Goal: Task Accomplishment & Management: Complete application form

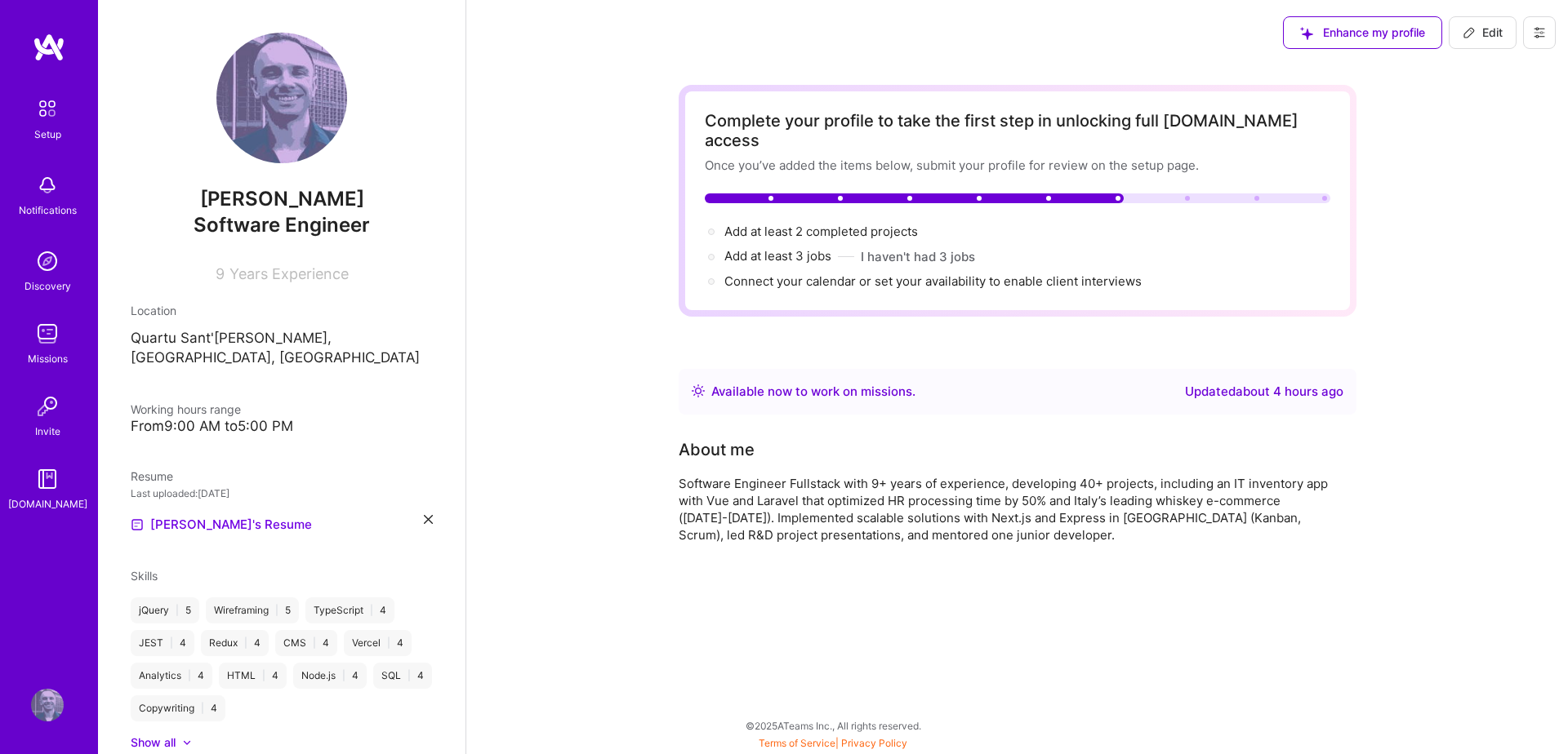
click at [1502, 29] on span "Edit" at bounding box center [1483, 32] width 40 height 17
select select "US"
select select "Right Now"
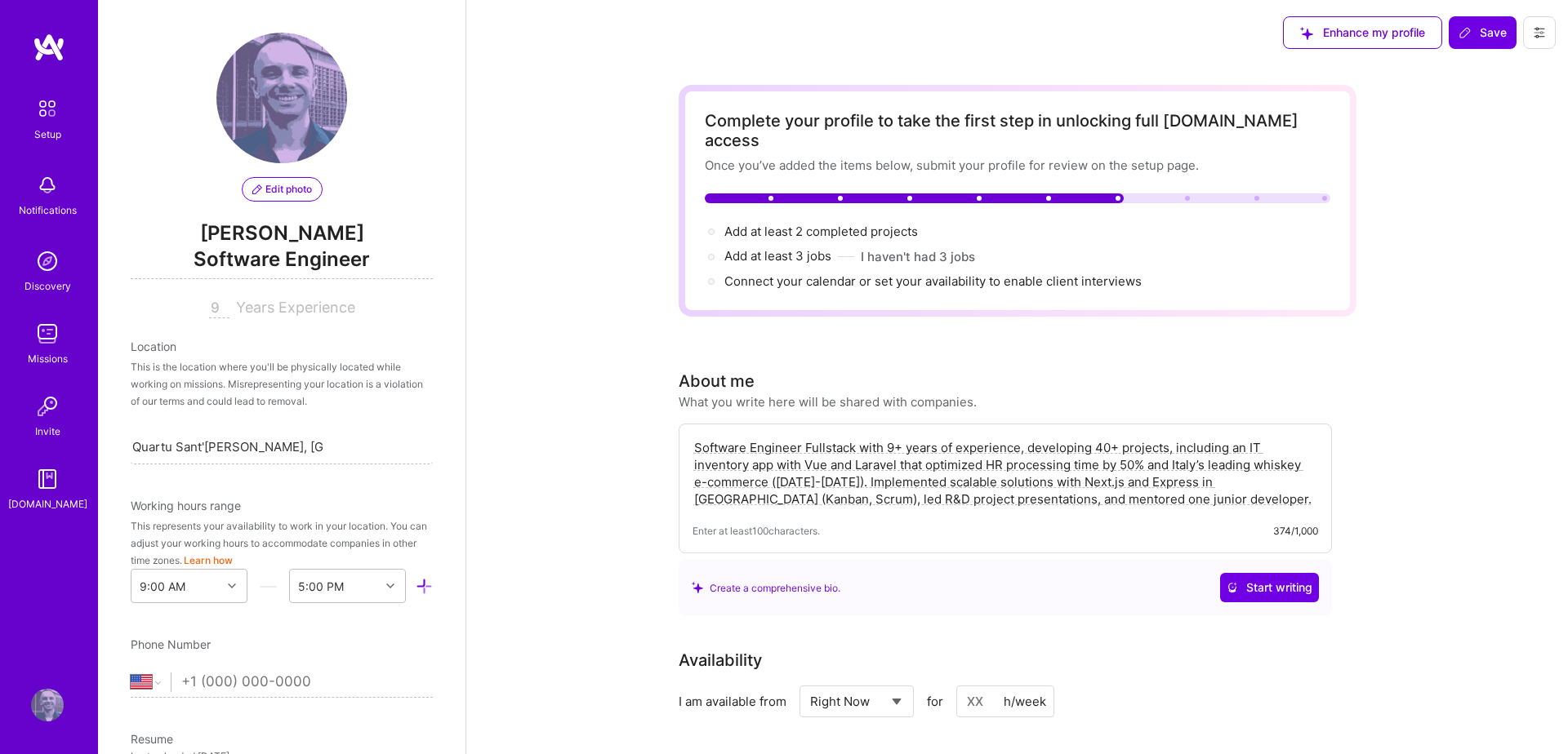
scroll to position [579, 0]
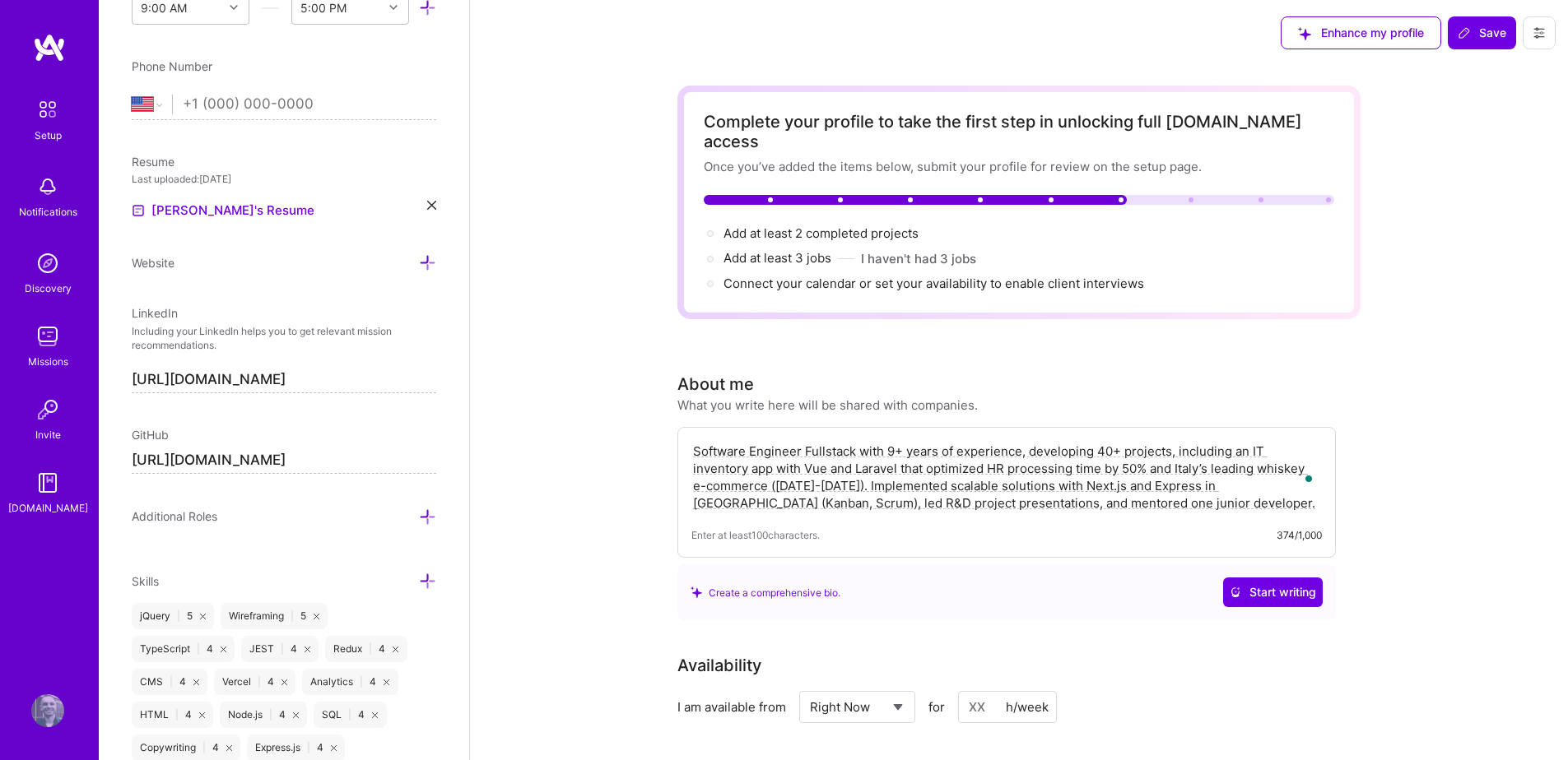
click at [1538, 25] on button at bounding box center [1539, 33] width 33 height 33
click at [1502, 70] on button "Settings" at bounding box center [1493, 70] width 123 height 42
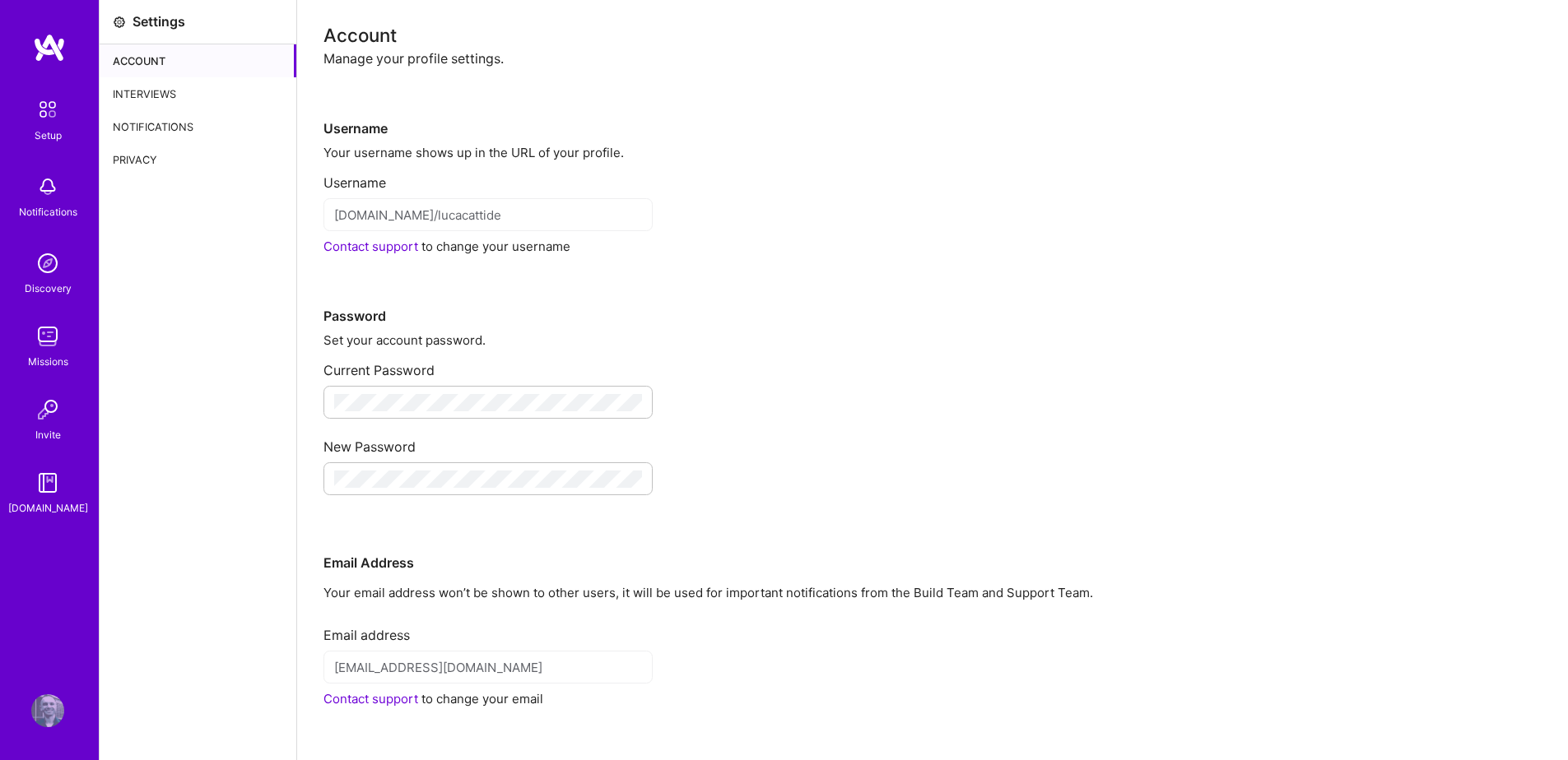
click at [401, 249] on link "Contact support" at bounding box center [370, 246] width 95 height 16
click at [170, 94] on div "Interviews" at bounding box center [198, 93] width 197 height 33
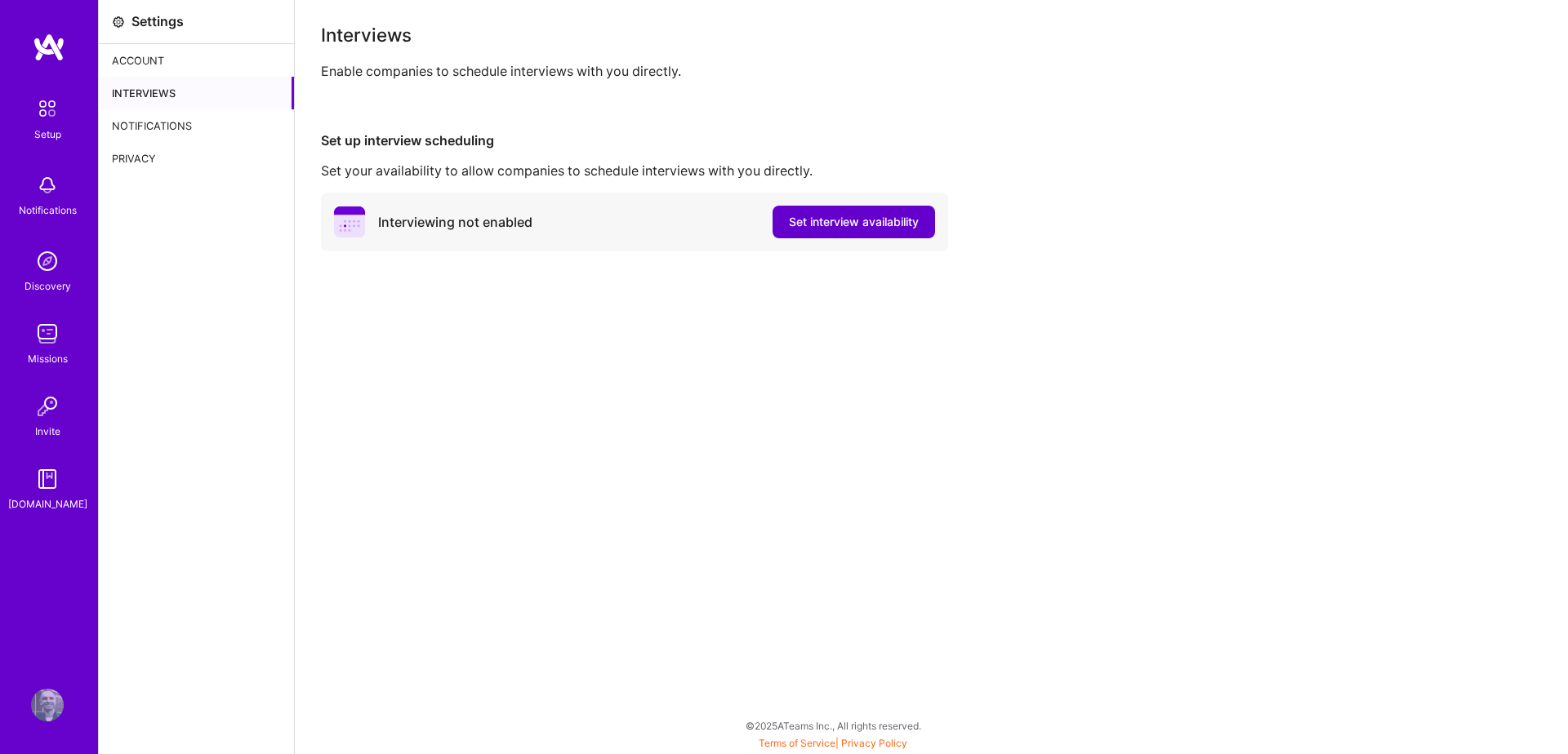
click at [830, 235] on button "Set interview availability" at bounding box center [853, 221] width 162 height 32
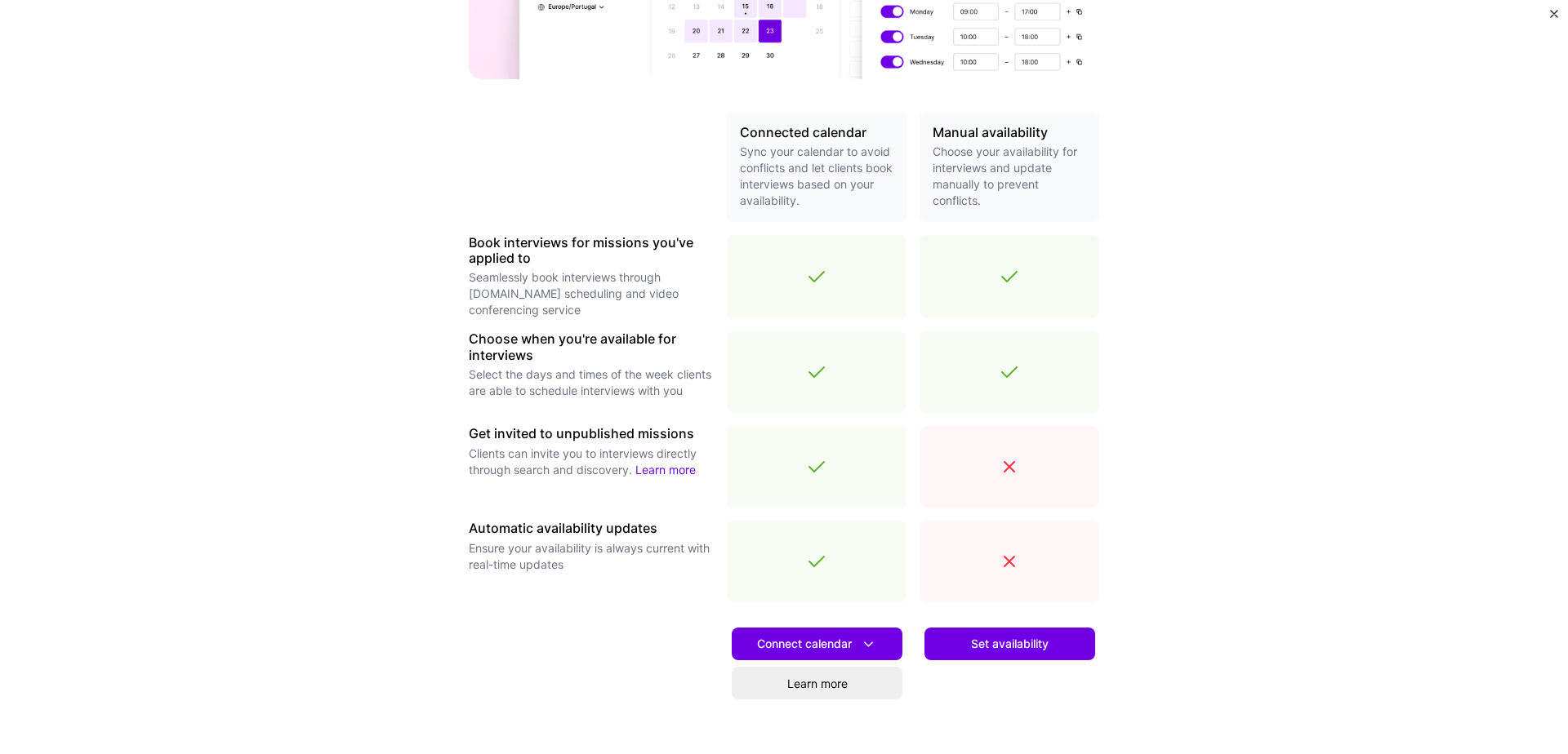
scroll to position [389, 0]
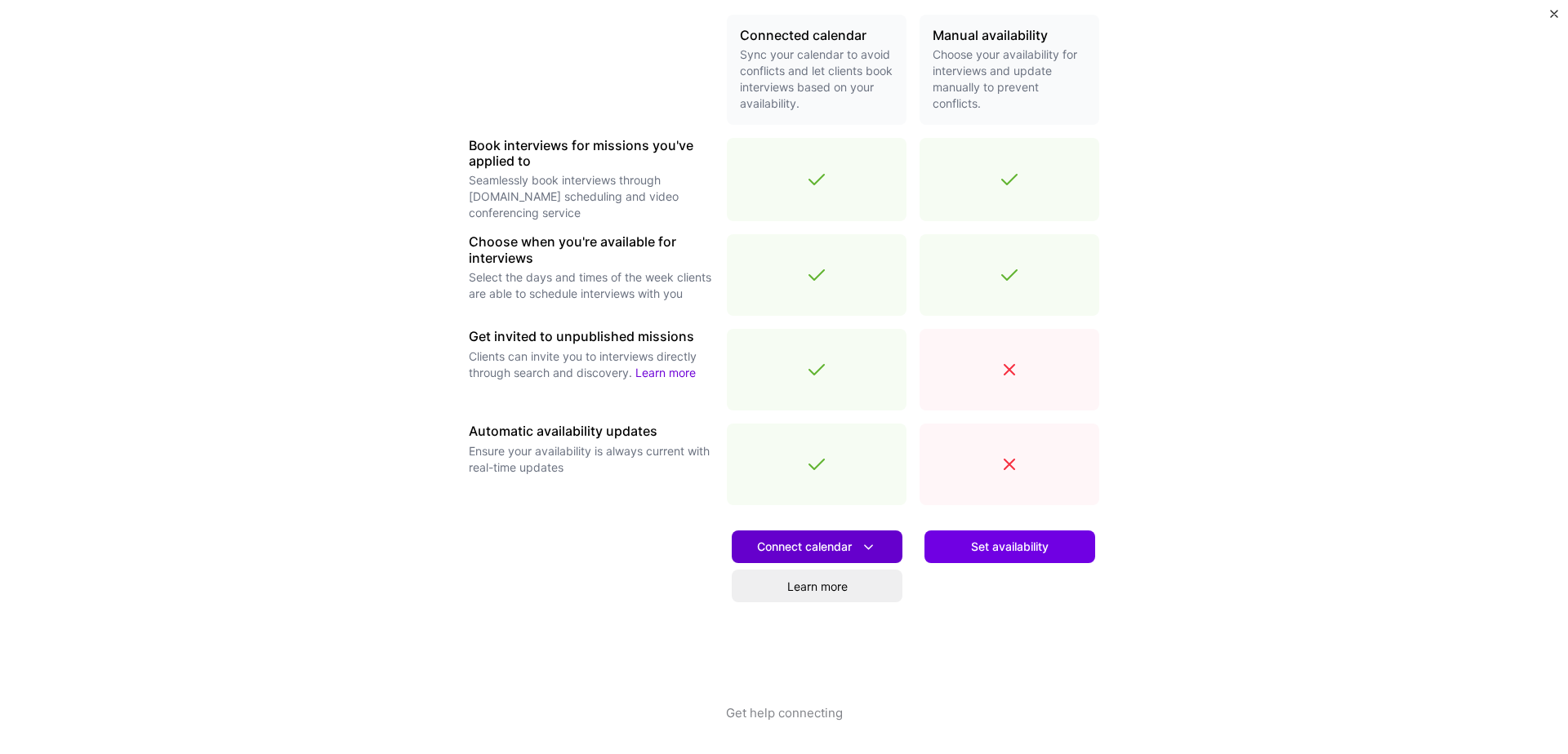
click at [837, 554] on span "Connect calendar" at bounding box center [817, 547] width 120 height 17
click at [647, 541] on div at bounding box center [591, 612] width 245 height 186
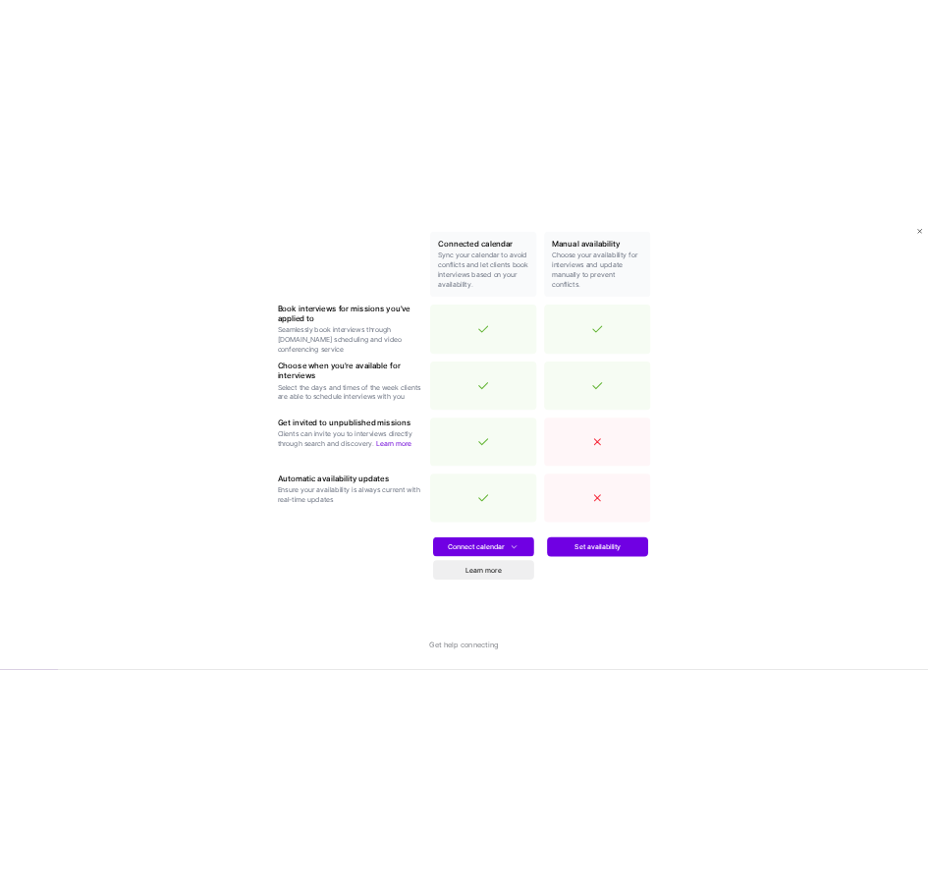
scroll to position [0, 0]
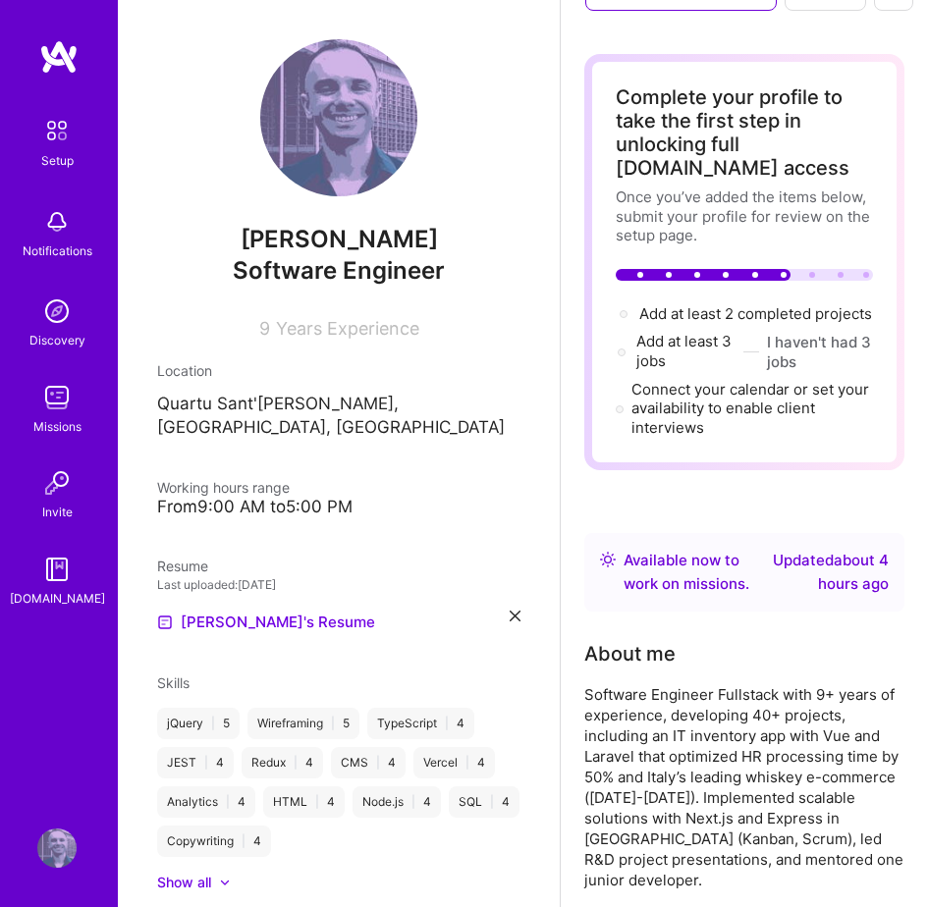
scroll to position [56, 0]
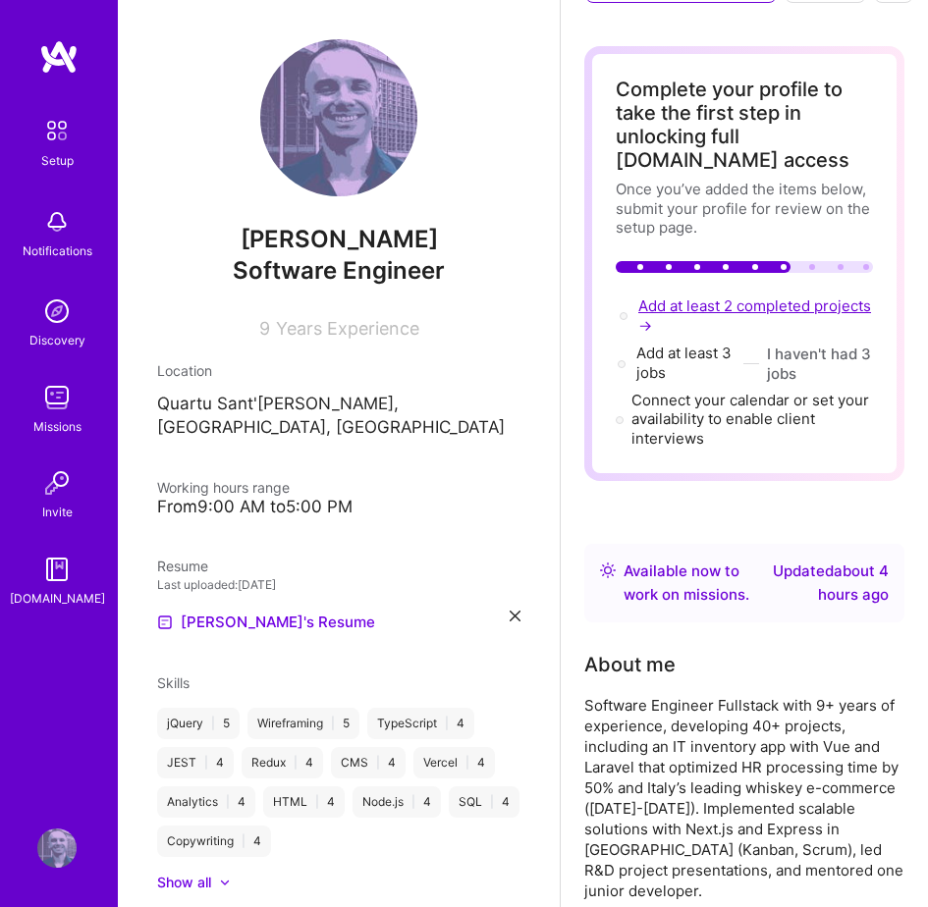
click at [692, 301] on span "Add at least 2 completed projects →" at bounding box center [754, 316] width 233 height 38
select select "US"
select select "Right Now"
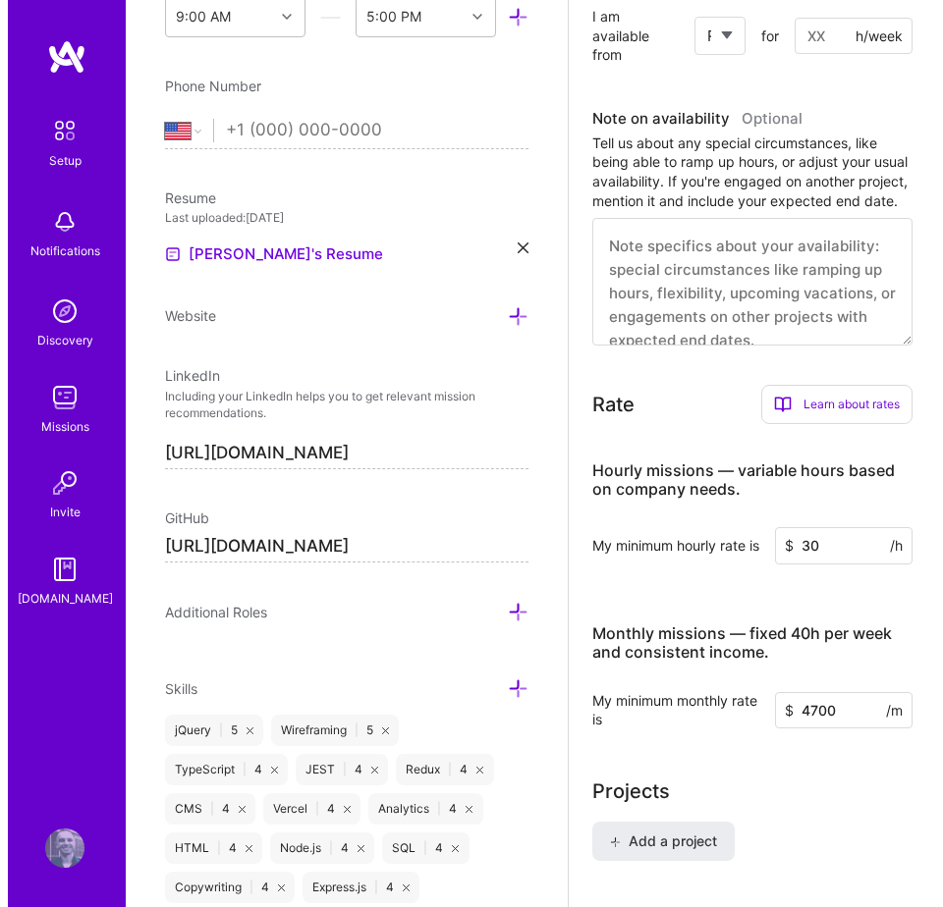
scroll to position [1377, 0]
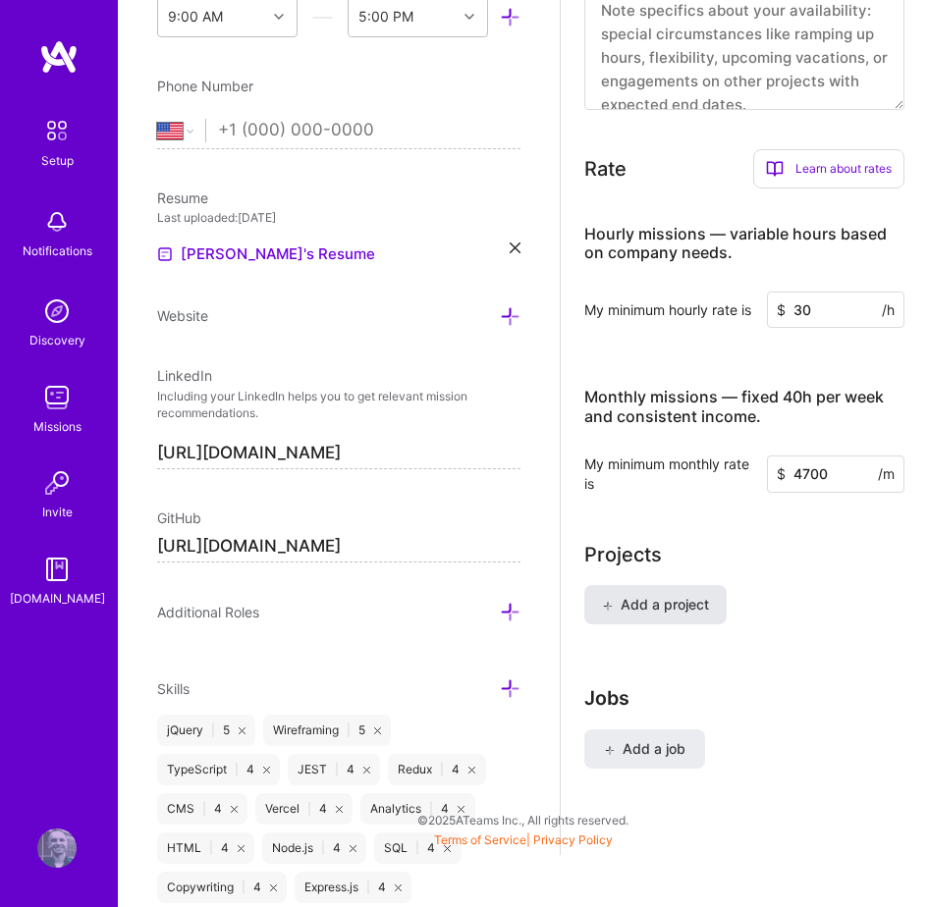
click at [726, 618] on button "Add a project" at bounding box center [655, 604] width 142 height 39
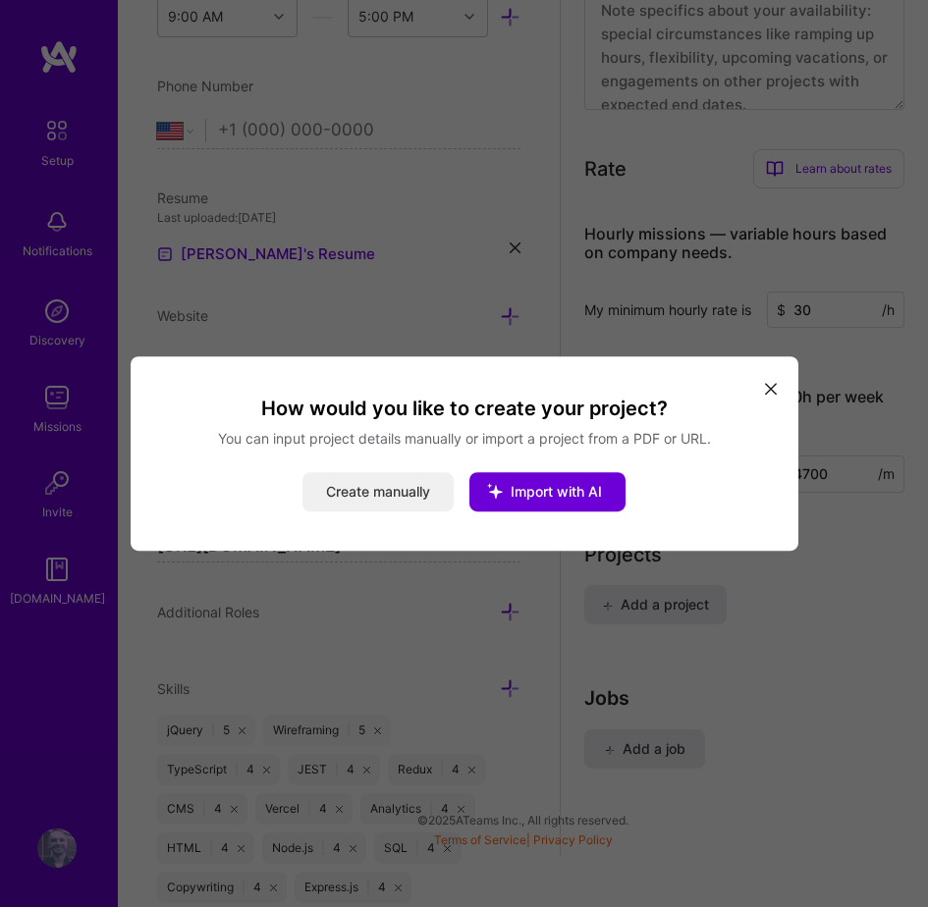
click at [427, 495] on button "Create manually" at bounding box center [377, 491] width 151 height 39
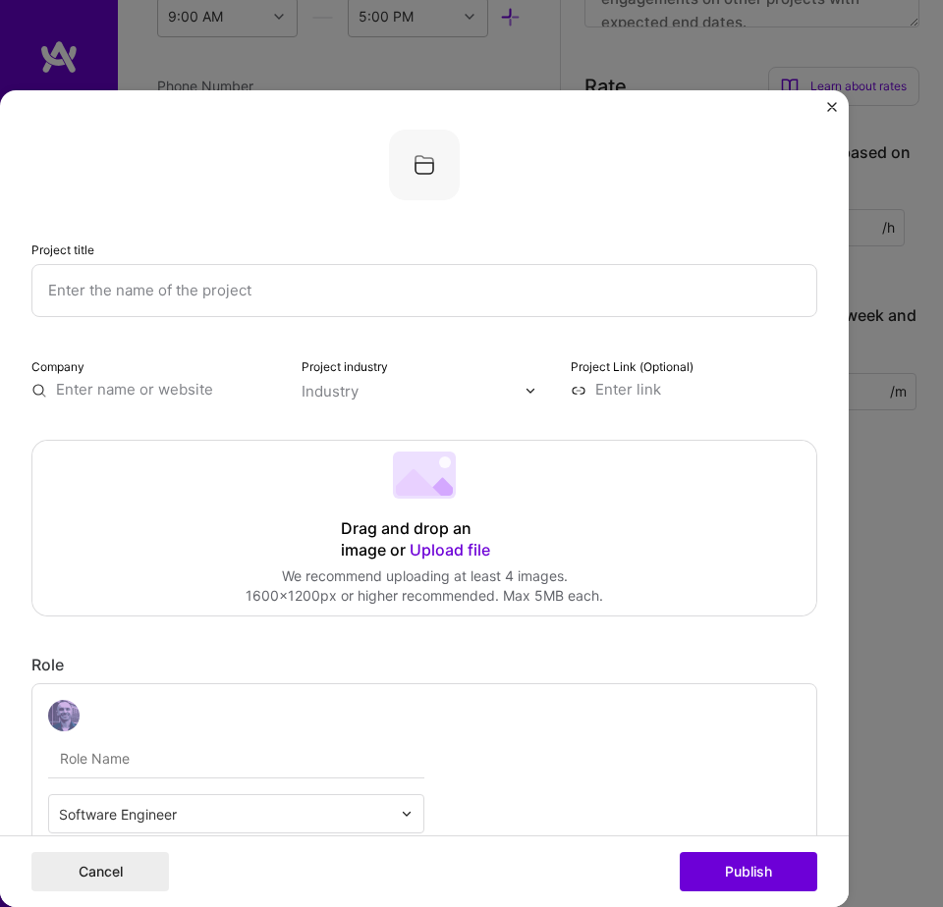
click at [833, 108] on img "Close" at bounding box center [832, 107] width 10 height 10
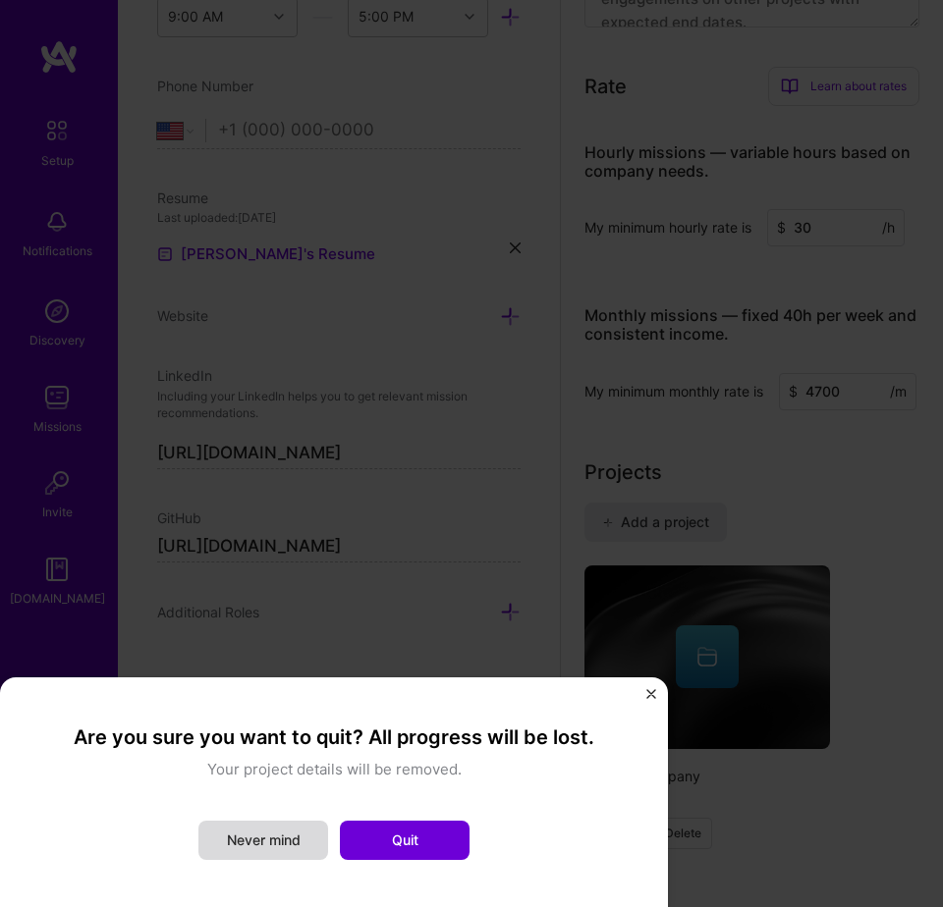
click at [308, 840] on button "Never mind" at bounding box center [263, 840] width 130 height 39
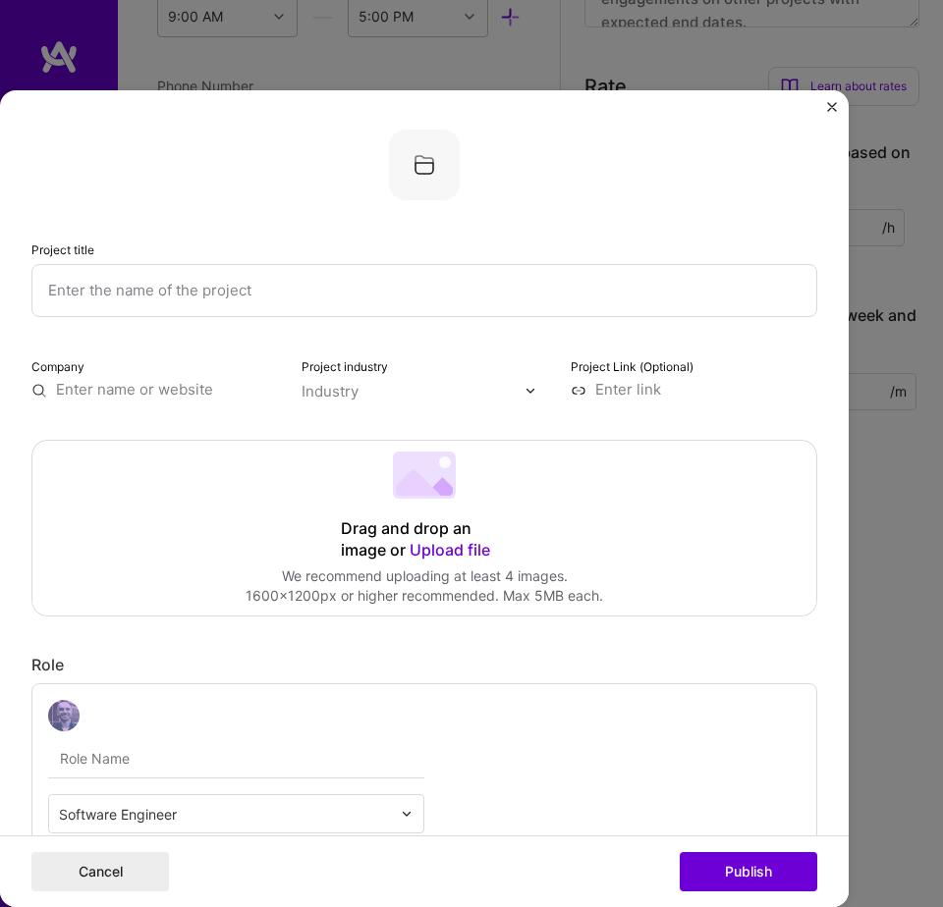
click at [828, 107] on img "Close" at bounding box center [832, 107] width 10 height 10
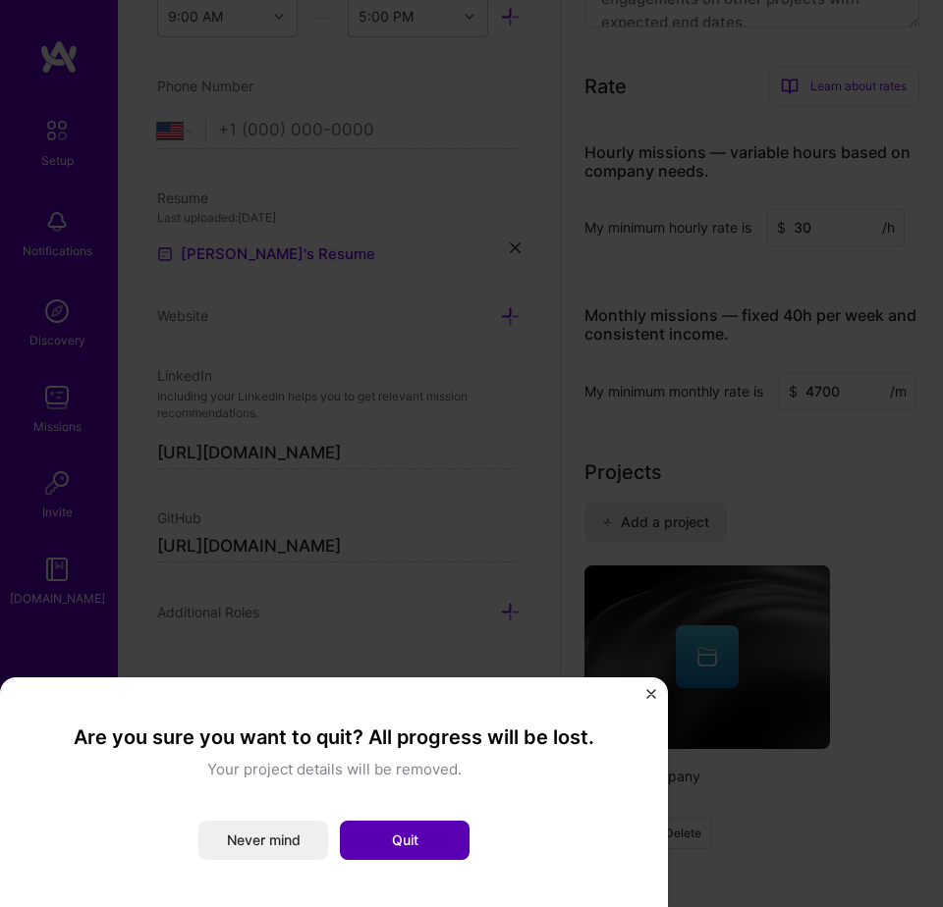
click at [399, 851] on button "Quit" at bounding box center [405, 840] width 130 height 39
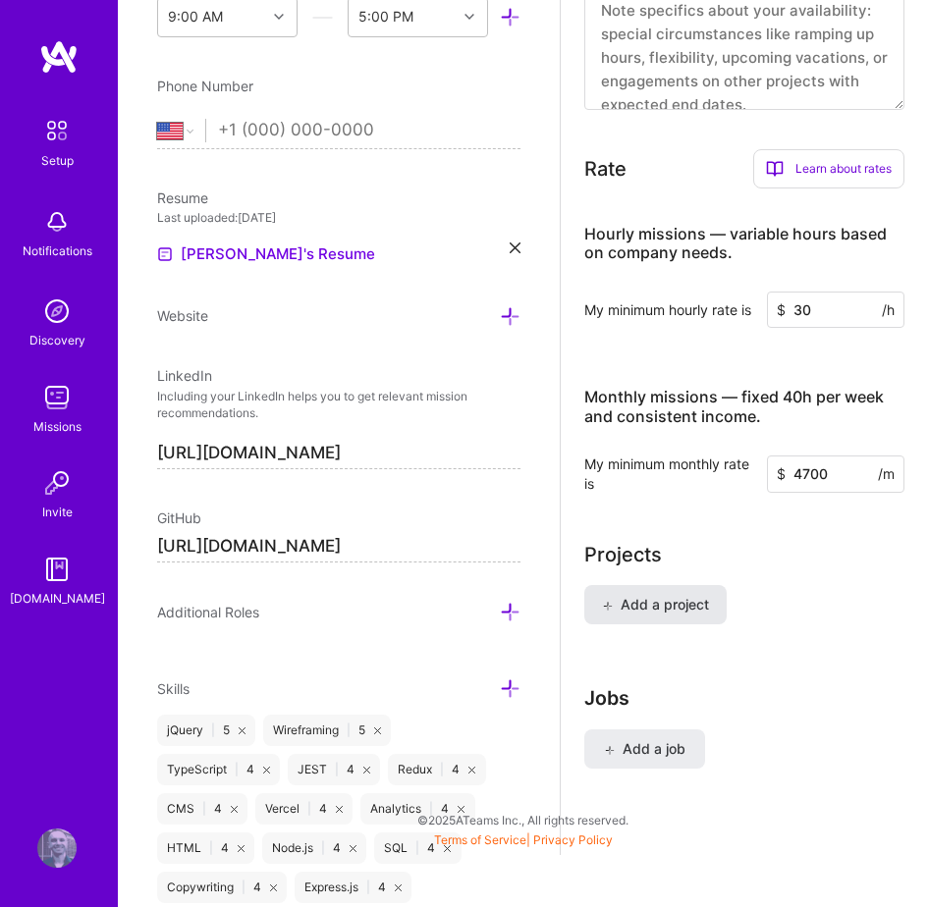
click at [679, 597] on span "Add a project" at bounding box center [655, 605] width 107 height 20
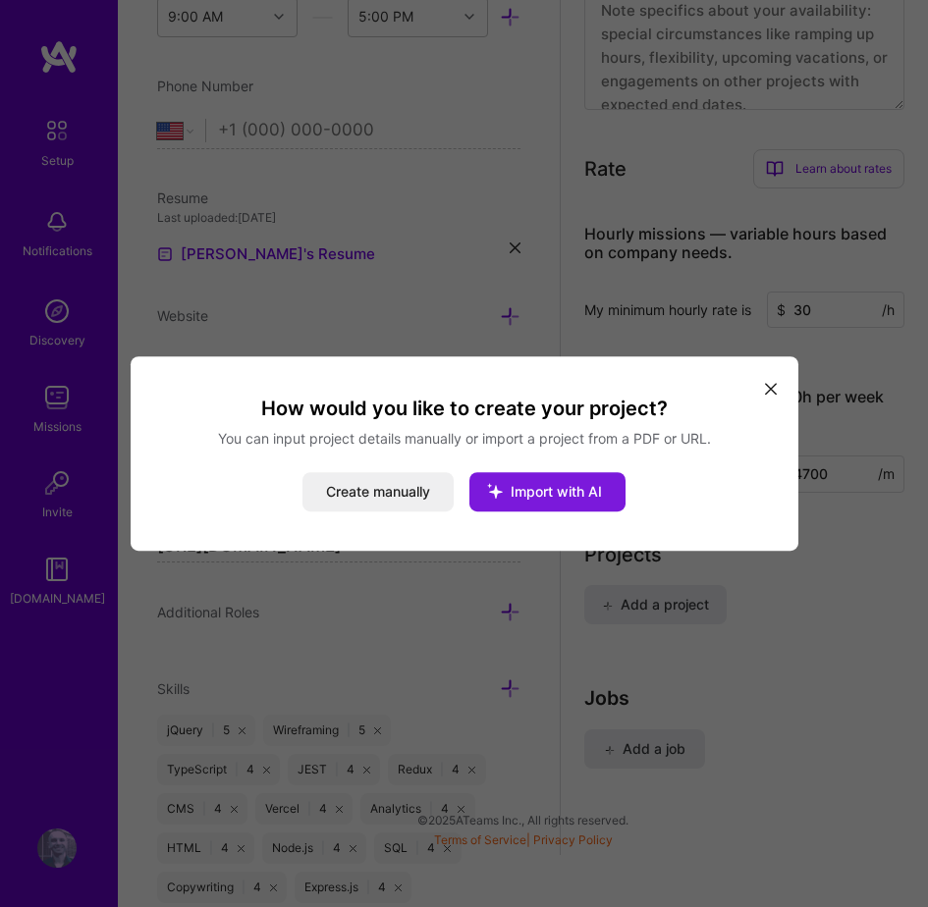
click at [561, 490] on span "Import with AI" at bounding box center [556, 491] width 91 height 17
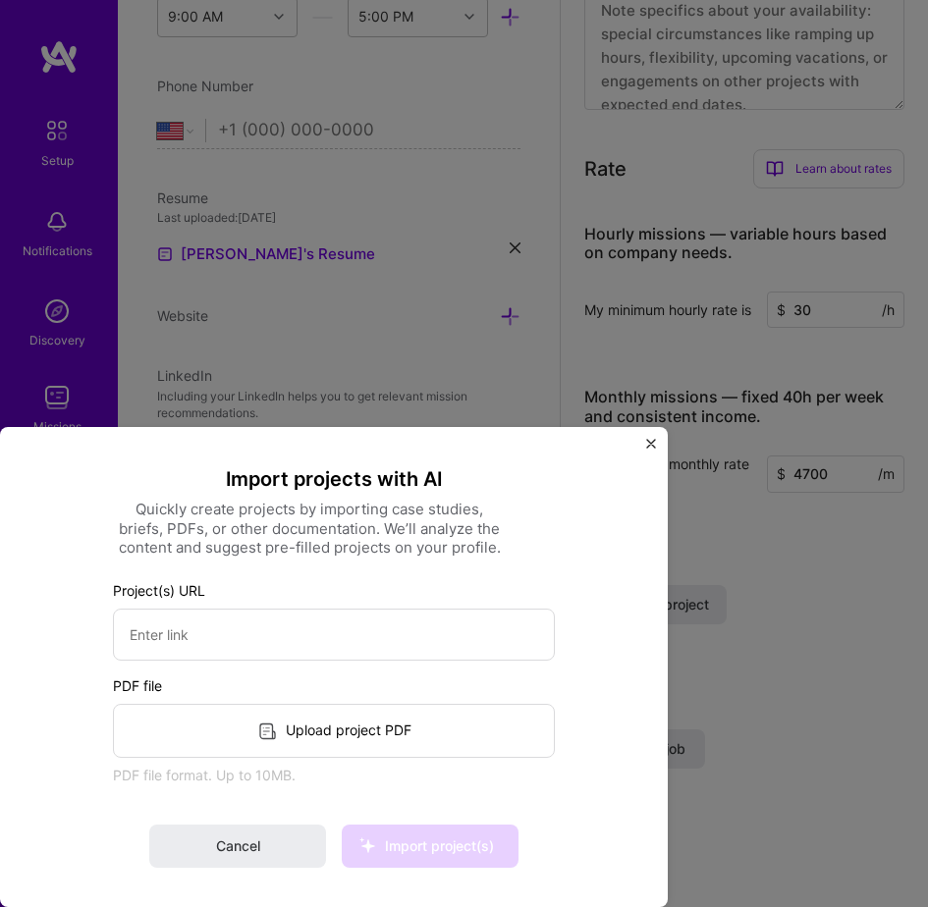
click at [649, 436] on div "Import projects with AI Quickly create projects by importing case studies, brie…" at bounding box center [334, 667] width 668 height 480
click at [648, 441] on img "Close" at bounding box center [651, 444] width 10 height 10
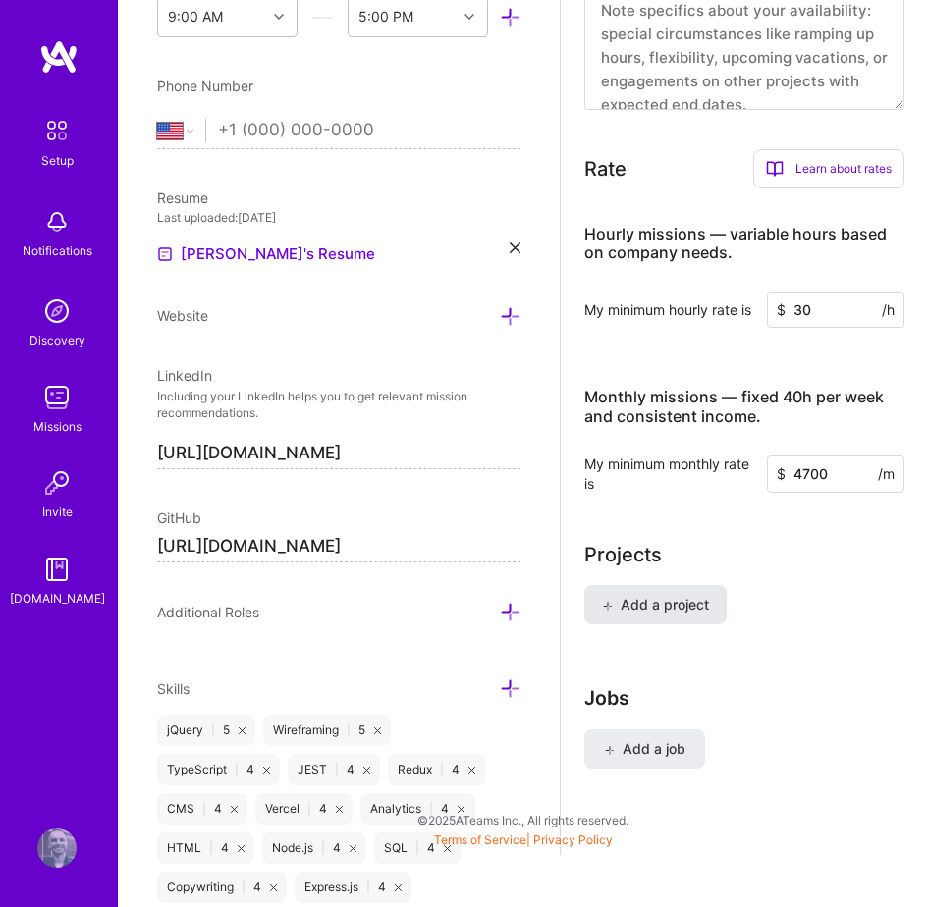
click at [652, 607] on span "Add a project" at bounding box center [655, 605] width 107 height 20
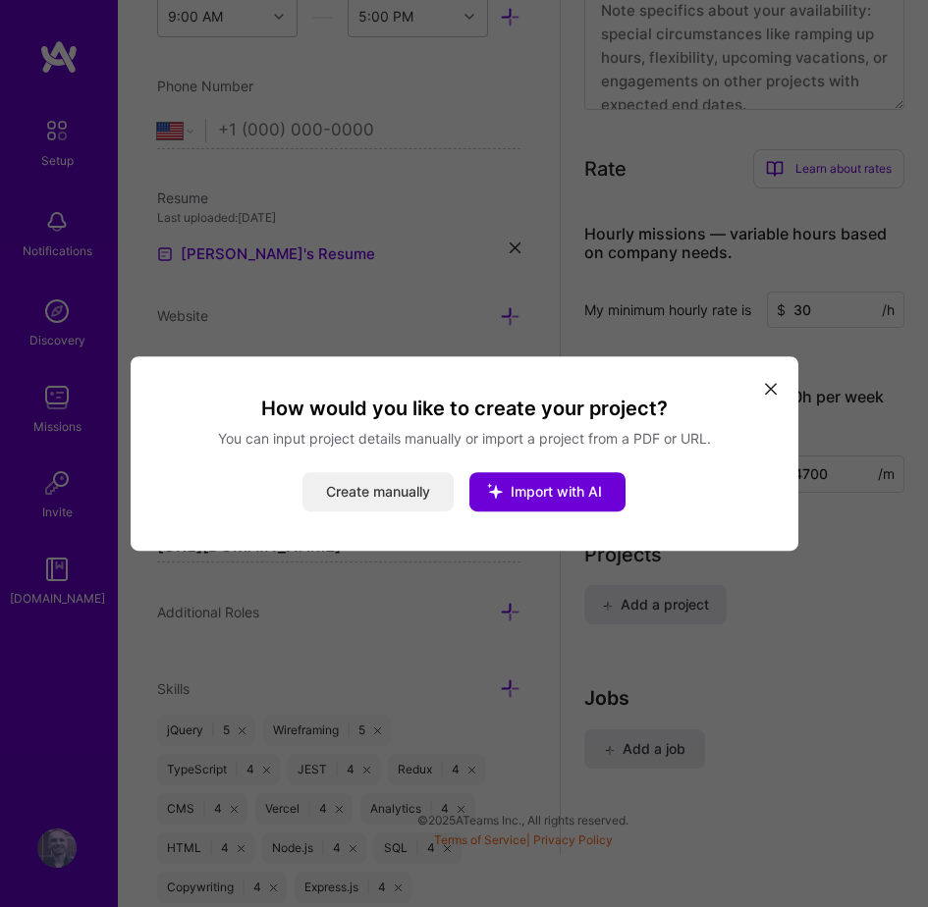
click at [415, 489] on button "Create manually" at bounding box center [377, 491] width 151 height 39
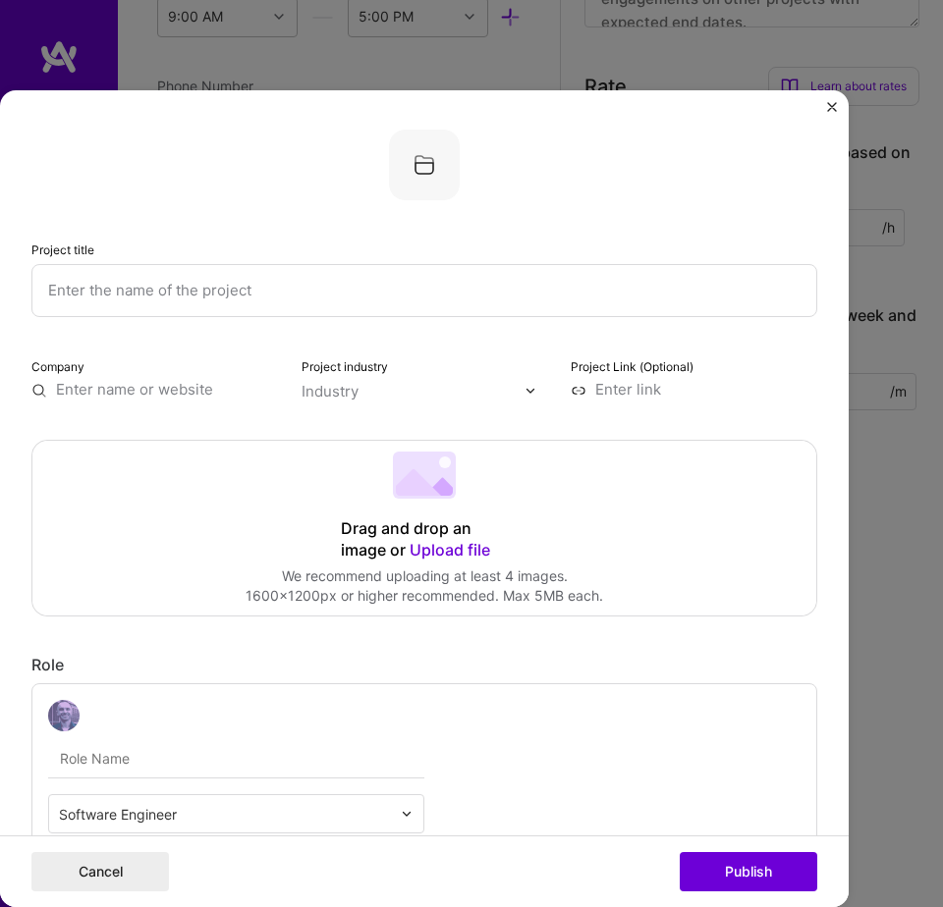
click at [393, 279] on input "text" at bounding box center [424, 290] width 786 height 53
type input "LC v2.0"
click at [415, 399] on input "text" at bounding box center [413, 392] width 224 height 20
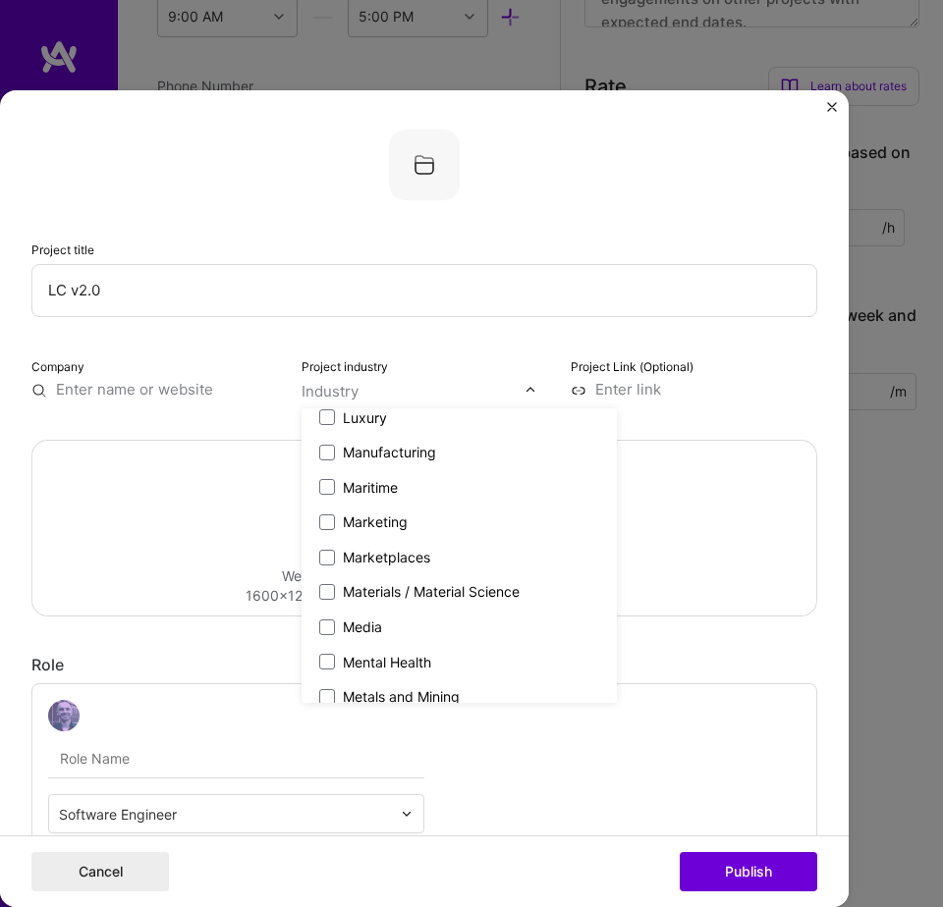
scroll to position [0, 0]
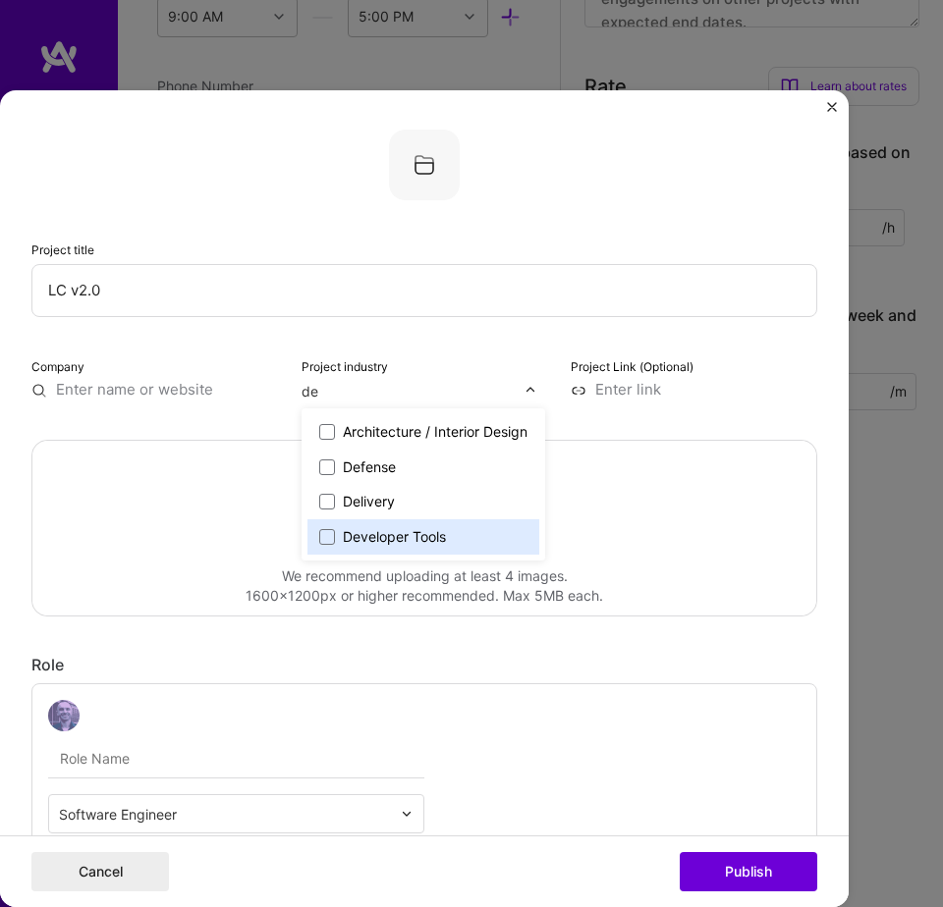
type input "d"
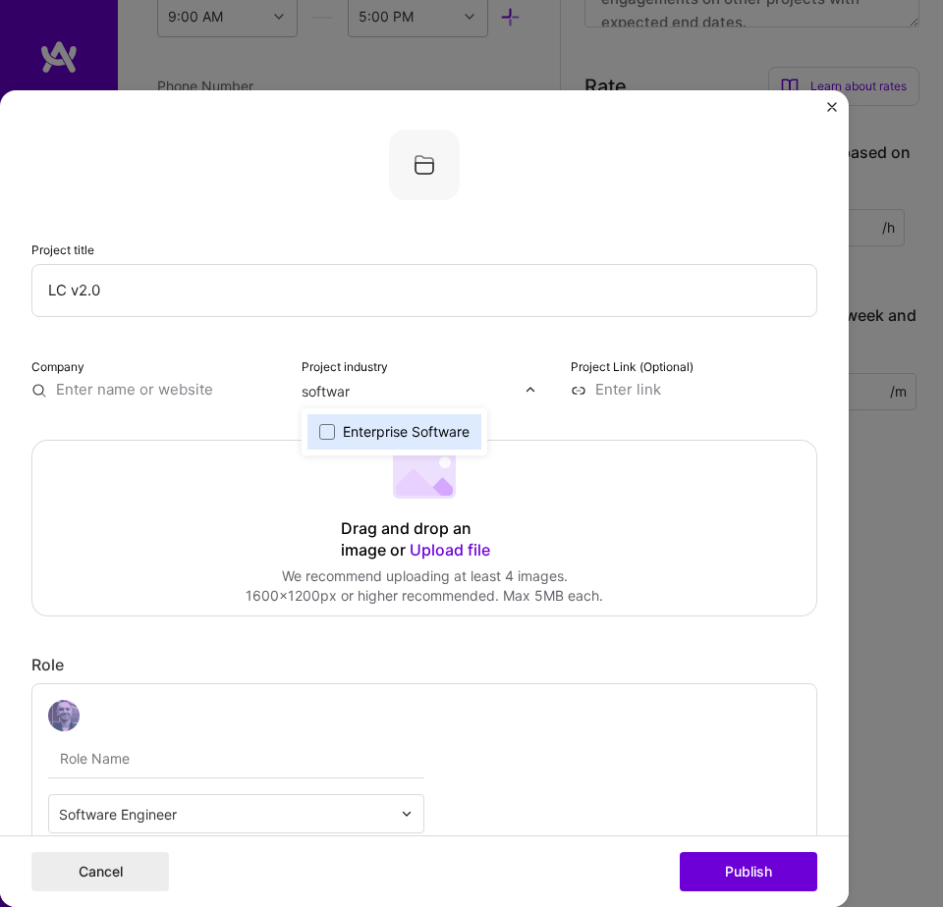
type input "software"
type input "websit"
type input "web"
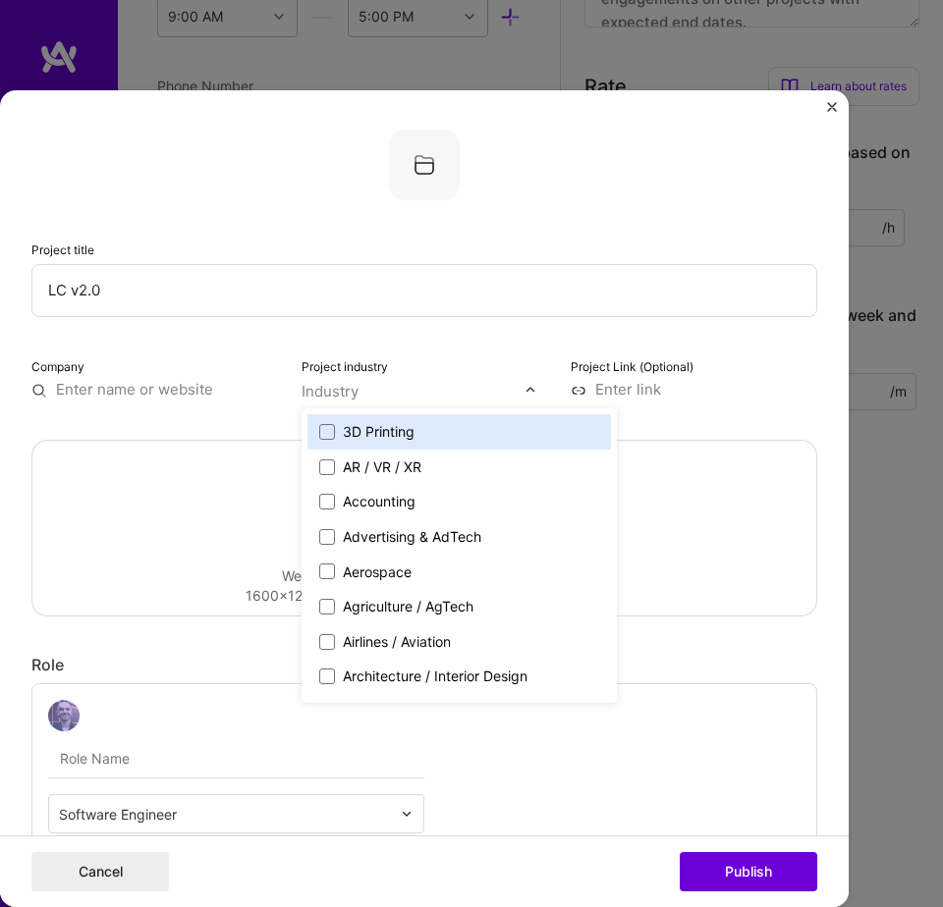
click at [762, 365] on div "Project Link (Optional)" at bounding box center [693, 378] width 246 height 45
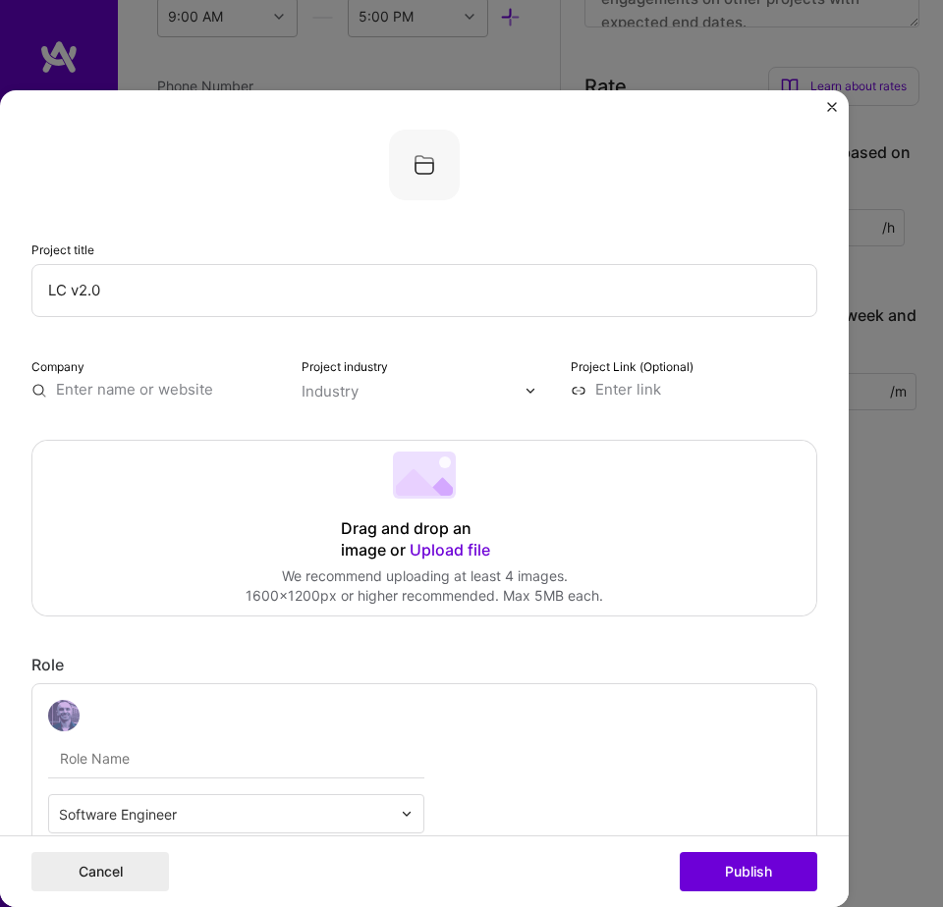
click at [694, 397] on input at bounding box center [693, 390] width 246 height 20
type input "https://lucati.dev"
click at [193, 401] on div "Company" at bounding box center [154, 378] width 246 height 45
click at [187, 393] on input "text" at bounding box center [154, 390] width 246 height 20
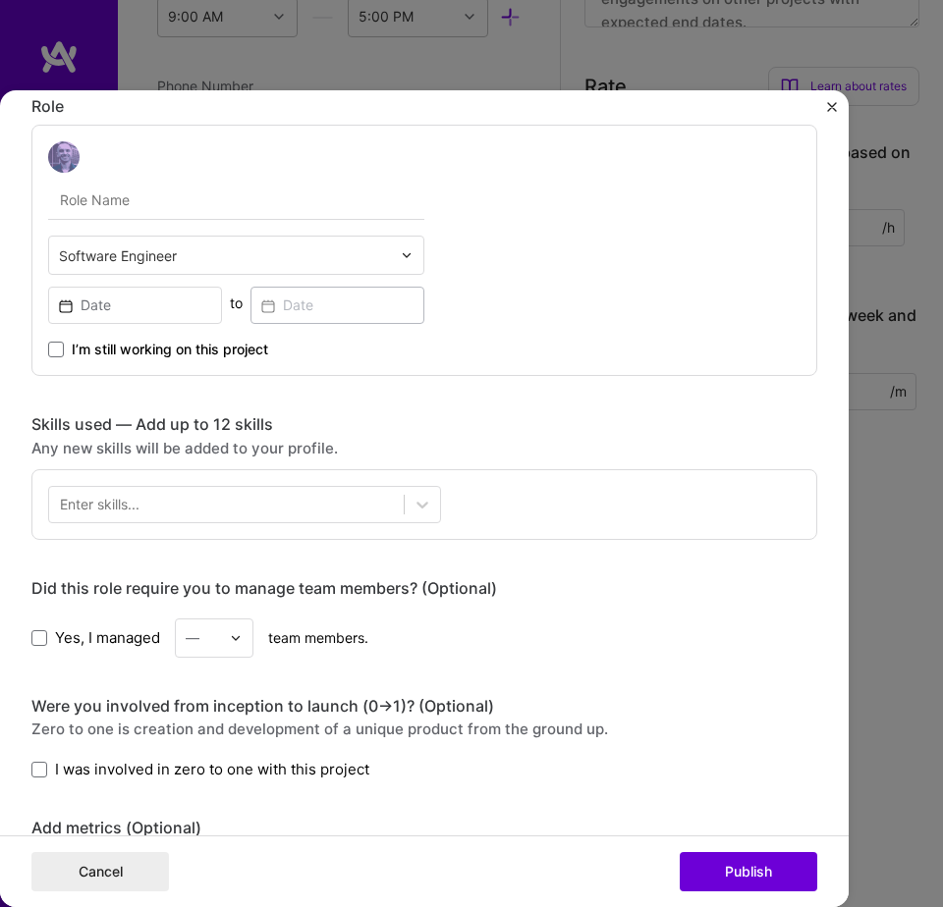
scroll to position [459, 0]
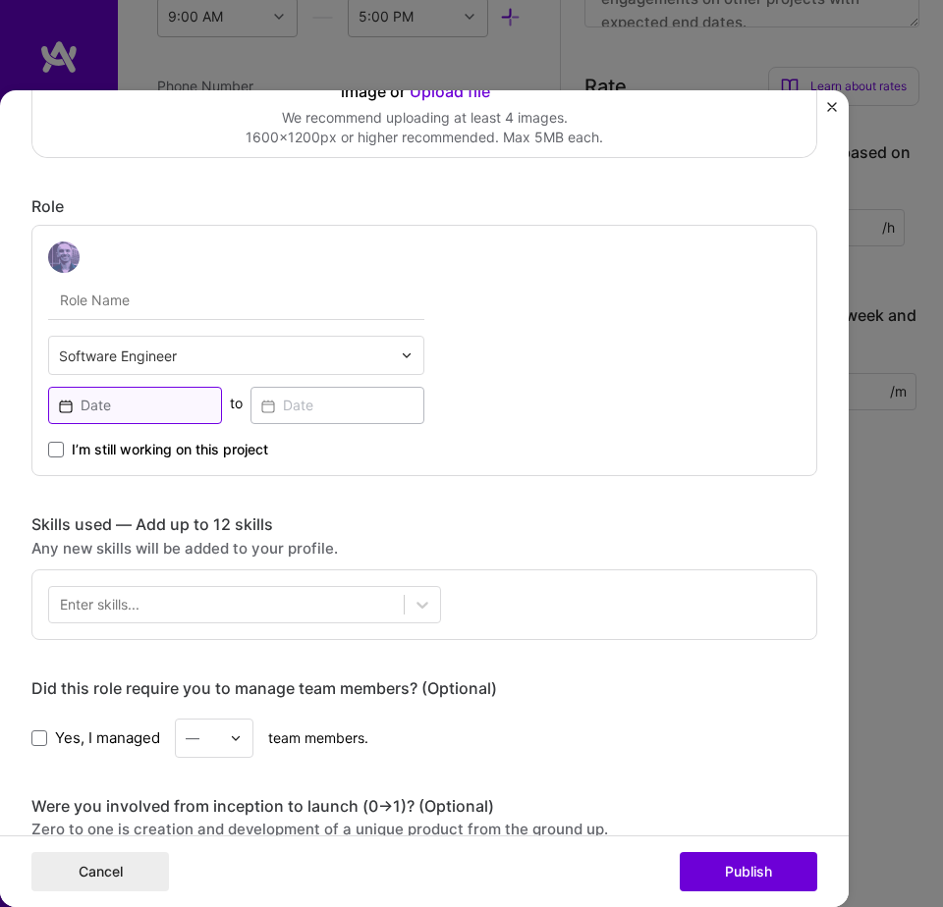
click at [133, 403] on input at bounding box center [135, 405] width 174 height 37
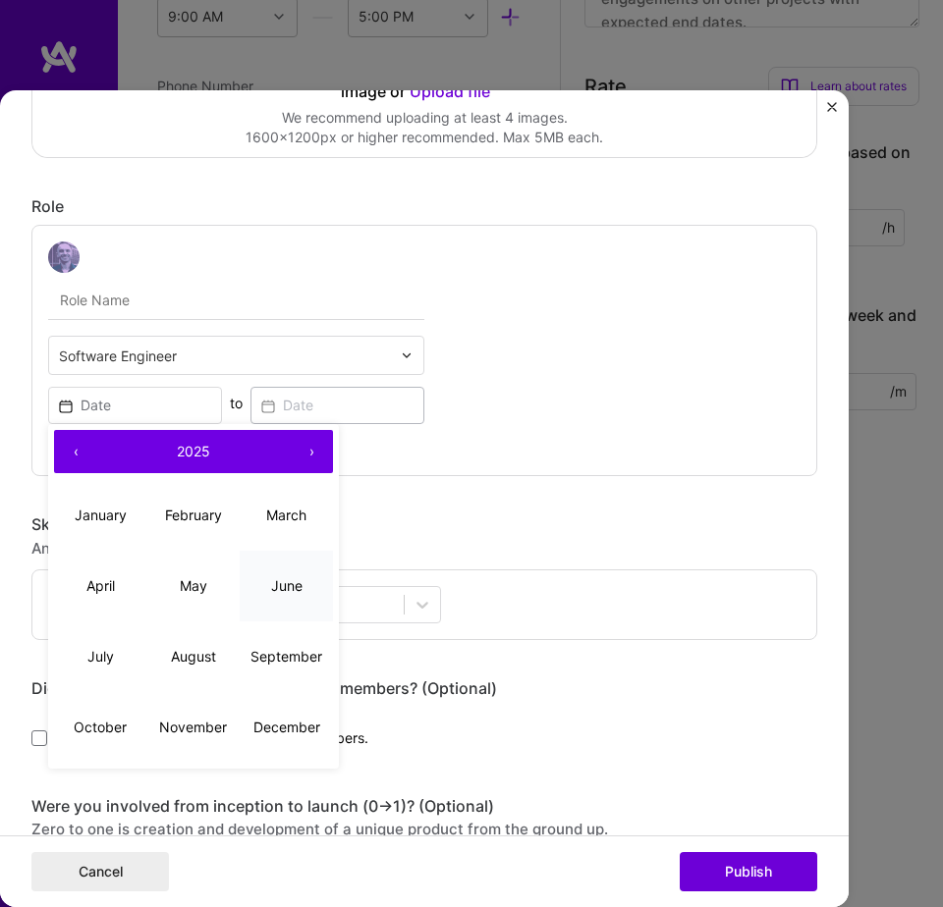
click at [288, 603] on button "June" at bounding box center [286, 586] width 93 height 71
type input "Jun, 2025"
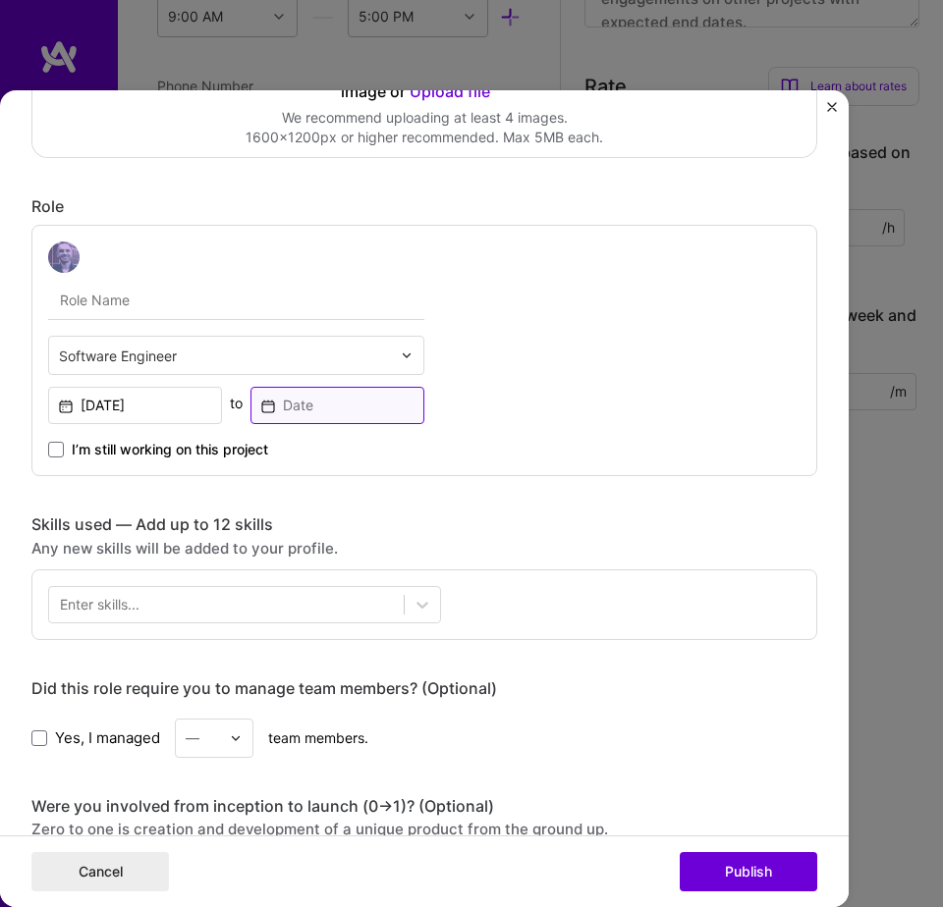
click at [335, 402] on input at bounding box center [337, 405] width 174 height 37
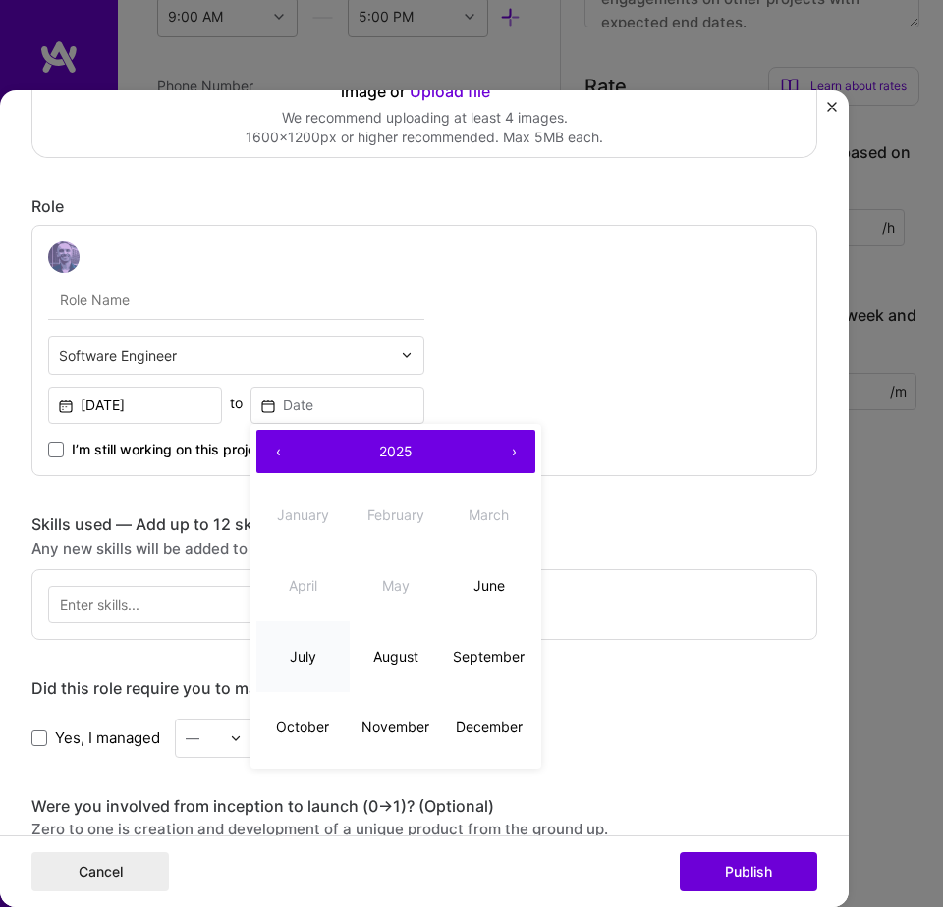
click at [295, 650] on abbr "July" at bounding box center [303, 656] width 27 height 17
type input "Jul, 2025"
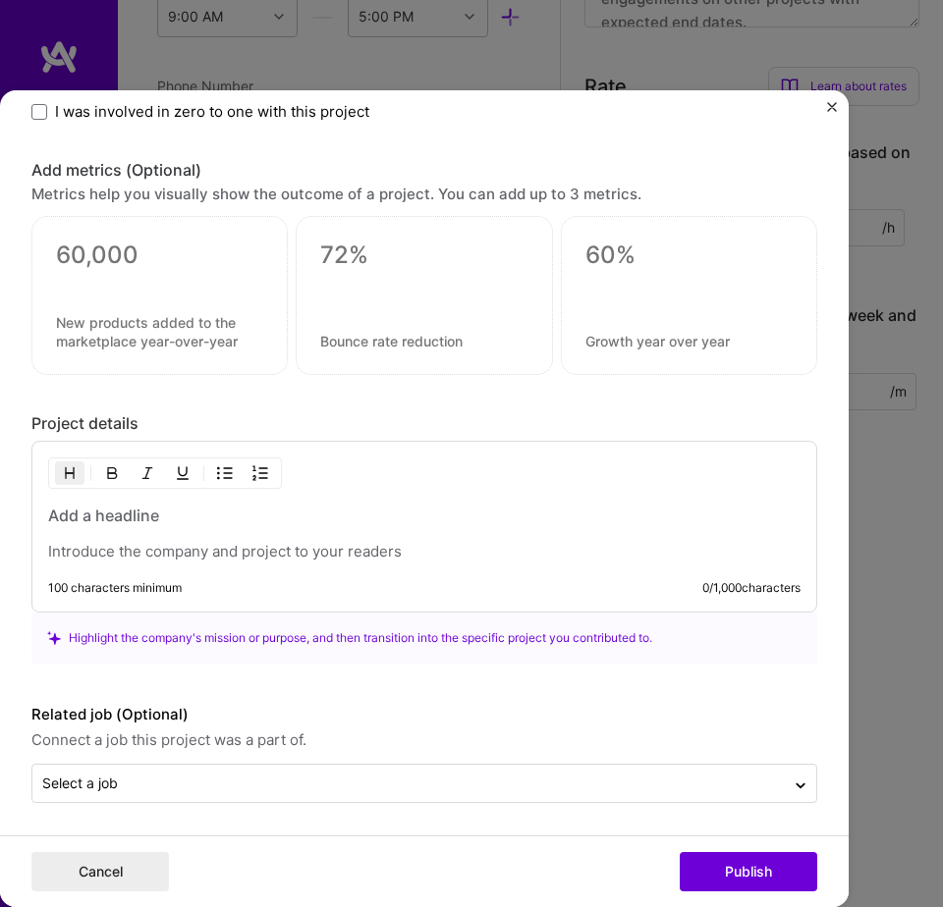
scroll to position [1220, 0]
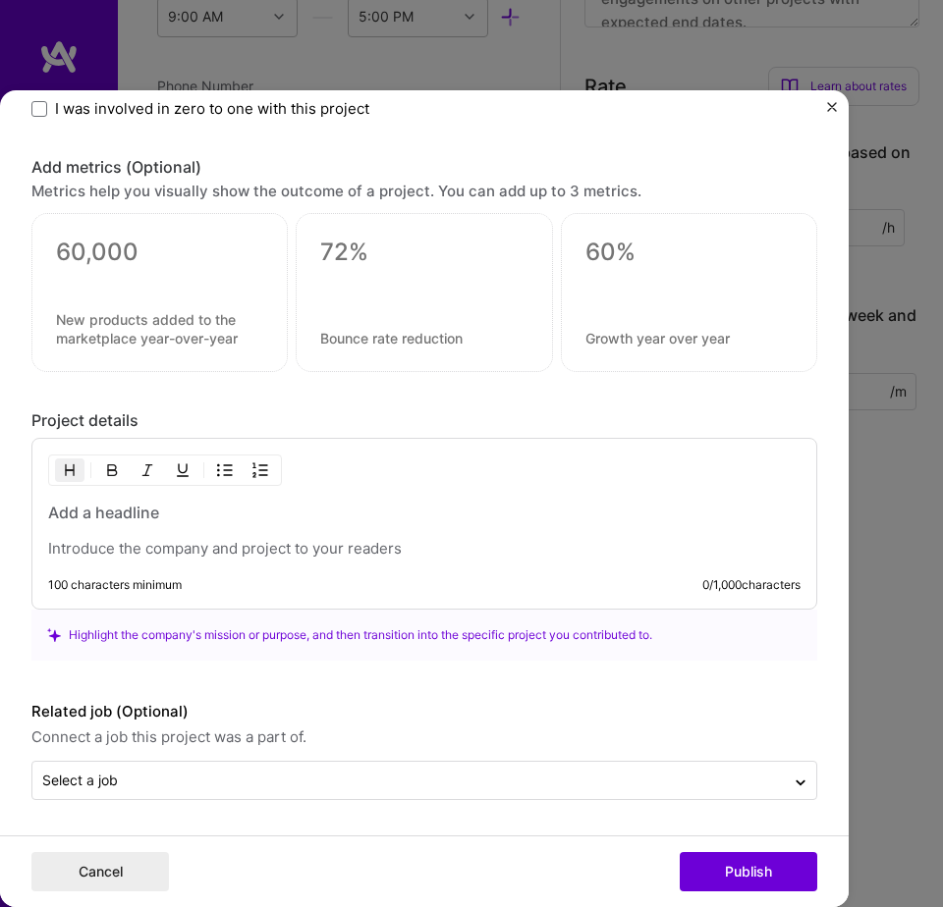
click at [252, 556] on p at bounding box center [424, 549] width 752 height 20
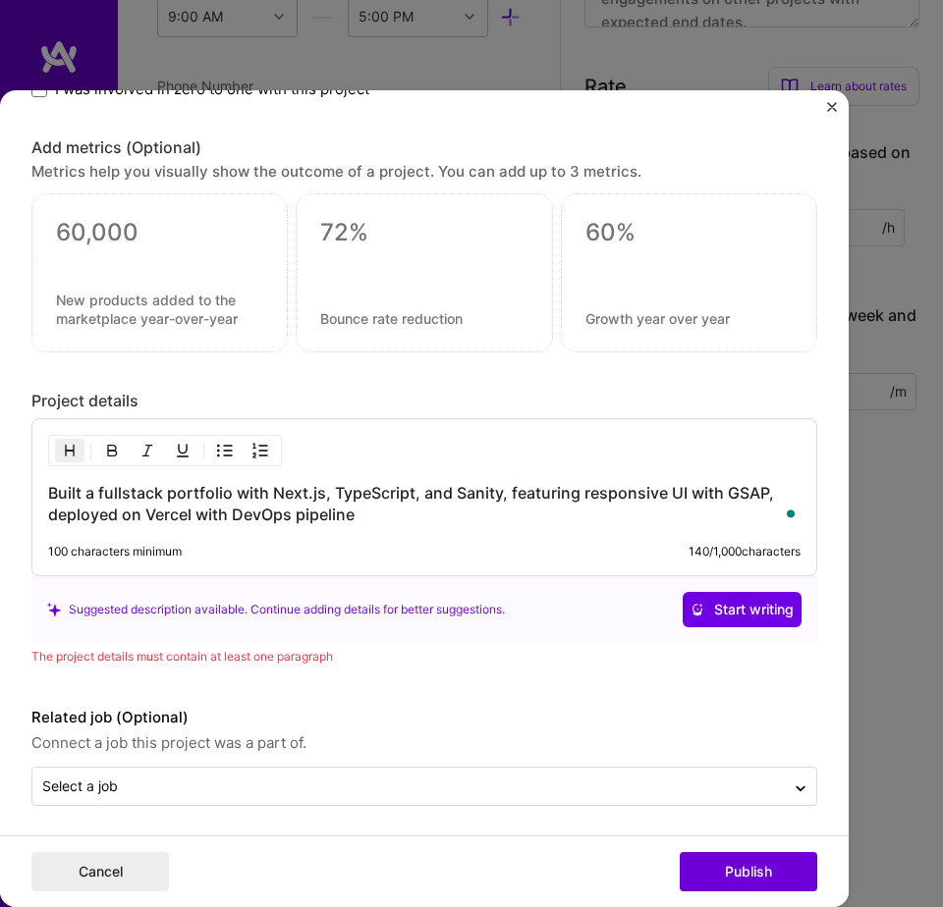
scroll to position [1245, 0]
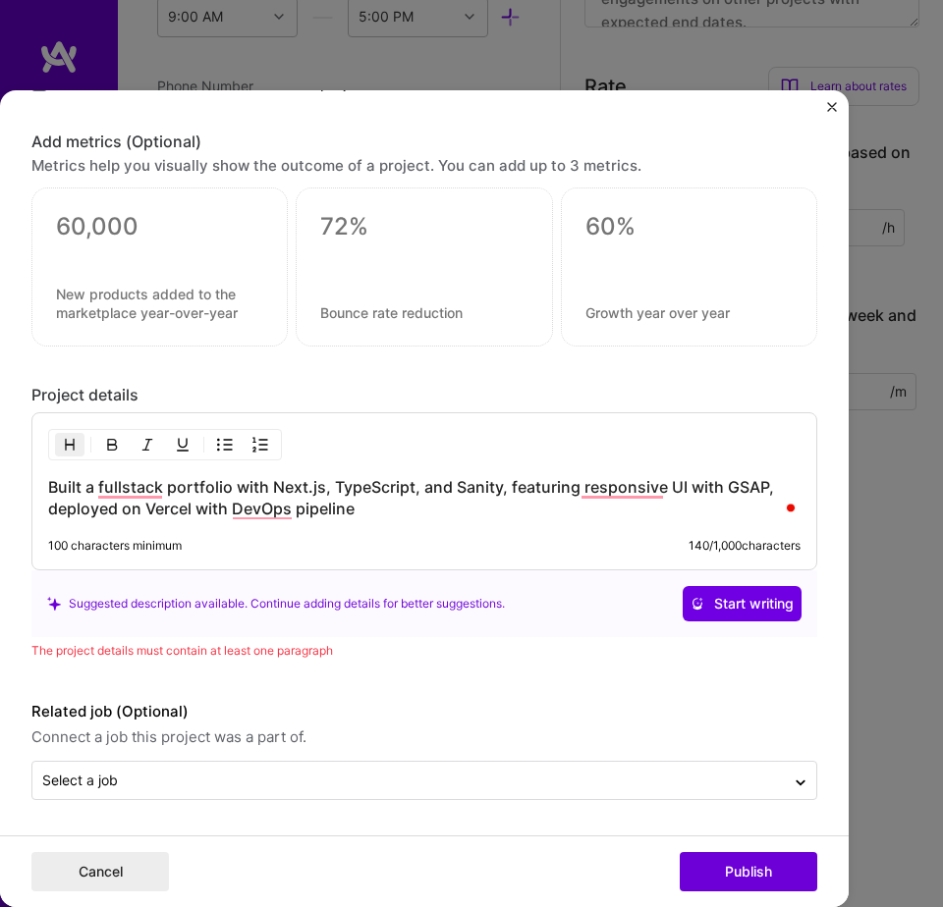
click at [388, 486] on h3 "Built a fullstack portfolio with Next.js, TypeScript, and Sanity, featuring res…" at bounding box center [424, 497] width 752 height 43
click at [383, 491] on h3 "Built a fullstack portfolio with Next.js, TypeScript, and Sanity, featuring res…" at bounding box center [424, 497] width 752 height 43
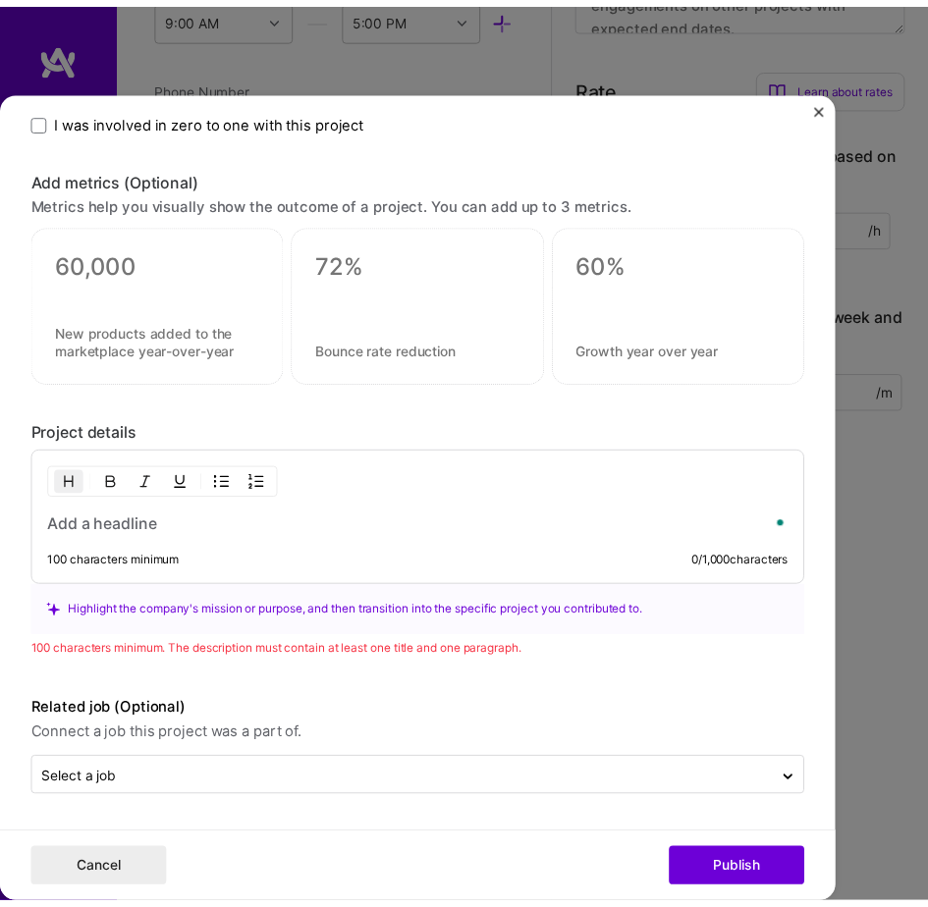
scroll to position [1208, 0]
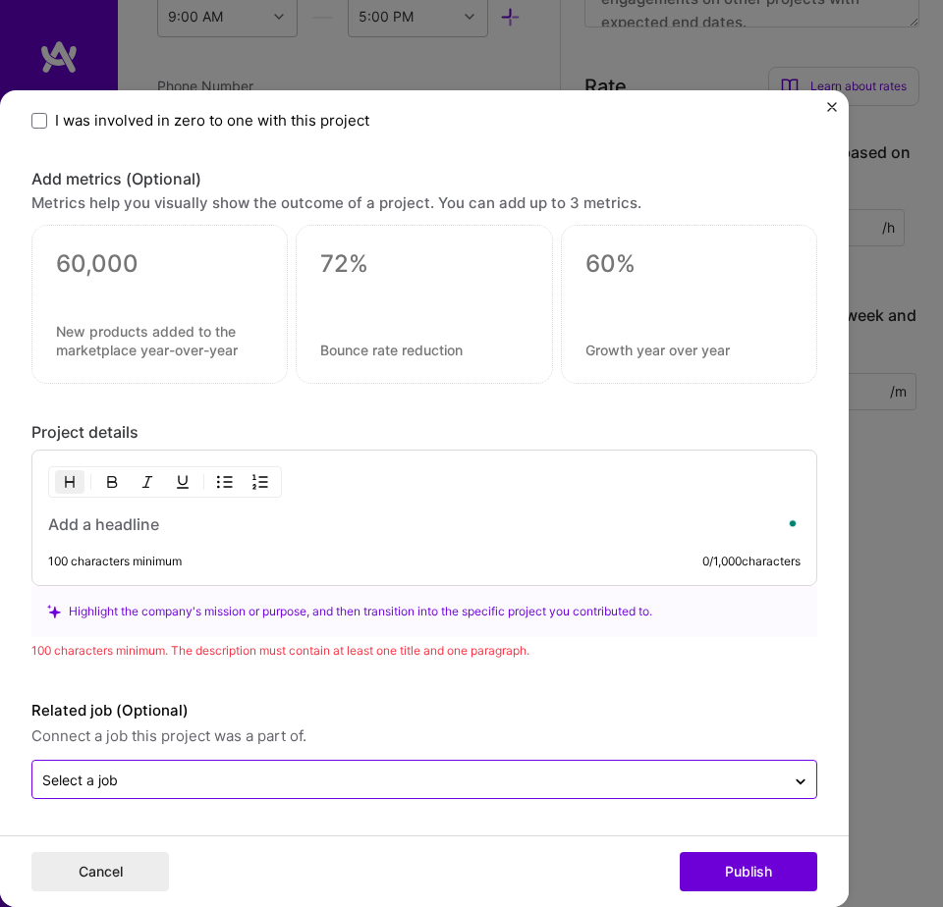
click at [172, 783] on input "text" at bounding box center [408, 781] width 732 height 20
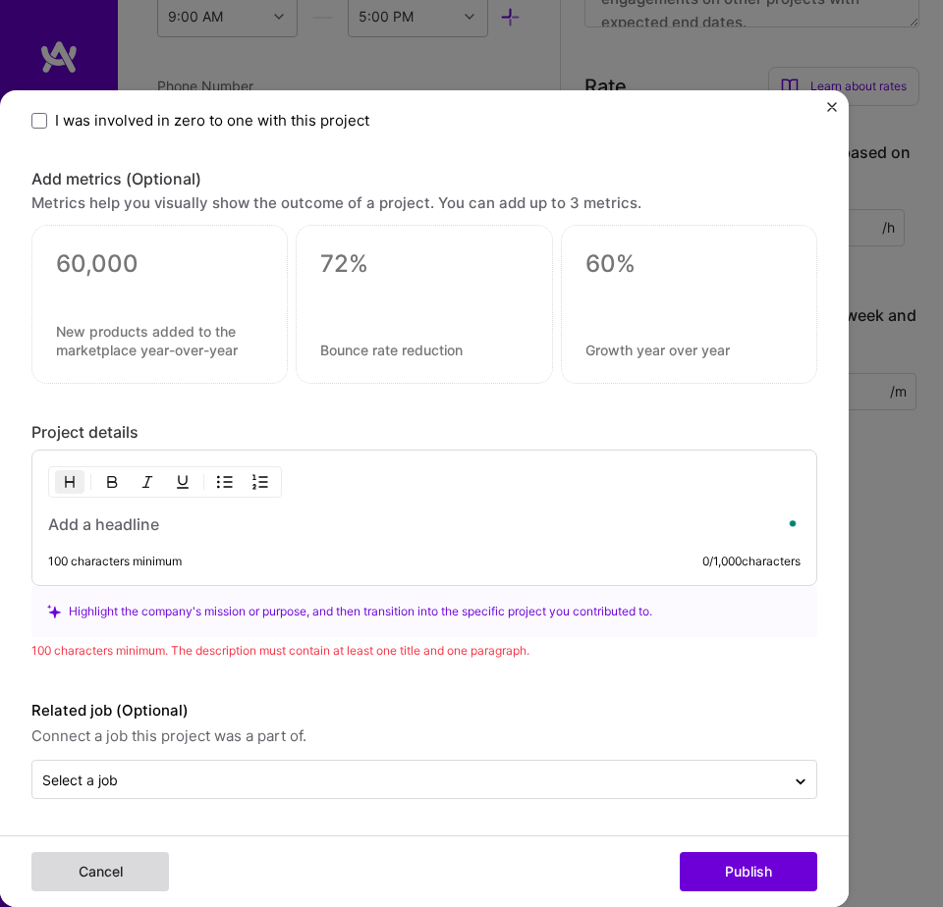
click at [149, 868] on button "Cancel" at bounding box center [99, 871] width 137 height 39
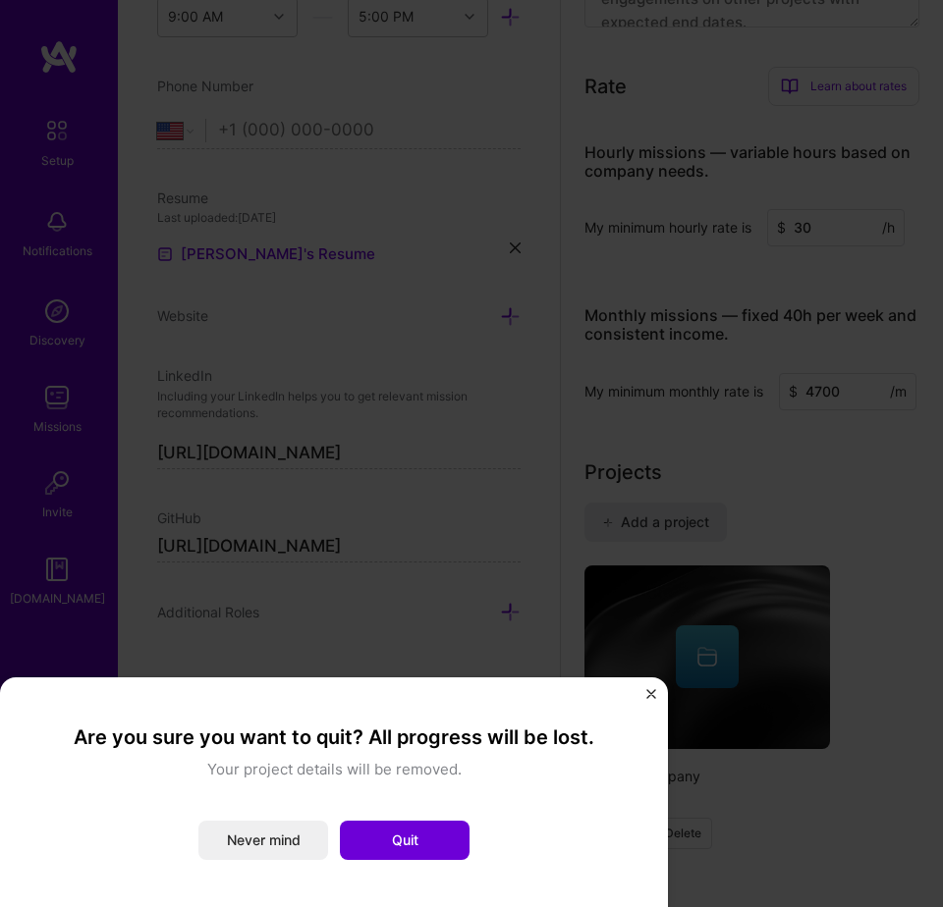
click at [439, 817] on div "Are you sure you want to quit? All progress will be lost. Your project details …" at bounding box center [333, 793] width 573 height 136
click at [434, 829] on button "Quit" at bounding box center [405, 840] width 130 height 39
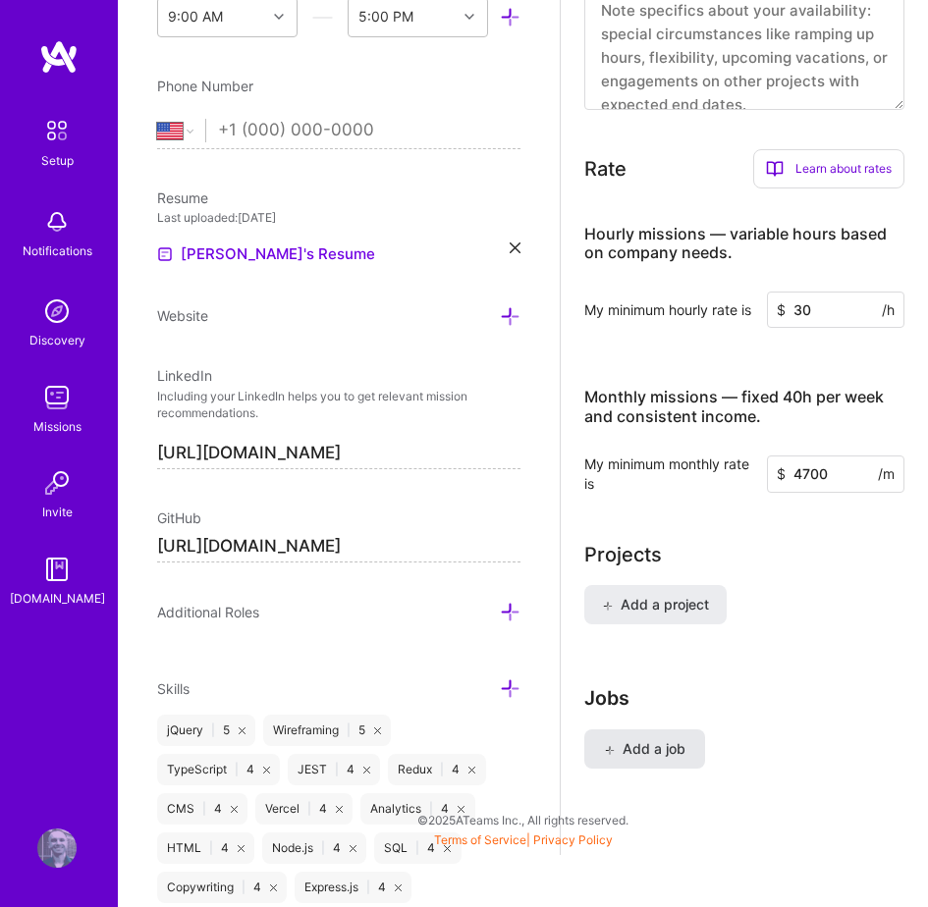
click at [679, 748] on span "Add a job" at bounding box center [644, 749] width 81 height 20
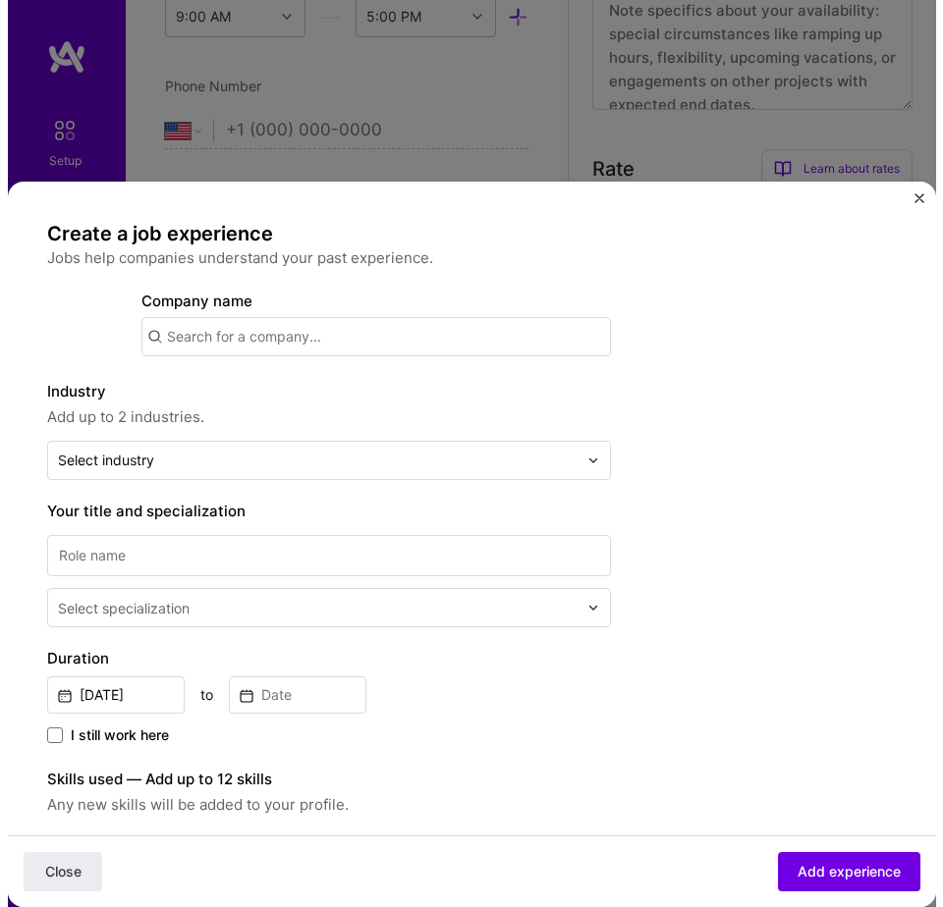
scroll to position [1295, 0]
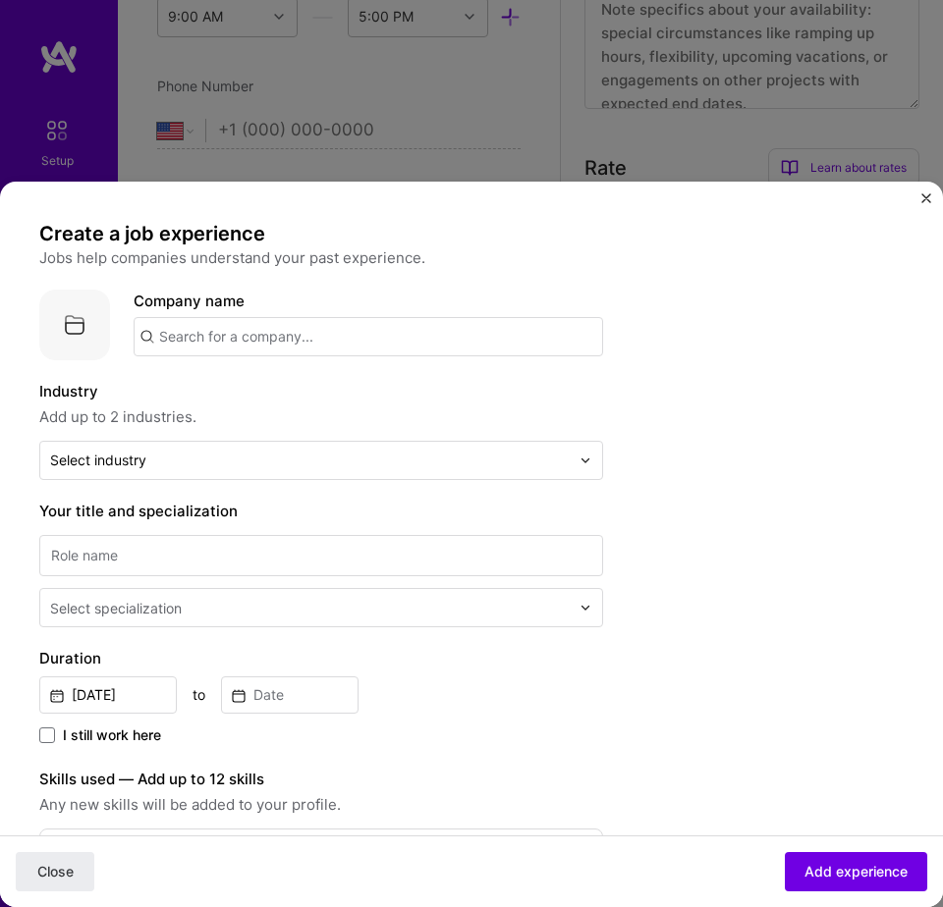
click at [239, 332] on input "text" at bounding box center [368, 336] width 469 height 39
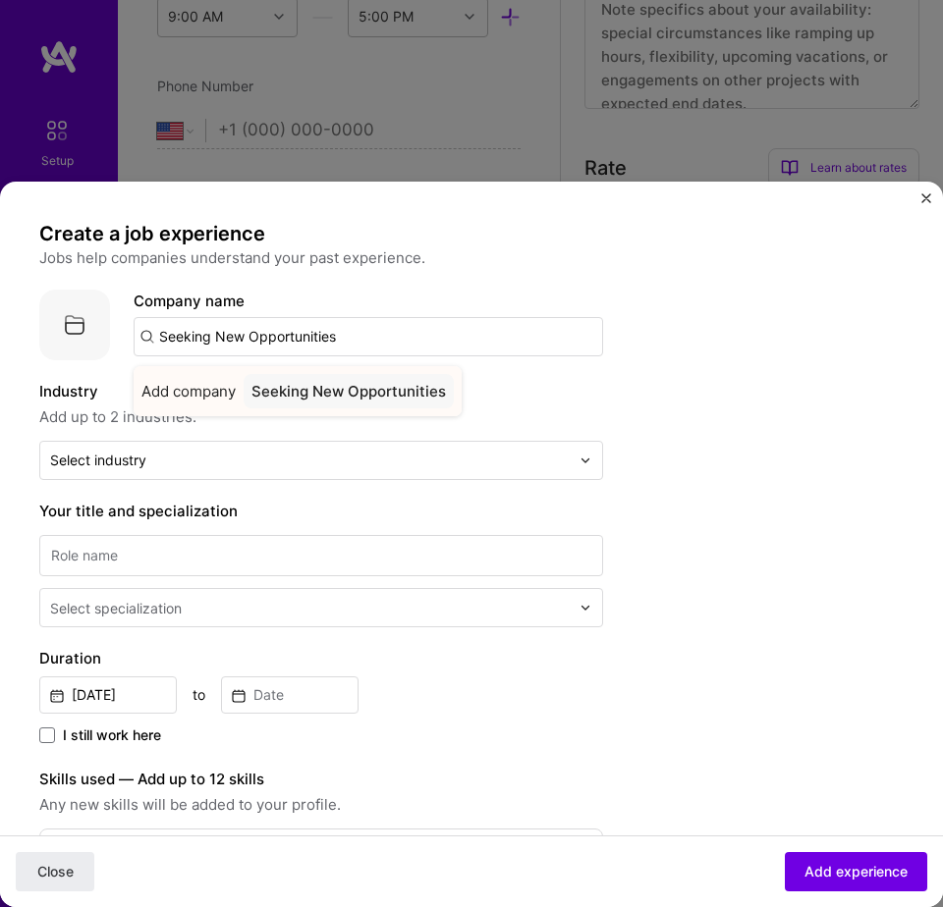
type input "Seeking New Opportunities"
click at [297, 391] on div "Seeking New Opportunities" at bounding box center [349, 391] width 210 height 34
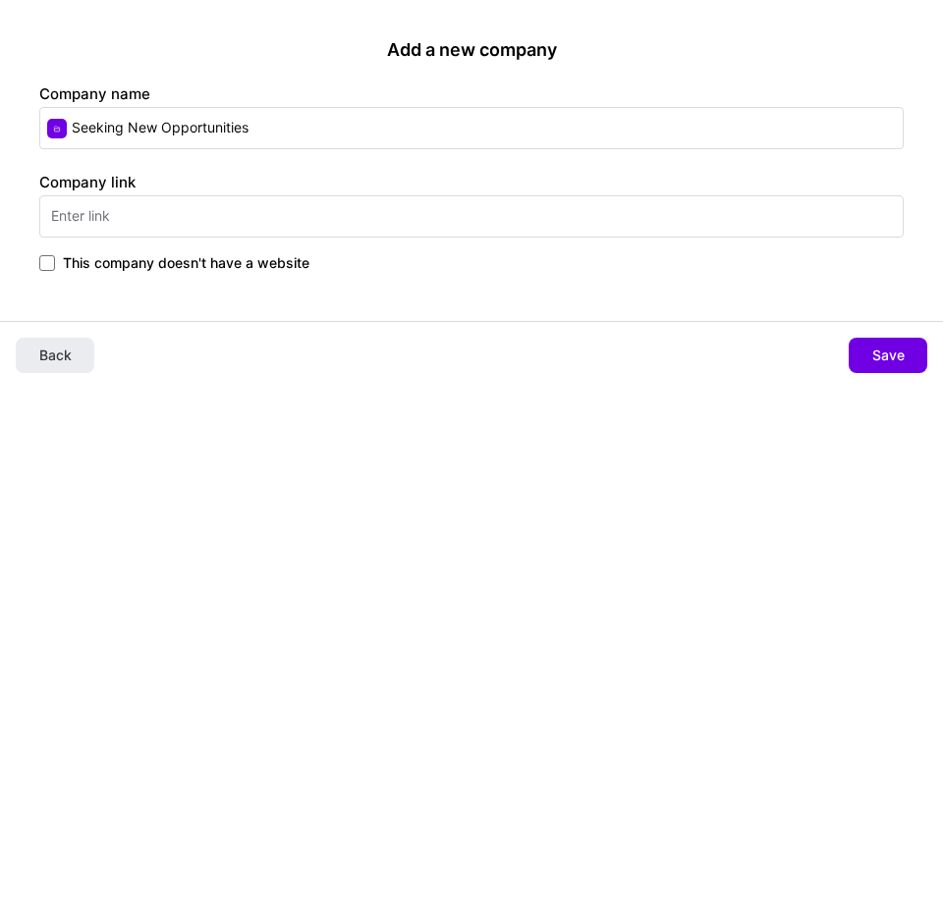
click at [275, 266] on span "This company doesn't have a website" at bounding box center [186, 263] width 246 height 20
click at [0, 0] on input "This company doesn't have a website" at bounding box center [0, 0] width 0 height 0
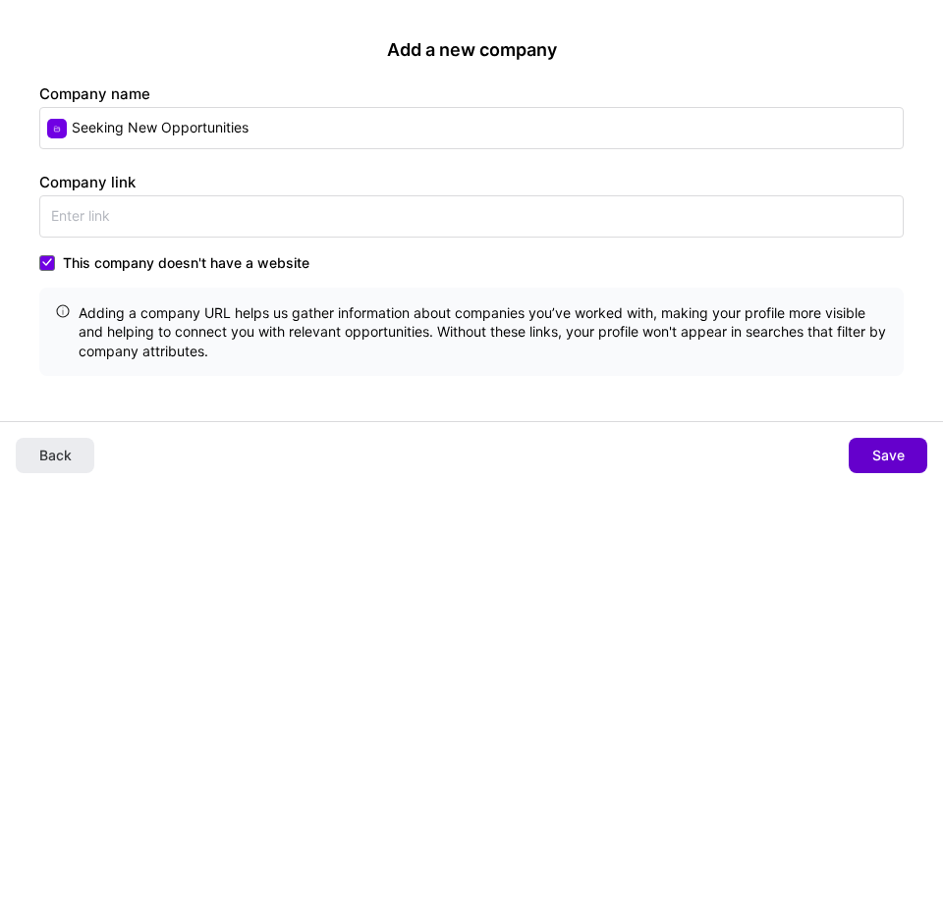
click at [890, 447] on span "Save" at bounding box center [888, 456] width 32 height 20
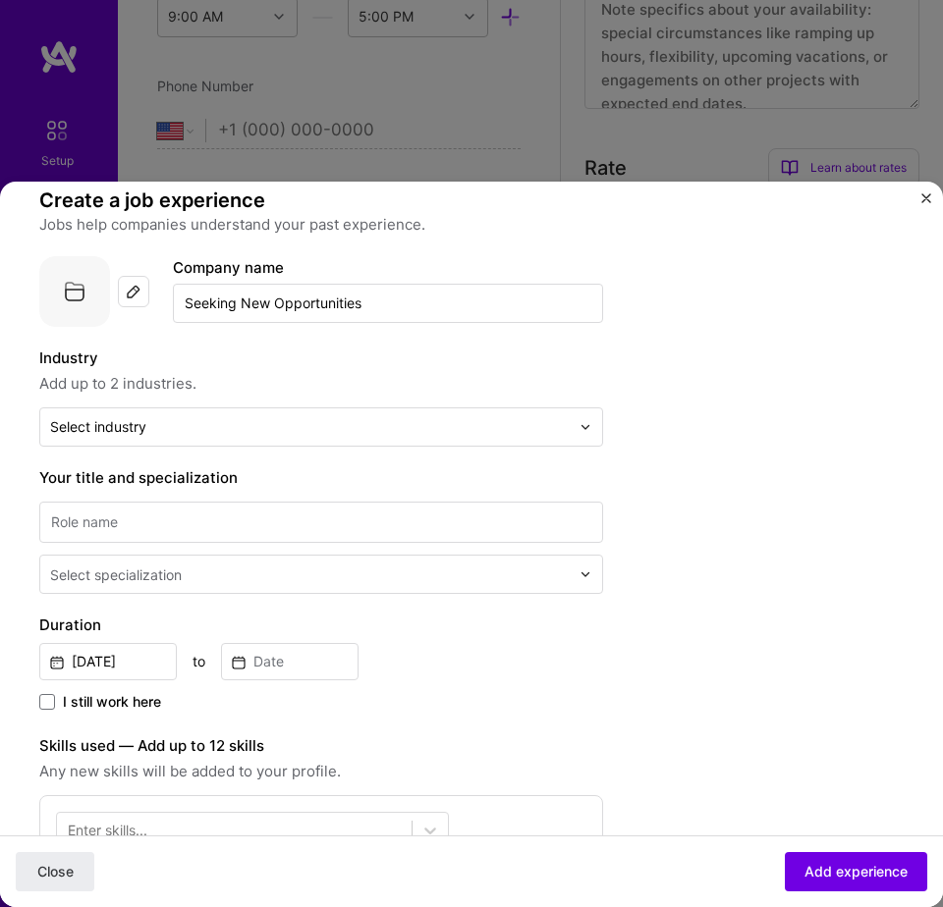
scroll to position [35, 0]
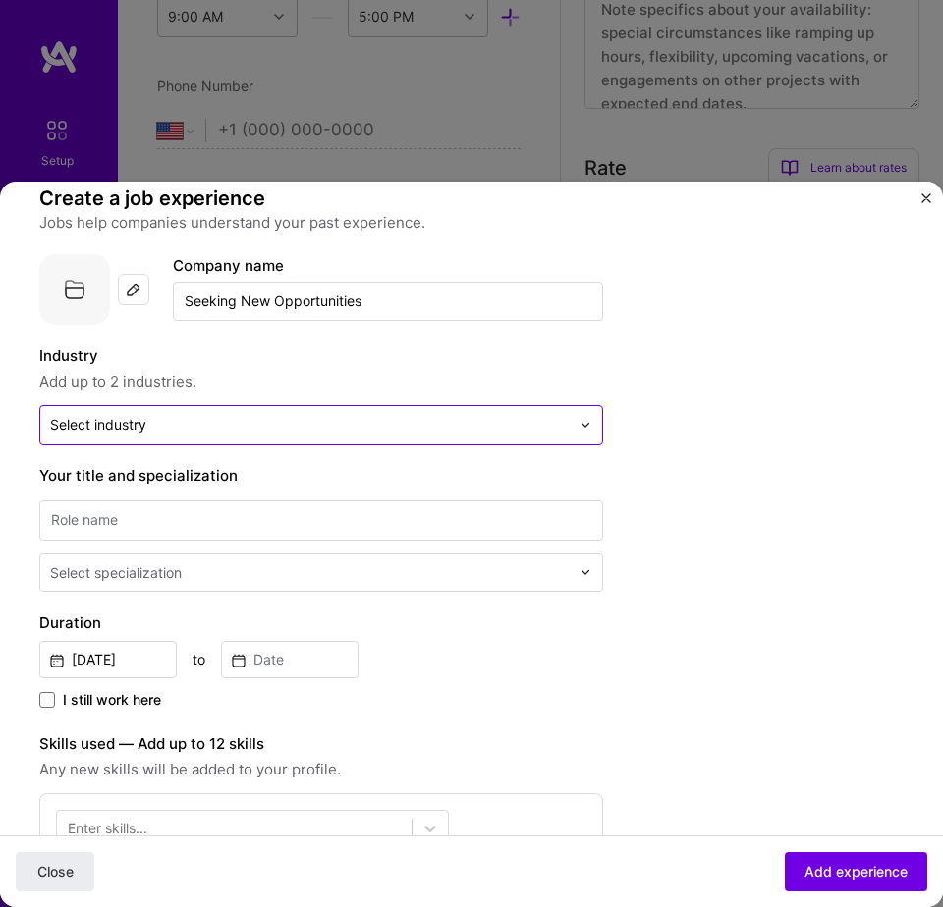
click at [195, 430] on input "text" at bounding box center [309, 425] width 519 height 20
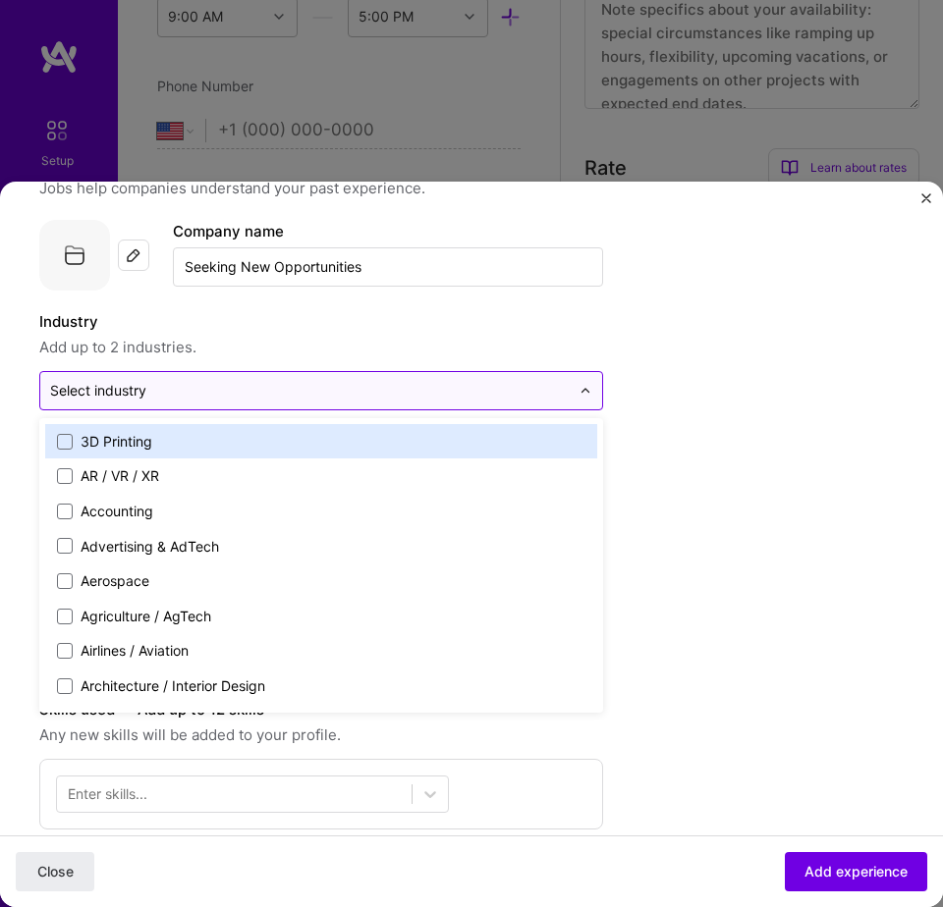
scroll to position [65, 0]
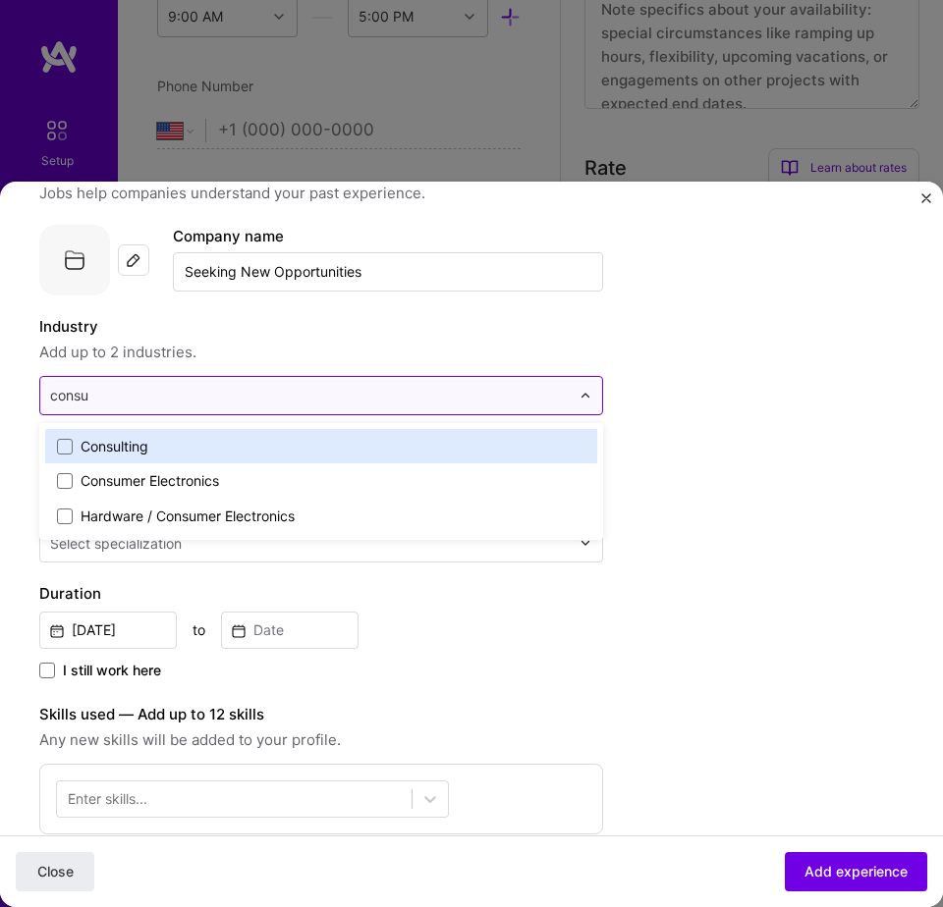
type input "consul"
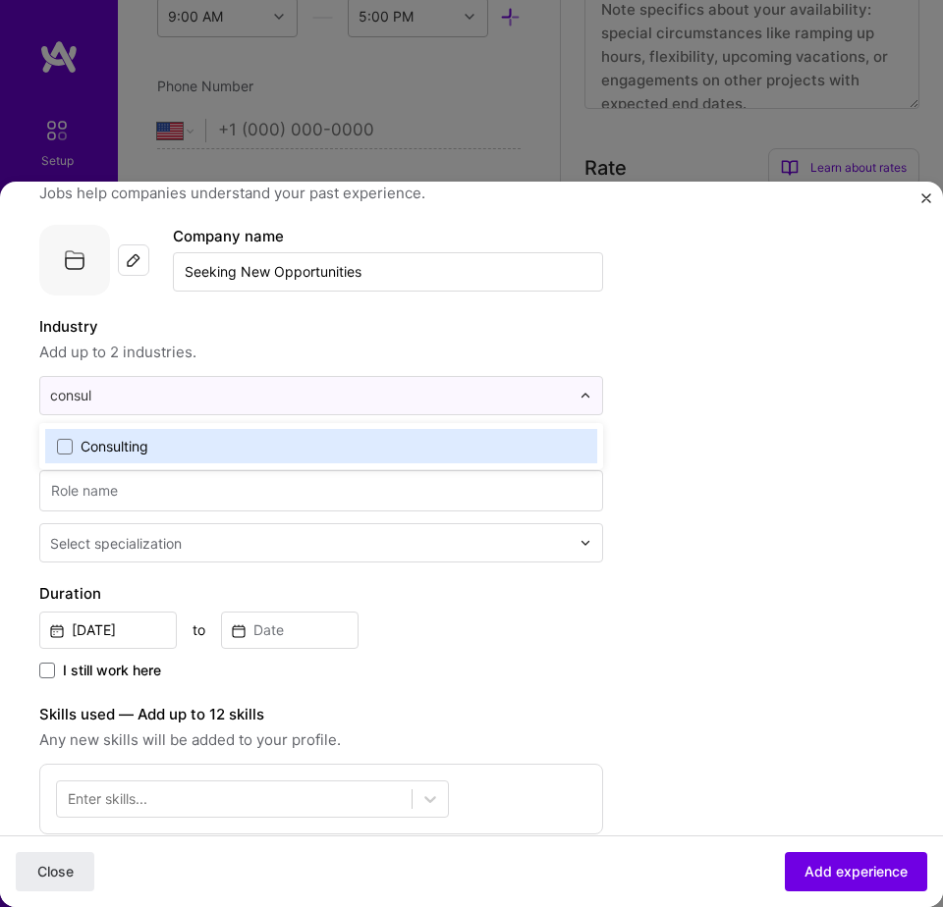
click at [136, 452] on div "Consulting" at bounding box center [115, 447] width 68 height 20
type input "dev"
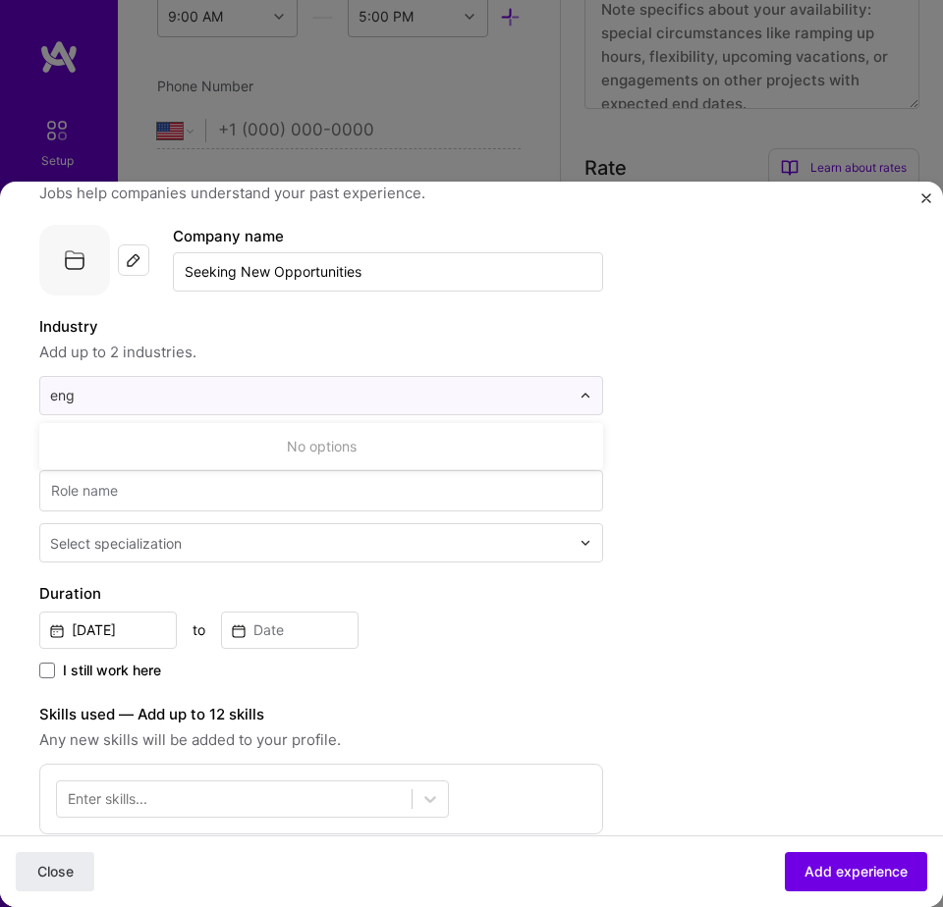
type input "en"
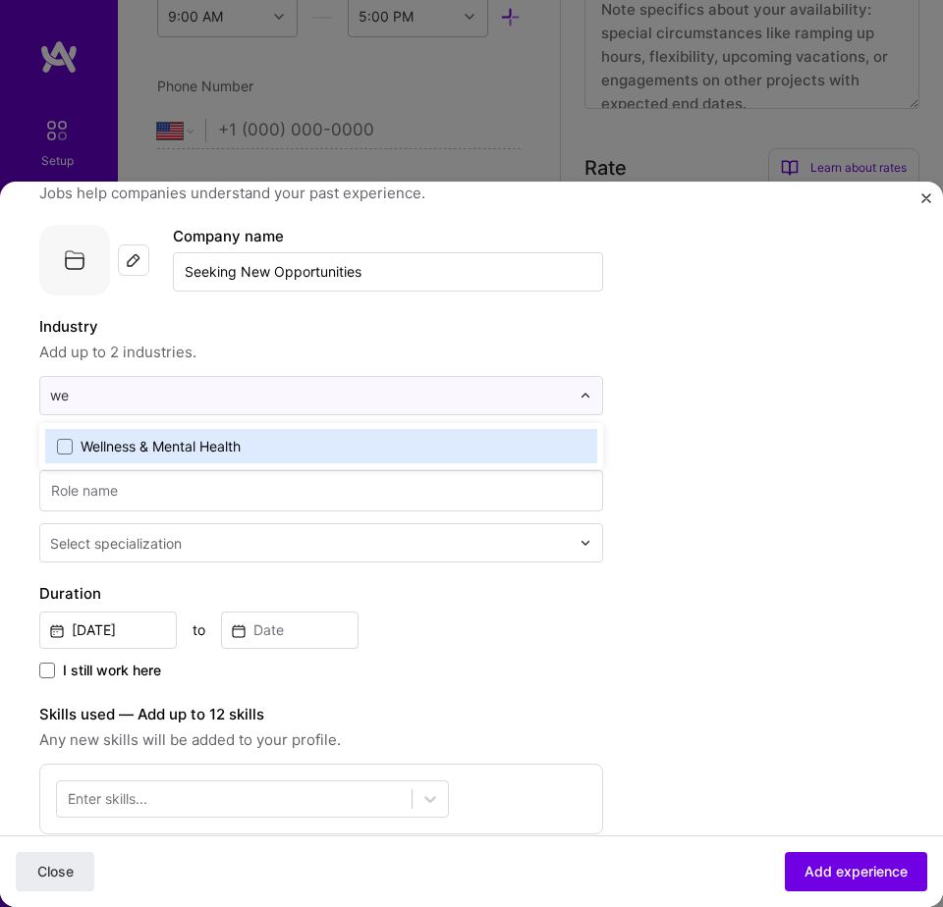
type input "web"
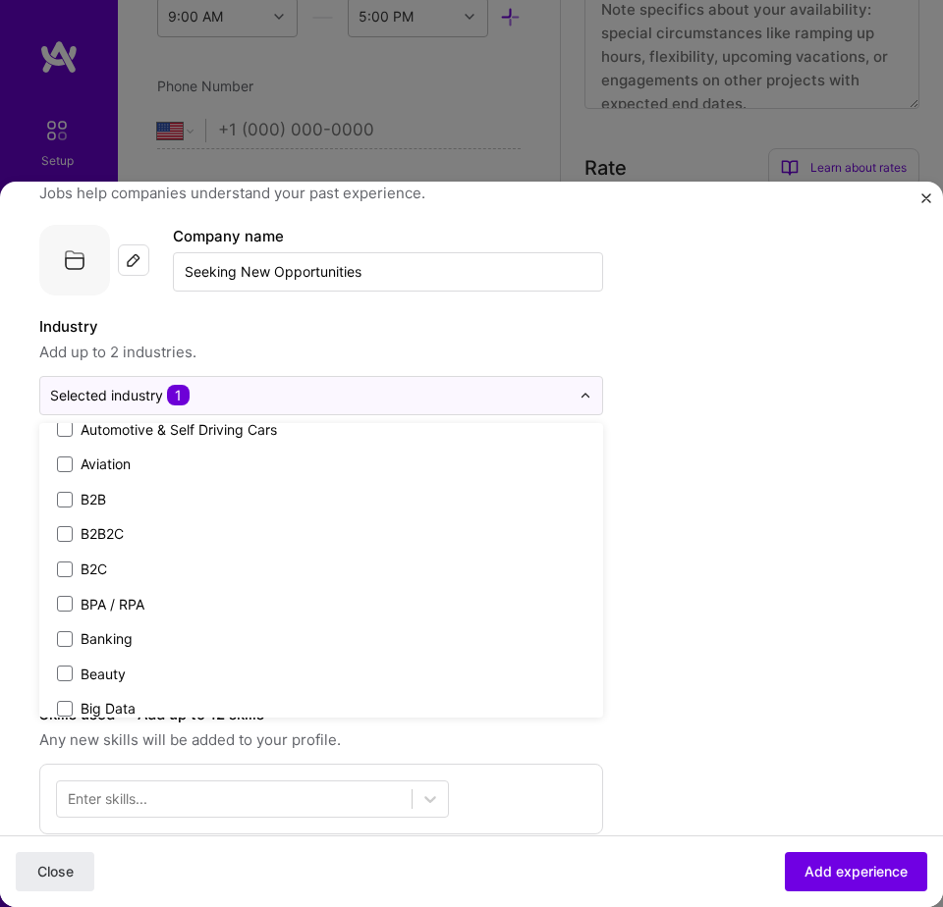
scroll to position [459, 0]
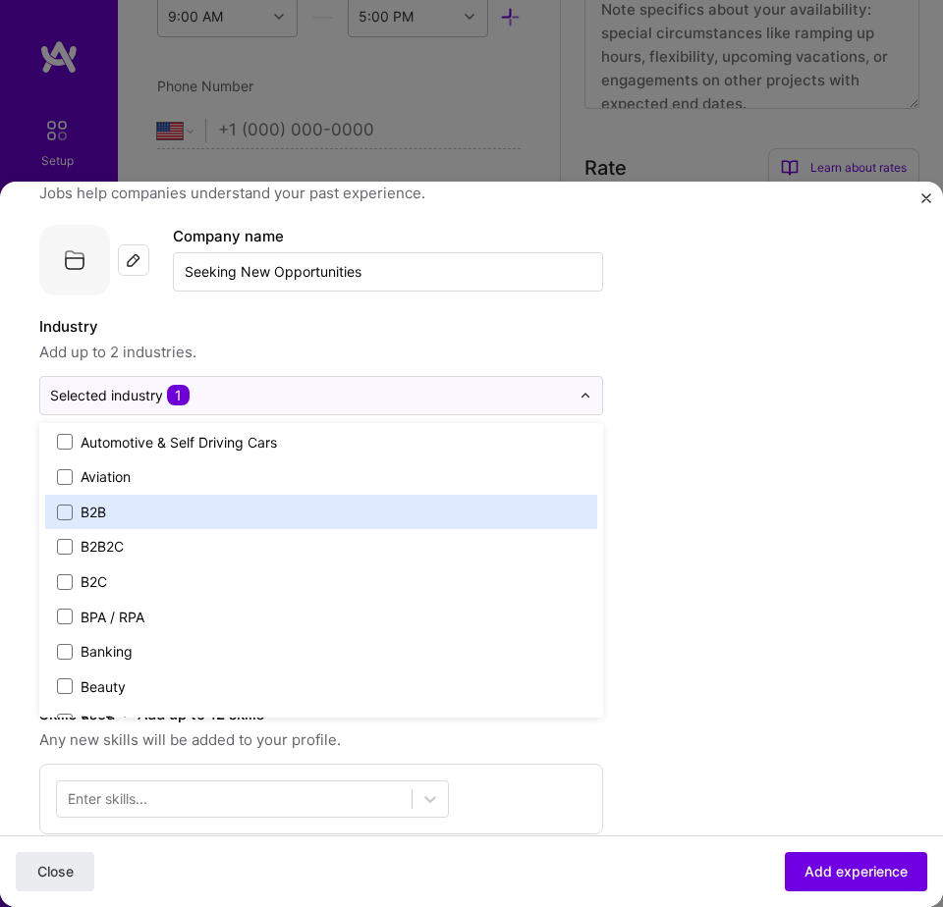
click at [178, 511] on label "B2B" at bounding box center [321, 513] width 528 height 20
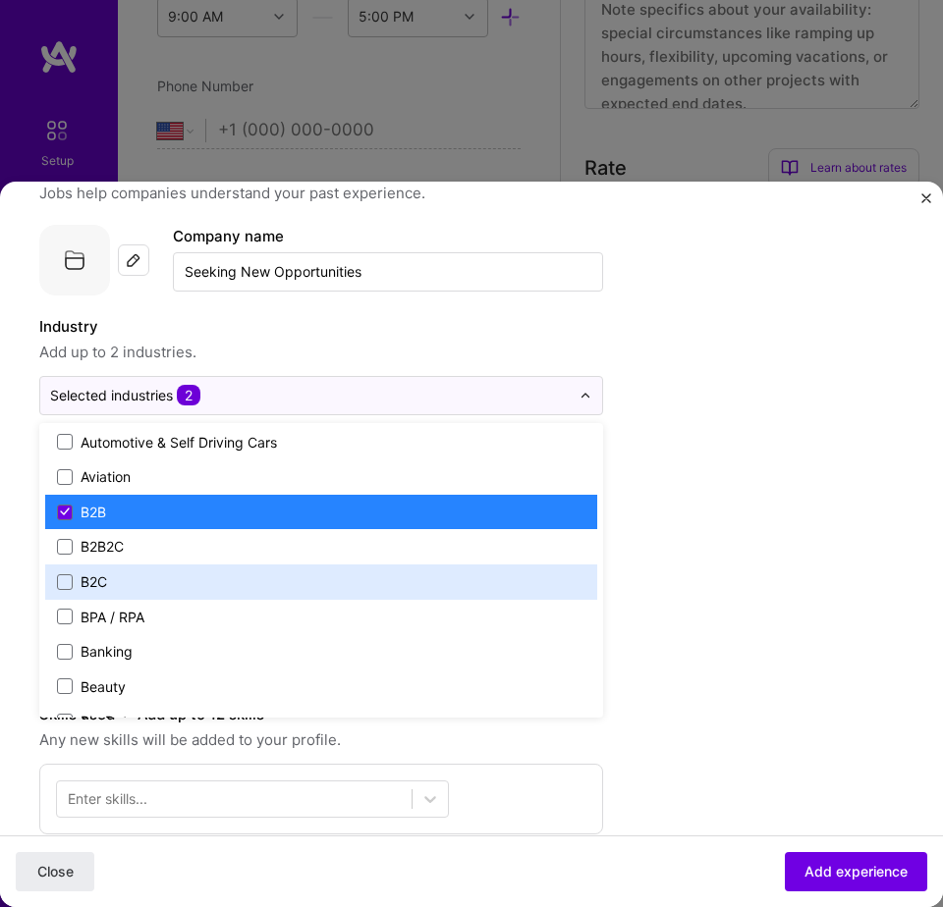
click at [137, 583] on label "B2C" at bounding box center [321, 582] width 528 height 20
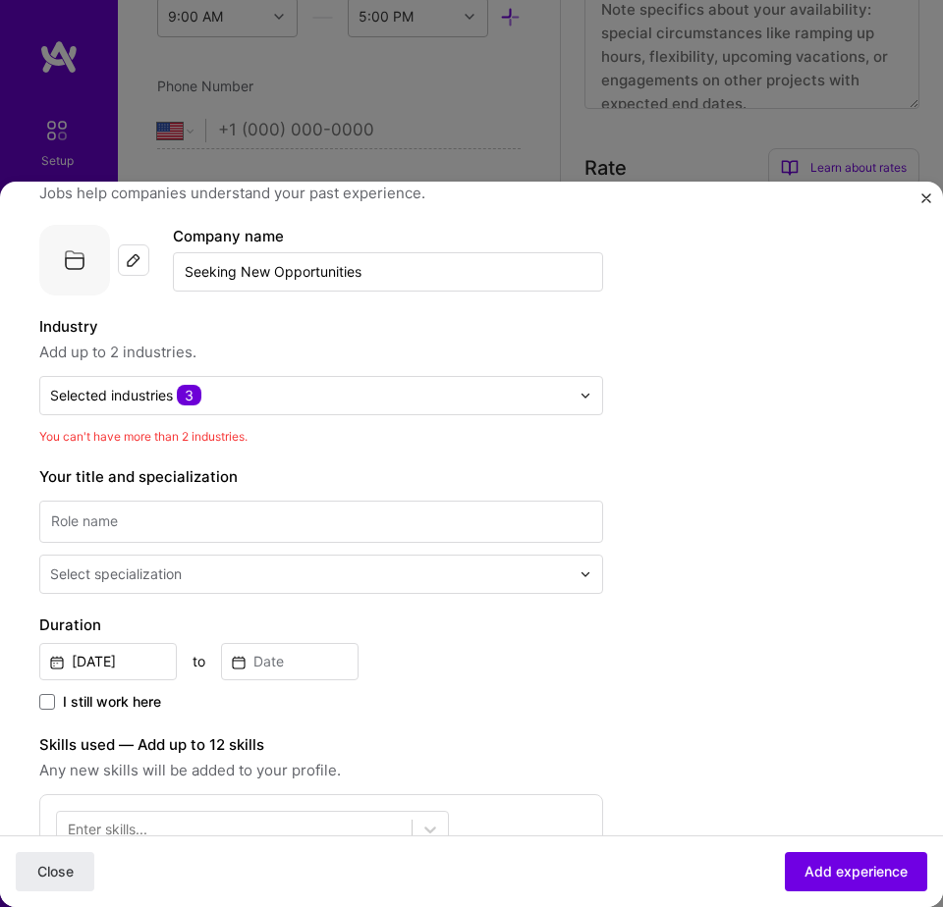
click at [690, 454] on div "Create a job experience Jobs help companies understand your past experience. Co…" at bounding box center [432, 759] width 786 height 1206
click at [405, 531] on input at bounding box center [321, 522] width 564 height 42
type input "Software Engineer"
click at [466, 582] on input "text" at bounding box center [311, 575] width 523 height 20
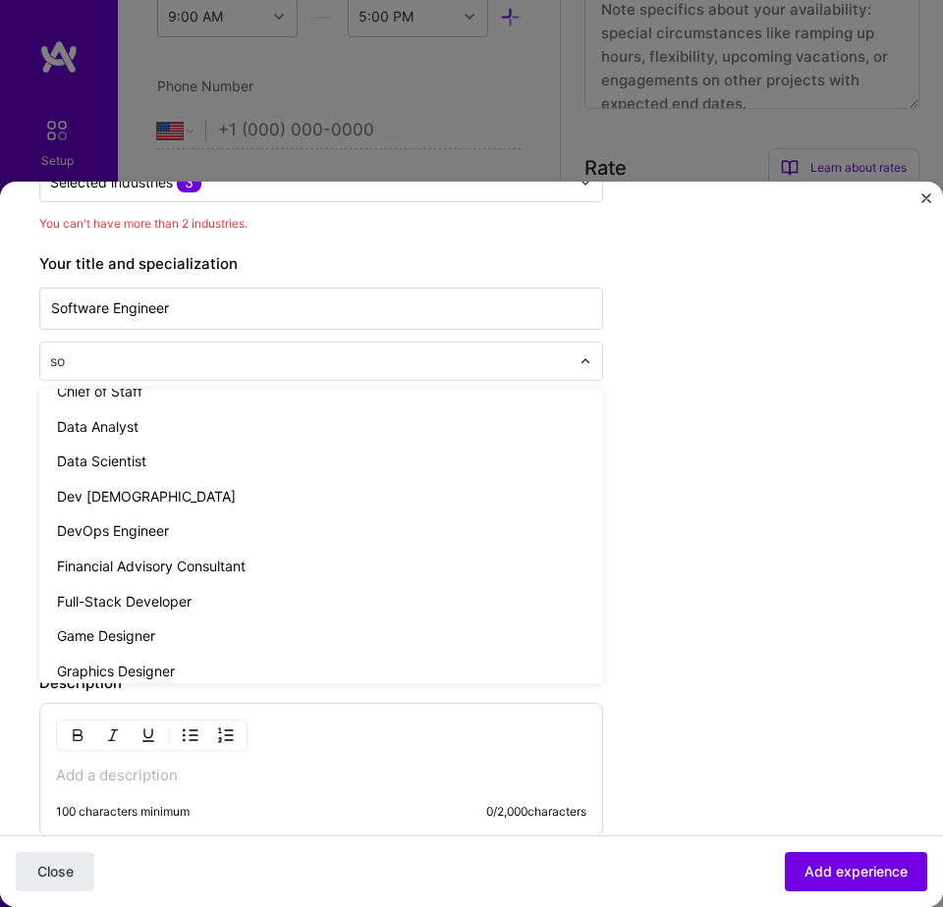
scroll to position [0, 0]
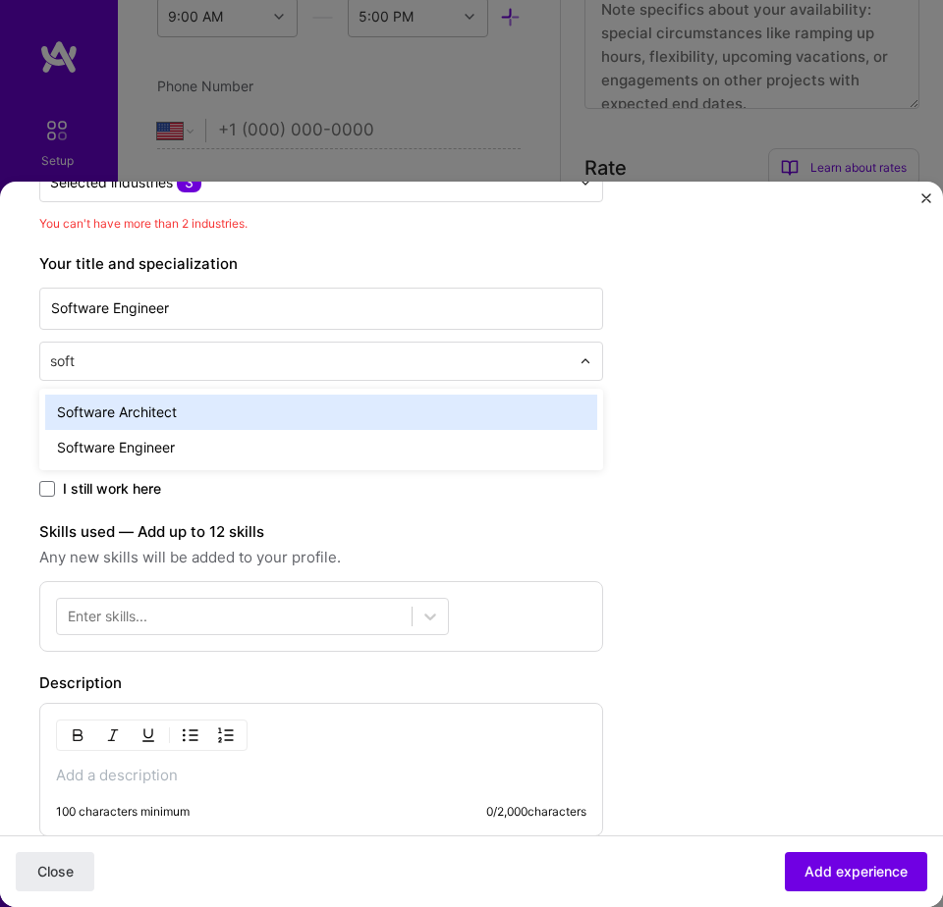
type input "softw"
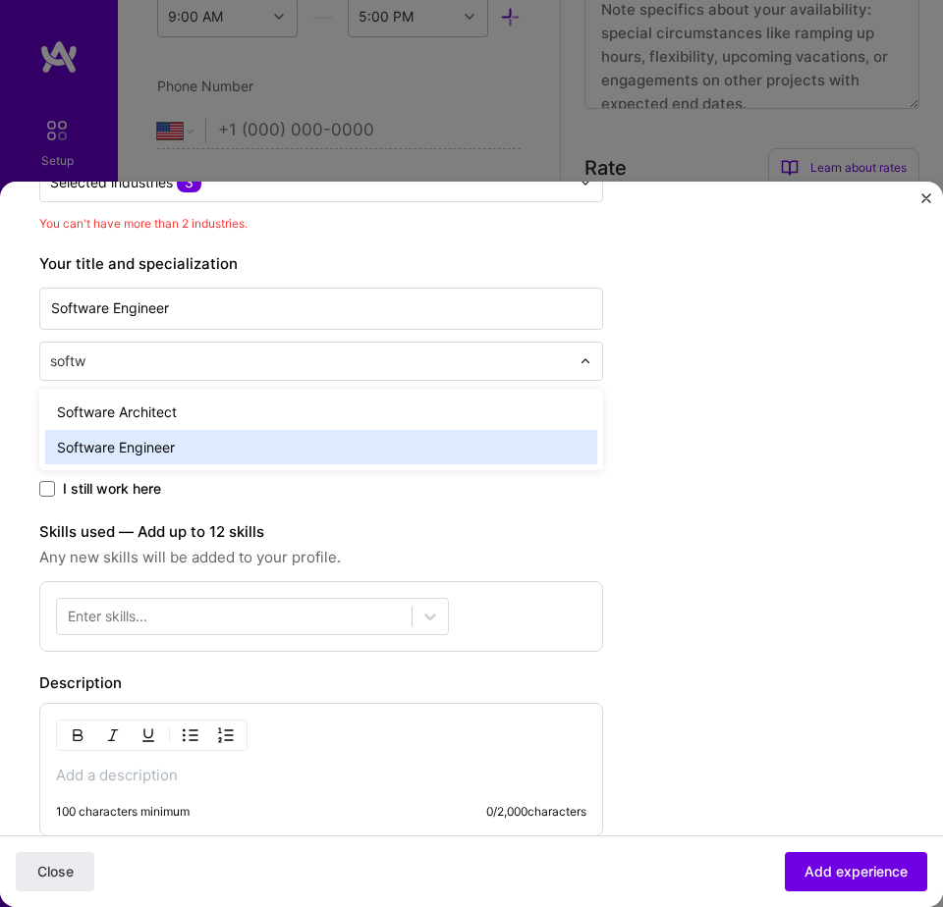
click at [369, 456] on div "Software Engineer" at bounding box center [321, 447] width 552 height 35
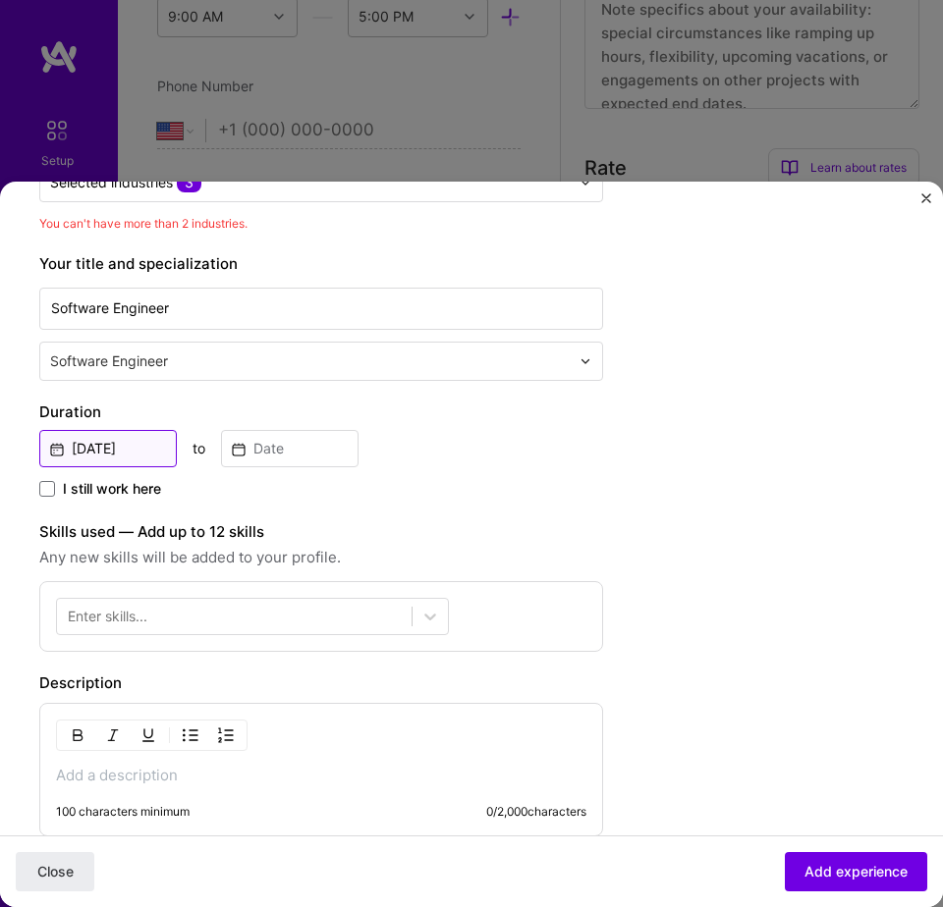
click at [153, 458] on input "Aug, 2025" at bounding box center [107, 448] width 137 height 37
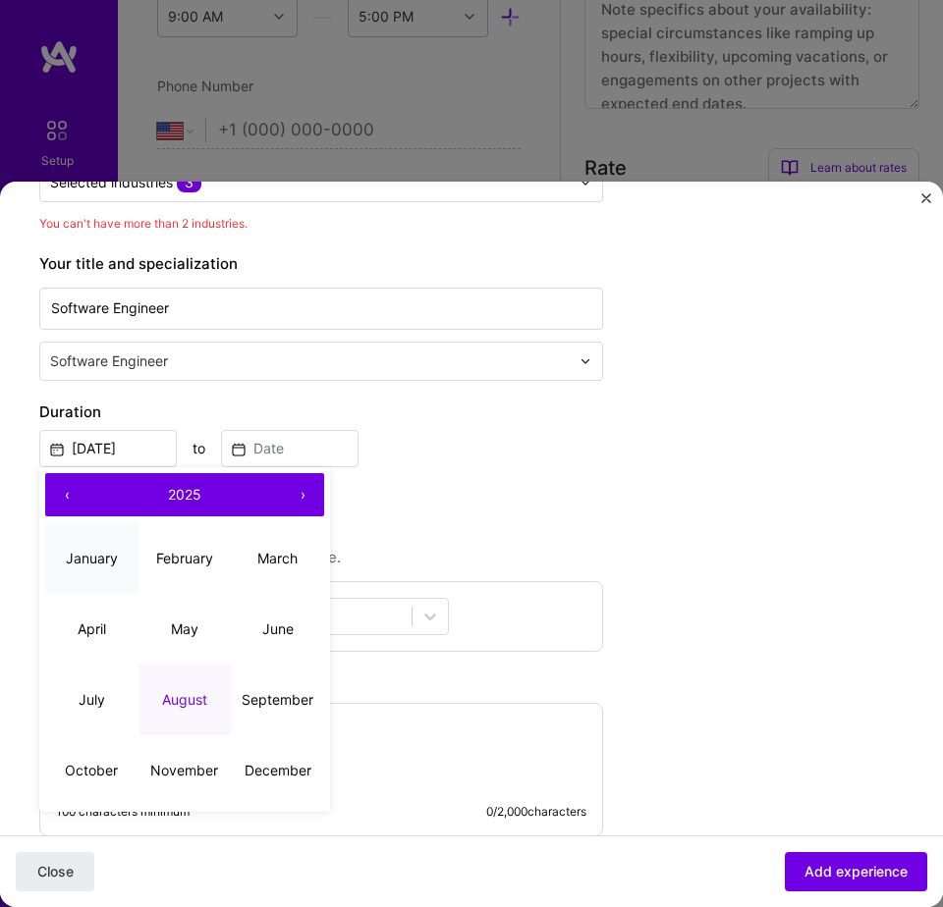
click at [109, 554] on abbr "January" at bounding box center [92, 558] width 52 height 17
type input "Jan, 2025"
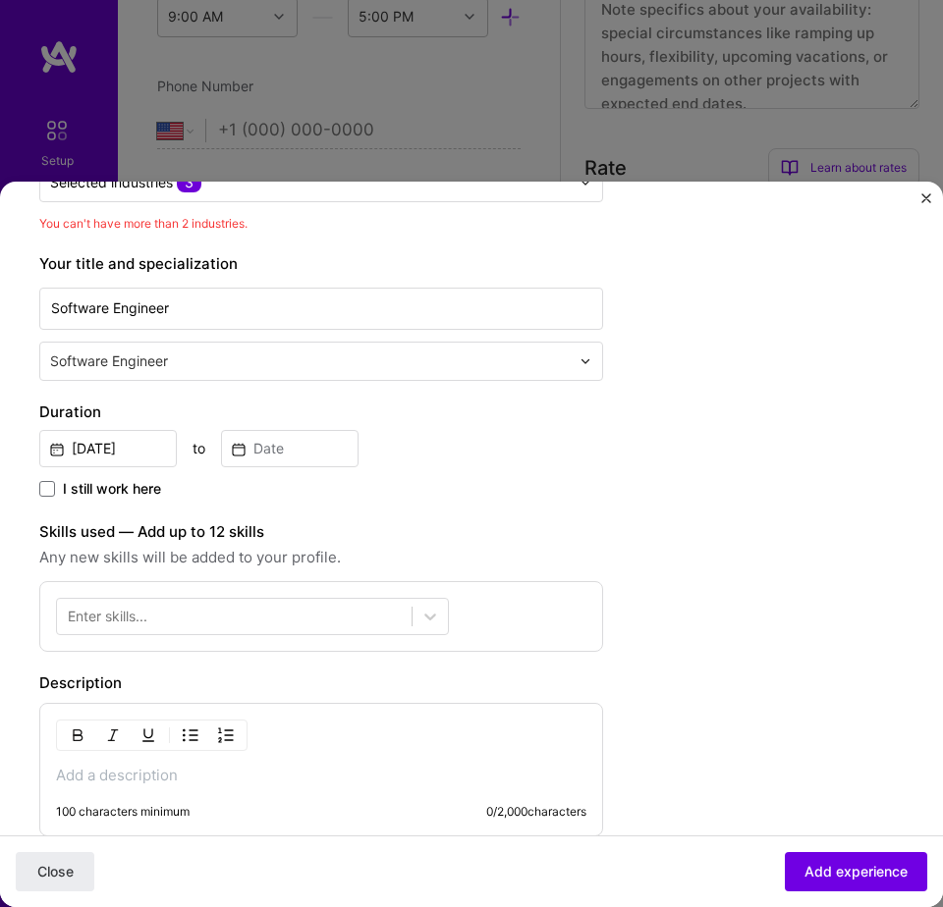
click at [130, 484] on span "I still work here" at bounding box center [112, 489] width 98 height 20
click at [0, 0] on input "I still work here" at bounding box center [0, 0] width 0 height 0
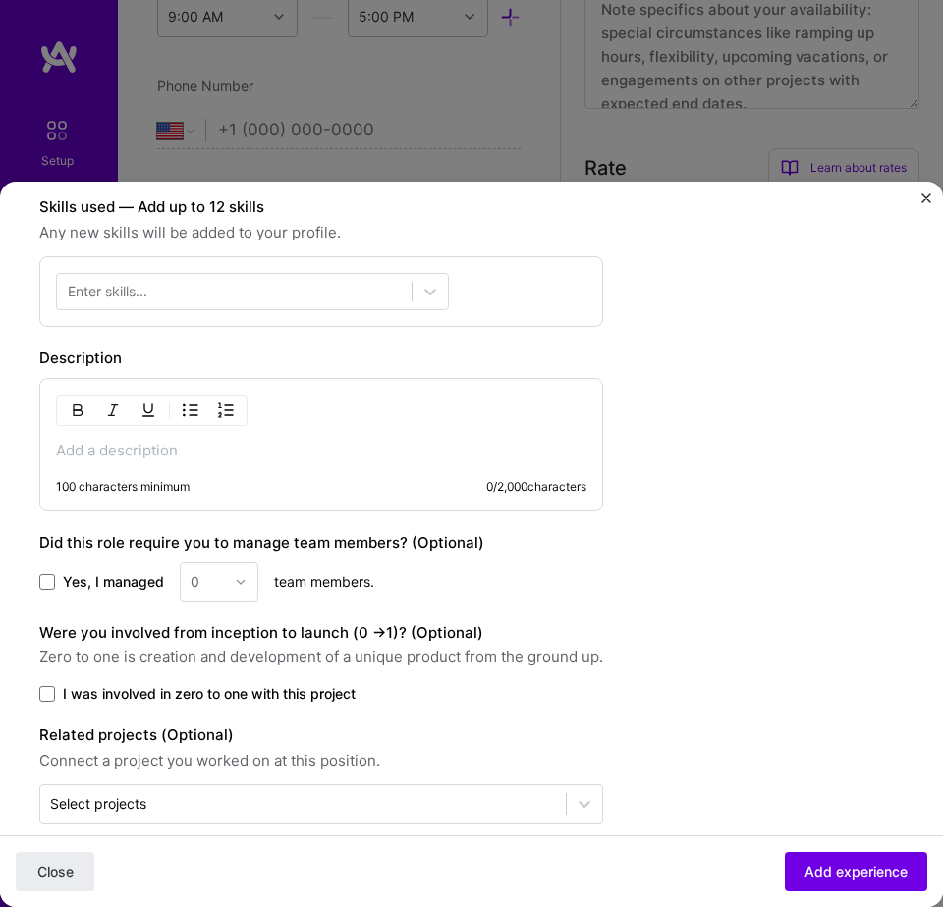
scroll to position [604, 0]
click at [137, 436] on div "100 characters minimum 0 / 2,000 characters" at bounding box center [321, 444] width 564 height 134
click at [129, 450] on p at bounding box center [321, 450] width 530 height 20
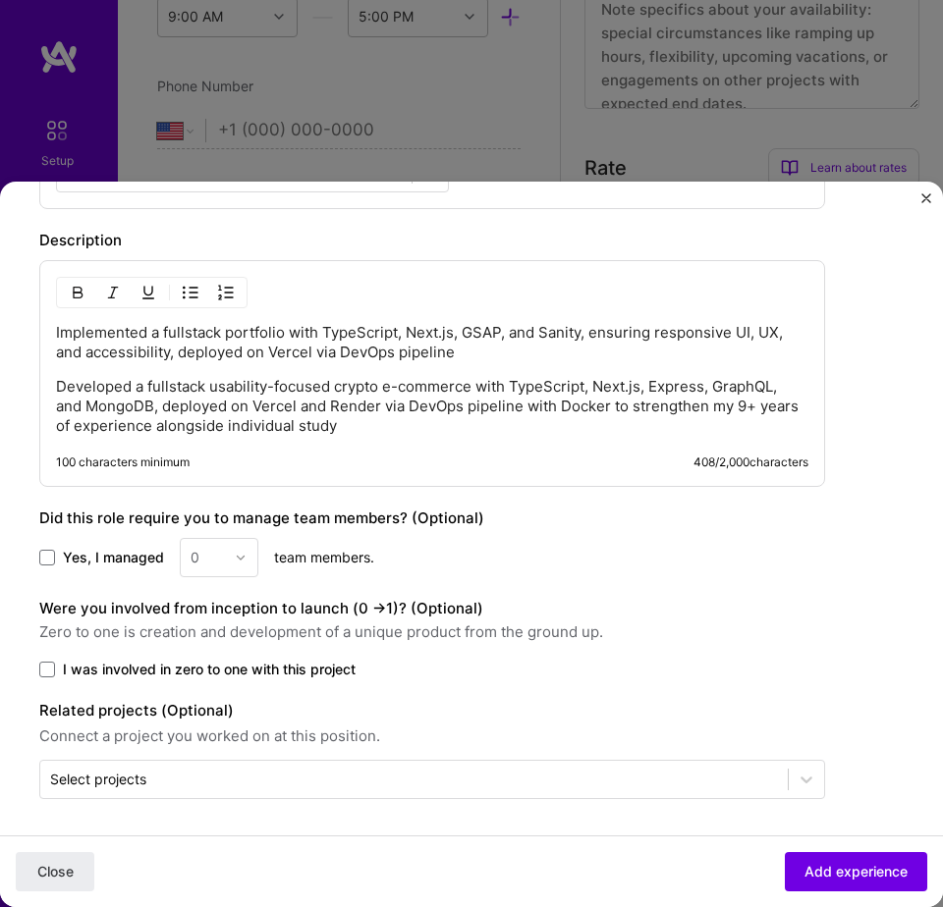
scroll to position [724, 0]
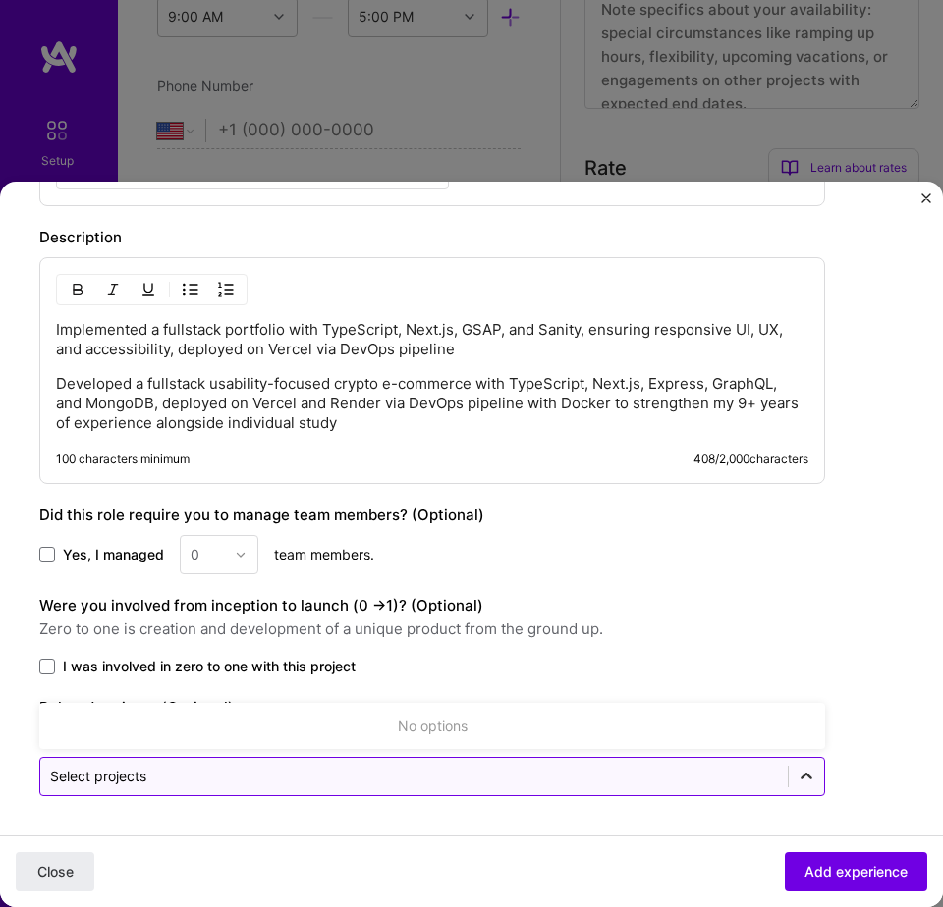
click at [816, 784] on div at bounding box center [805, 776] width 35 height 35
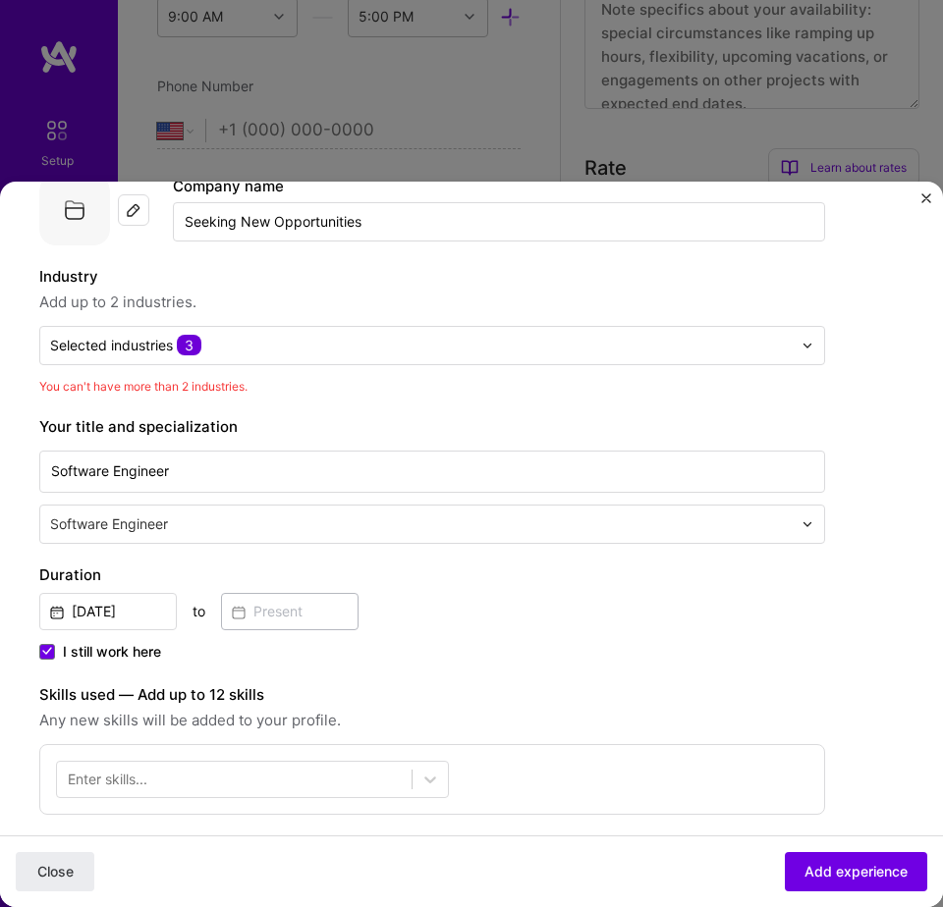
scroll to position [0, 0]
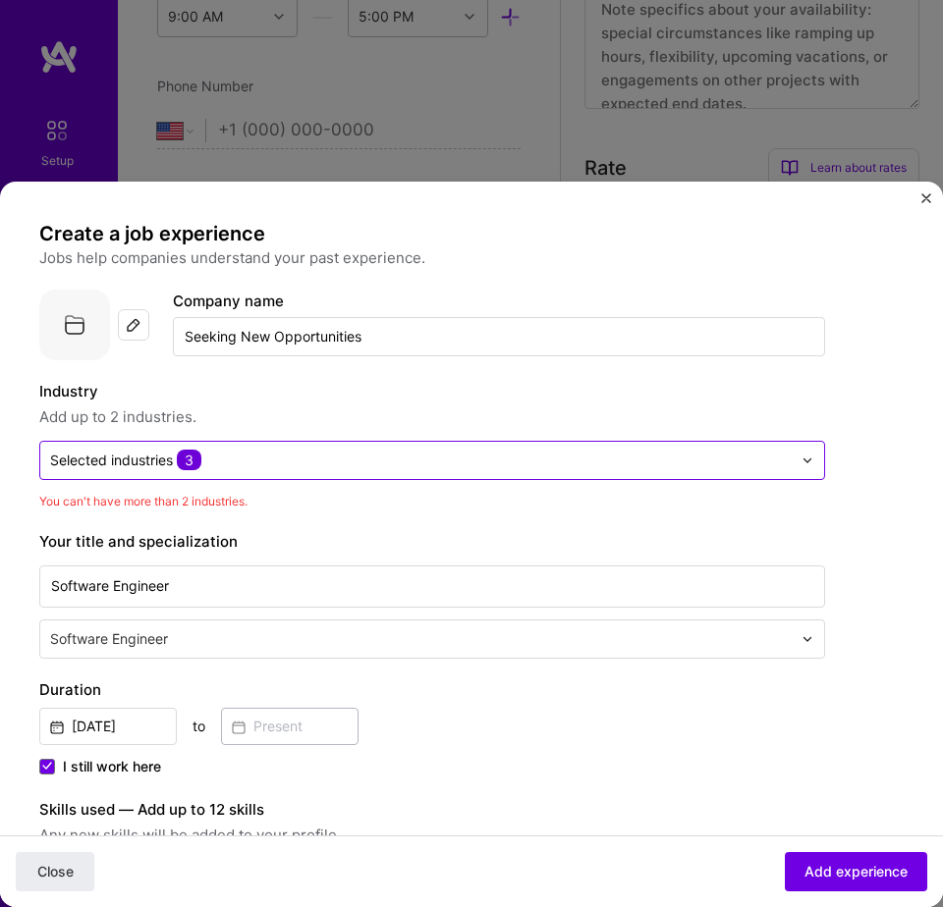
click at [818, 462] on div at bounding box center [812, 460] width 23 height 37
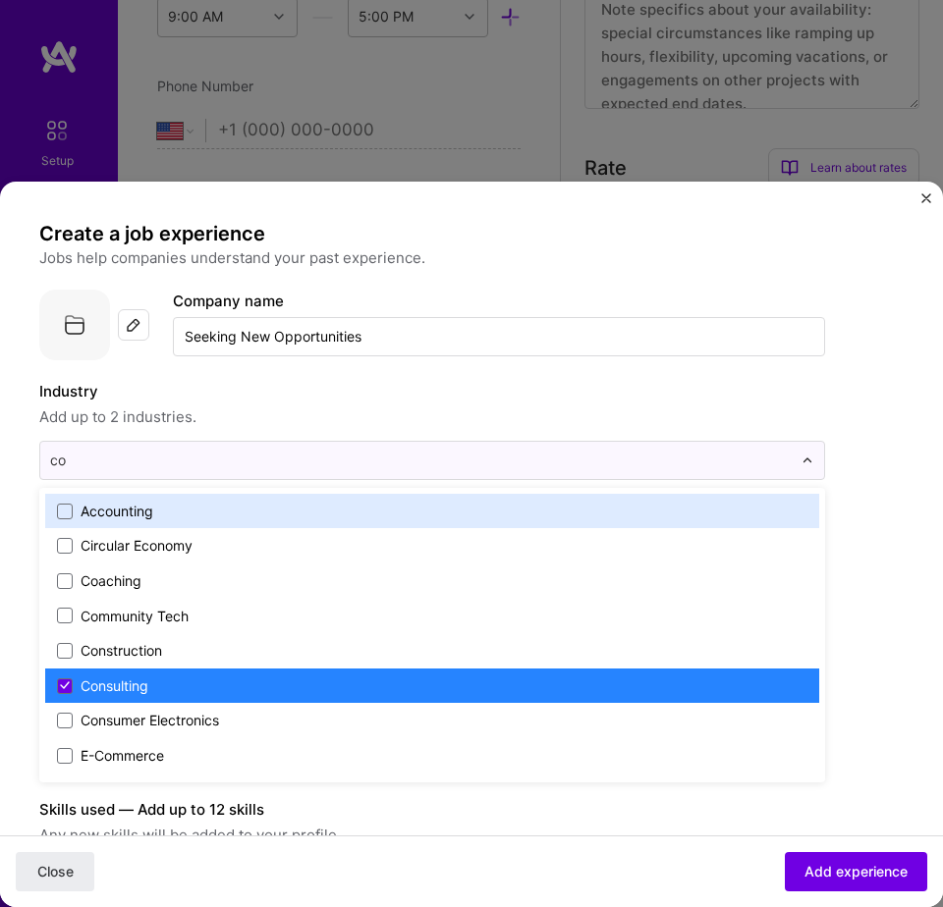
type input "con"
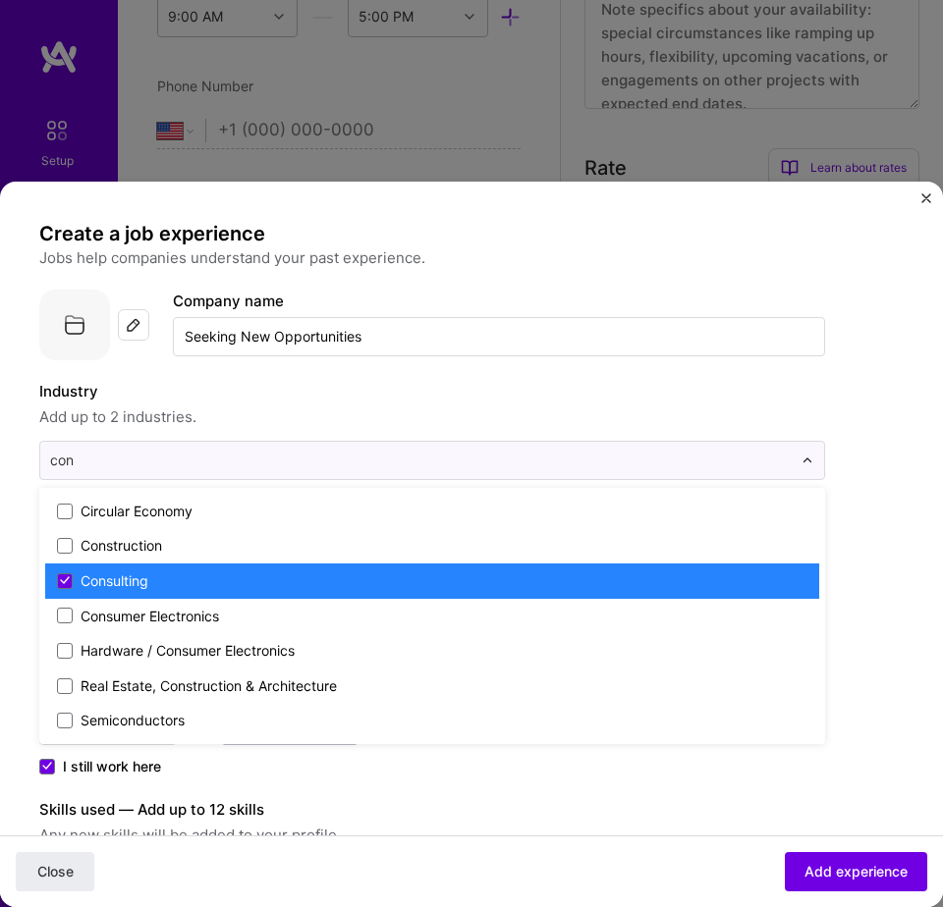
click at [162, 585] on label "Consulting" at bounding box center [432, 581] width 750 height 20
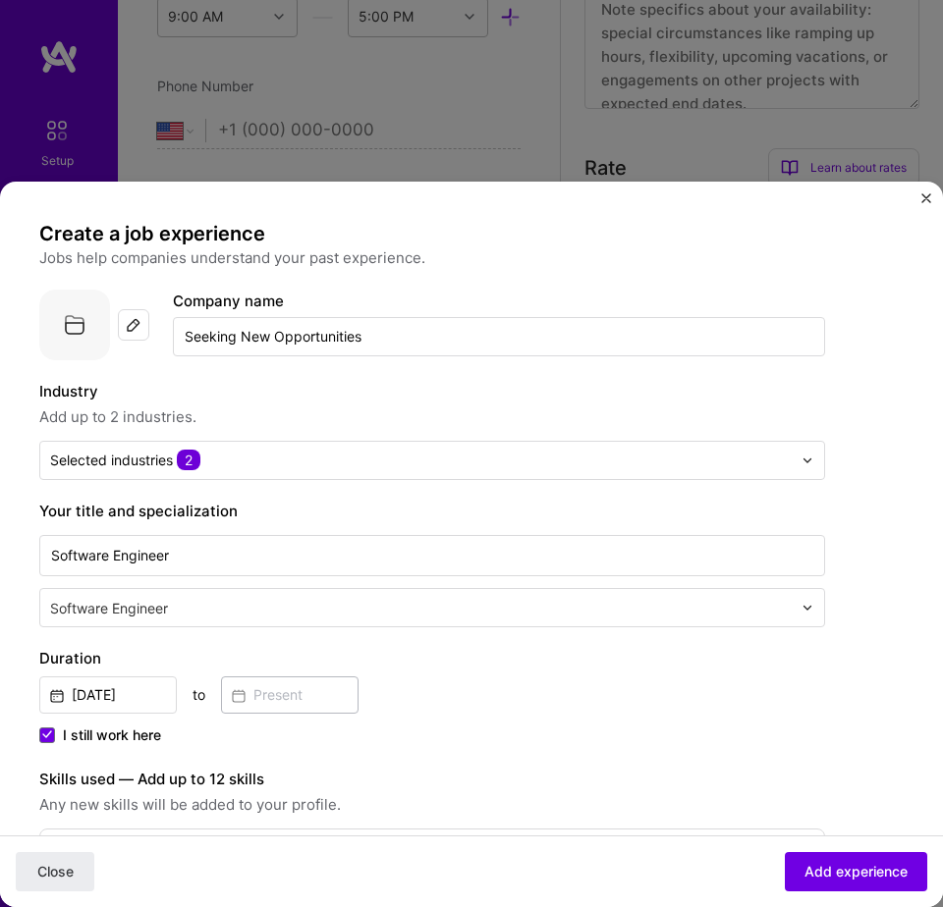
click at [879, 538] on form "Create a job experience Jobs help companies understand your past experience. Co…" at bounding box center [471, 911] width 943 height 1380
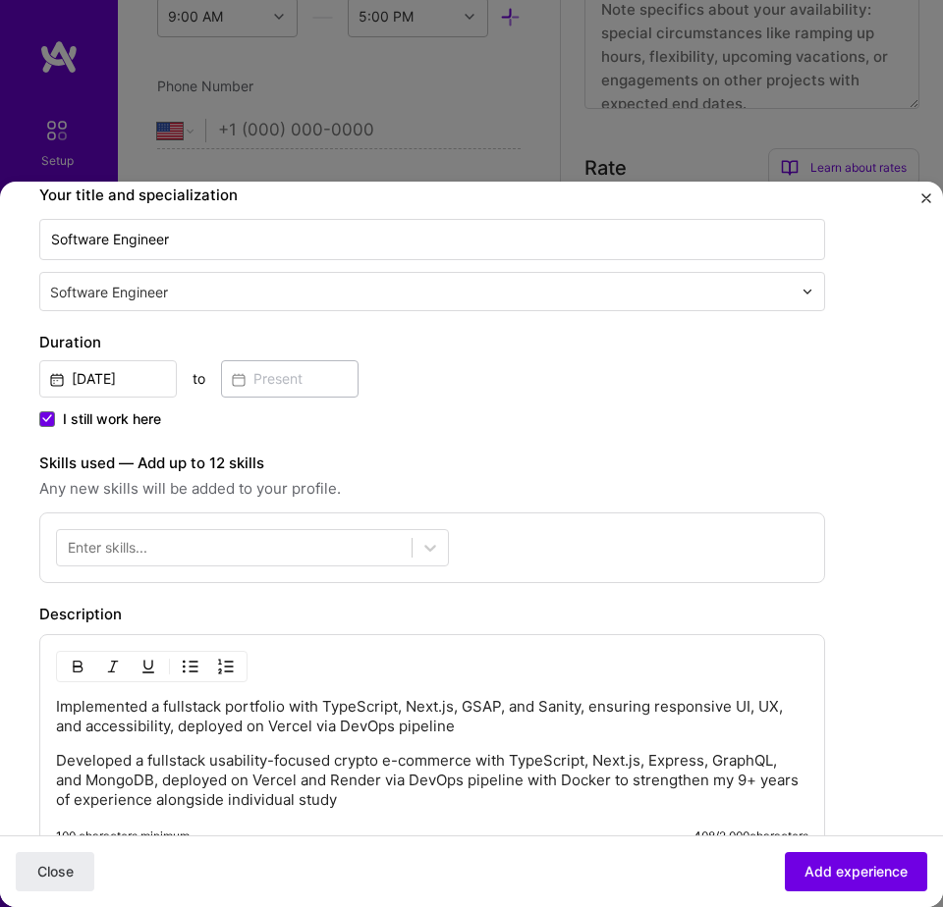
scroll to position [355, 0]
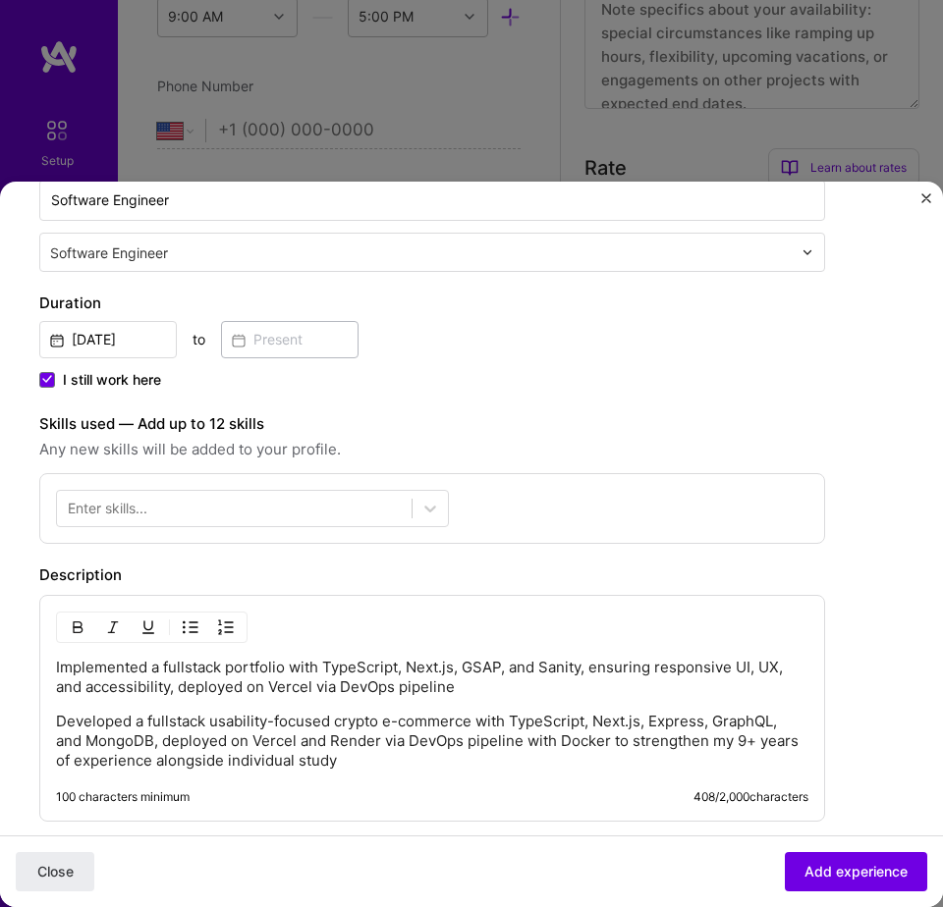
click at [133, 503] on div "Enter skills..." at bounding box center [108, 509] width 80 height 20
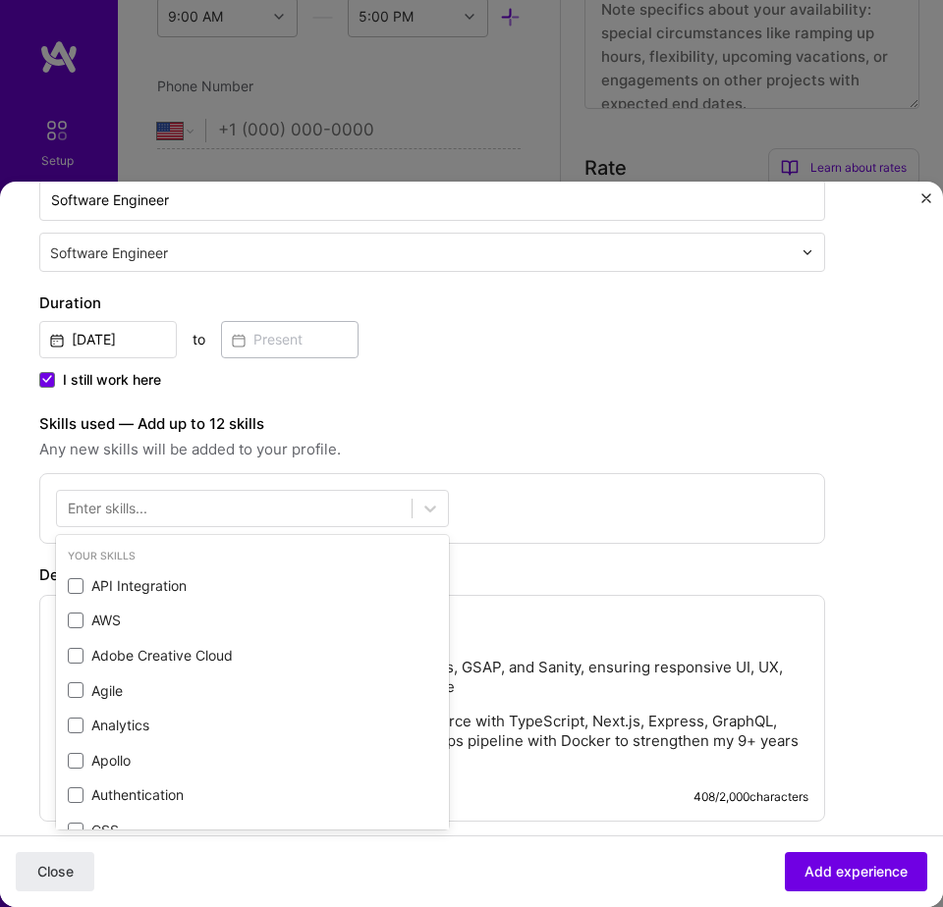
click at [130, 504] on div "Enter skills..." at bounding box center [108, 509] width 80 height 20
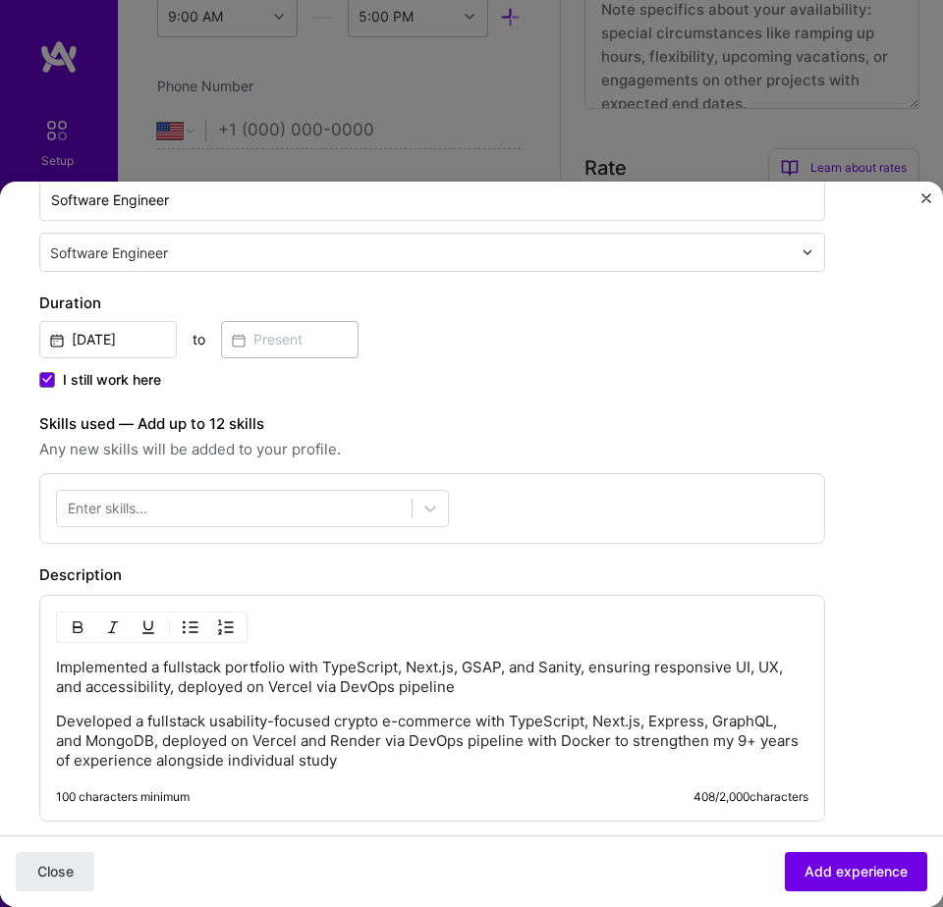
click at [130, 517] on div "Enter skills..." at bounding box center [108, 509] width 80 height 20
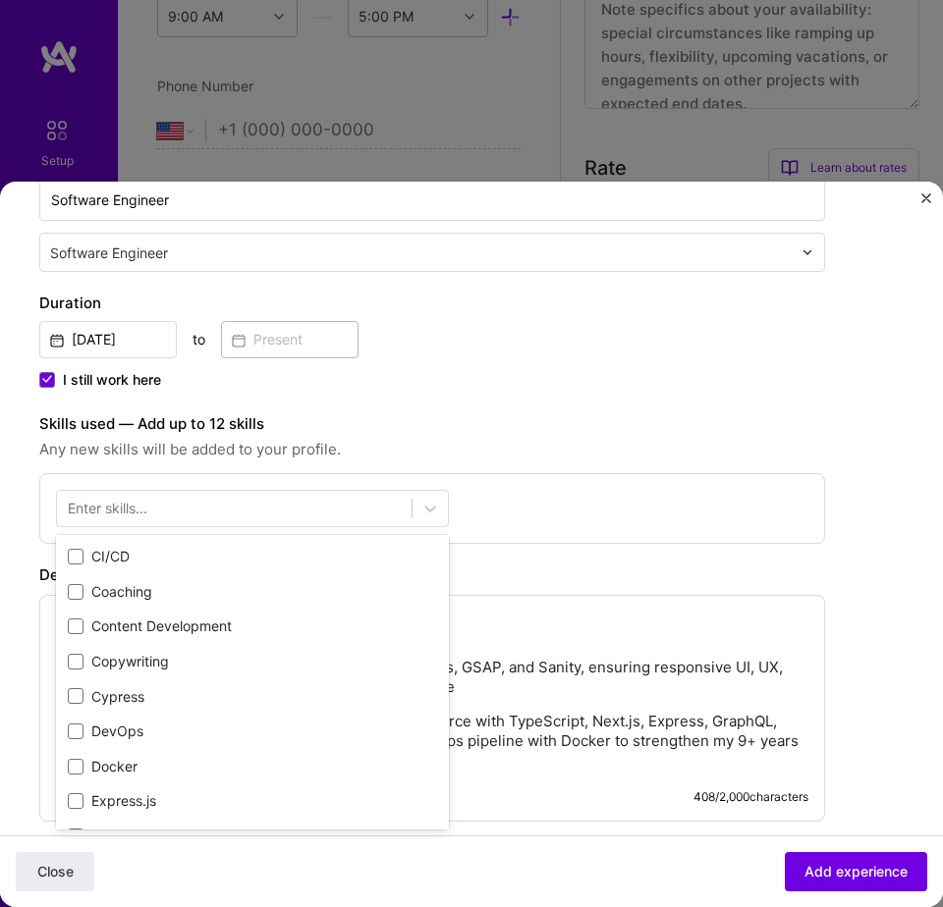
scroll to position [350, 0]
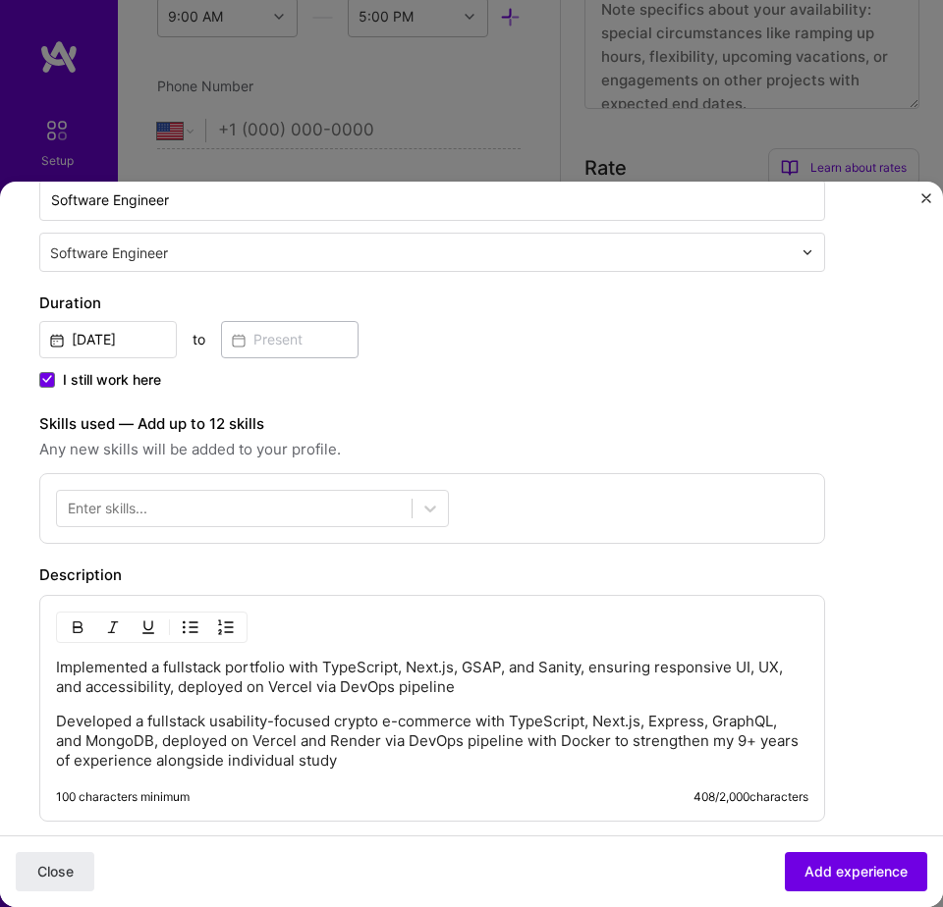
click at [414, 448] on span "Any new skills will be added to your profile." at bounding box center [432, 450] width 786 height 24
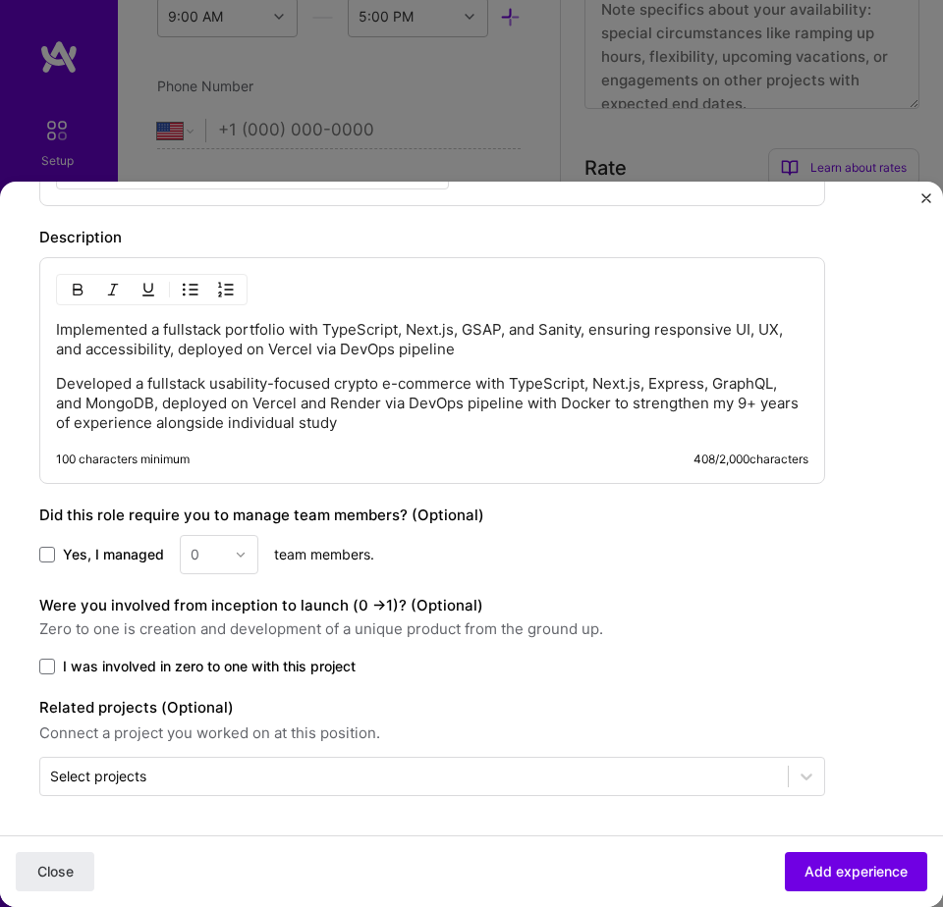
scroll to position [0, 0]
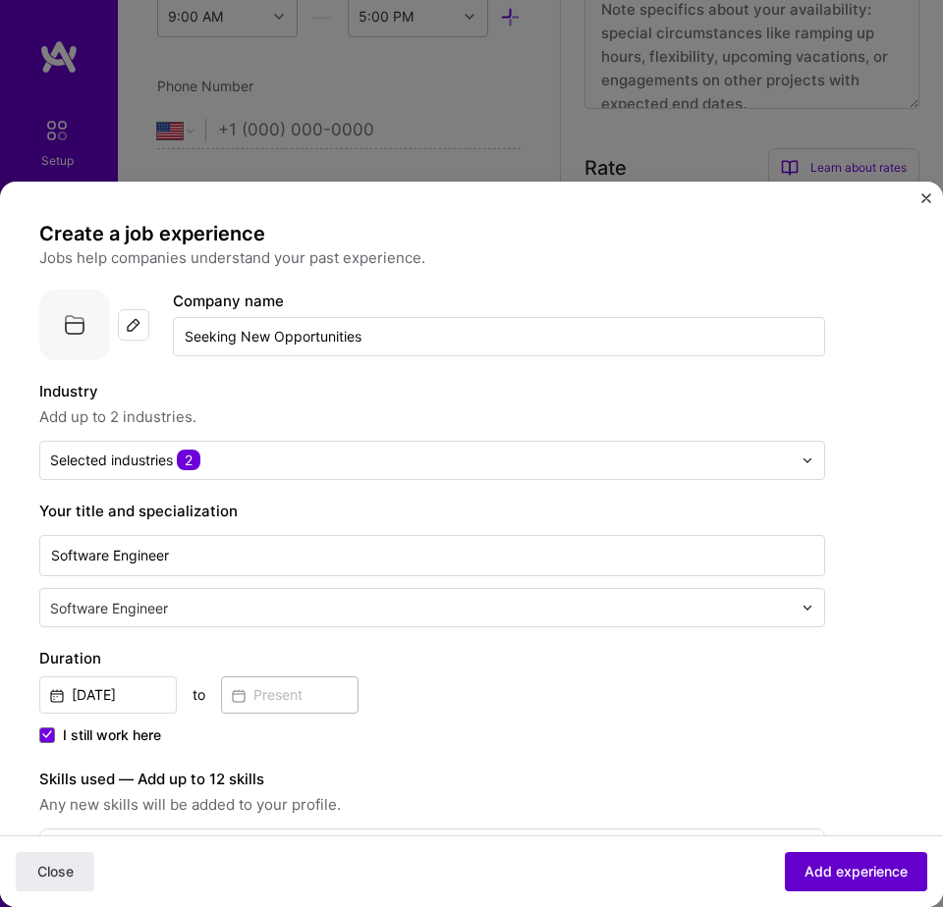
click at [840, 880] on span "Add experience" at bounding box center [855, 872] width 103 height 20
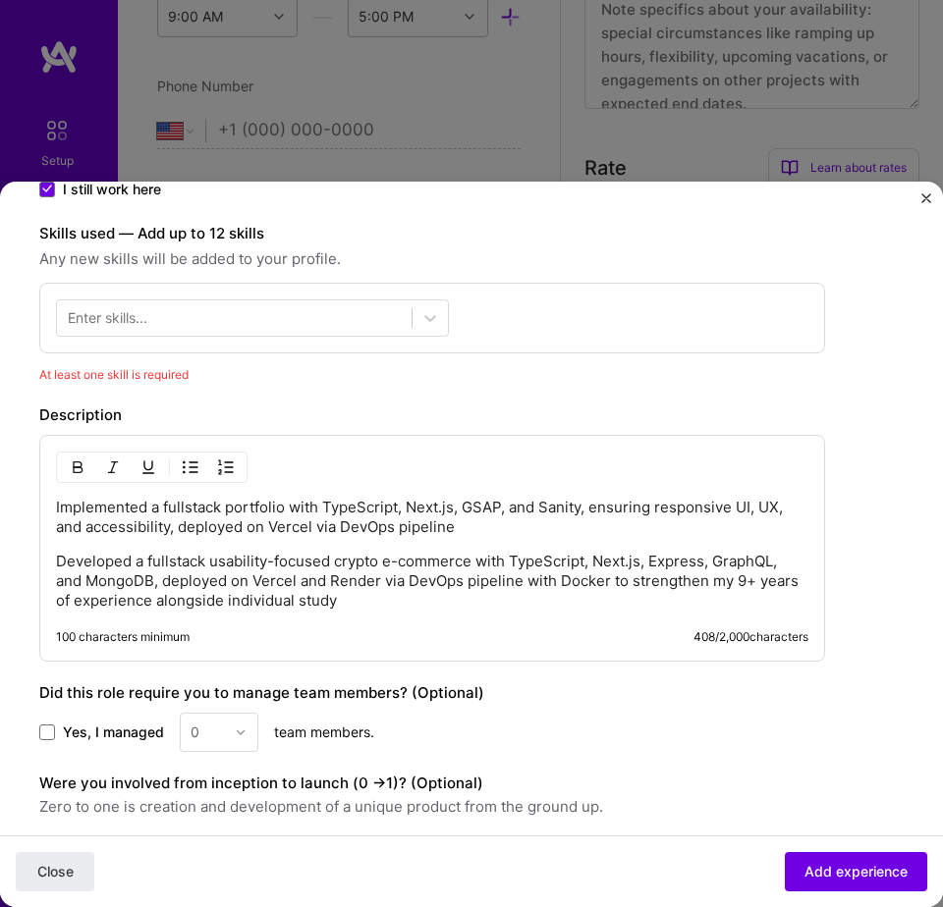
scroll to position [586, 0]
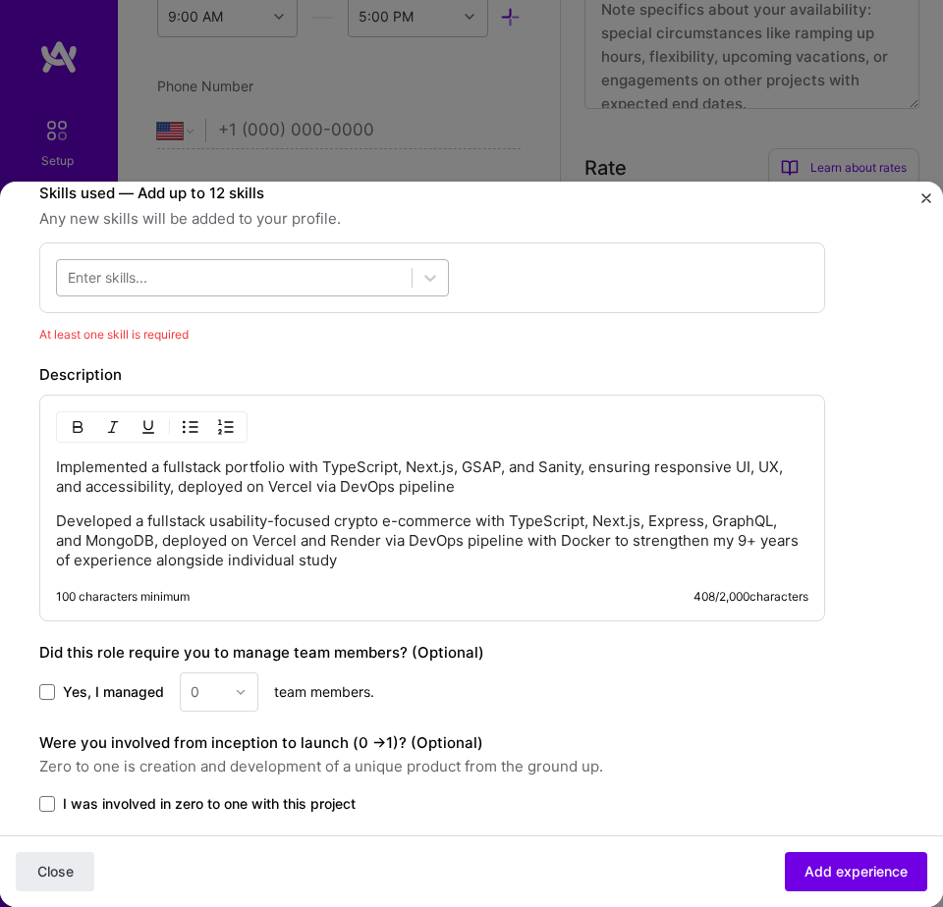
click at [255, 285] on div at bounding box center [234, 277] width 354 height 31
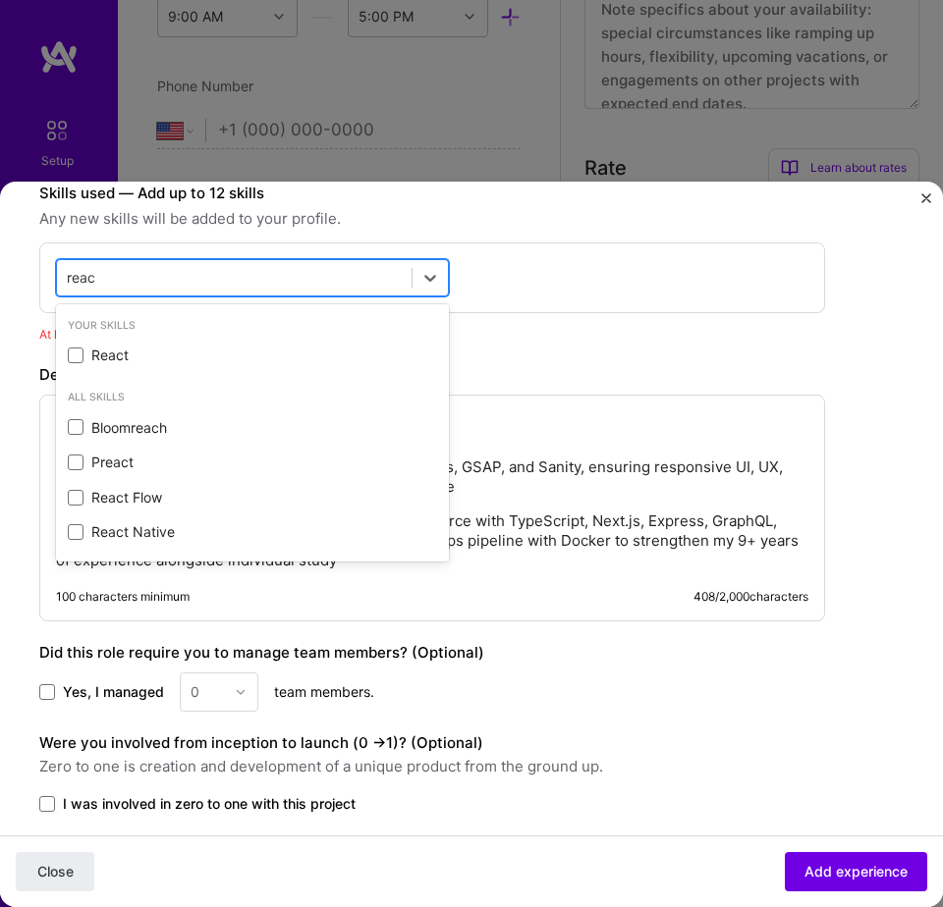
type input "react"
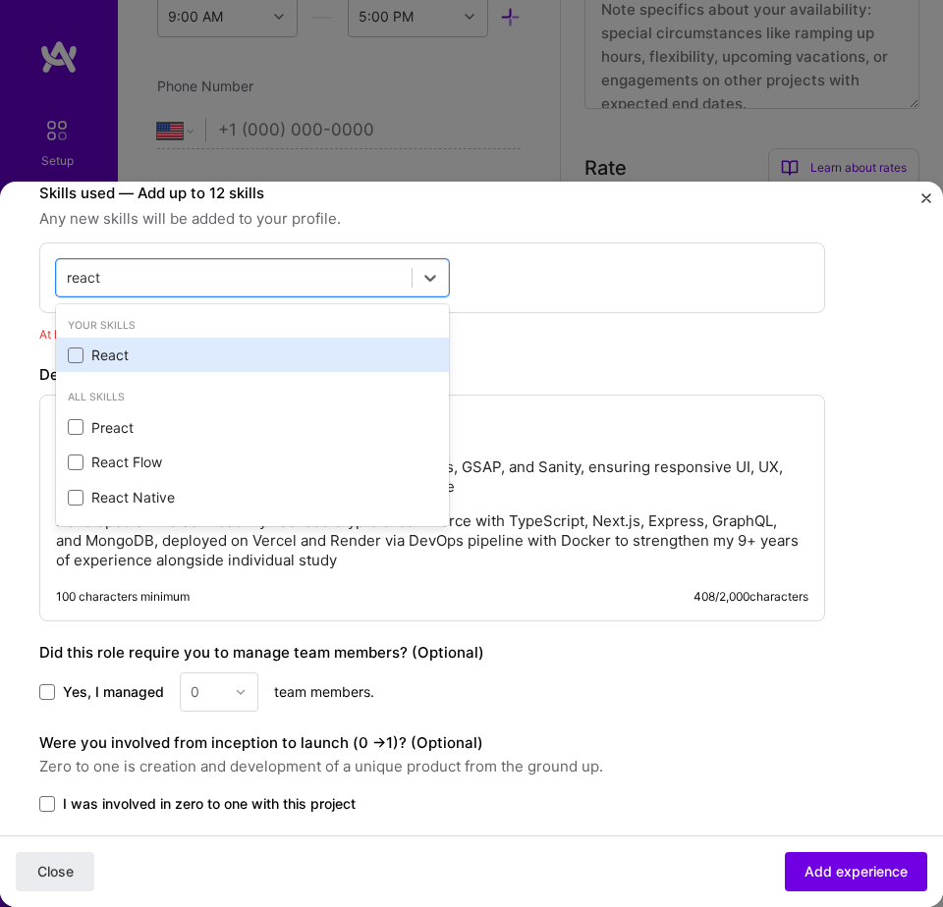
click at [114, 347] on div "React" at bounding box center [252, 356] width 369 height 20
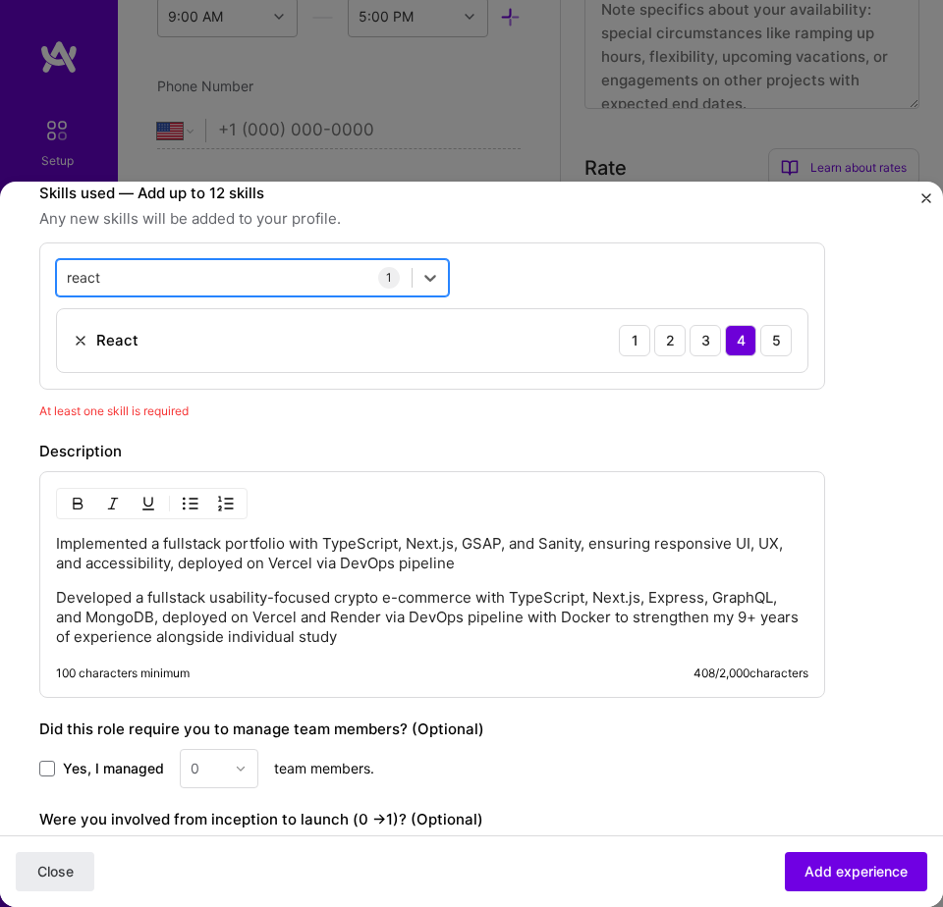
click at [332, 282] on div "react react" at bounding box center [234, 277] width 354 height 31
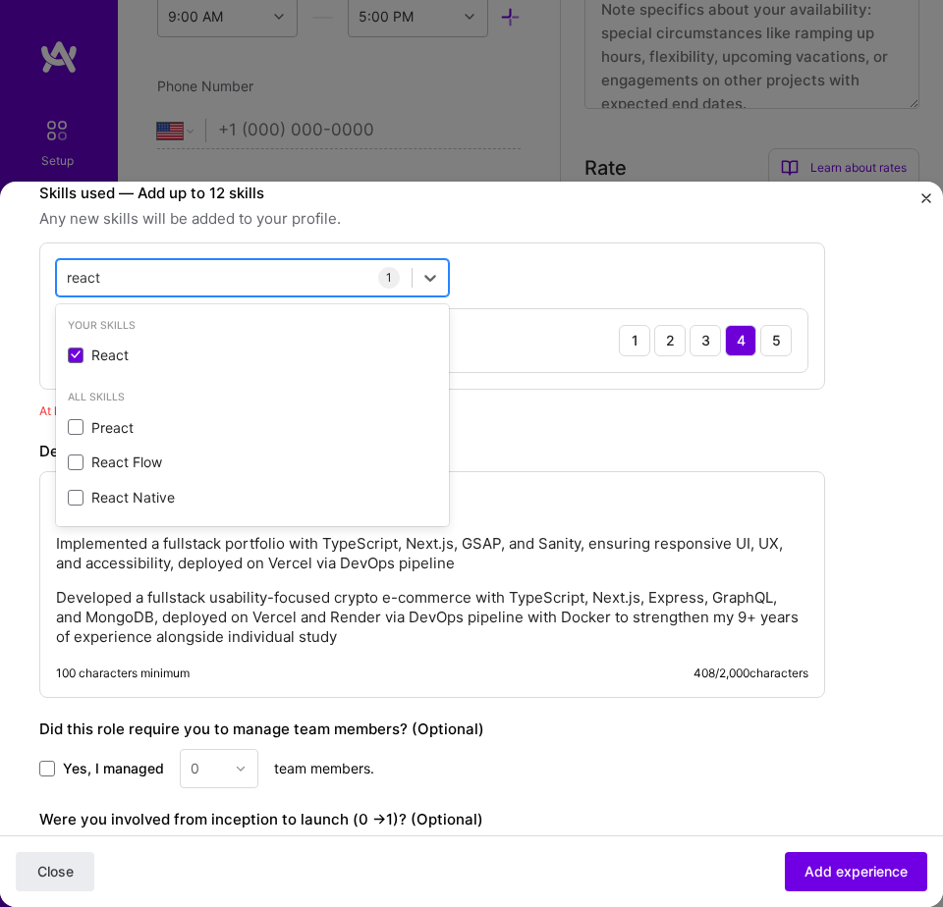
click at [332, 282] on div "react react" at bounding box center [234, 277] width 354 height 31
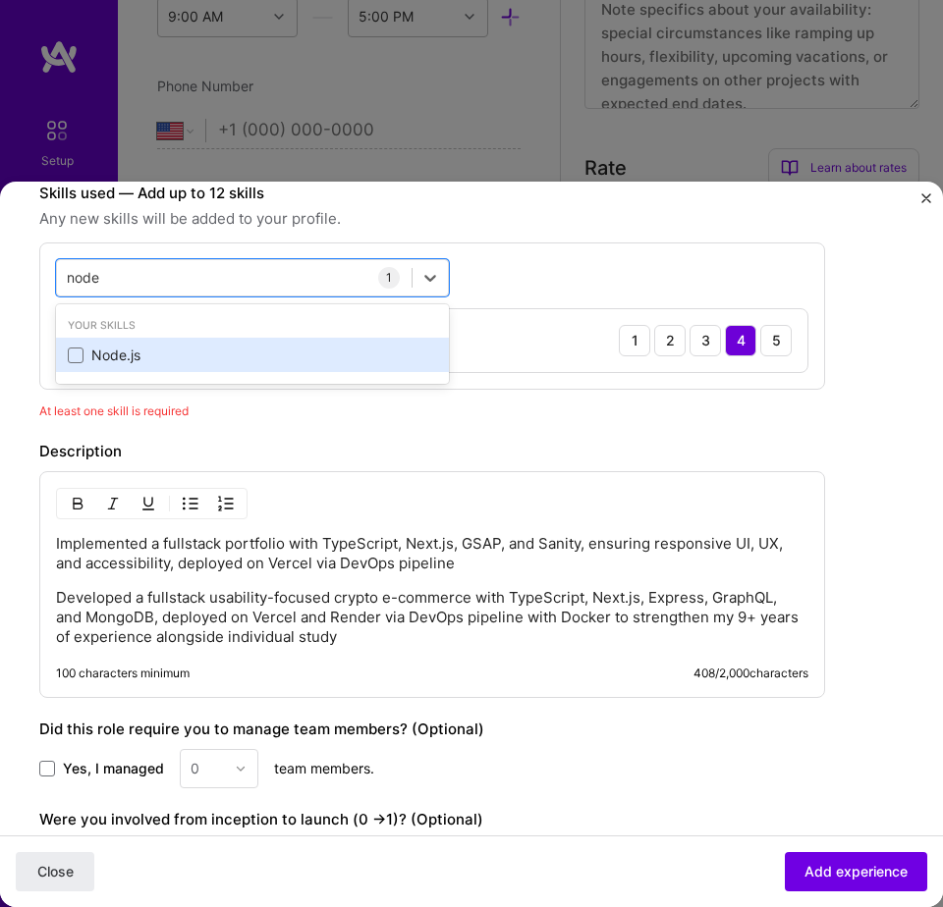
click at [133, 357] on div "Node.js" at bounding box center [252, 356] width 369 height 20
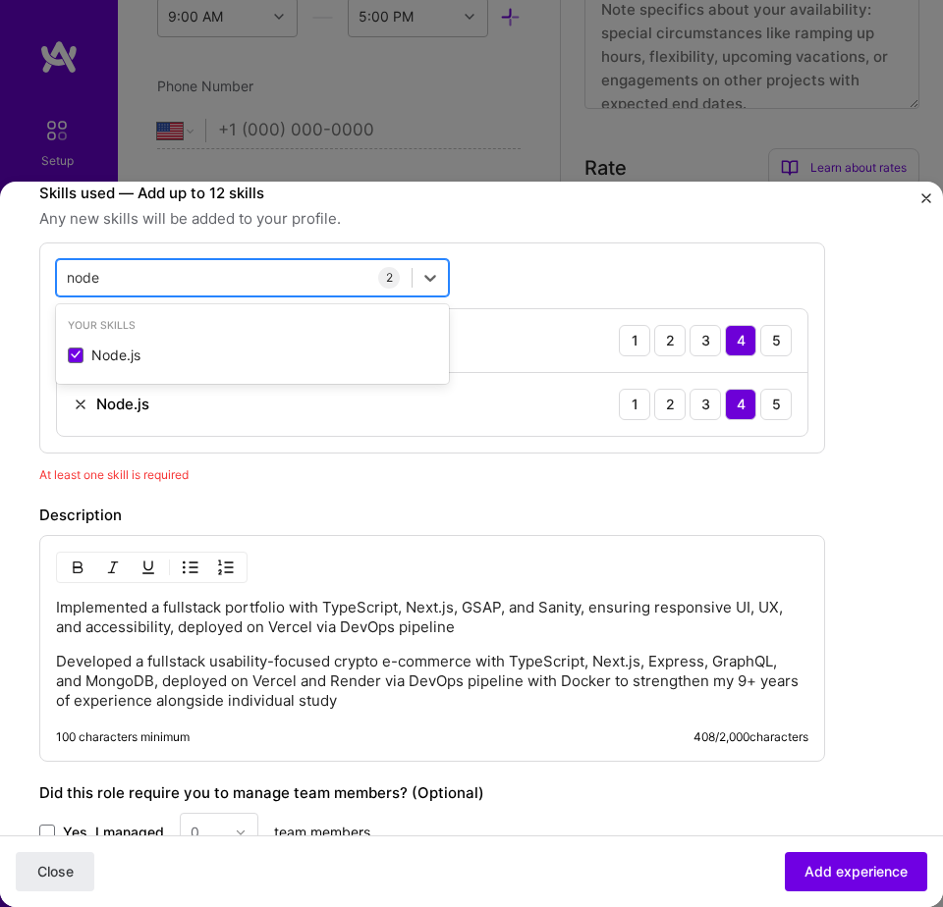
click at [204, 273] on div "node node" at bounding box center [234, 277] width 354 height 31
type input "n"
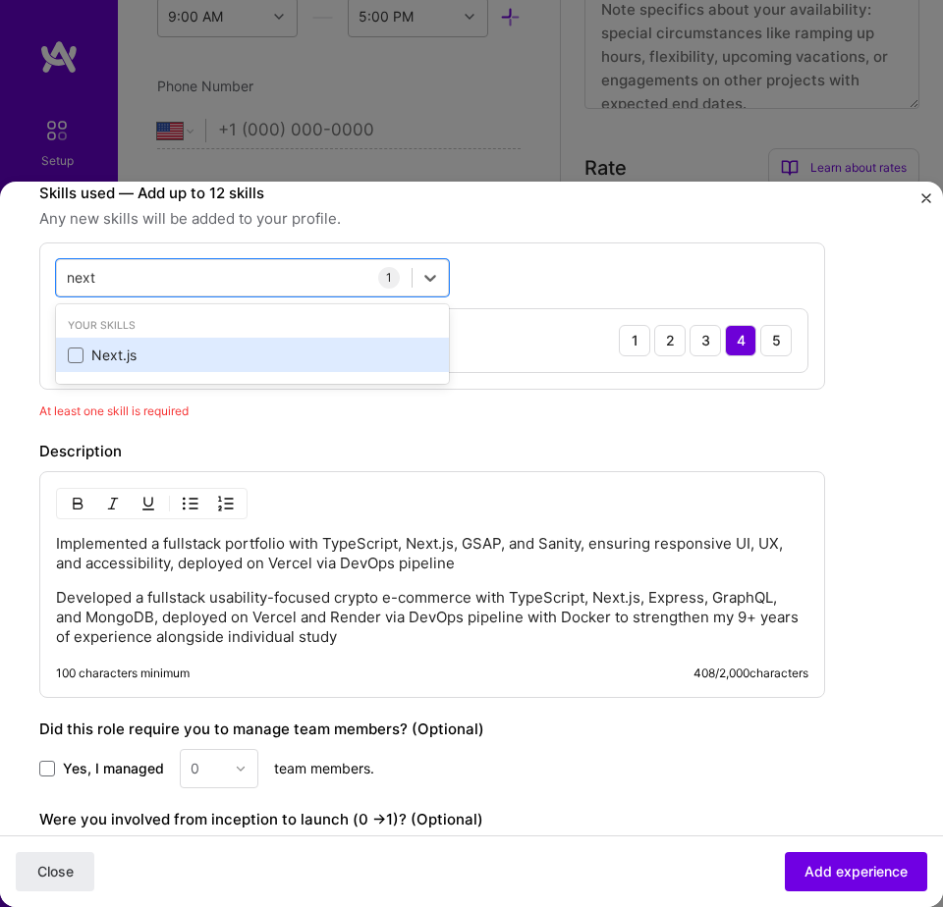
click at [125, 364] on div "Next.js" at bounding box center [252, 356] width 369 height 20
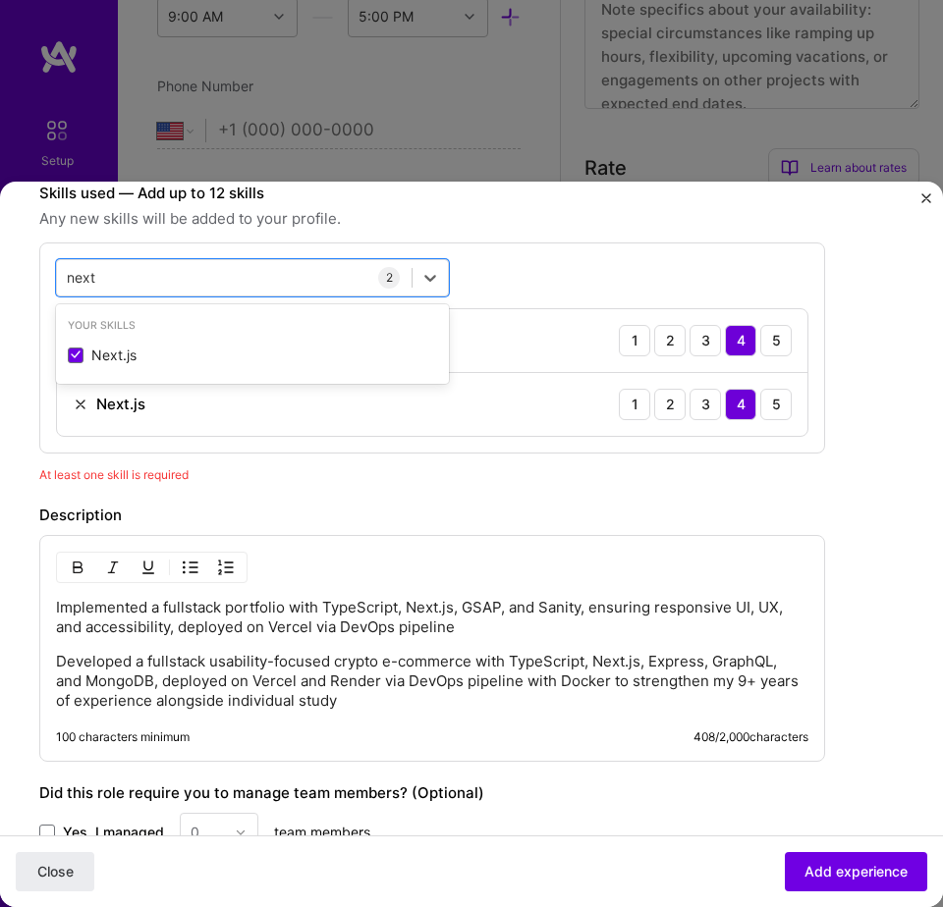
type input "next"
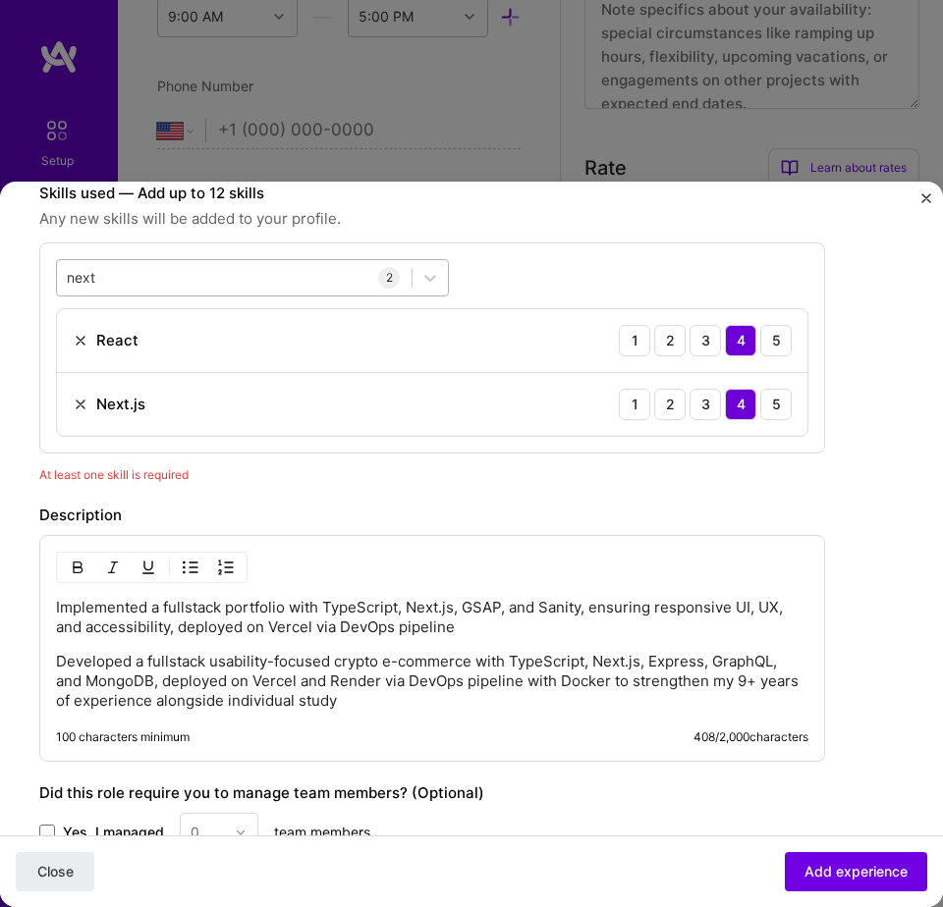
click at [324, 280] on div "next next" at bounding box center [234, 277] width 354 height 31
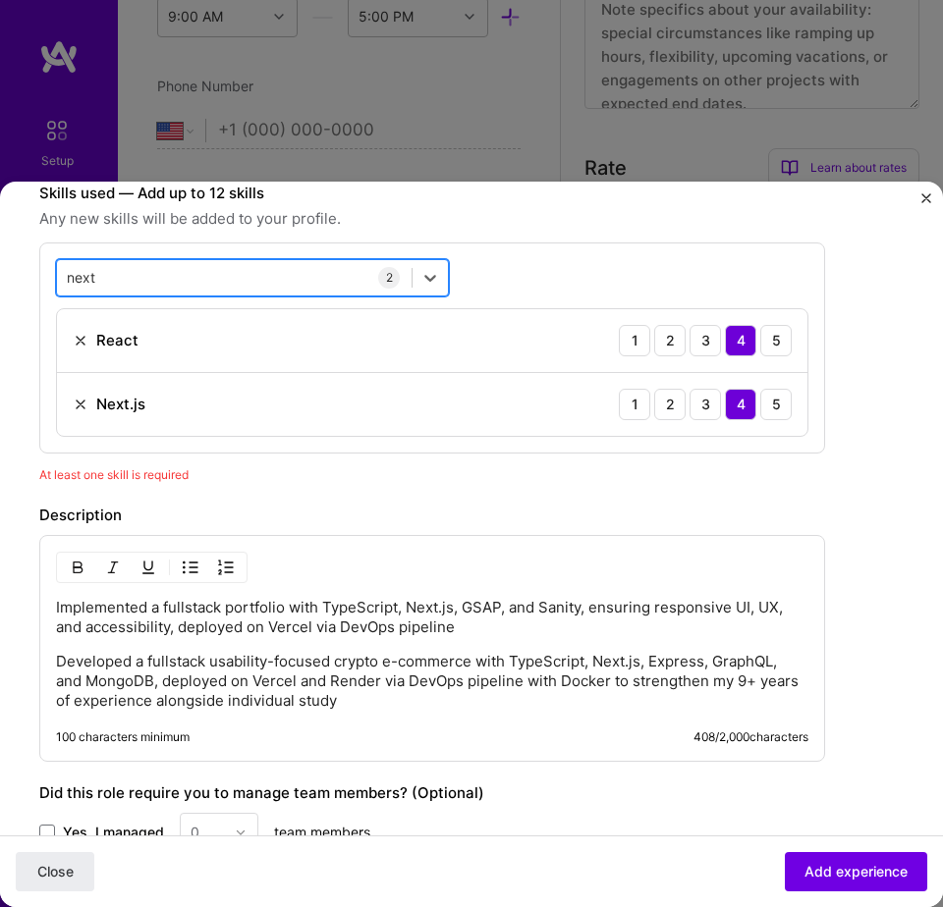
click at [324, 280] on div "next next" at bounding box center [234, 277] width 354 height 31
click at [323, 280] on div "next next" at bounding box center [234, 277] width 354 height 31
type input "typesc"
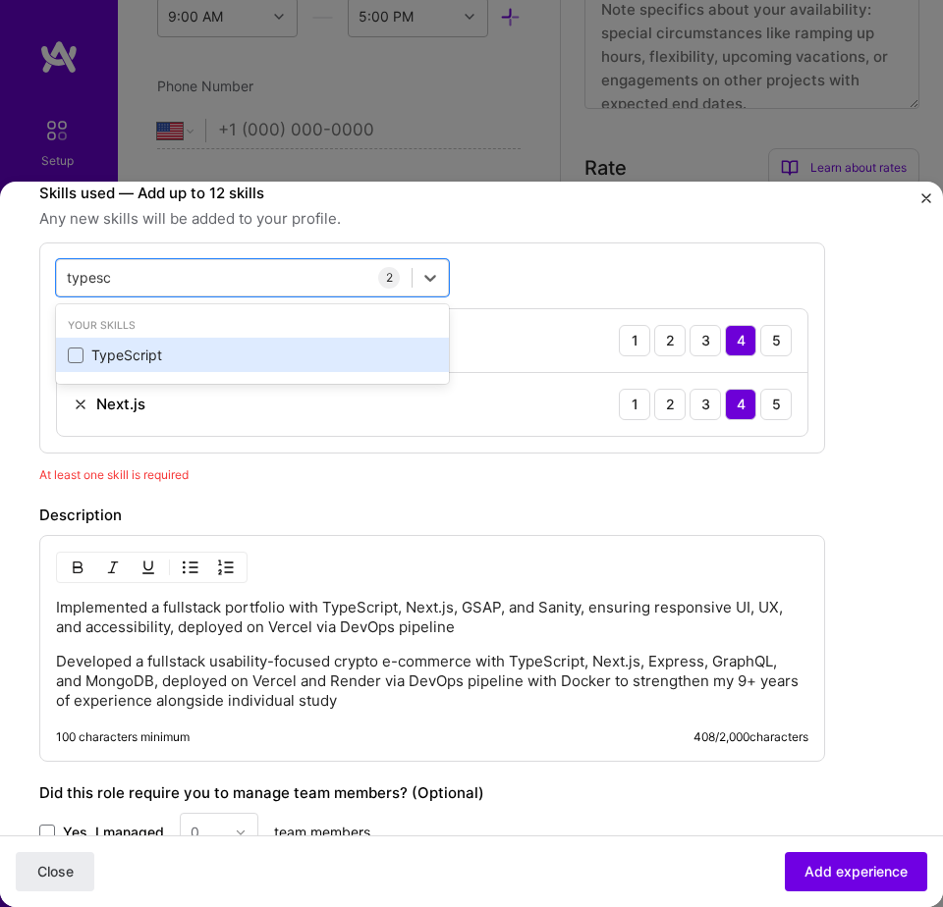
click at [150, 361] on div "TypeScript" at bounding box center [252, 356] width 369 height 20
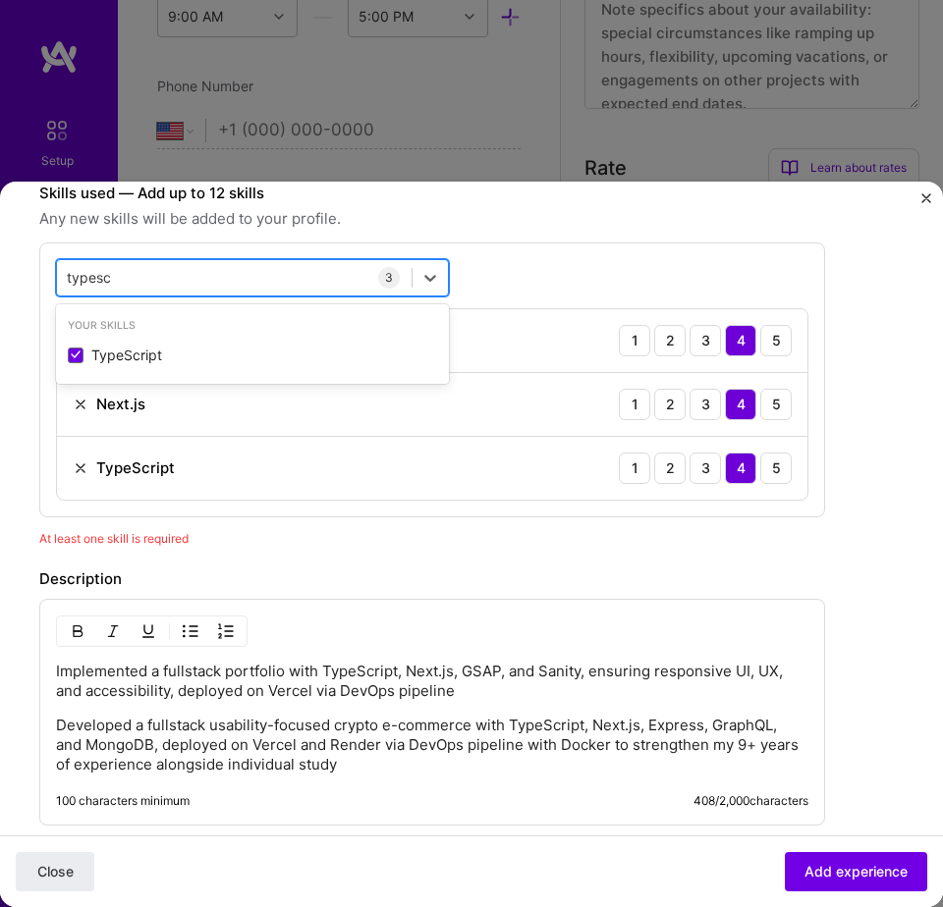
click at [197, 273] on div "typesc typesc" at bounding box center [234, 277] width 354 height 31
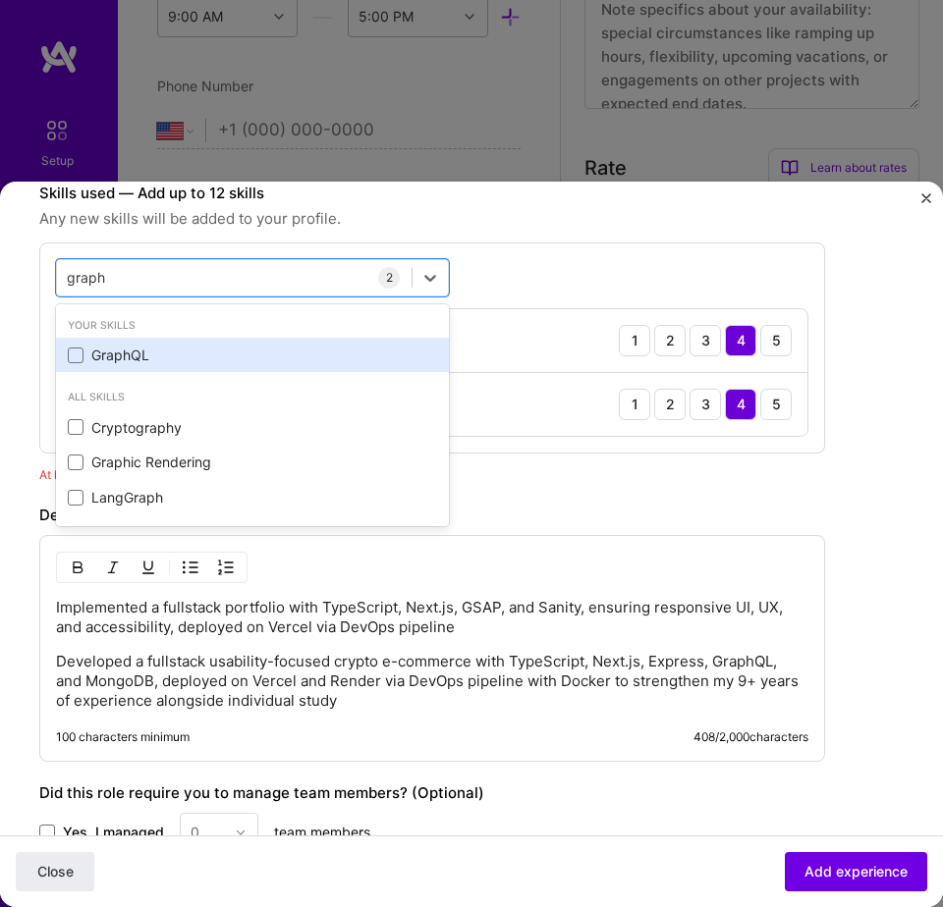
click at [119, 356] on div "GraphQL" at bounding box center [252, 356] width 369 height 20
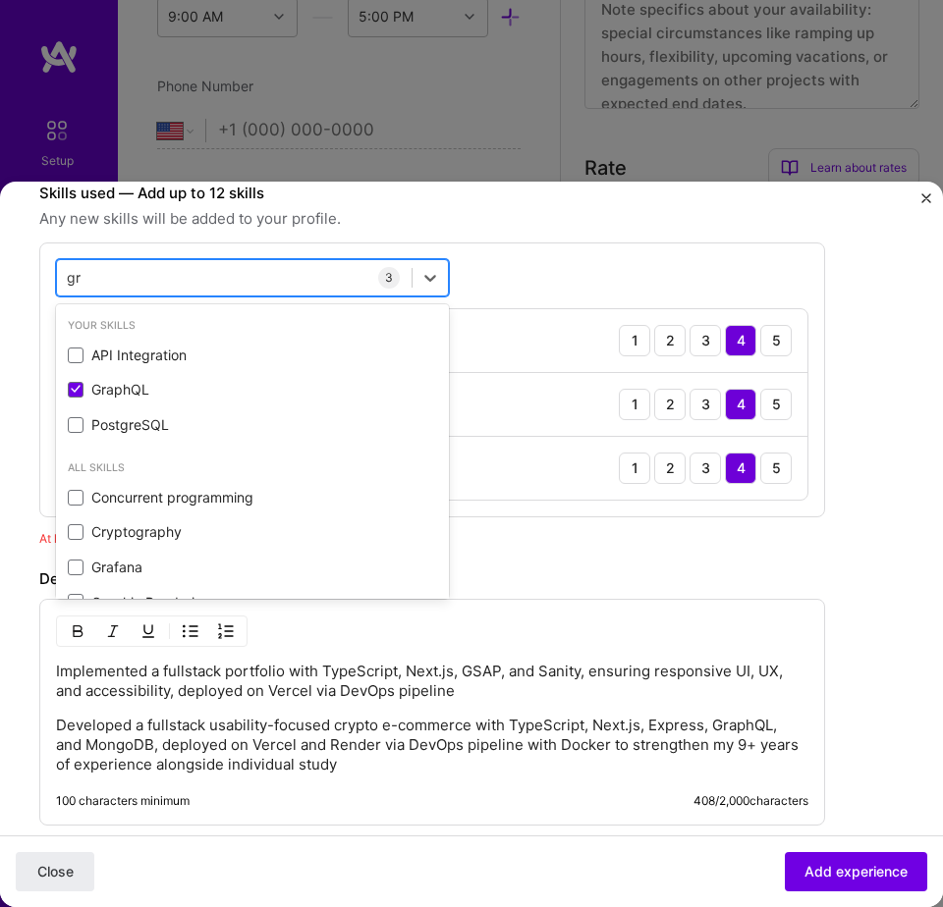
type input "g"
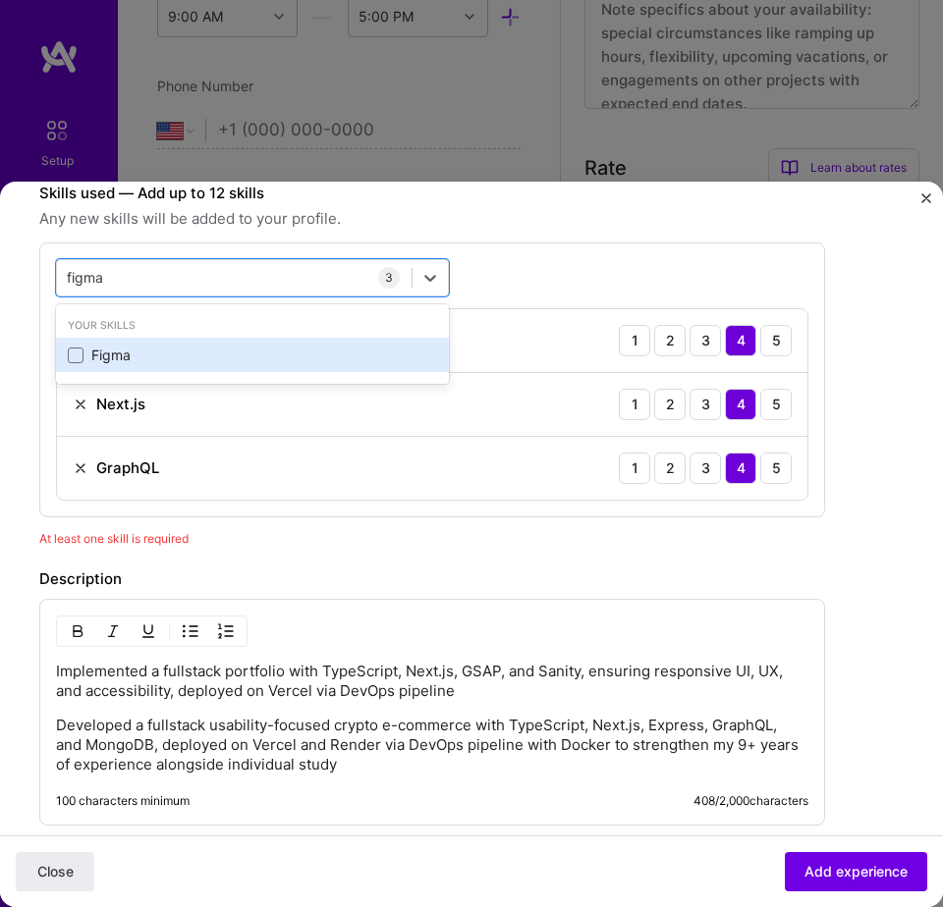
click at [127, 360] on div "Figma" at bounding box center [252, 356] width 369 height 20
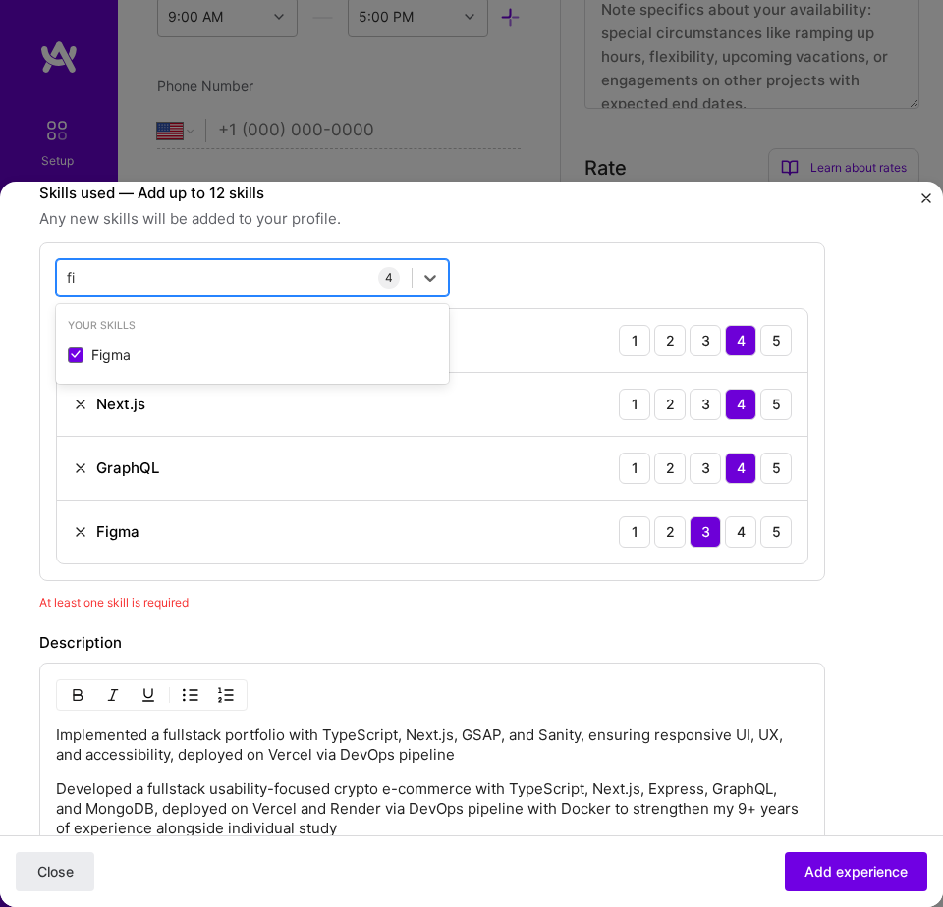
type input "f"
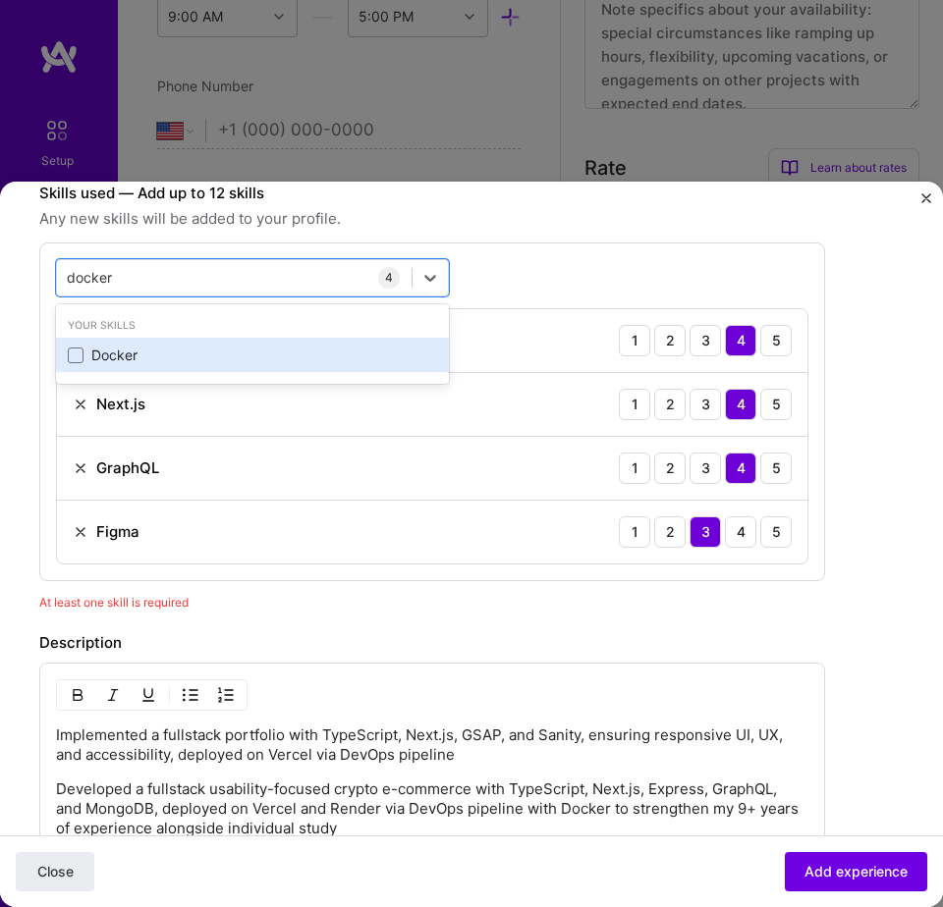
click at [133, 357] on div "Docker" at bounding box center [252, 356] width 369 height 20
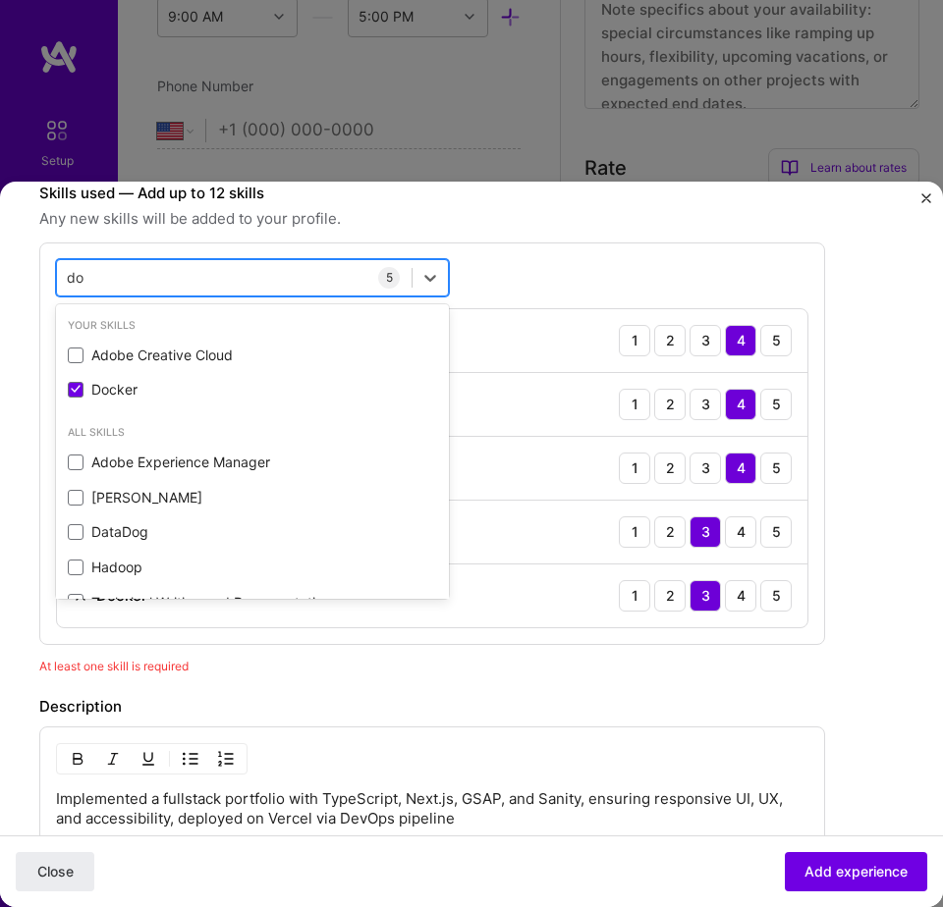
type input "d"
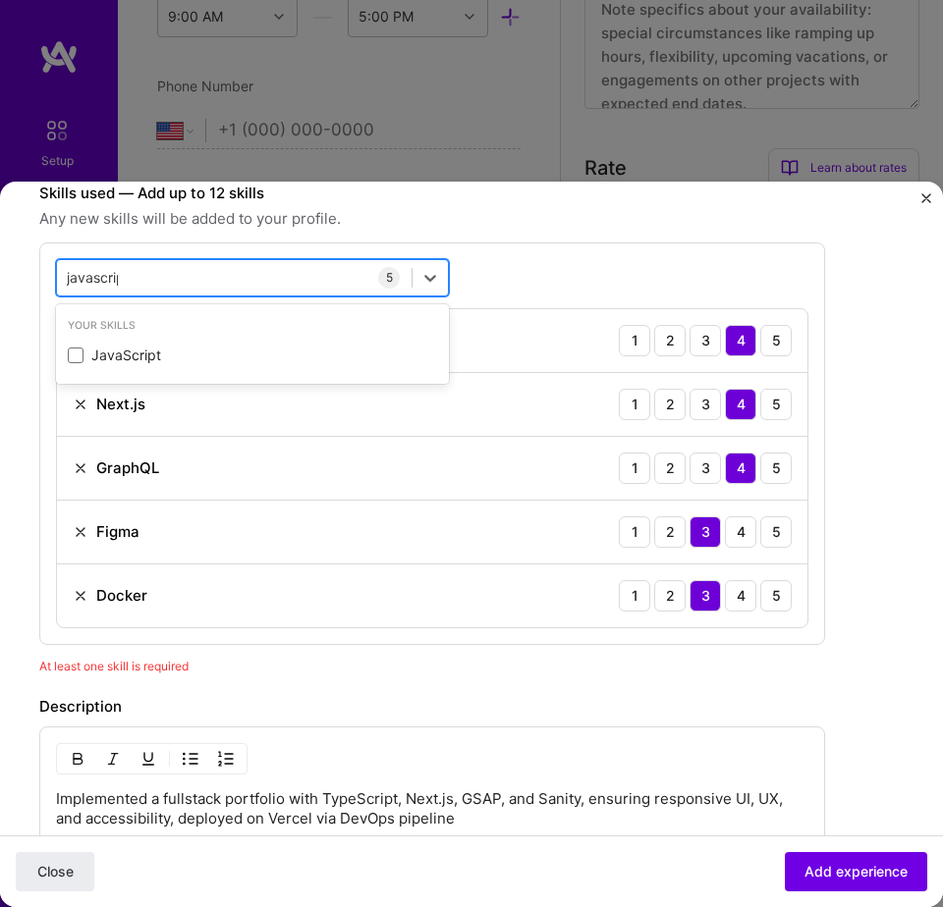
type input "javascript"
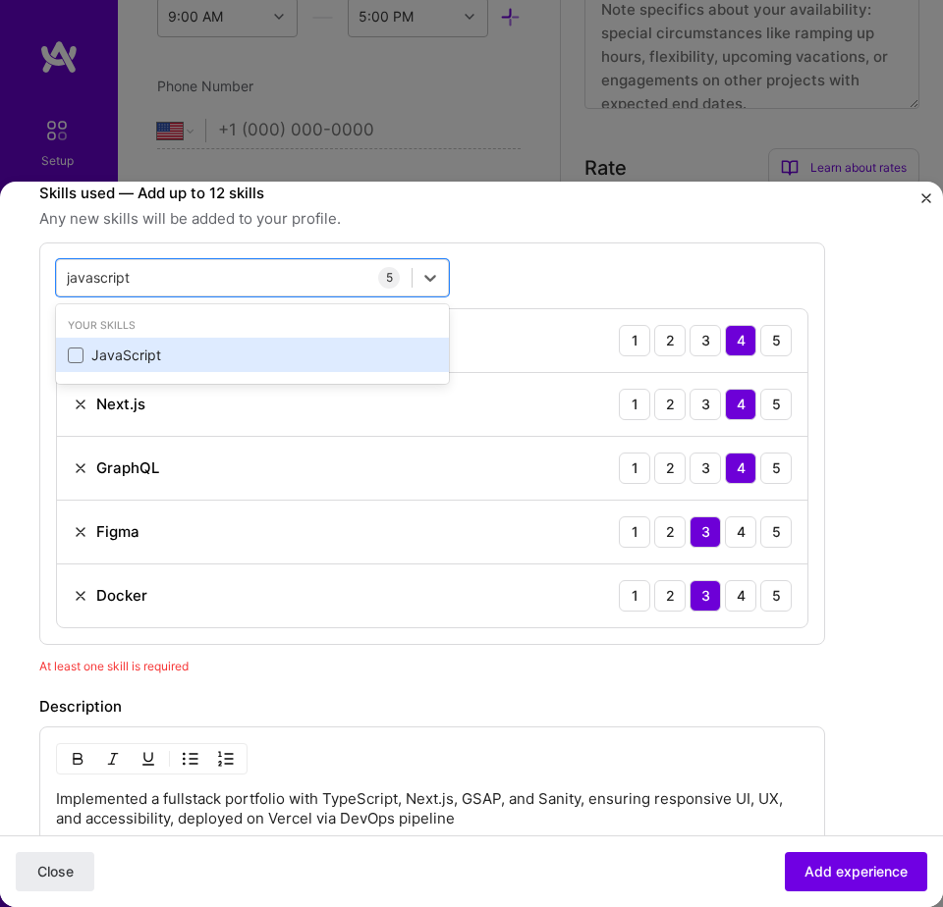
click at [135, 361] on div "JavaScript" at bounding box center [252, 356] width 369 height 20
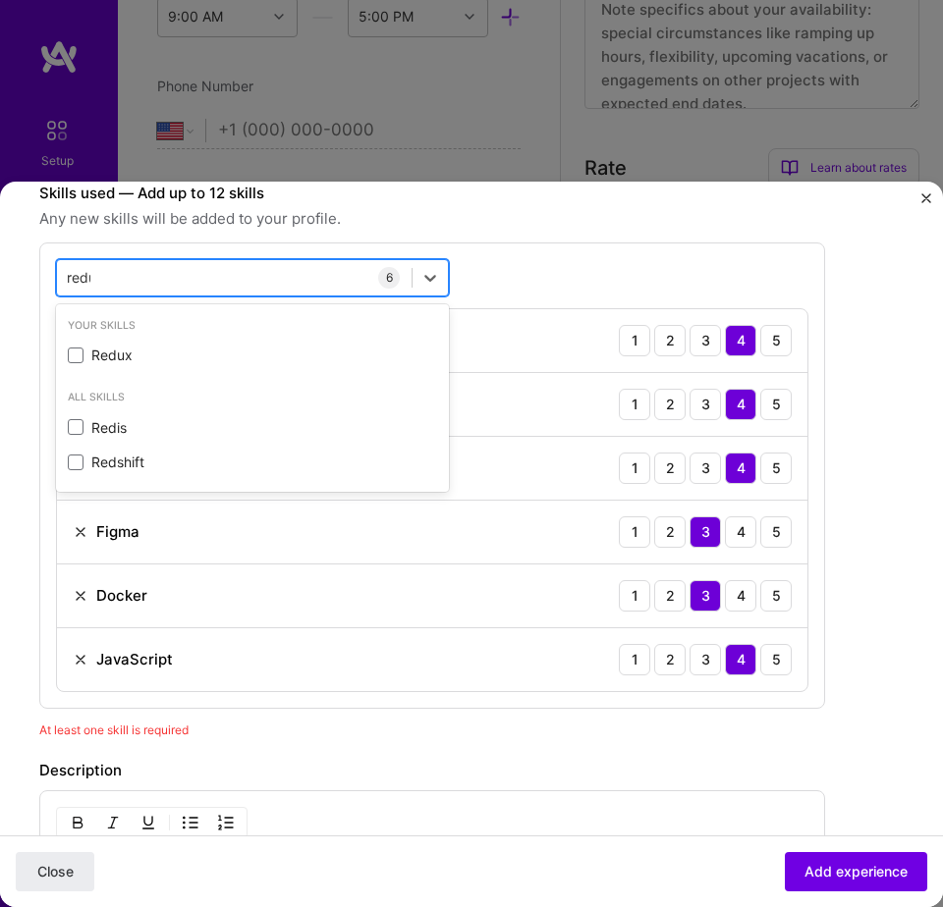
type input "redux"
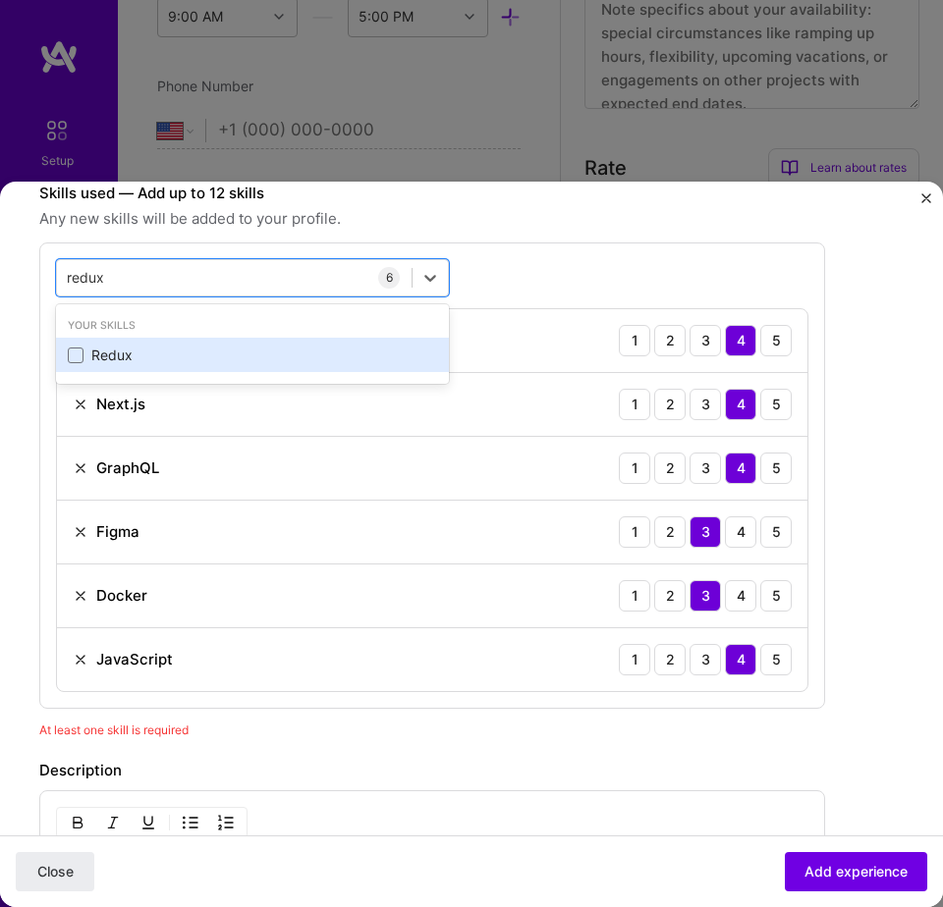
click at [115, 357] on div "Redux" at bounding box center [252, 356] width 369 height 20
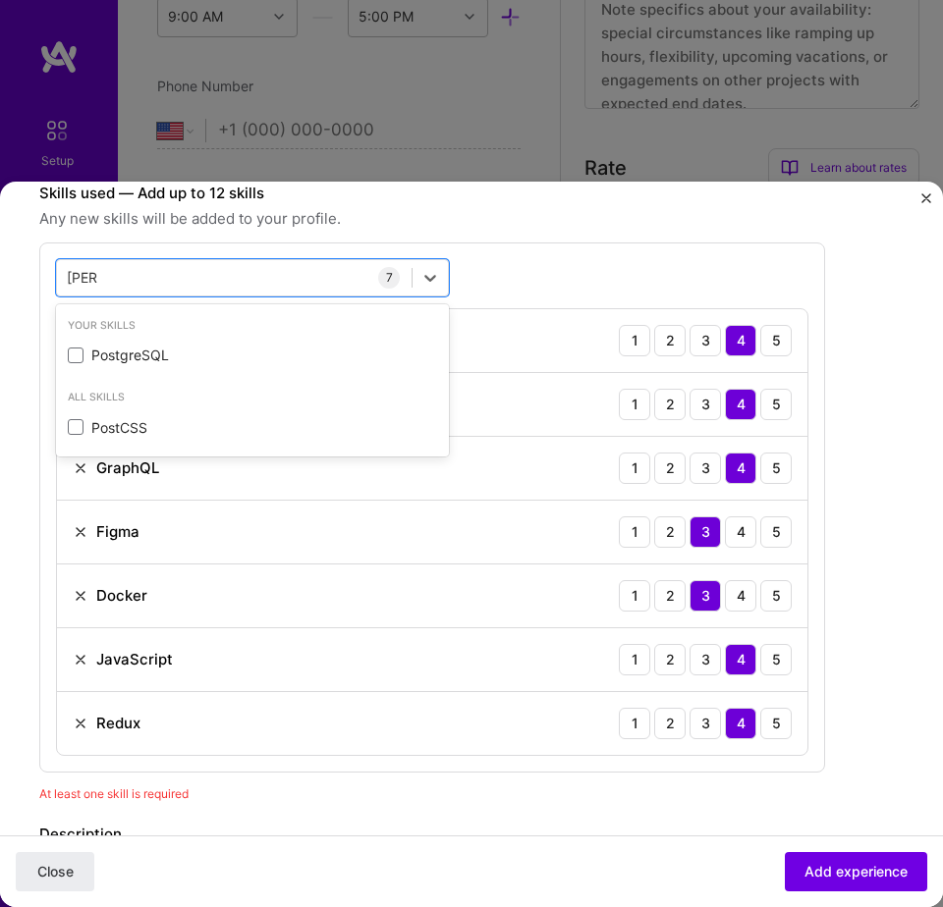
type input "postman"
type input "github"
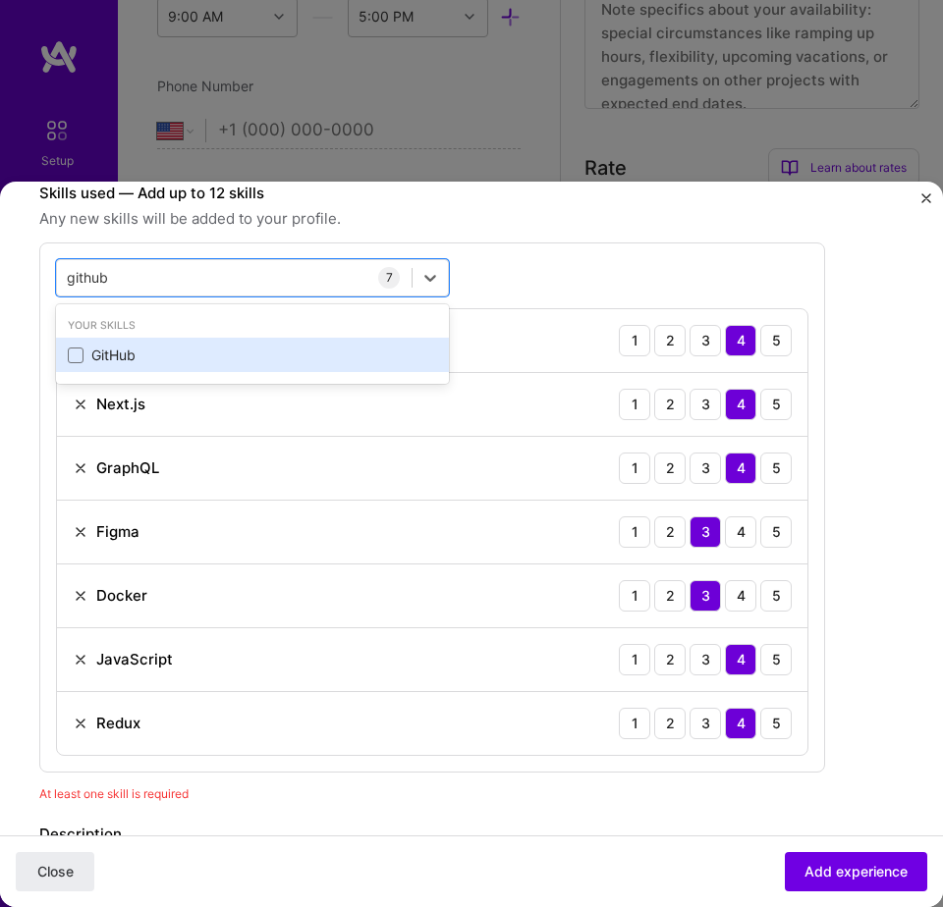
click at [264, 342] on div "GitHub" at bounding box center [252, 355] width 393 height 35
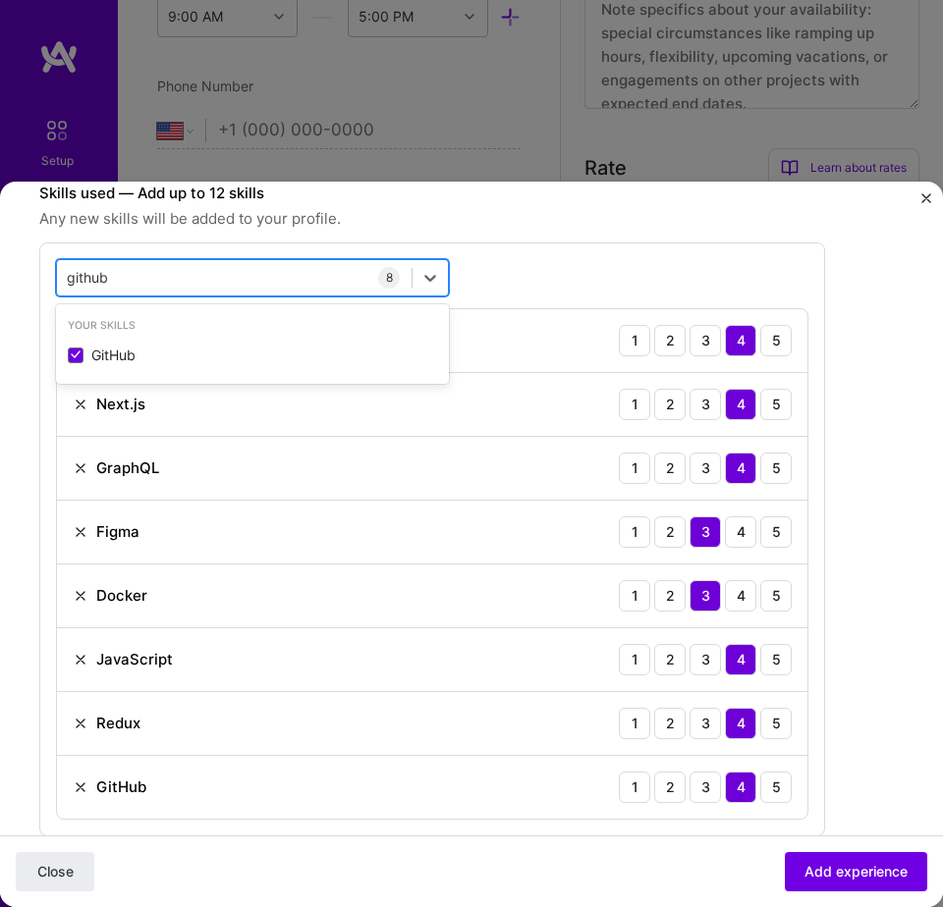
click at [339, 275] on div "github github" at bounding box center [234, 277] width 354 height 31
type input "tailwin"
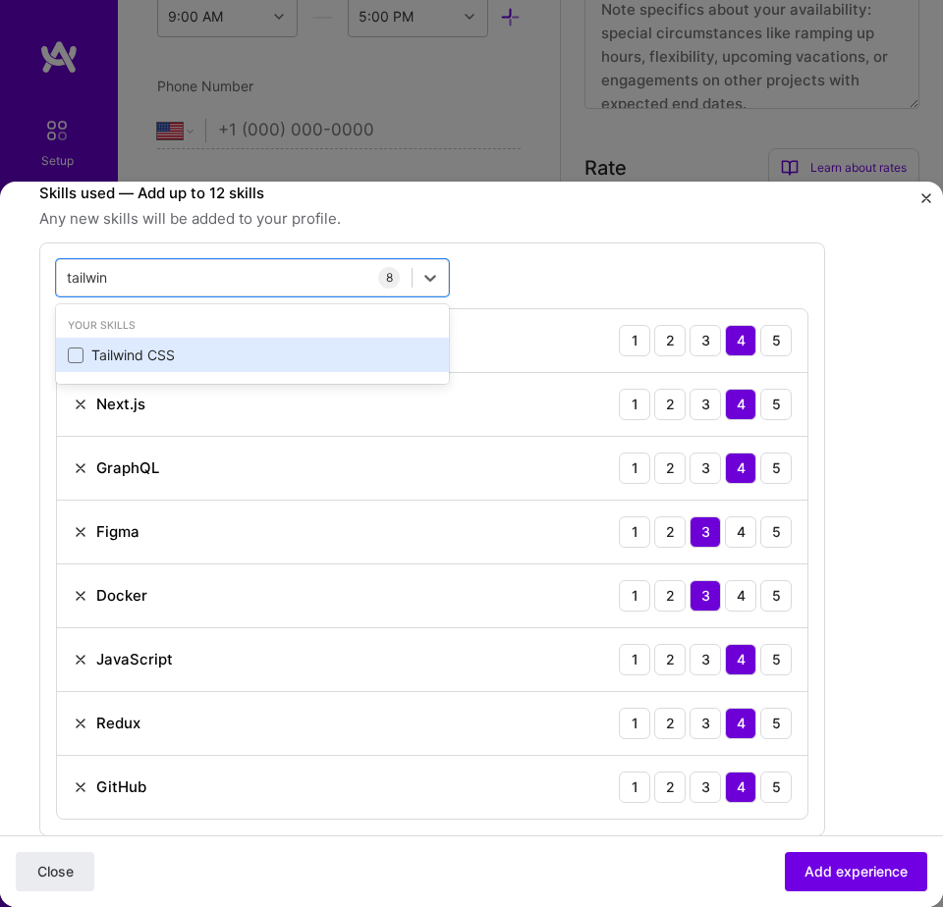
click at [270, 351] on div "Tailwind CSS" at bounding box center [252, 356] width 369 height 20
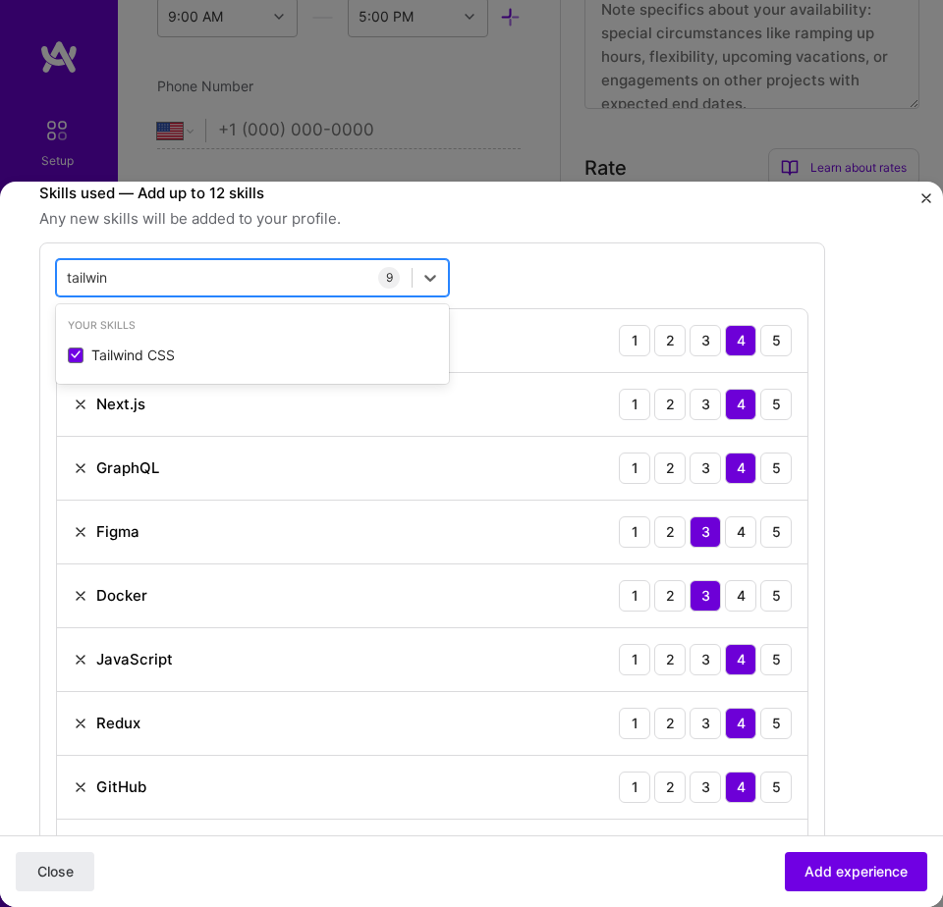
click at [339, 278] on div "tailwin tailwin" at bounding box center [234, 277] width 354 height 31
type input "sass"
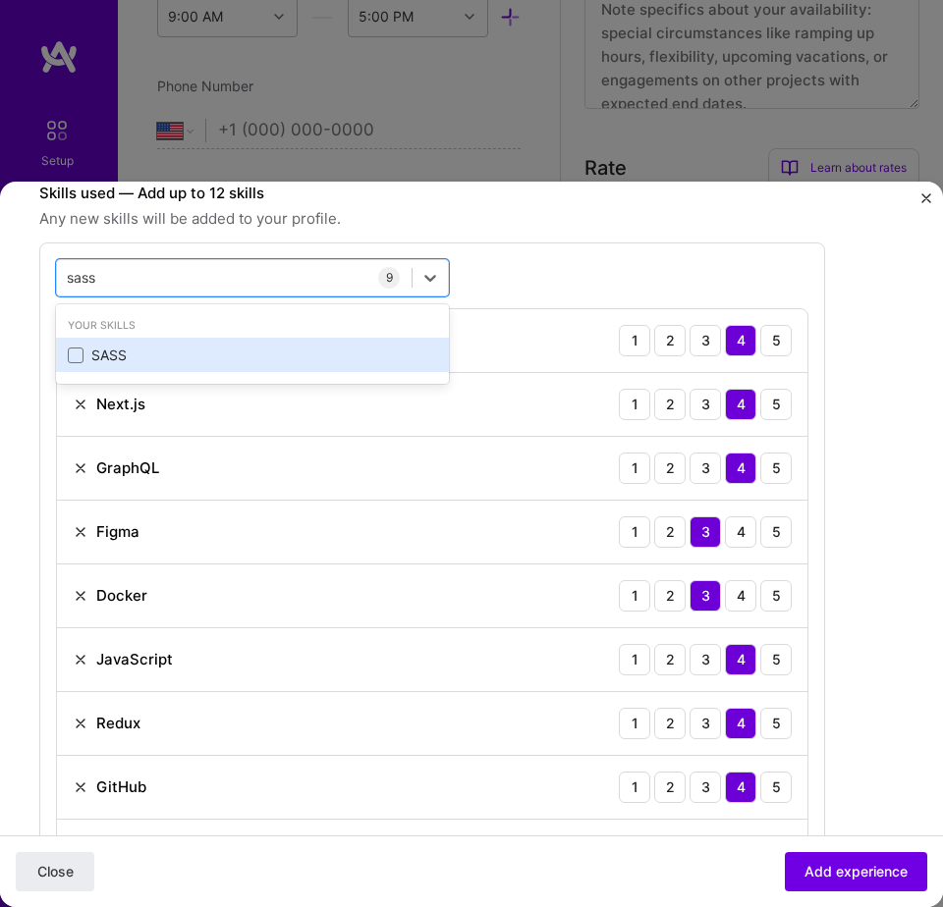
click at [292, 341] on div "SASS" at bounding box center [252, 355] width 393 height 35
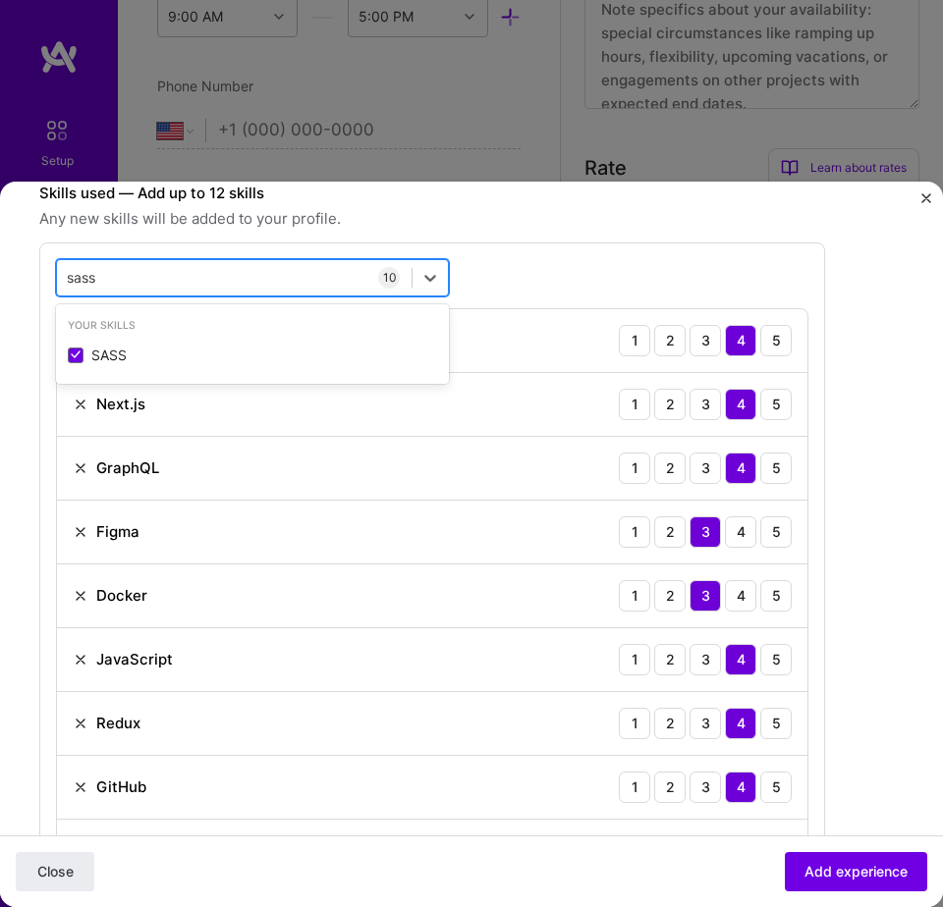
click at [339, 273] on div "sass sass" at bounding box center [234, 277] width 354 height 31
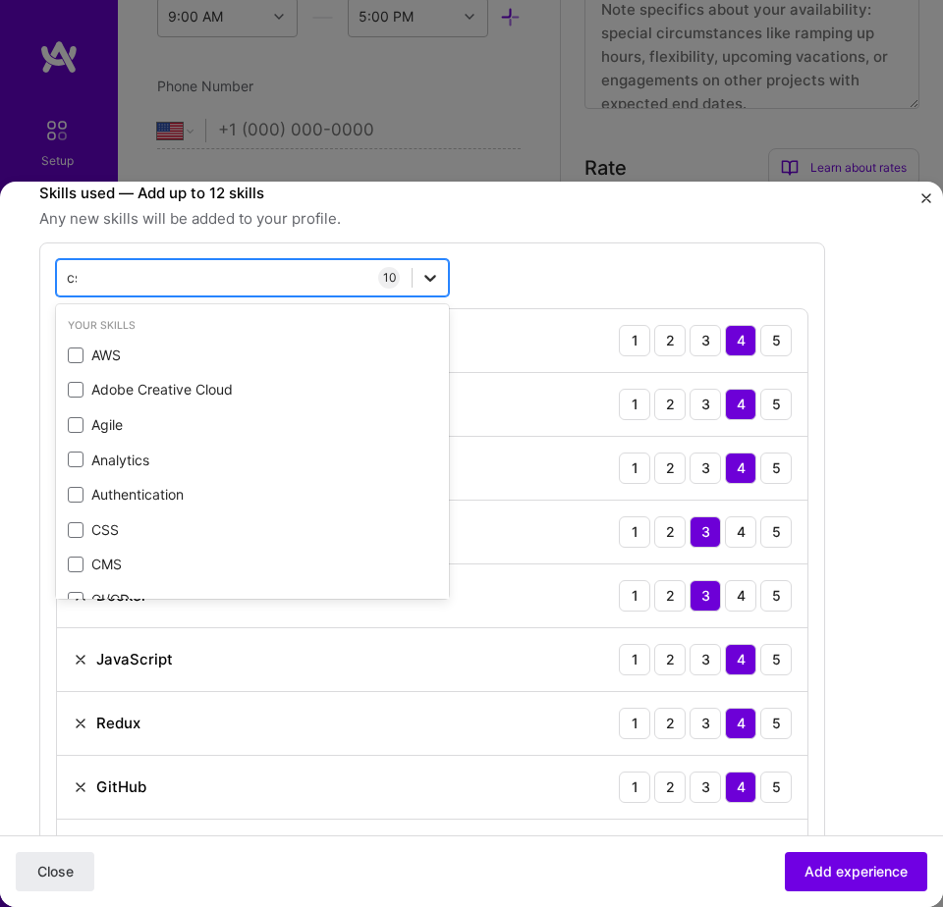
type input "css"
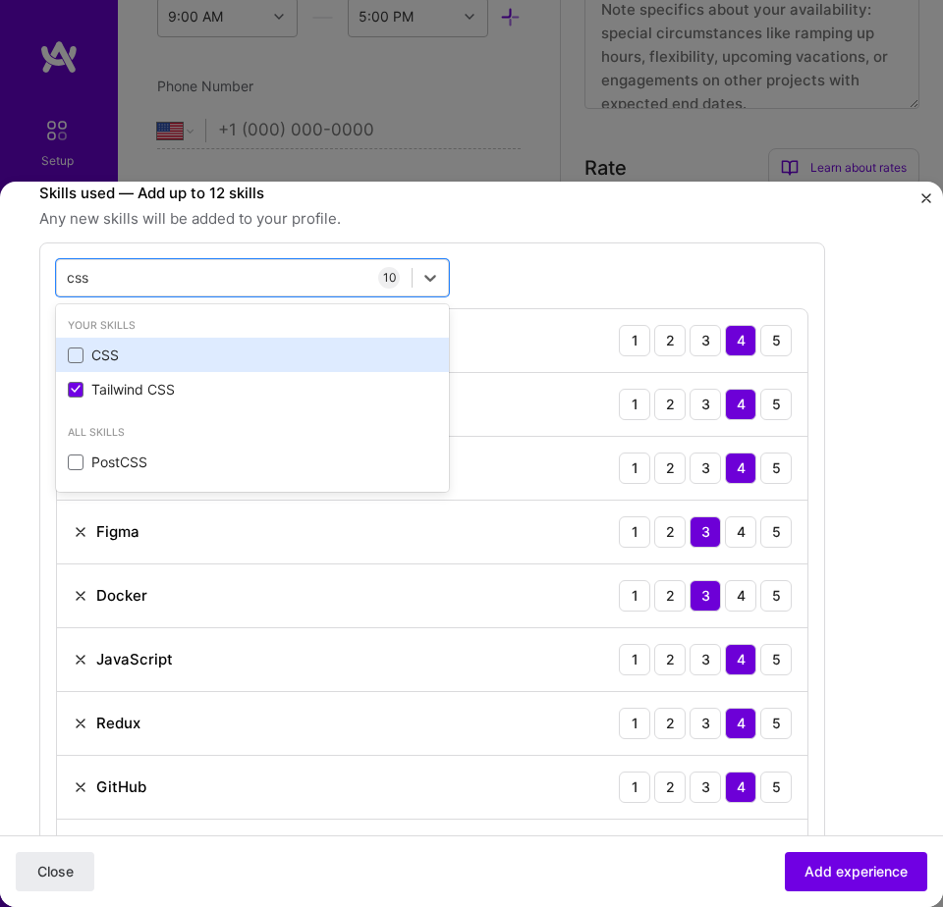
click at [154, 364] on div "CSS" at bounding box center [252, 356] width 369 height 20
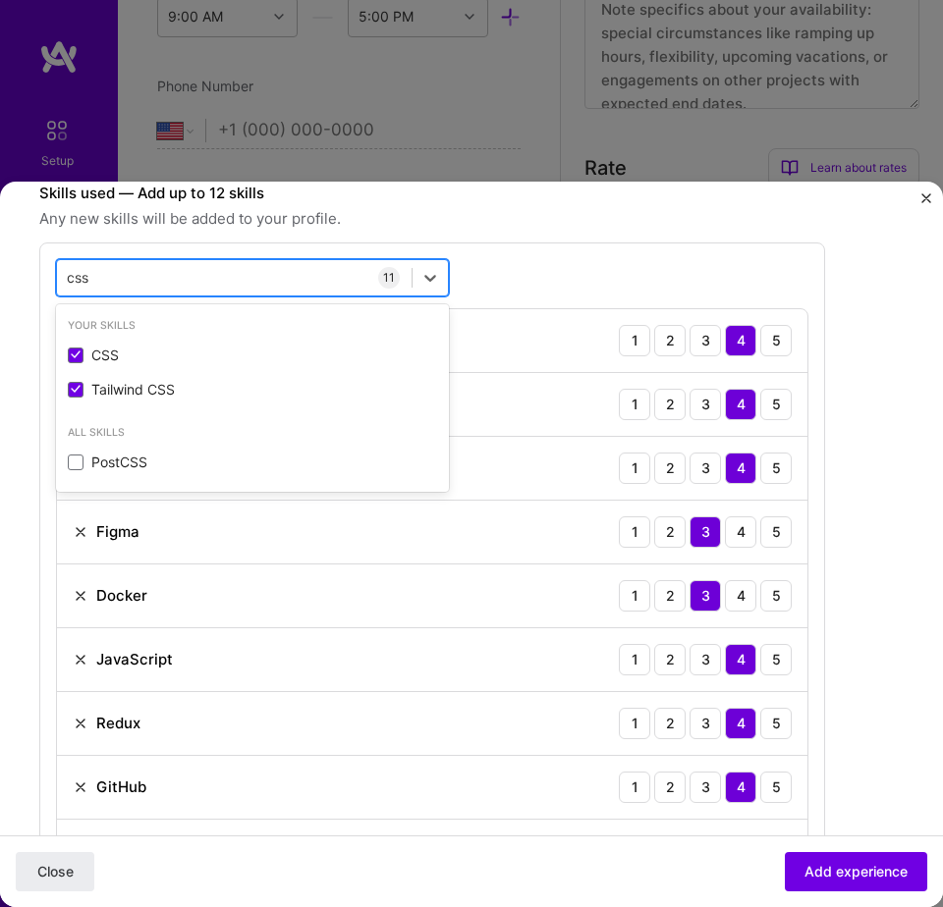
click at [305, 276] on div "css css" at bounding box center [234, 277] width 354 height 31
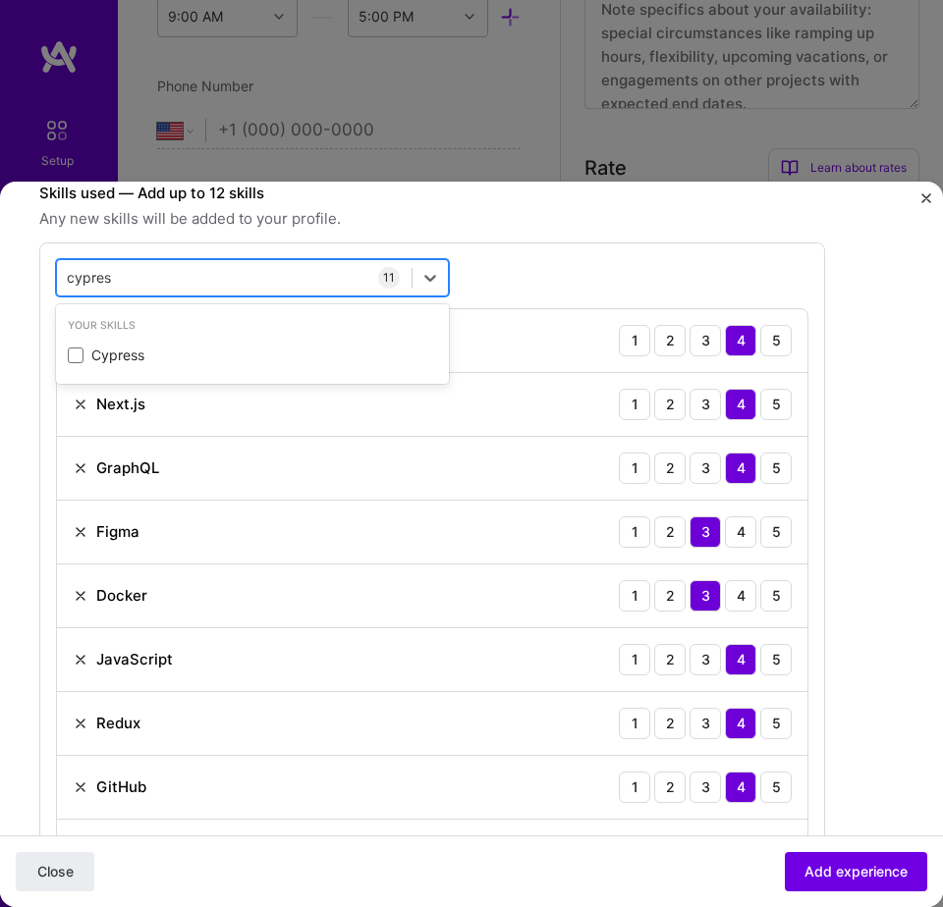
type input "cypress"
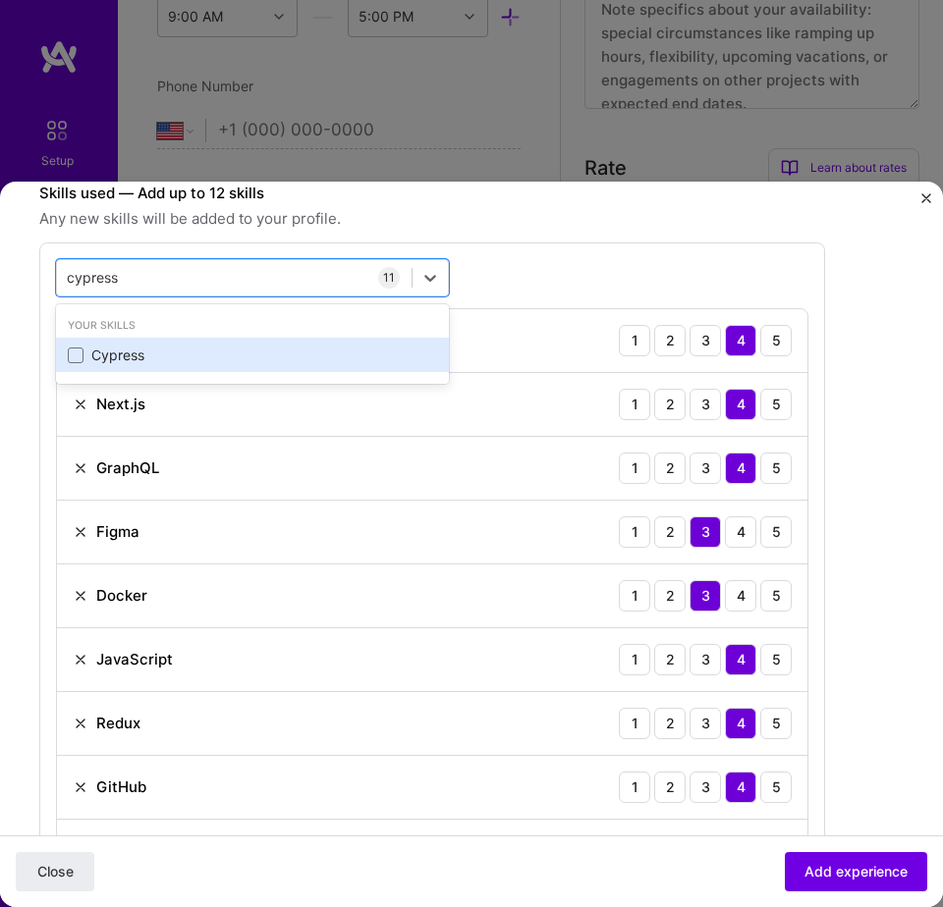
click at [222, 348] on div "Cypress" at bounding box center [252, 356] width 369 height 20
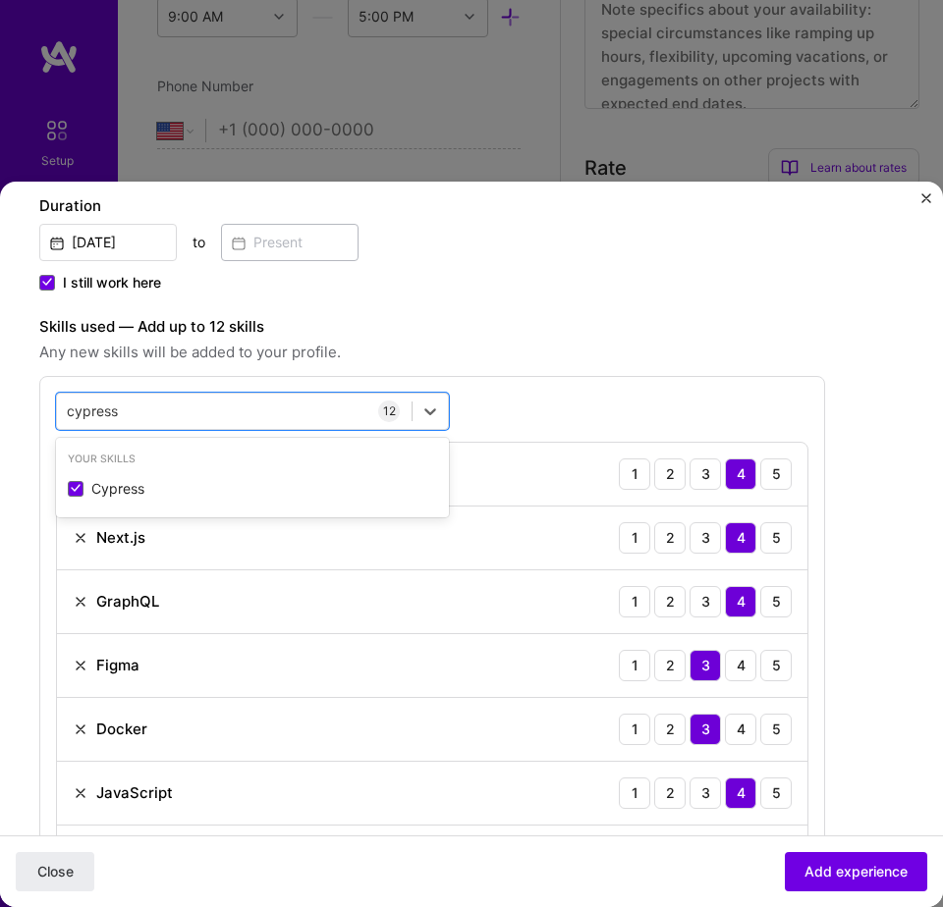
scroll to position [460, 0]
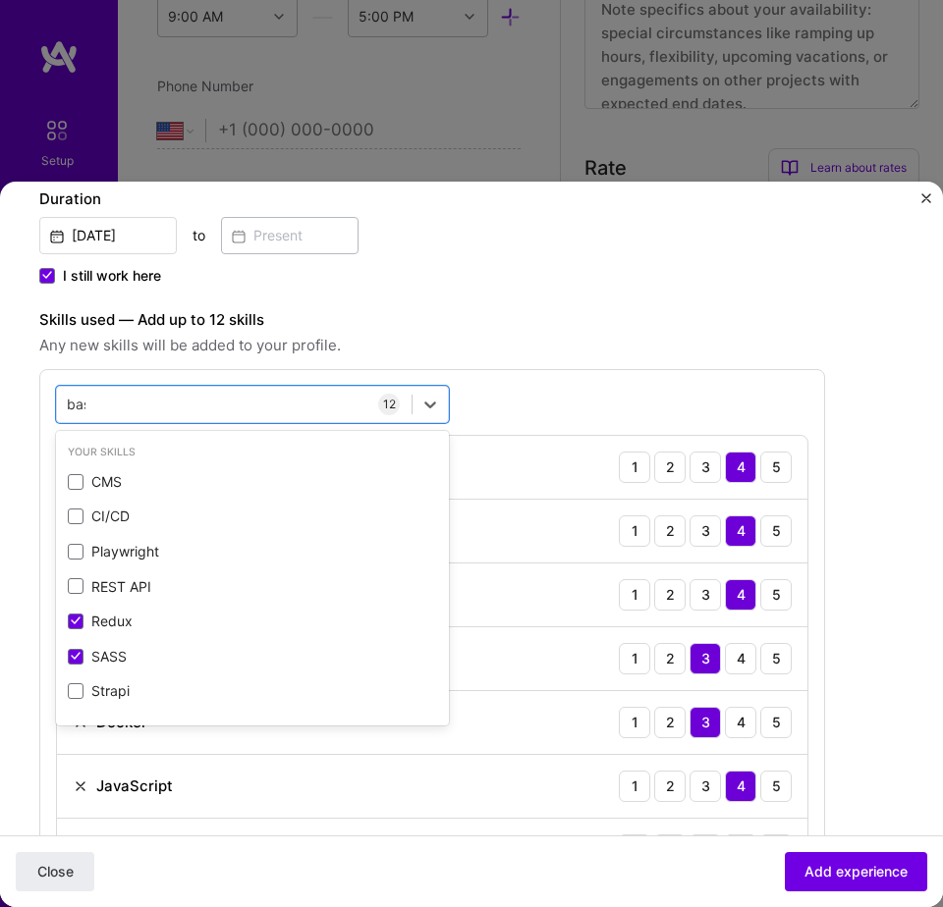
type input "bash"
type input "html"
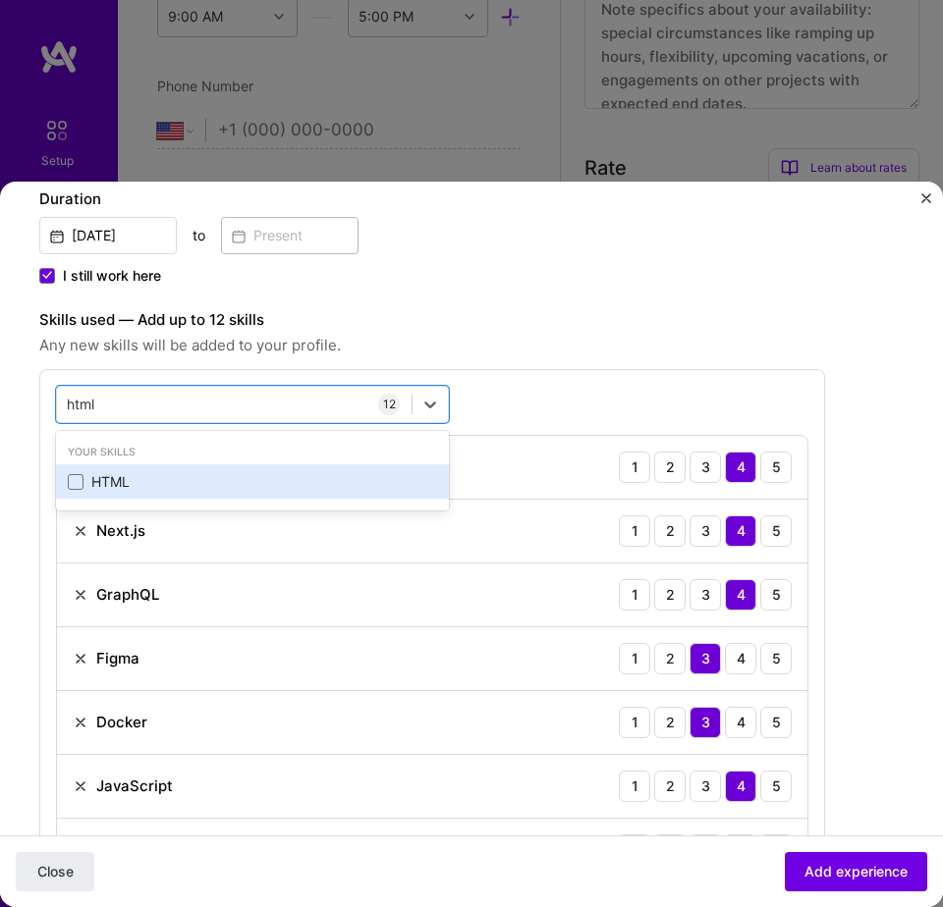
click at [141, 489] on div "HTML" at bounding box center [252, 482] width 369 height 20
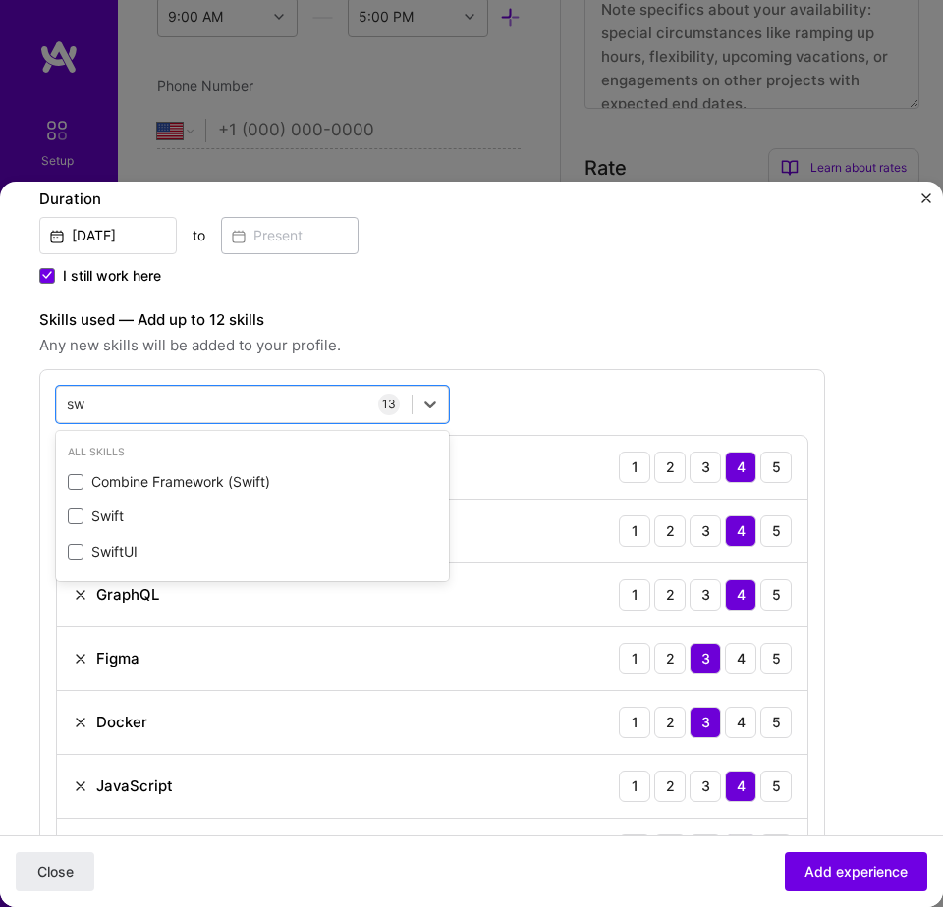
type input "swa"
type input "jest"
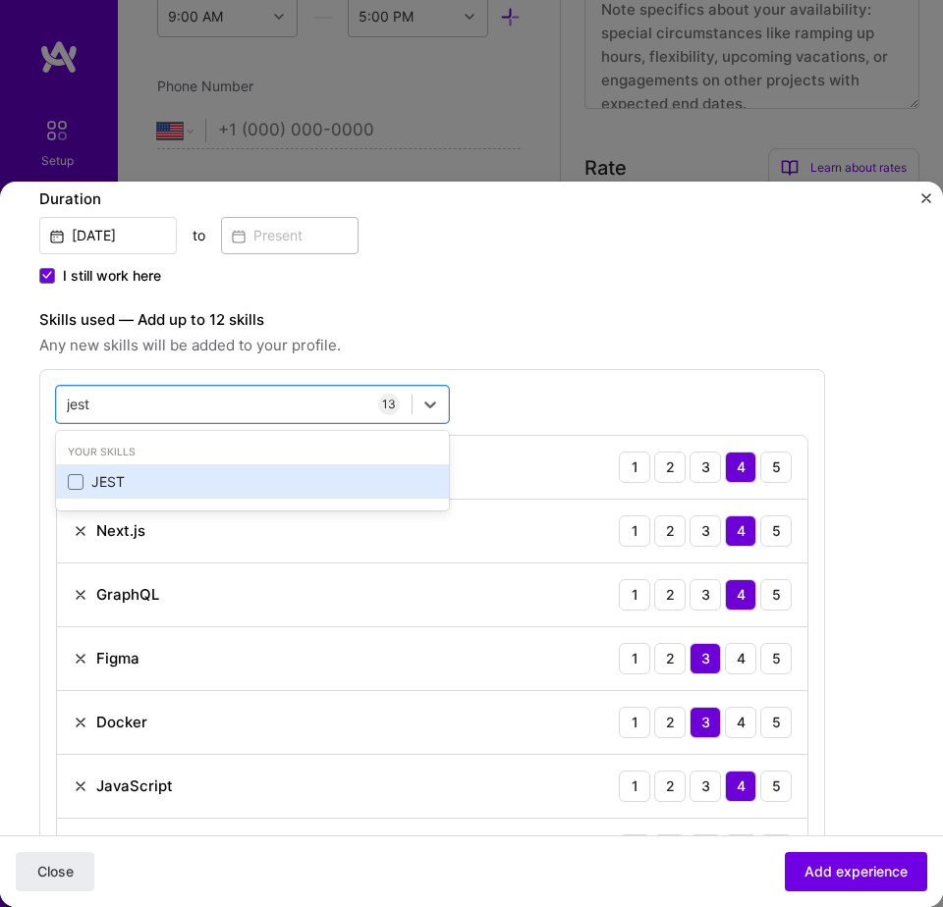
click at [191, 479] on div "JEST" at bounding box center [252, 482] width 369 height 20
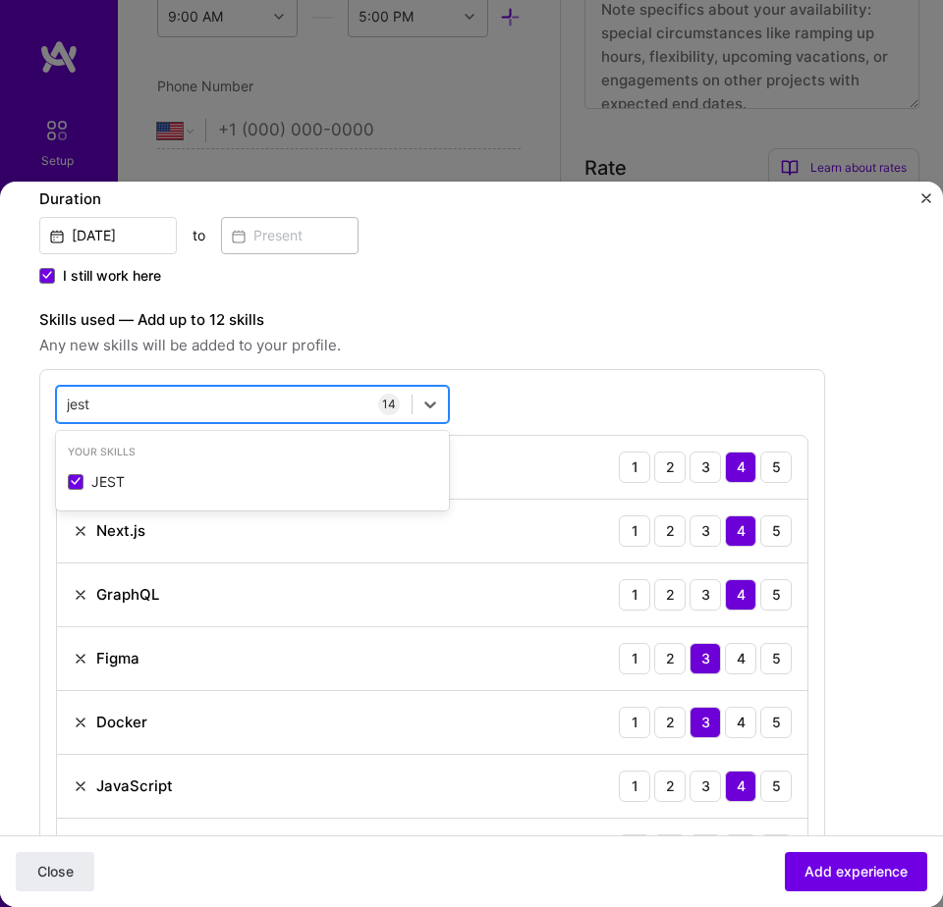
click at [254, 406] on div "jest jest" at bounding box center [234, 404] width 354 height 31
type input "gsap"
type input "render"
type input "gitflo"
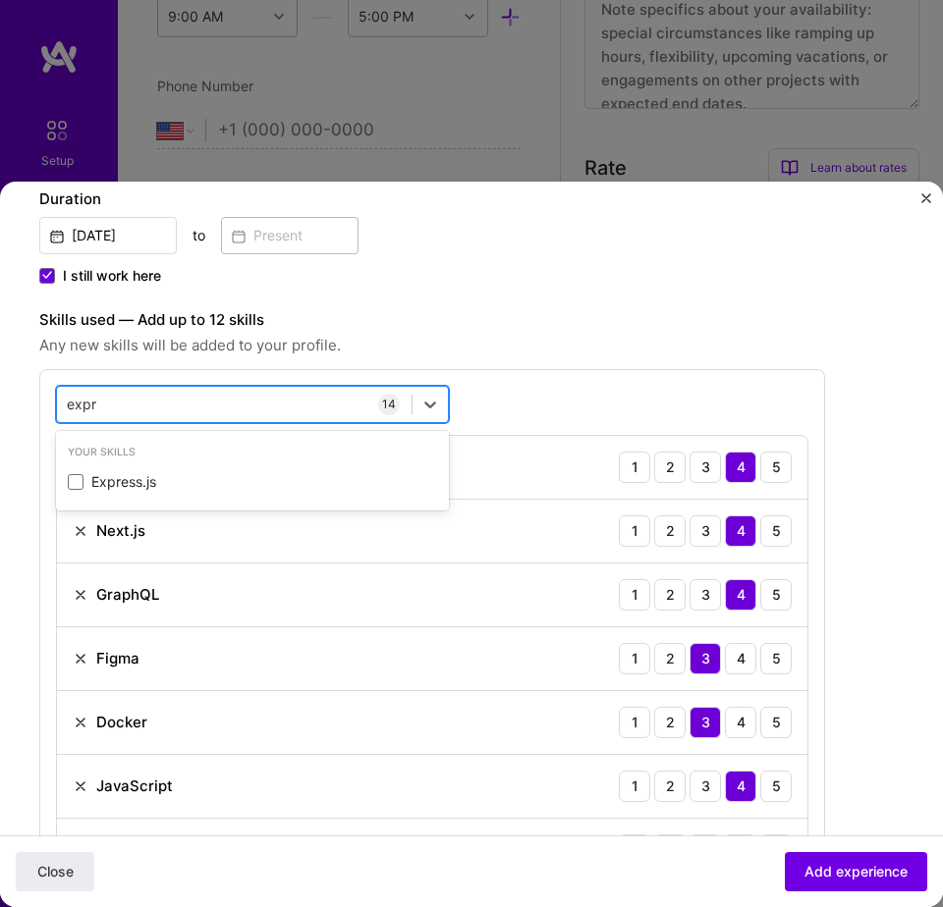
type input "expre"
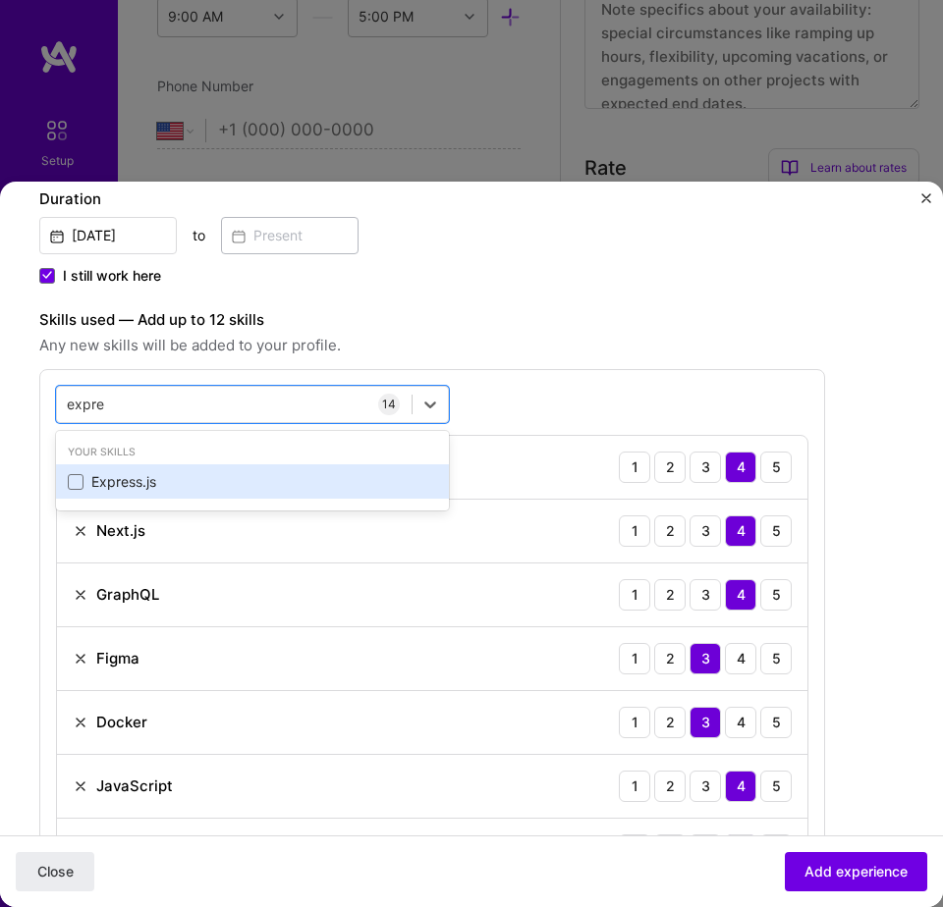
click at [199, 480] on div "Express.js" at bounding box center [252, 482] width 369 height 20
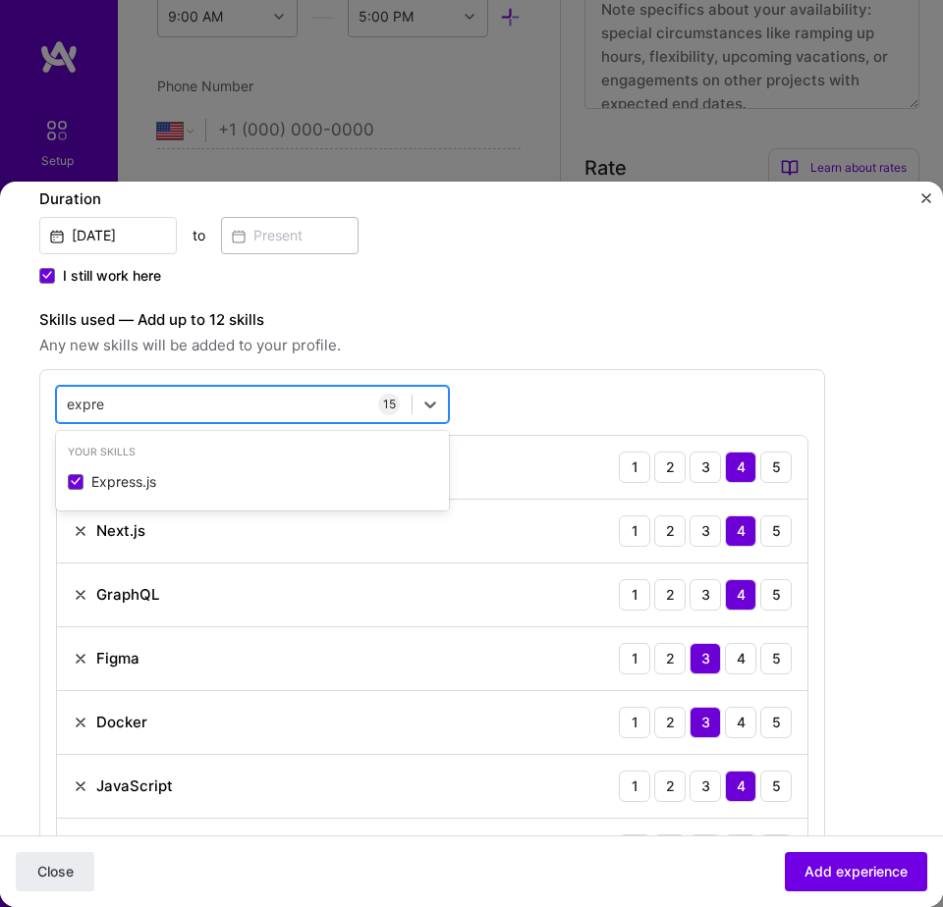
click at [254, 405] on div "expre expre" at bounding box center [234, 404] width 354 height 31
type input "apollo"
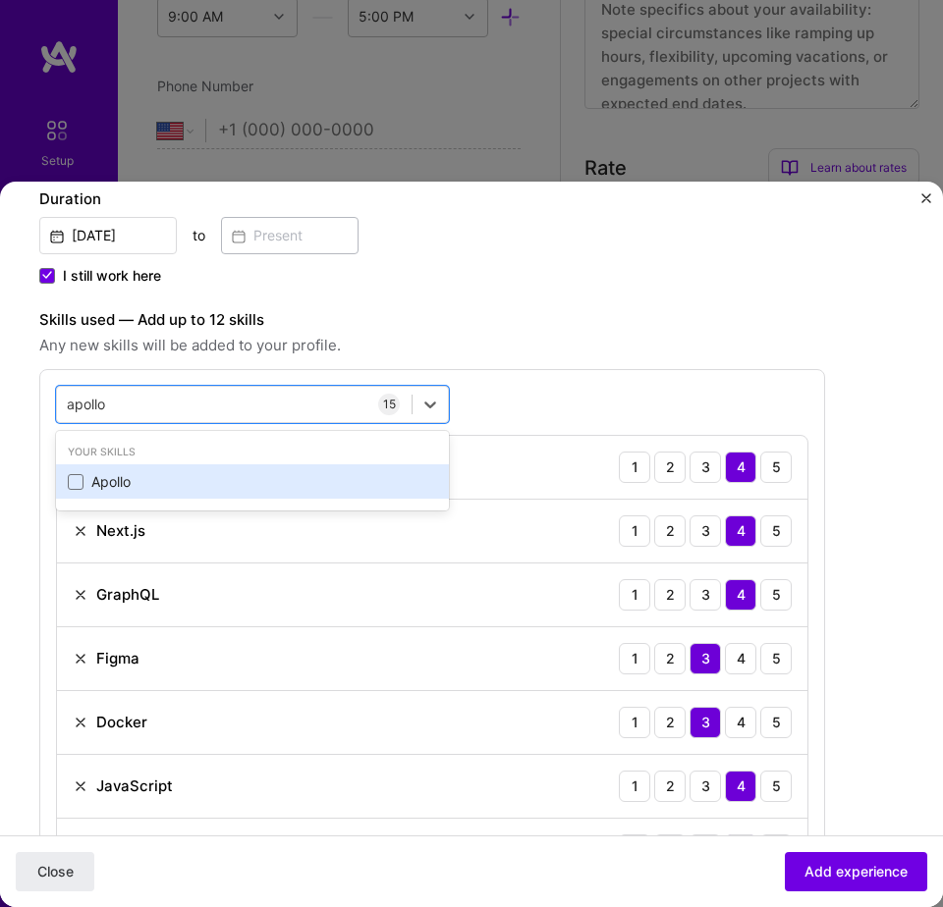
click at [202, 478] on div "Apollo" at bounding box center [252, 482] width 369 height 20
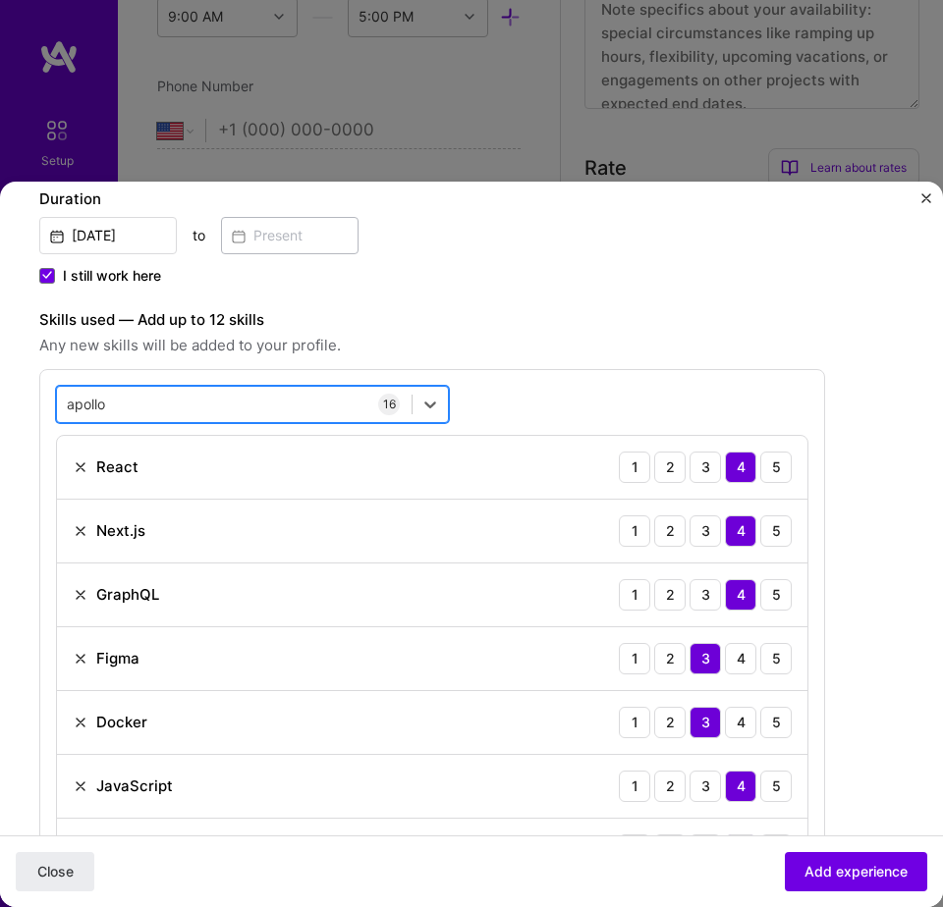
click at [311, 418] on div "apollo apollo" at bounding box center [234, 404] width 354 height 31
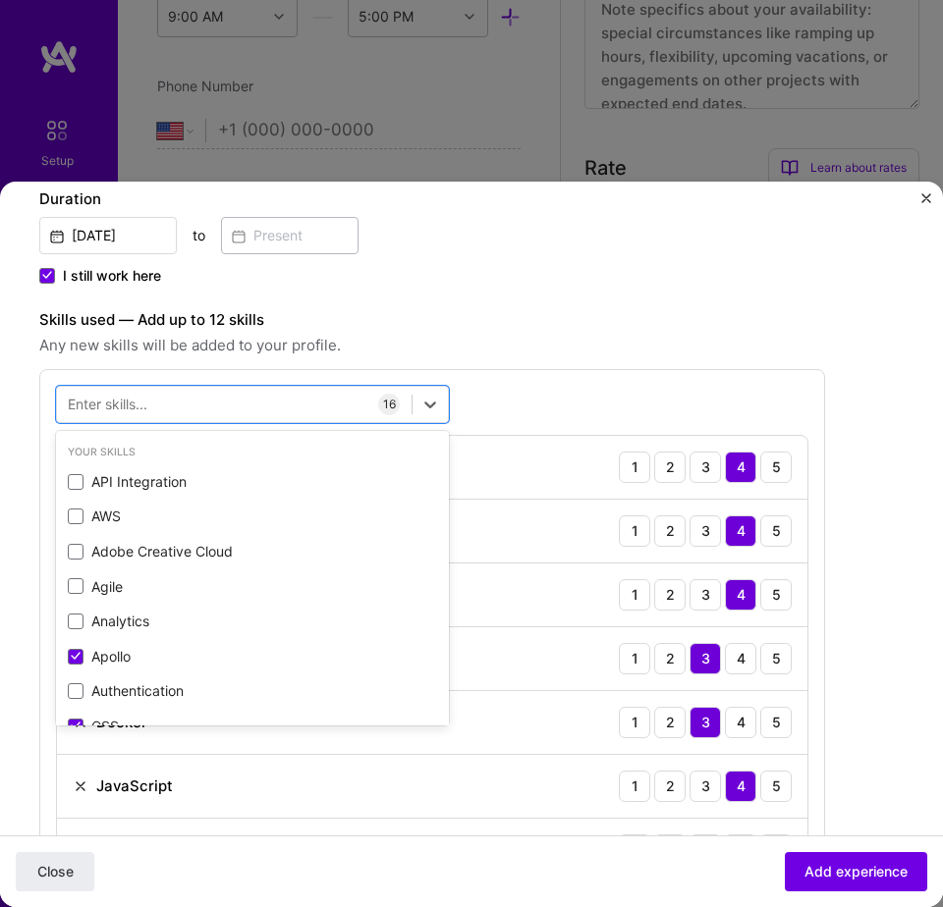
click at [662, 358] on div "Skills used — Add up to 12 skills Any new skills will be added to your profile.…" at bounding box center [432, 891] width 786 height 1166
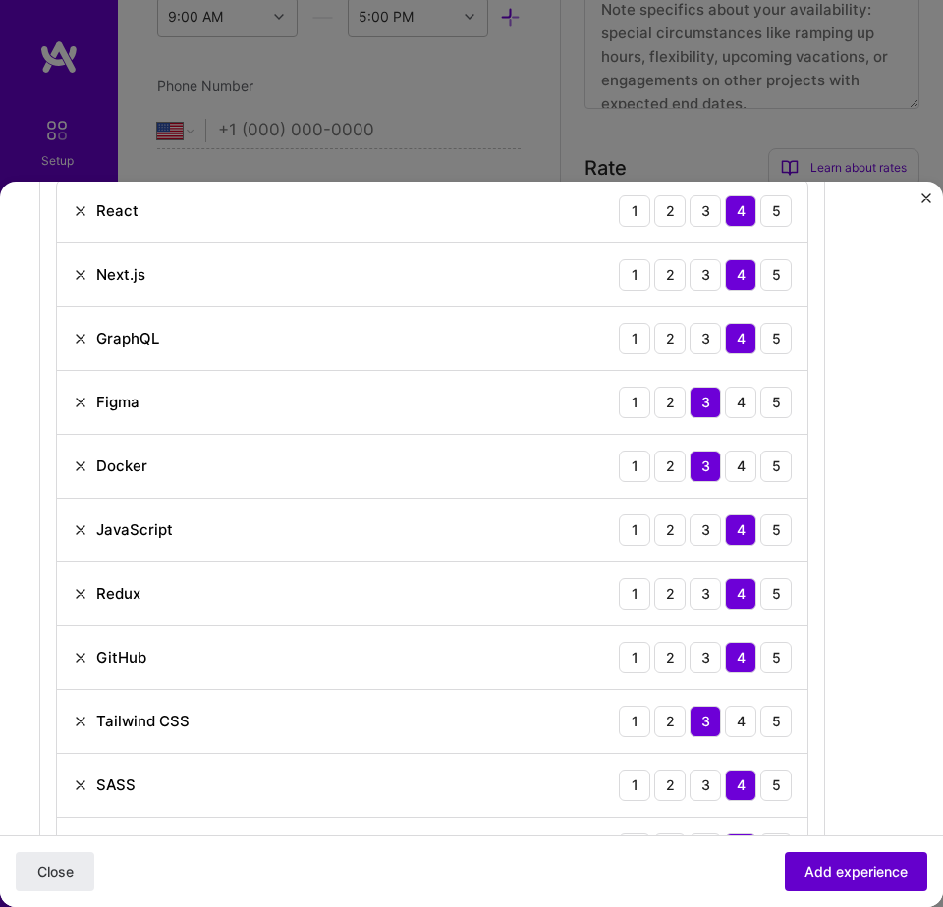
click at [836, 874] on span "Add experience" at bounding box center [855, 872] width 103 height 20
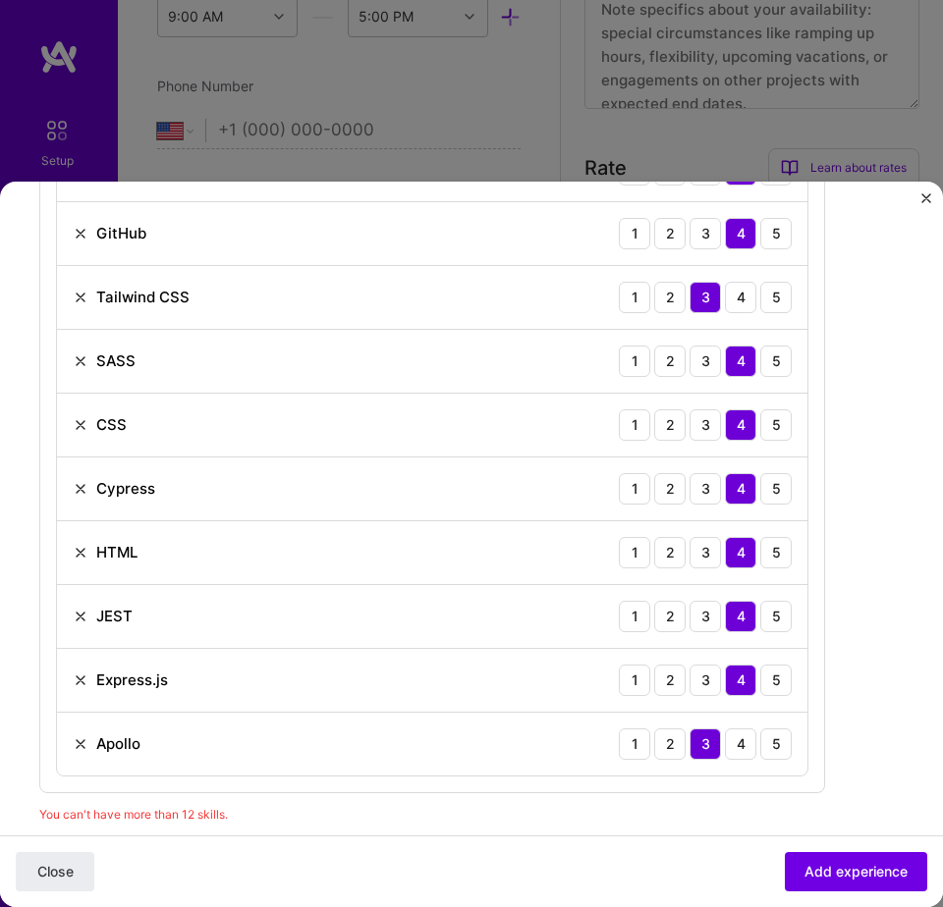
scroll to position [1136, 0]
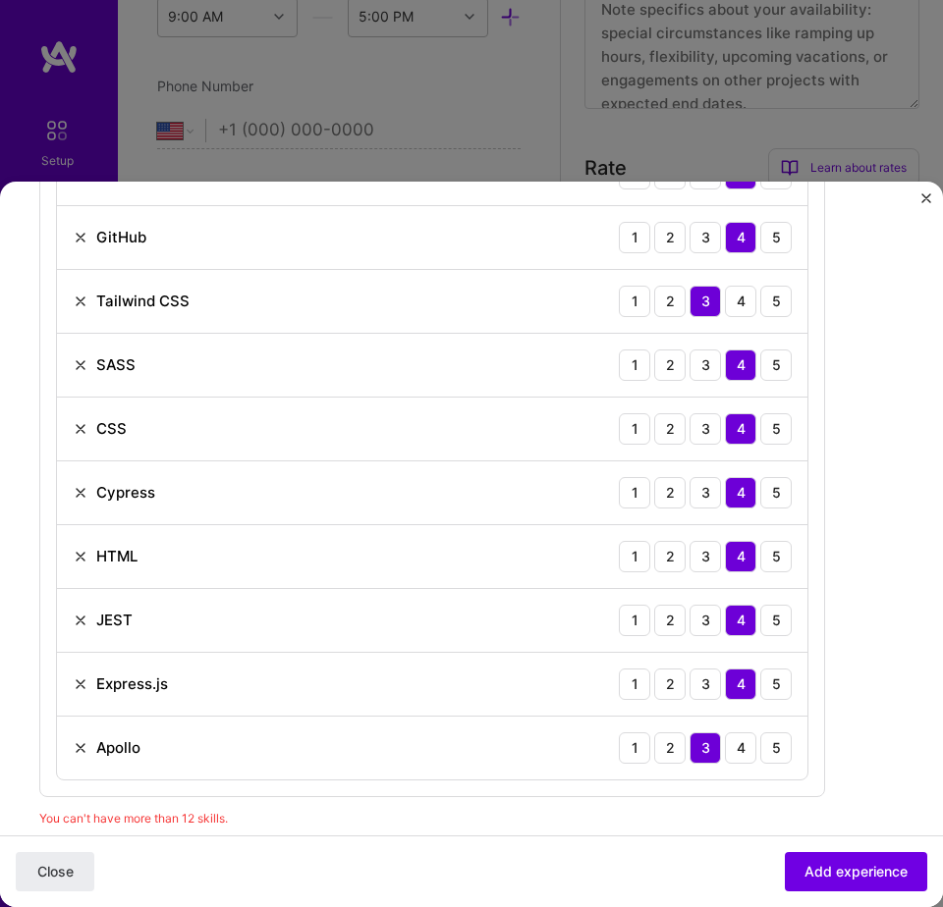
click at [84, 747] on img at bounding box center [81, 748] width 16 height 16
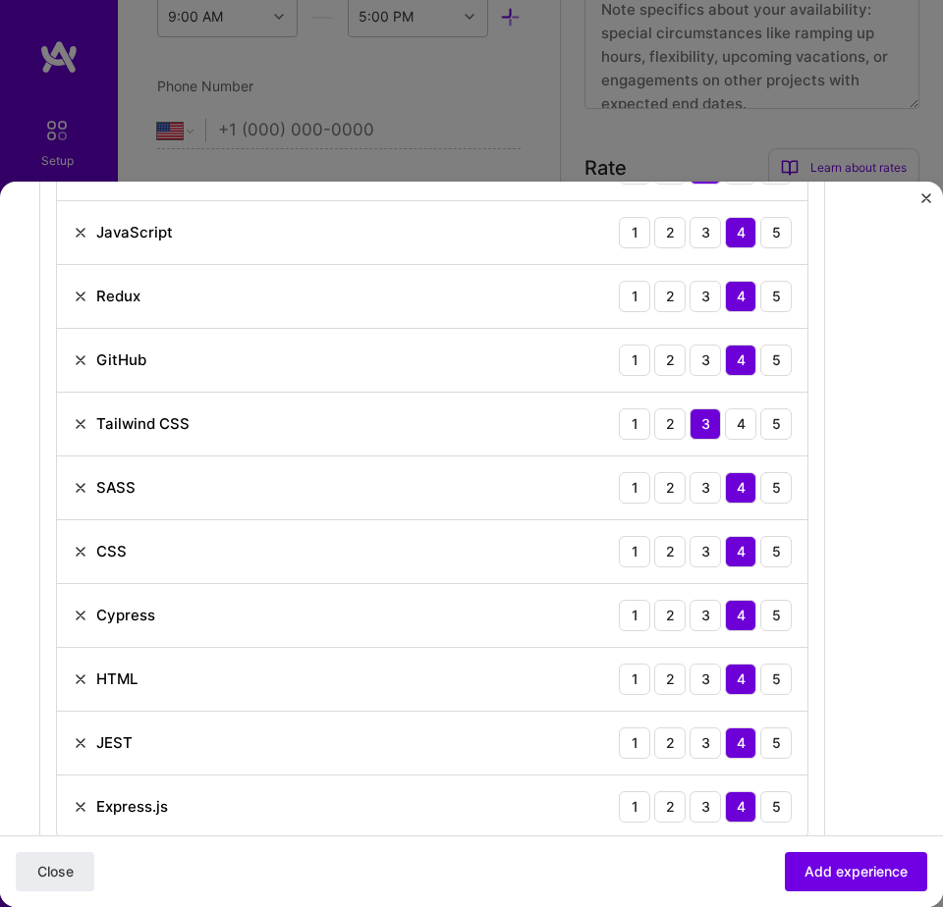
scroll to position [1001, 0]
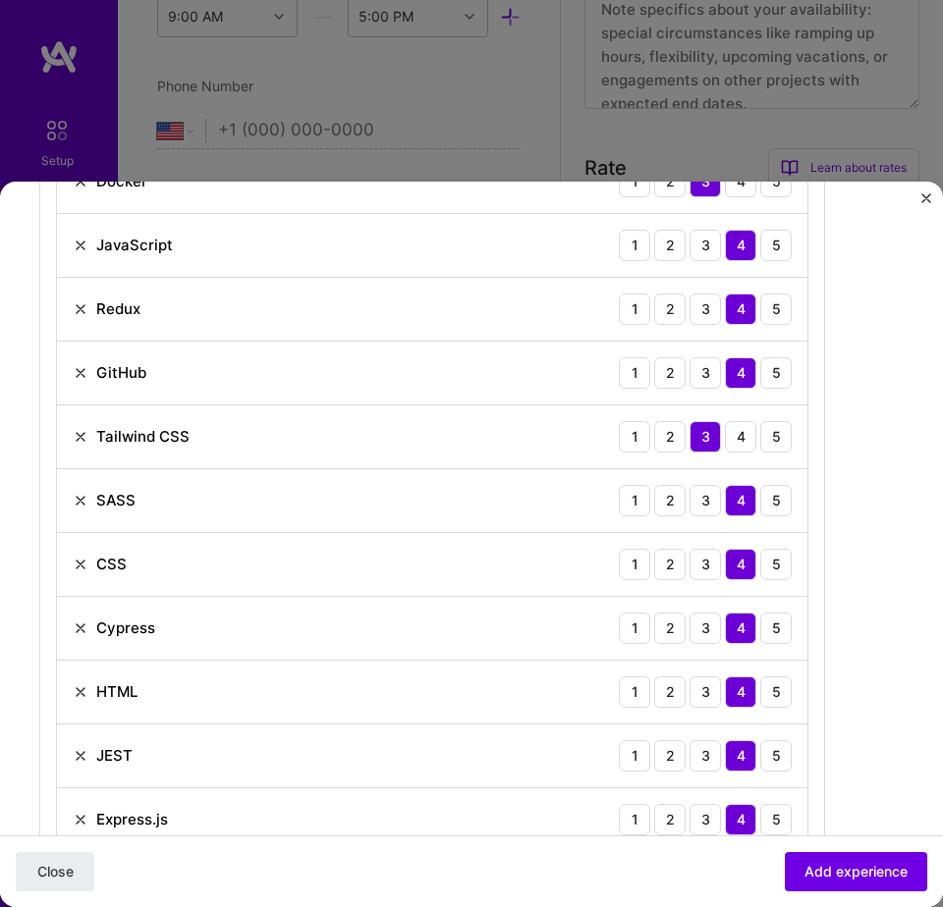
click at [78, 697] on img at bounding box center [81, 692] width 16 height 16
click at [75, 562] on img at bounding box center [81, 565] width 16 height 16
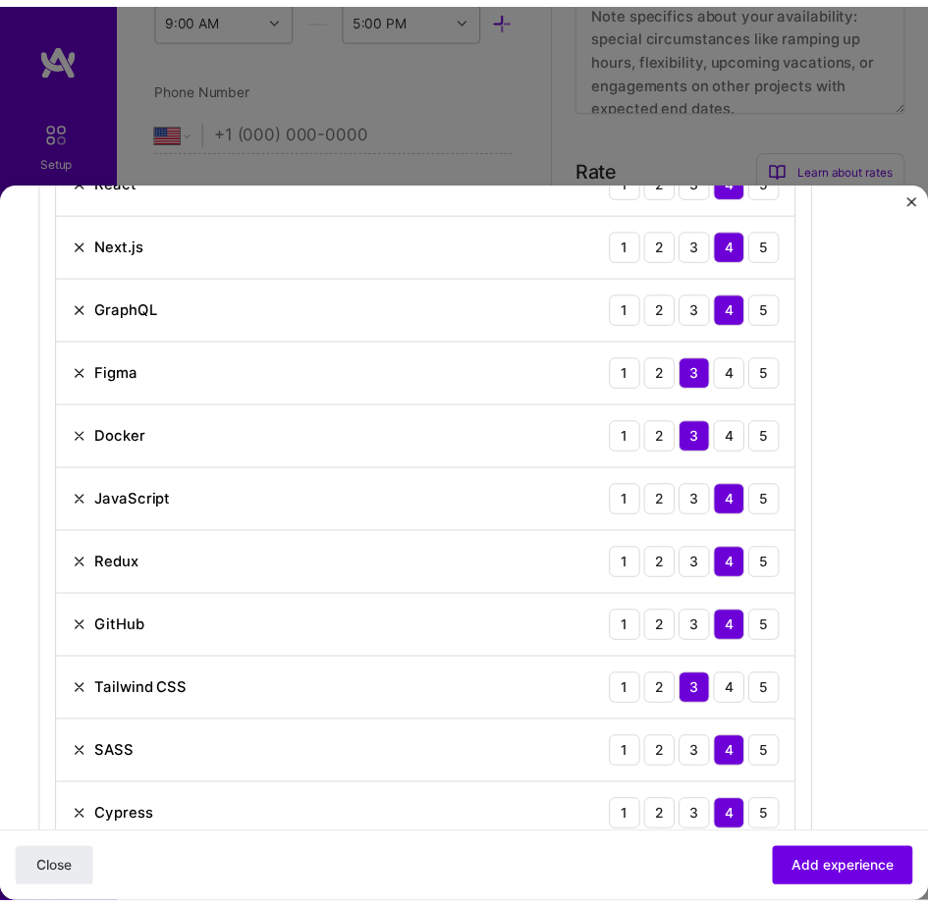
scroll to position [749, 0]
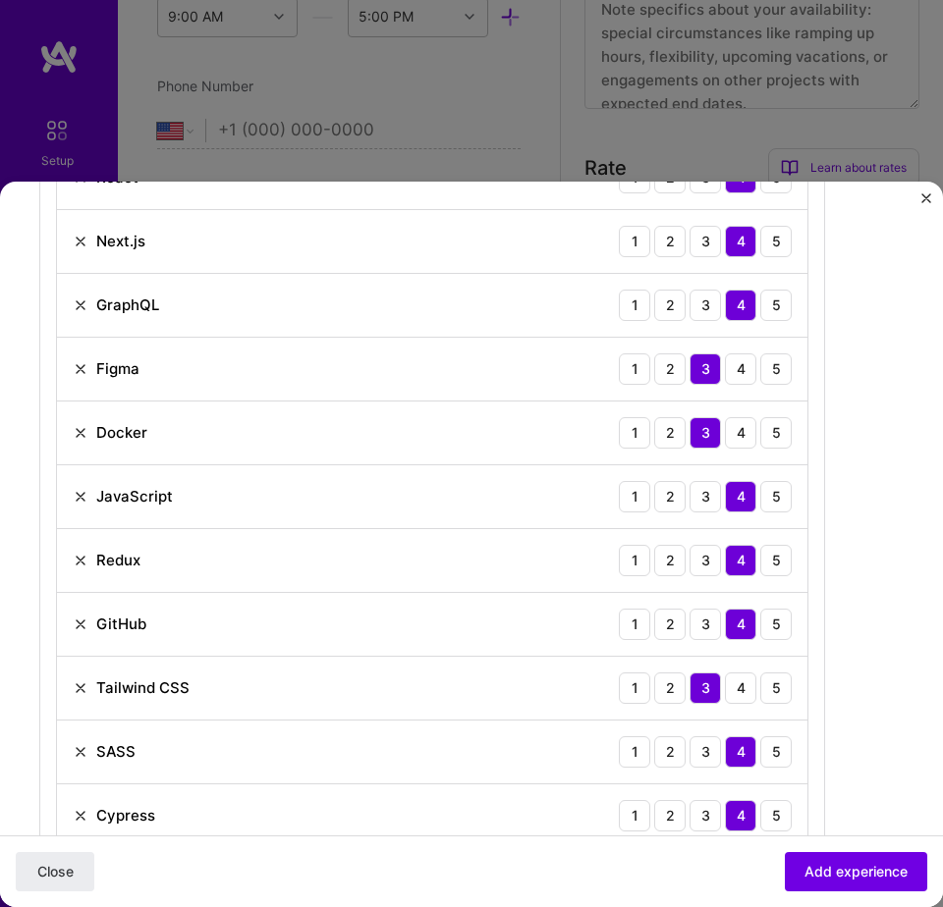
click at [83, 371] on img at bounding box center [81, 369] width 16 height 16
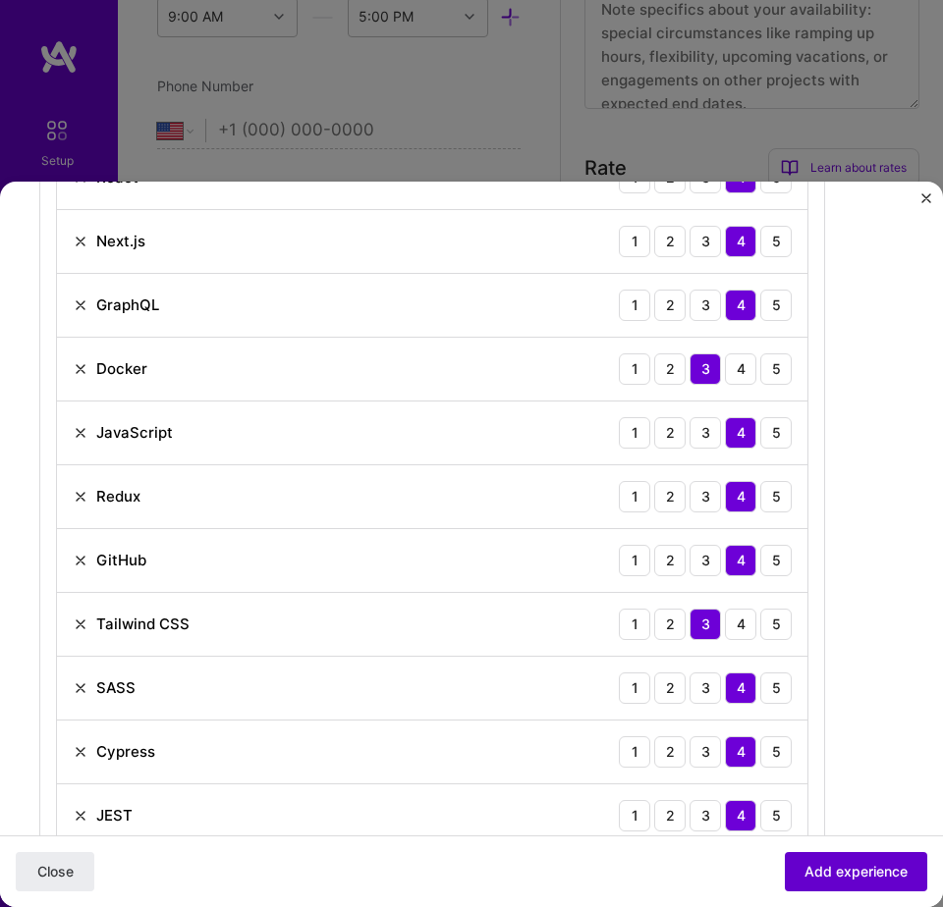
click at [804, 871] on span "Add experience" at bounding box center [855, 872] width 103 height 20
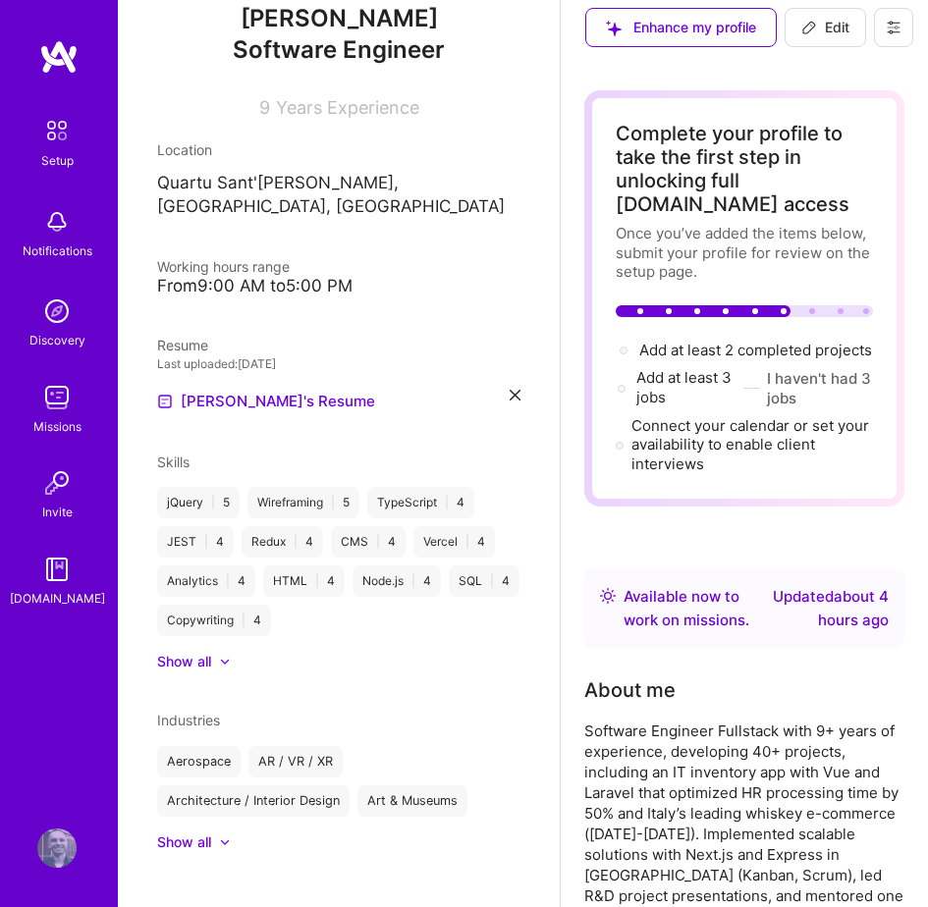
scroll to position [0, 0]
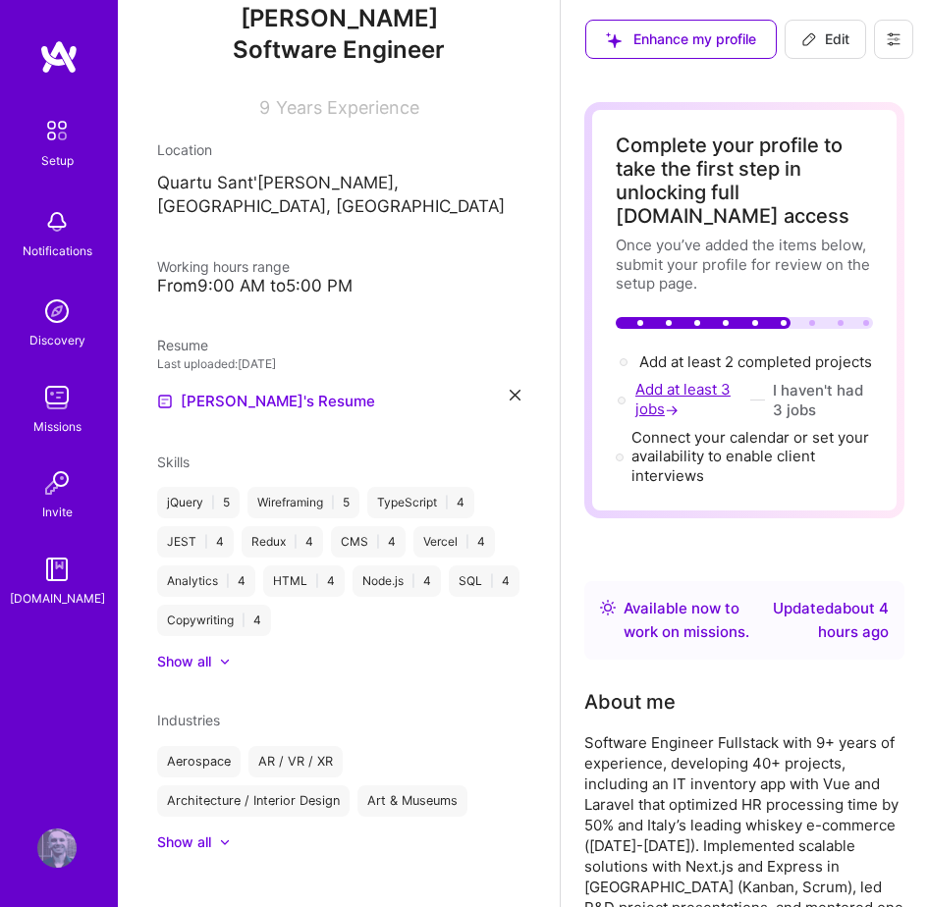
click at [685, 410] on span "Add at least 3 jobs →" at bounding box center [682, 399] width 95 height 38
select select "US"
select select "Right Now"
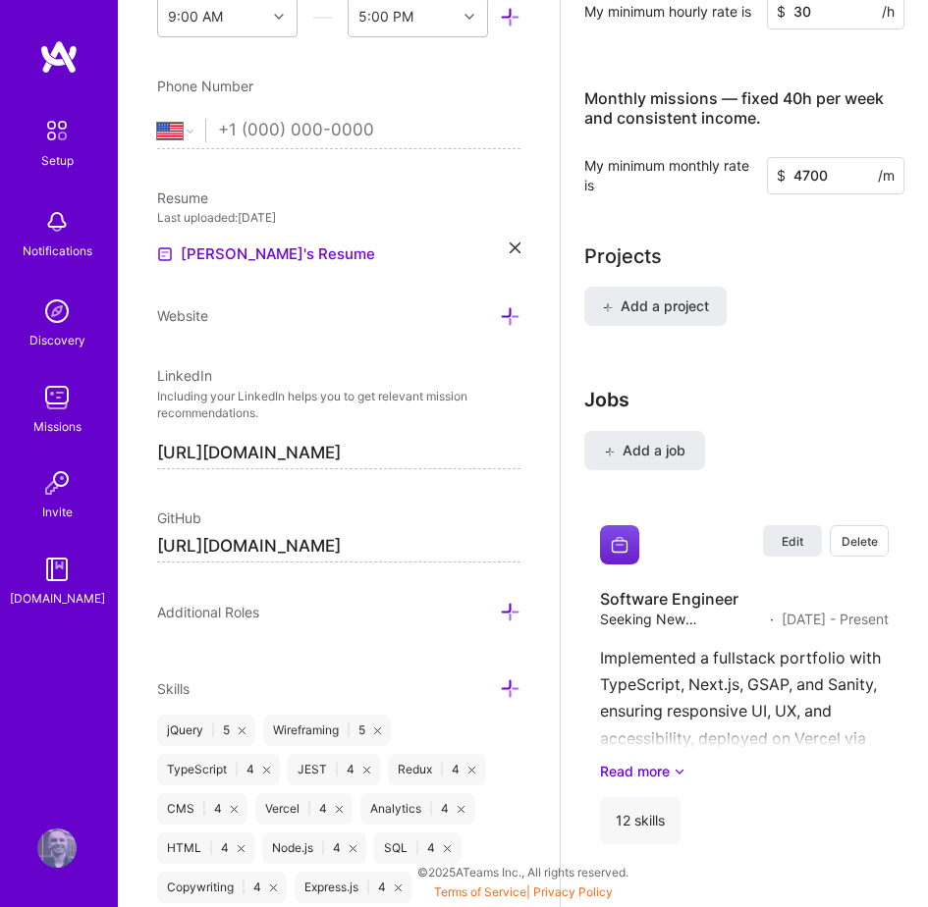
scroll to position [1676, 0]
click at [653, 466] on button "Add a job" at bounding box center [644, 450] width 121 height 39
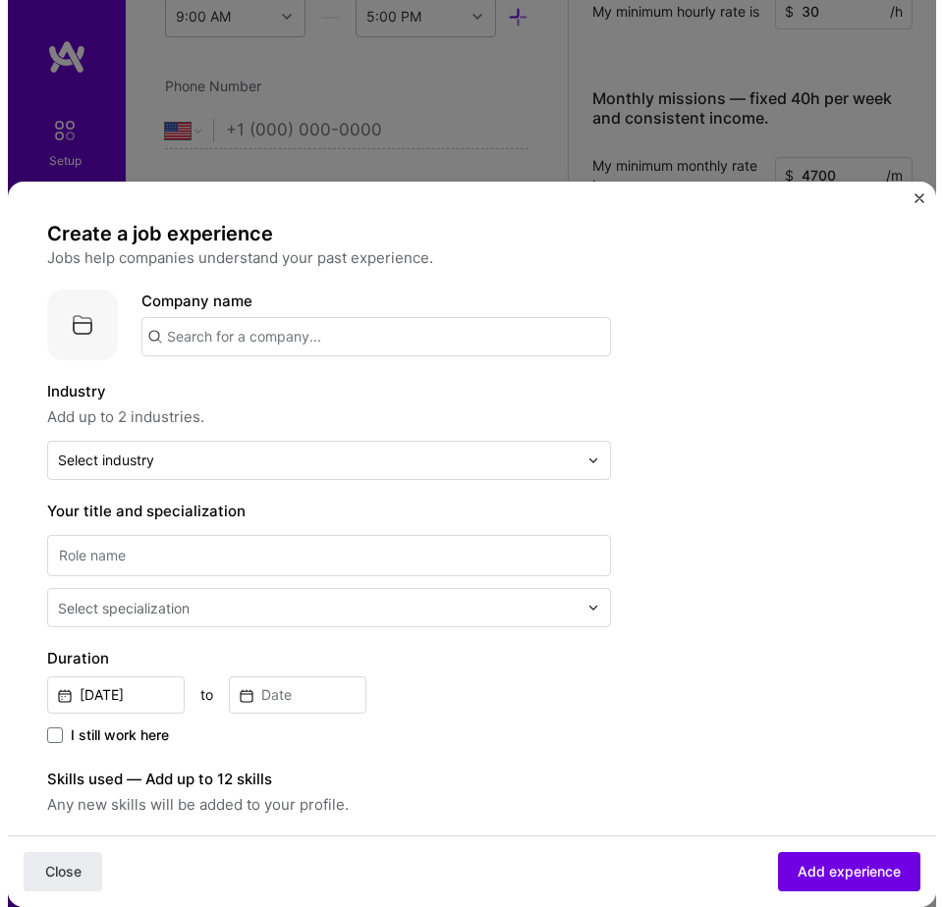
scroll to position [1594, 0]
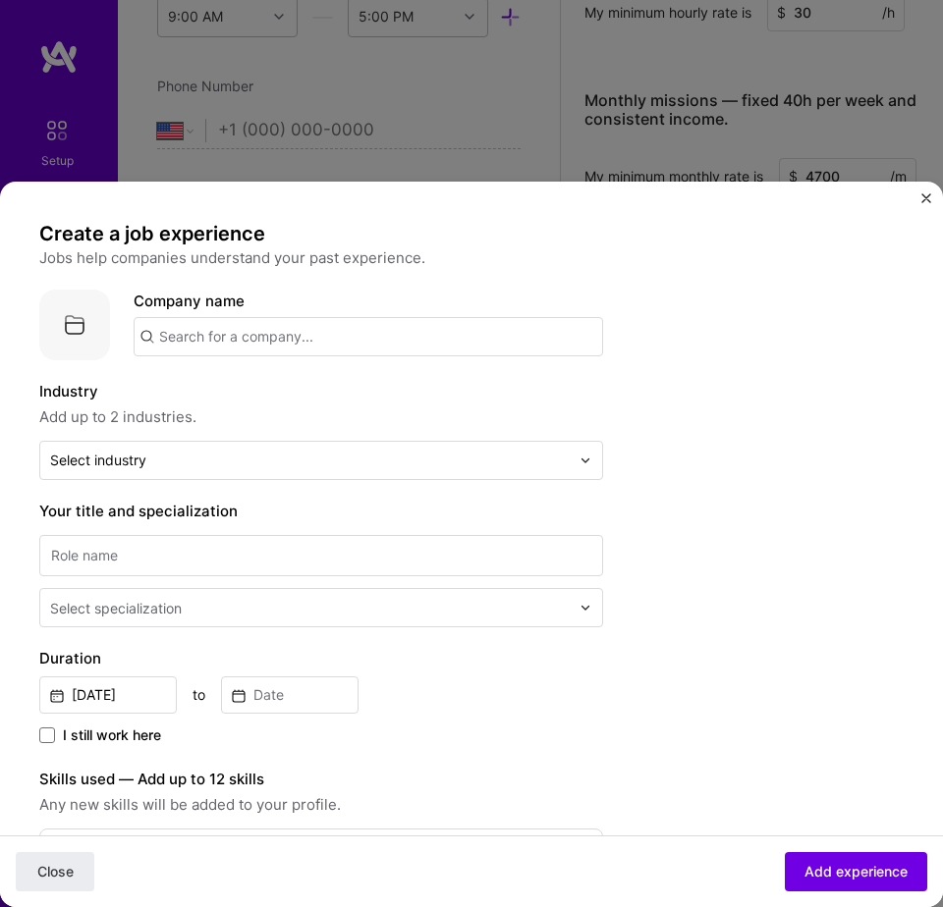
click at [241, 333] on input "text" at bounding box center [368, 336] width 469 height 39
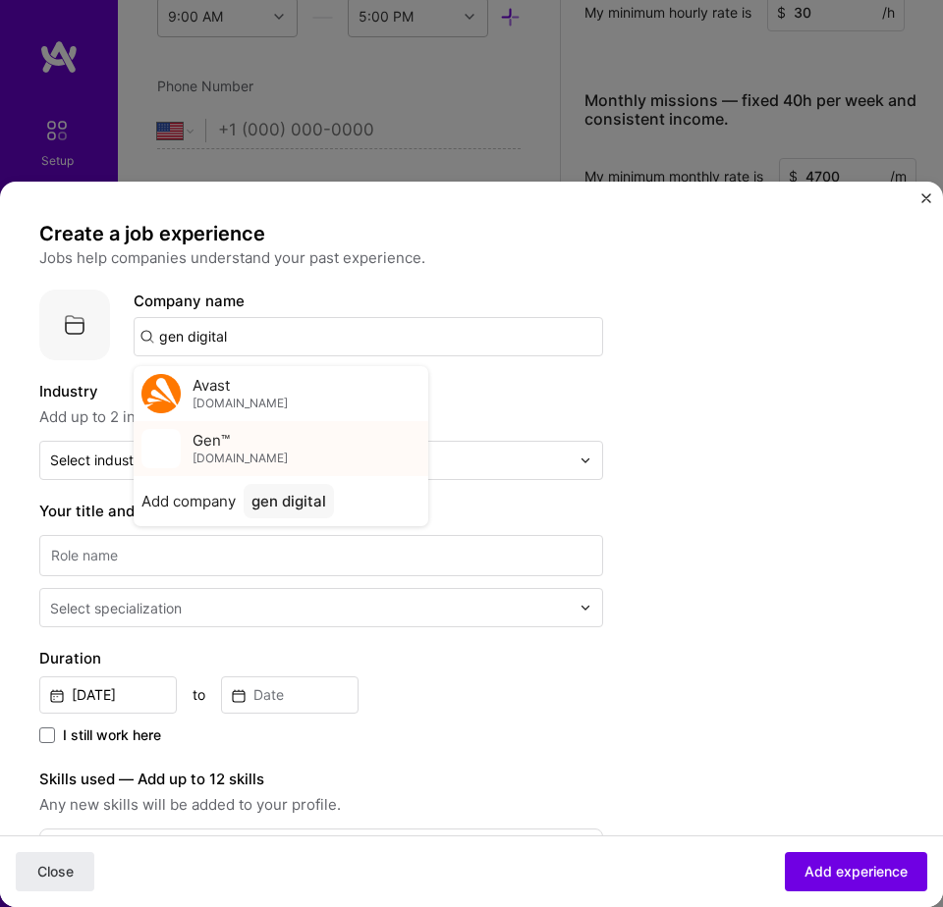
click at [241, 446] on div "Gen™ gendigital.com" at bounding box center [239, 448] width 95 height 35
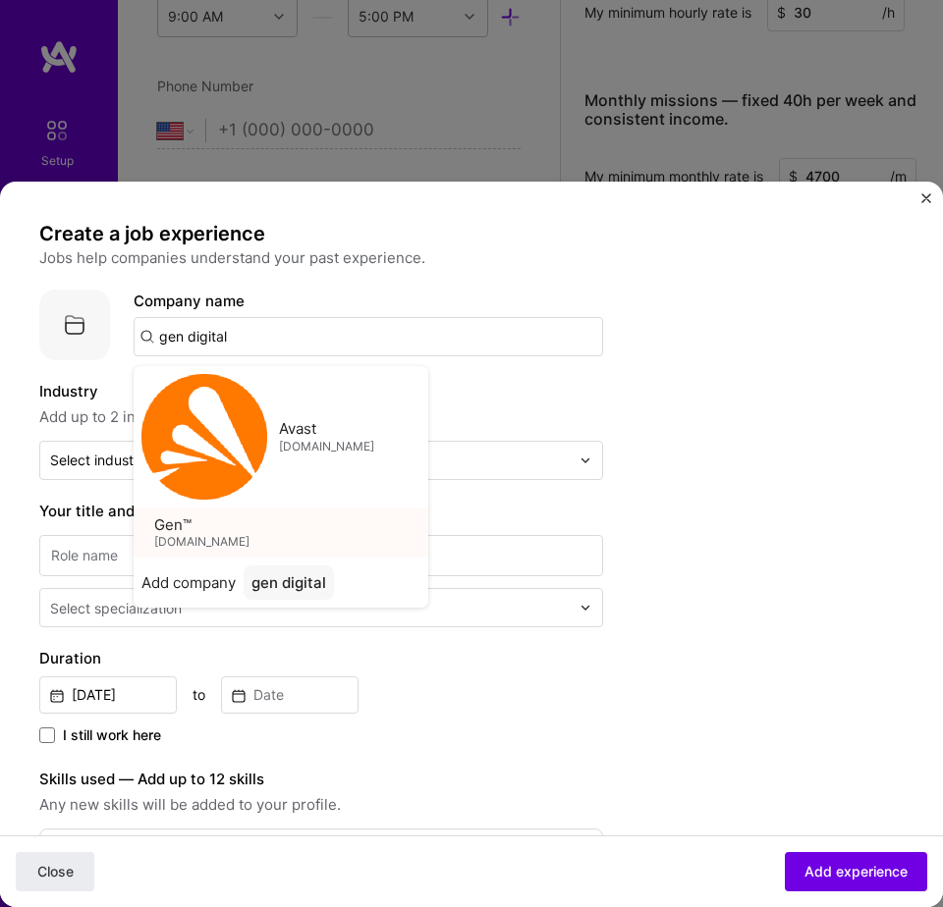
type input "Gen™"
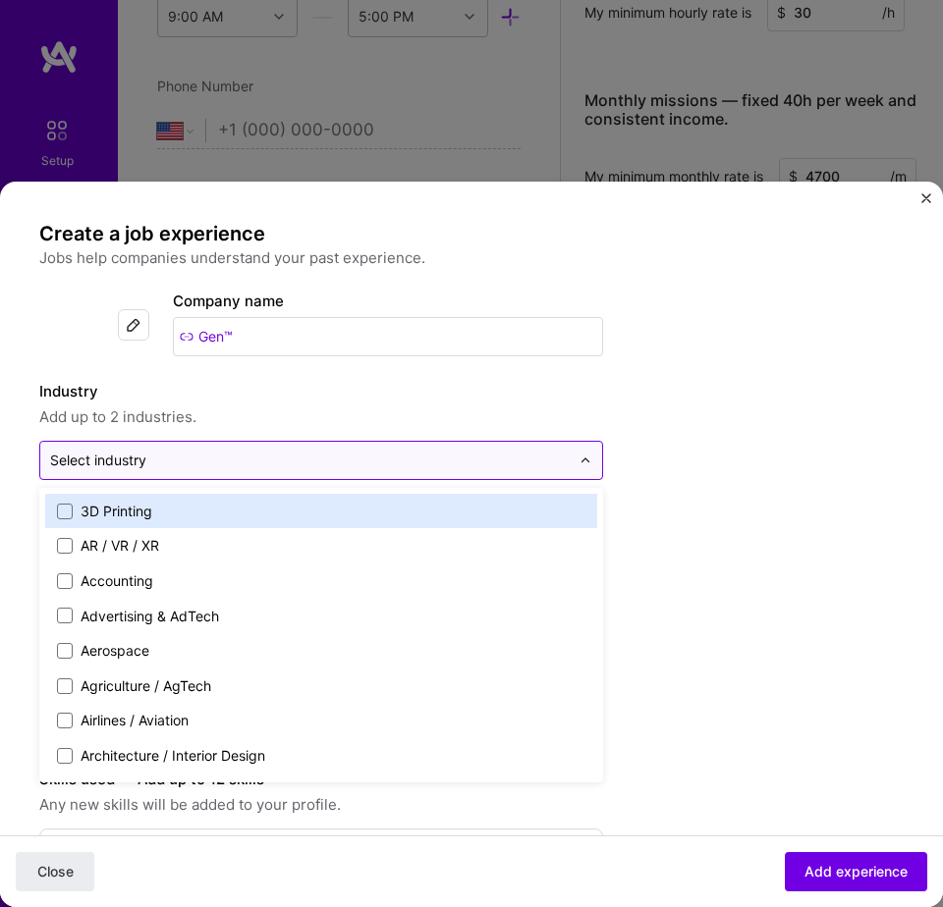
click at [241, 447] on div "Select industry 0" at bounding box center [309, 460] width 539 height 37
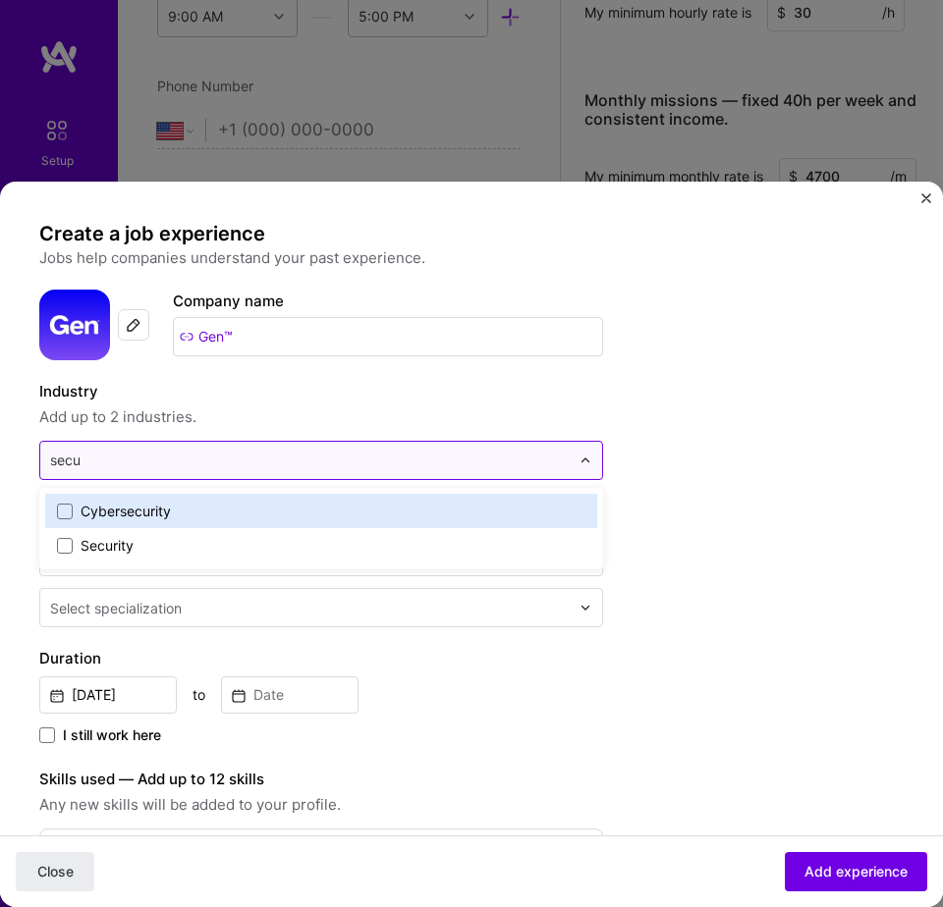
type input "secur"
click at [127, 513] on div "Cybersecurity" at bounding box center [126, 512] width 90 height 20
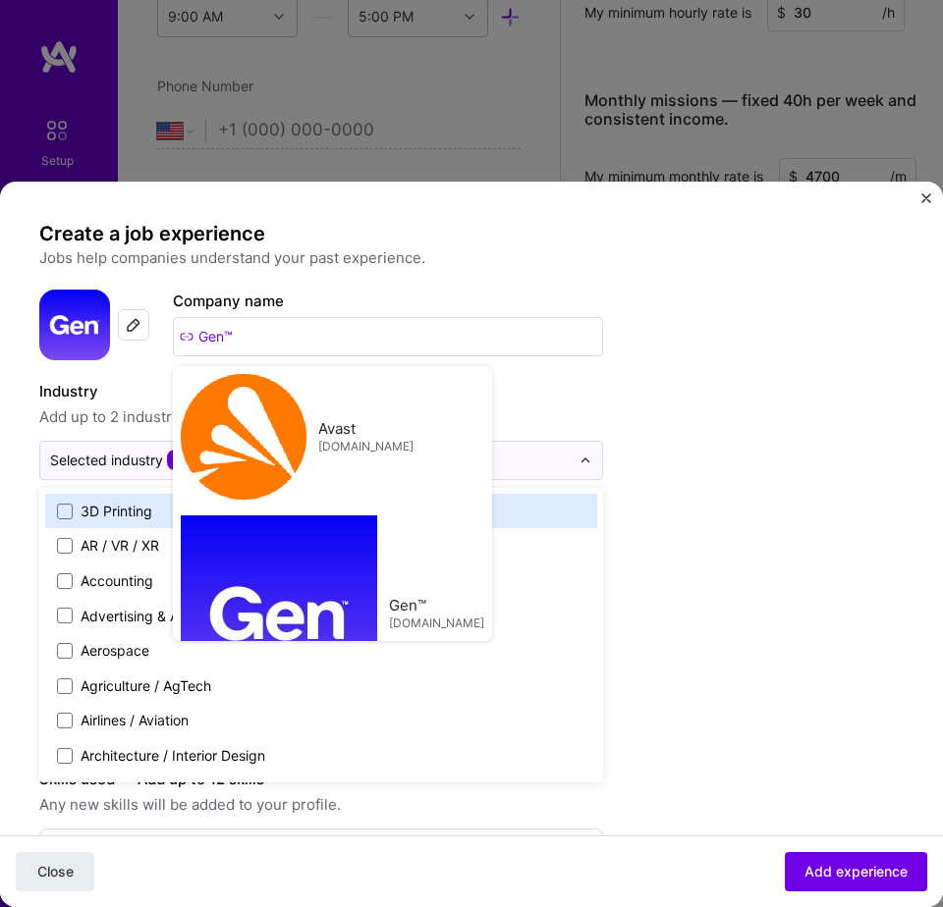
click at [705, 482] on div "Create a job experience Jobs help companies understand your past experience. Co…" at bounding box center [432, 808] width 786 height 1175
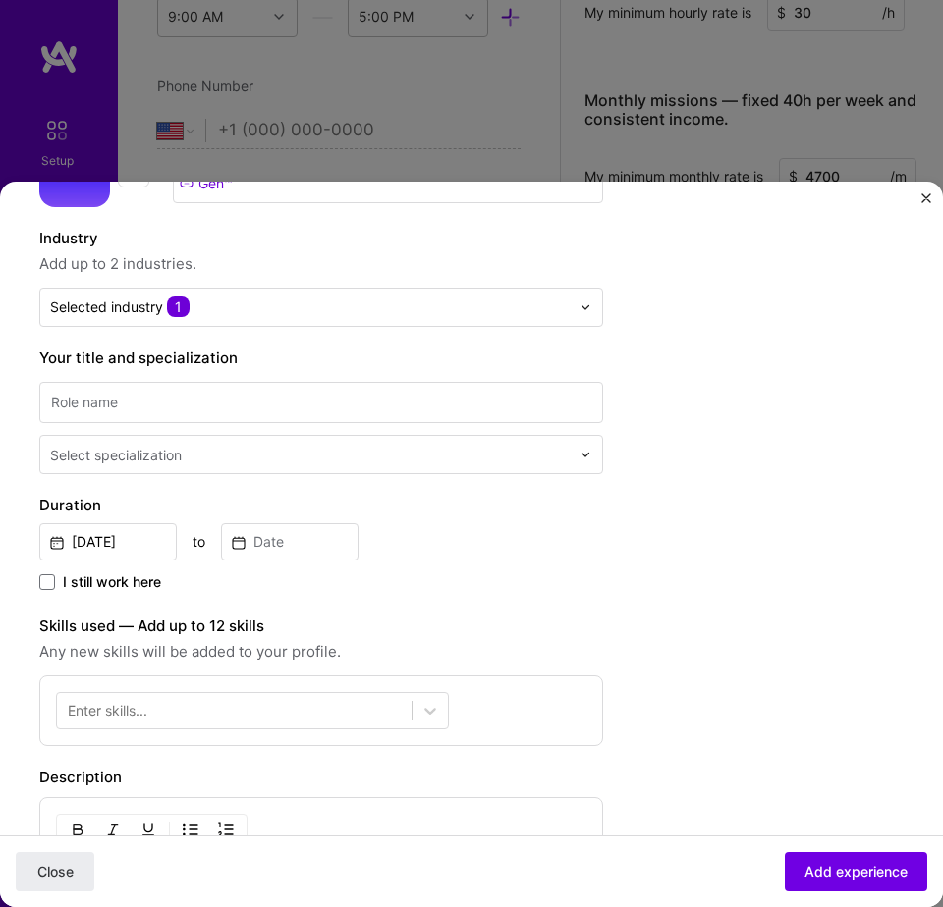
scroll to position [178, 0]
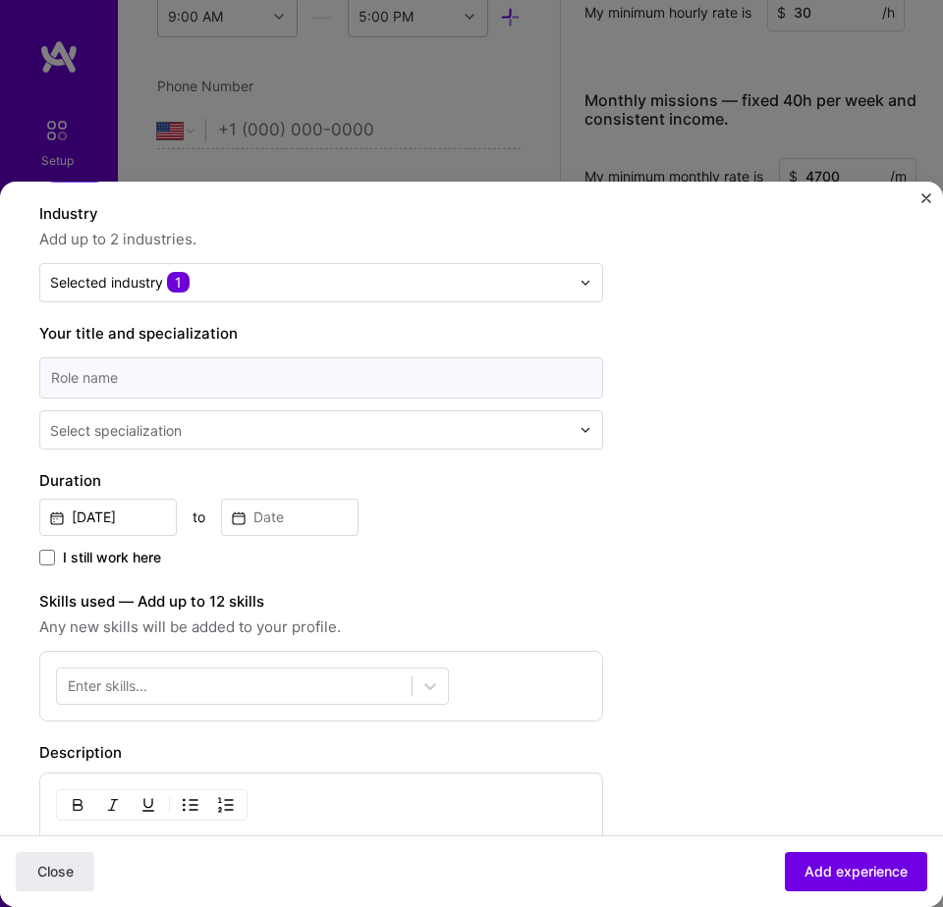
click at [316, 377] on input at bounding box center [321, 378] width 564 height 42
type input "Senoi"
type input "Senior Software Engineer"
click at [382, 440] on input "text" at bounding box center [311, 431] width 523 height 20
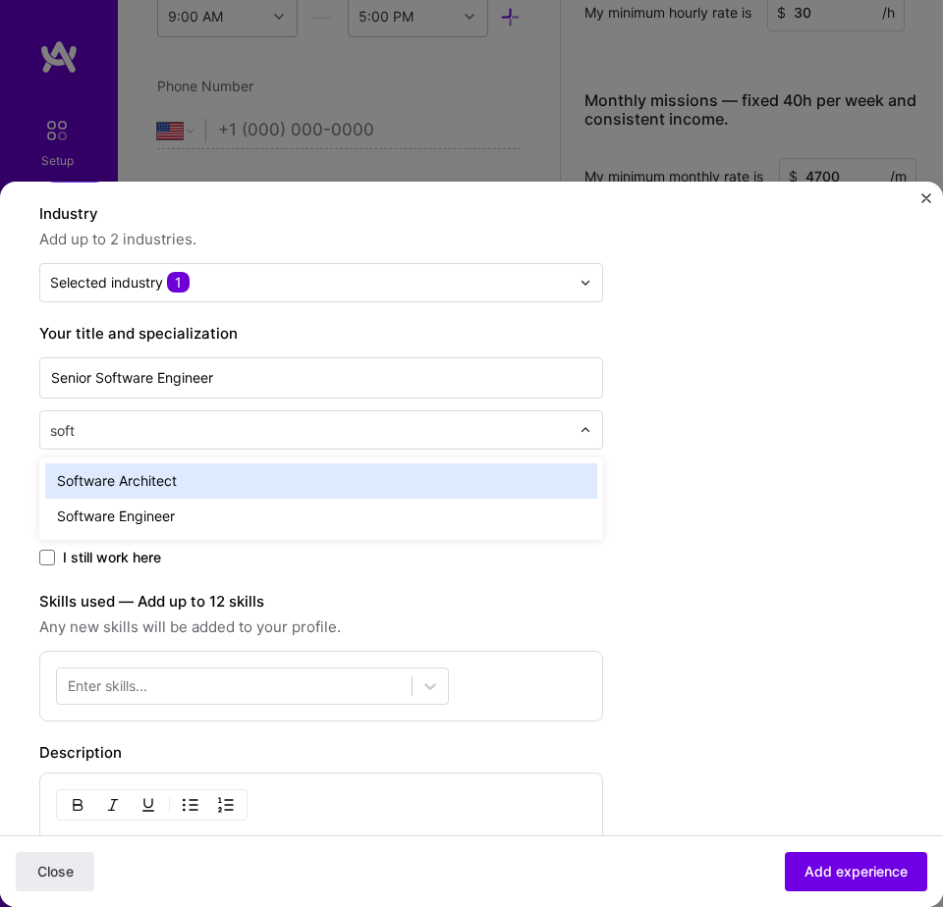
type input "softw"
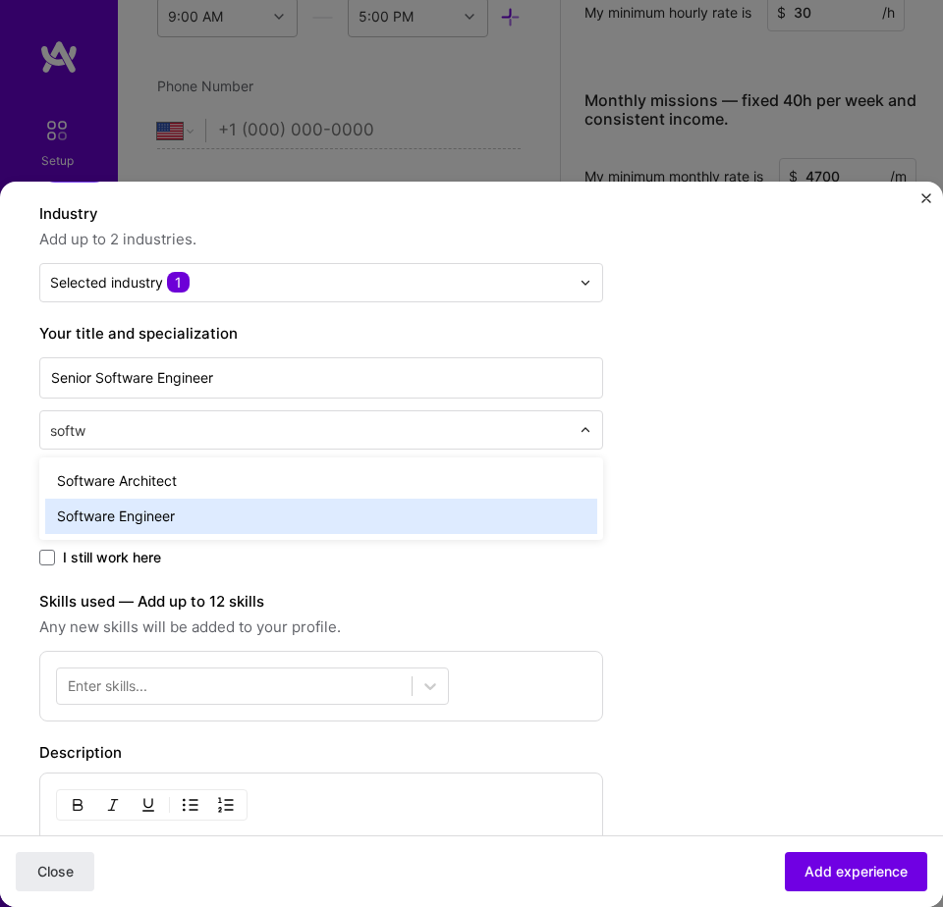
click at [346, 507] on div "Software Engineer" at bounding box center [321, 516] width 552 height 35
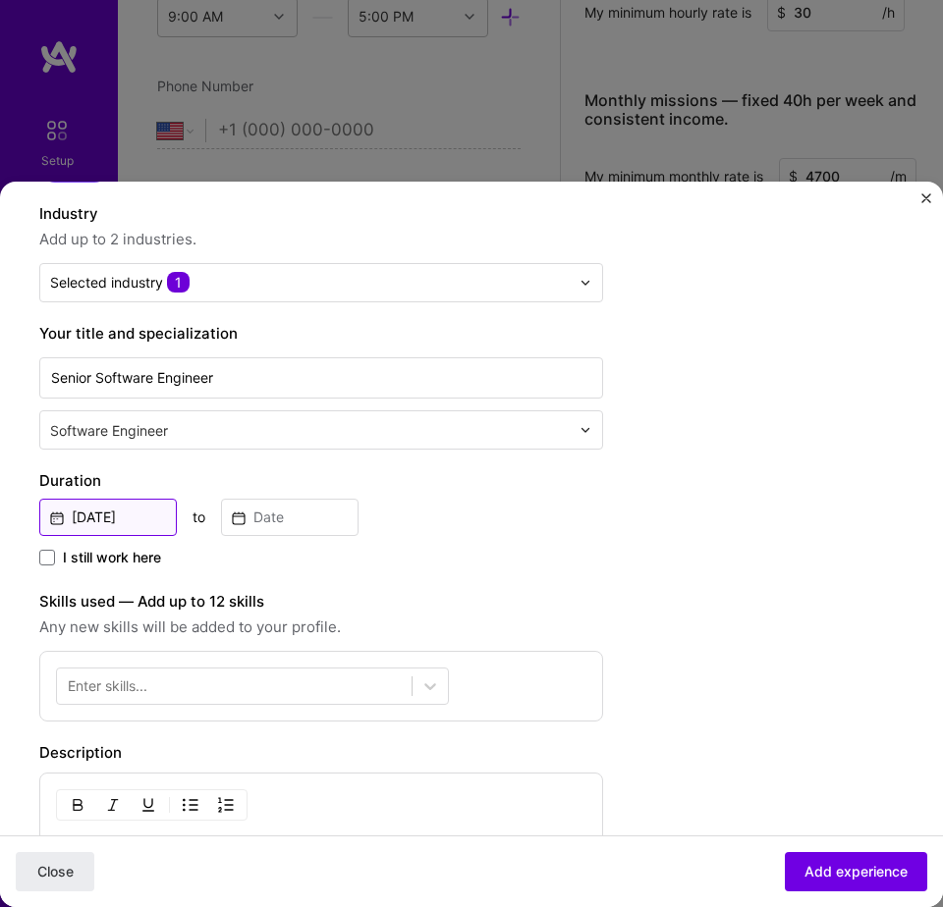
click at [84, 517] on input "Aug, 2025" at bounding box center [107, 517] width 137 height 37
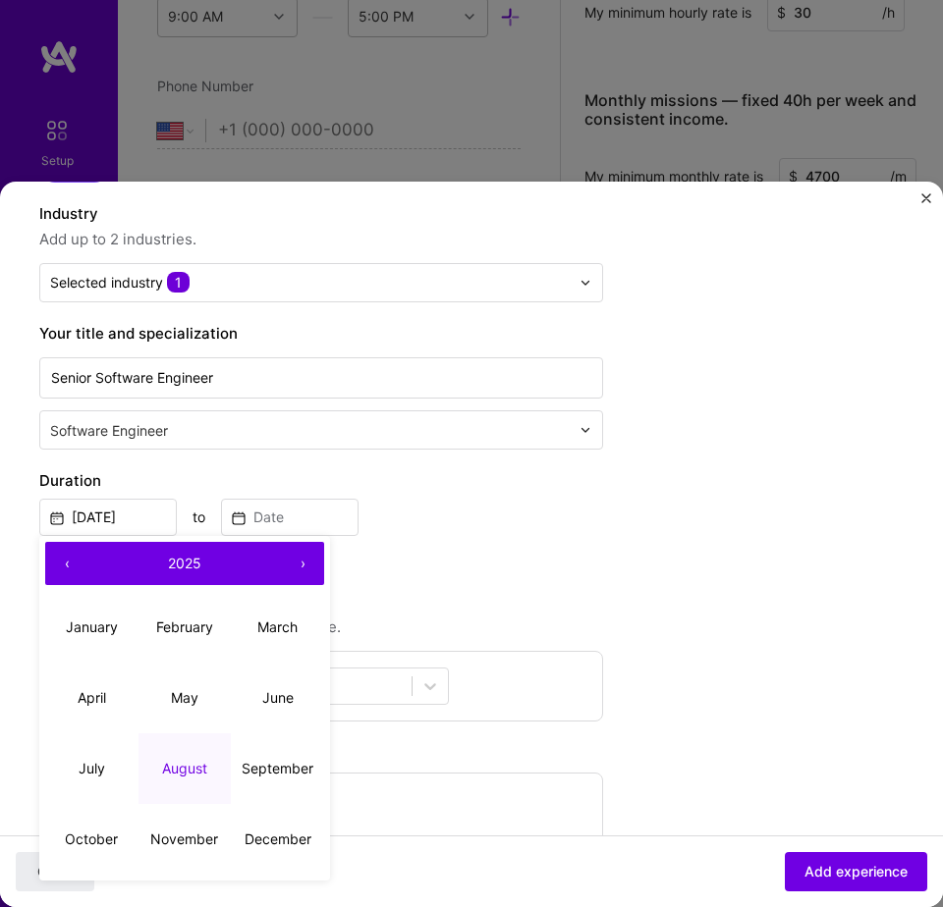
click at [68, 561] on button "‹" at bounding box center [66, 563] width 43 height 43
click at [177, 692] on abbr "May" at bounding box center [184, 697] width 27 height 17
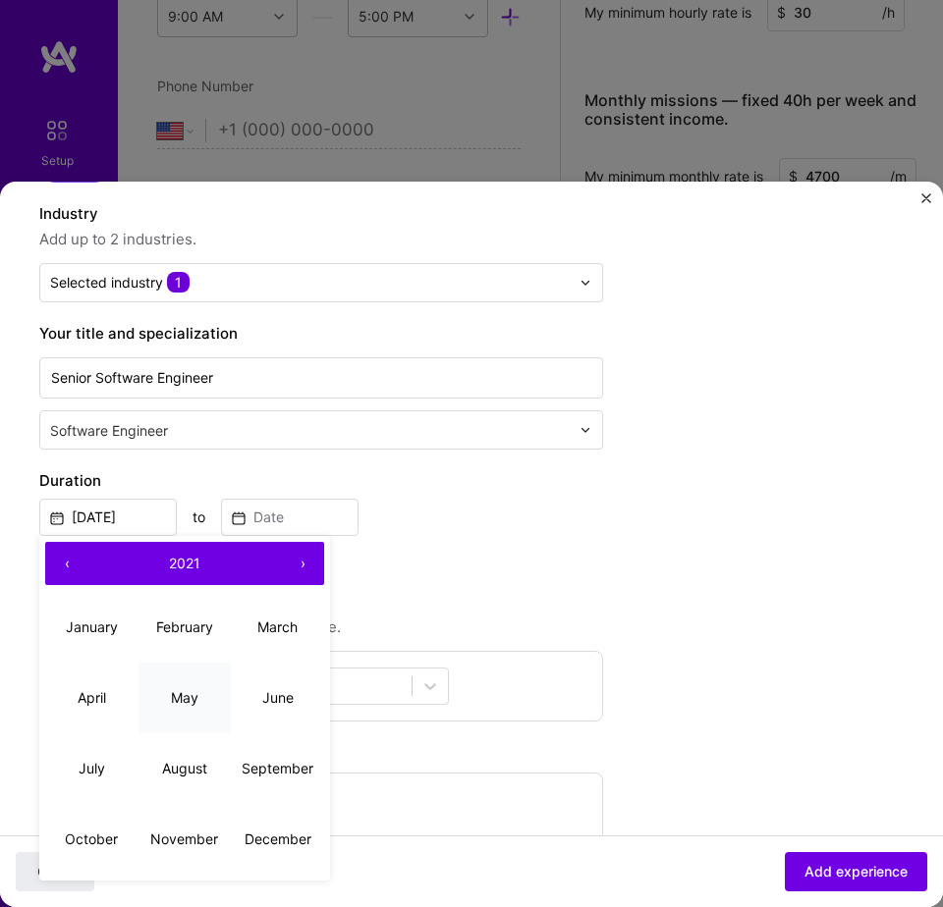
type input "May, 2021"
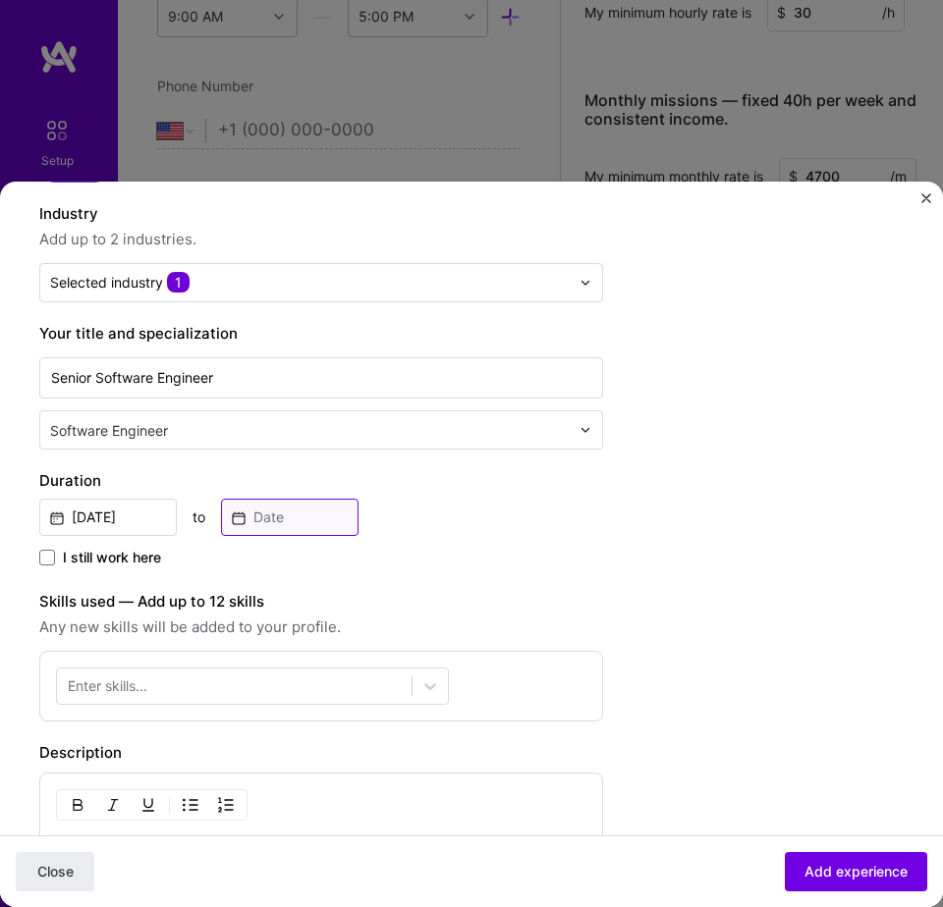
click at [298, 515] on input at bounding box center [289, 517] width 137 height 37
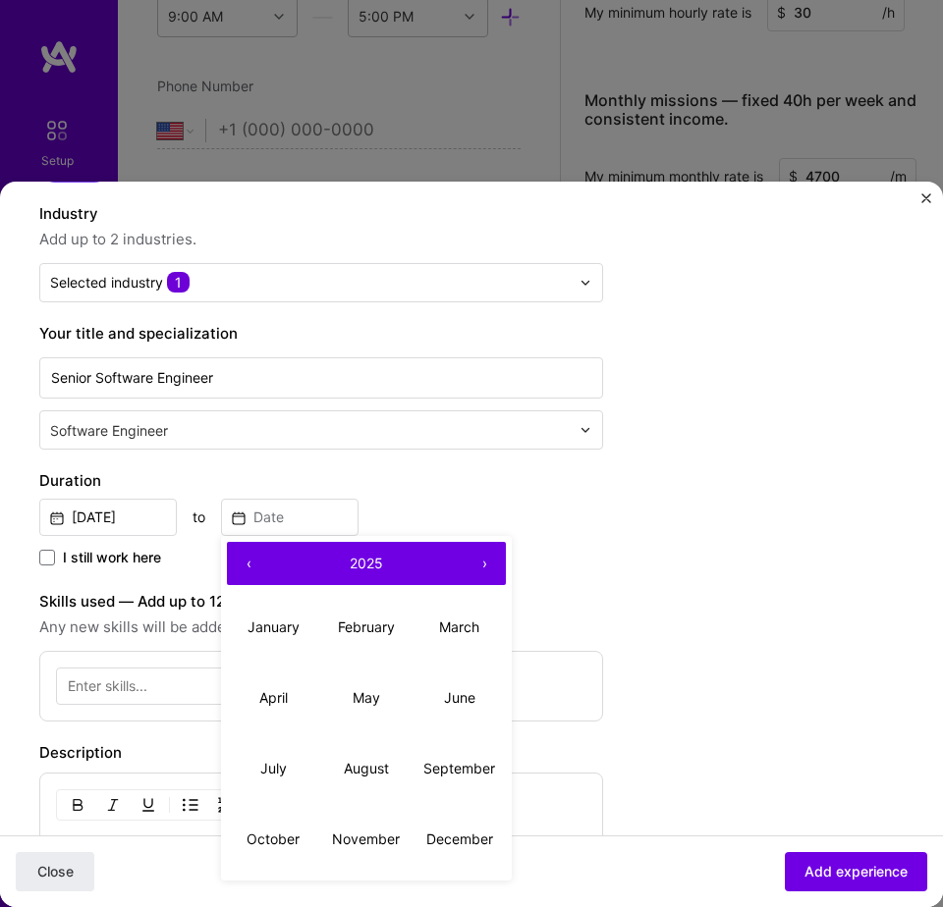
click at [249, 562] on button "‹" at bounding box center [248, 563] width 43 height 43
click at [296, 834] on abbr "October" at bounding box center [272, 839] width 53 height 17
type input "Oct, 2023"
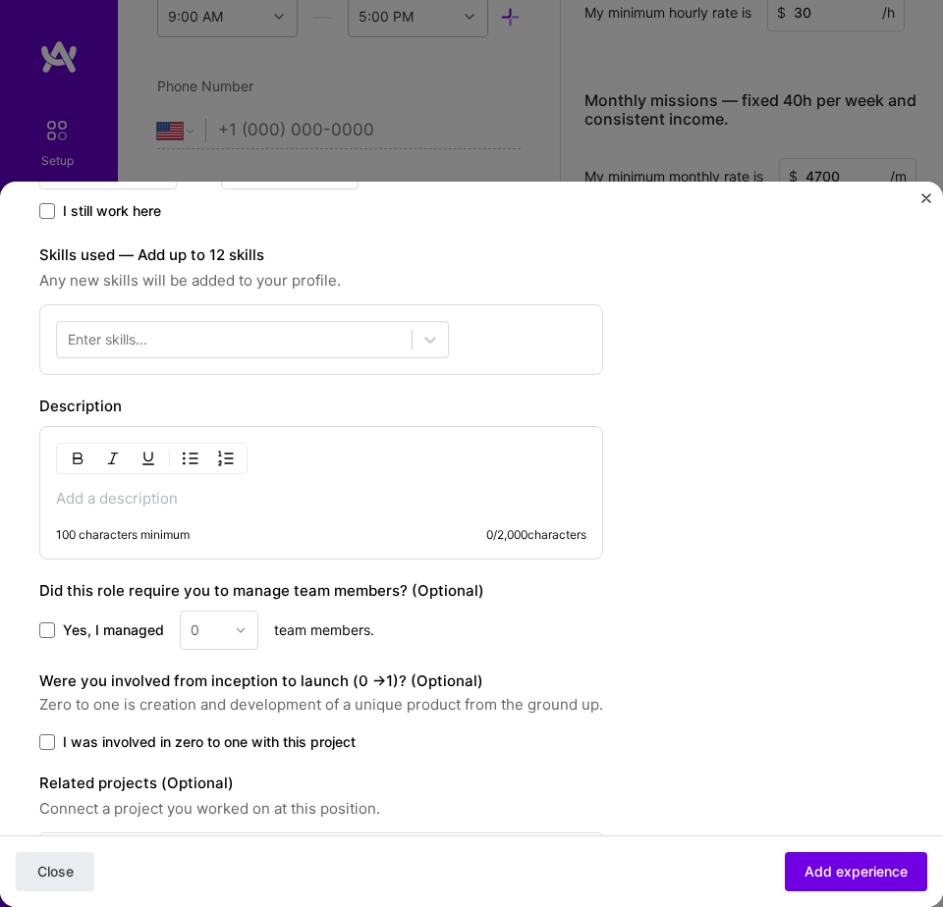
scroll to position [525, 0]
click at [306, 339] on div at bounding box center [234, 338] width 354 height 31
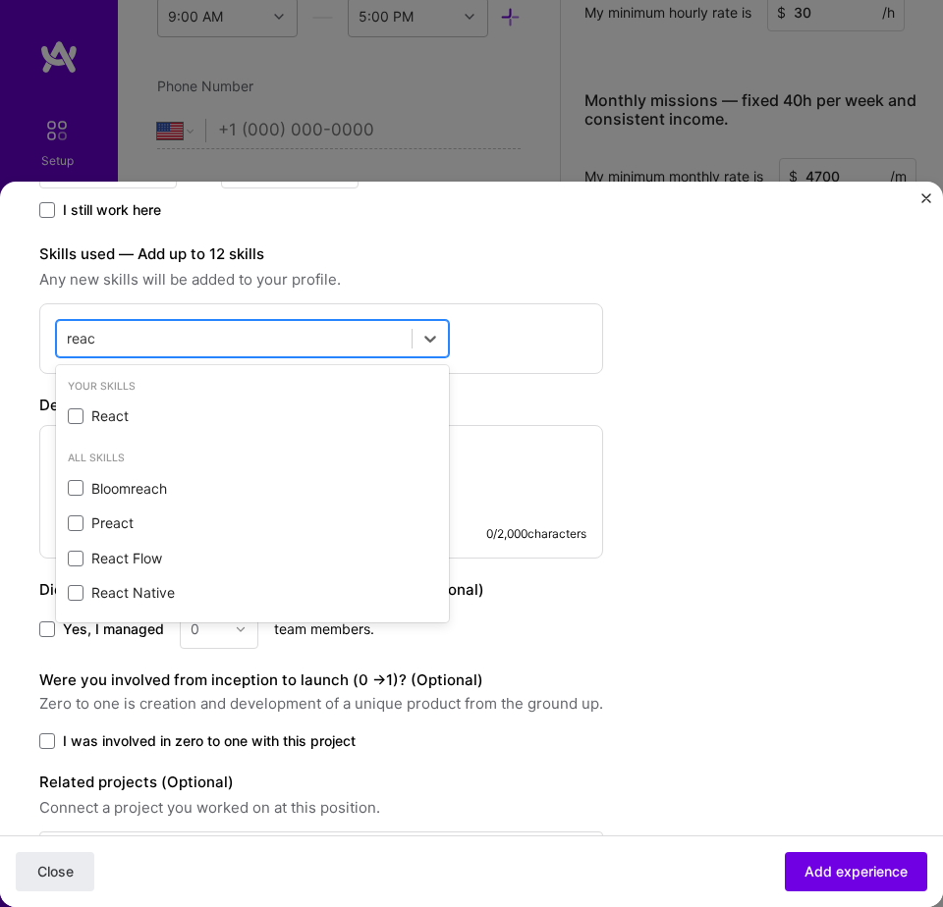
type input "react"
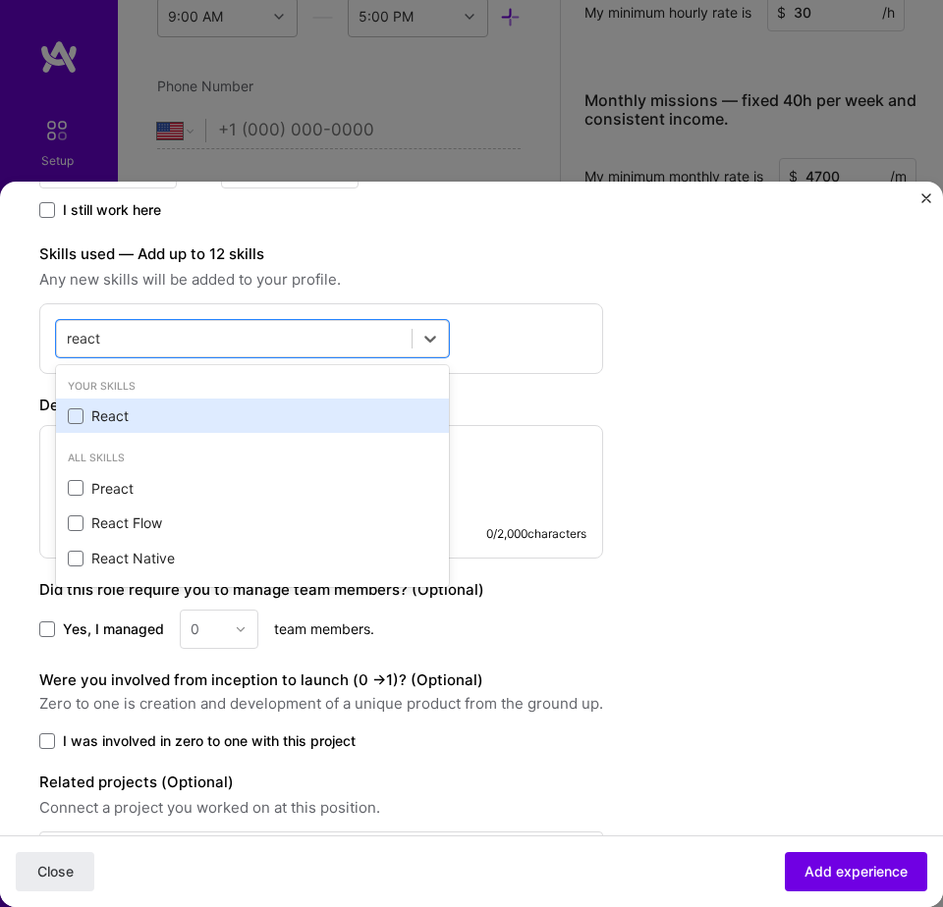
click at [126, 422] on div "React" at bounding box center [252, 417] width 369 height 20
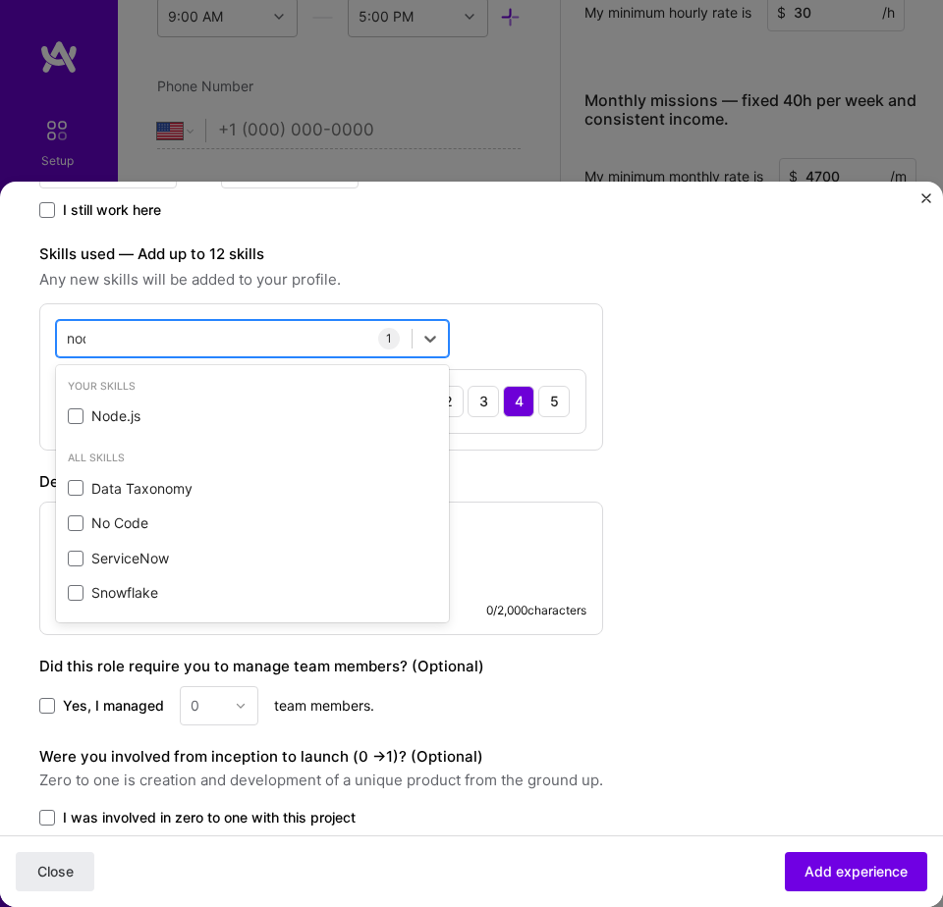
type input "node"
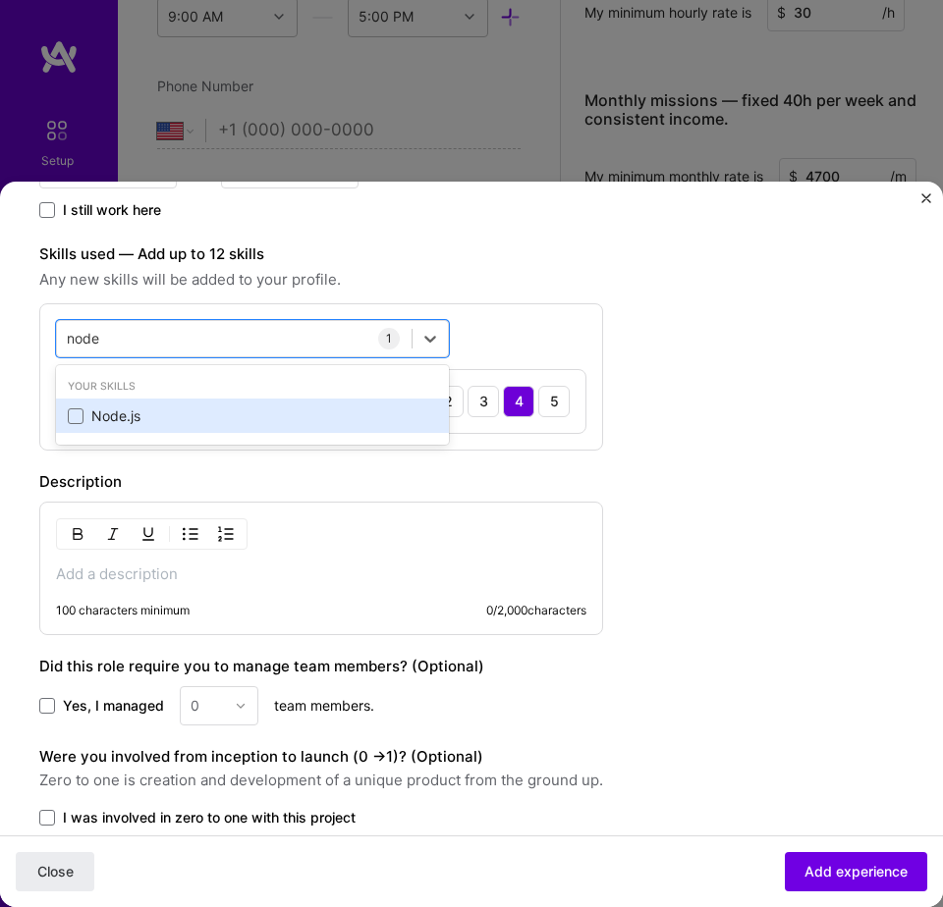
click at [170, 423] on div "Node.js" at bounding box center [252, 417] width 369 height 20
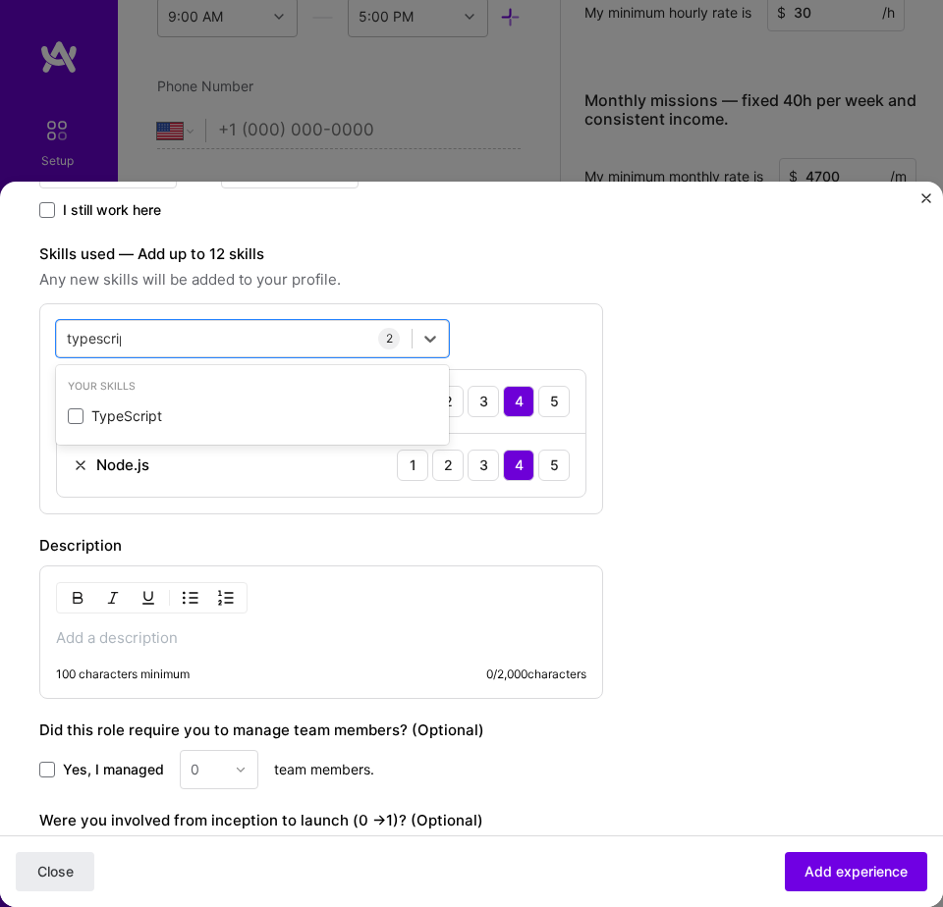
type input "typescript"
click at [170, 423] on div "TypeScript" at bounding box center [252, 417] width 369 height 20
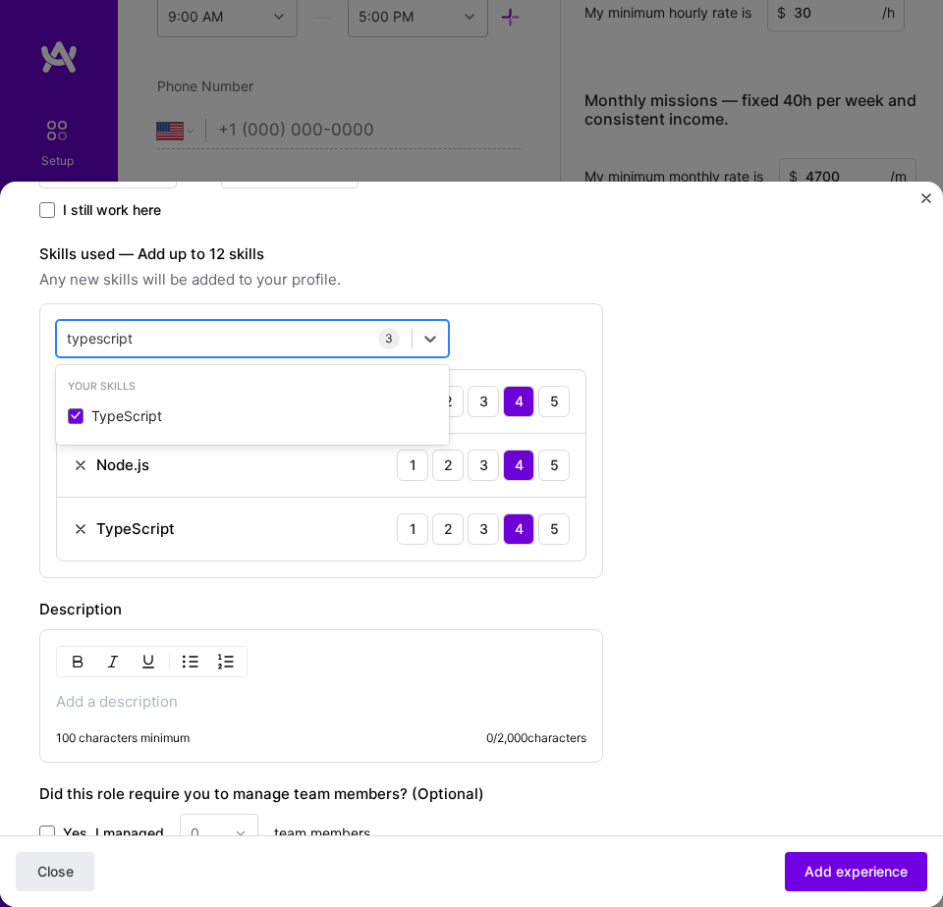
click at [335, 337] on div "typescript typescript" at bounding box center [234, 338] width 354 height 31
type input "docker"
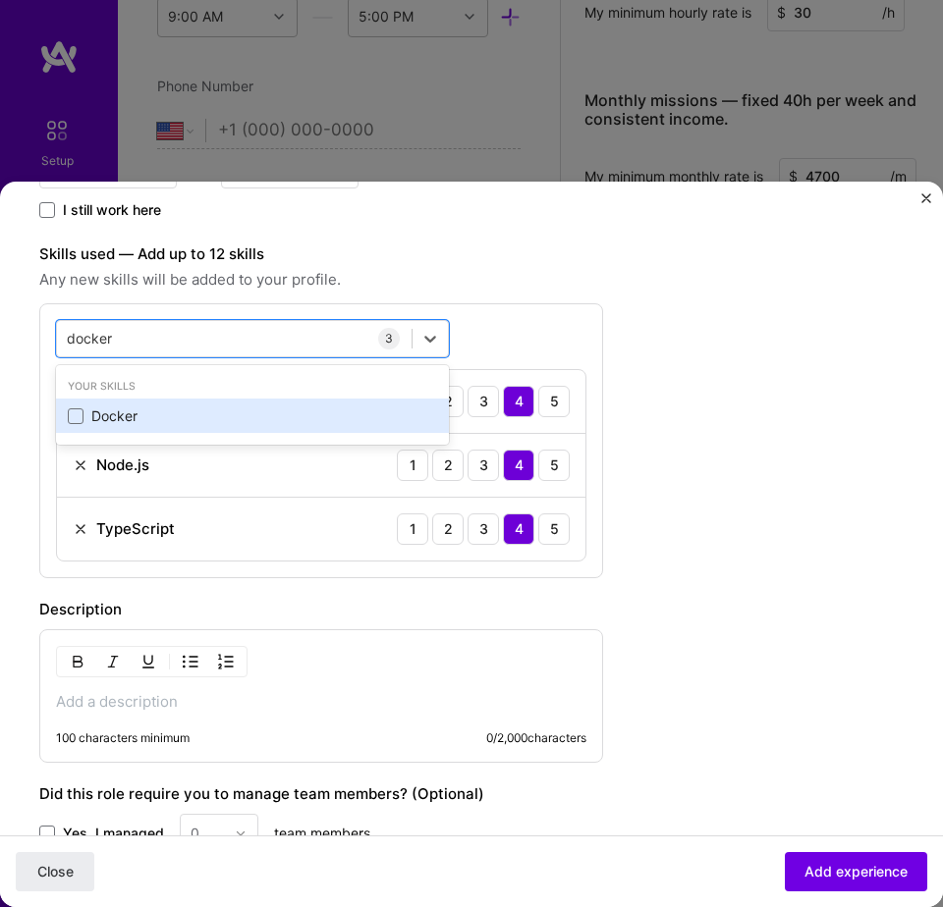
click at [164, 415] on div "Docker" at bounding box center [252, 417] width 369 height 20
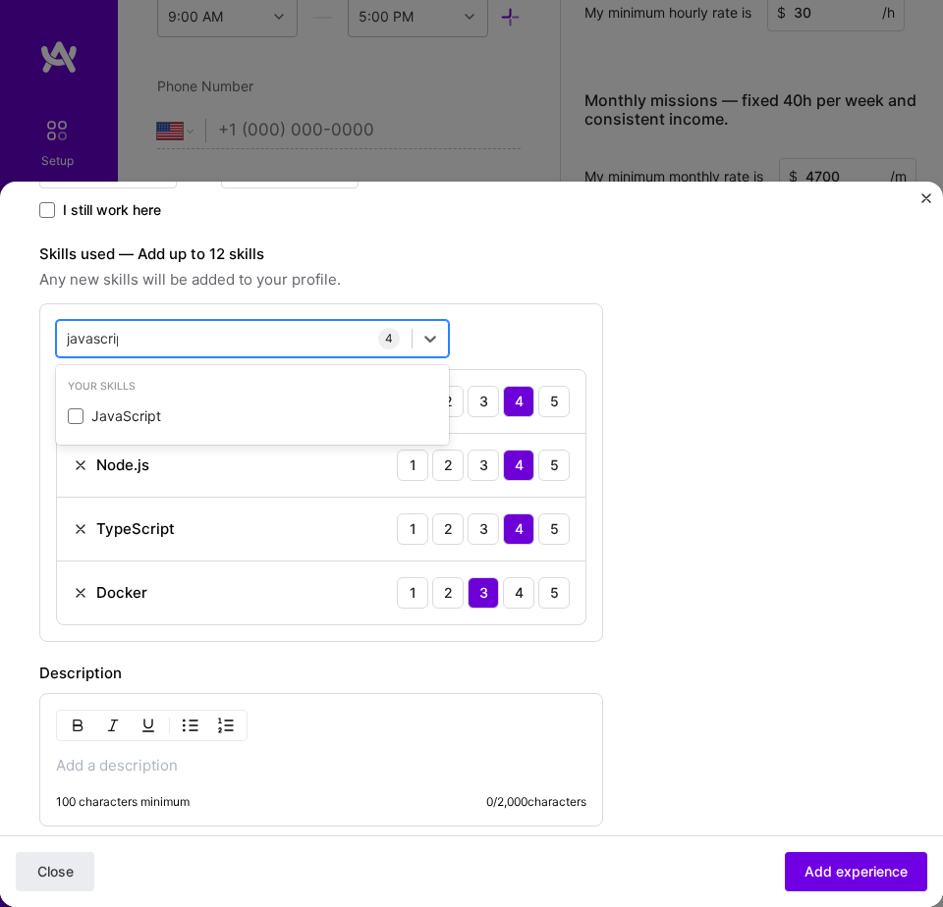
type input "javascript"
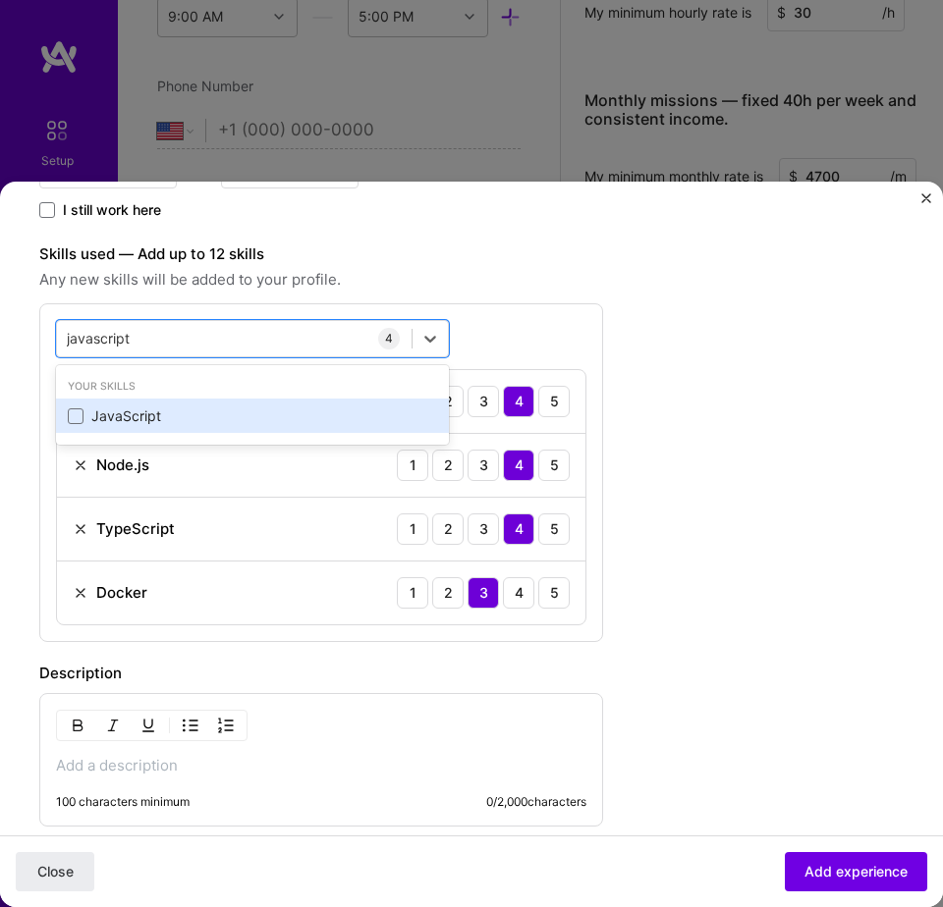
click at [152, 410] on div "JavaScript" at bounding box center [252, 417] width 369 height 20
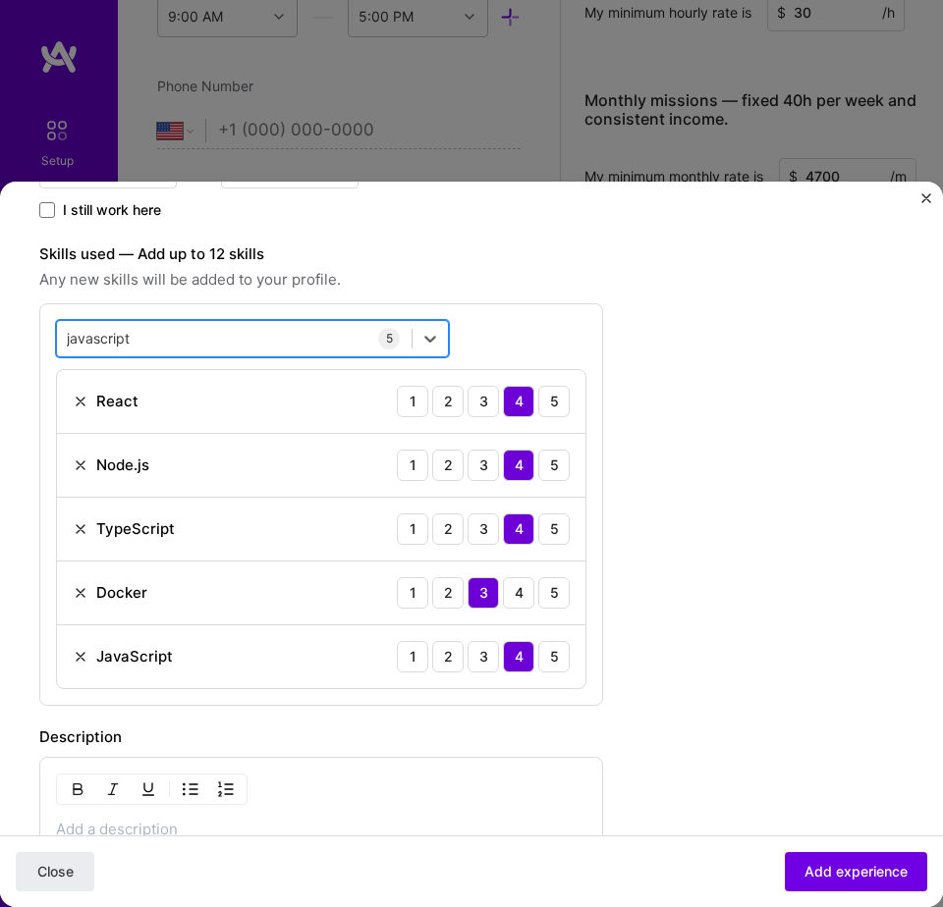
click at [221, 331] on div "javascript javascript" at bounding box center [234, 338] width 354 height 31
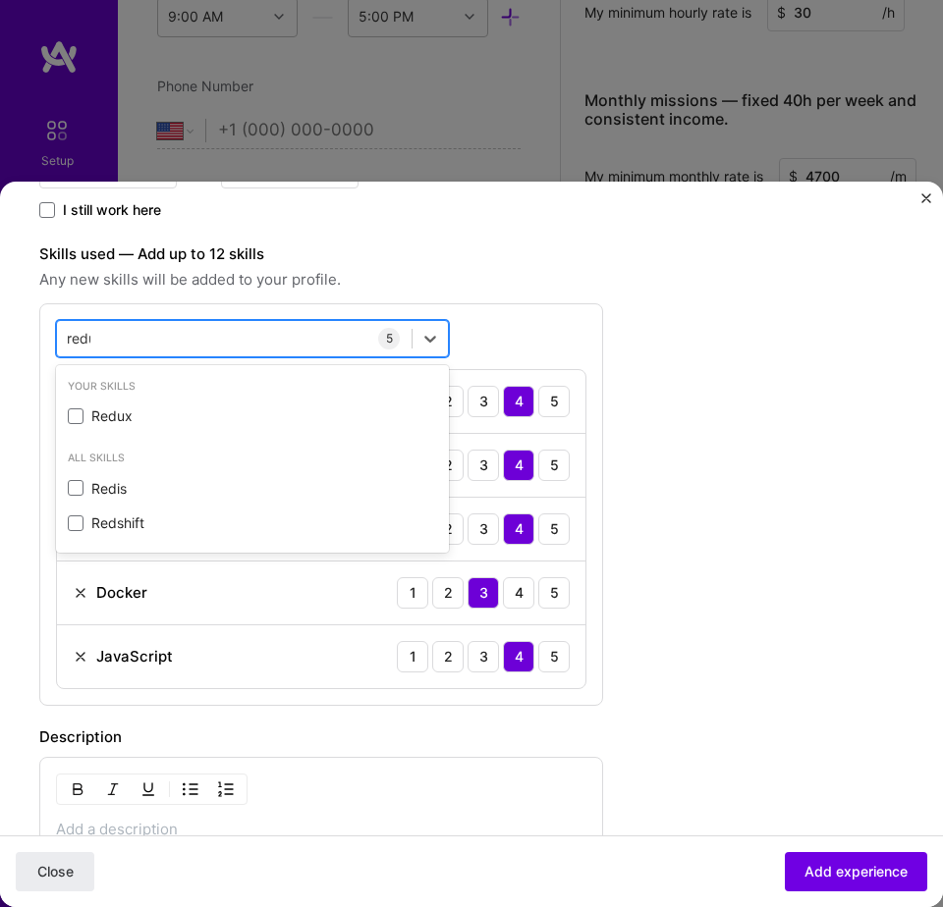
type input "redux"
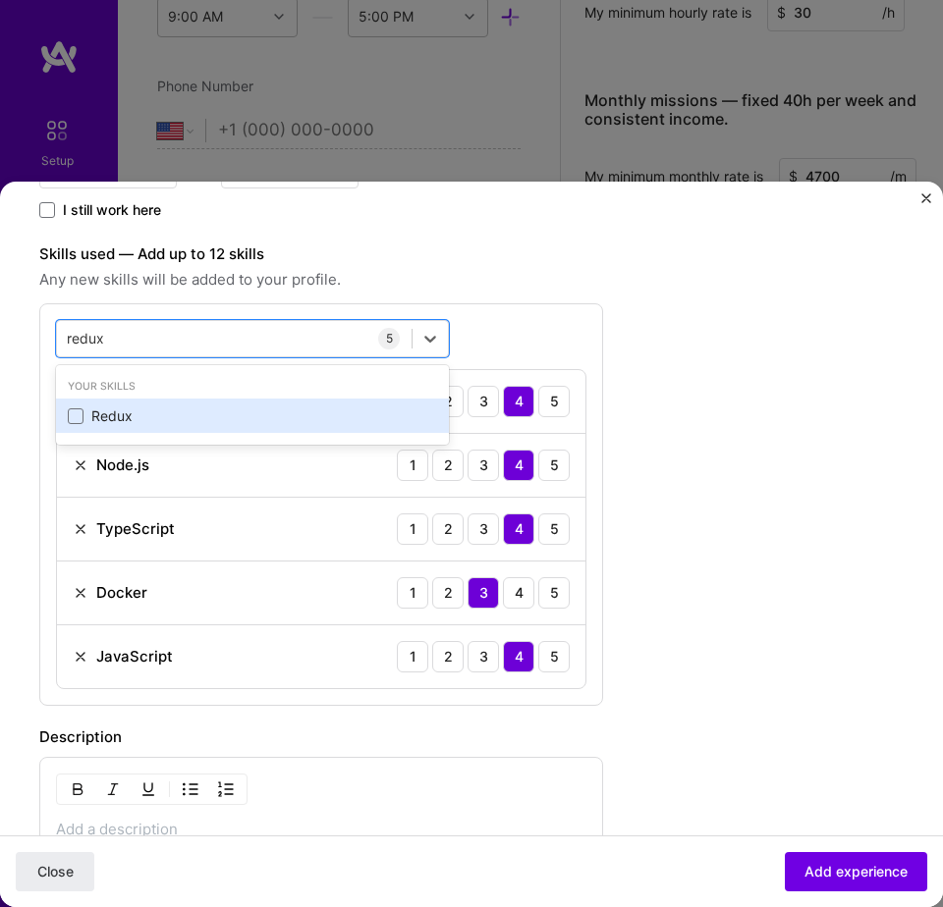
click at [166, 418] on div "Redux" at bounding box center [252, 417] width 369 height 20
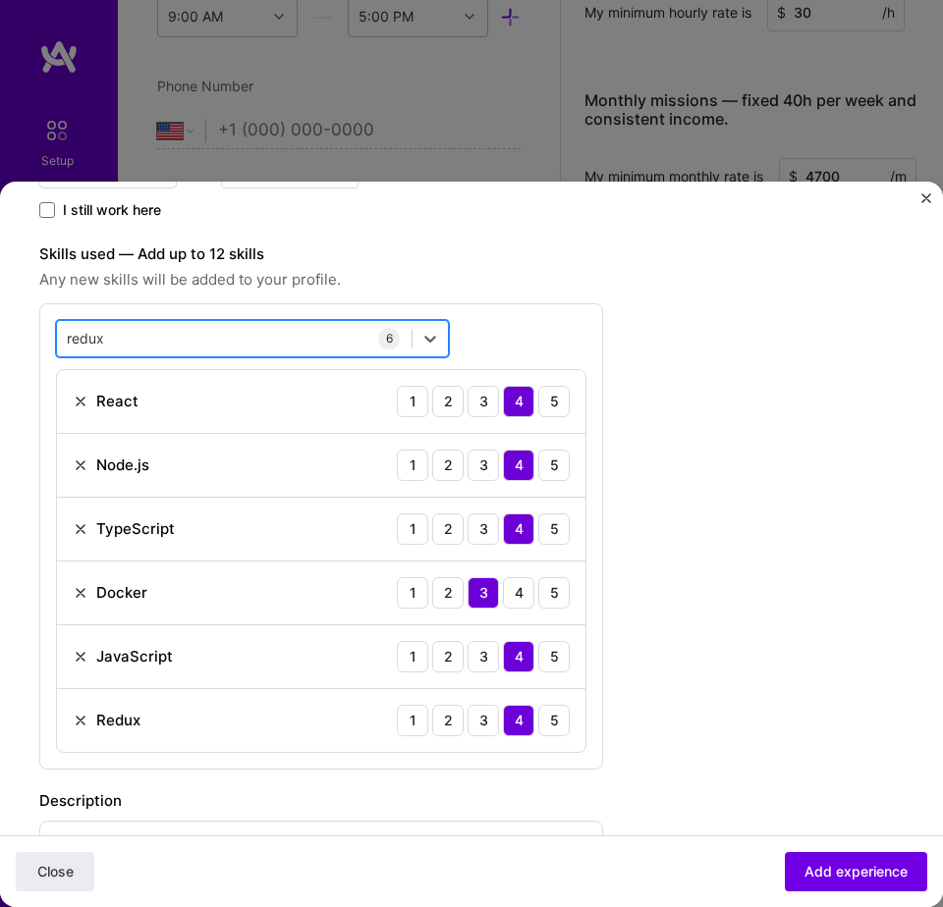
click at [234, 333] on div "redux redux" at bounding box center [234, 338] width 354 height 31
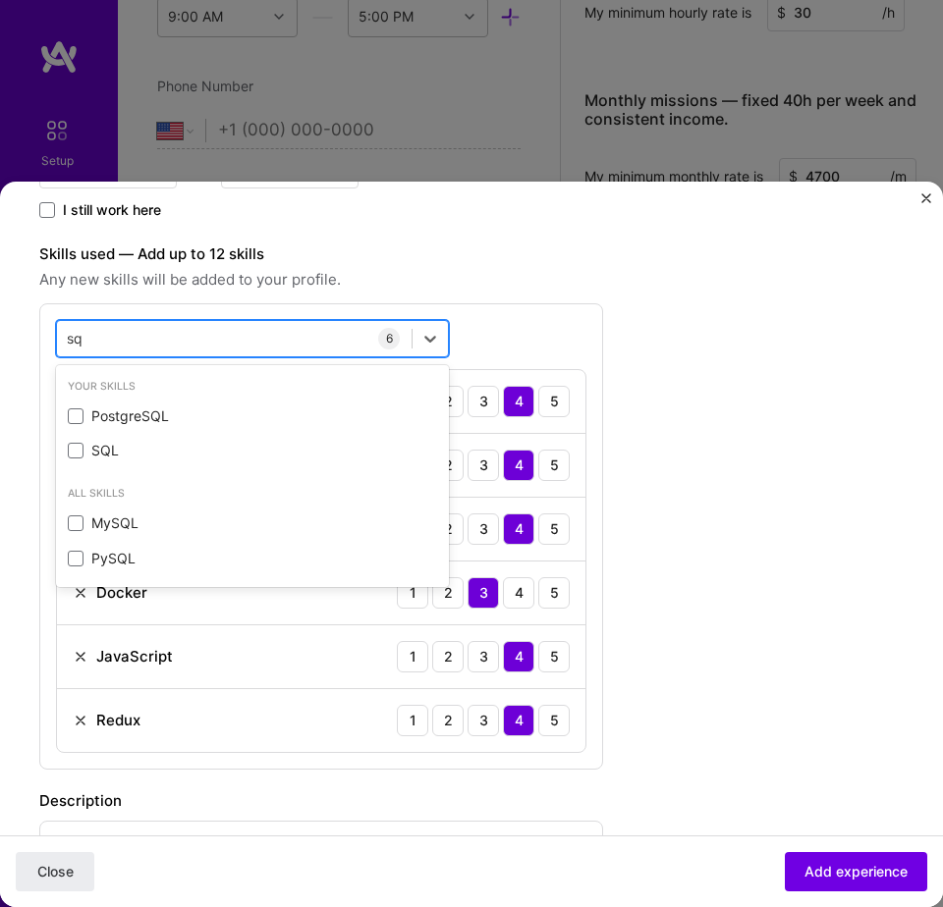
type input "sql"
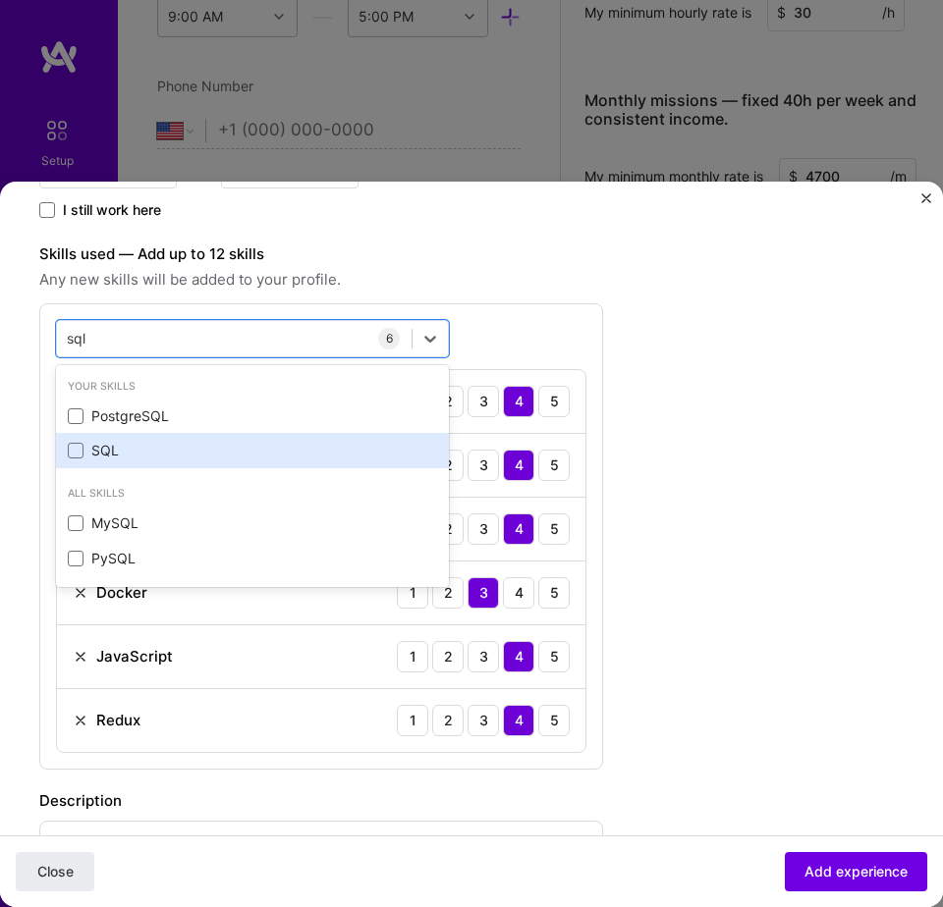
click at [118, 441] on div "SQL" at bounding box center [252, 451] width 369 height 20
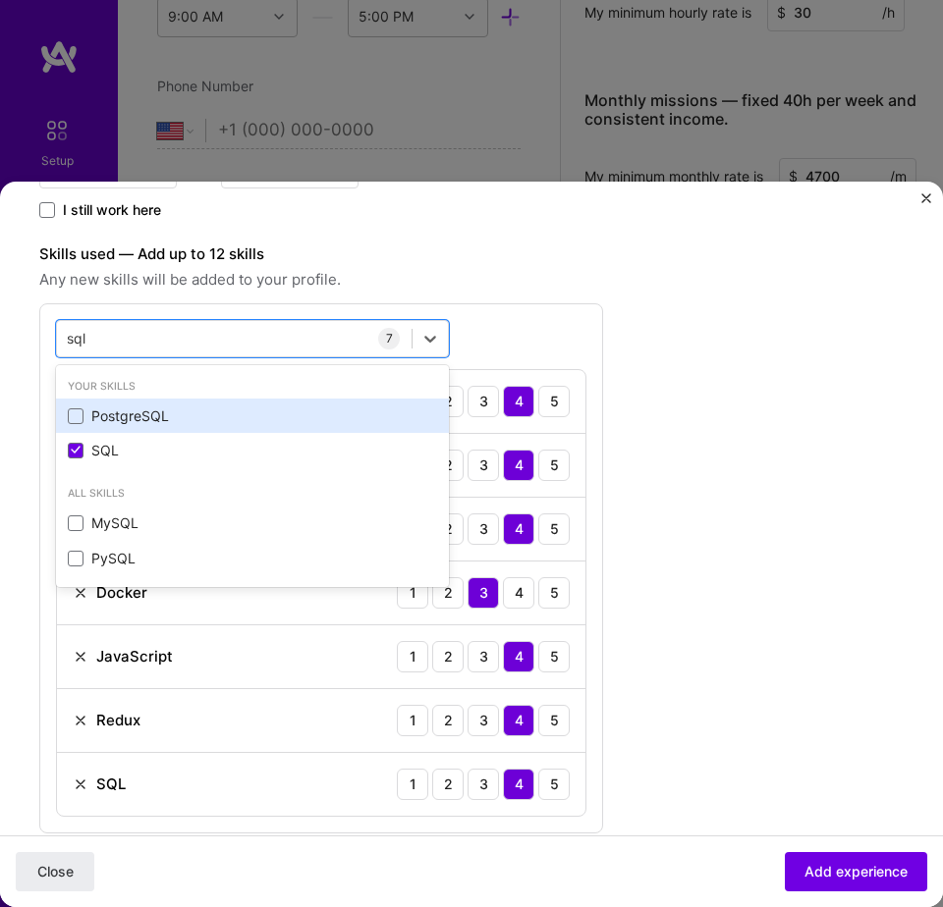
click at [120, 415] on div "PostgreSQL" at bounding box center [252, 417] width 369 height 20
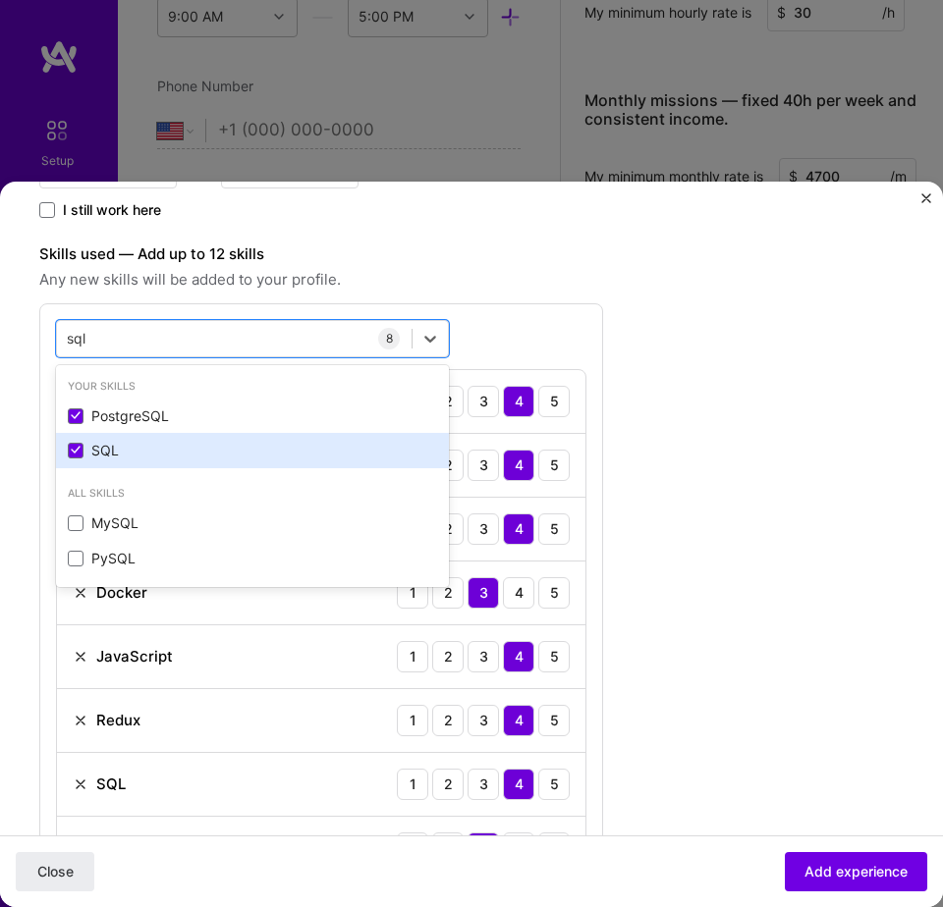
click at [122, 445] on div "SQL" at bounding box center [252, 451] width 369 height 20
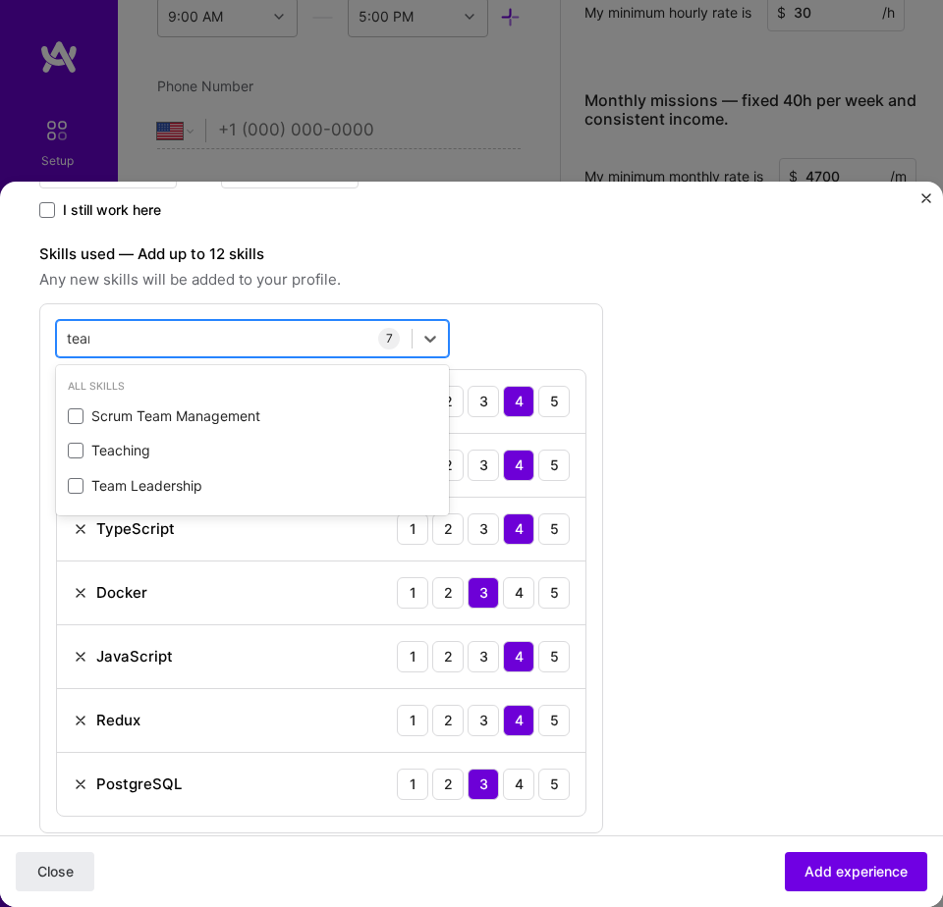
type input "teamc"
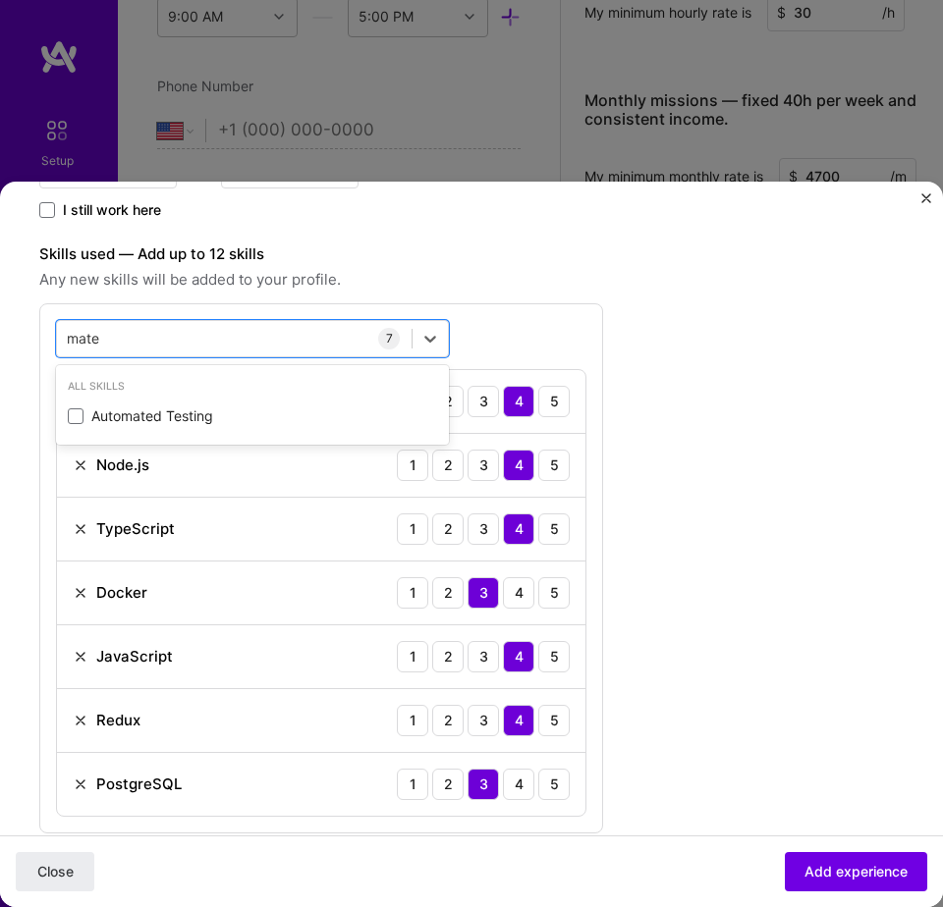
type input "mater"
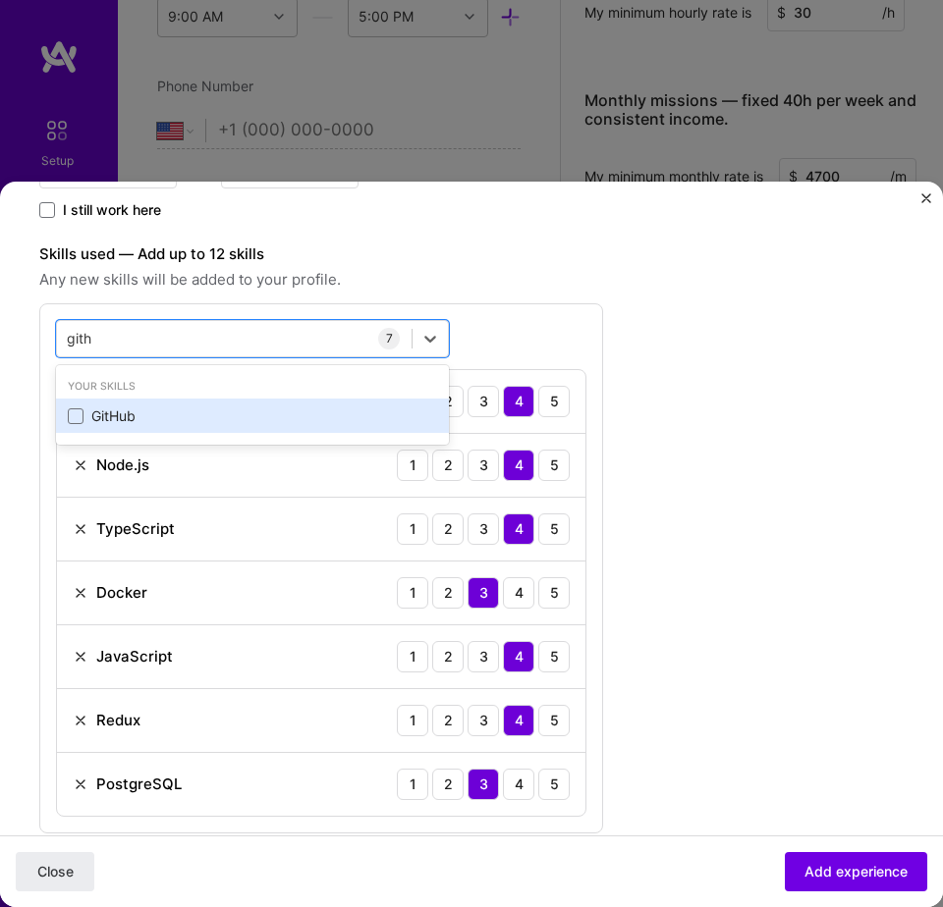
click at [318, 413] on div "GitHub" at bounding box center [252, 417] width 369 height 20
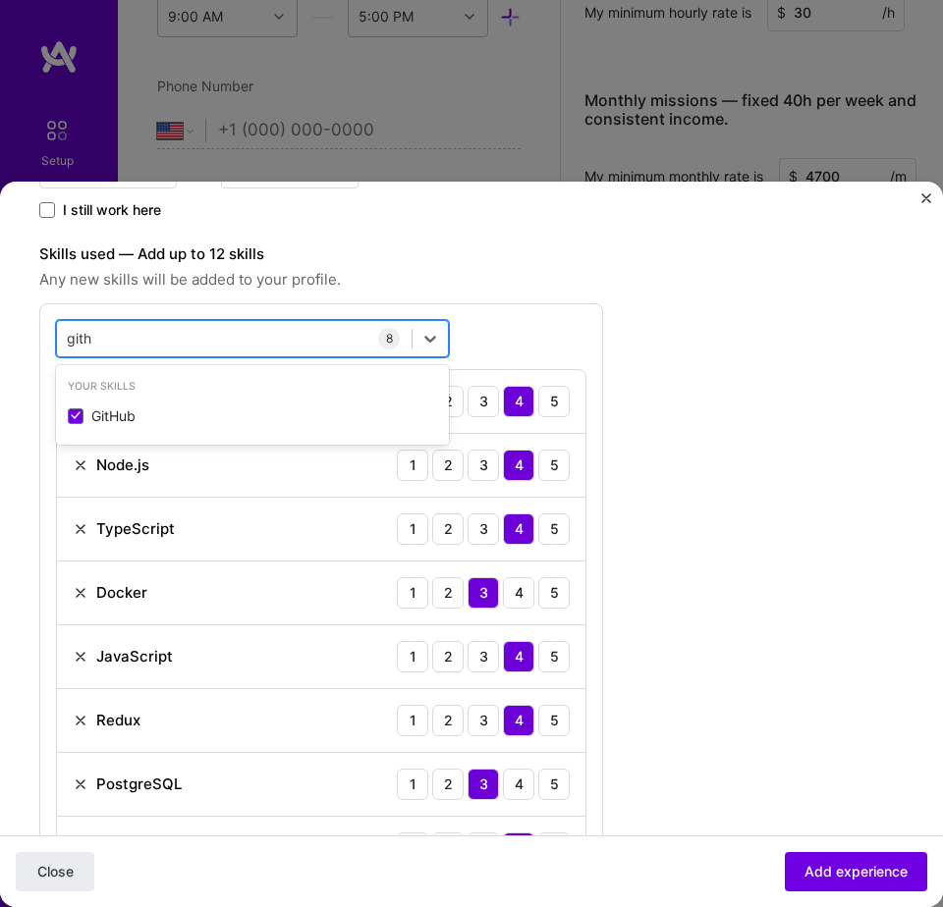
click at [299, 325] on div "gith gith" at bounding box center [234, 338] width 354 height 31
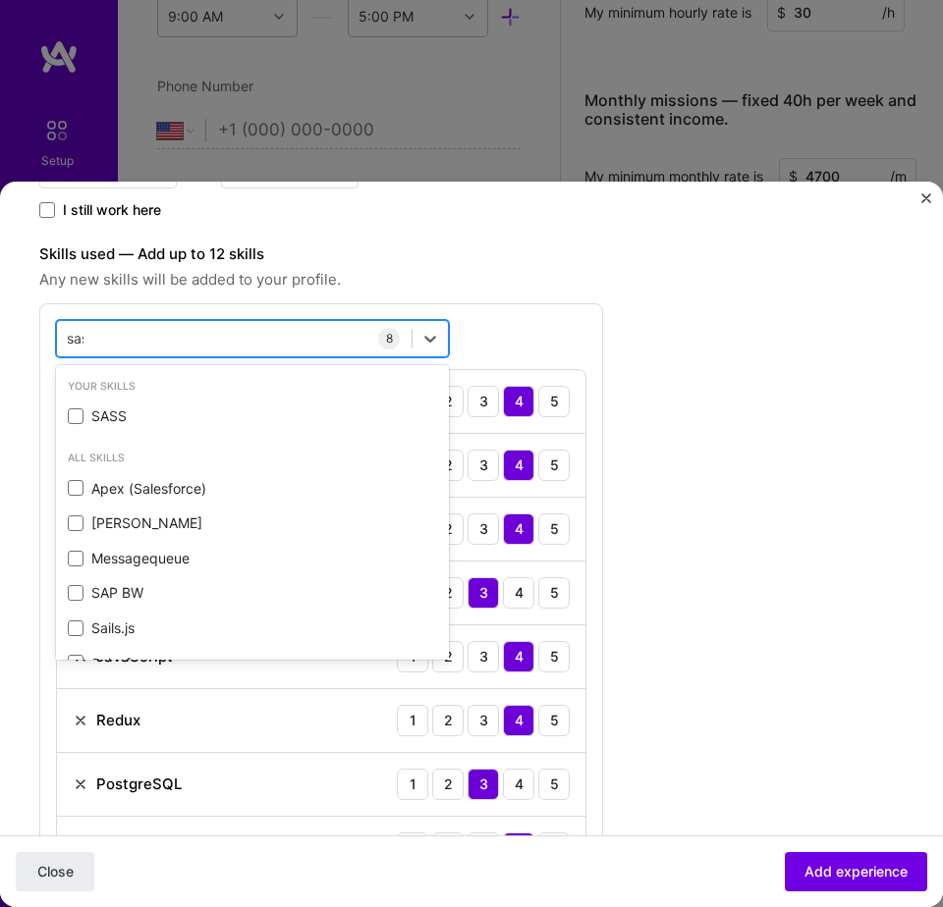
type input "sass"
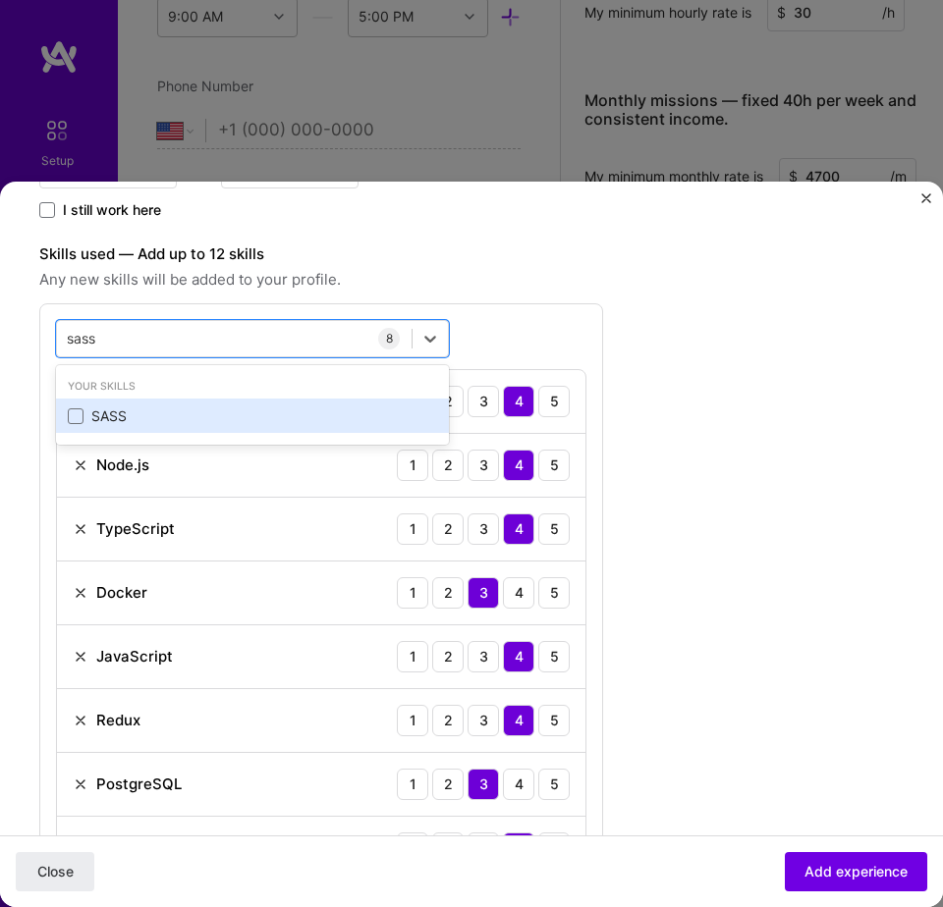
click at [256, 407] on div "SASS" at bounding box center [252, 417] width 369 height 20
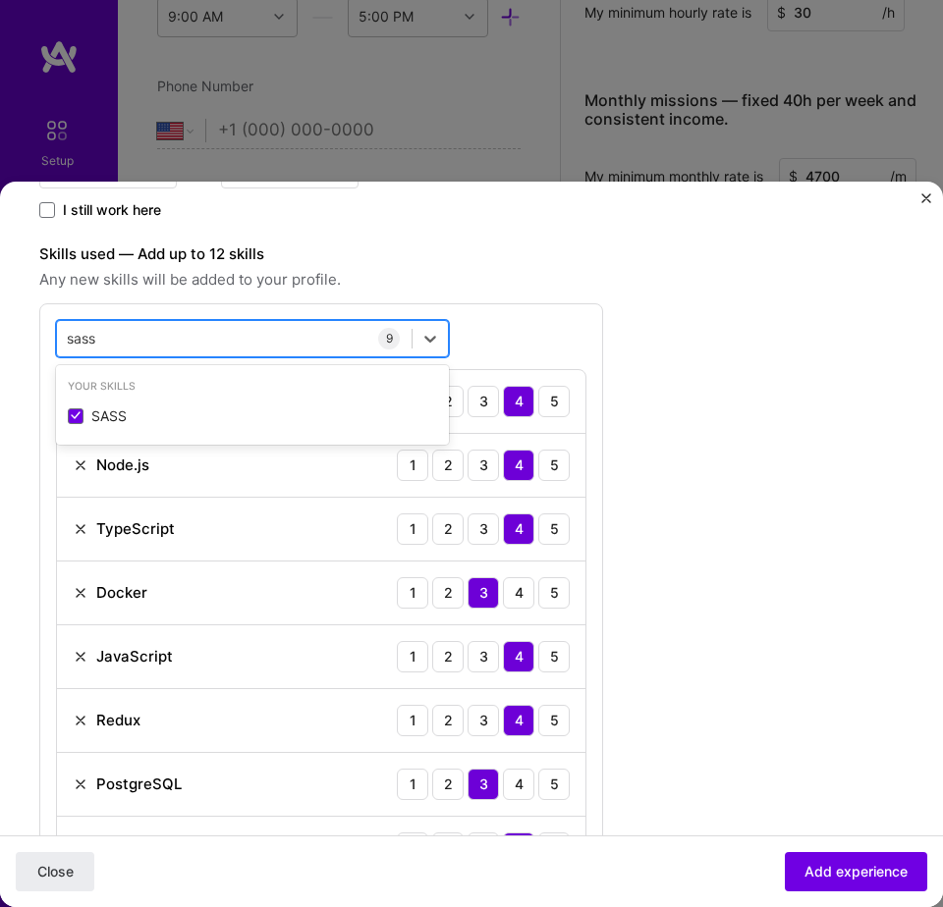
click at [298, 335] on div "sass sass" at bounding box center [234, 338] width 354 height 31
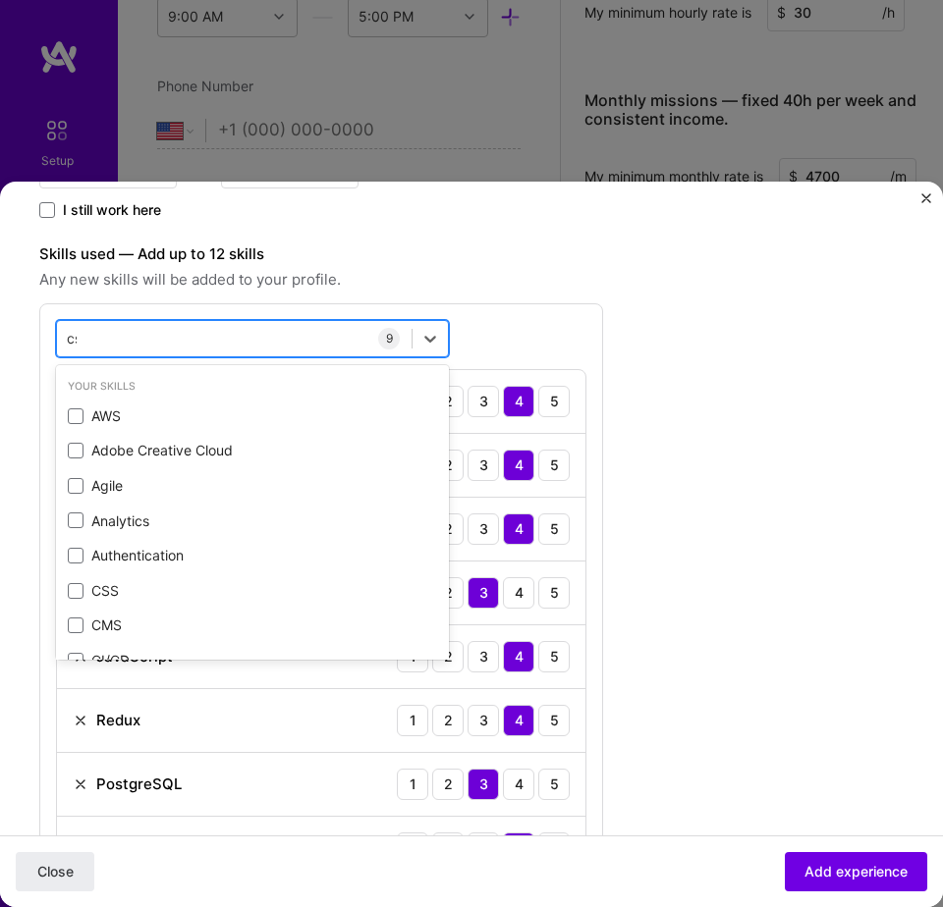
type input "css"
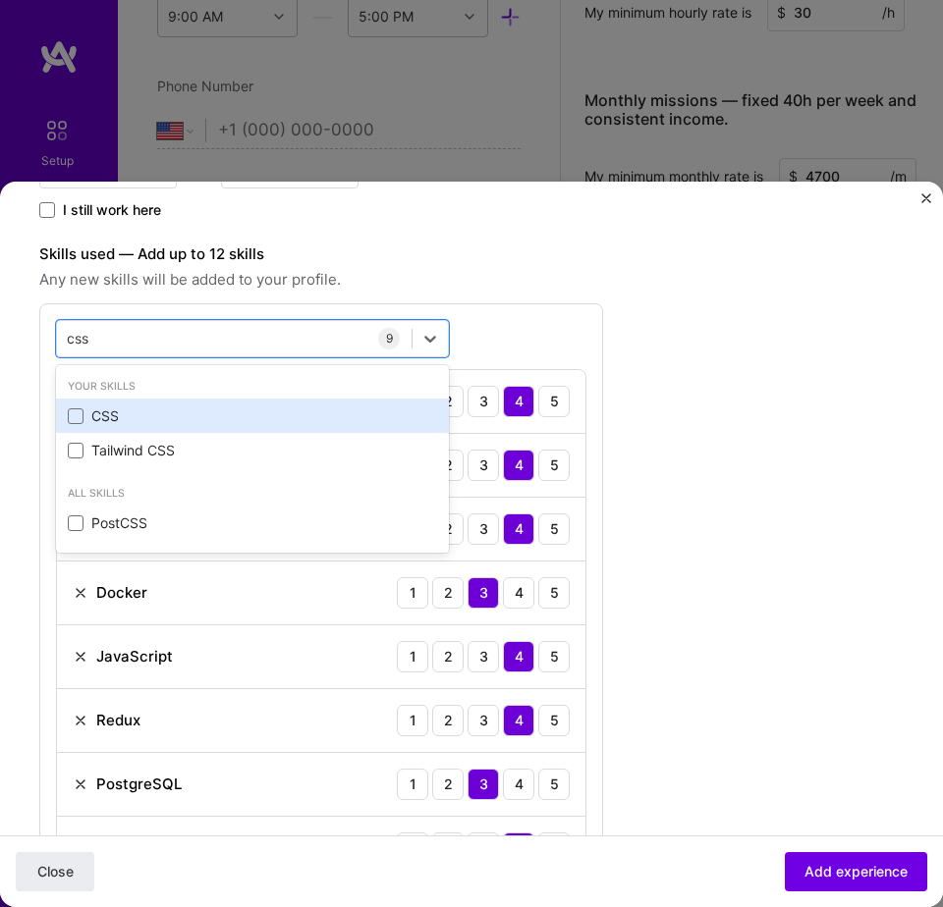
click at [214, 411] on div "CSS" at bounding box center [252, 417] width 369 height 20
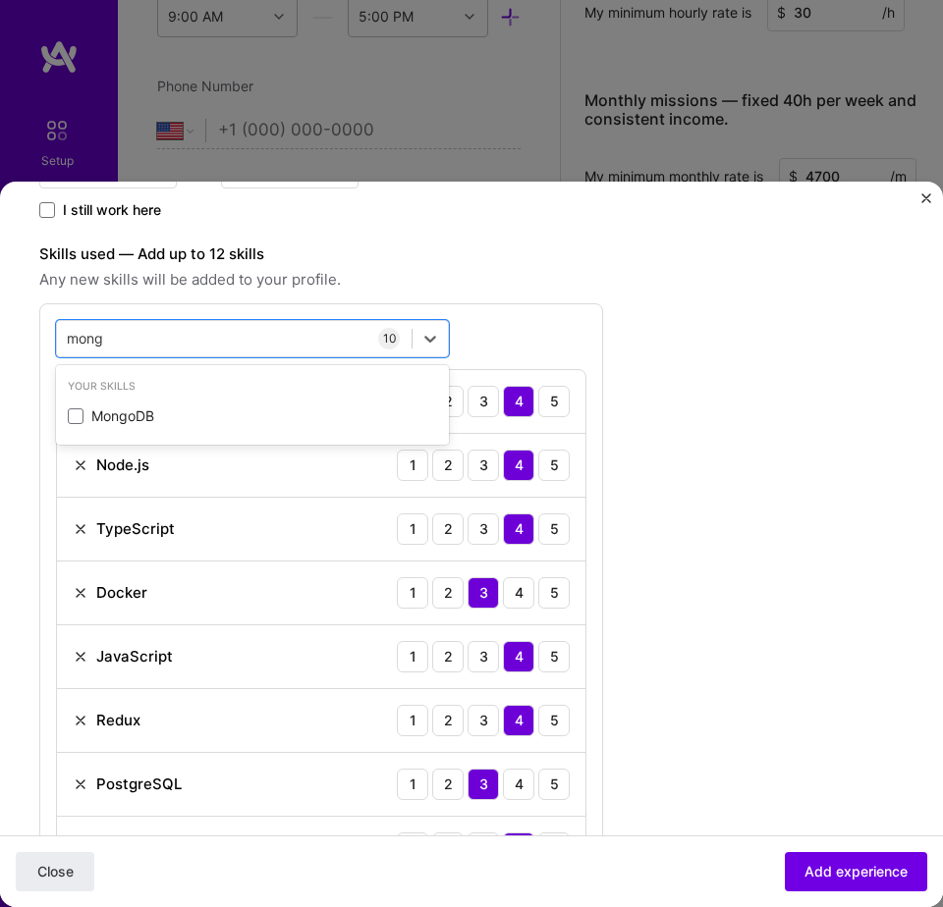
type input "mongo"
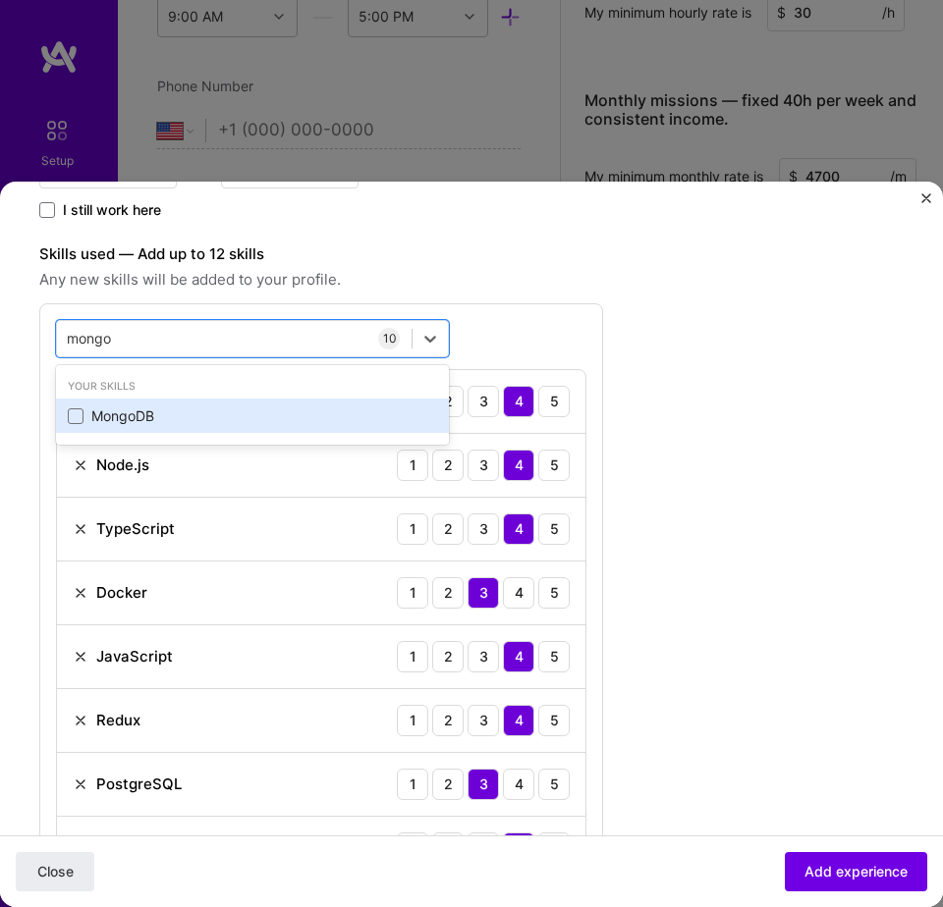
click at [276, 408] on div "MongoDB" at bounding box center [252, 417] width 369 height 20
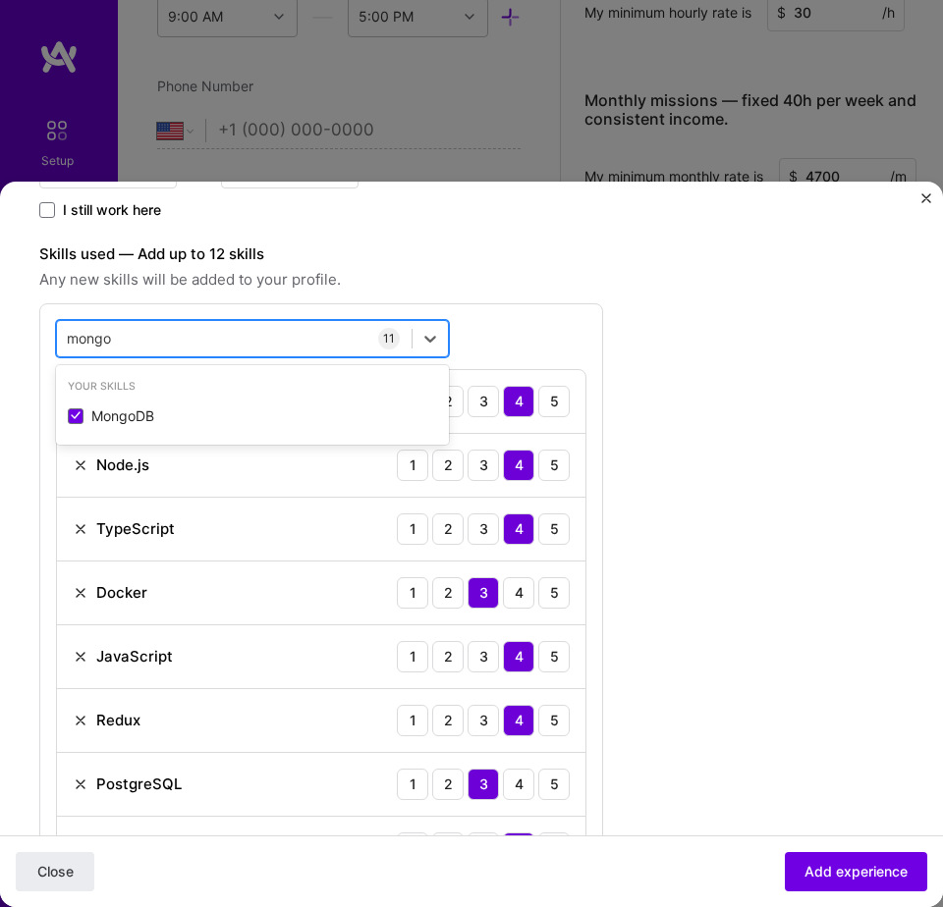
click at [292, 328] on div "mongo mongo" at bounding box center [234, 338] width 354 height 31
type input "google"
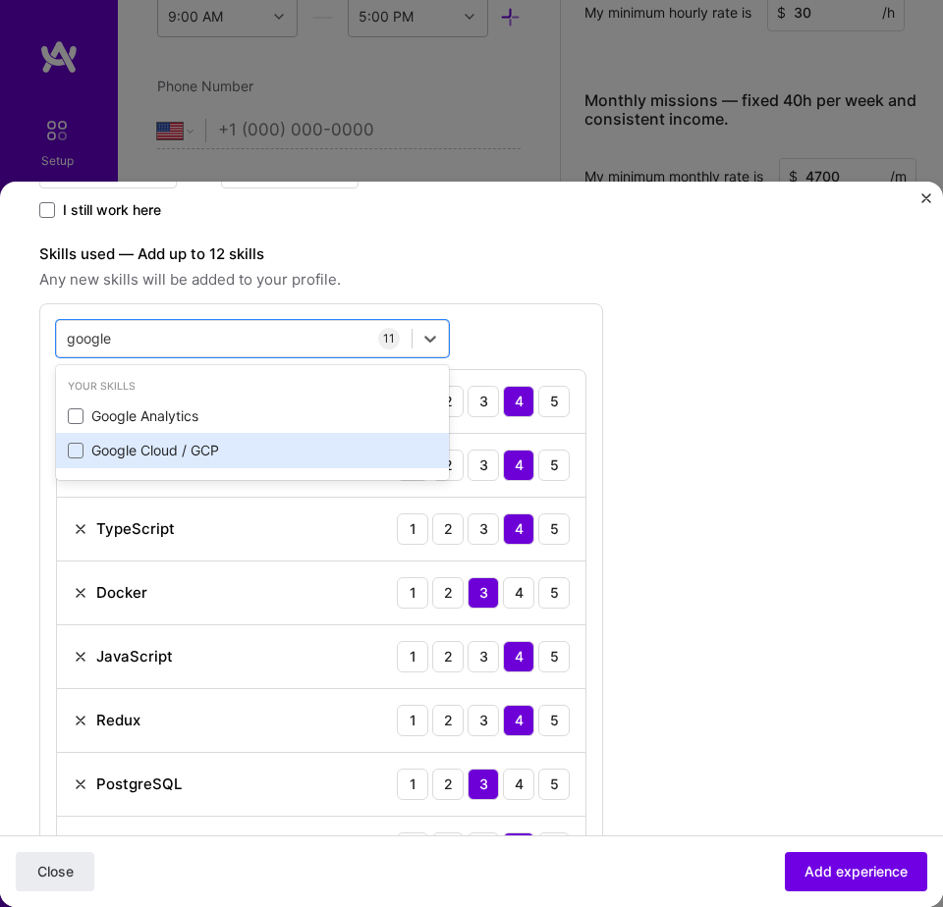
click at [202, 449] on div "Google Cloud / GCP" at bounding box center [252, 451] width 369 height 20
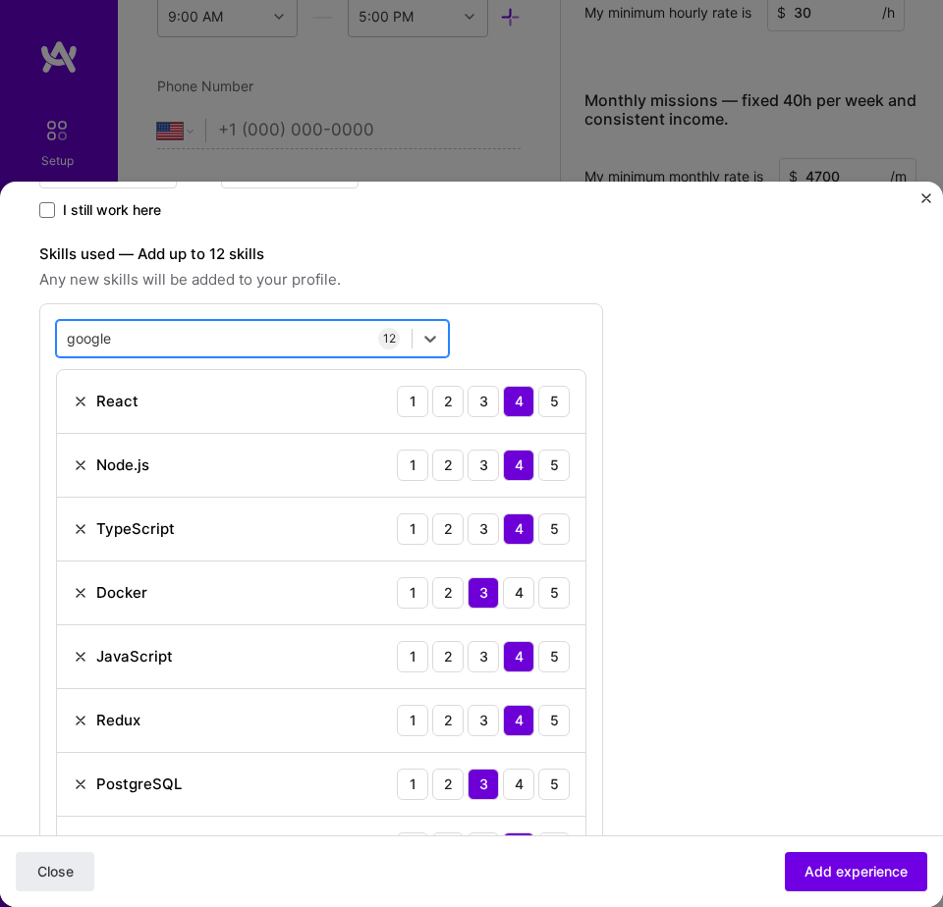
click at [263, 332] on div "google google" at bounding box center [234, 338] width 354 height 31
type input "jest"
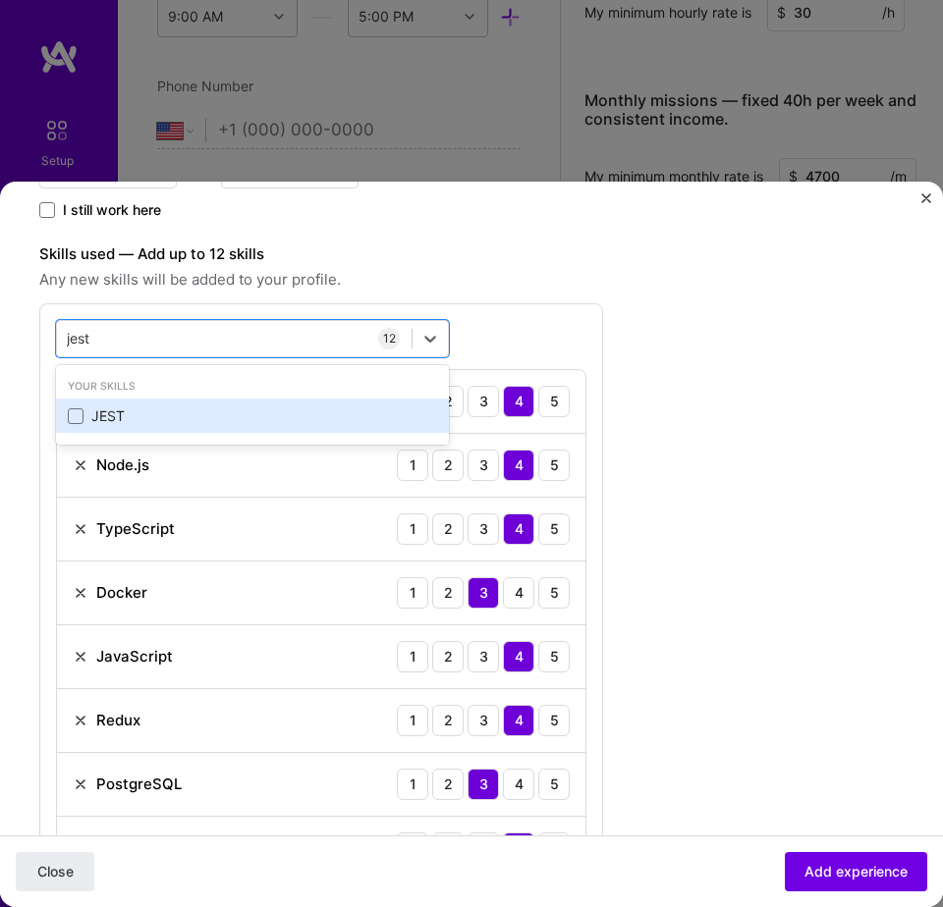
click at [187, 411] on div "JEST" at bounding box center [252, 417] width 369 height 20
click at [186, 412] on div "JEST" at bounding box center [252, 417] width 369 height 20
click at [88, 412] on div "Svelte" at bounding box center [252, 417] width 369 height 20
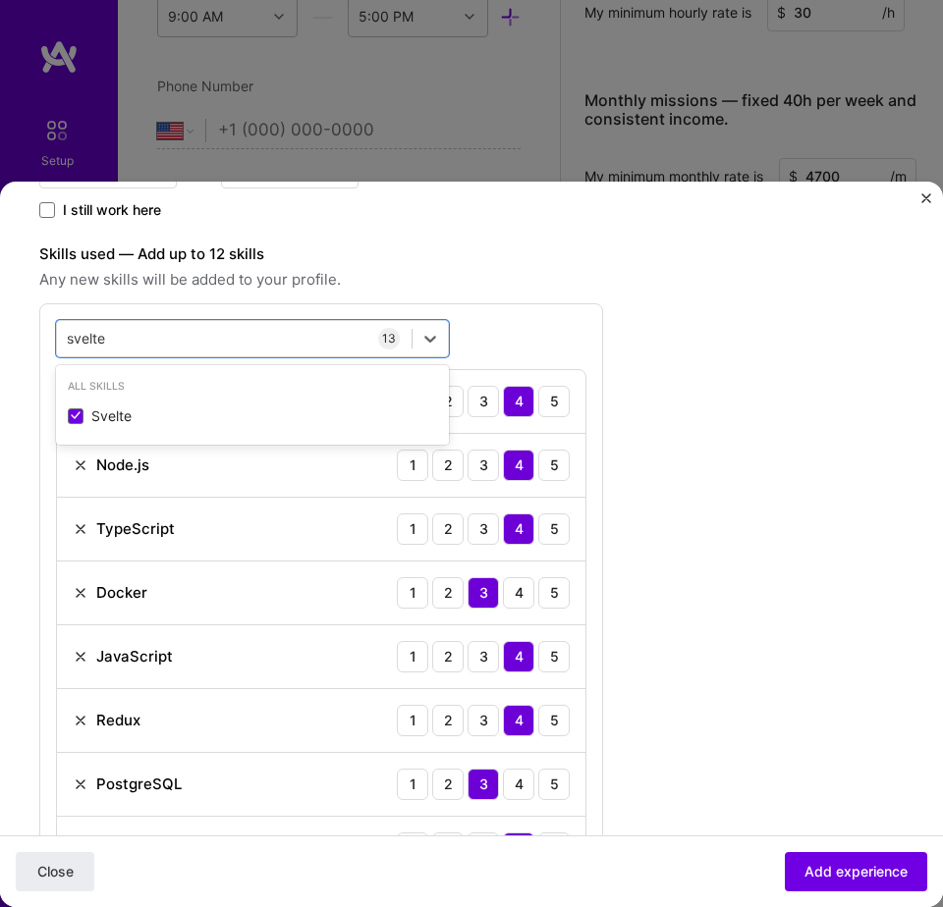
type input "svelte"
click at [641, 316] on div "Create a job experience Jobs help companies understand your past experience. Co…" at bounding box center [432, 705] width 786 height 2018
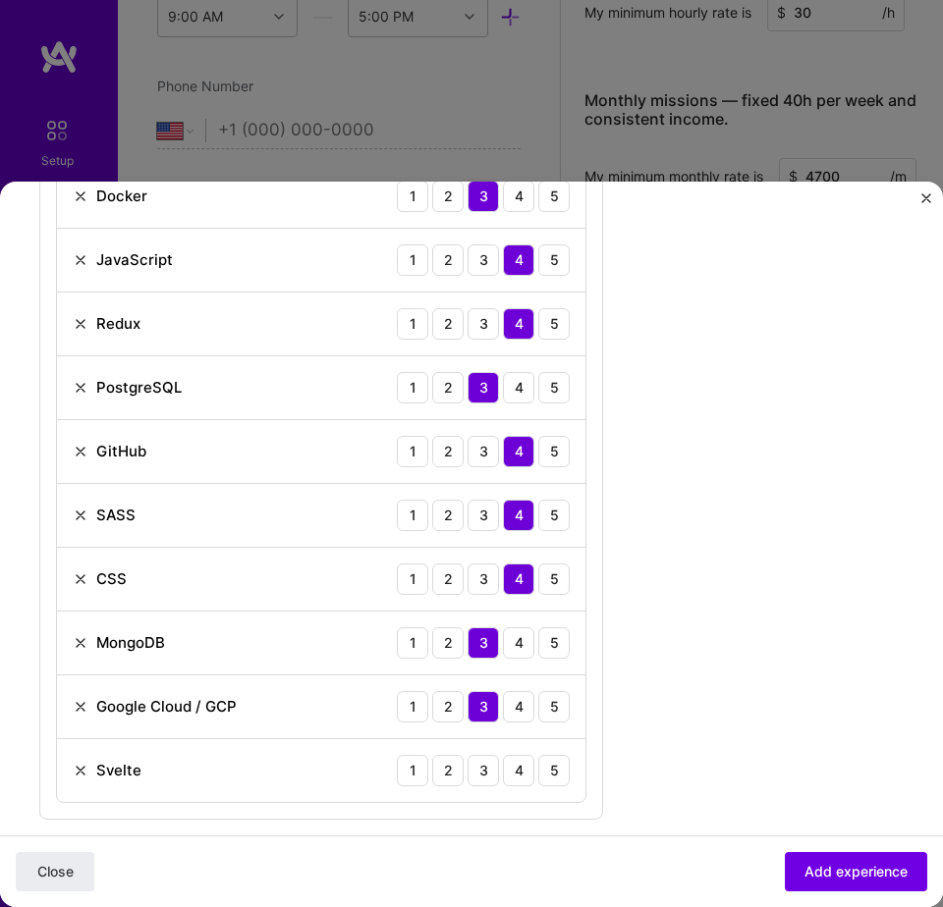
scroll to position [940, 0]
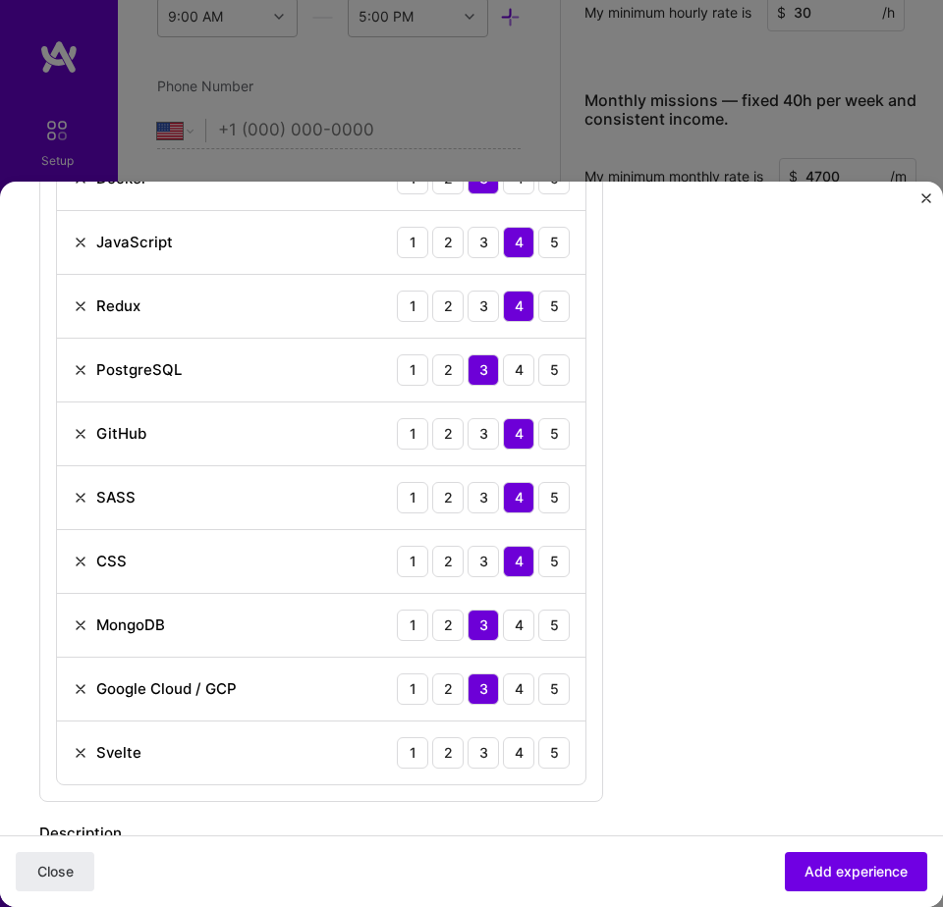
click at [81, 563] on img at bounding box center [81, 562] width 16 height 16
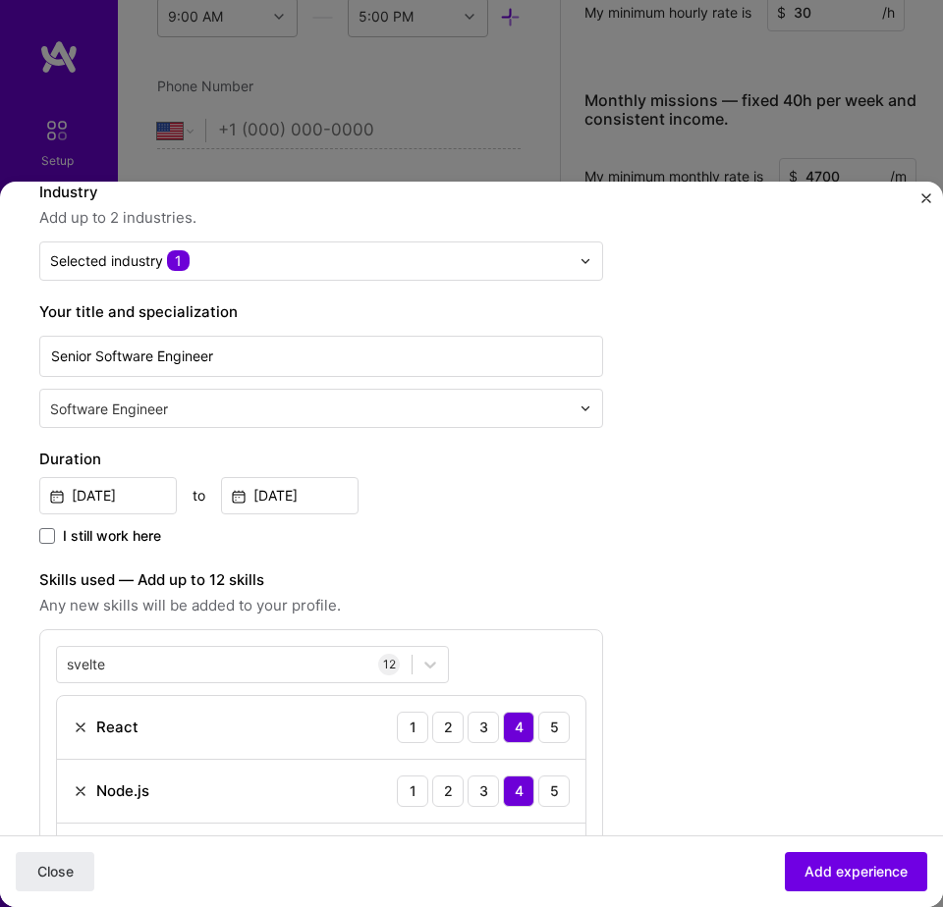
scroll to position [188, 0]
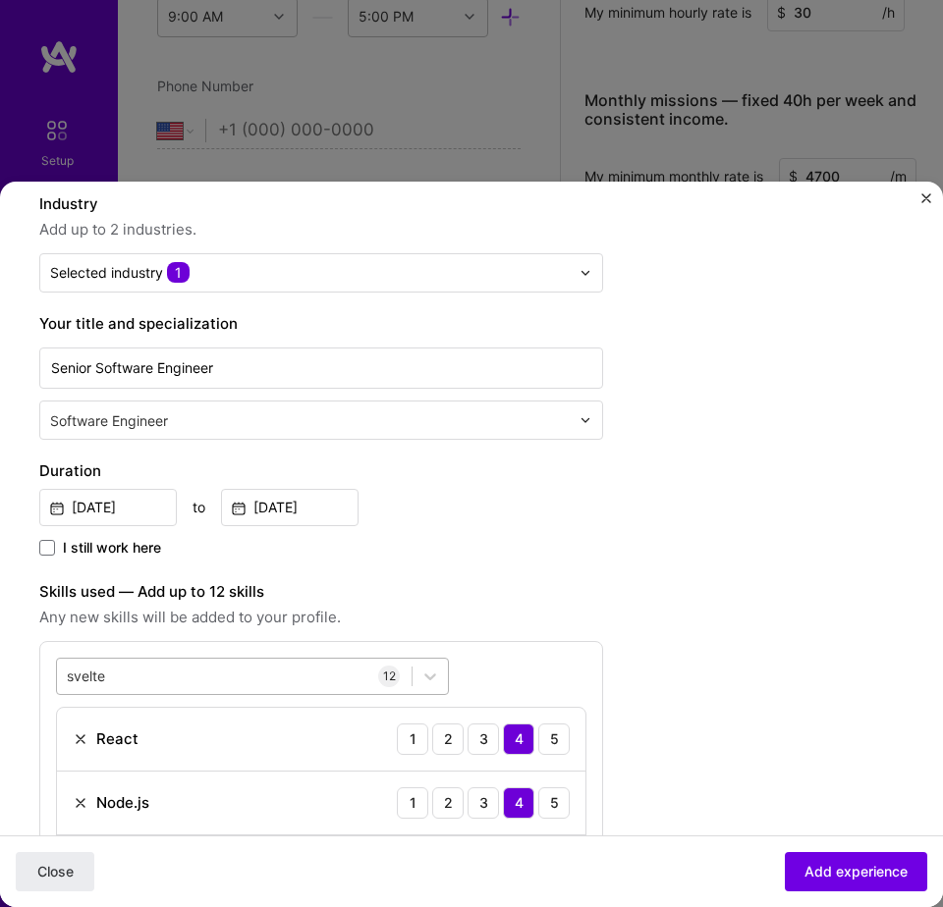
click at [220, 679] on div "svelte svelte" at bounding box center [234, 676] width 354 height 31
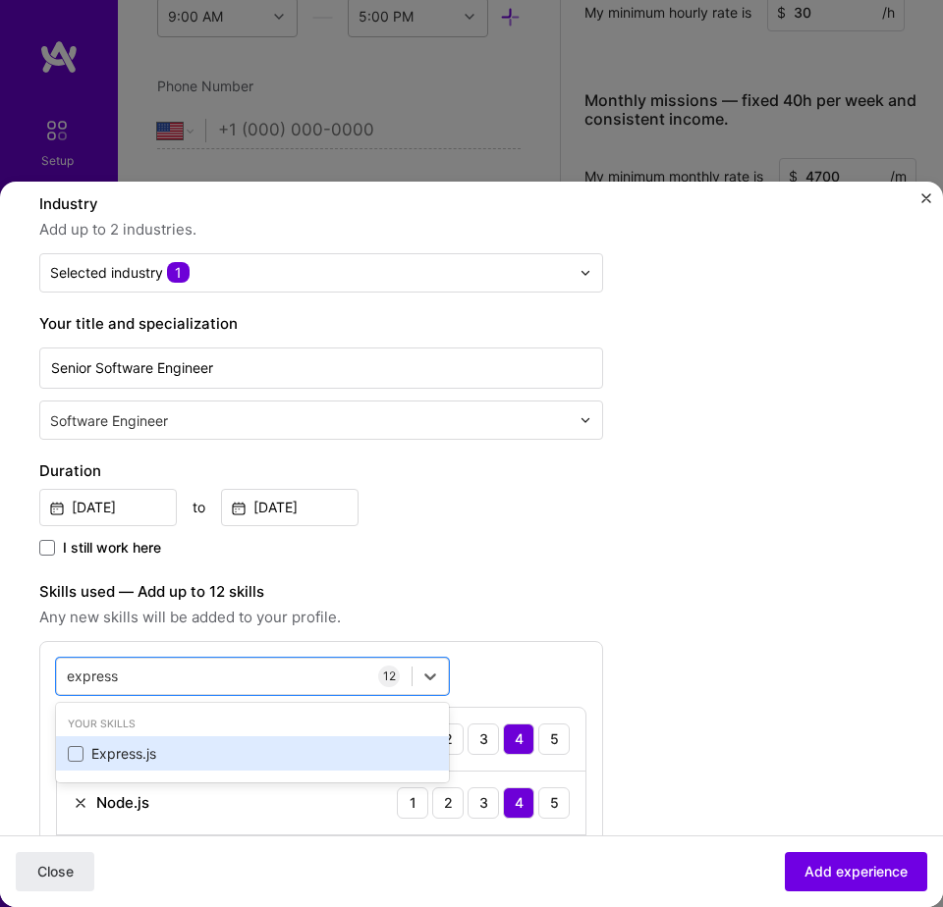
click at [164, 752] on div "Express.js" at bounding box center [252, 754] width 369 height 20
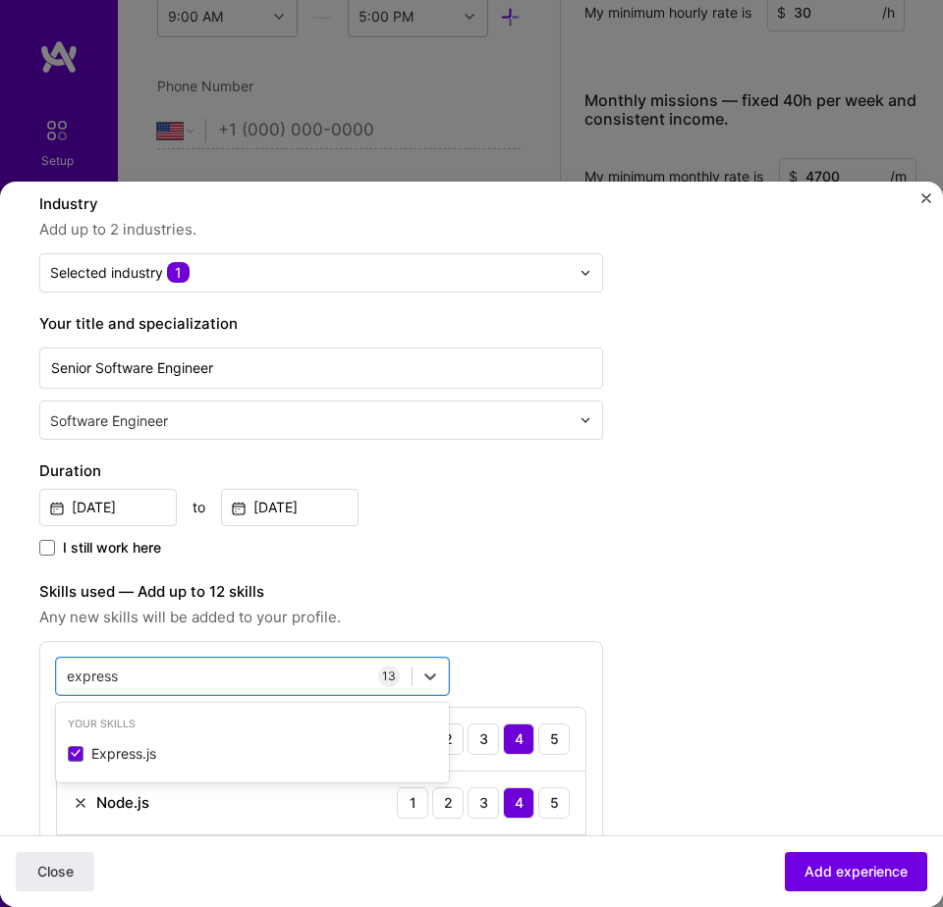
type input "express"
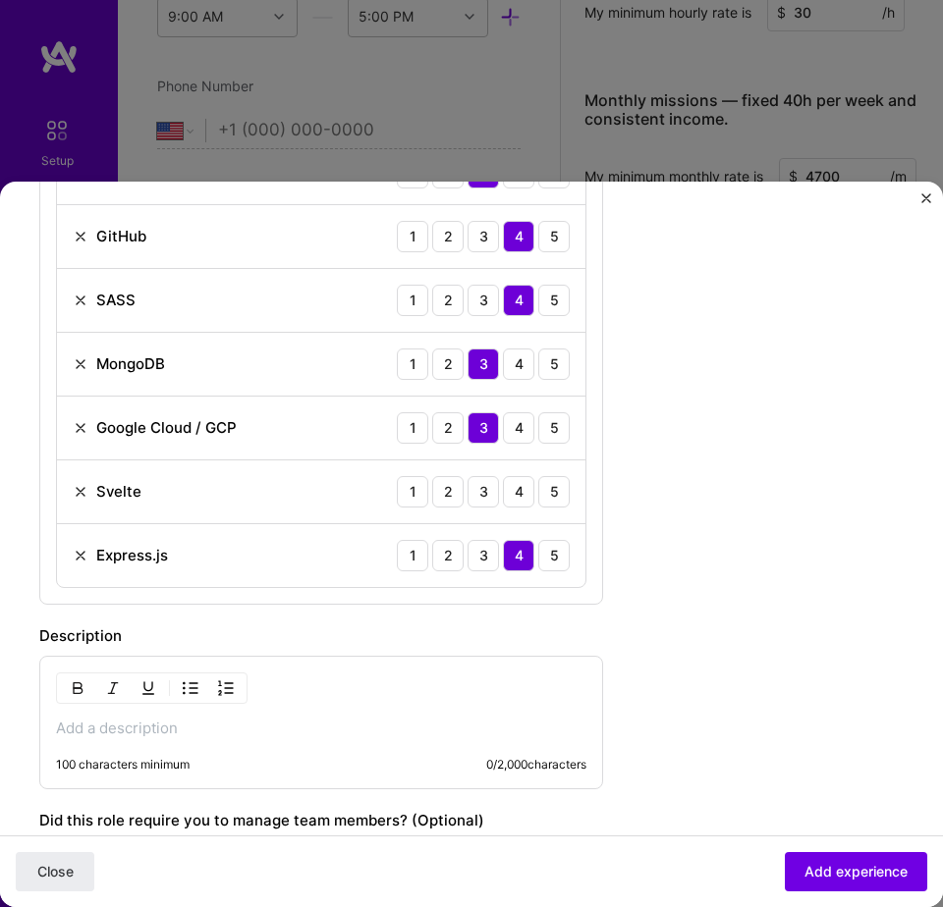
scroll to position [1130, 0]
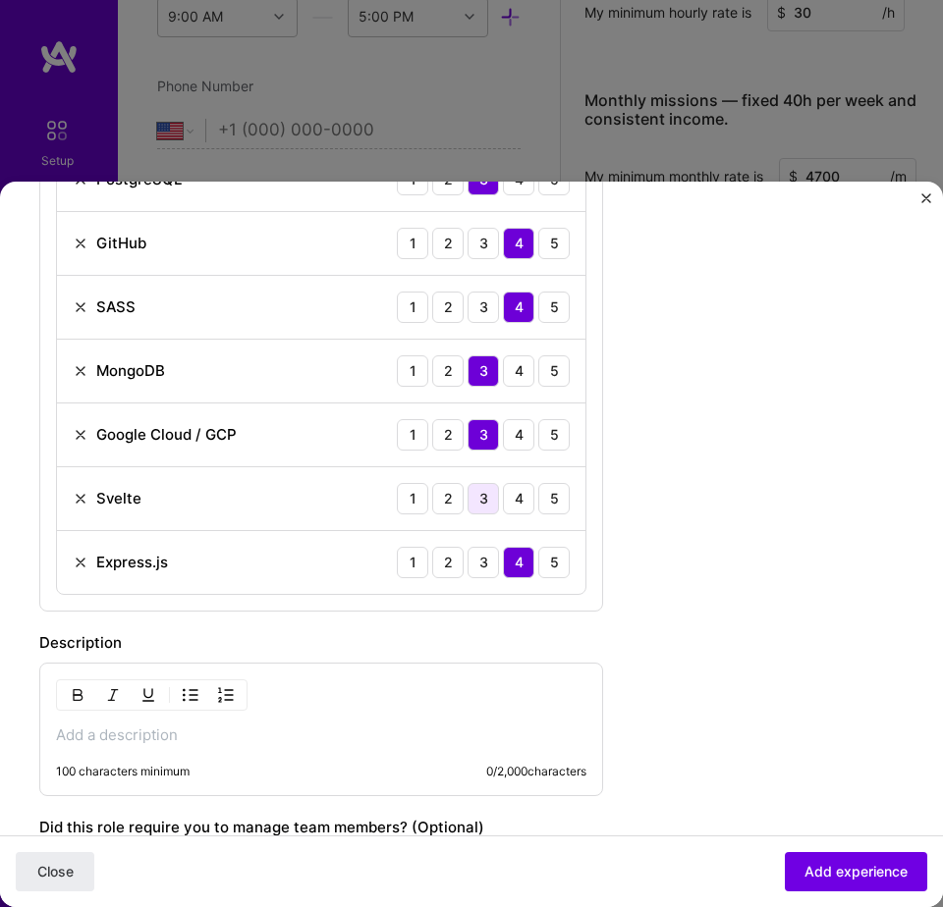
click at [480, 506] on div "3" at bounding box center [482, 498] width 31 height 31
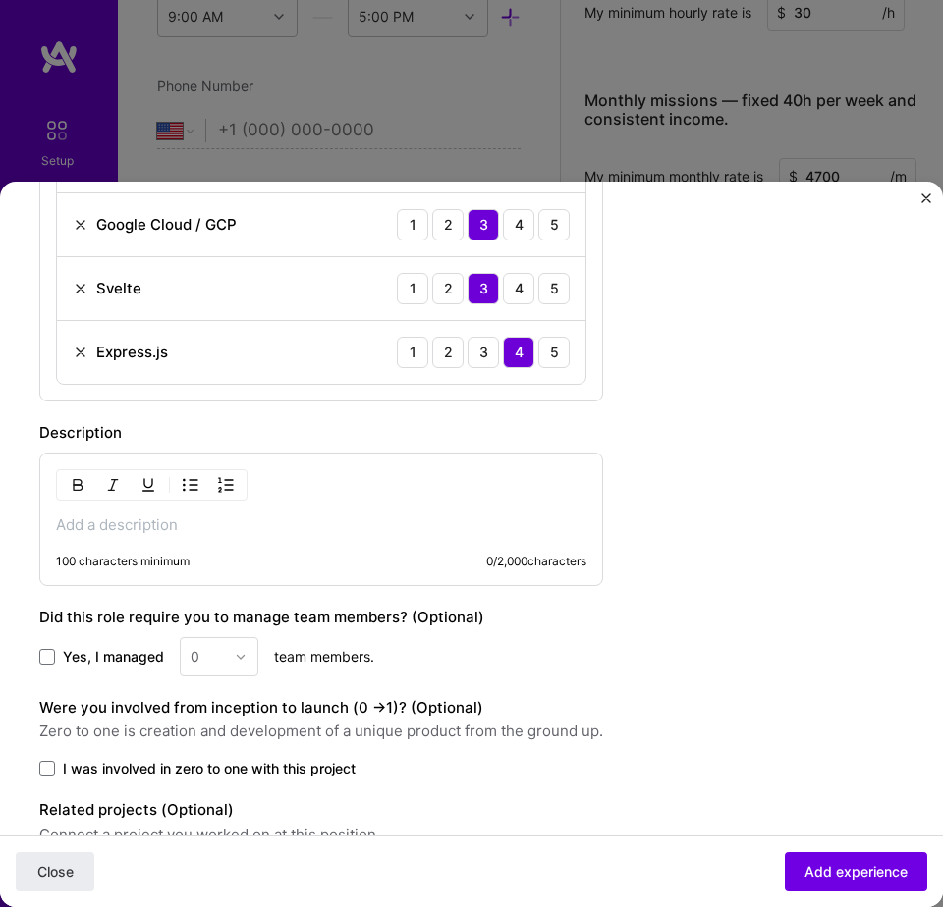
scroll to position [1442, 0]
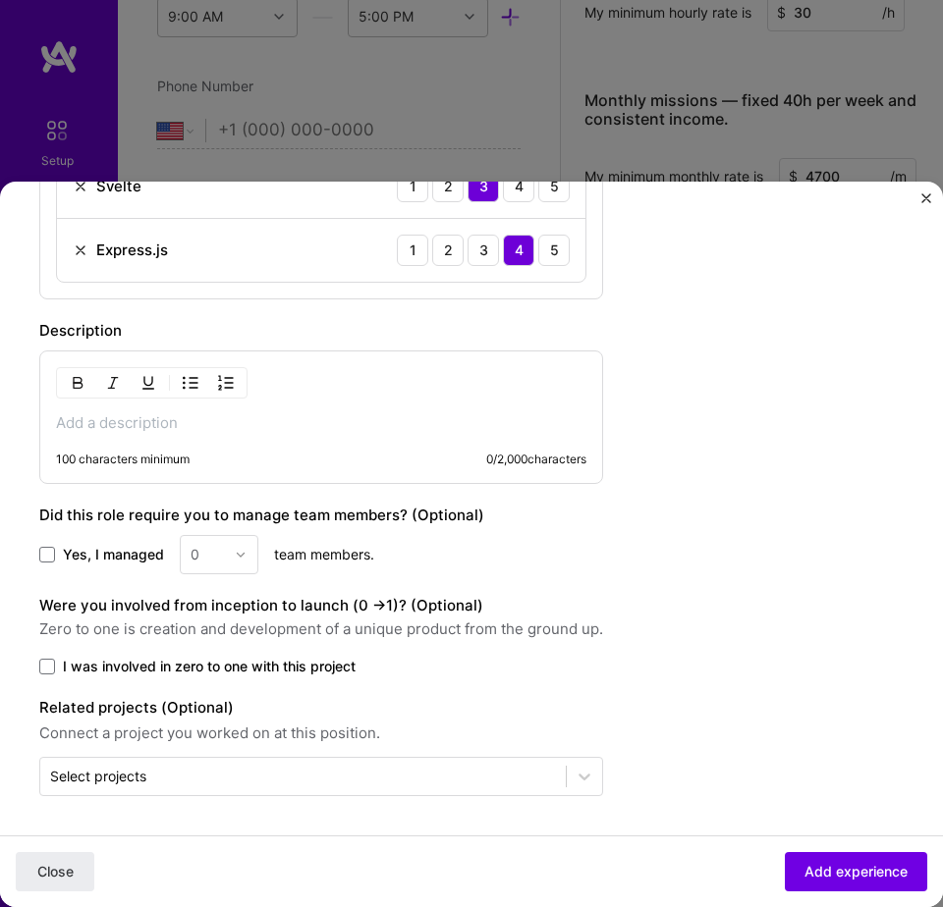
click at [169, 418] on p at bounding box center [321, 423] width 530 height 20
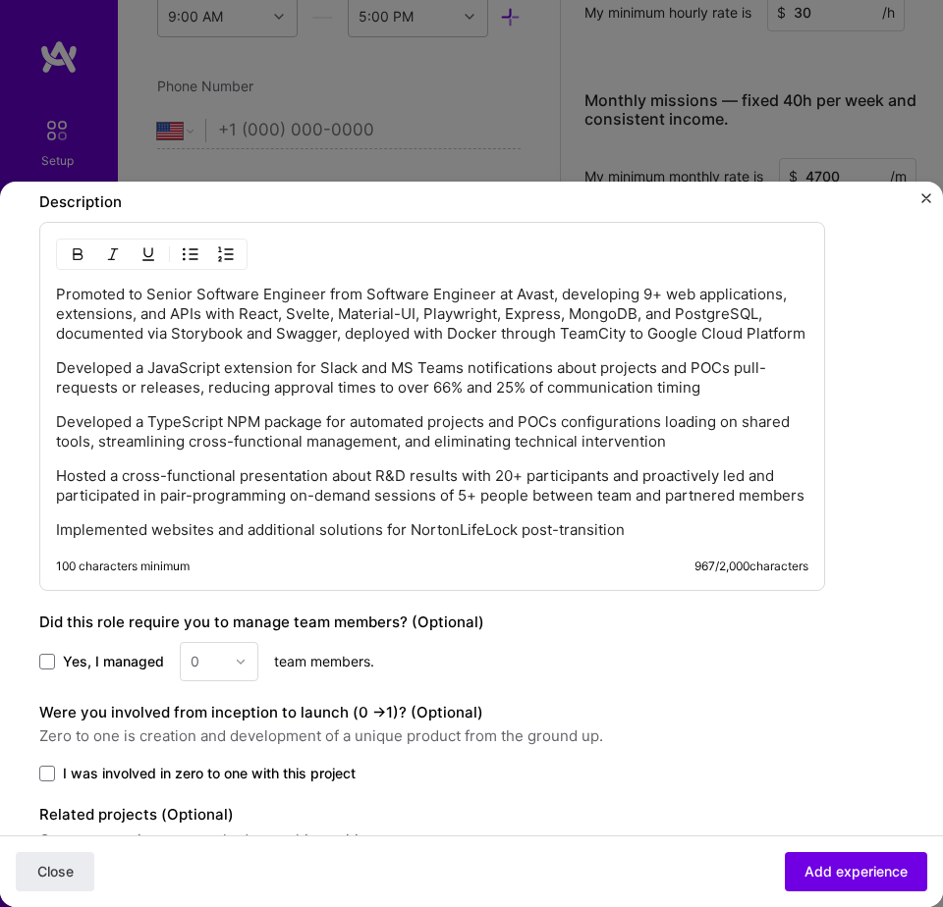
scroll to position [1678, 0]
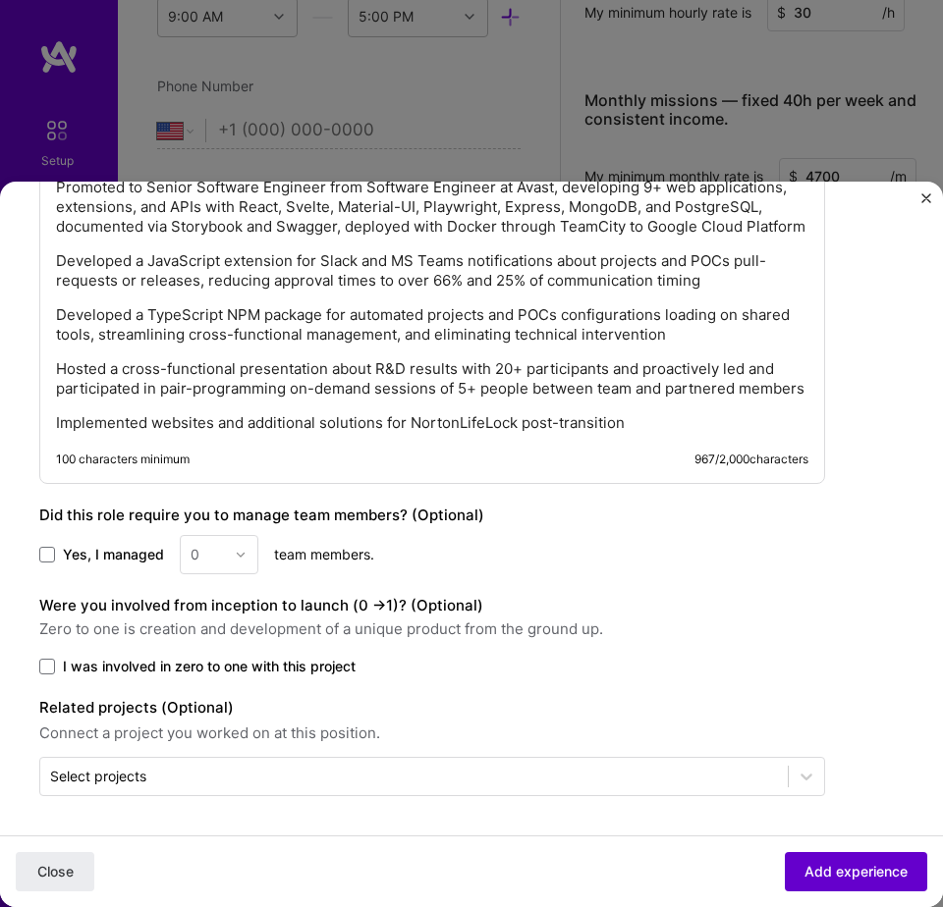
click at [832, 885] on button "Add experience" at bounding box center [856, 871] width 142 height 39
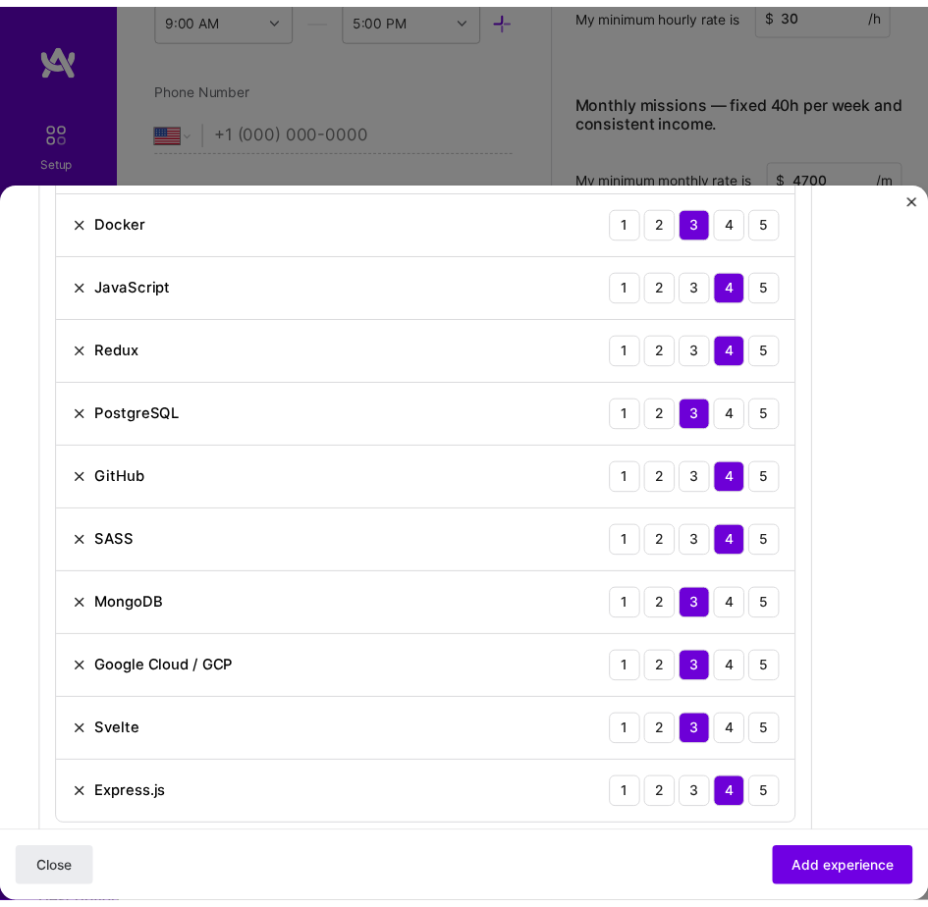
scroll to position [910, 0]
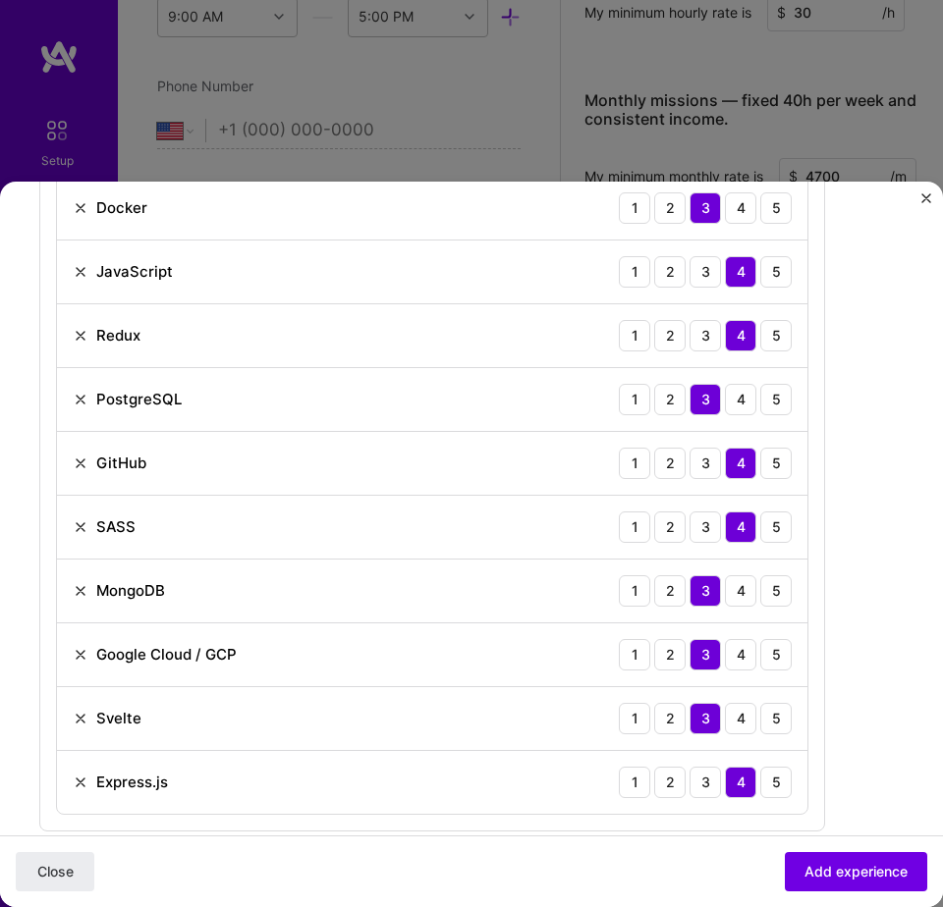
click at [76, 532] on img at bounding box center [81, 527] width 16 height 16
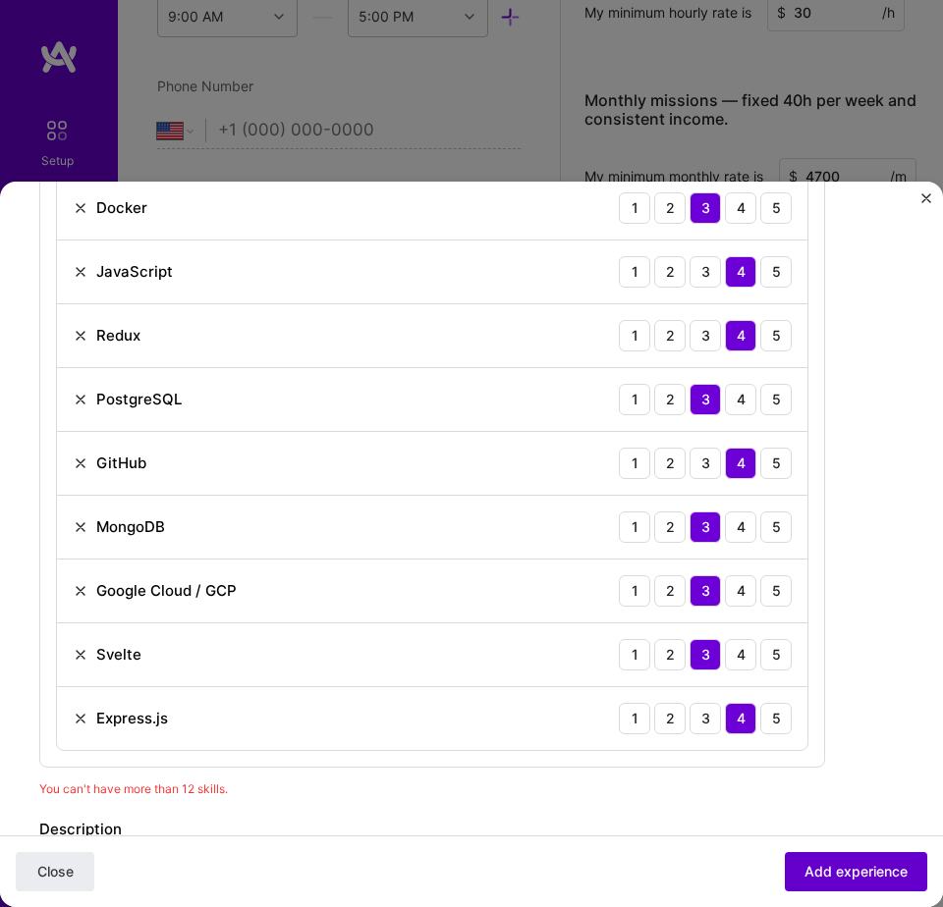
click at [824, 877] on span "Add experience" at bounding box center [855, 872] width 103 height 20
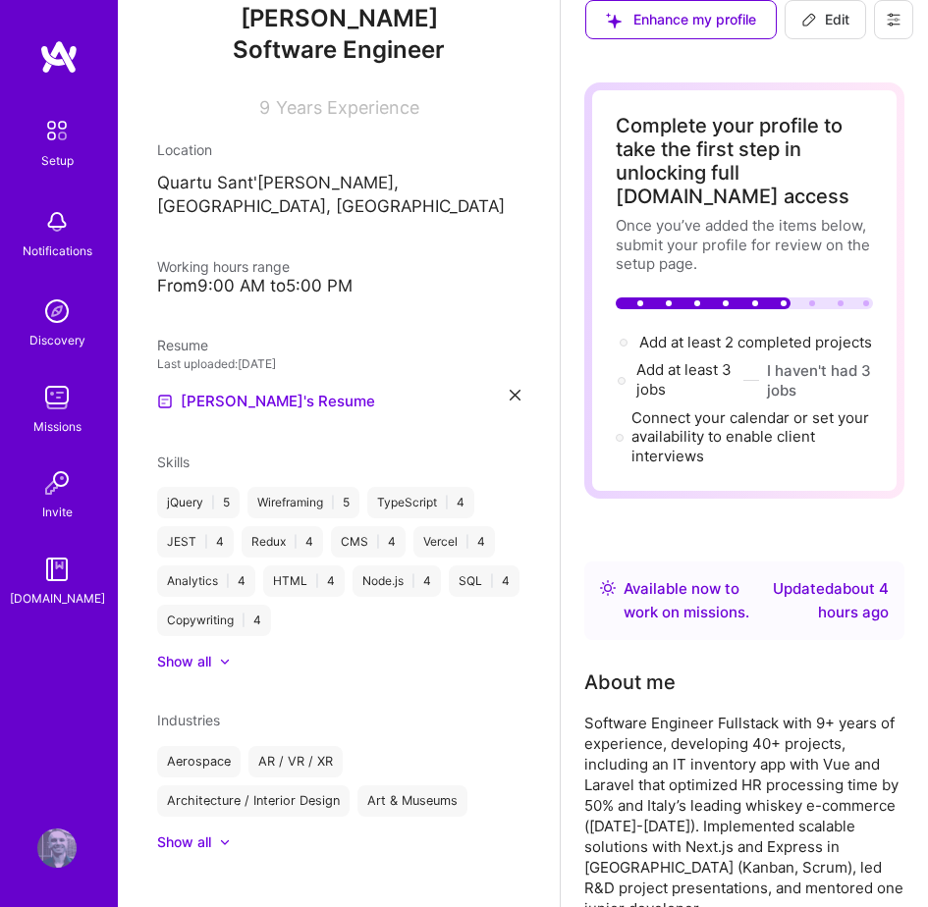
scroll to position [0, 0]
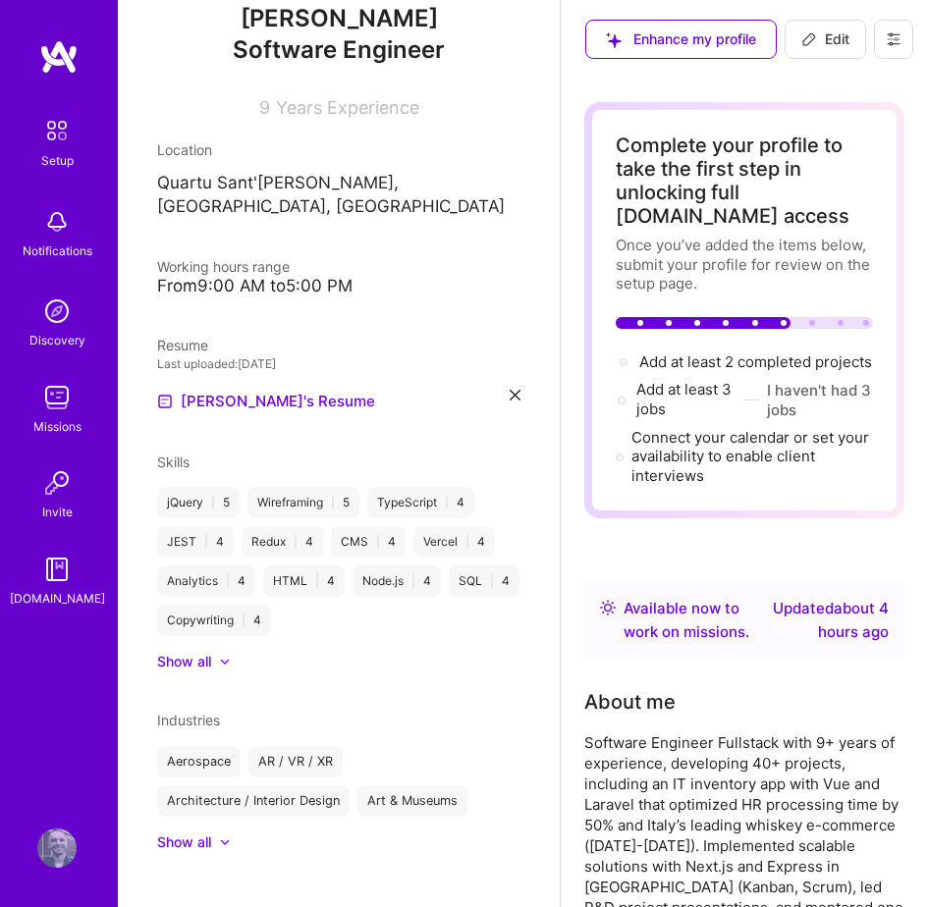
click at [202, 652] on div "Show all" at bounding box center [184, 662] width 54 height 20
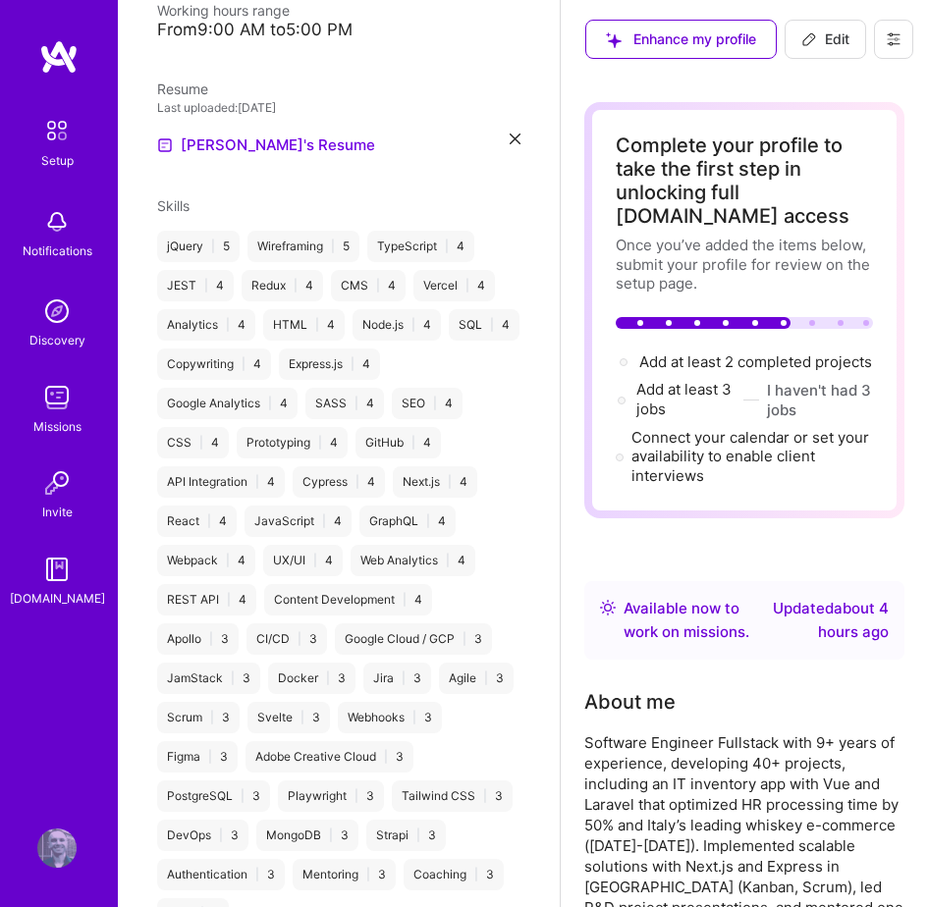
scroll to position [771, 0]
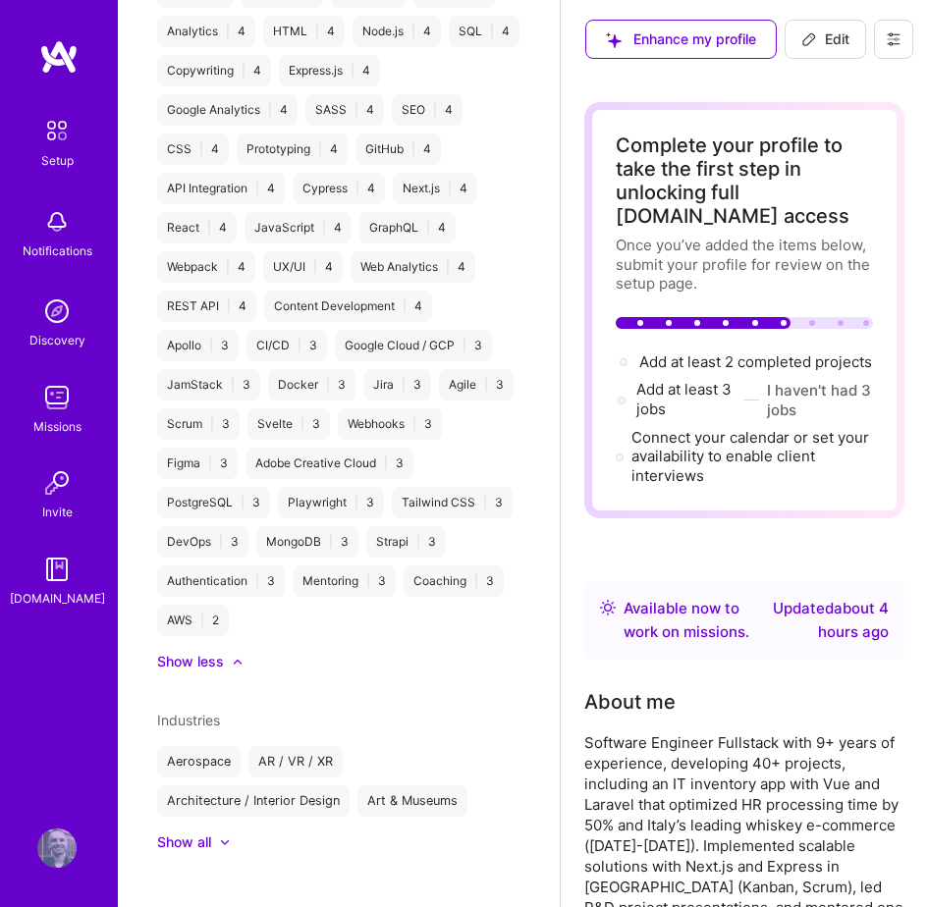
click at [821, 44] on span "Edit" at bounding box center [825, 39] width 48 height 20
select select "US"
select select "Right Now"
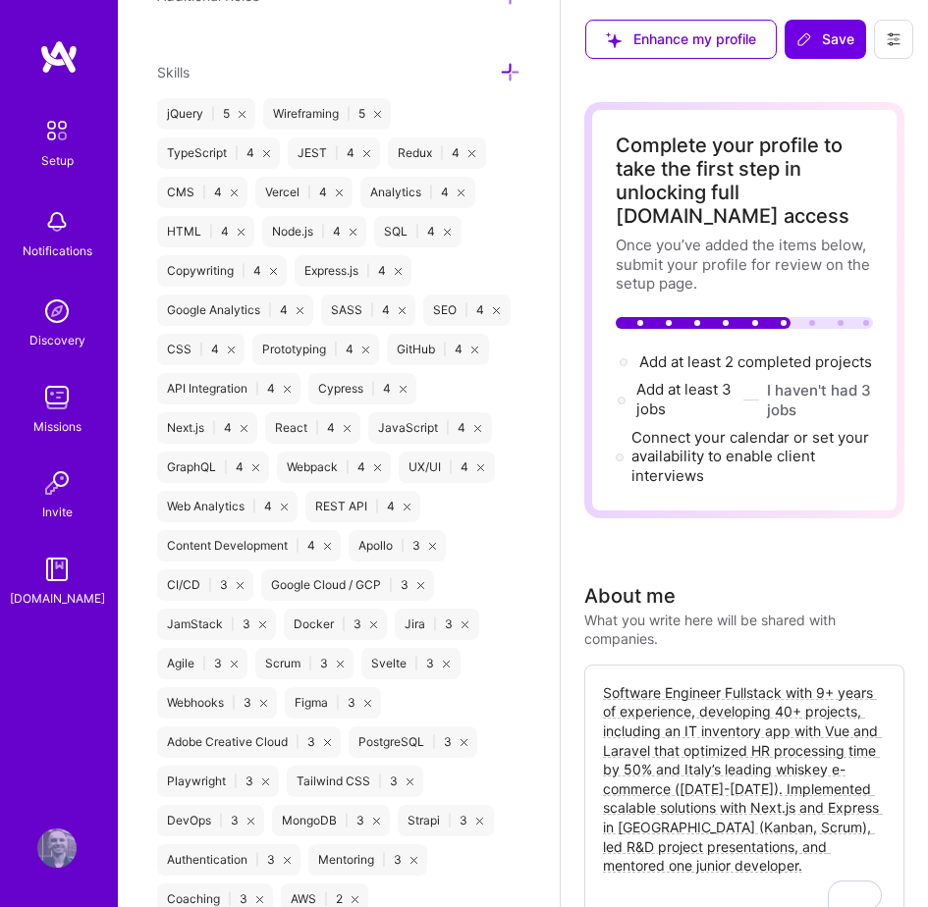
scroll to position [1285, 0]
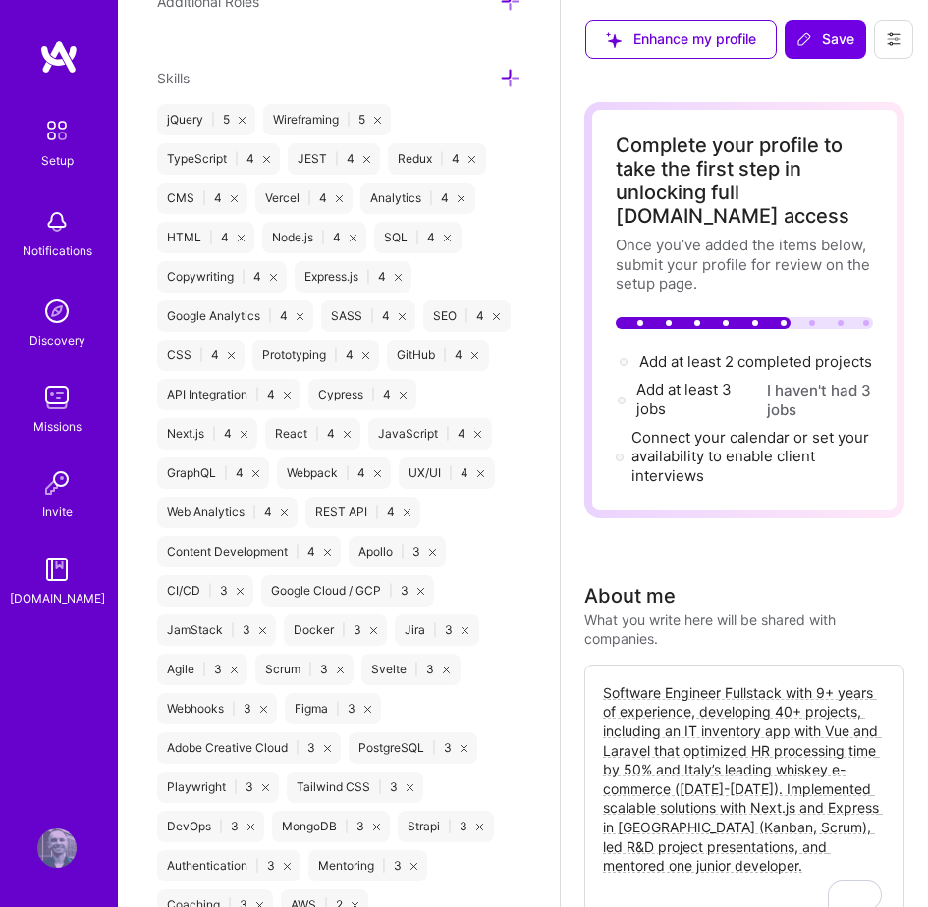
click at [325, 556] on icon at bounding box center [327, 552] width 7 height 7
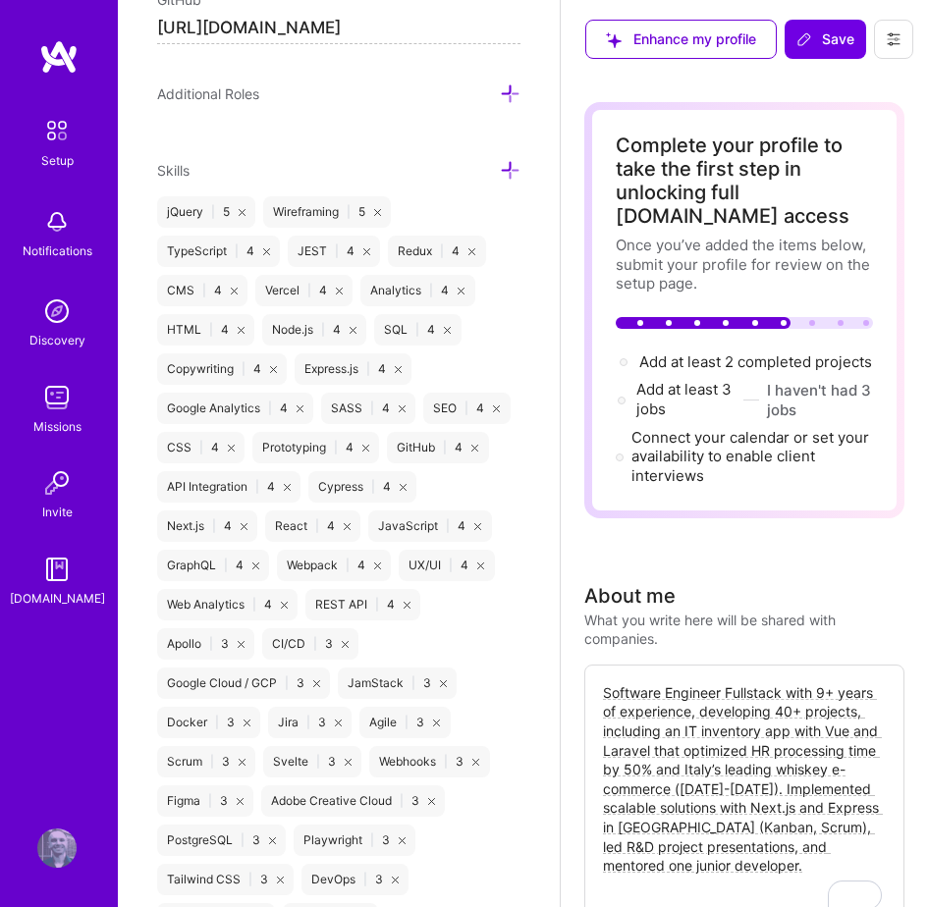
scroll to position [1187, 0]
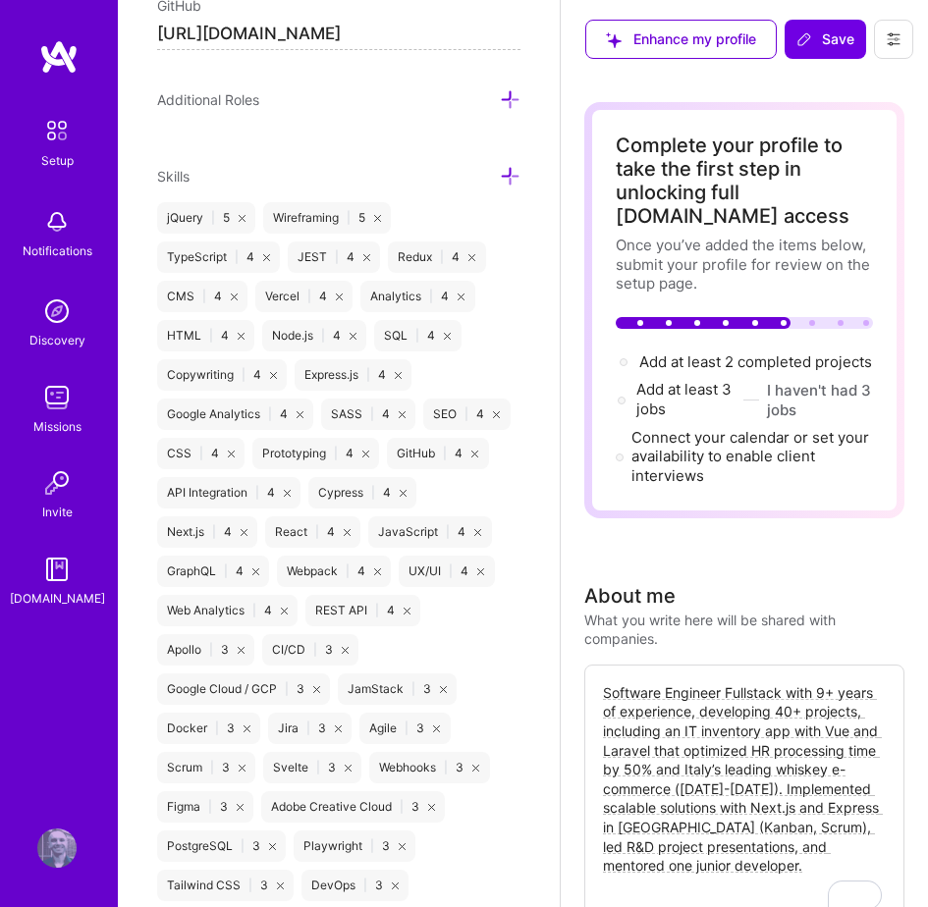
click at [270, 372] on icon at bounding box center [273, 375] width 7 height 7
click at [458, 297] on icon at bounding box center [461, 297] width 7 height 7
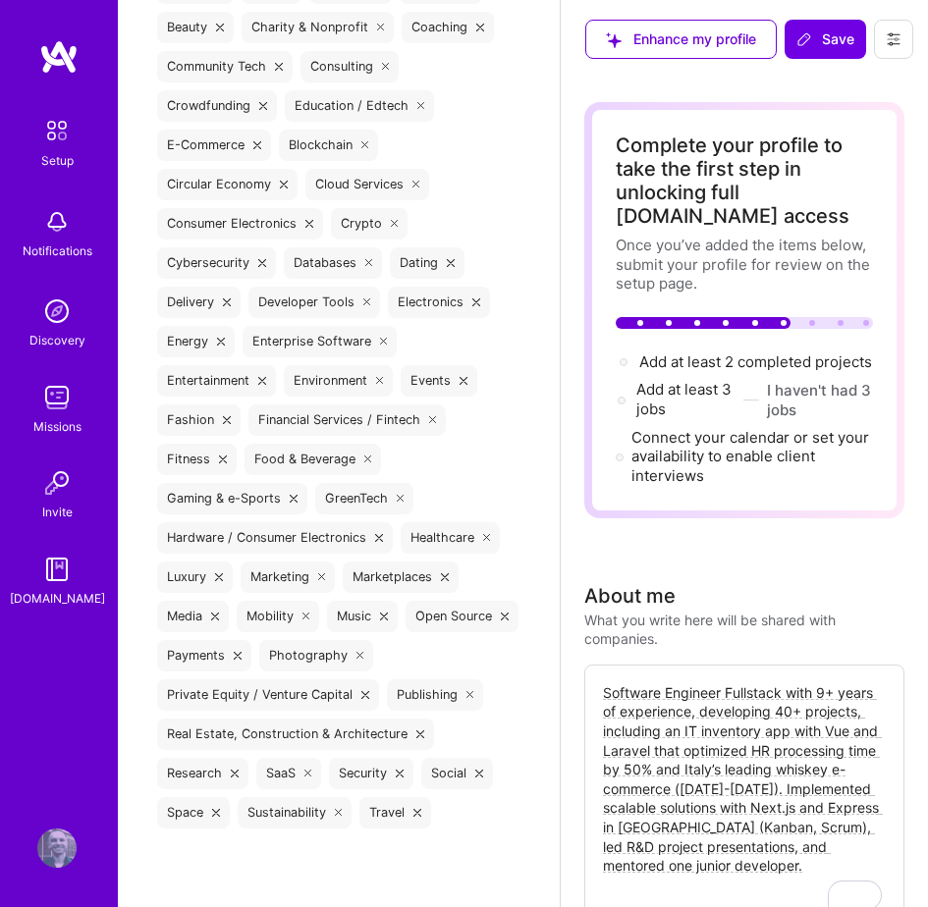
scroll to position [2467, 0]
click at [813, 45] on span "Save" at bounding box center [825, 39] width 58 height 20
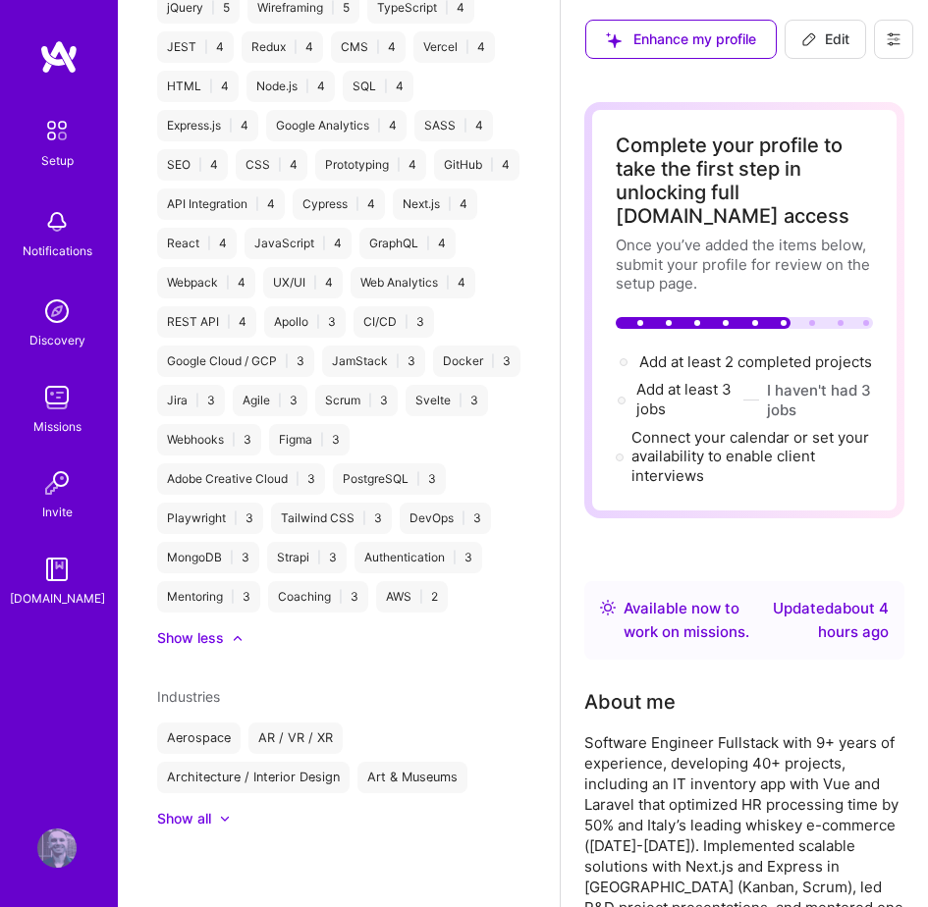
scroll to position [732, 0]
click at [691, 414] on span "Add at least 3 jobs →" at bounding box center [682, 399] width 95 height 38
select select "US"
select select "Right Now"
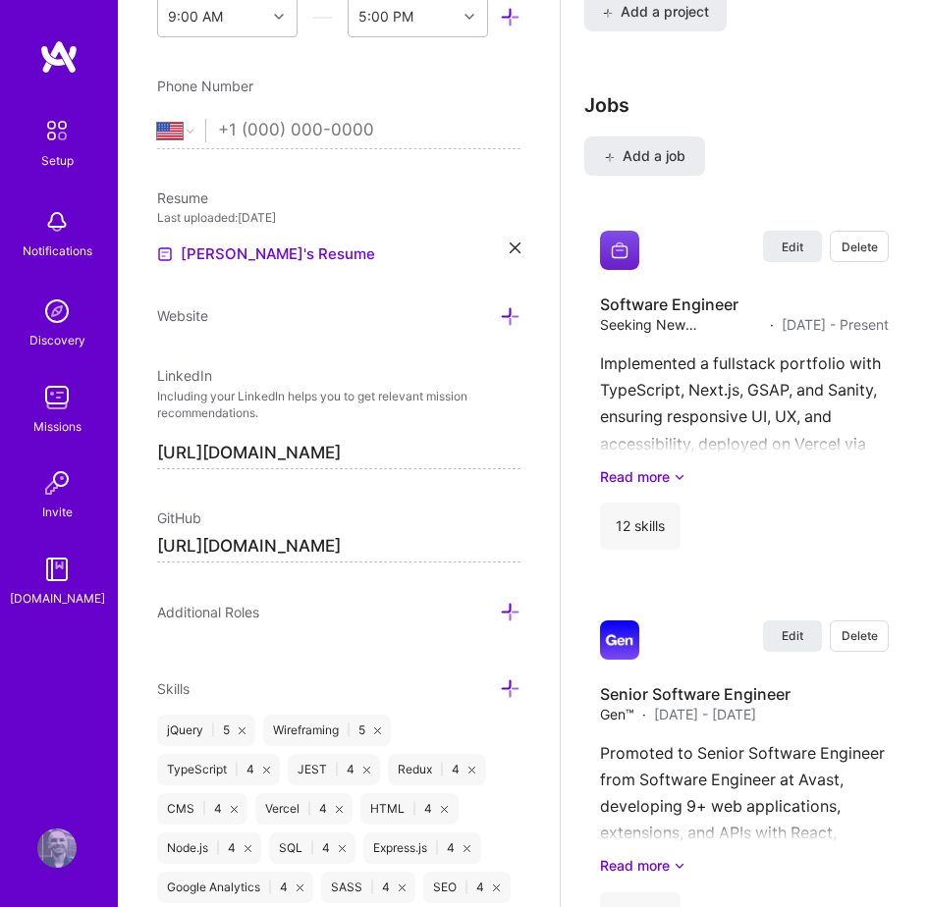
scroll to position [2066, 0]
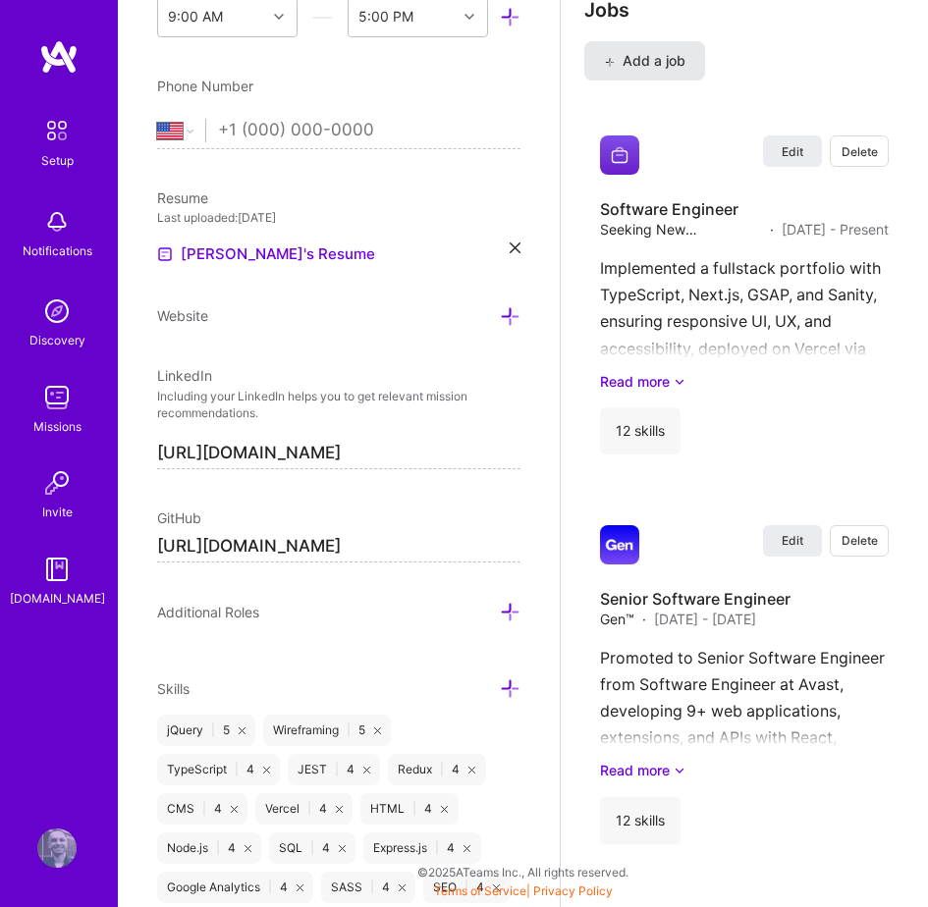
click at [653, 74] on button "Add a job" at bounding box center [644, 60] width 121 height 39
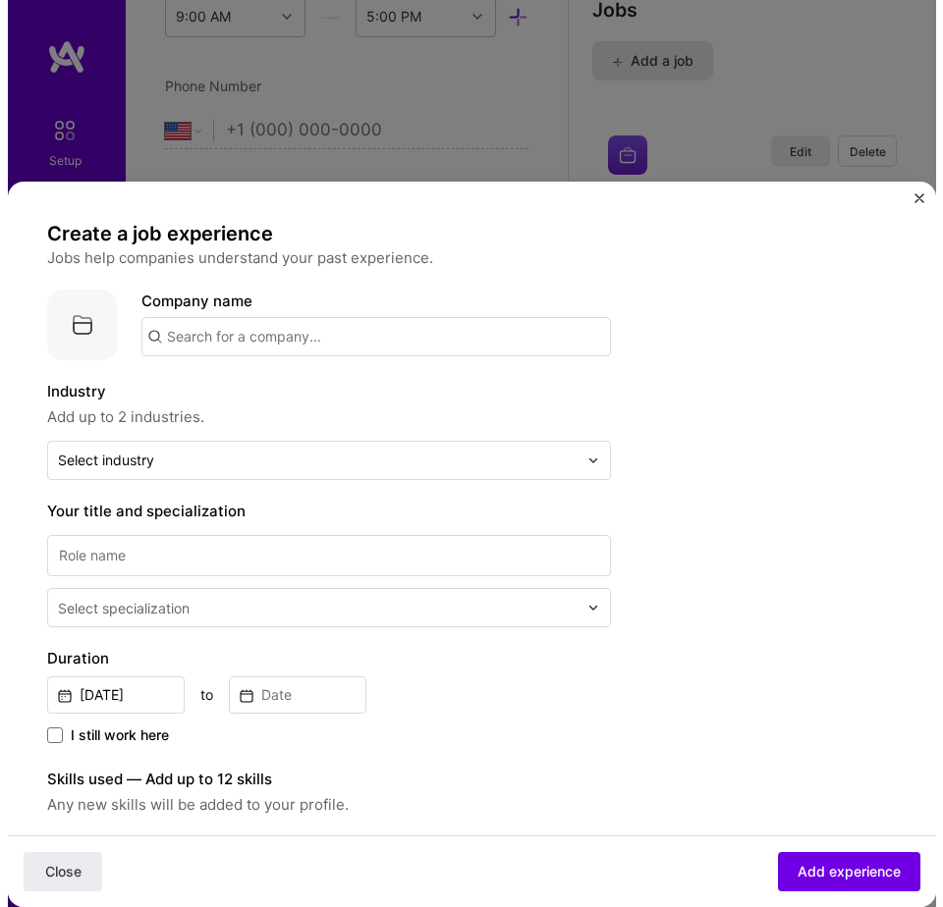
scroll to position [1982, 0]
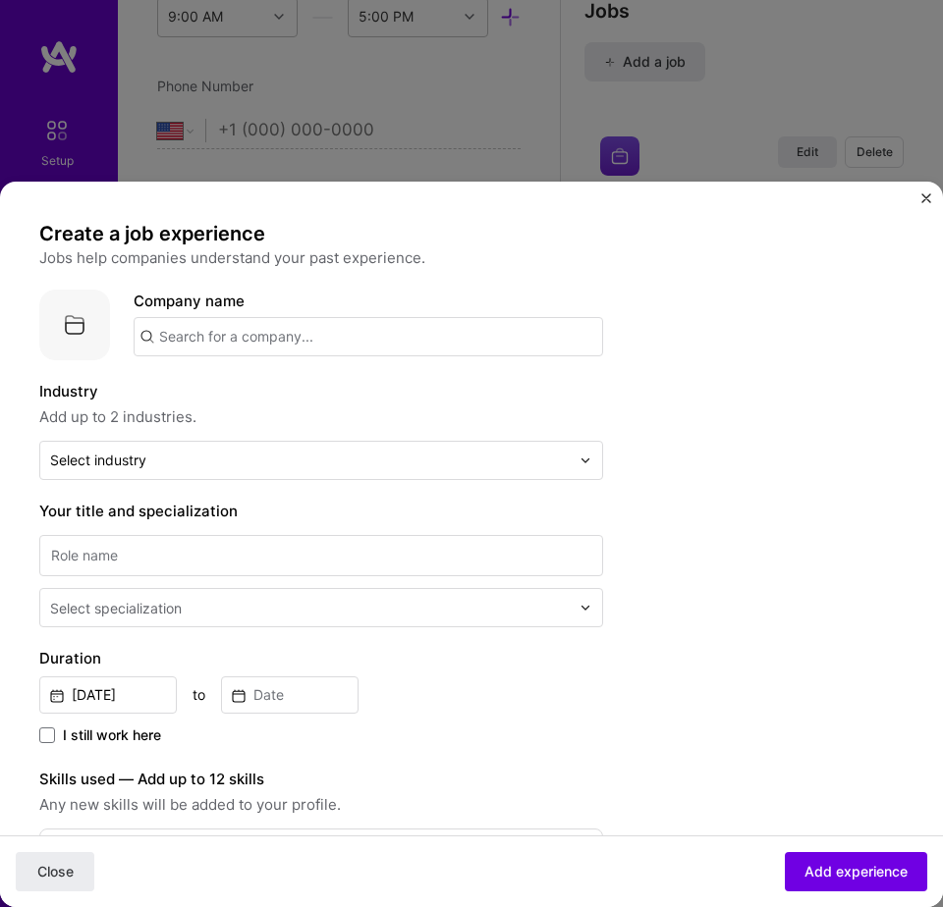
click at [264, 350] on input "text" at bounding box center [368, 336] width 469 height 39
type input "Seeking New Opportunities"
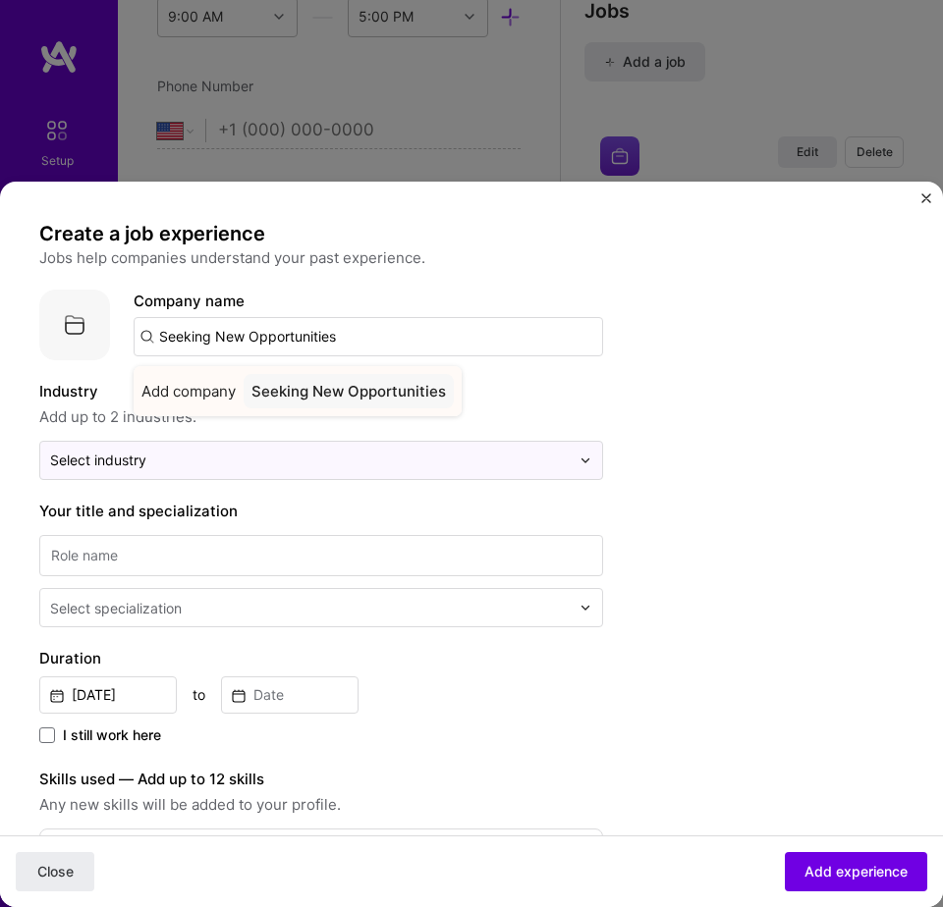
click at [332, 396] on div "Seeking New Opportunities" at bounding box center [349, 391] width 210 height 34
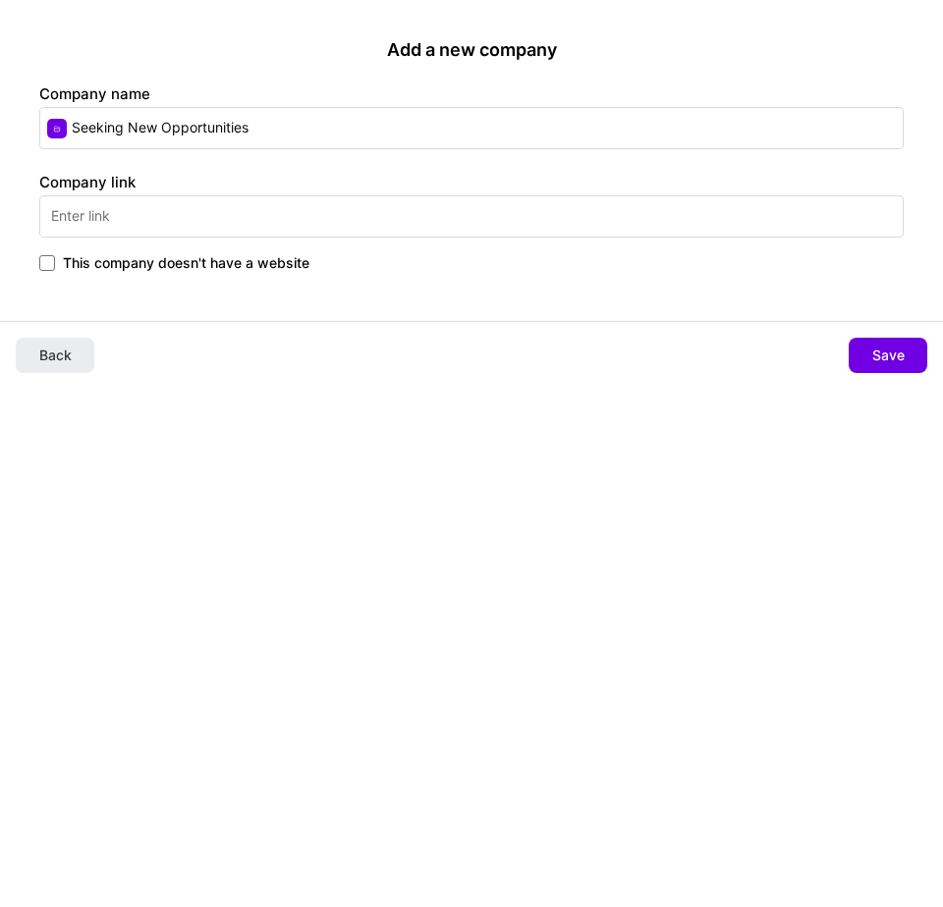
click at [284, 266] on span "This company doesn't have a website" at bounding box center [186, 263] width 246 height 20
click at [0, 0] on input "This company doesn't have a website" at bounding box center [0, 0] width 0 height 0
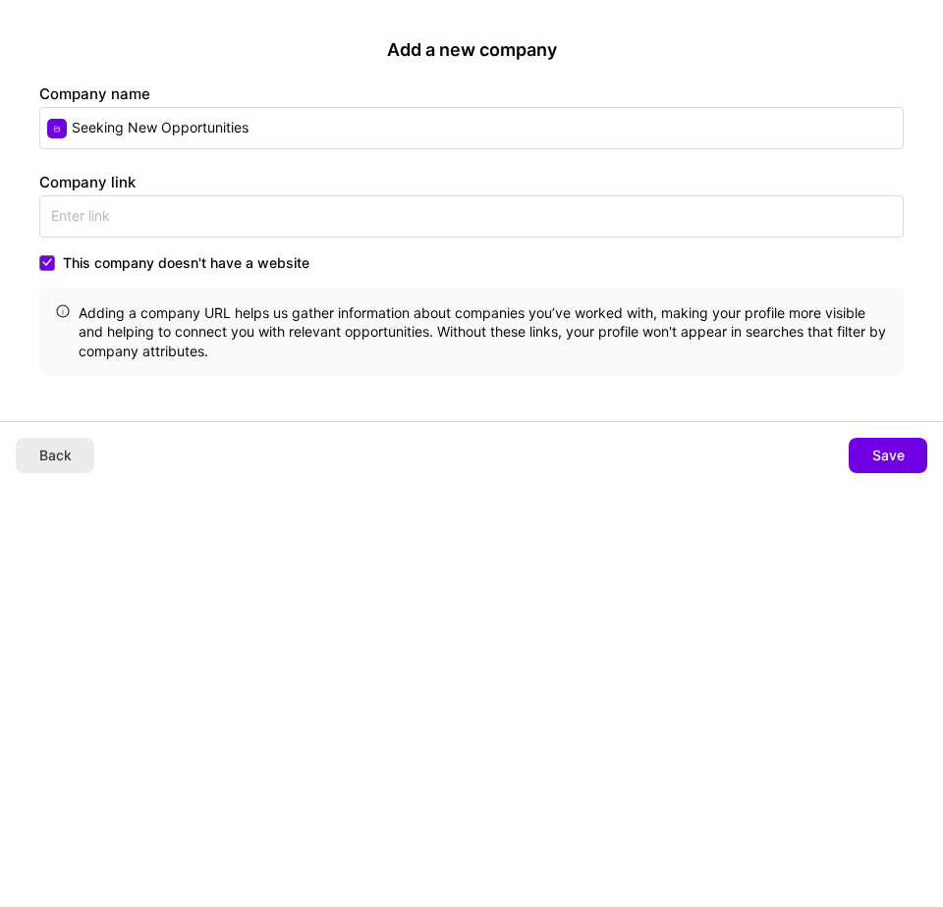
click at [894, 478] on div "Back Save" at bounding box center [471, 455] width 943 height 68
click at [888, 451] on span "Save" at bounding box center [888, 456] width 32 height 20
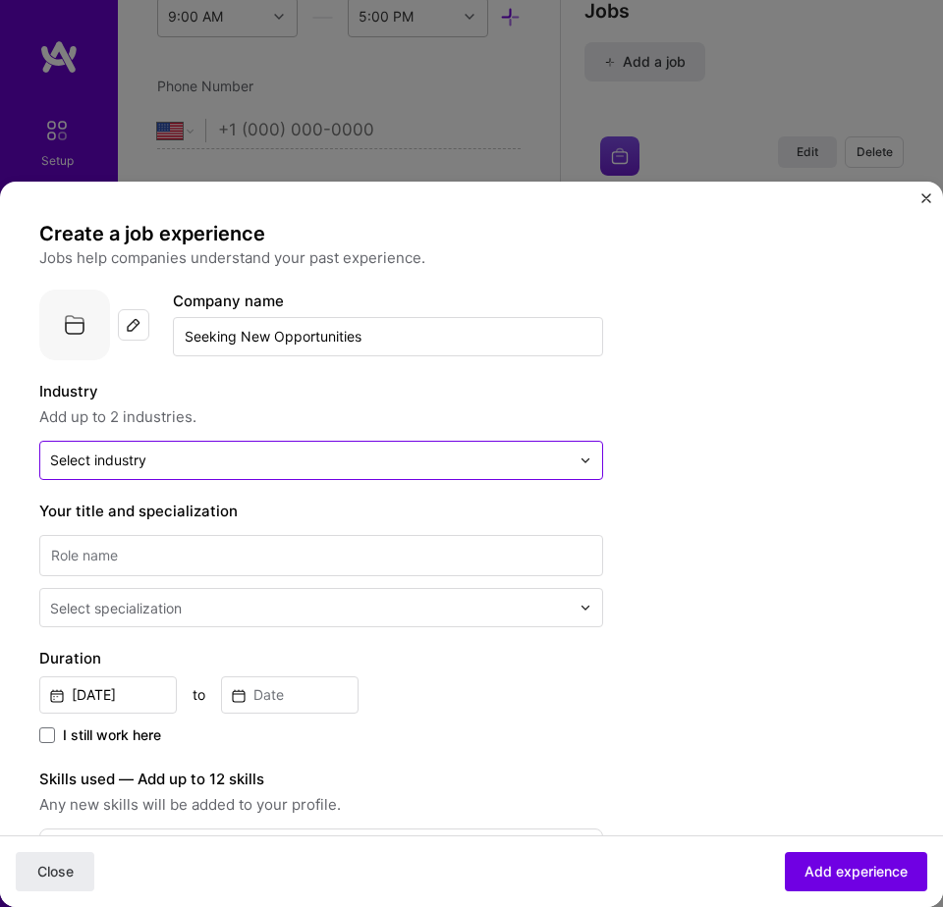
click at [114, 462] on div "Select industry 0" at bounding box center [98, 461] width 96 height 20
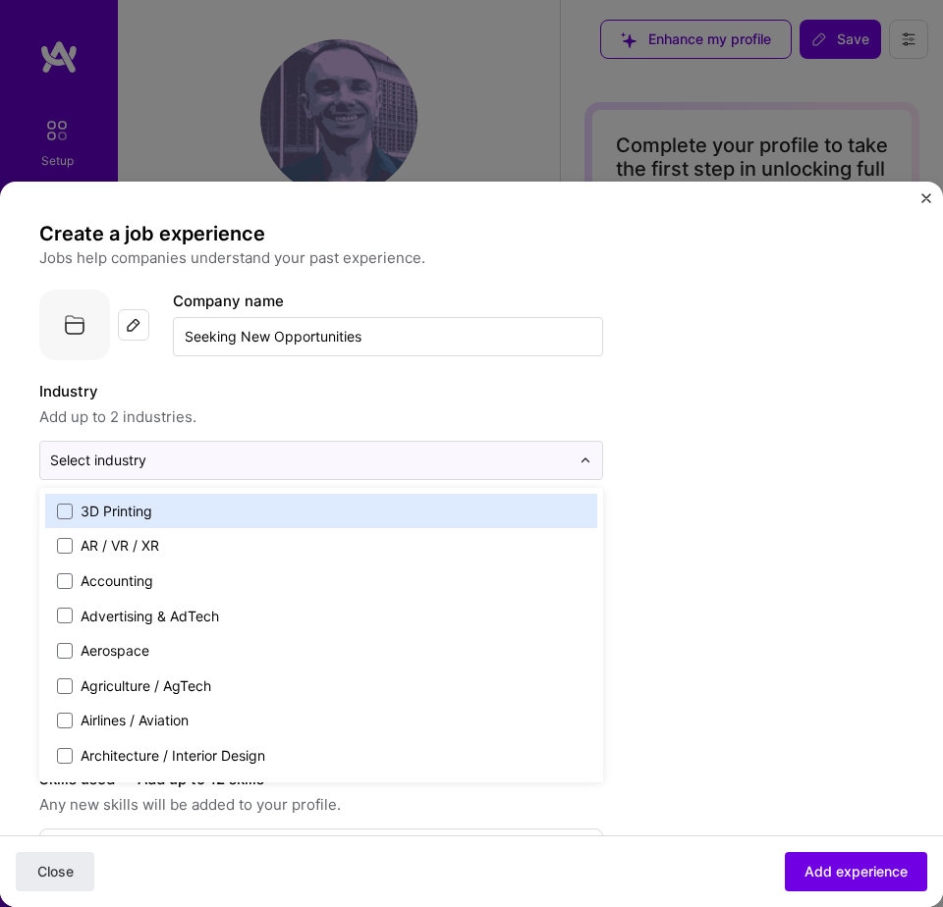
select select "US"
select select "Right Now"
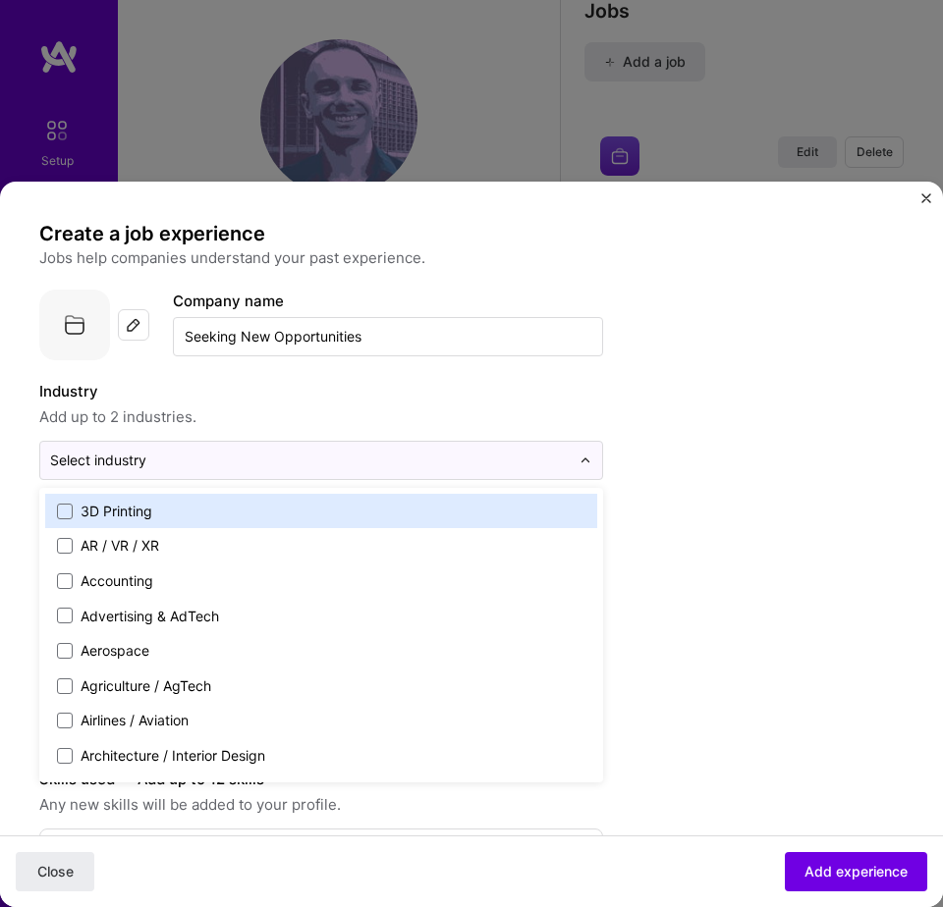
scroll to position [675, 0]
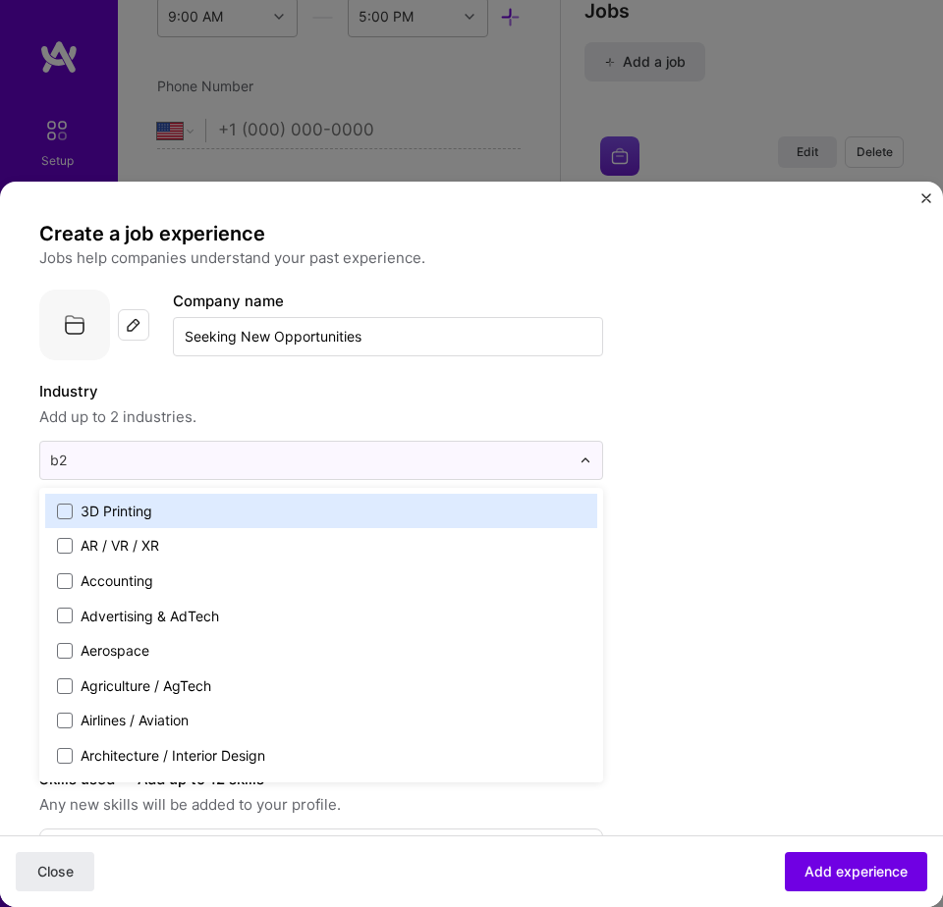
type input "b2b"
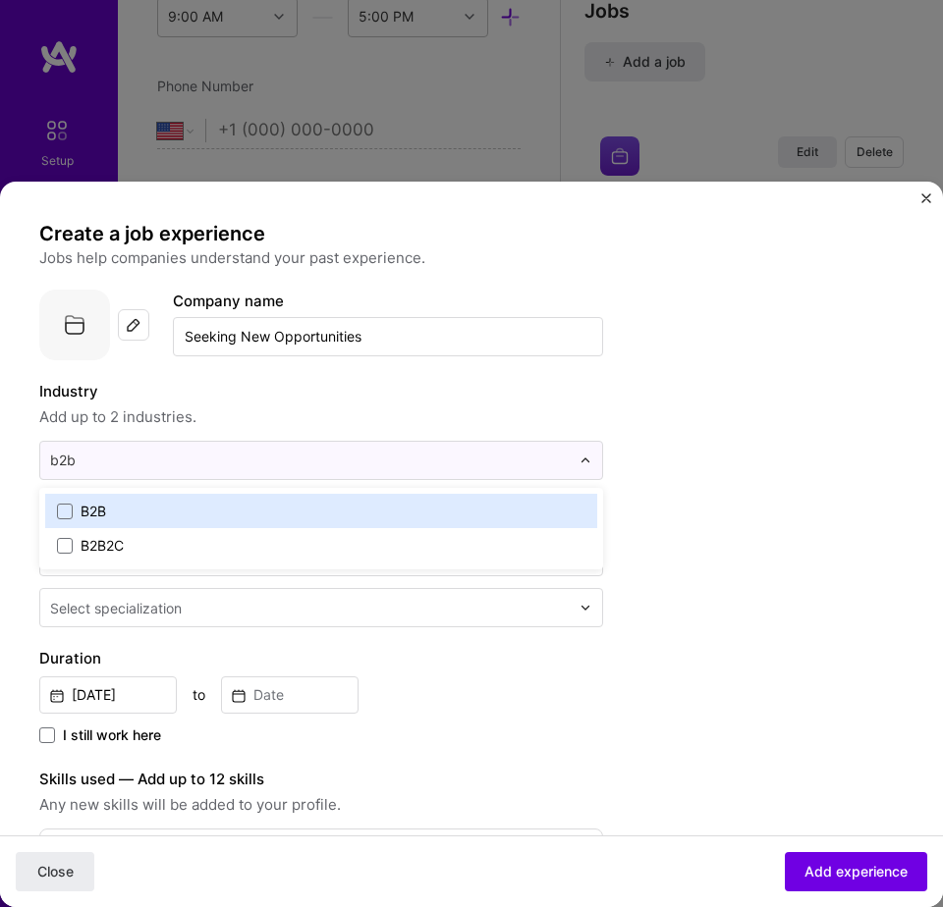
click at [123, 513] on label "B2B" at bounding box center [321, 512] width 528 height 20
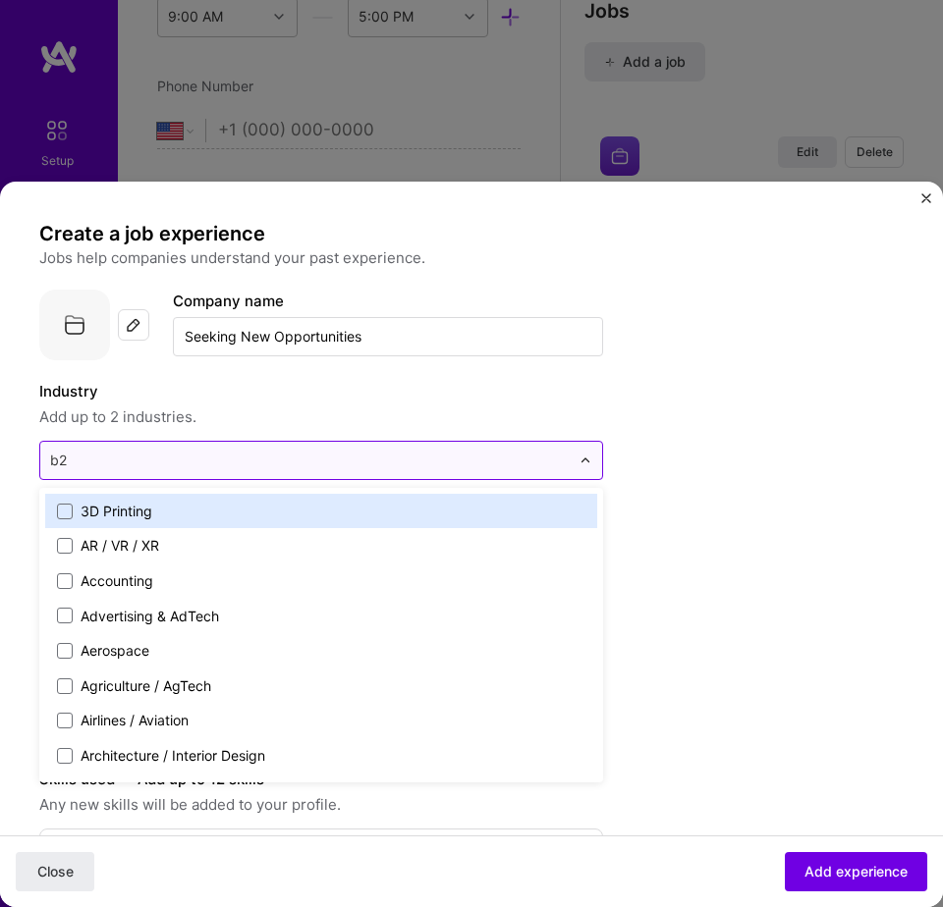
type input "b2c"
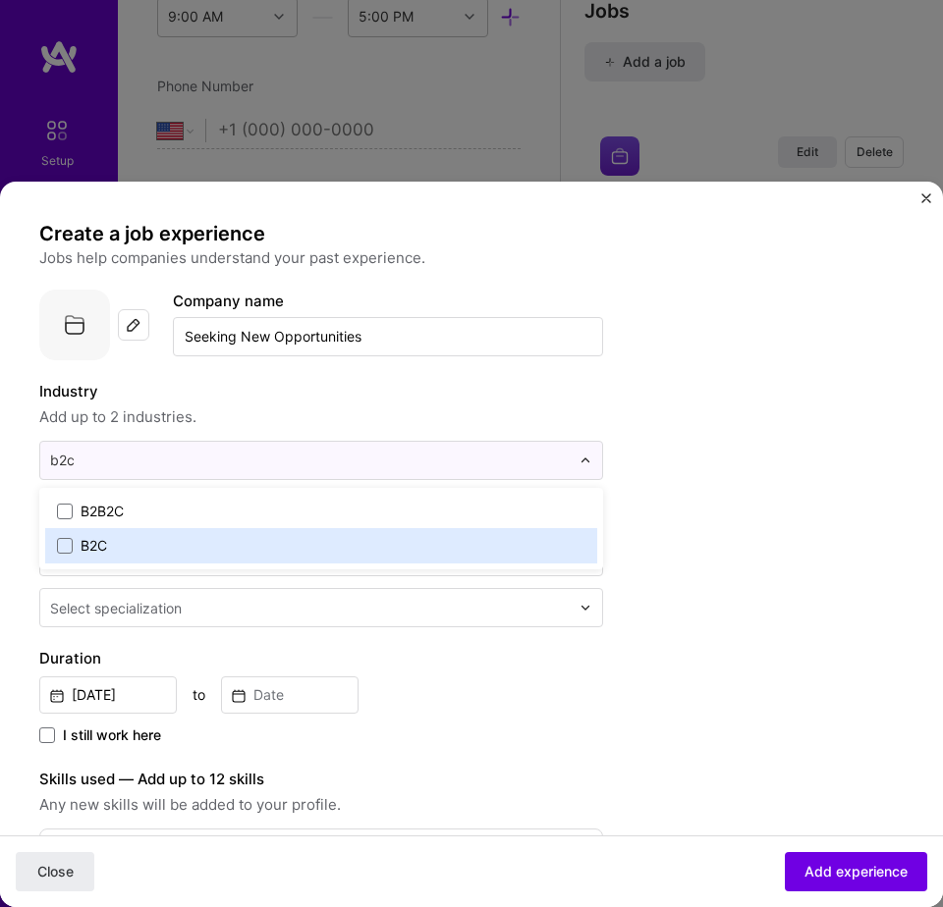
click at [162, 553] on label "B2C" at bounding box center [321, 546] width 528 height 20
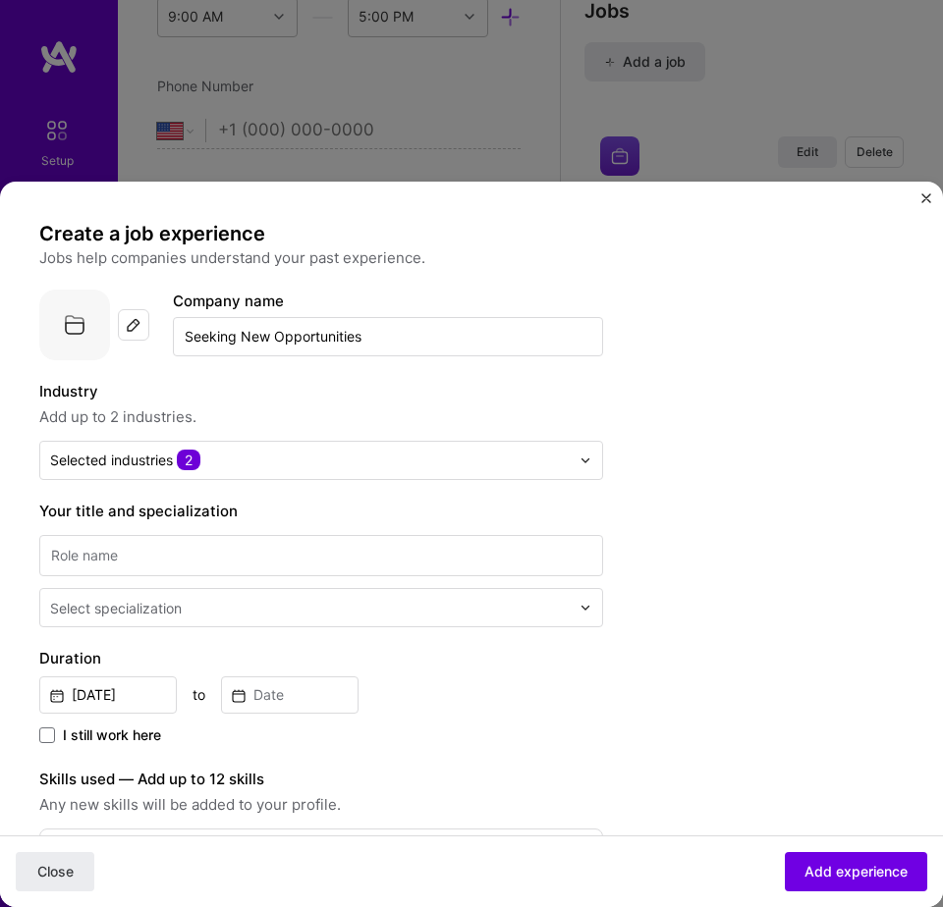
click at [645, 389] on div "Create a job experience Jobs help companies understand your past experience. Co…" at bounding box center [432, 808] width 786 height 1175
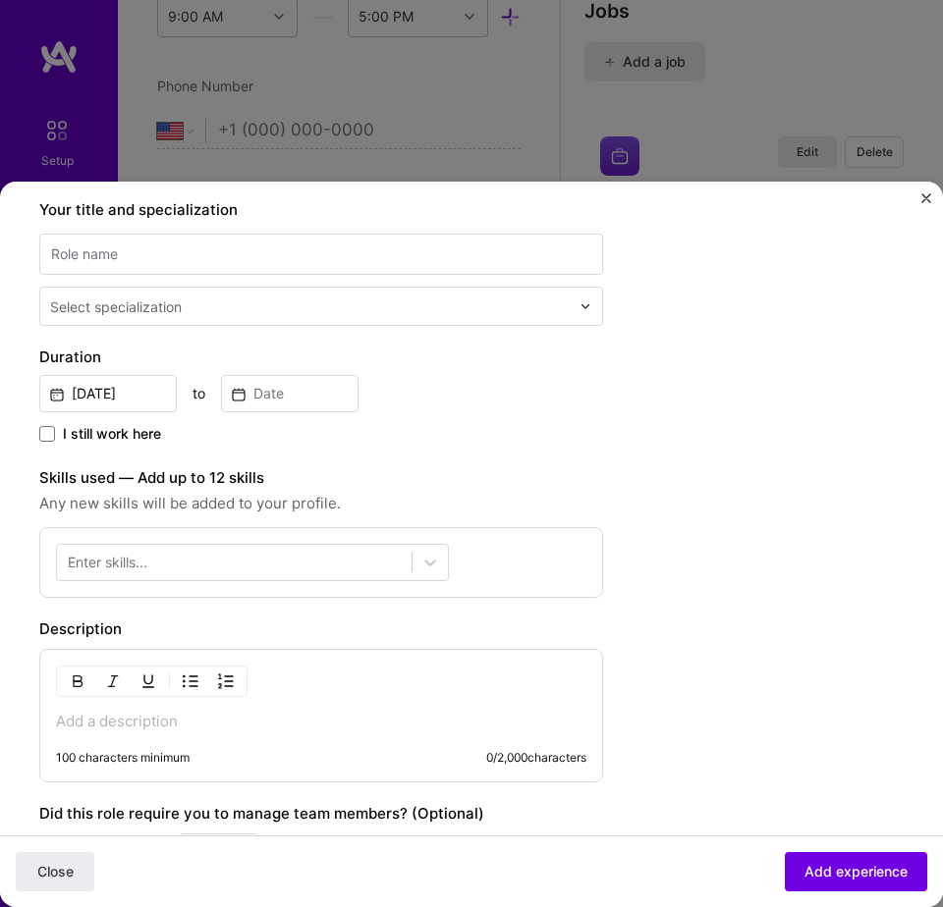
scroll to position [304, 0]
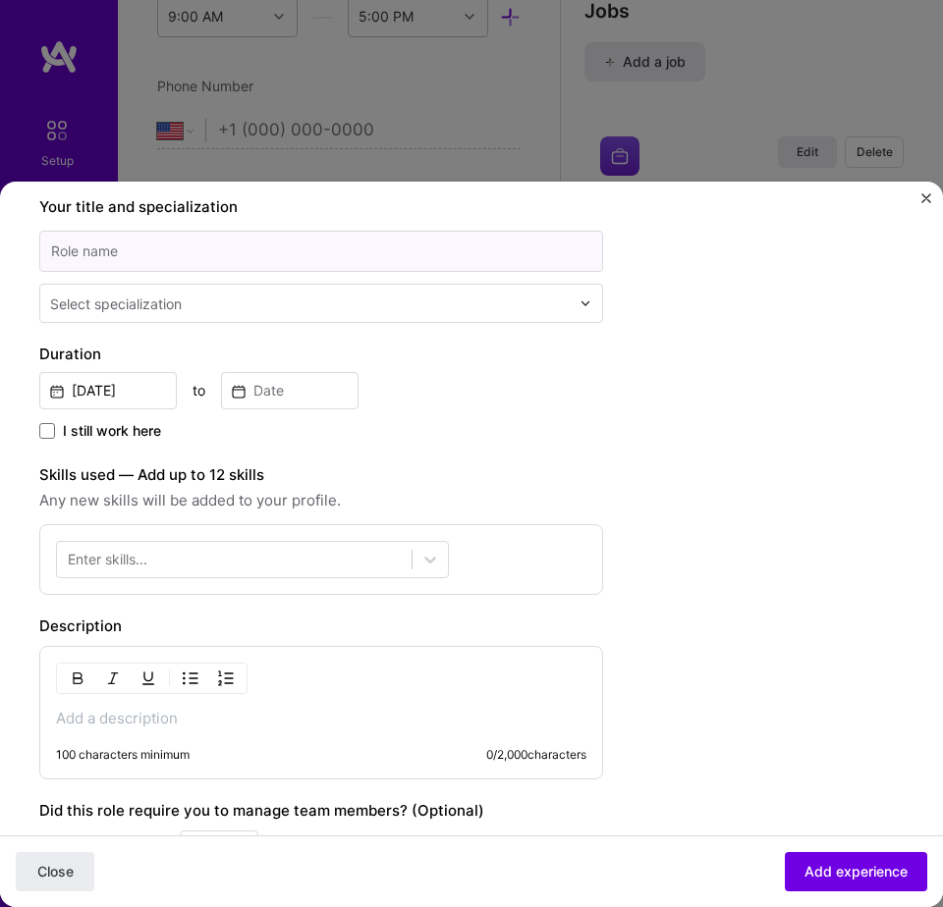
click at [211, 253] on input at bounding box center [321, 252] width 564 height 42
type input "Self-Study"
click at [413, 308] on input "text" at bounding box center [311, 305] width 523 height 20
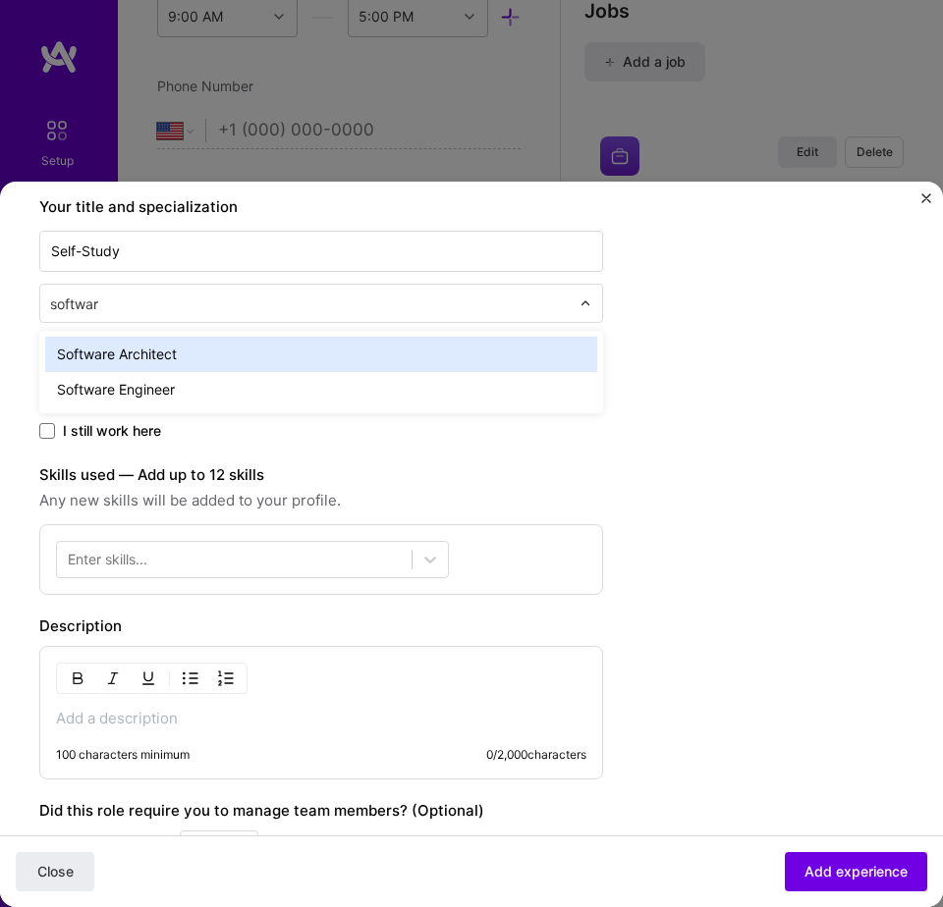
type input "software"
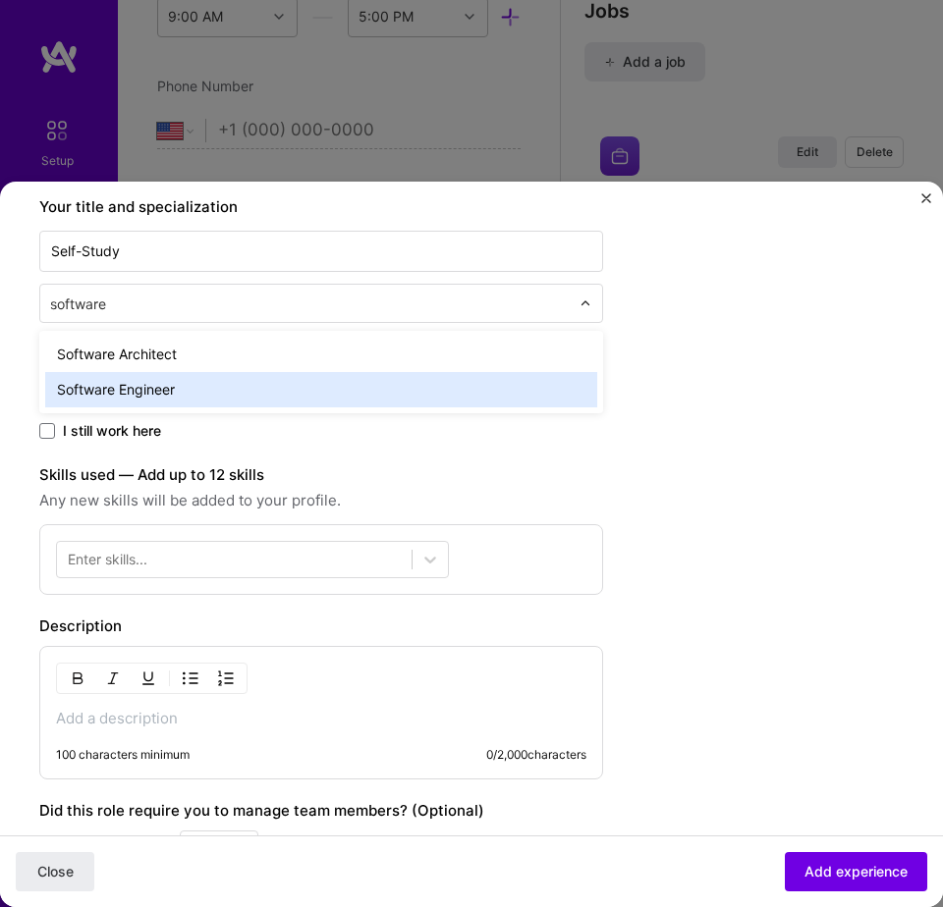
click at [341, 392] on div "Software Engineer" at bounding box center [321, 389] width 552 height 35
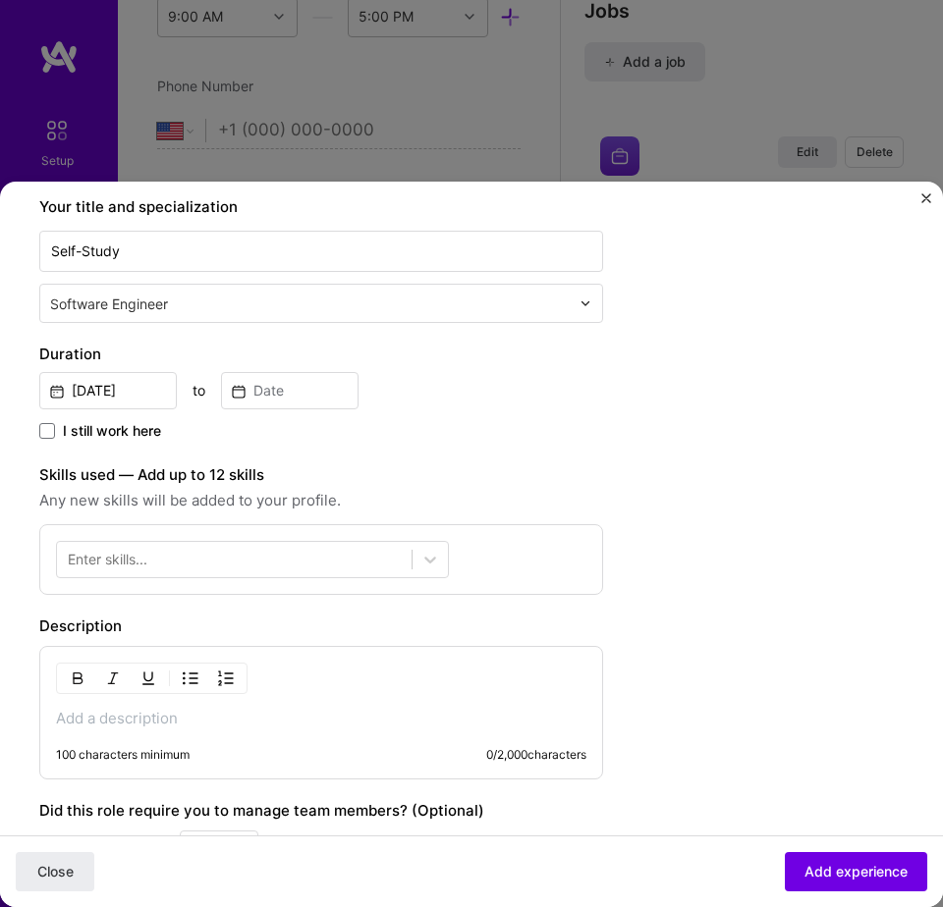
click at [666, 379] on div "Create a job experience Jobs help companies understand your past experience. Co…" at bounding box center [432, 504] width 786 height 1175
click at [104, 384] on input "Aug, 2025" at bounding box center [107, 390] width 137 height 37
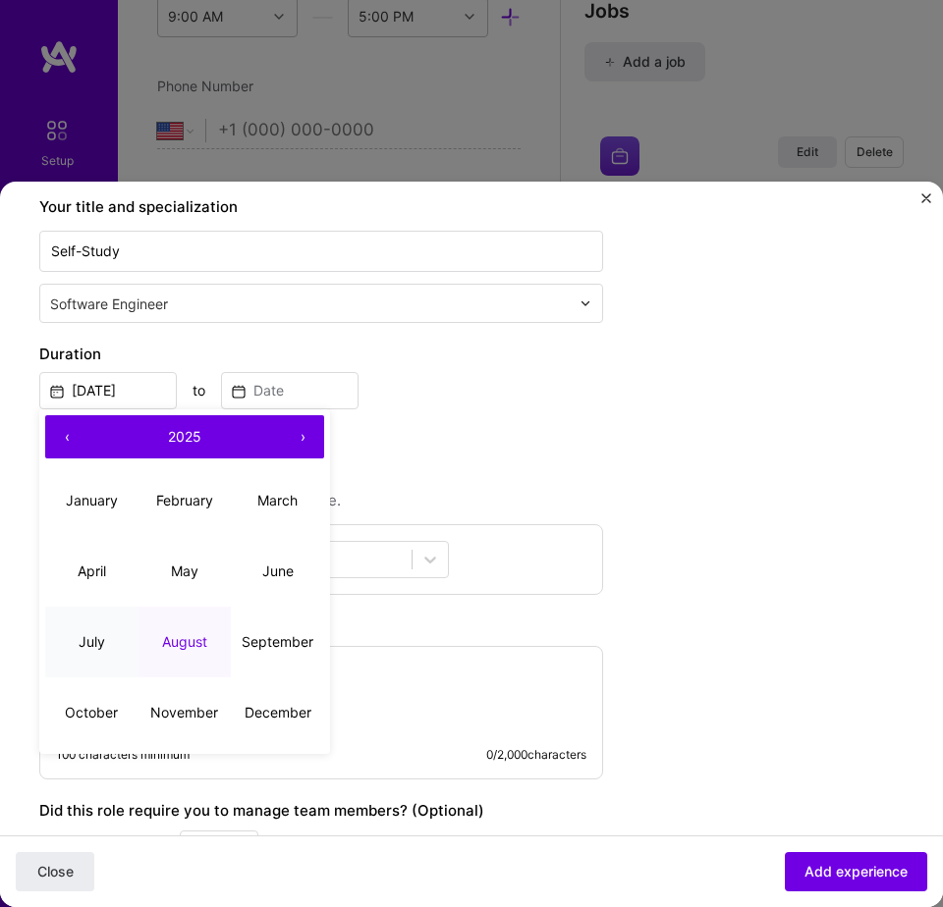
click at [99, 649] on abbr "July" at bounding box center [92, 641] width 27 height 17
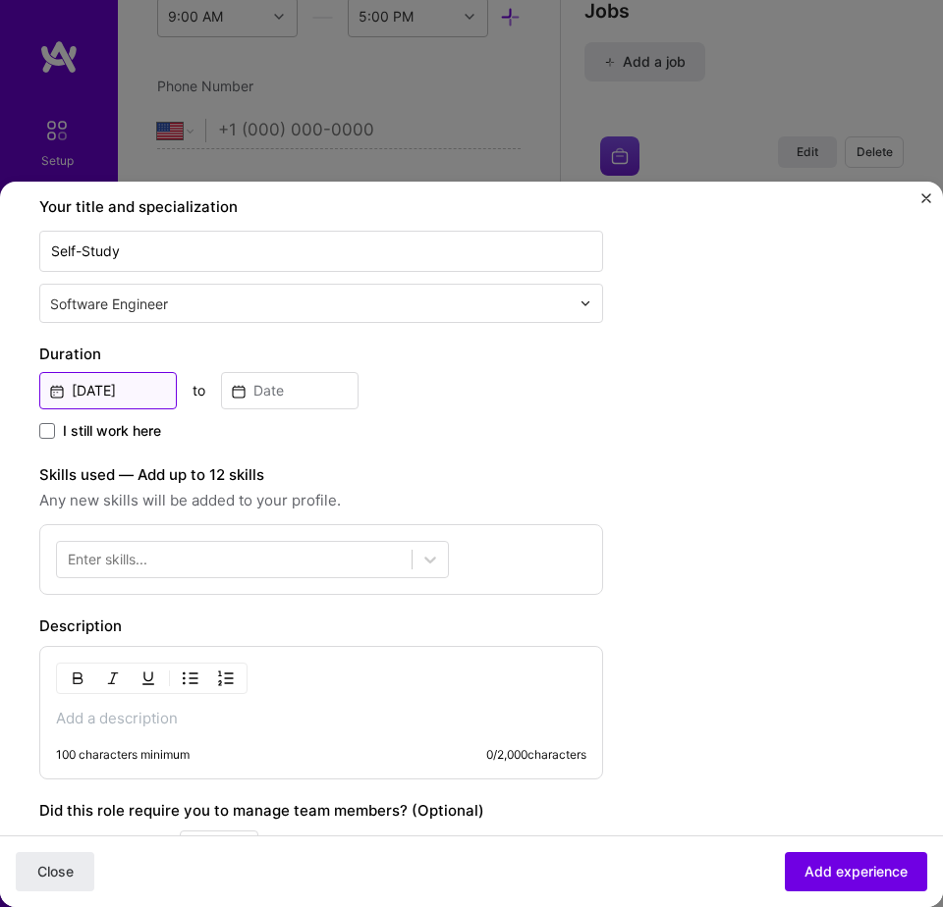
click at [148, 396] on input "Jul, 2025" at bounding box center [107, 390] width 137 height 37
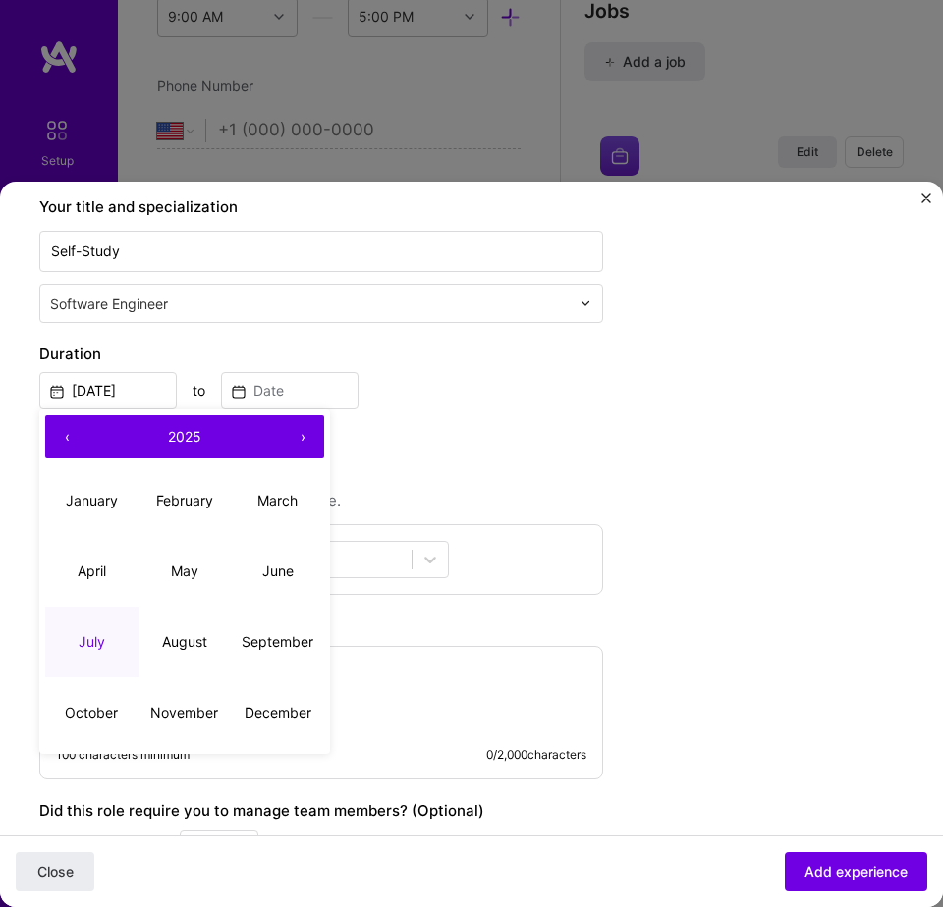
click at [63, 430] on button "‹" at bounding box center [66, 436] width 43 height 43
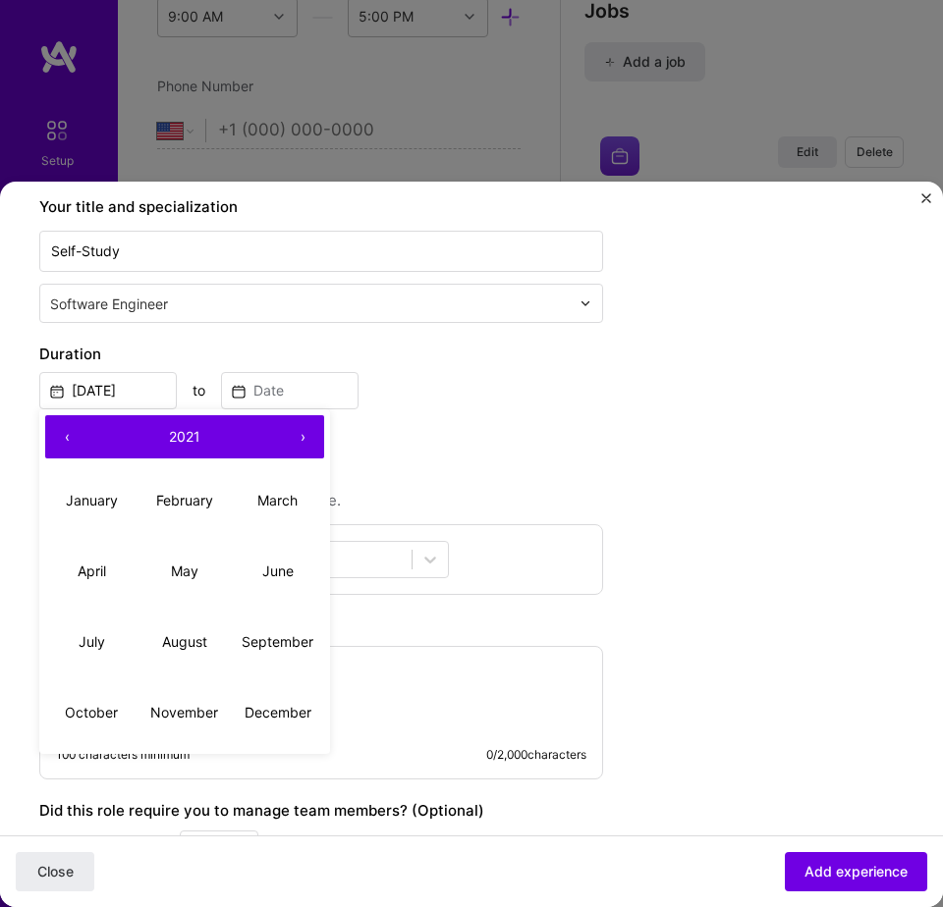
click at [63, 430] on button "‹" at bounding box center [66, 436] width 43 height 43
click at [305, 437] on button "›" at bounding box center [302, 436] width 43 height 43
click at [97, 632] on button "July" at bounding box center [91, 642] width 93 height 71
type input "Jul, 2019"
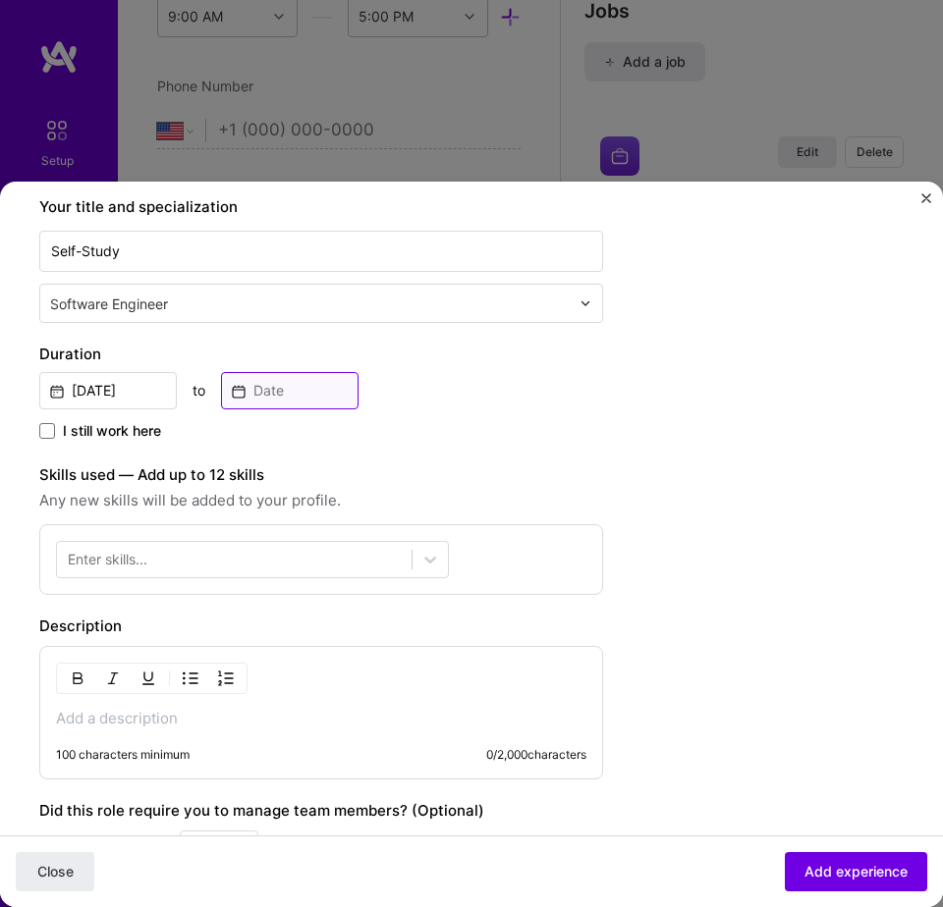
click at [298, 393] on input at bounding box center [289, 390] width 137 height 37
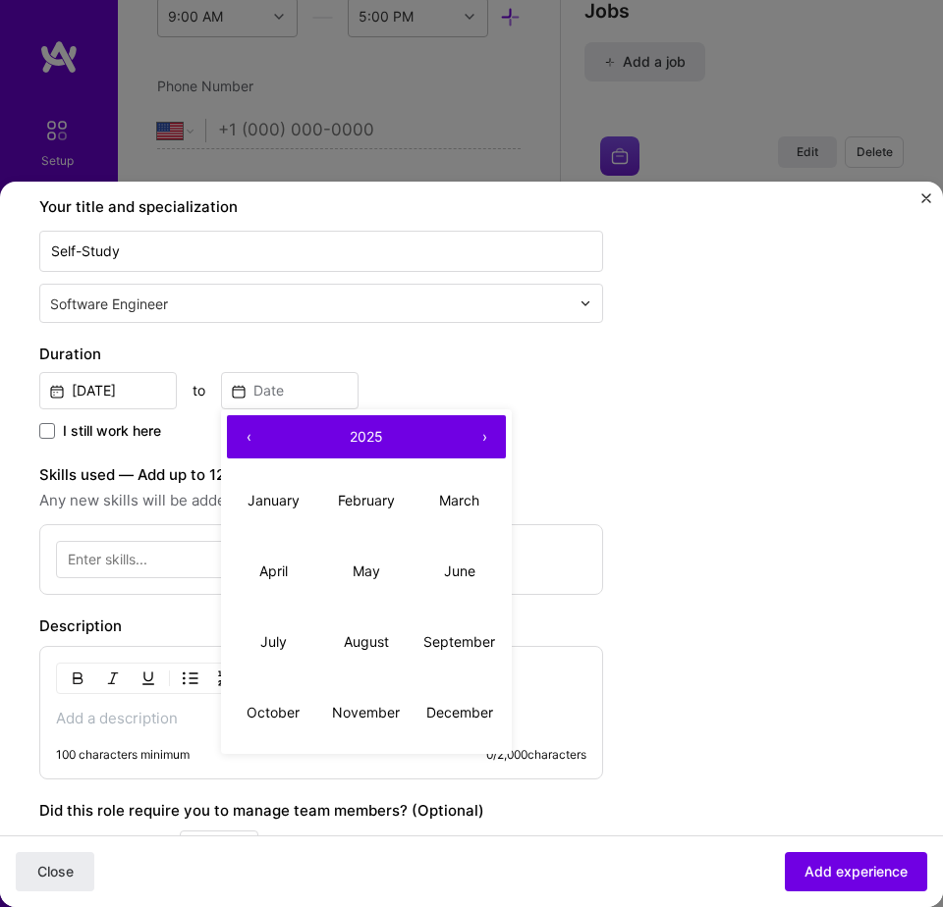
click at [251, 443] on button "‹" at bounding box center [248, 436] width 43 height 43
click at [353, 566] on abbr "May" at bounding box center [365, 571] width 27 height 17
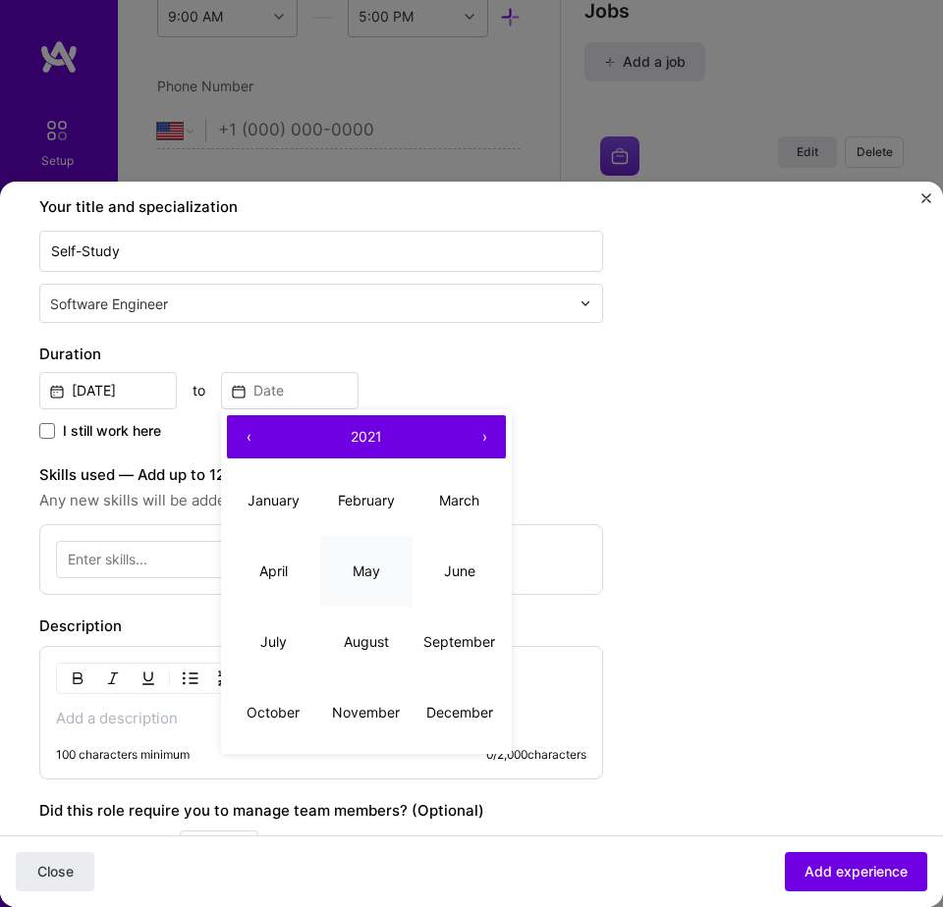
type input "May, 2021"
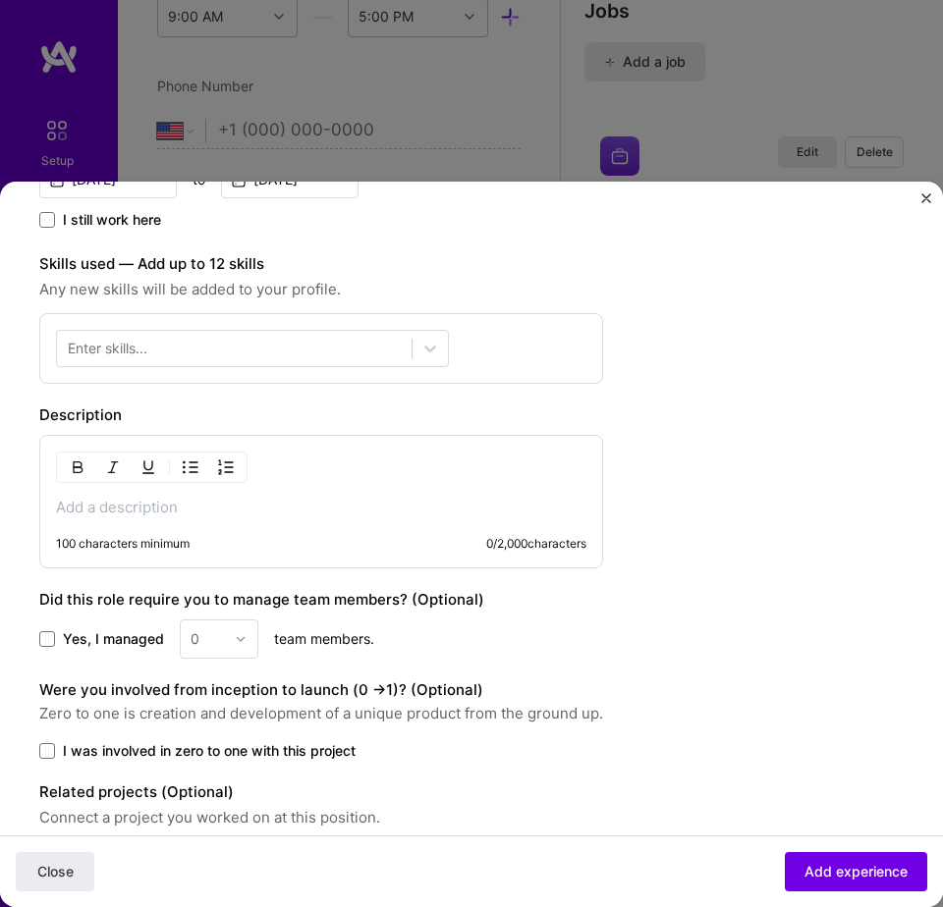
scroll to position [516, 0]
click at [357, 501] on p at bounding box center [321, 507] width 530 height 20
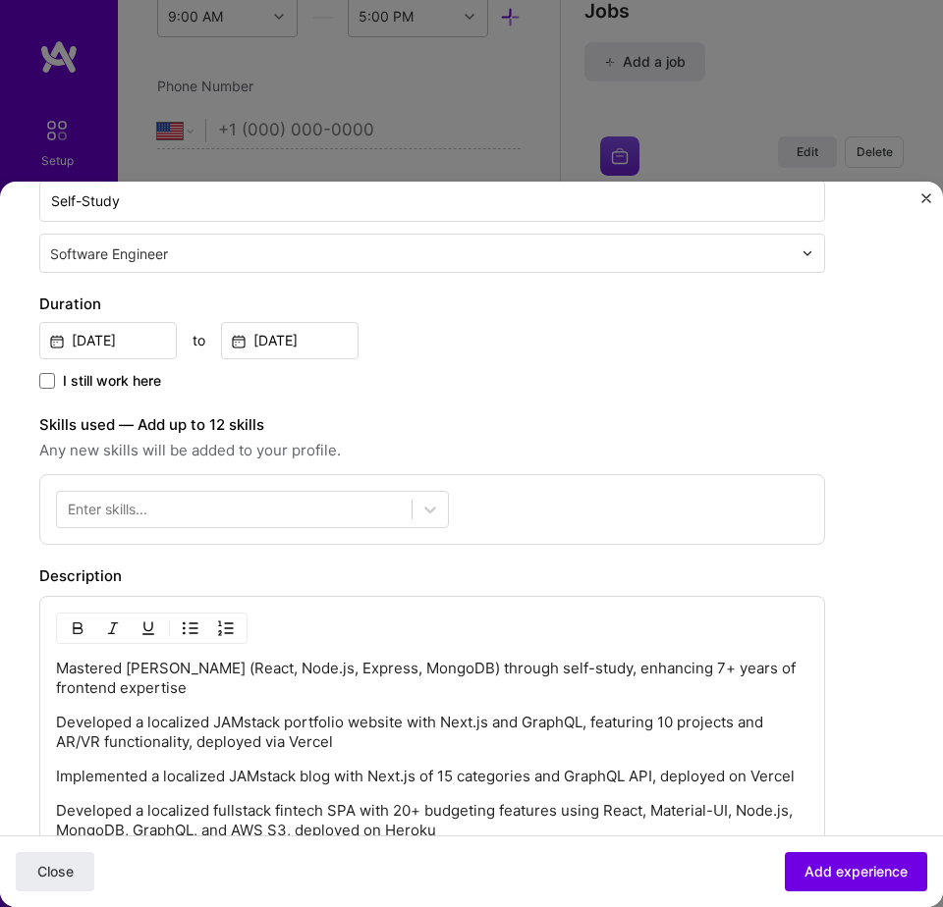
scroll to position [349, 0]
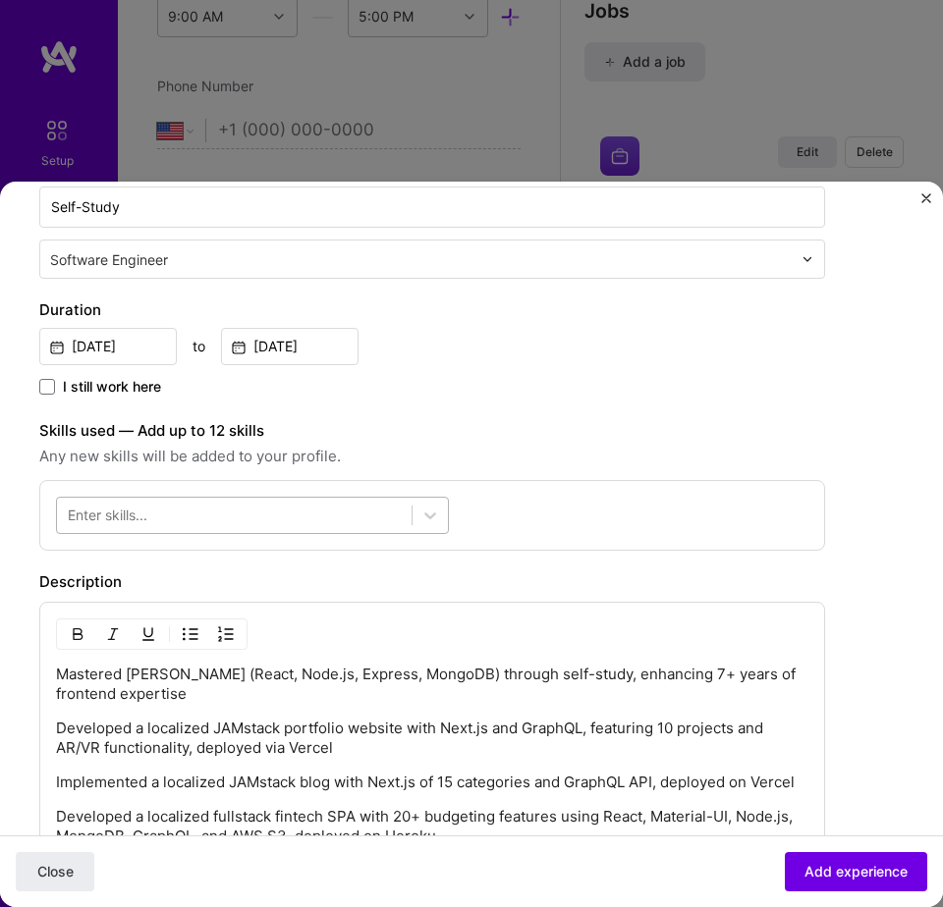
click at [160, 512] on div at bounding box center [234, 515] width 354 height 31
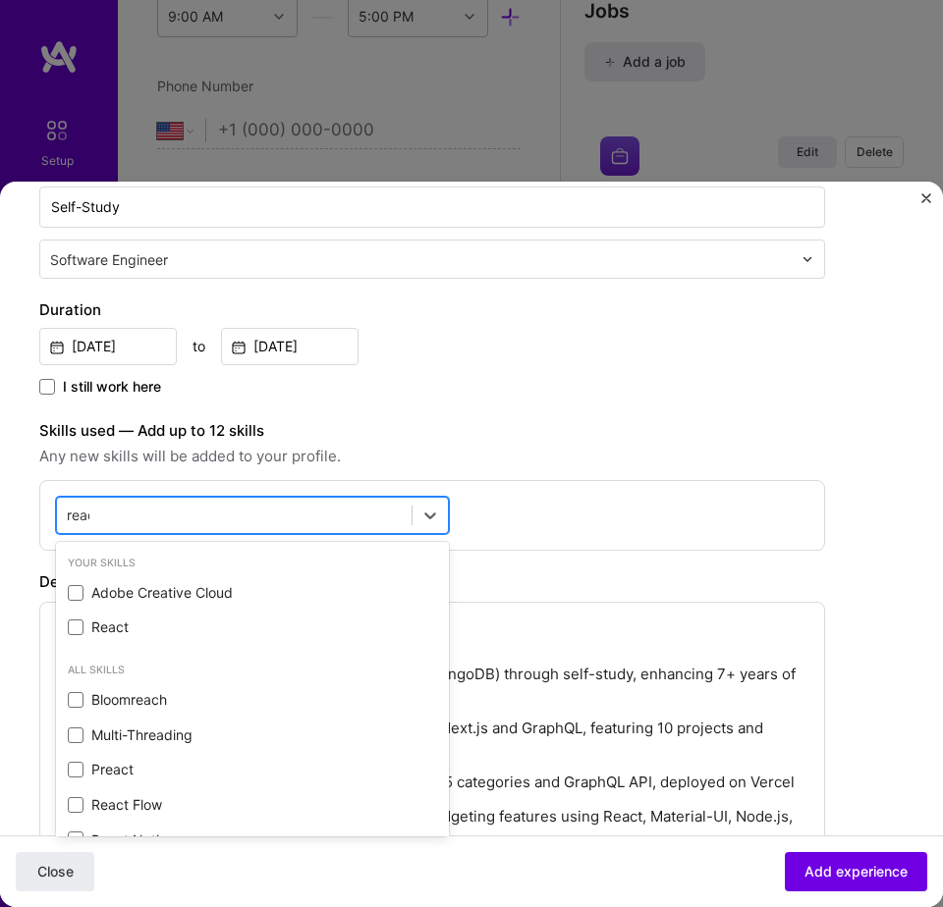
type input "react"
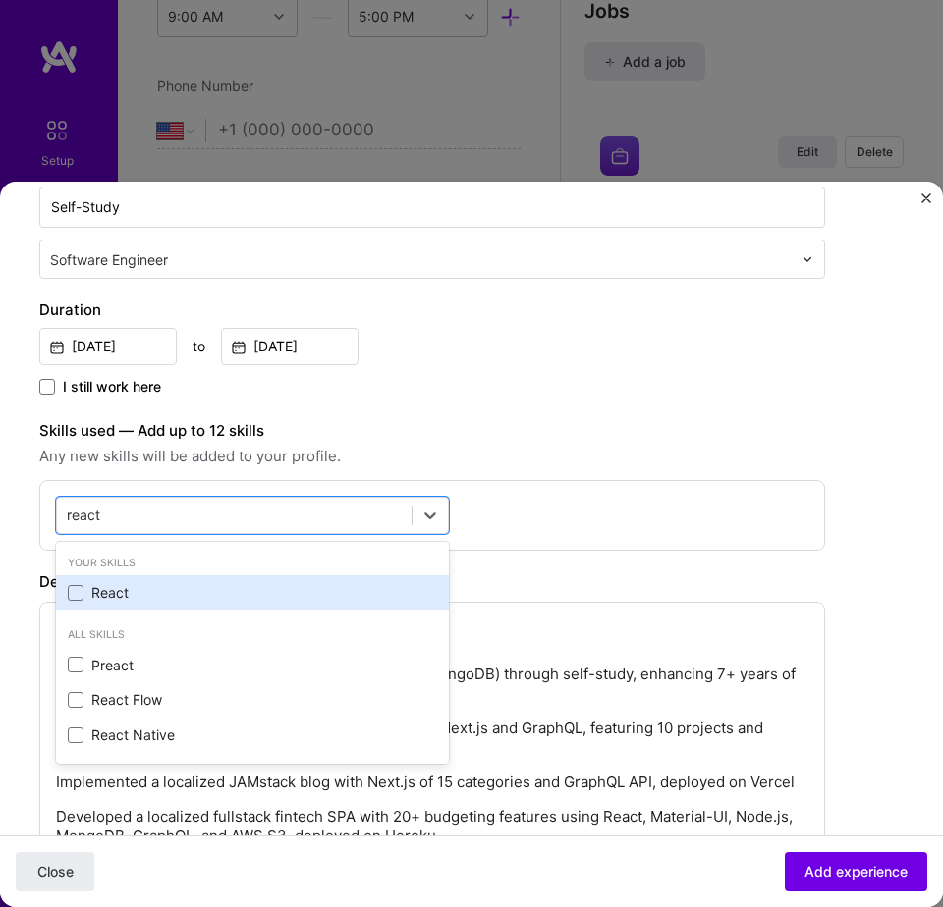
click at [105, 583] on div "React" at bounding box center [252, 593] width 369 height 20
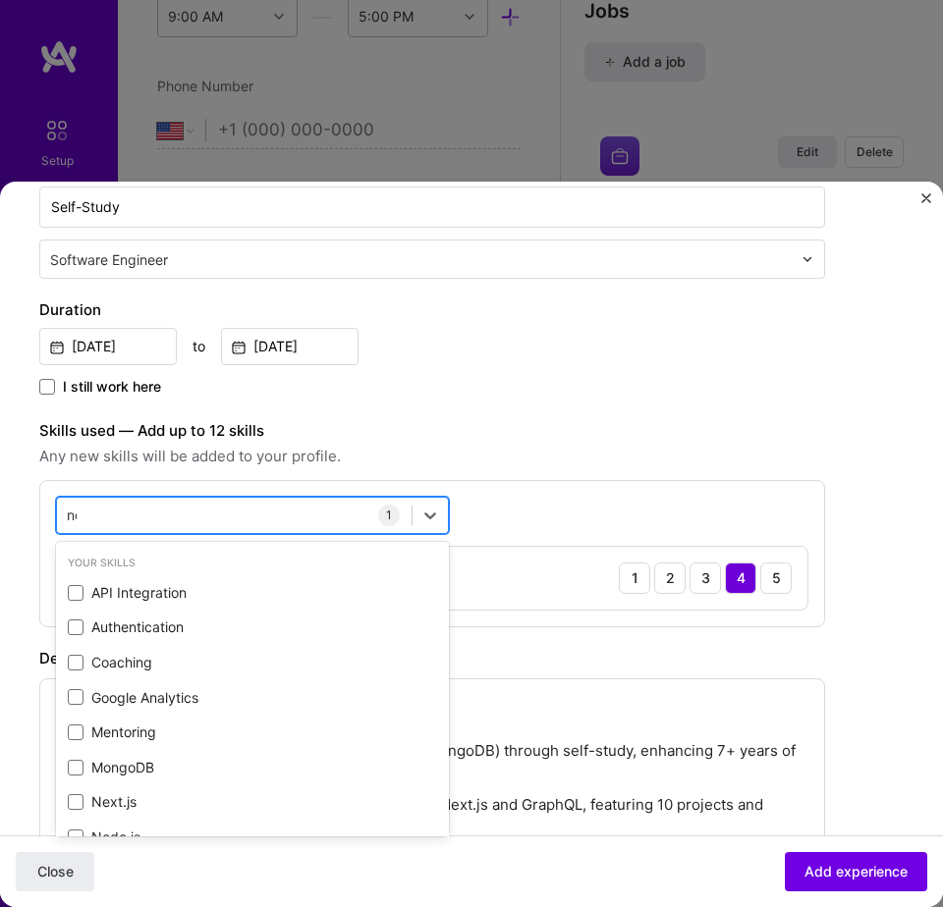
type input "node"
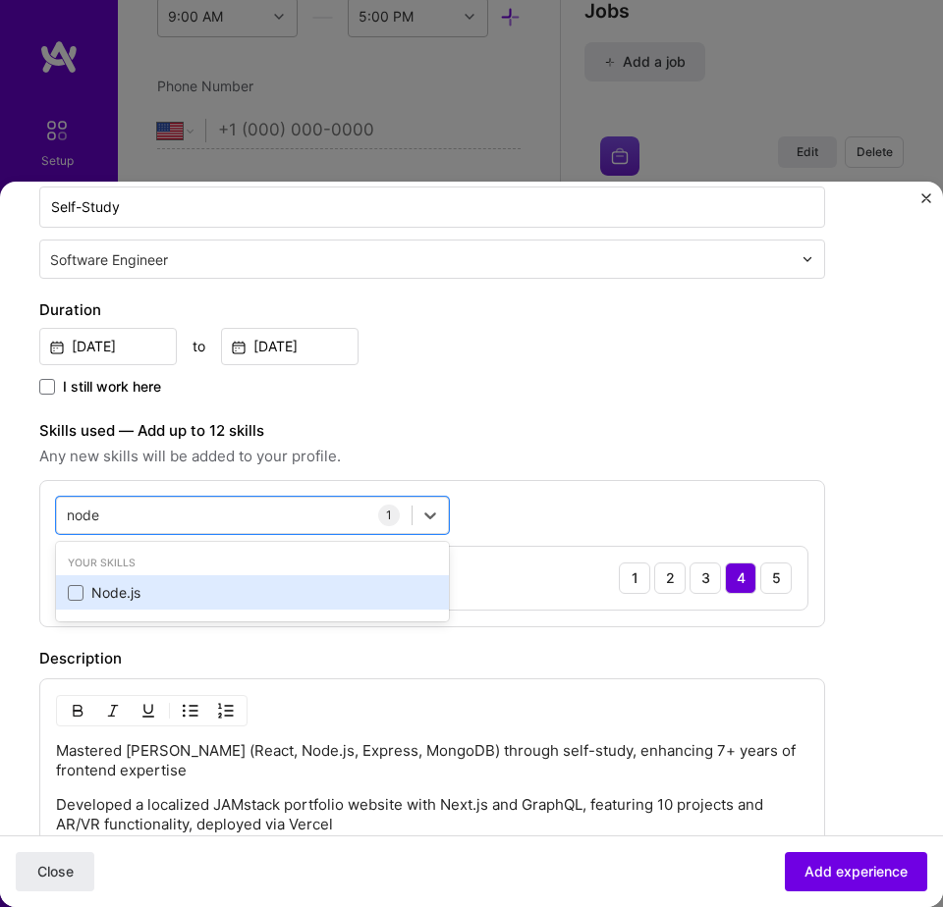
click at [159, 593] on div "Node.js" at bounding box center [252, 593] width 369 height 20
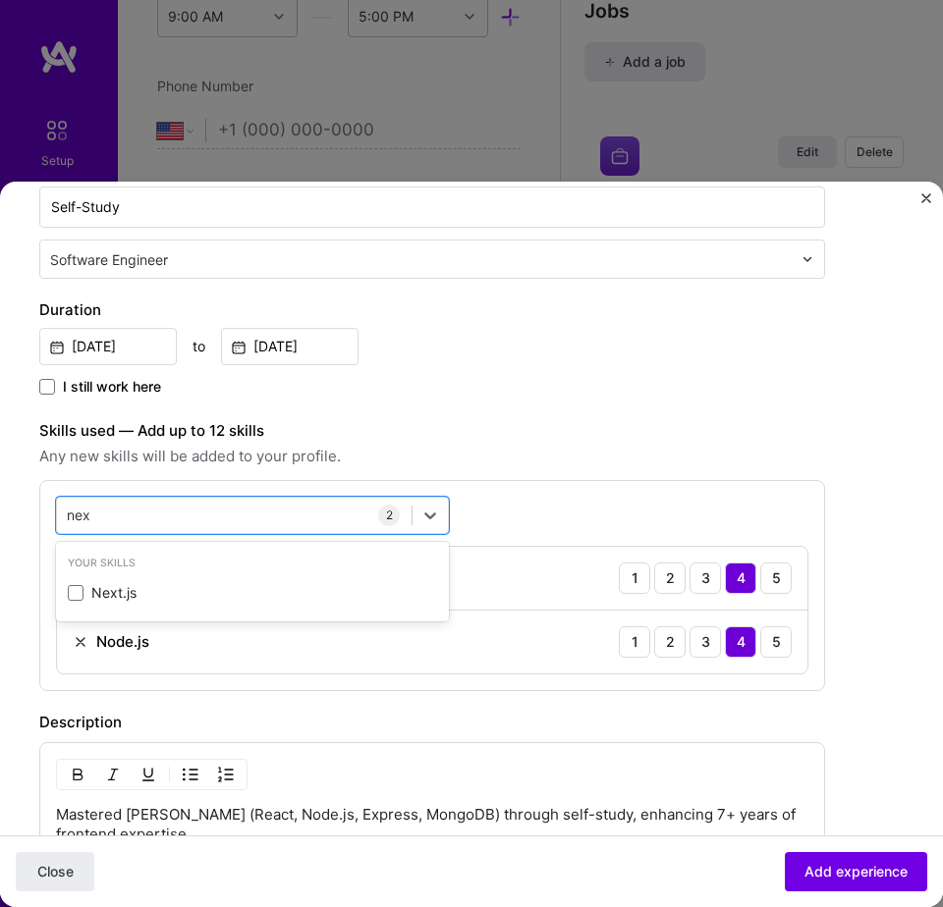
type input "next"
click at [159, 593] on div "Next.js" at bounding box center [252, 593] width 369 height 20
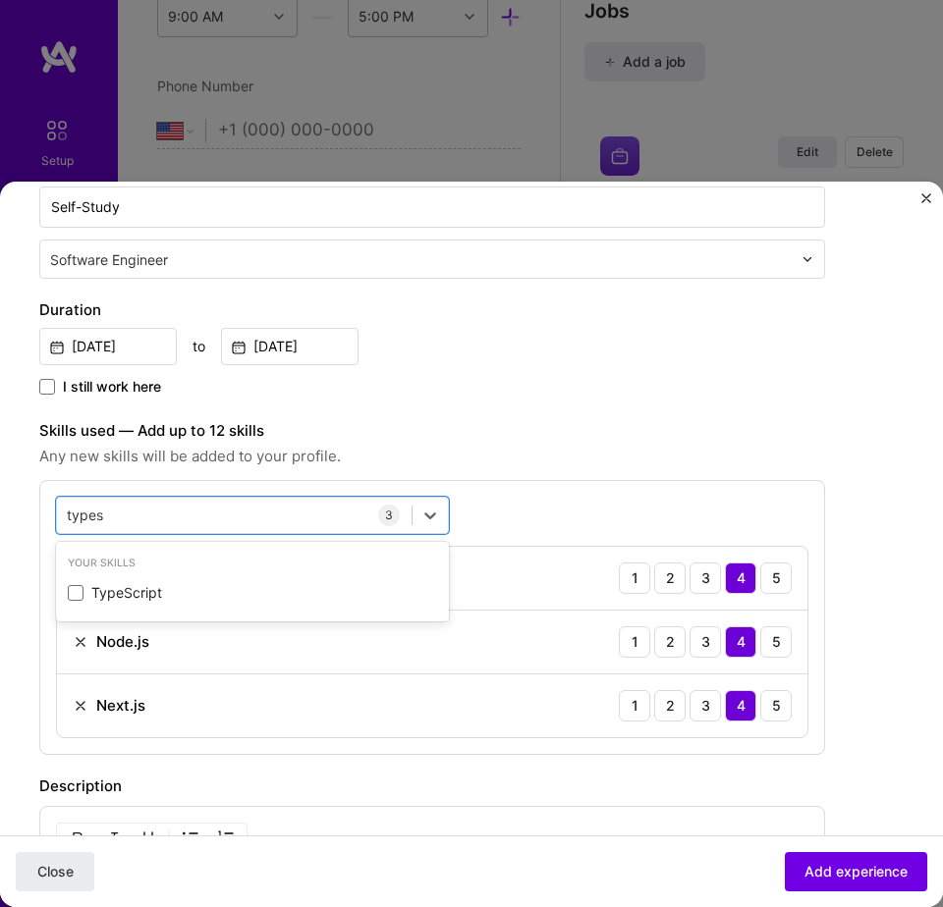
type input "typesc"
click at [159, 593] on div "TypeScript" at bounding box center [252, 593] width 369 height 20
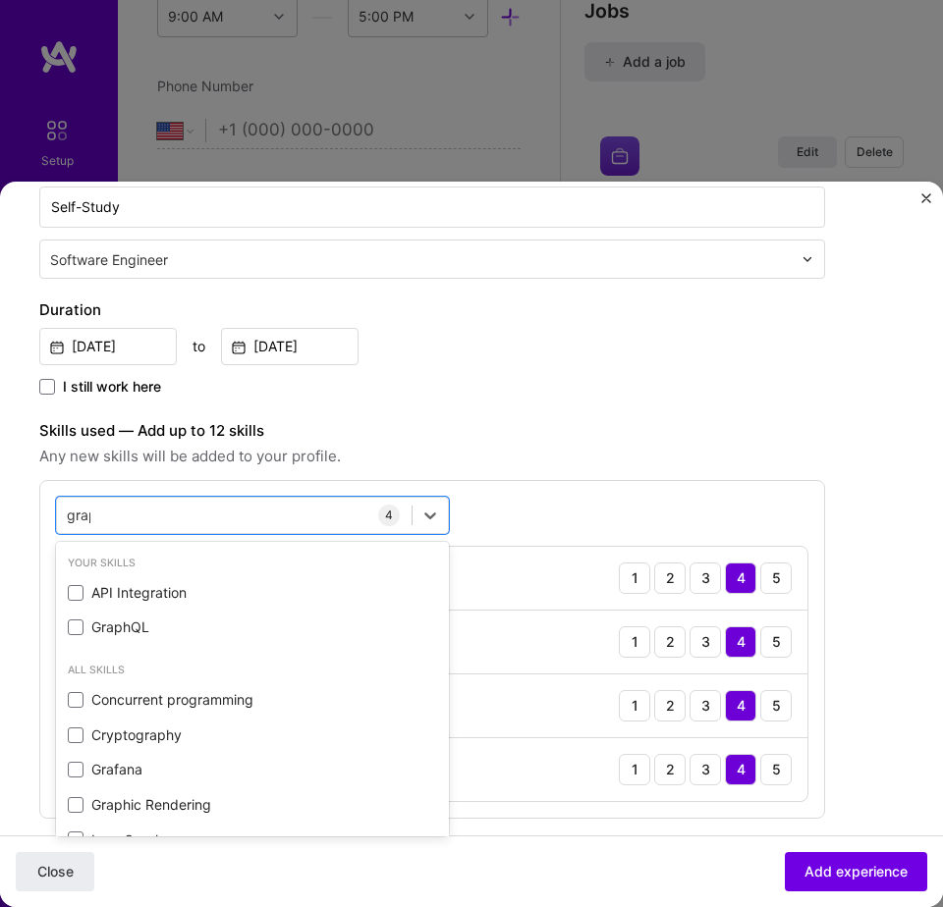
type input "graph"
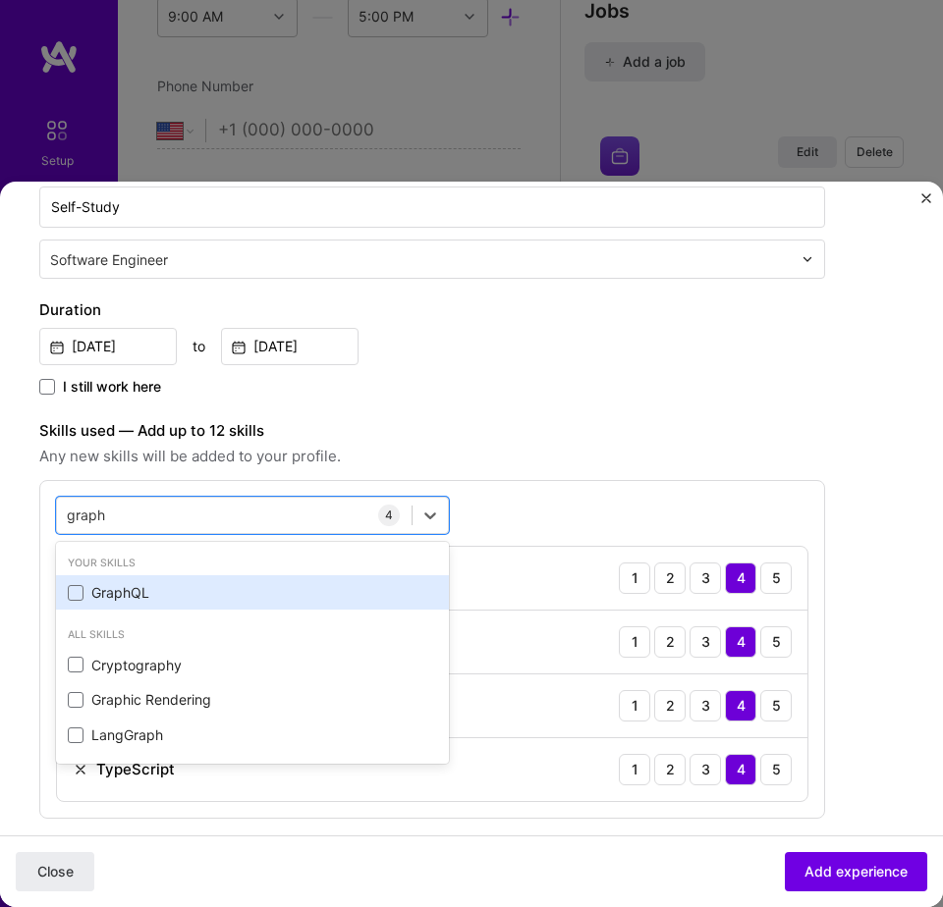
click at [159, 595] on div "GraphQL" at bounding box center [252, 593] width 369 height 20
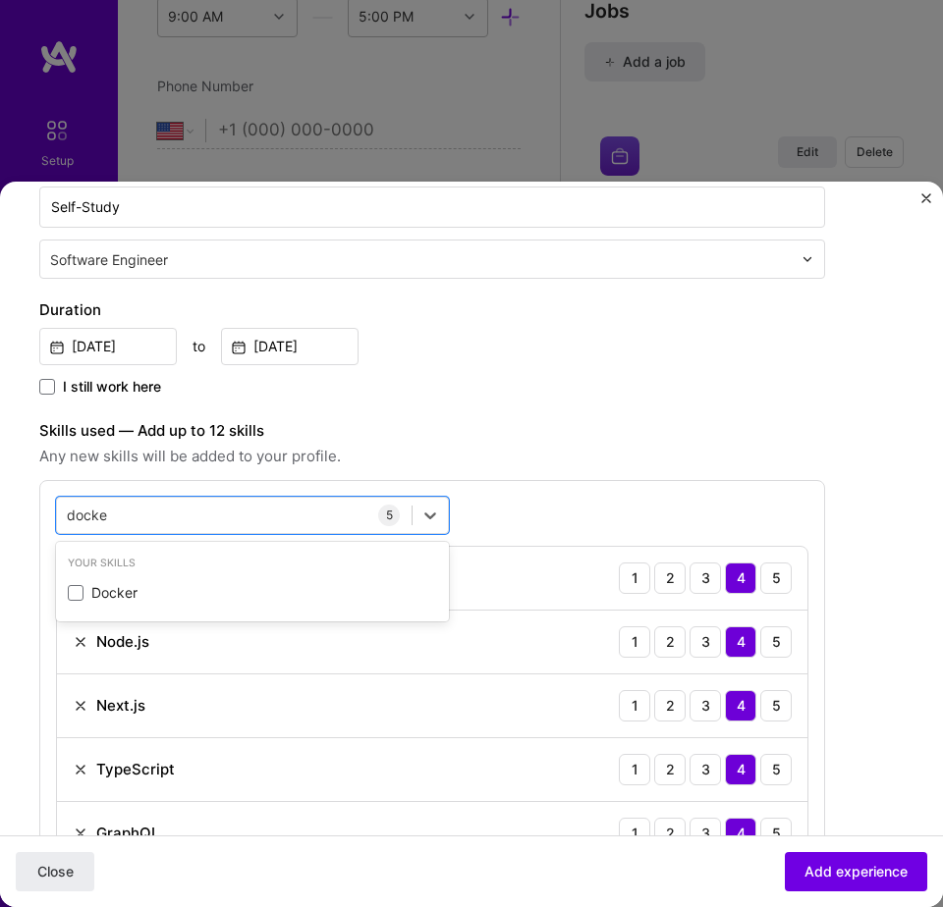
type input "docker"
click at [159, 595] on div "Docker" at bounding box center [252, 593] width 369 height 20
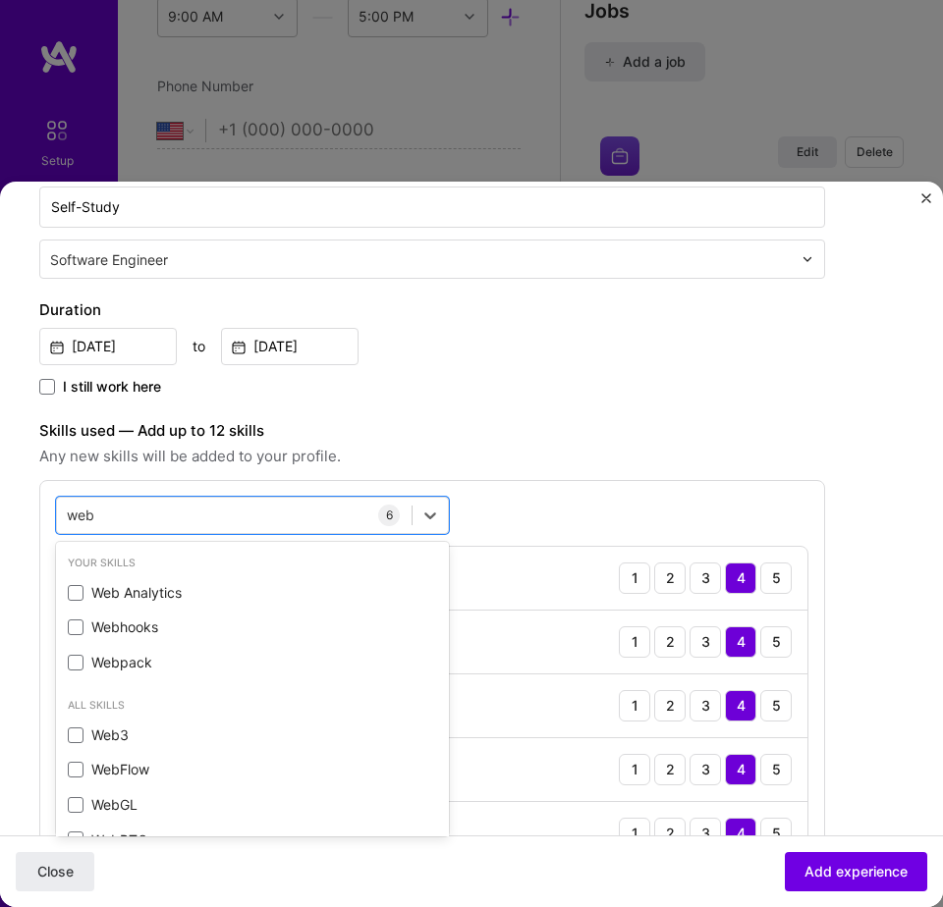
type input "webp"
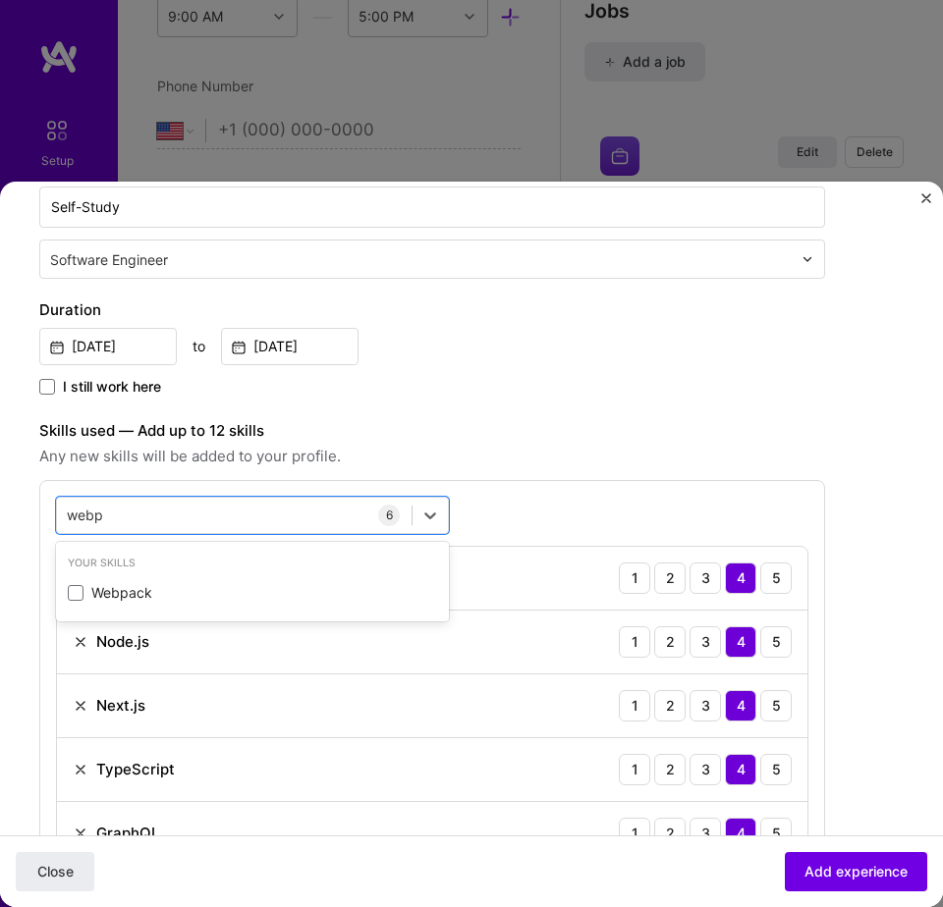
click at [159, 595] on div "Webpack" at bounding box center [252, 593] width 369 height 20
type input "javascr"
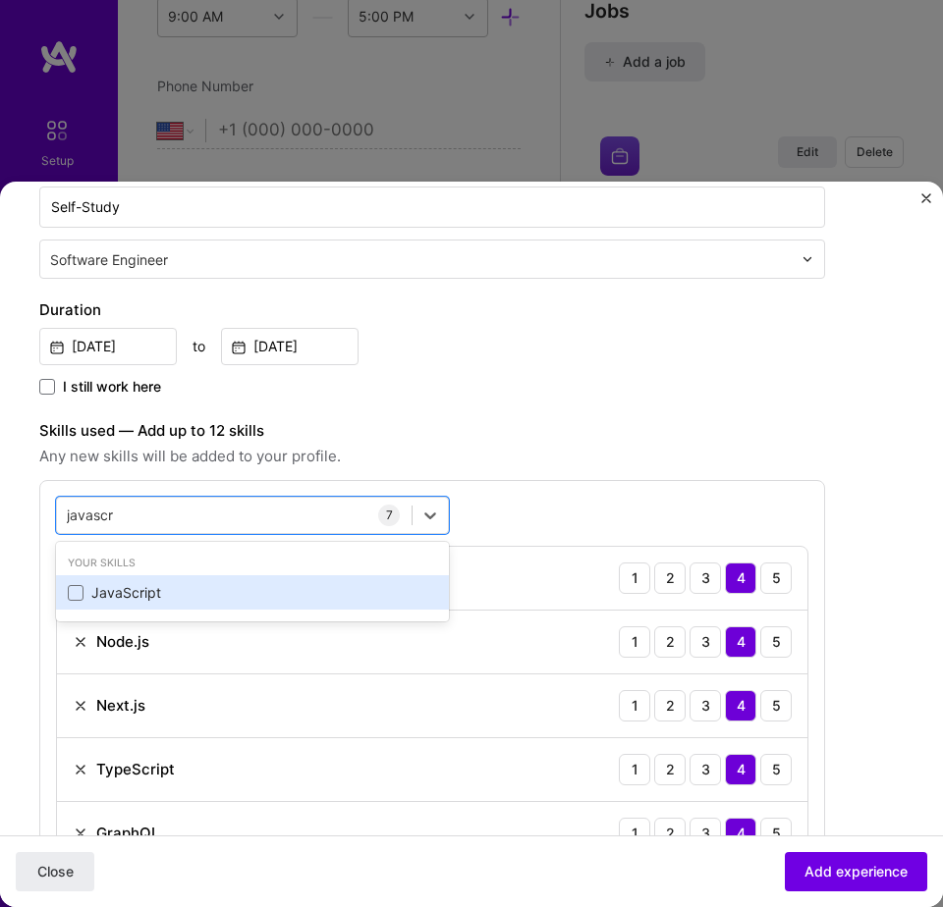
click at [172, 597] on div "JavaScript" at bounding box center [252, 593] width 369 height 20
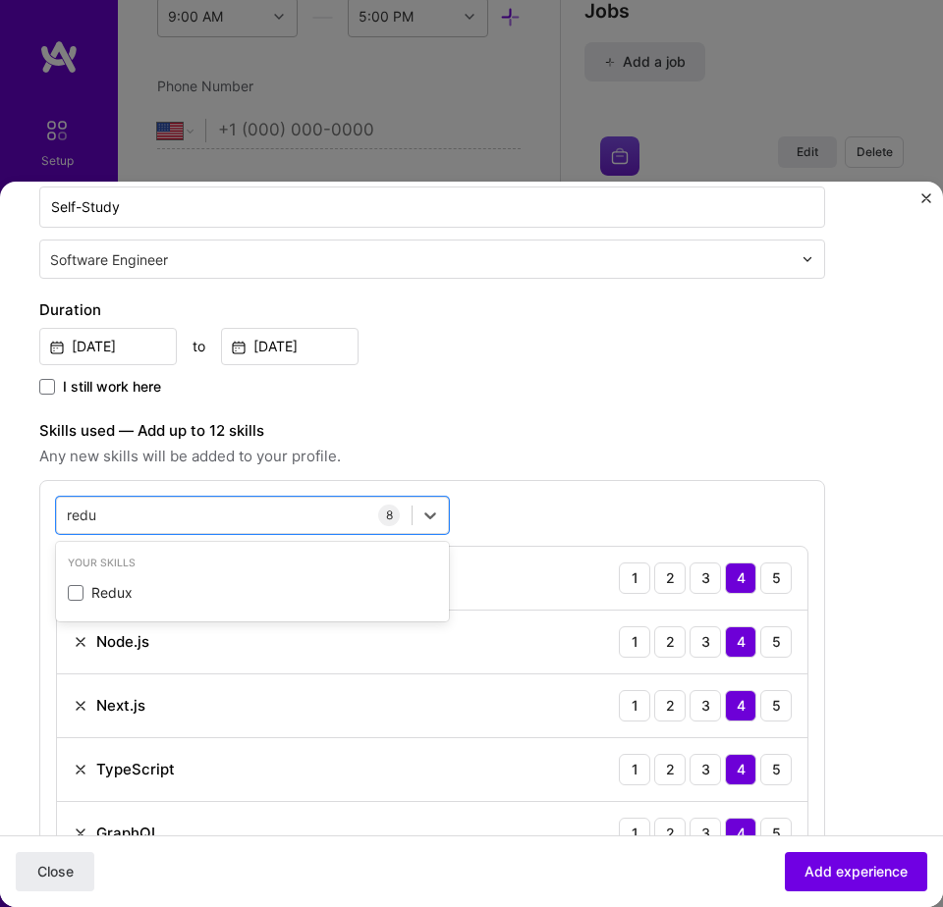
type input "redux"
click at [172, 597] on div "Redux" at bounding box center [252, 593] width 369 height 20
type input "github"
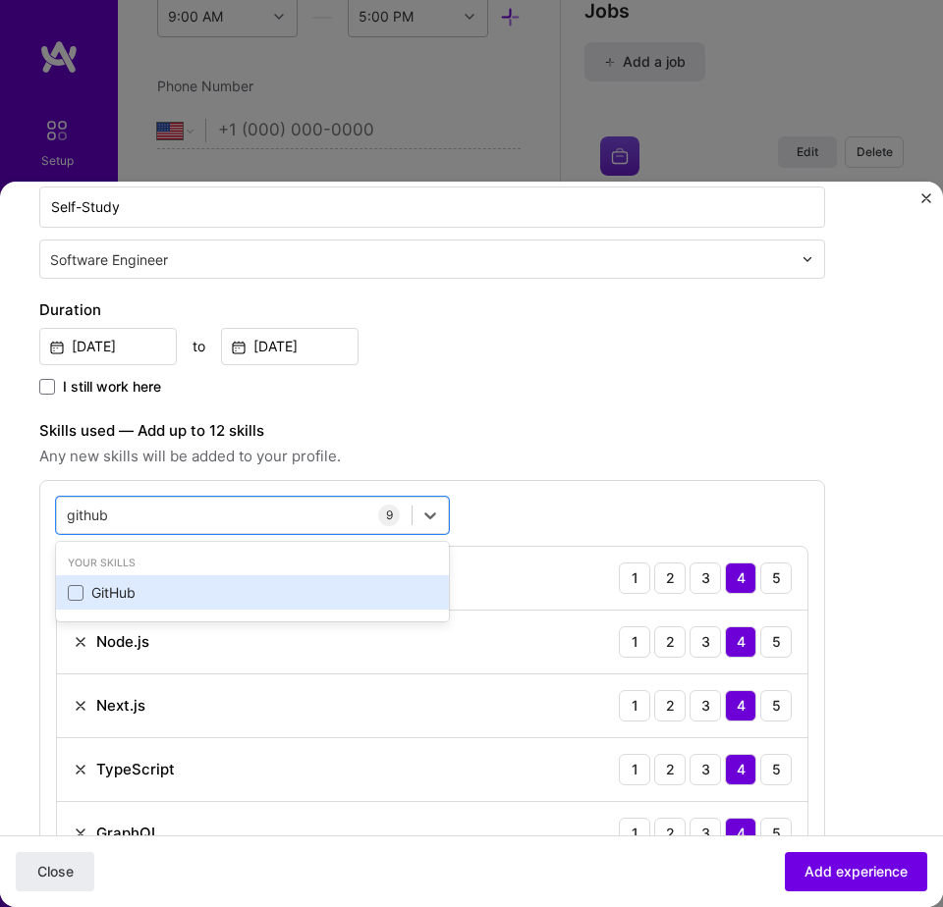
click at [172, 597] on div "GitHub" at bounding box center [252, 593] width 369 height 20
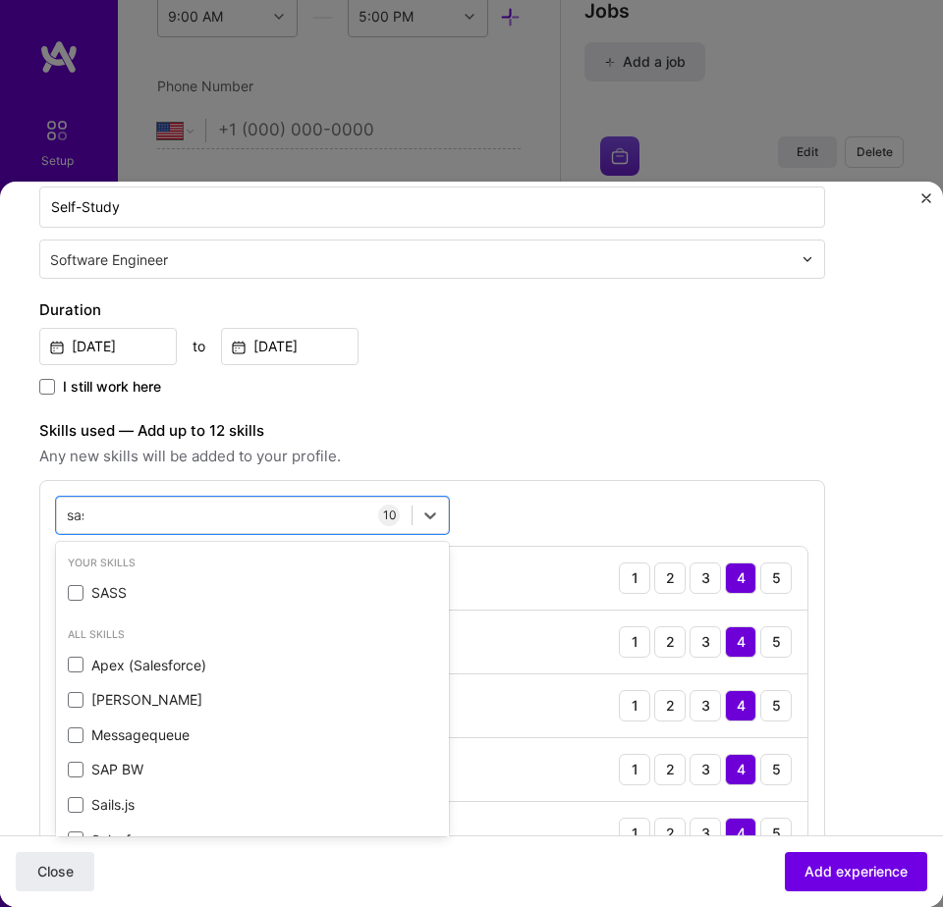
type input "sass"
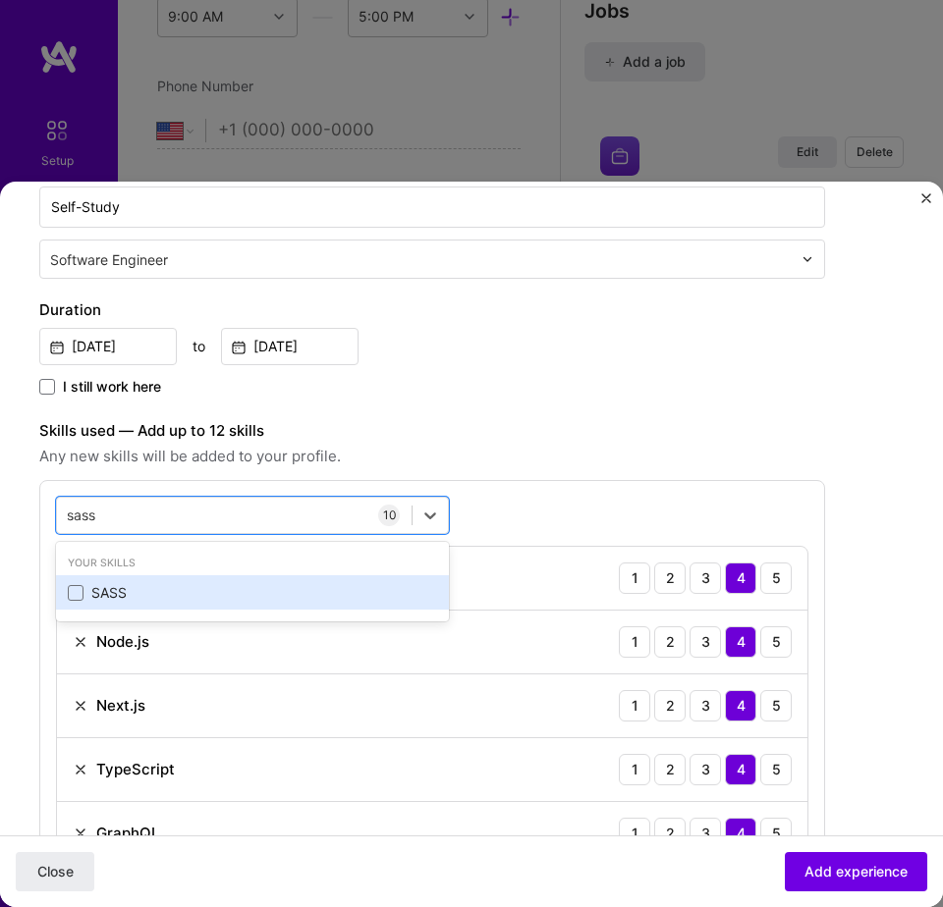
click at [173, 597] on div "SASS" at bounding box center [252, 593] width 369 height 20
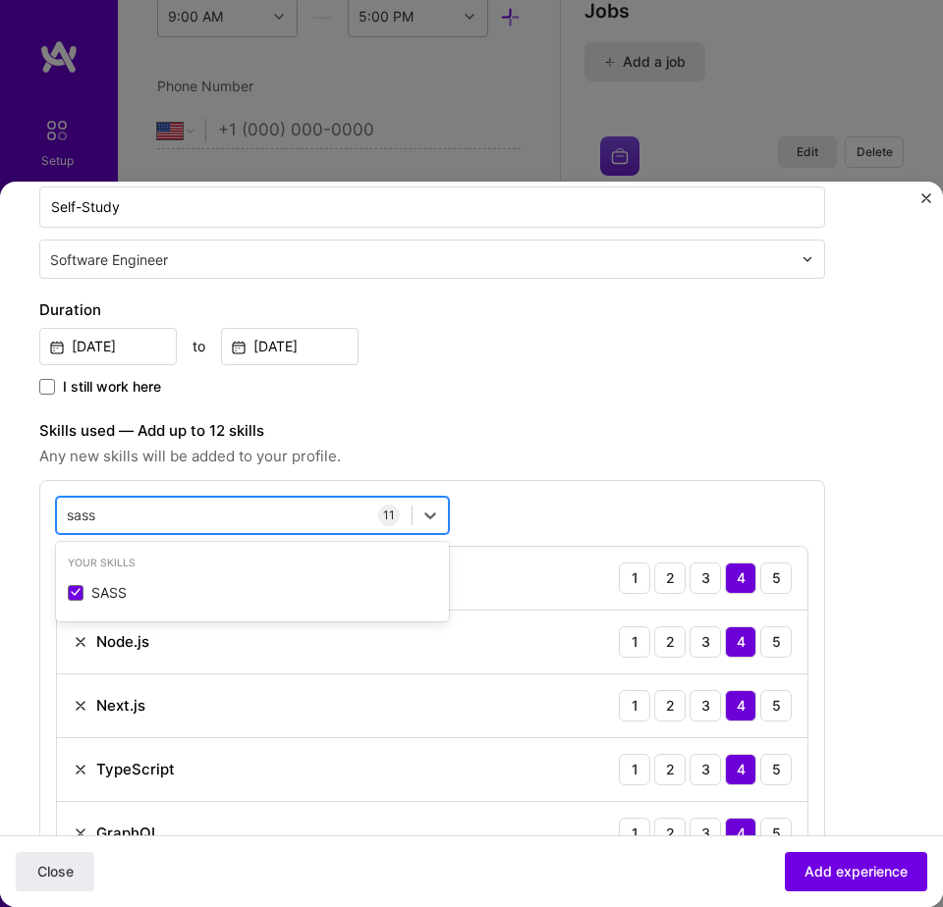
click at [272, 521] on div "sass sass" at bounding box center [234, 515] width 354 height 31
type input "cypress"
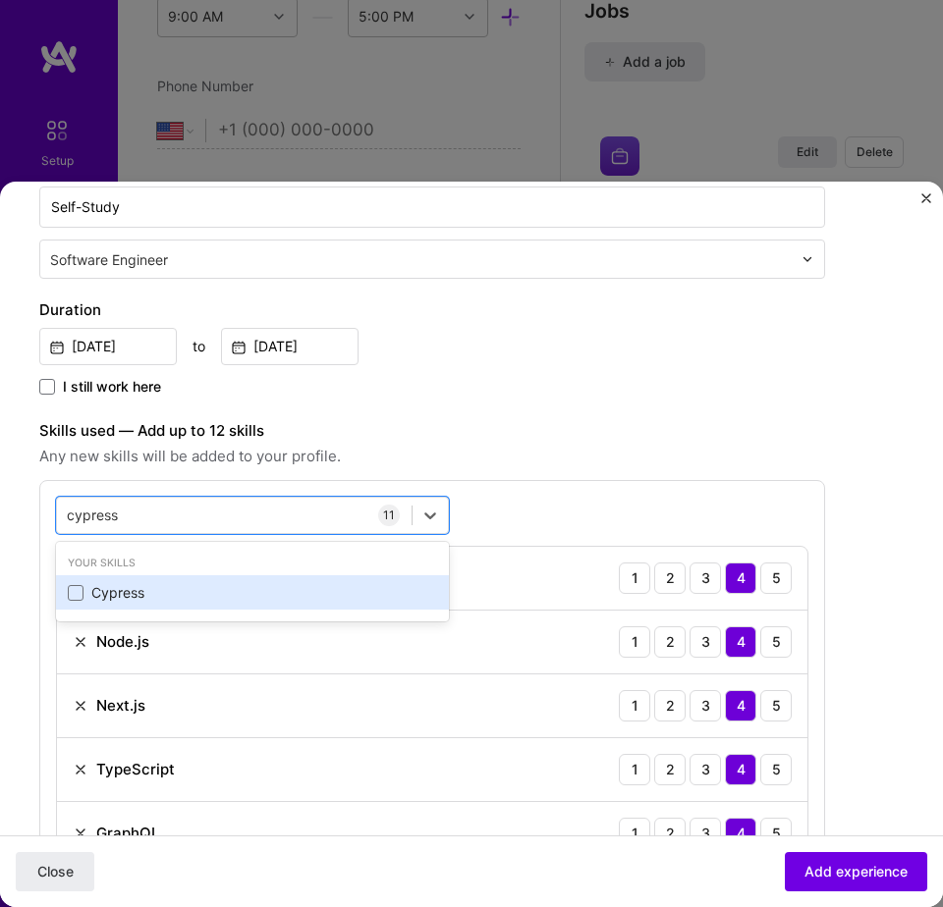
click at [195, 600] on div "Cypress" at bounding box center [252, 593] width 369 height 20
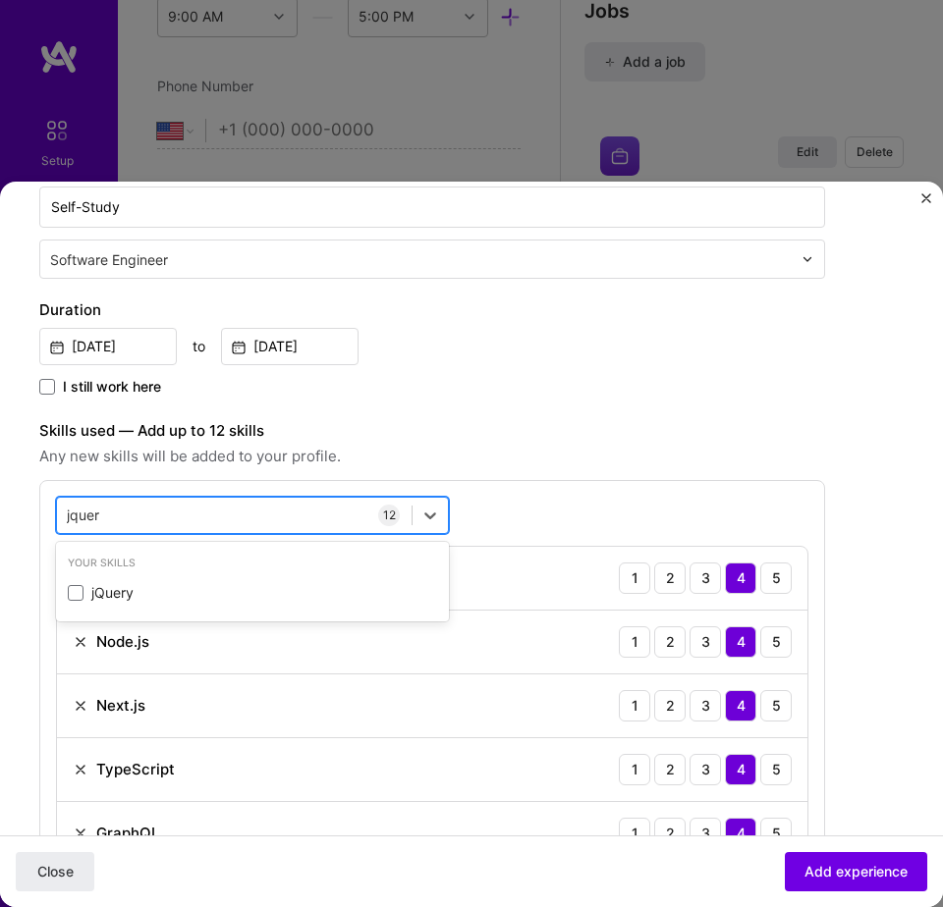
type input "jquery"
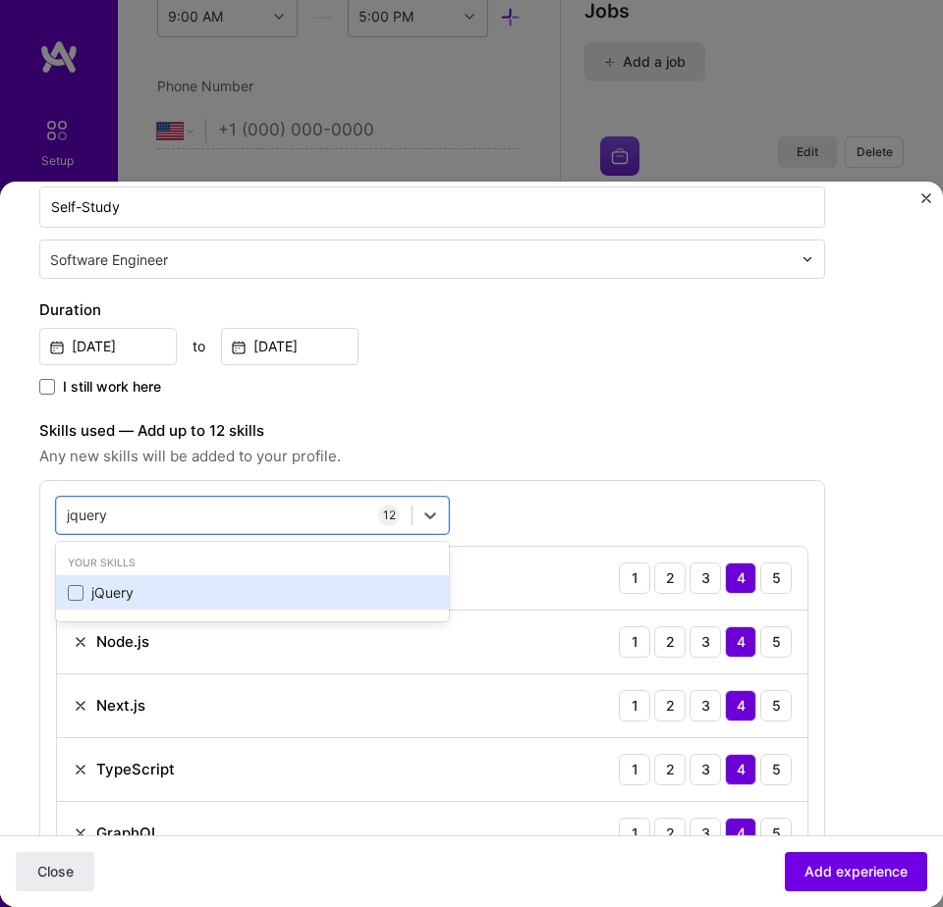
click at [215, 596] on div "jQuery" at bounding box center [252, 593] width 369 height 20
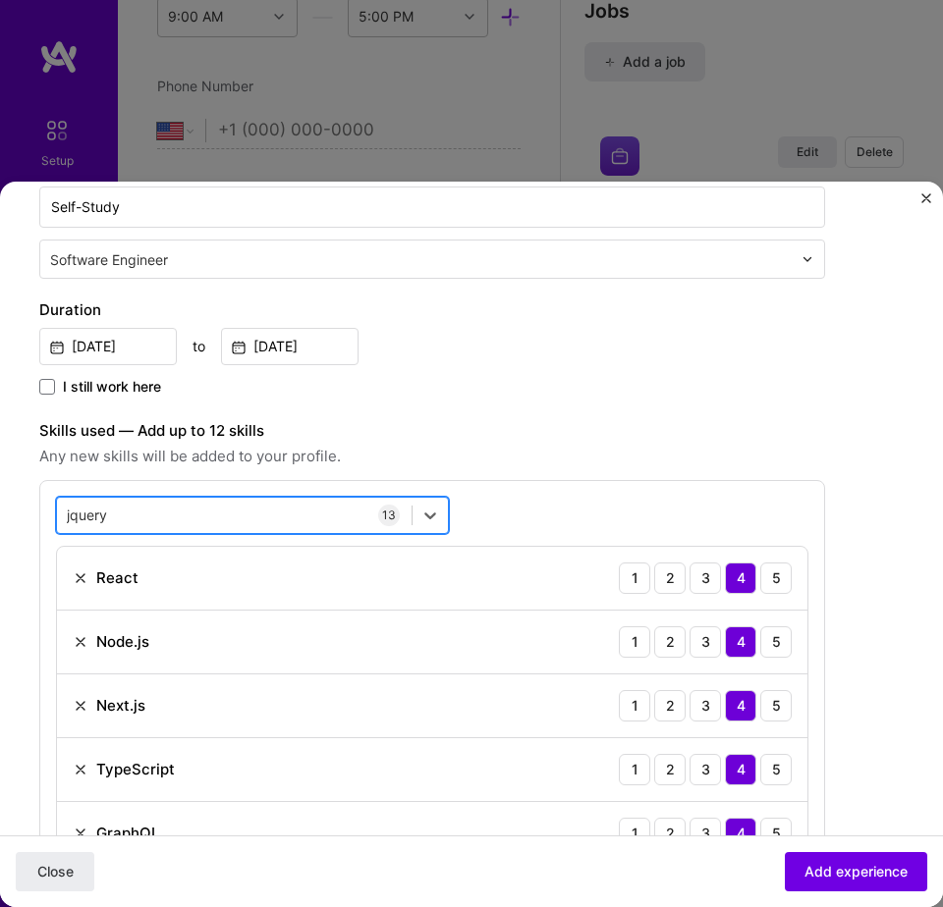
click at [267, 516] on div "jquery jquery" at bounding box center [234, 515] width 354 height 31
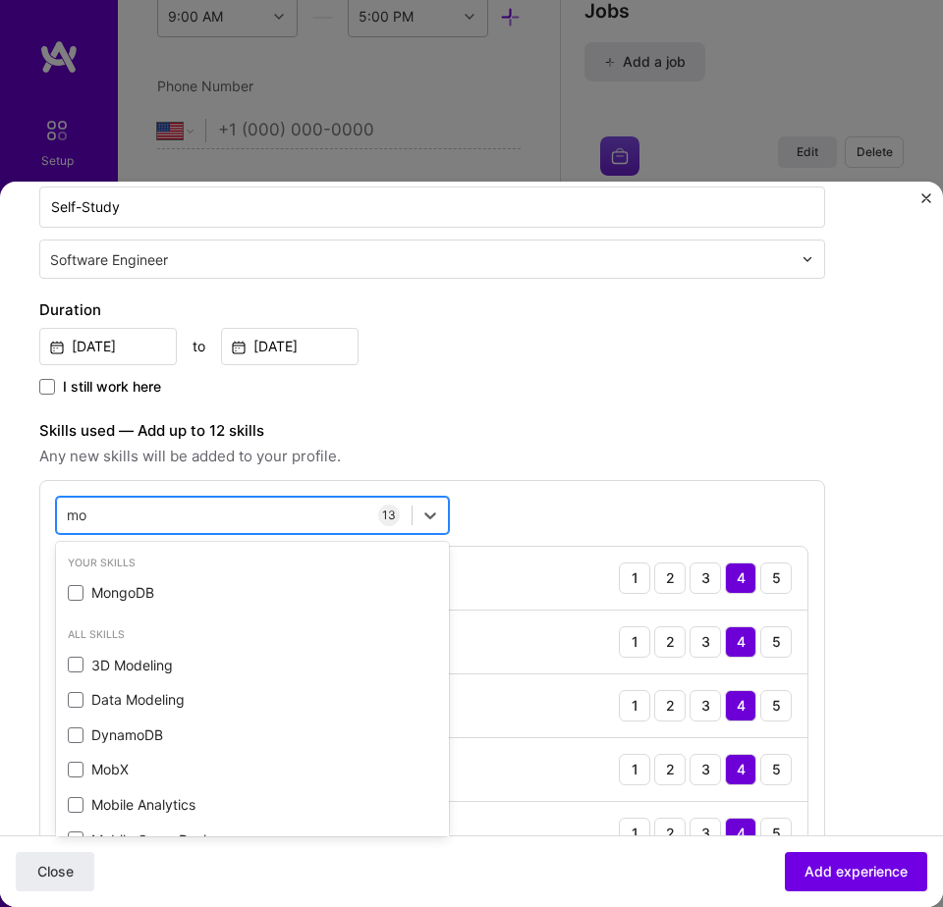
type input "mon"
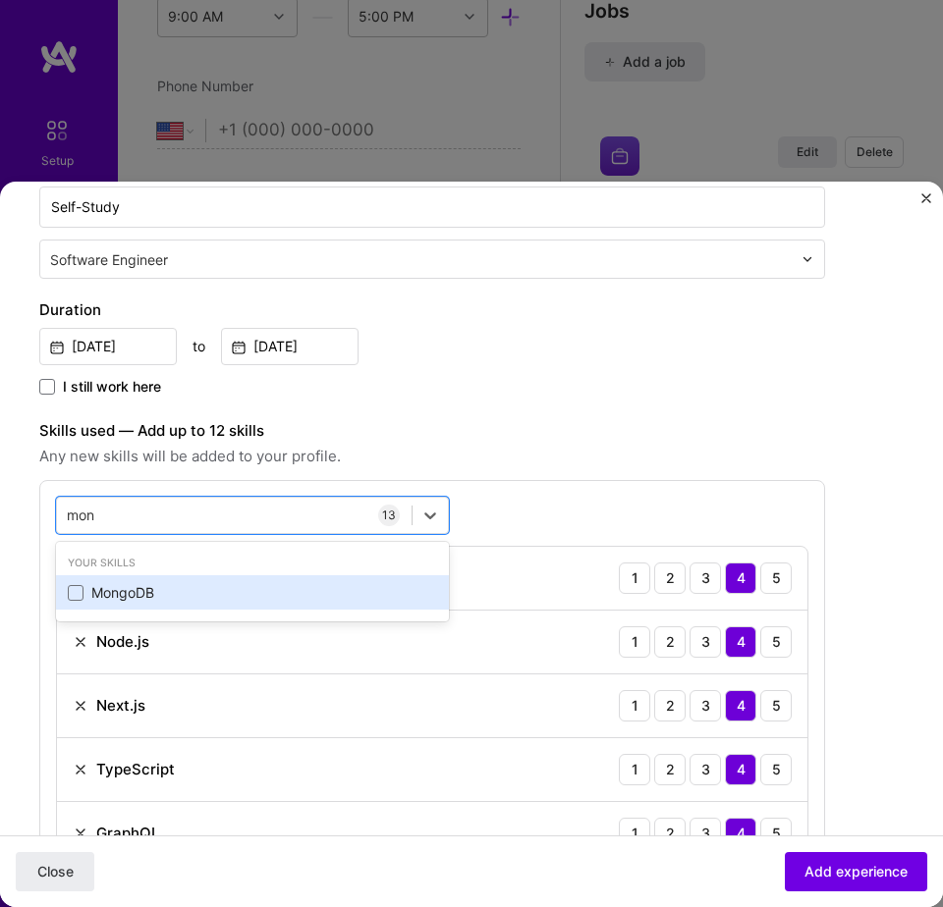
click at [221, 597] on div "MongoDB" at bounding box center [252, 593] width 369 height 20
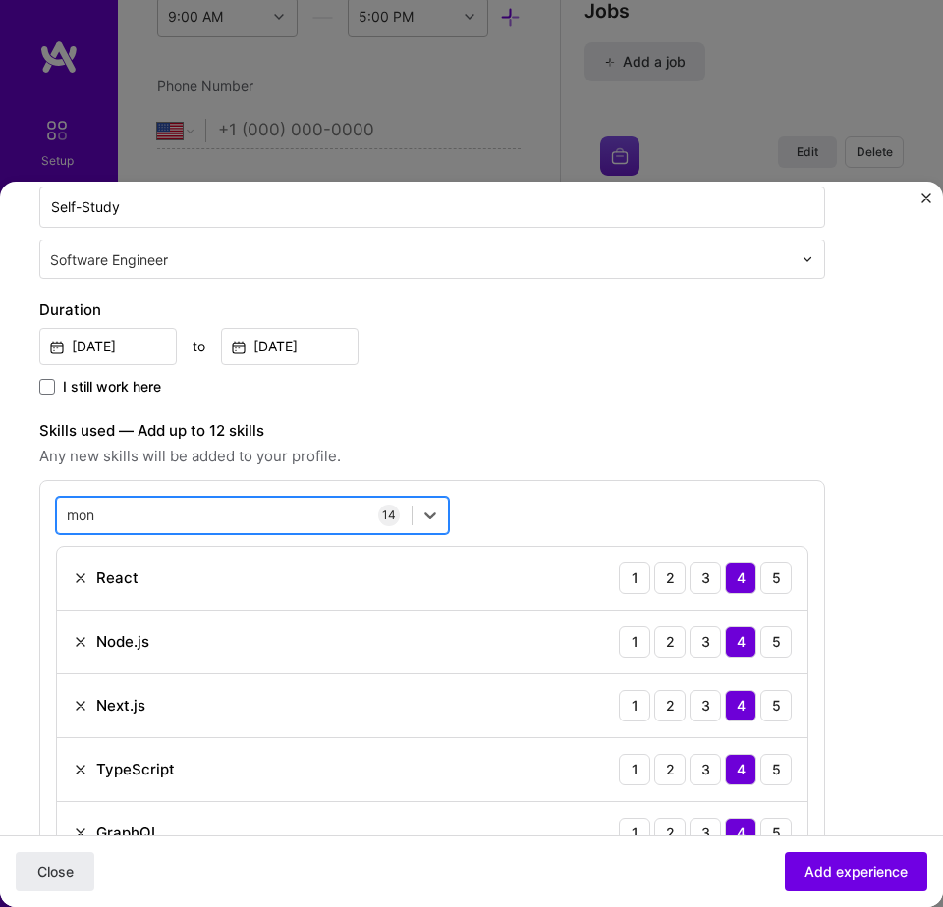
click at [244, 507] on div "mon mon" at bounding box center [234, 515] width 354 height 31
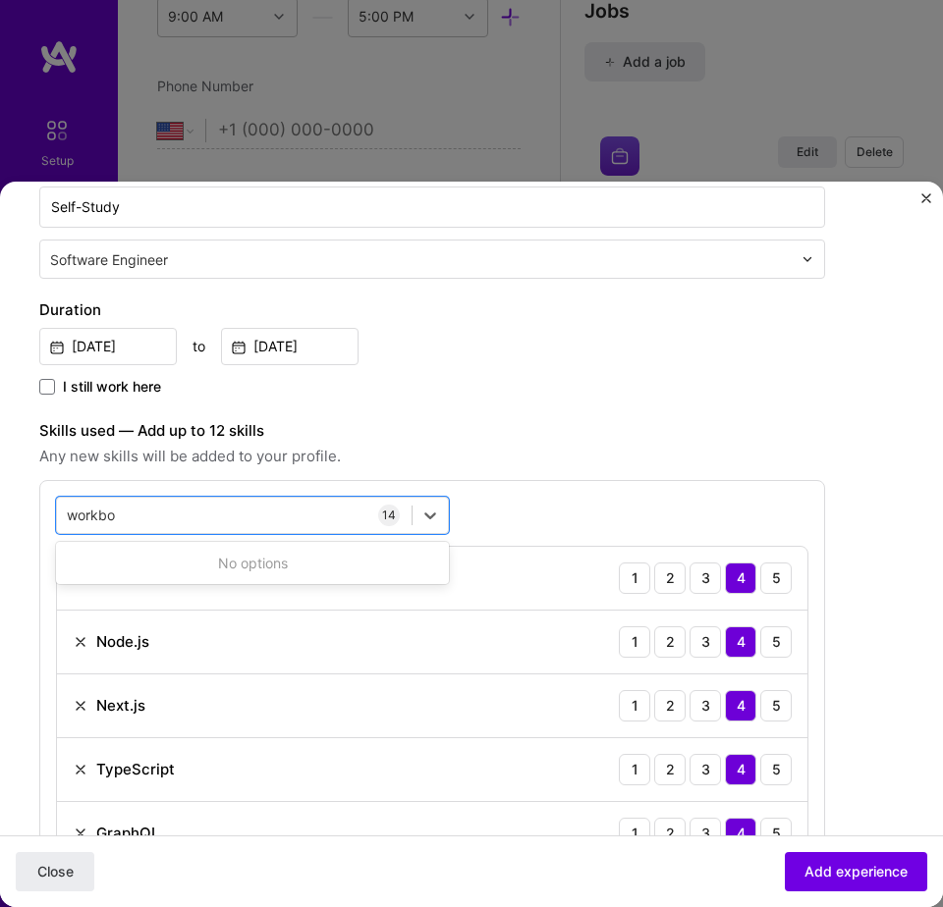
type input "workbox"
type input "compass"
type input "ajest"
type input "jest"
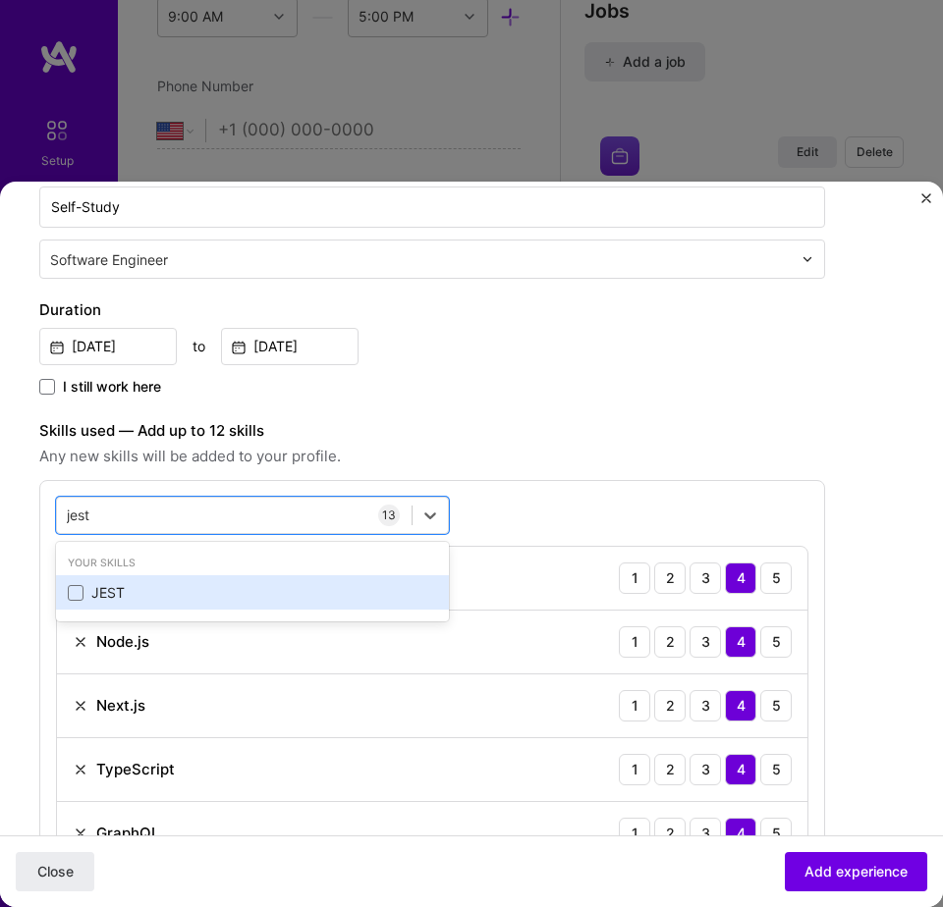
click at [259, 597] on div "JEST" at bounding box center [252, 593] width 369 height 20
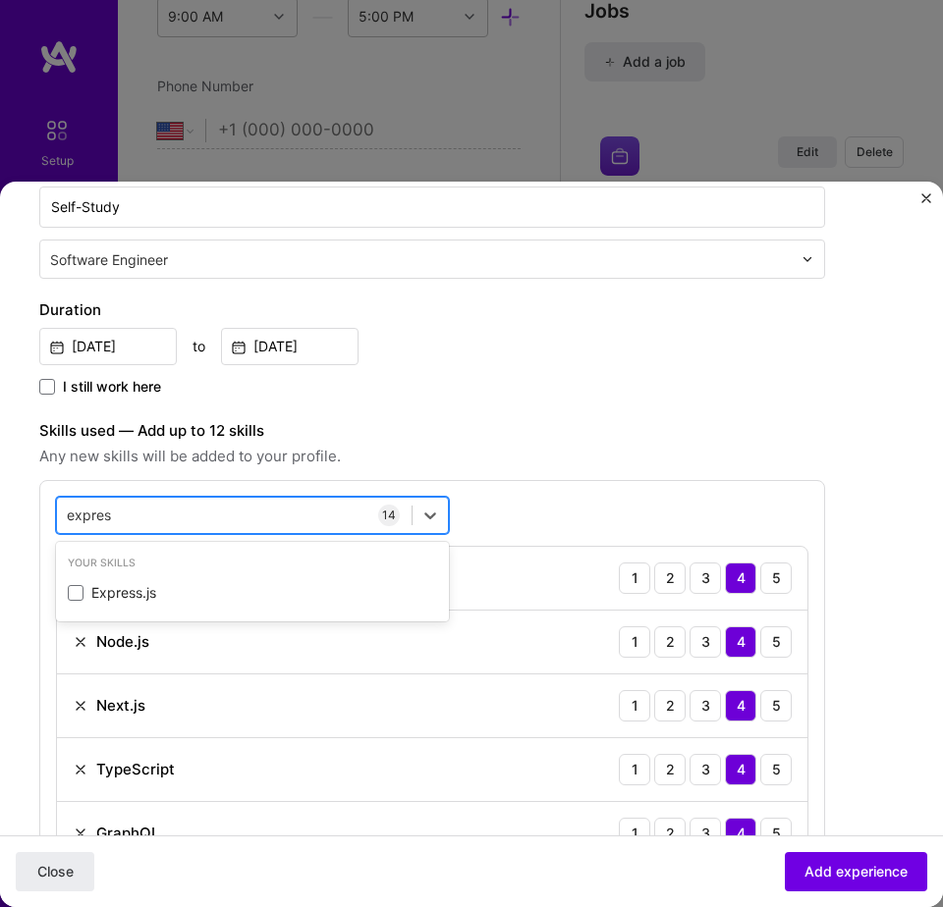
type input "express"
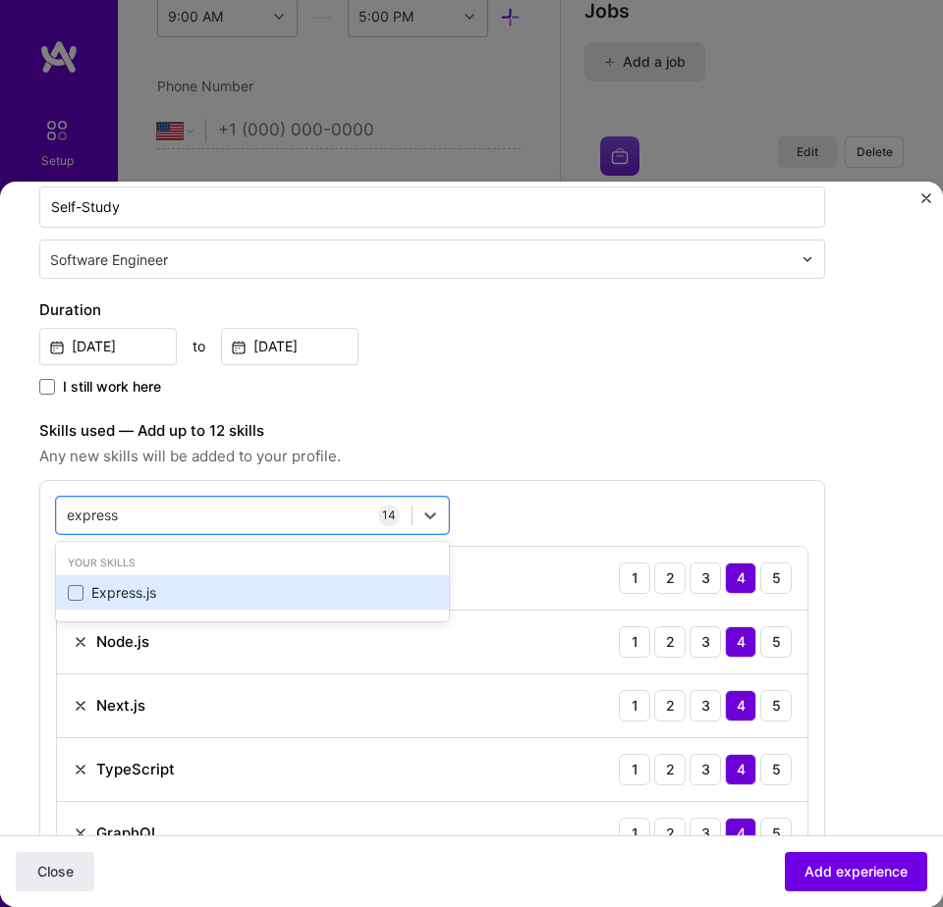
click at [233, 586] on div "Express.js" at bounding box center [252, 593] width 369 height 20
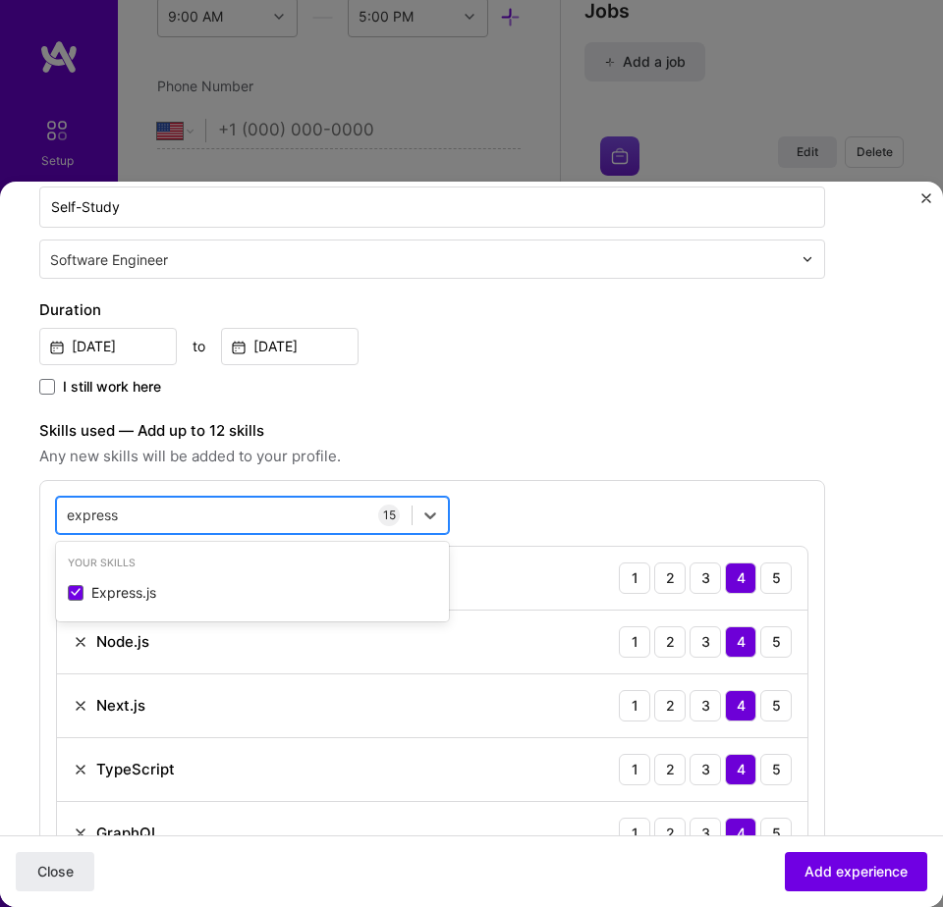
click at [243, 507] on div "express express" at bounding box center [234, 515] width 354 height 31
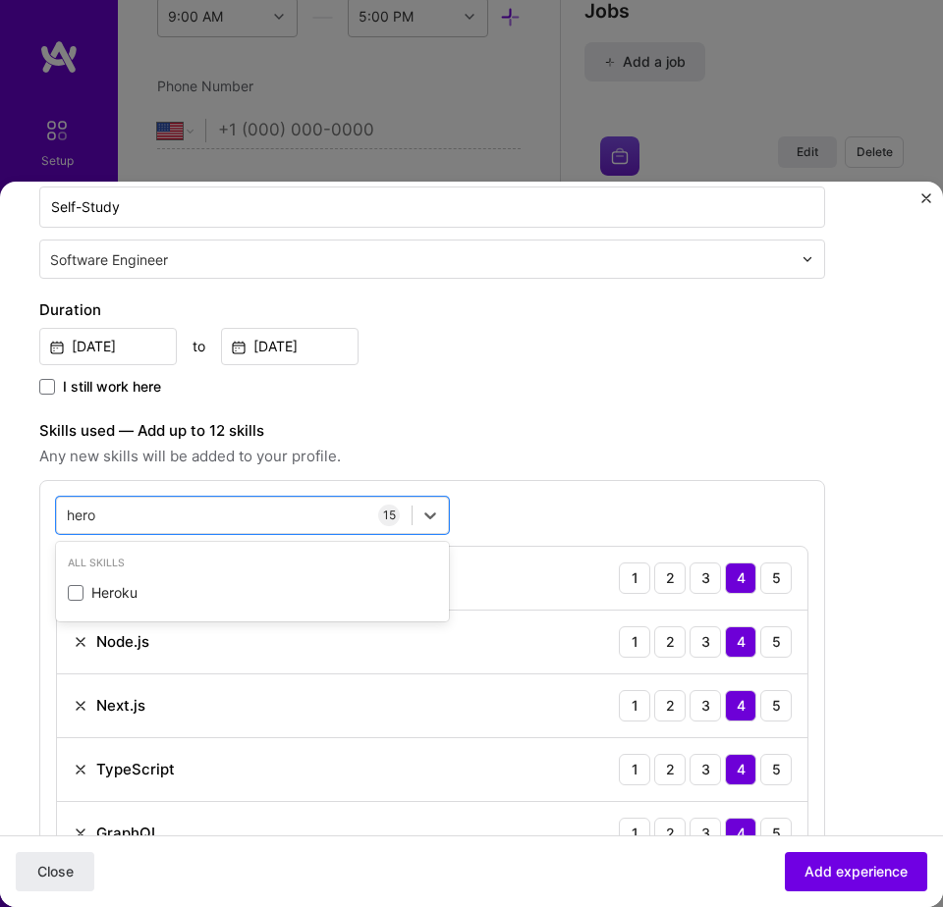
type input "herok"
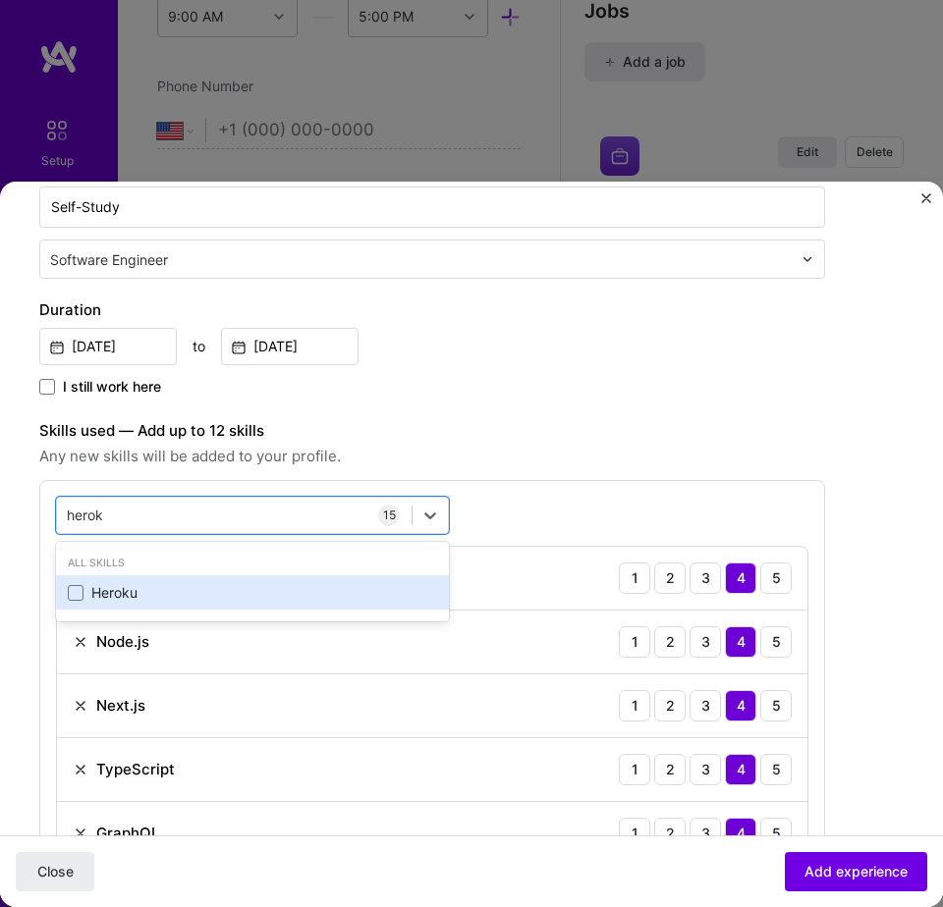
click at [352, 599] on div "Heroku" at bounding box center [252, 593] width 369 height 20
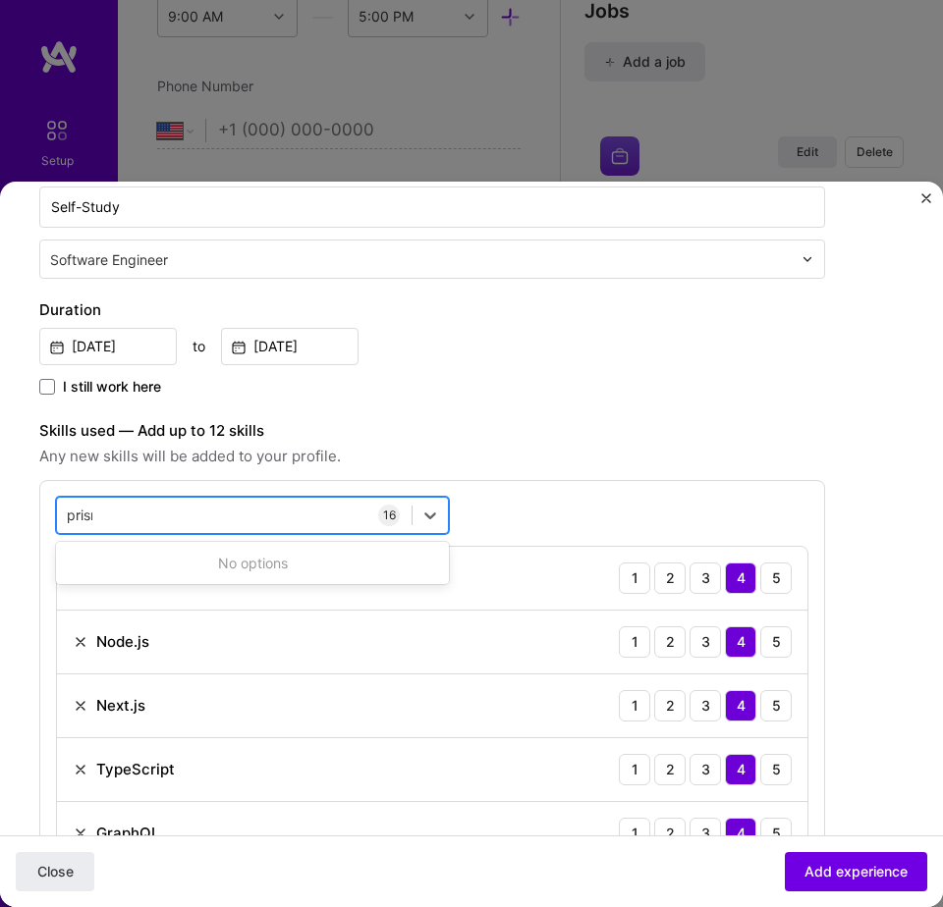
type input "prisma"
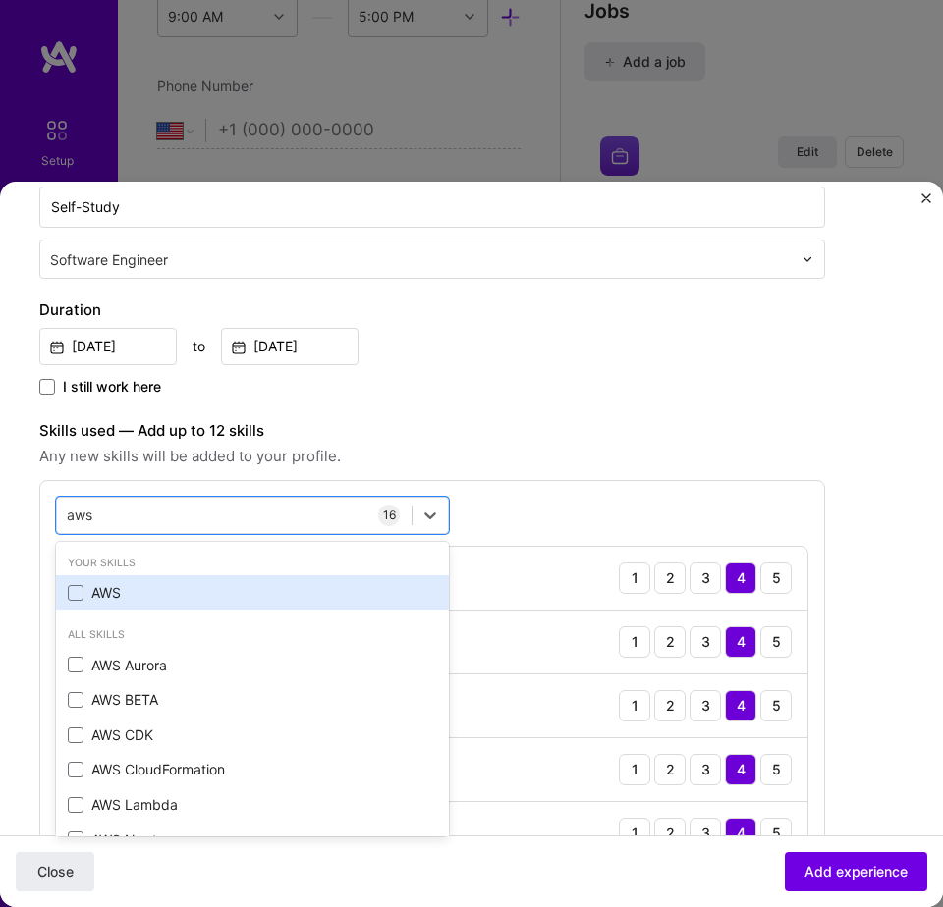
click at [173, 604] on div "AWS" at bounding box center [252, 592] width 393 height 35
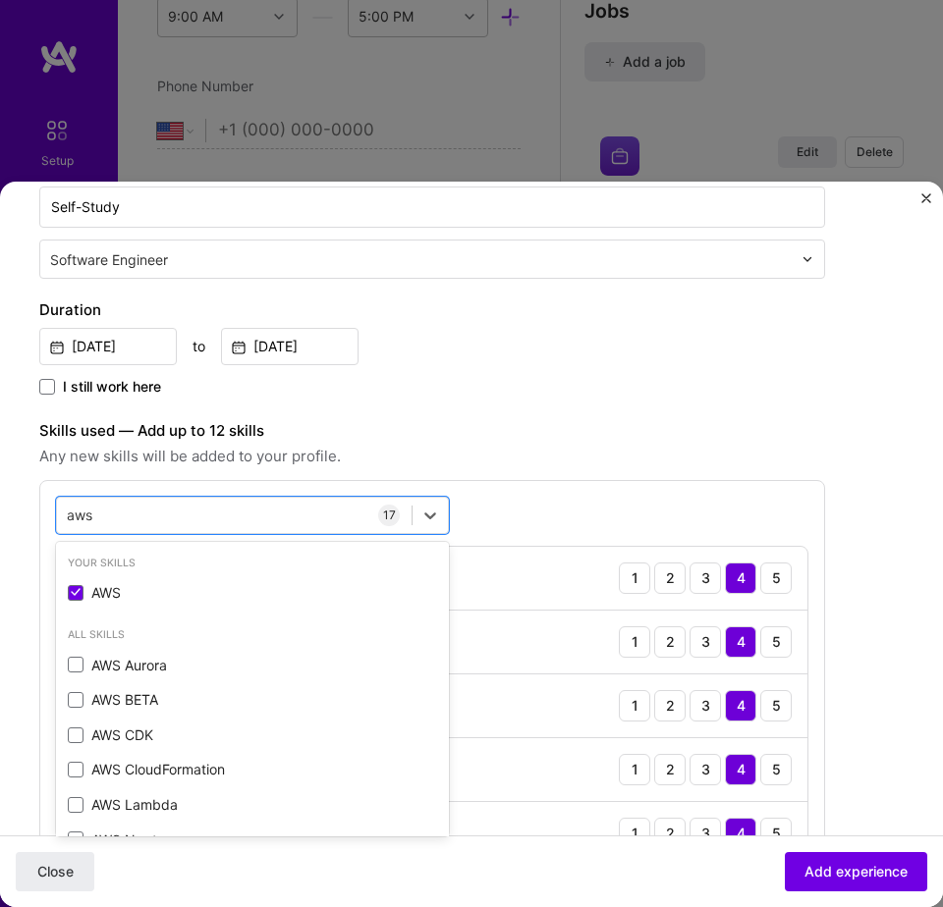
type input "aws"
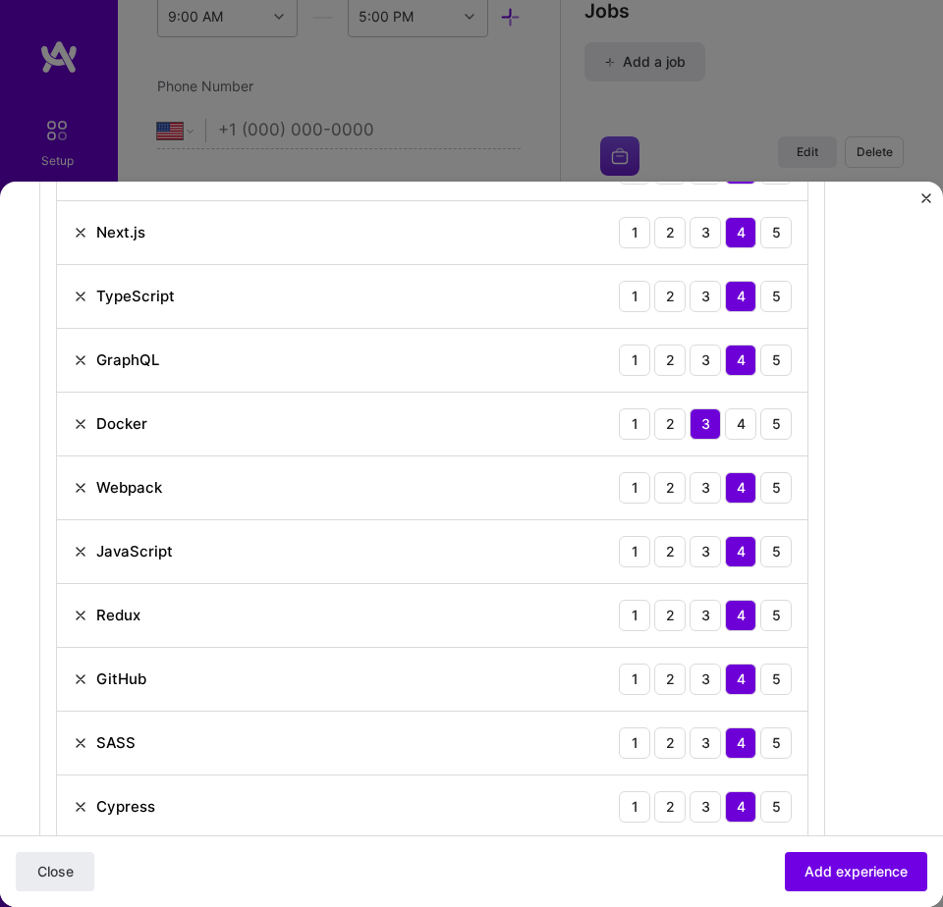
scroll to position [819, 0]
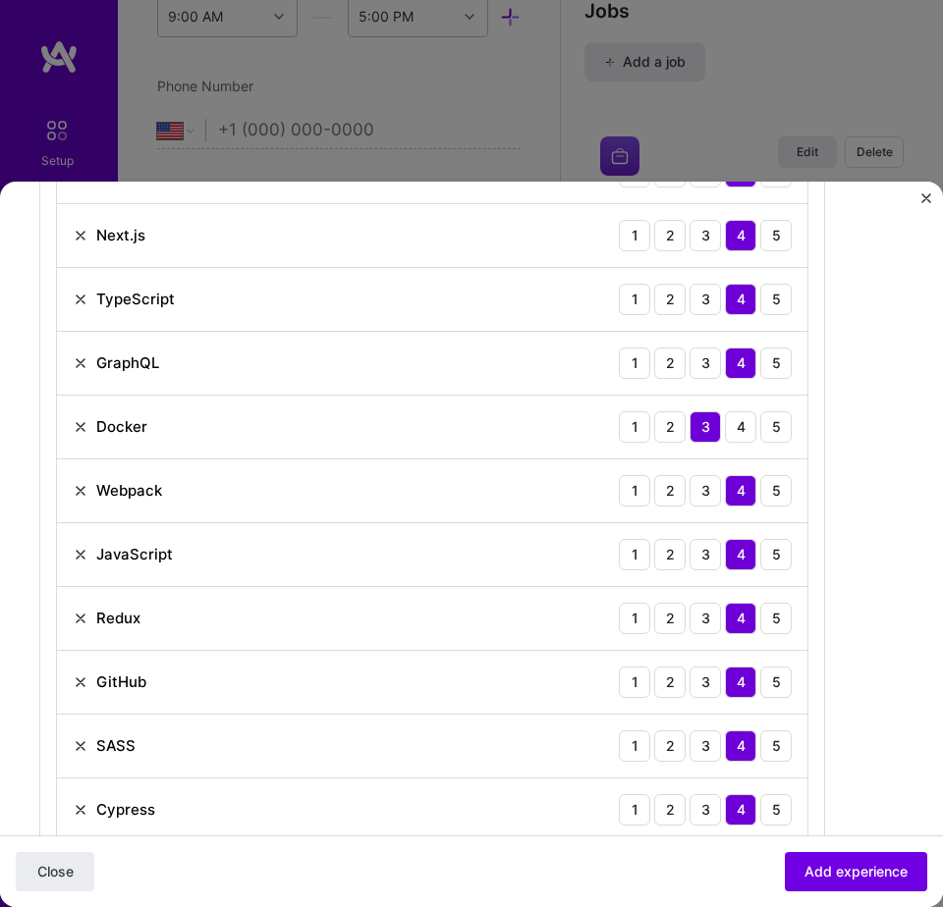
click at [82, 496] on img at bounding box center [81, 491] width 16 height 16
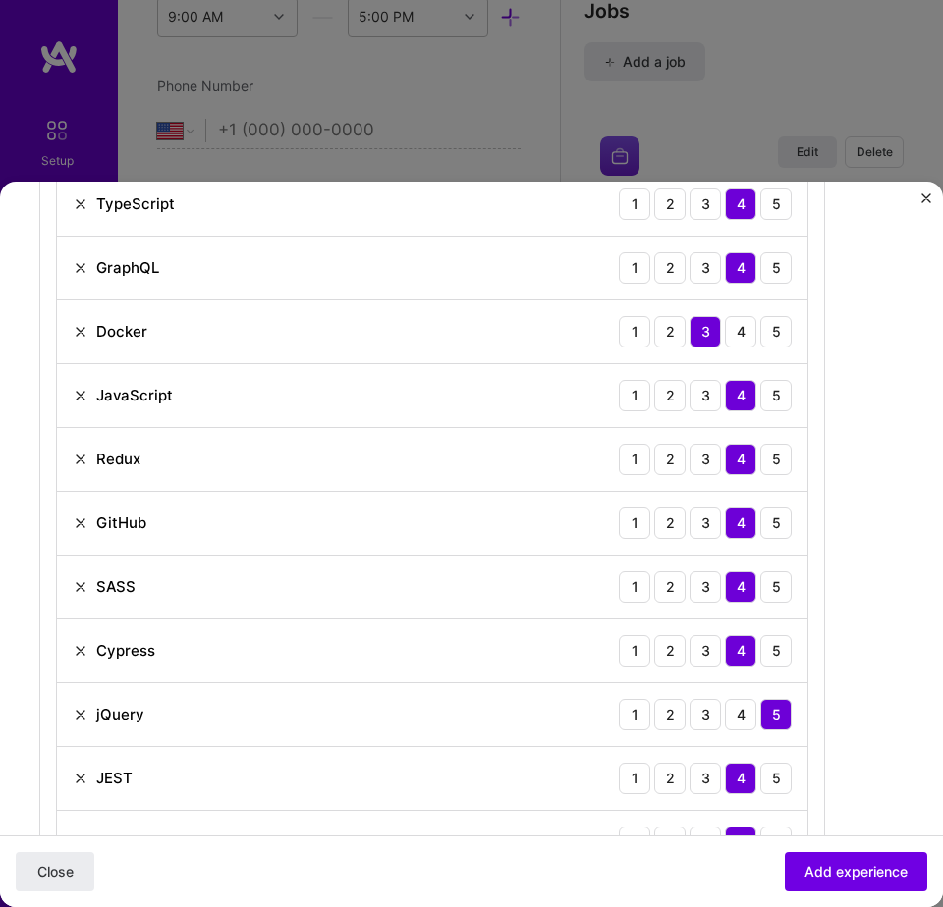
scroll to position [1006, 0]
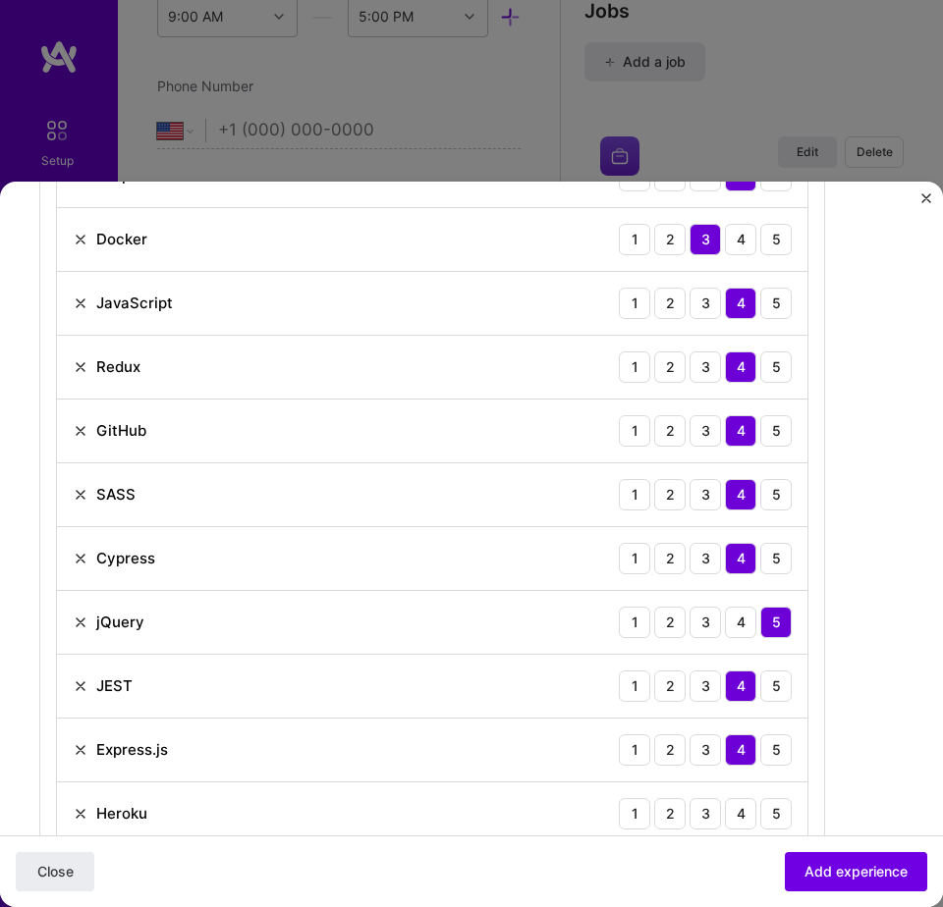
click at [82, 433] on img at bounding box center [81, 431] width 16 height 16
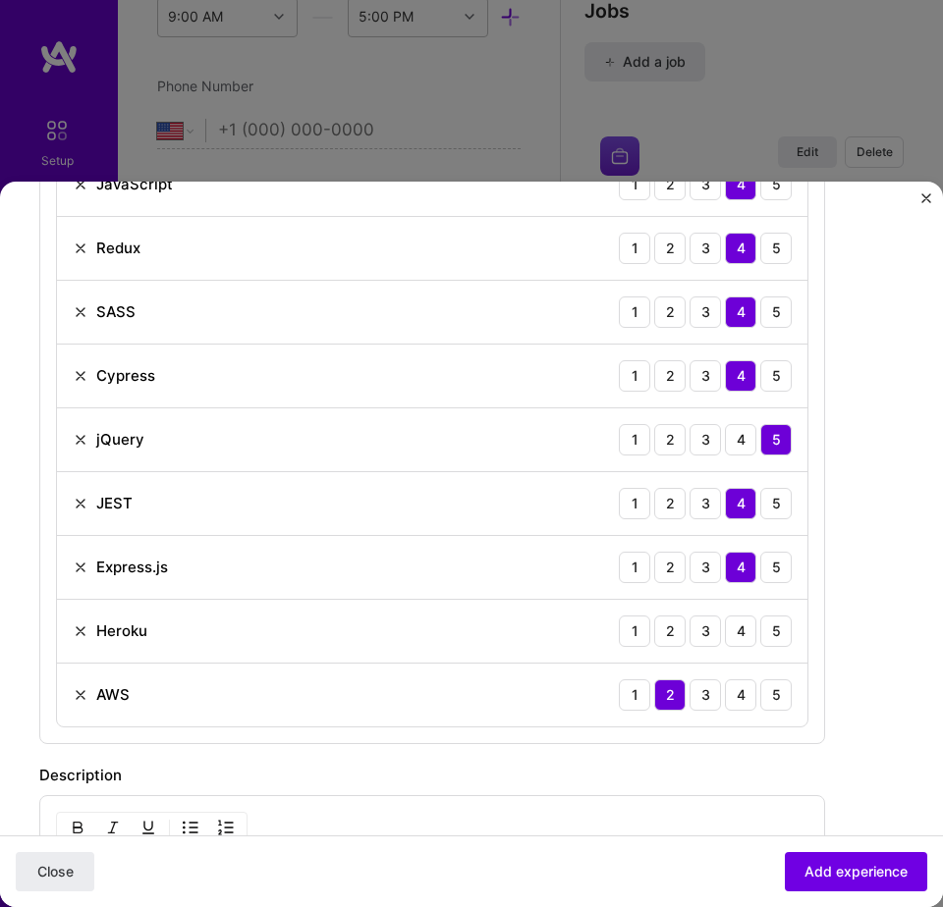
scroll to position [1130, 0]
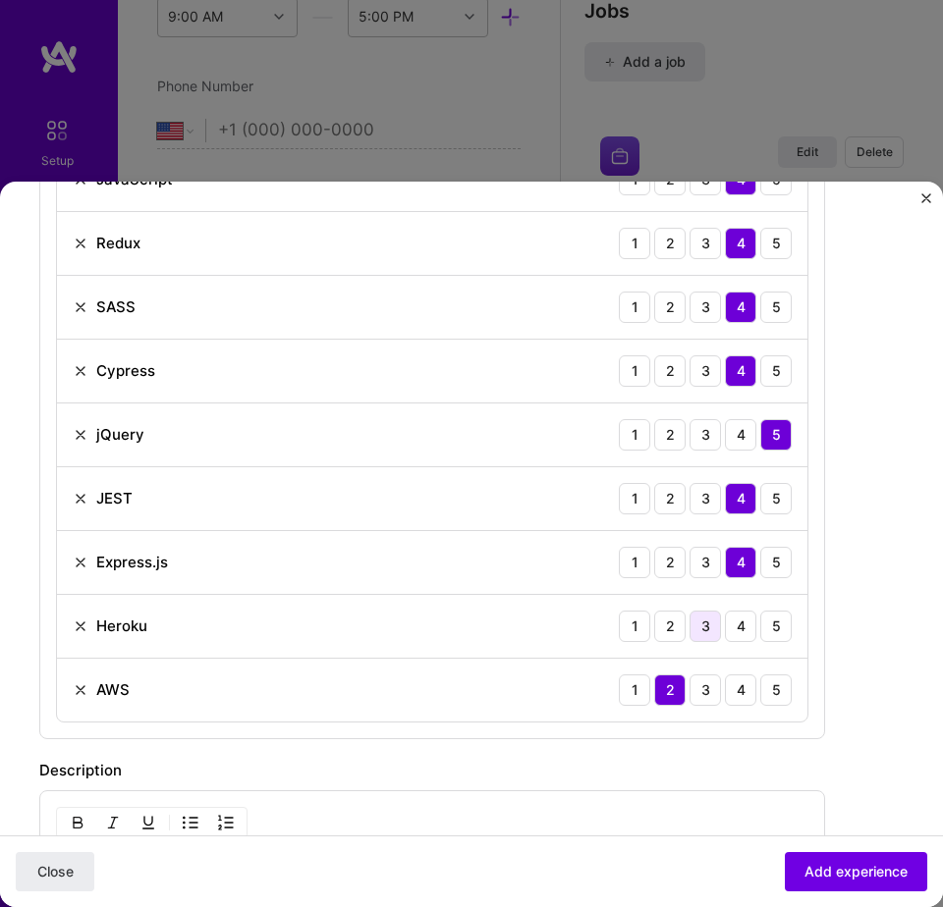
click at [704, 624] on div "3" at bounding box center [704, 626] width 31 height 31
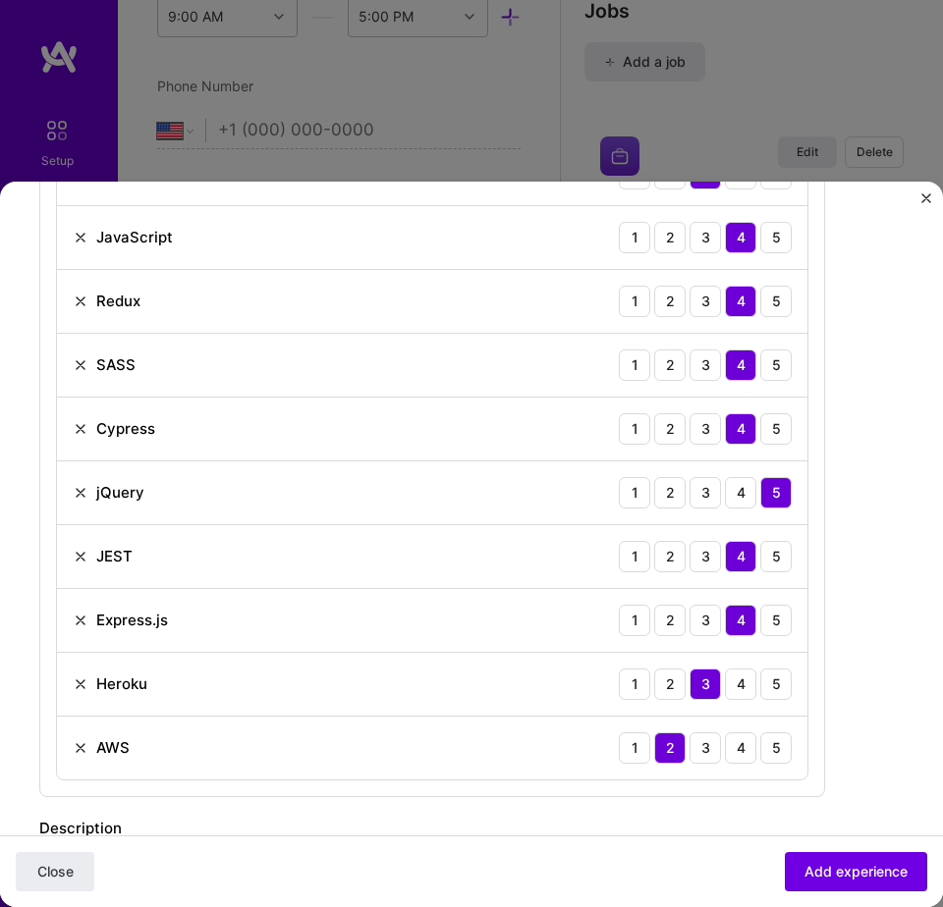
scroll to position [1071, 0]
click at [80, 497] on img at bounding box center [81, 494] width 16 height 16
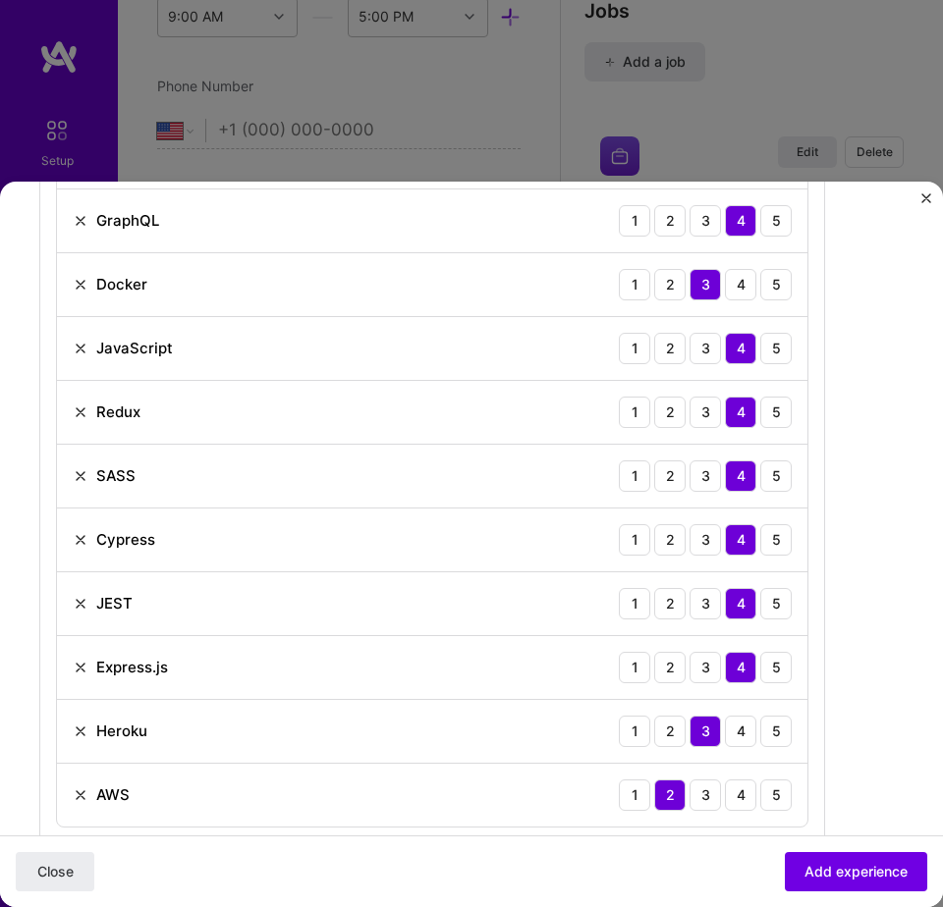
scroll to position [966, 0]
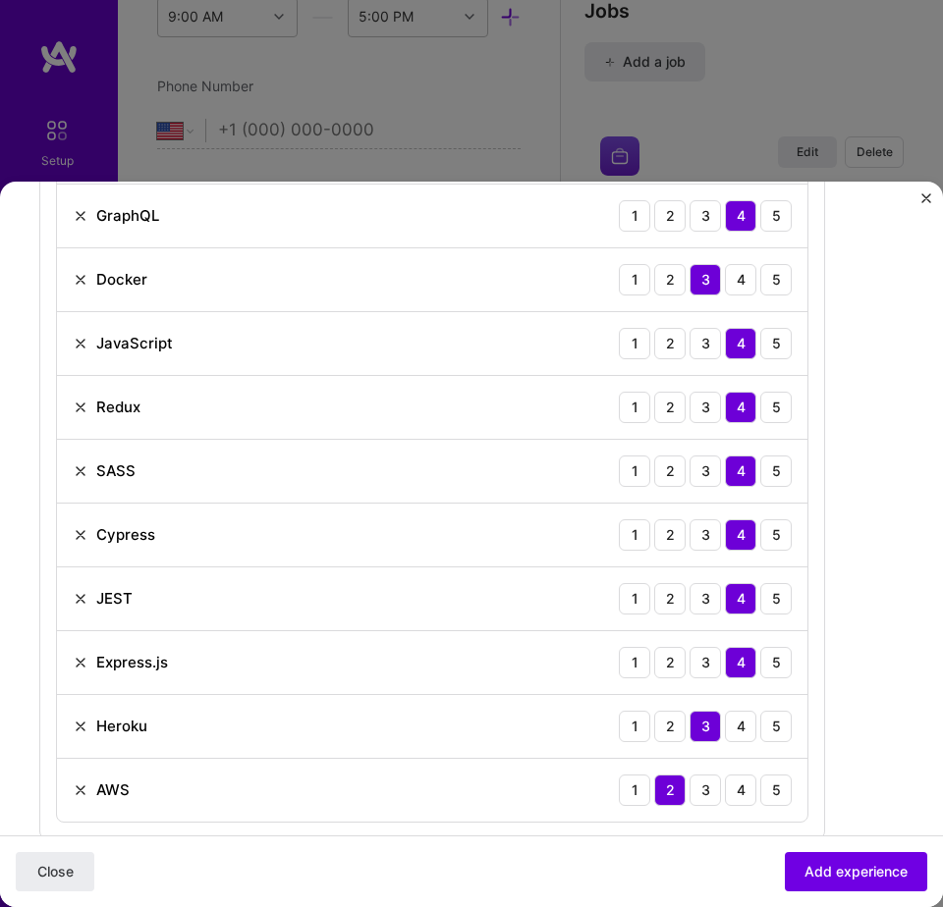
click at [76, 470] on img at bounding box center [81, 471] width 16 height 16
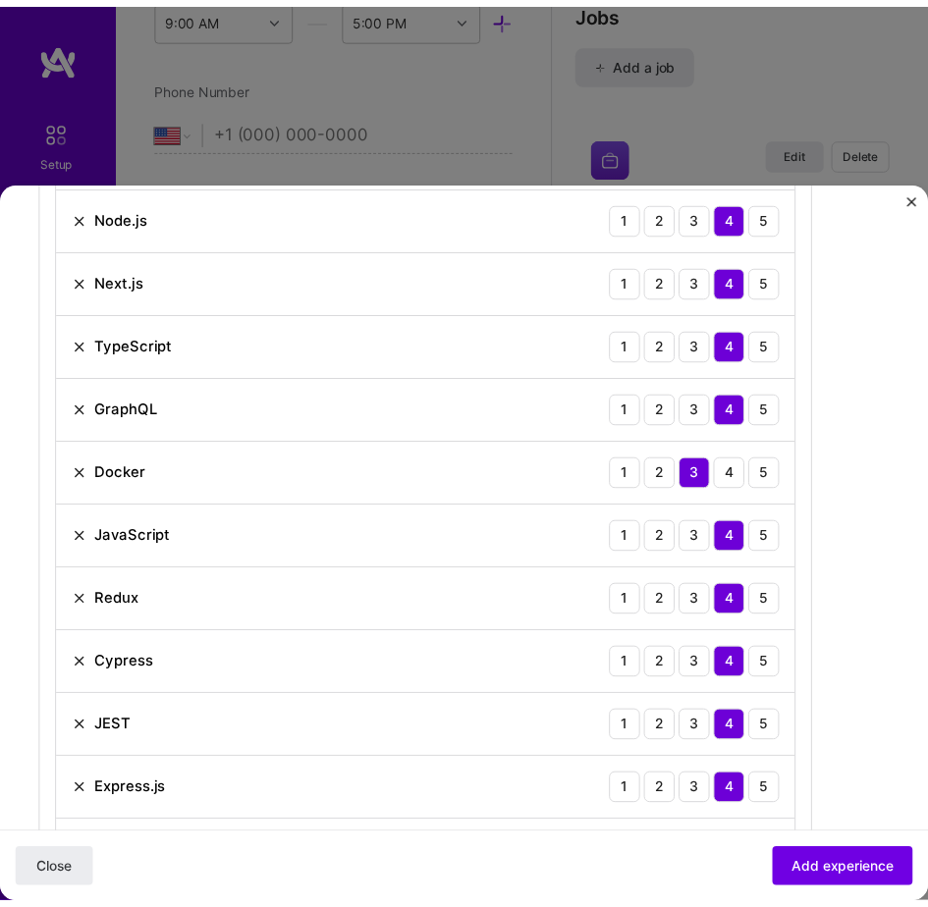
scroll to position [765, 0]
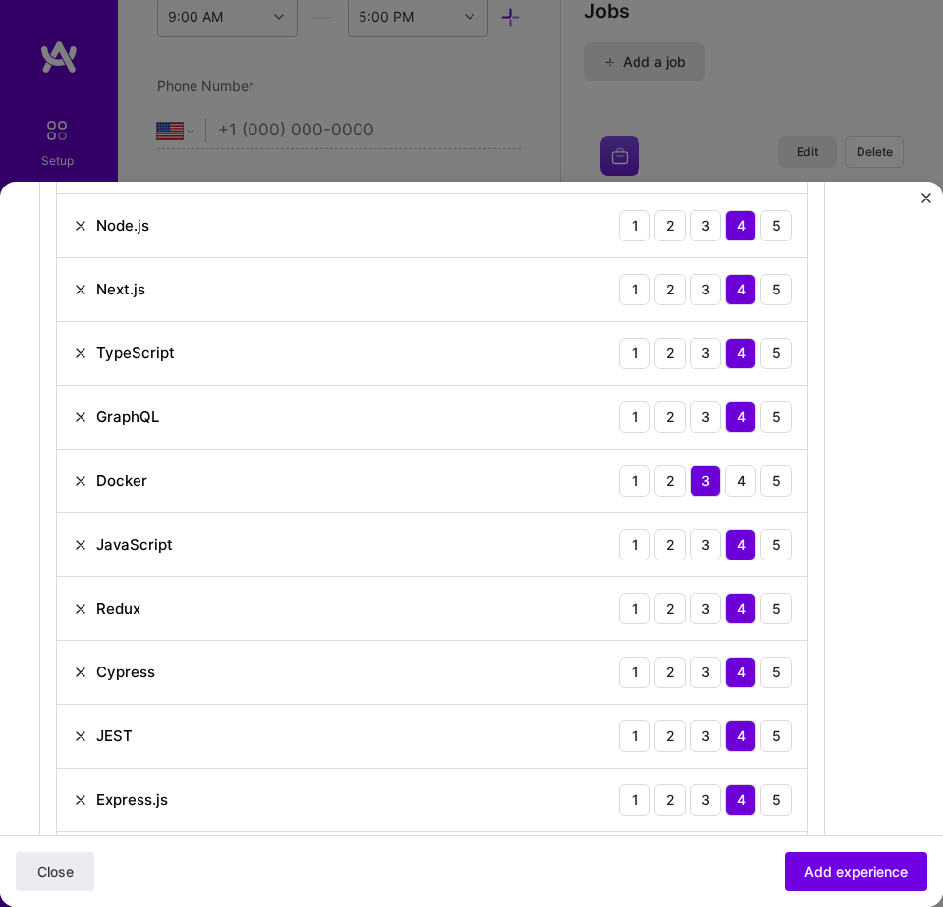
click at [80, 546] on img at bounding box center [81, 545] width 16 height 16
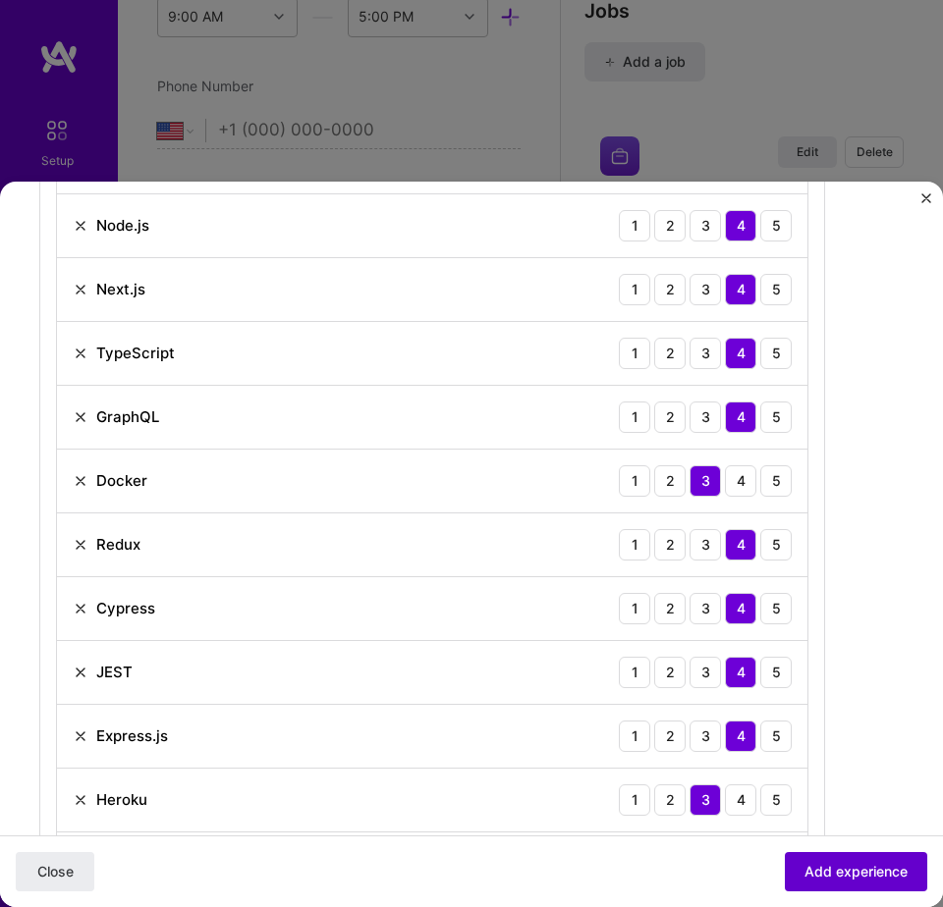
click at [830, 875] on span "Add experience" at bounding box center [855, 872] width 103 height 20
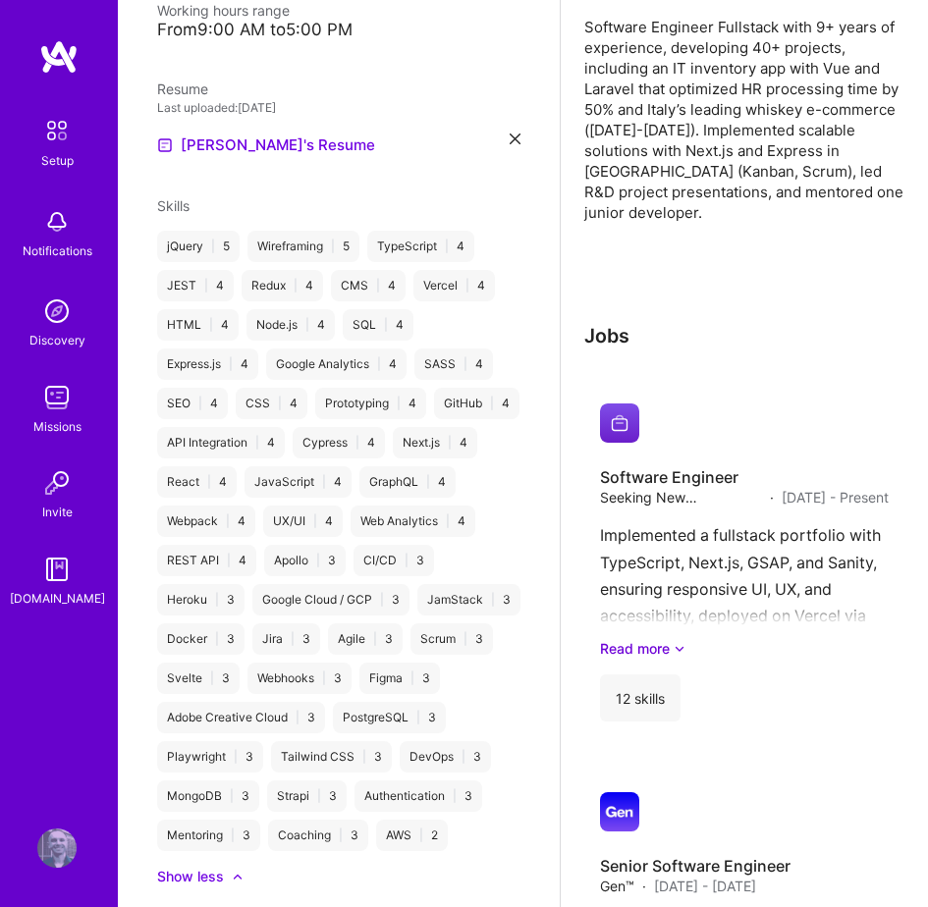
scroll to position [0, 0]
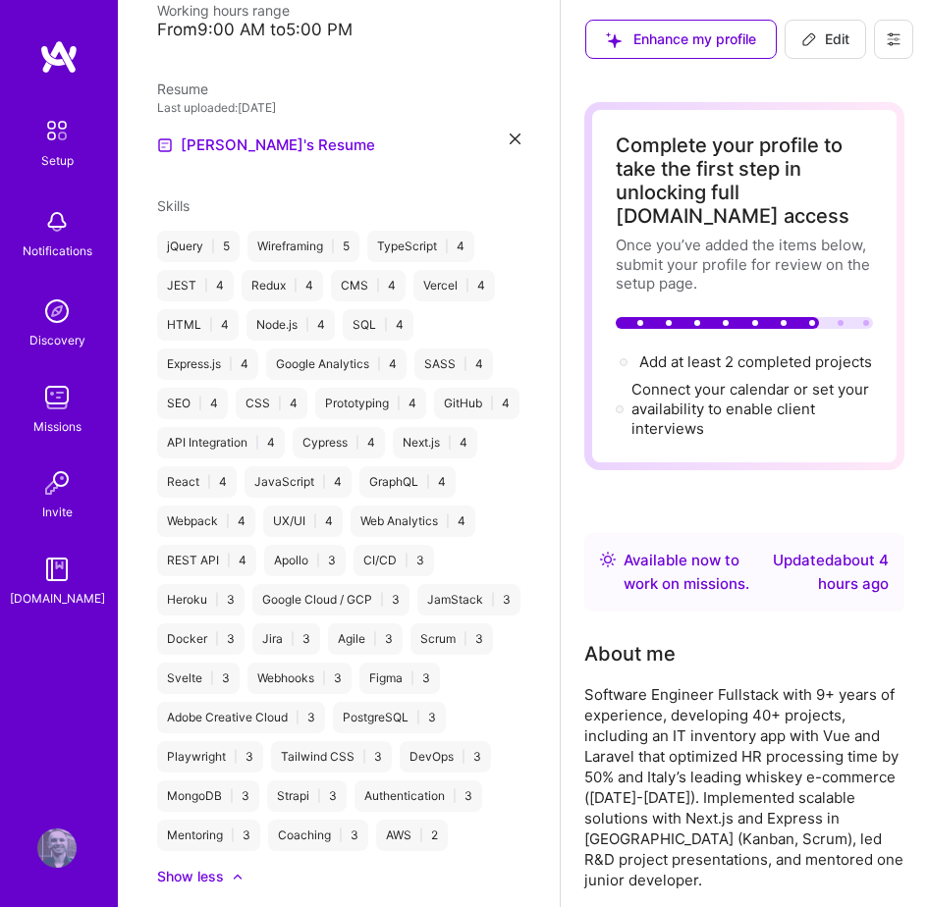
click at [831, 41] on span "Edit" at bounding box center [825, 39] width 48 height 20
select select "US"
select select "Right Now"
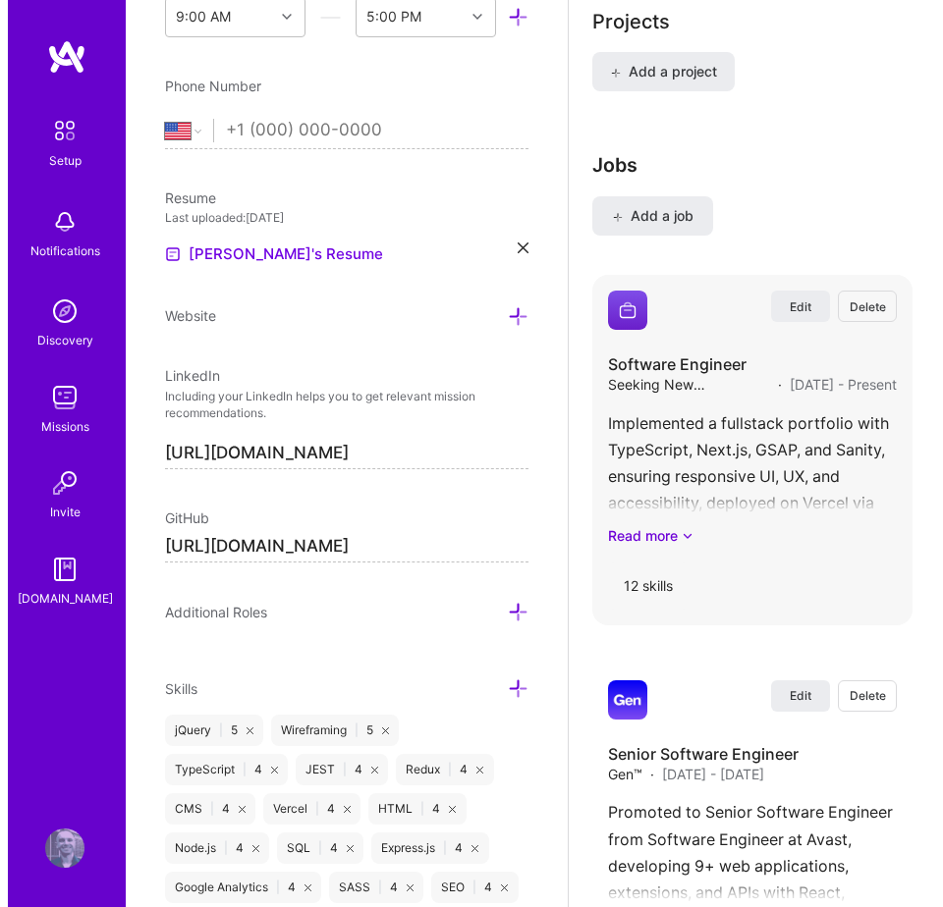
scroll to position [1842, 0]
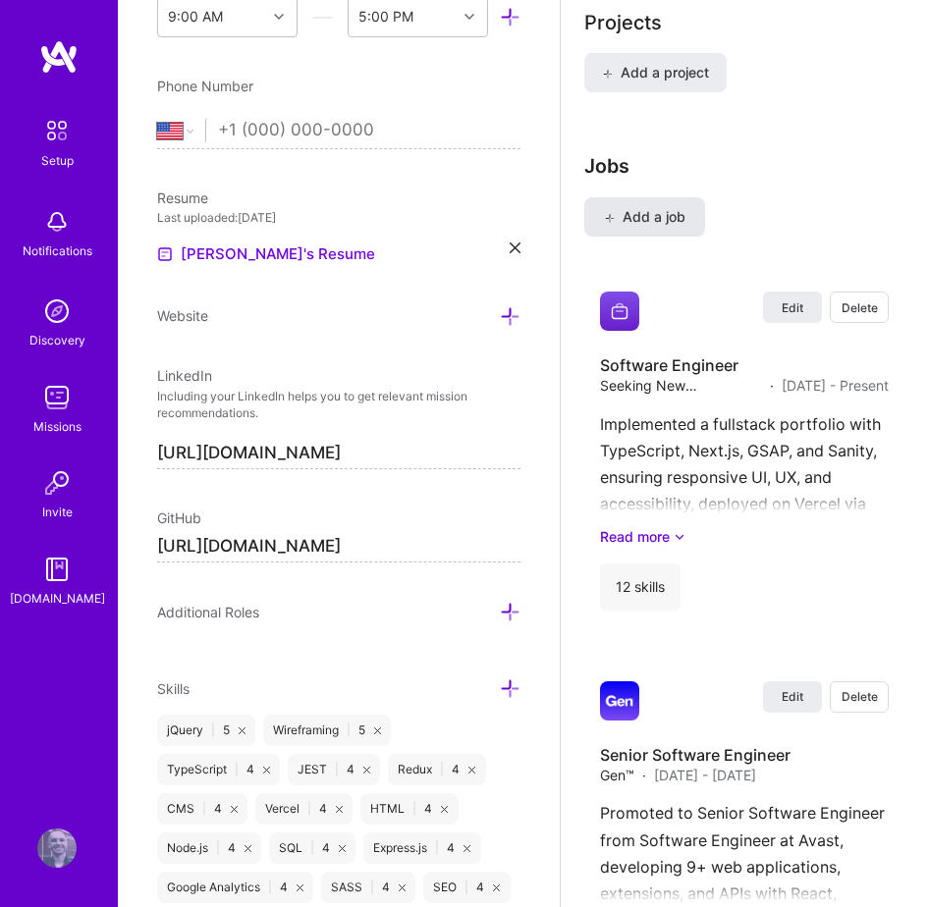
click at [659, 227] on span "Add a job" at bounding box center [644, 217] width 81 height 20
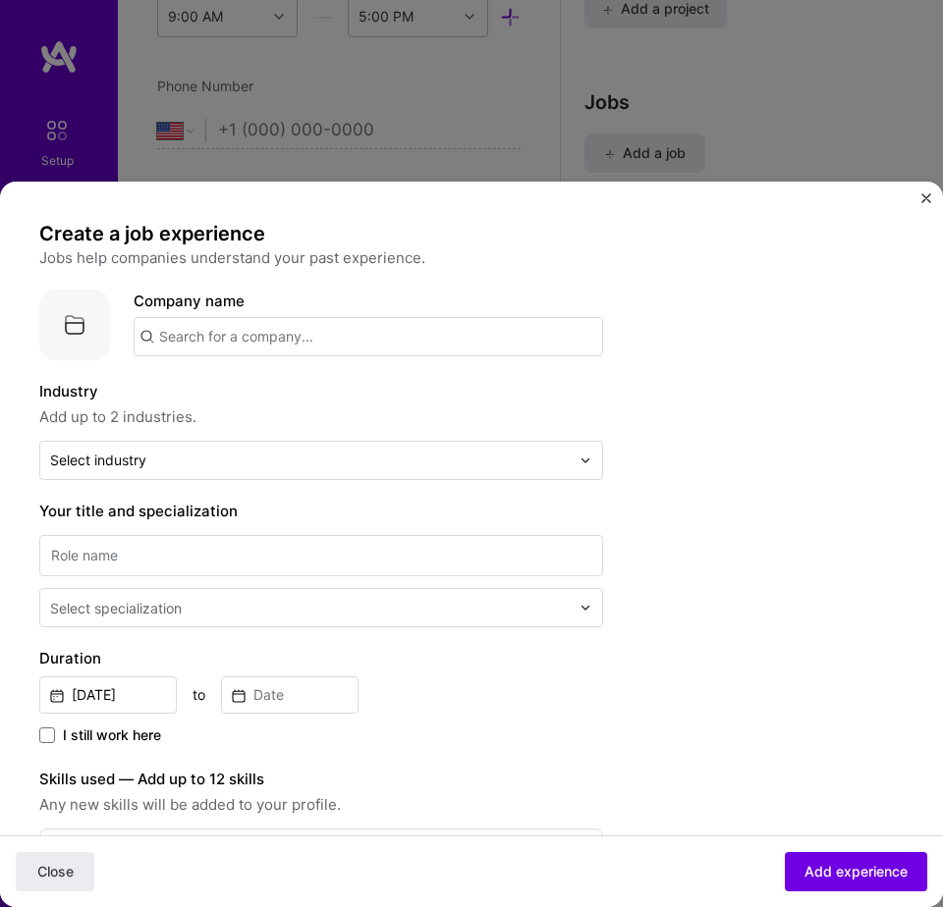
click at [335, 334] on input "text" at bounding box center [368, 336] width 469 height 39
type input "Seeking"
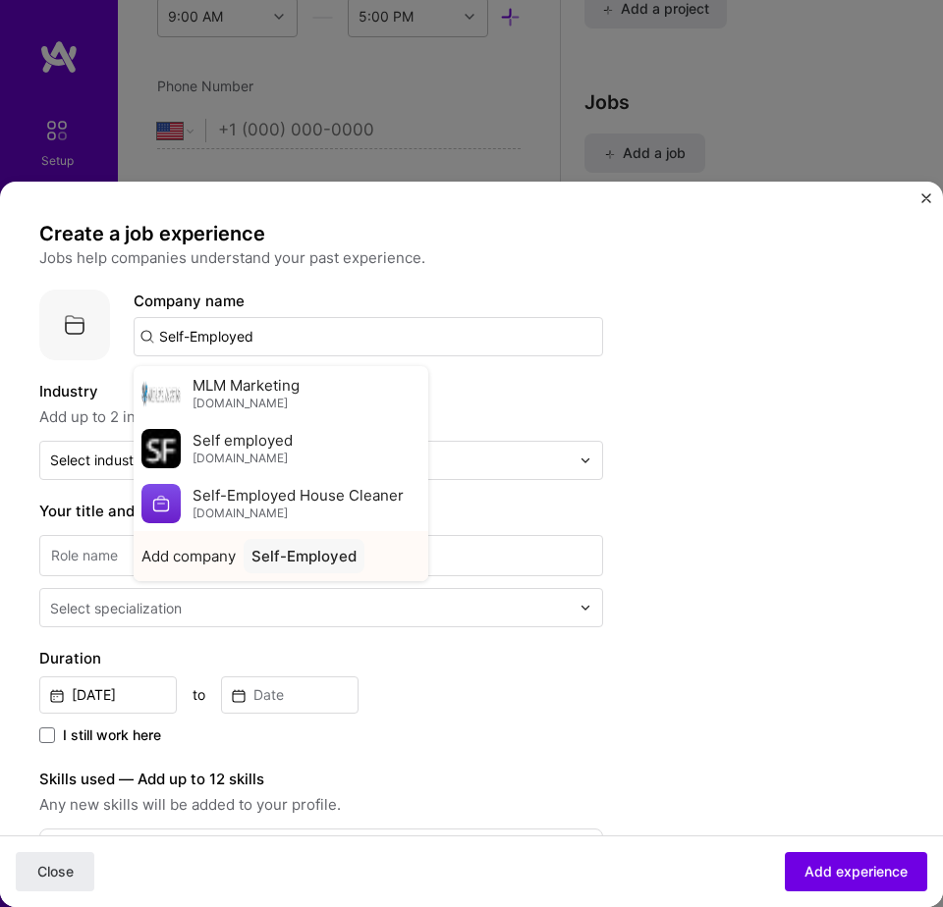
type input "Self-Employed"
click at [281, 552] on div "Self-Employed" at bounding box center [304, 556] width 121 height 34
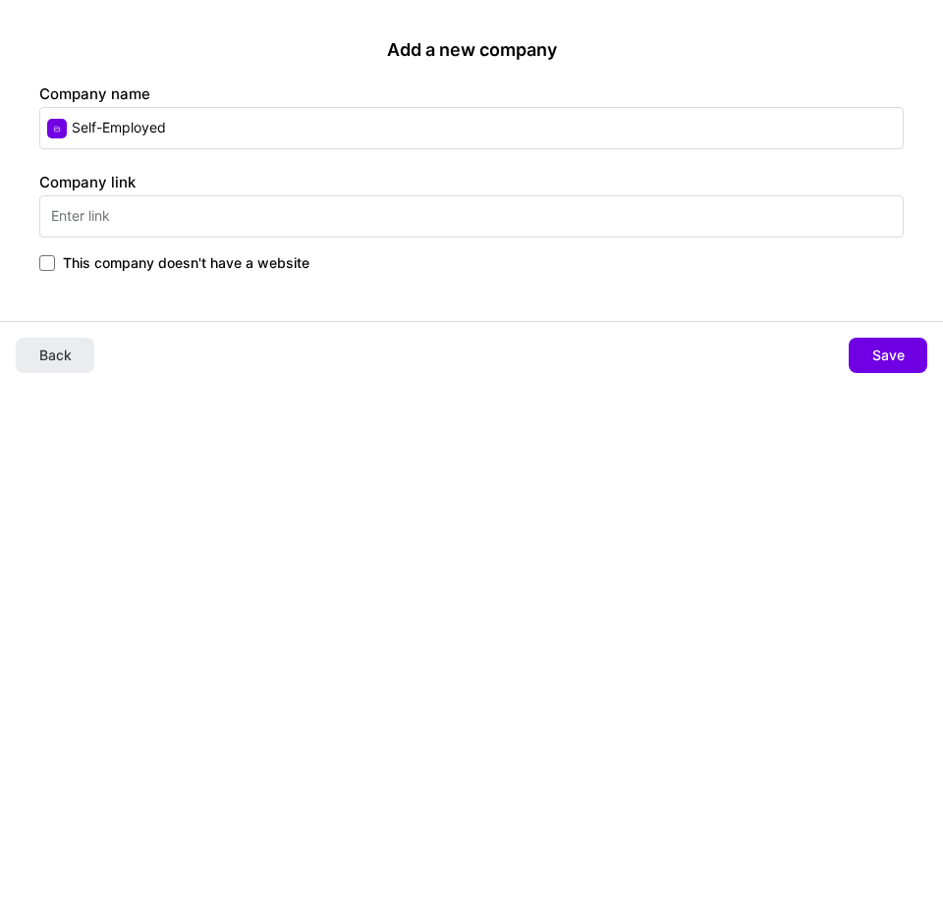
click at [204, 265] on span "This company doesn't have a website" at bounding box center [186, 263] width 246 height 20
click at [0, 0] on input "This company doesn't have a website" at bounding box center [0, 0] width 0 height 0
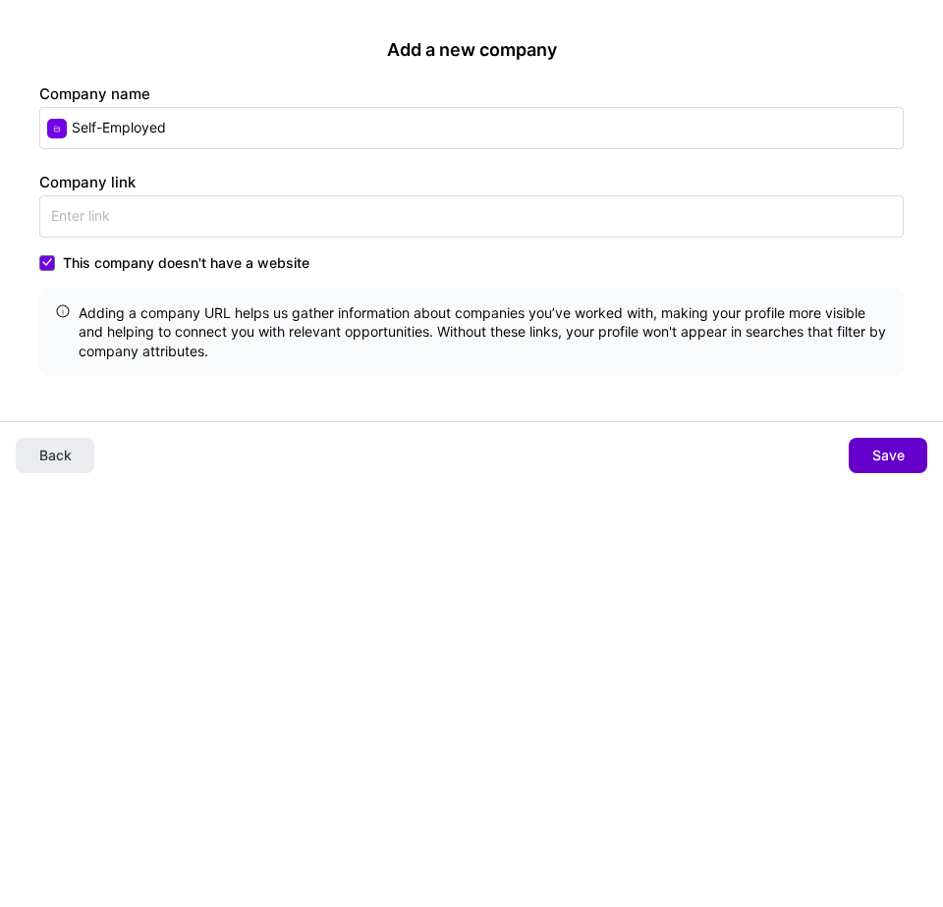
click at [867, 439] on button "Save" at bounding box center [887, 455] width 79 height 35
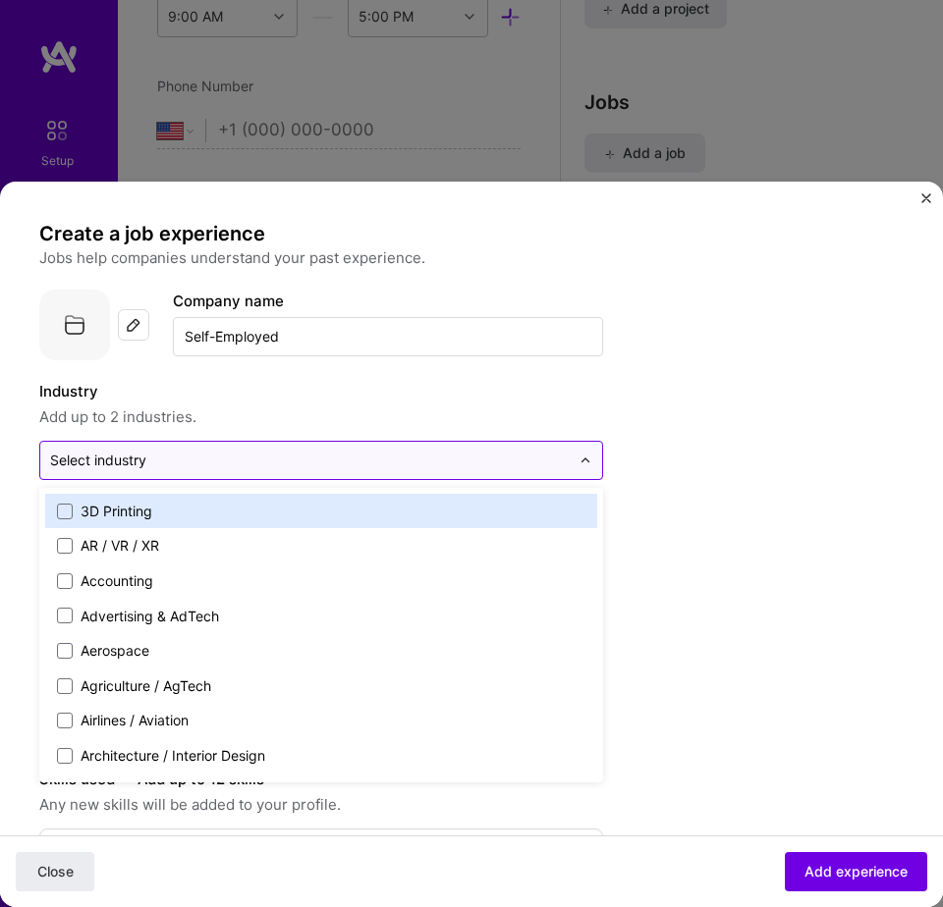
click at [143, 462] on div "Select industry 0" at bounding box center [98, 461] width 96 height 20
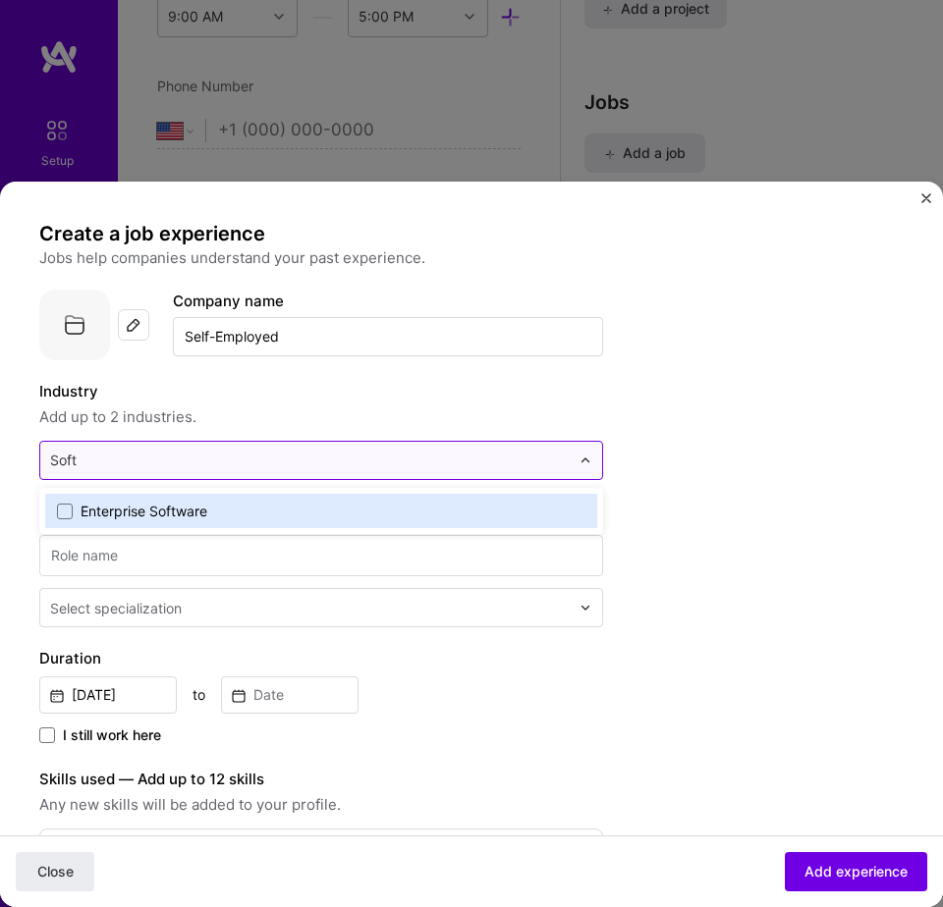
type input "Softw"
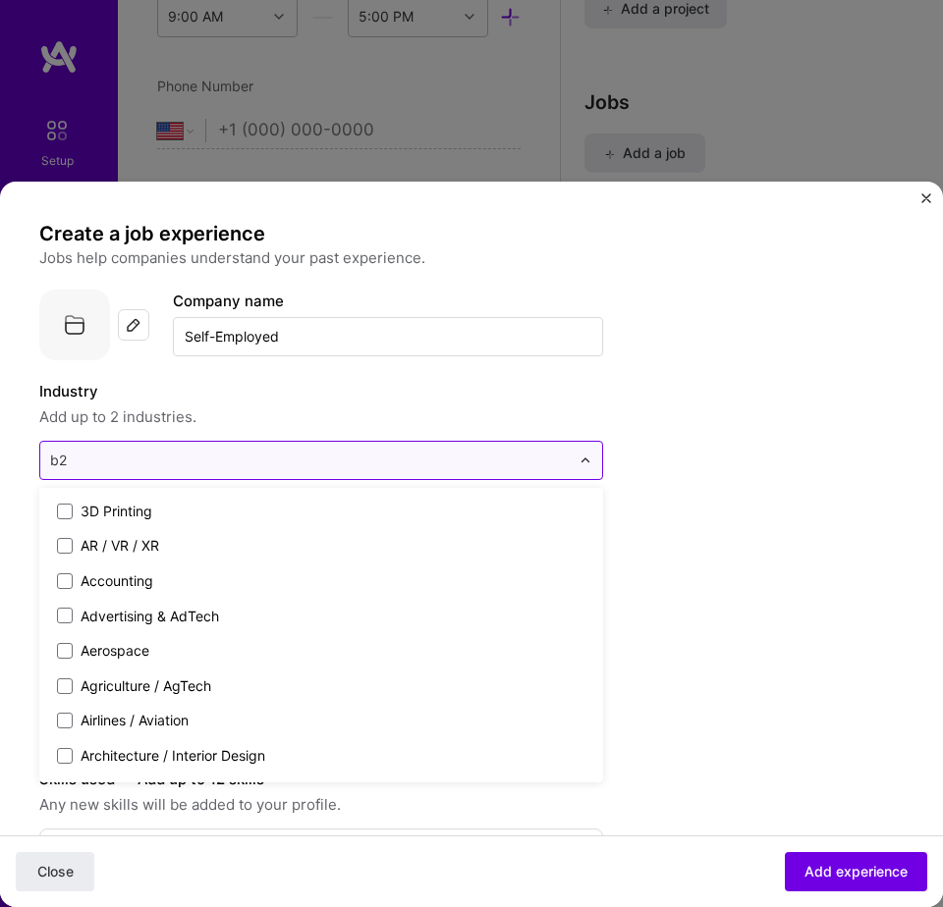
type input "b2b"
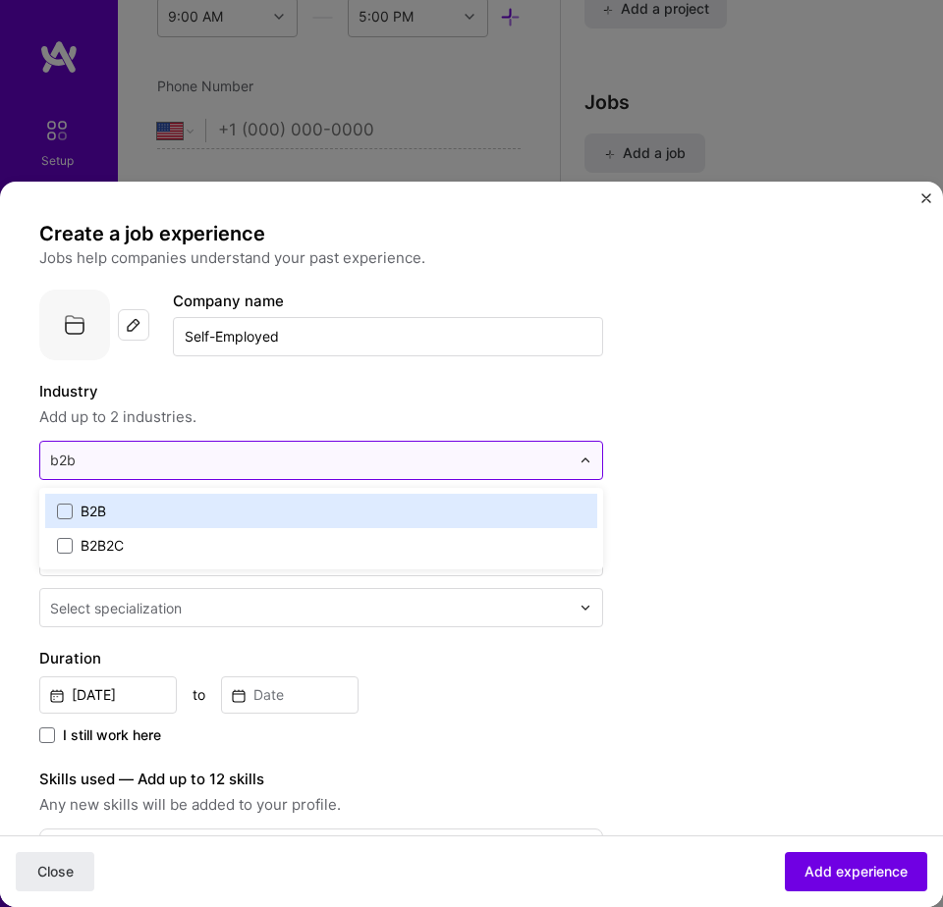
click at [123, 515] on label "B2B" at bounding box center [321, 512] width 528 height 20
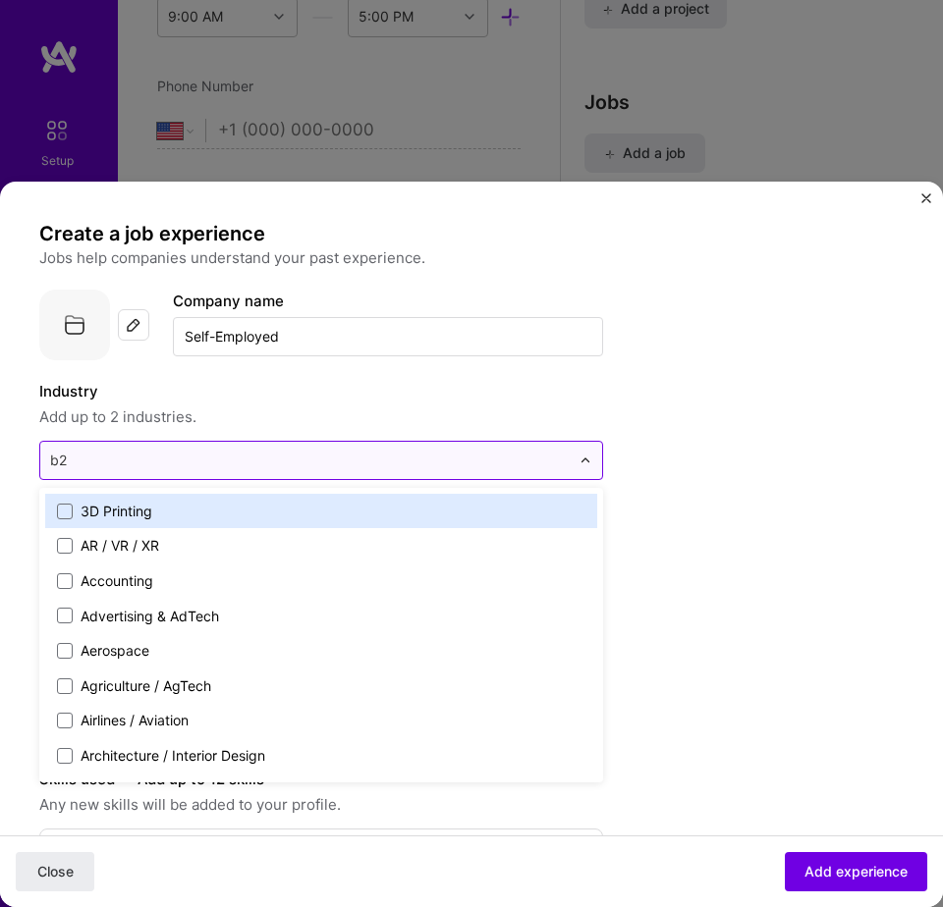
type input "b2c"
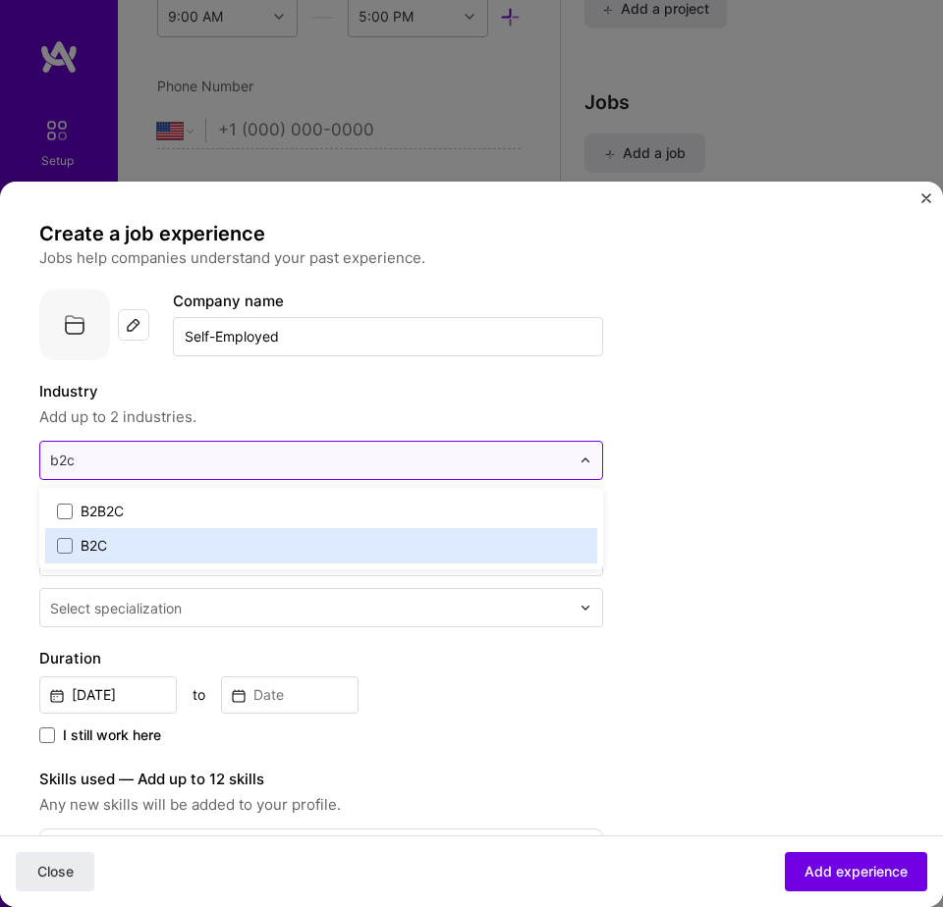
click at [102, 543] on div "B2C" at bounding box center [94, 546] width 27 height 20
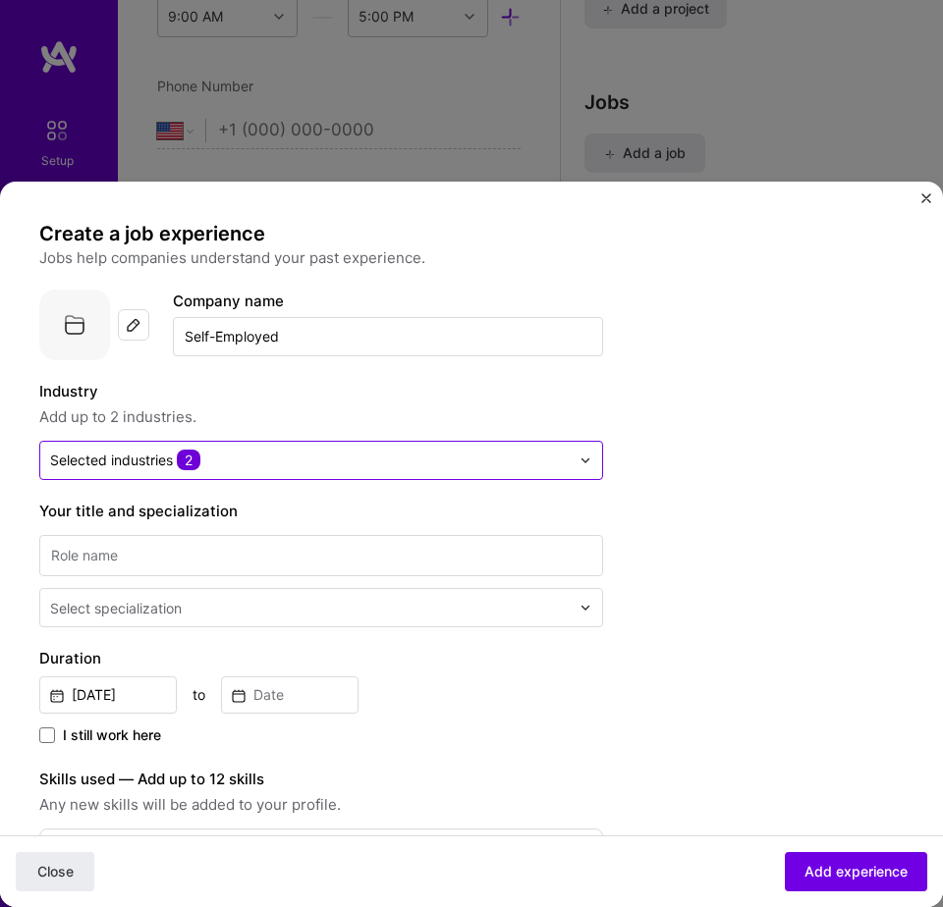
click at [544, 416] on span "Add up to 2 industries." at bounding box center [321, 418] width 564 height 24
click at [188, 557] on input at bounding box center [321, 556] width 564 height 42
type input "Software"
type input "Personal Development"
click at [217, 605] on input "text" at bounding box center [311, 609] width 523 height 20
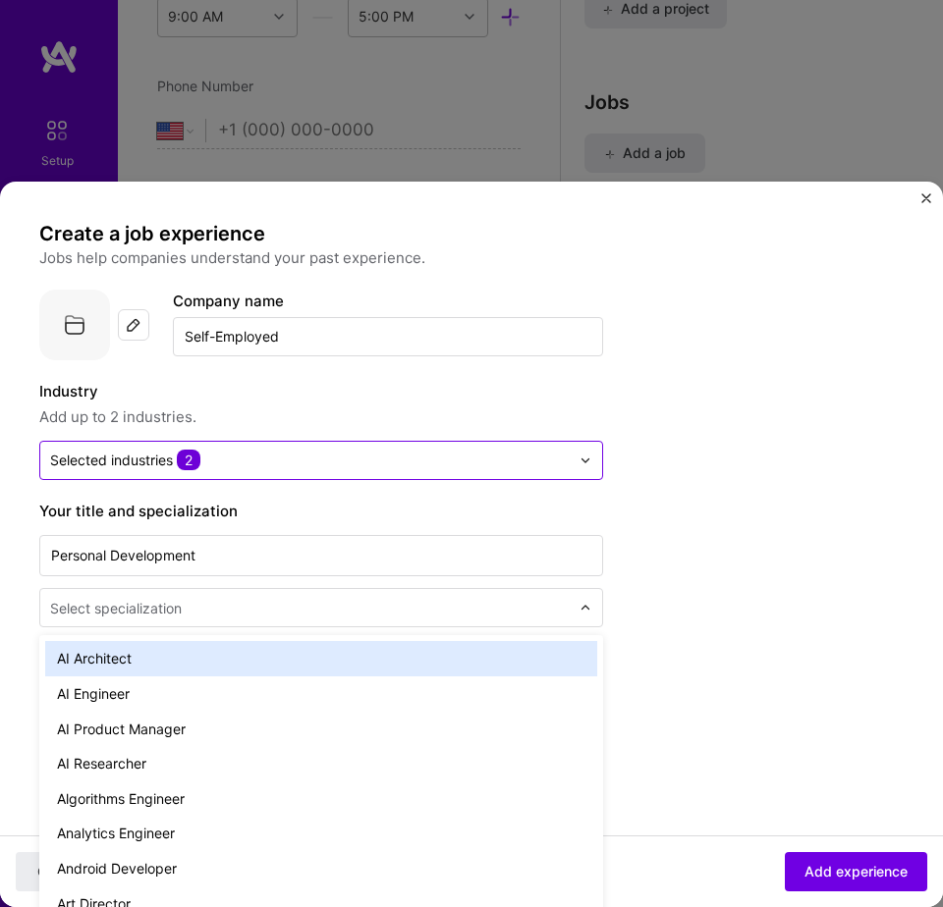
scroll to position [1872, 0]
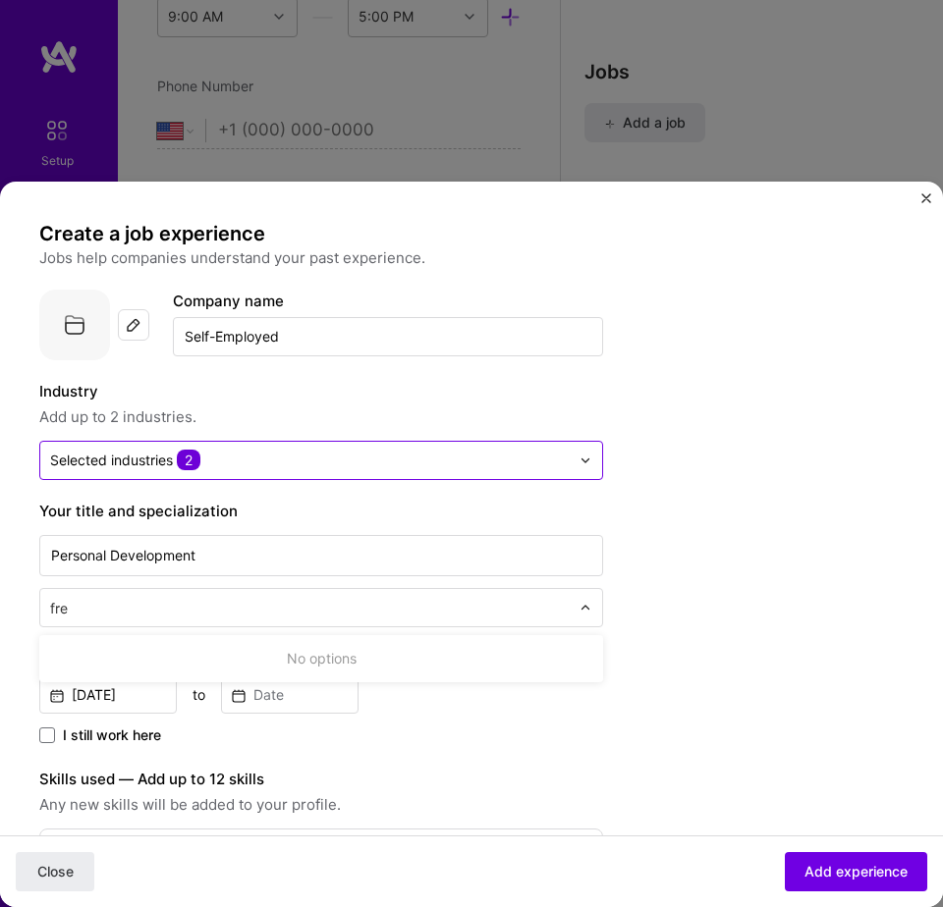
type input "free"
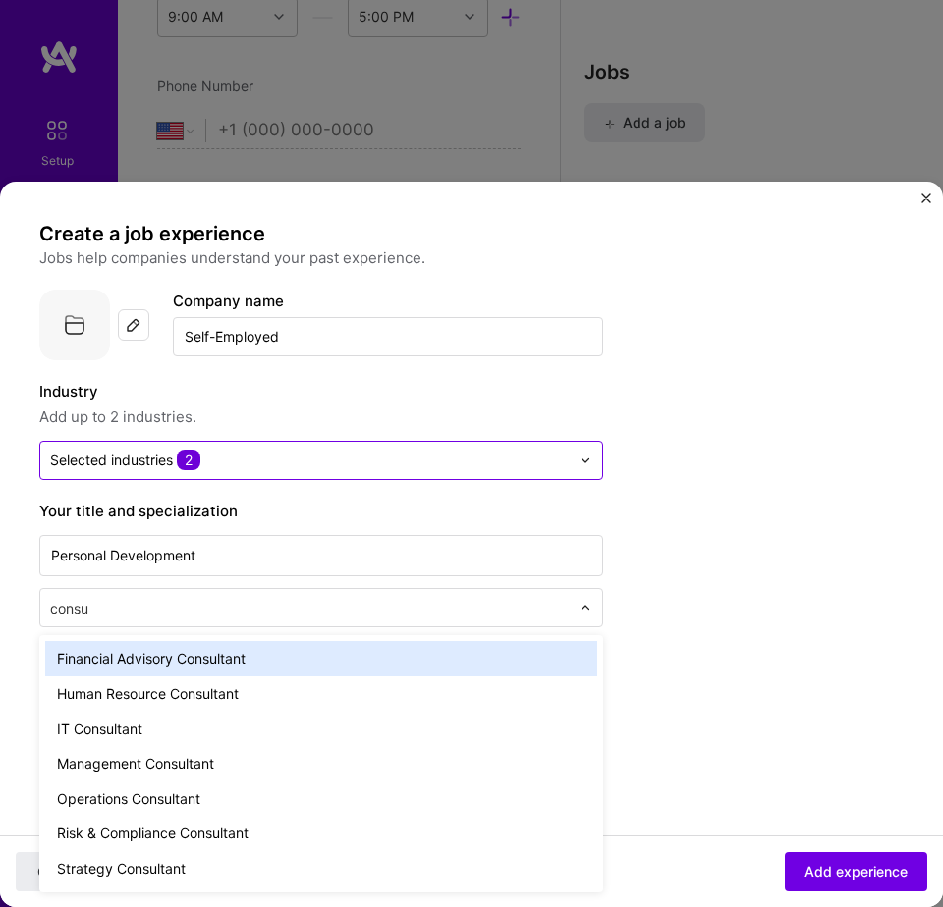
type input "consul"
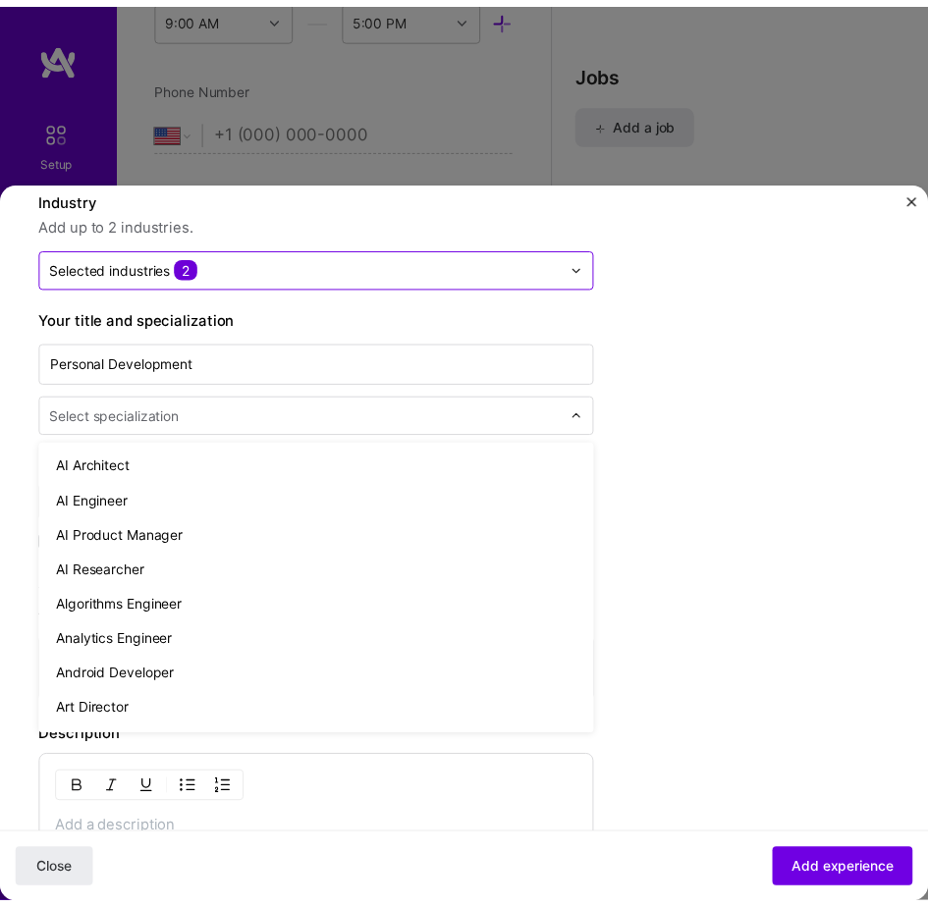
scroll to position [186, 0]
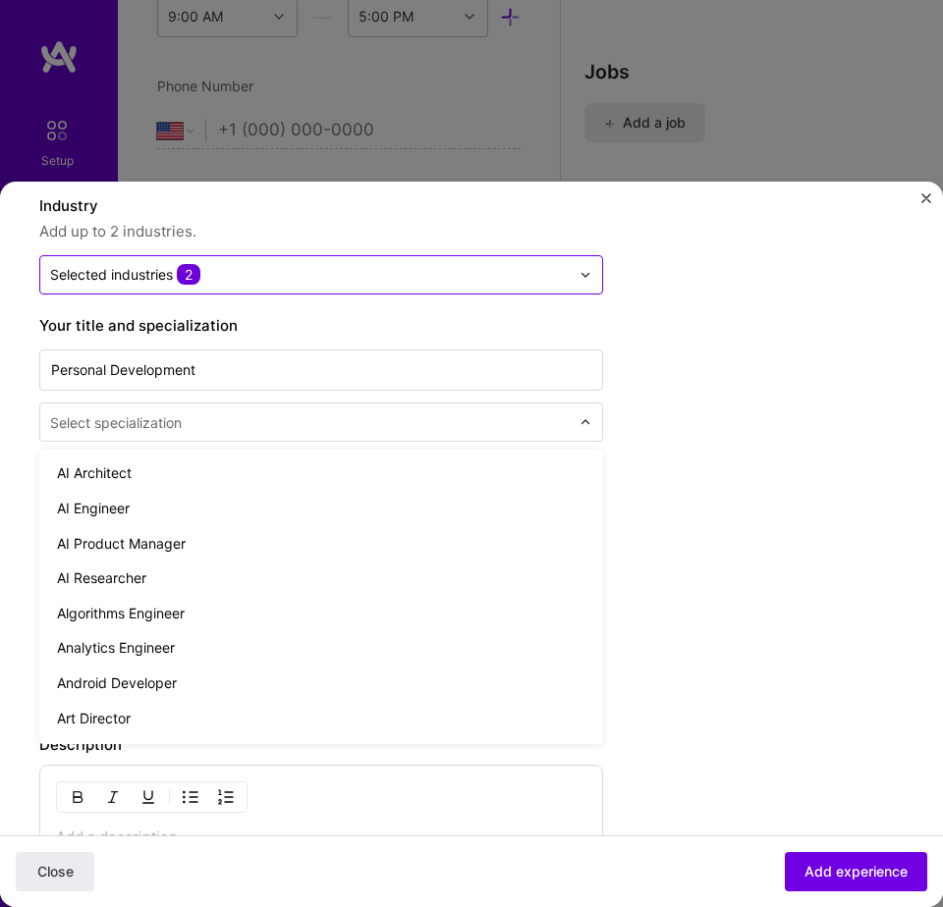
click at [774, 542] on div "Create a job experience Jobs help companies understand your past experience. Co…" at bounding box center [432, 622] width 786 height 1175
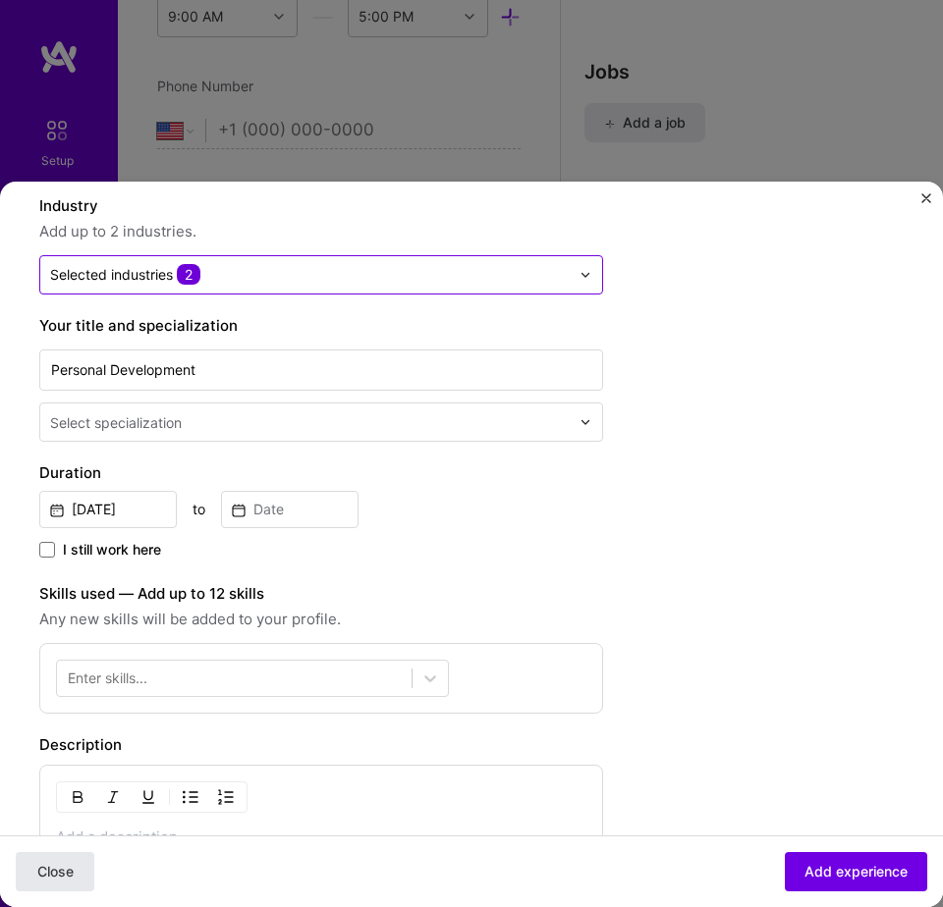
click at [55, 873] on span "Close" at bounding box center [55, 872] width 36 height 20
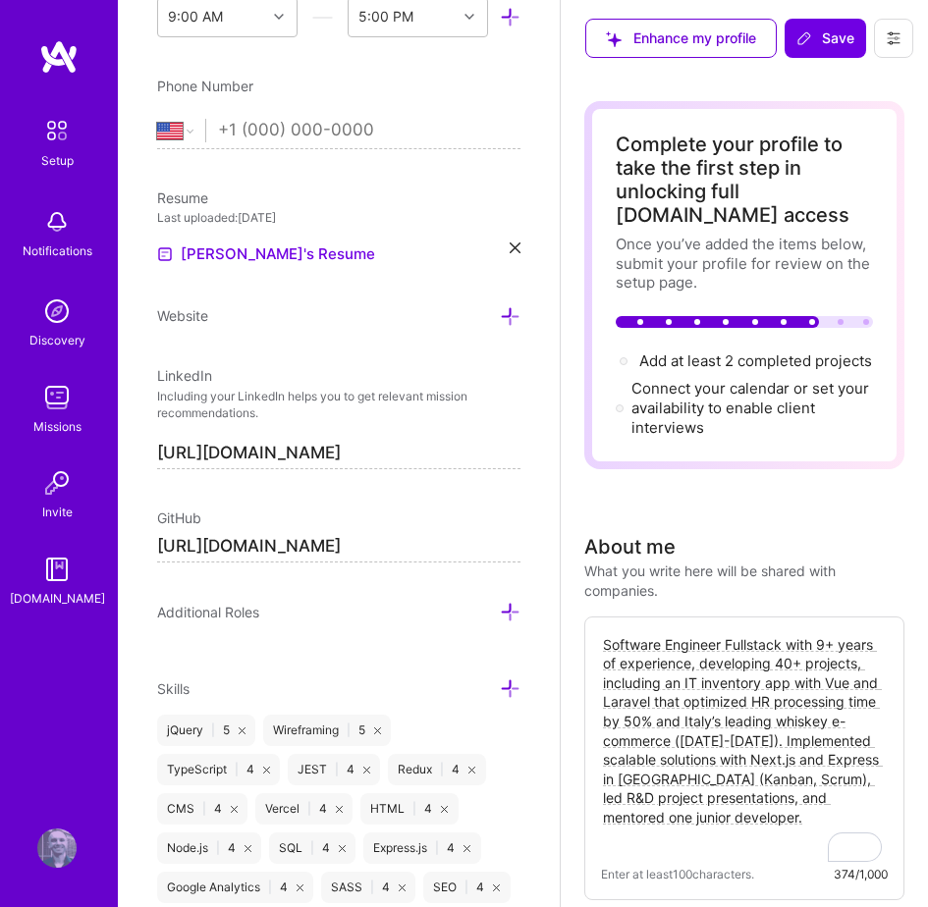
scroll to position [0, 0]
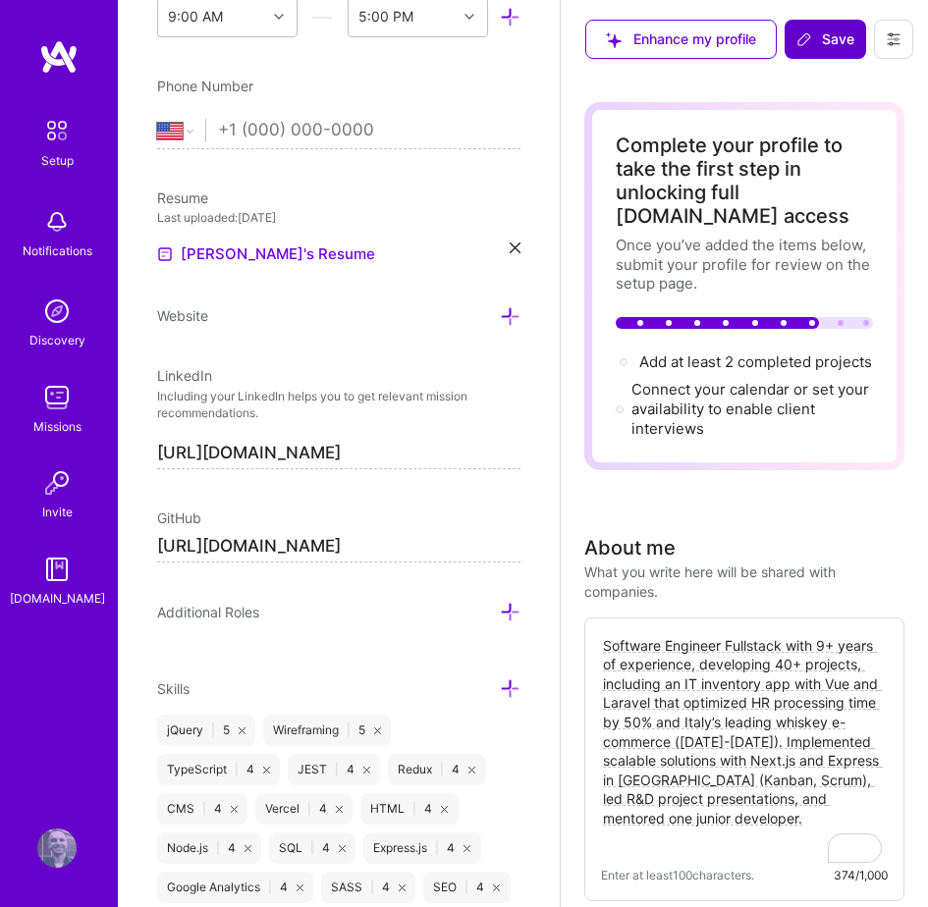
click at [840, 46] on span "Save" at bounding box center [825, 39] width 58 height 20
click at [832, 47] on span "Save" at bounding box center [825, 39] width 58 height 20
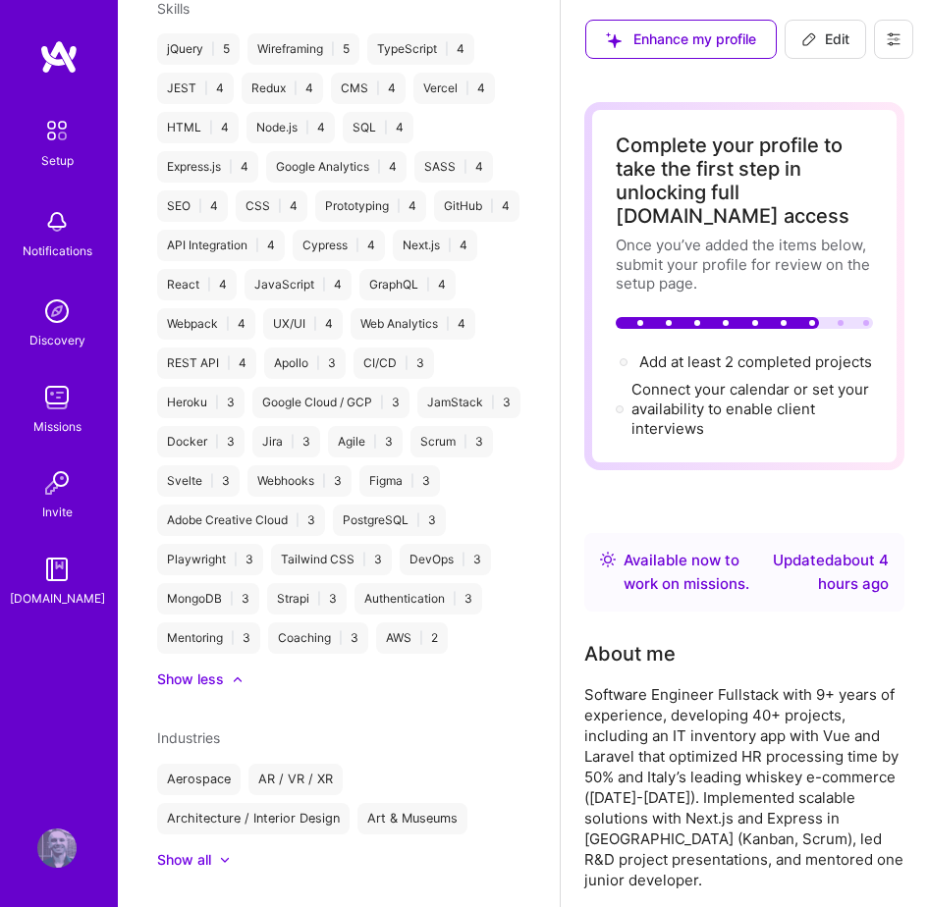
click at [832, 47] on span "Edit" at bounding box center [825, 39] width 48 height 20
select select "US"
select select "Right Now"
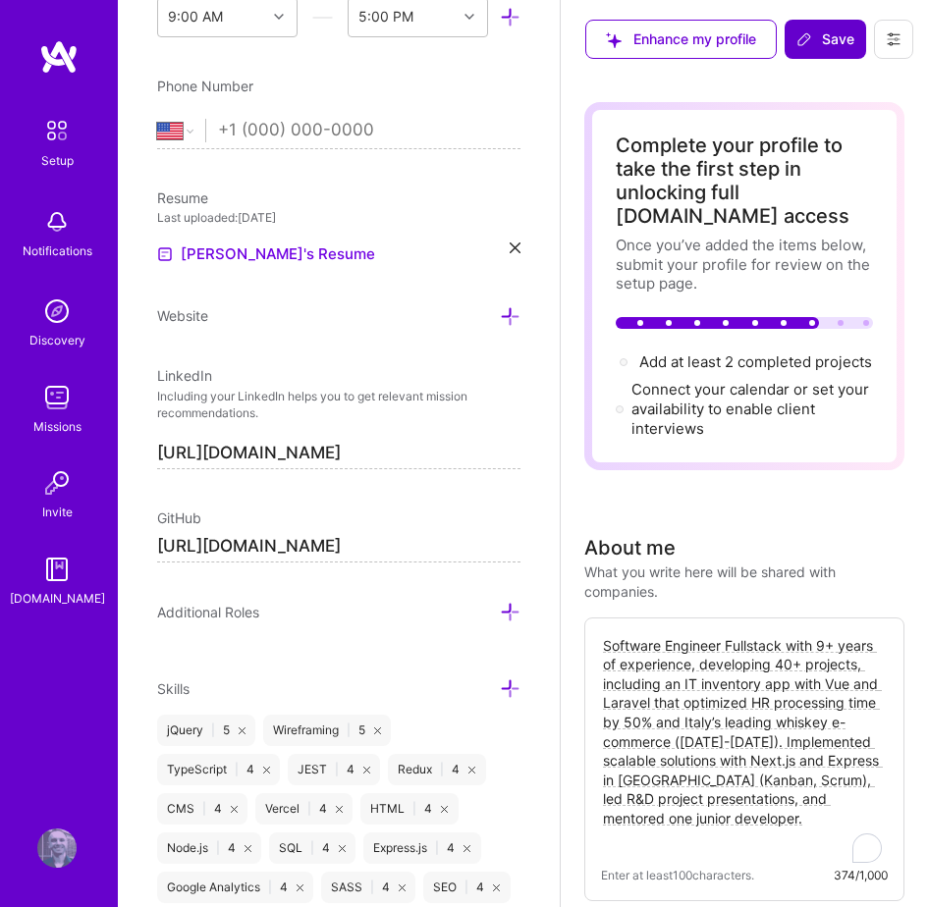
click at [832, 47] on span "Save" at bounding box center [825, 39] width 58 height 20
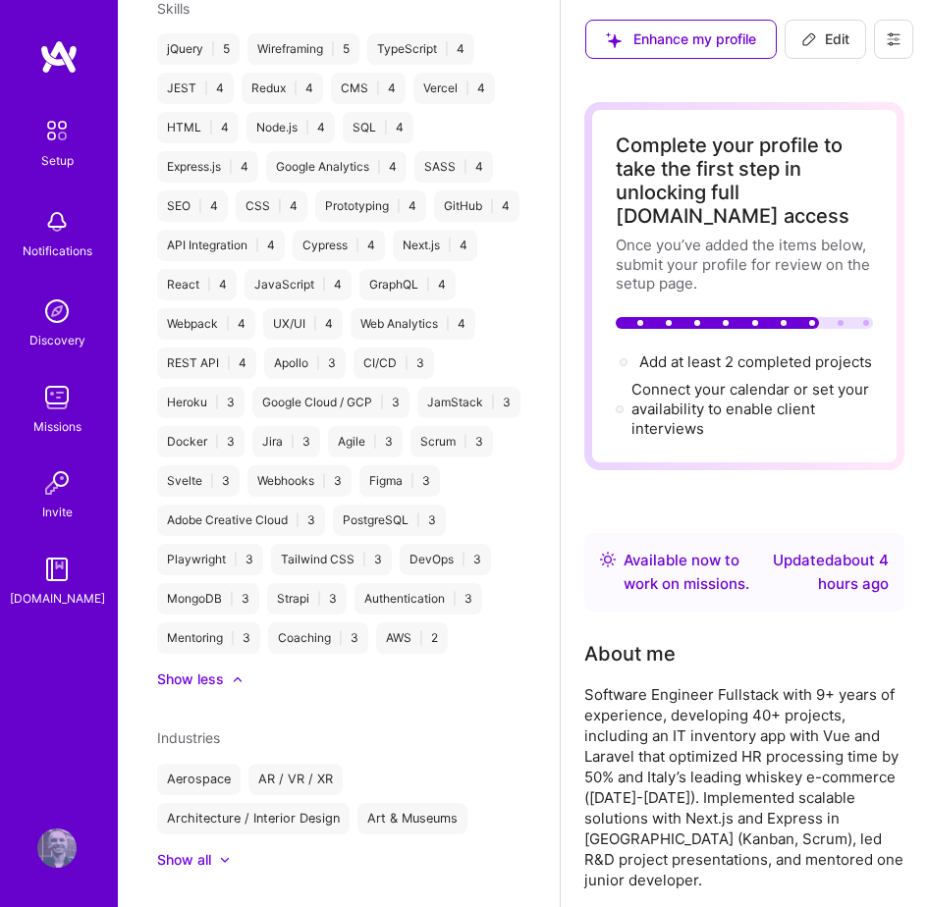
scroll to position [477, 0]
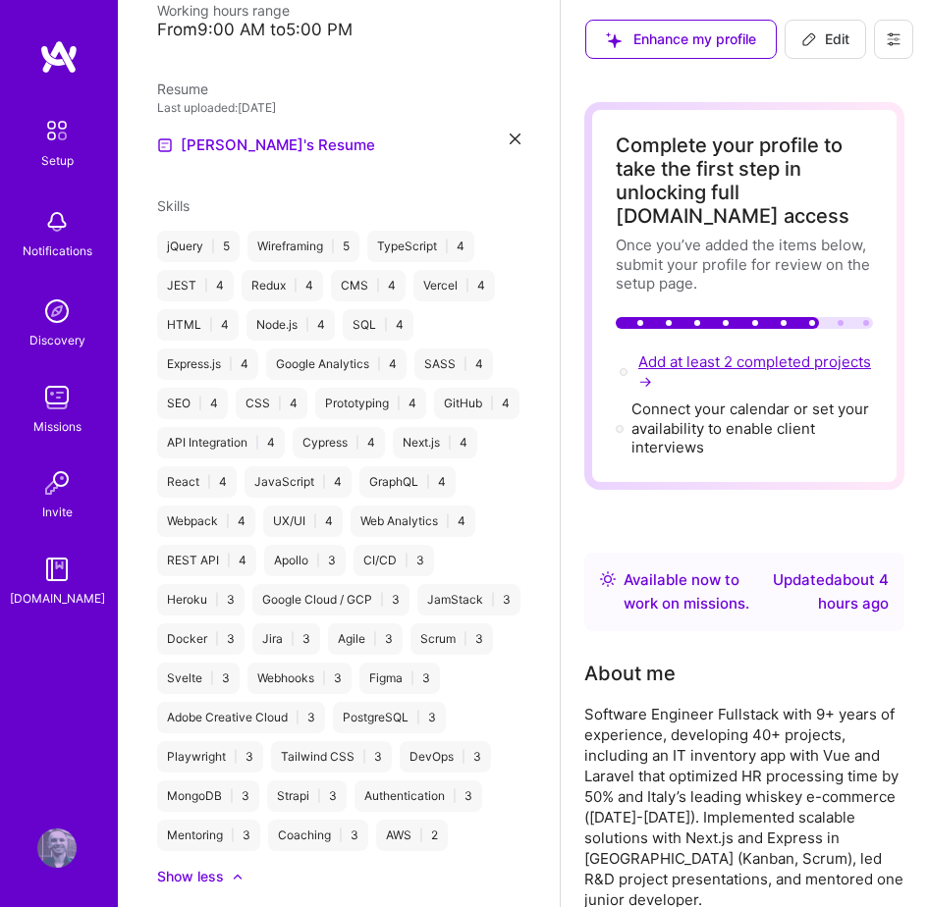
click at [674, 365] on span "Add at least 2 completed projects →" at bounding box center [754, 371] width 233 height 38
select select "US"
select select "Right Now"
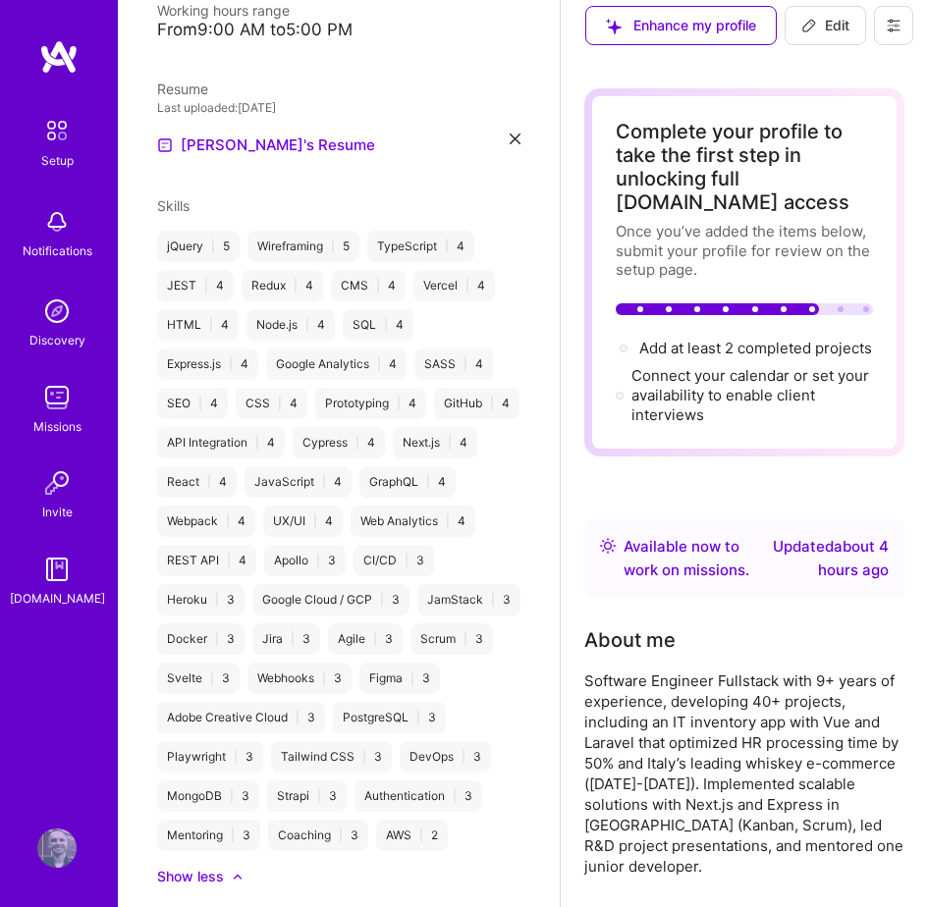
scroll to position [0, 0]
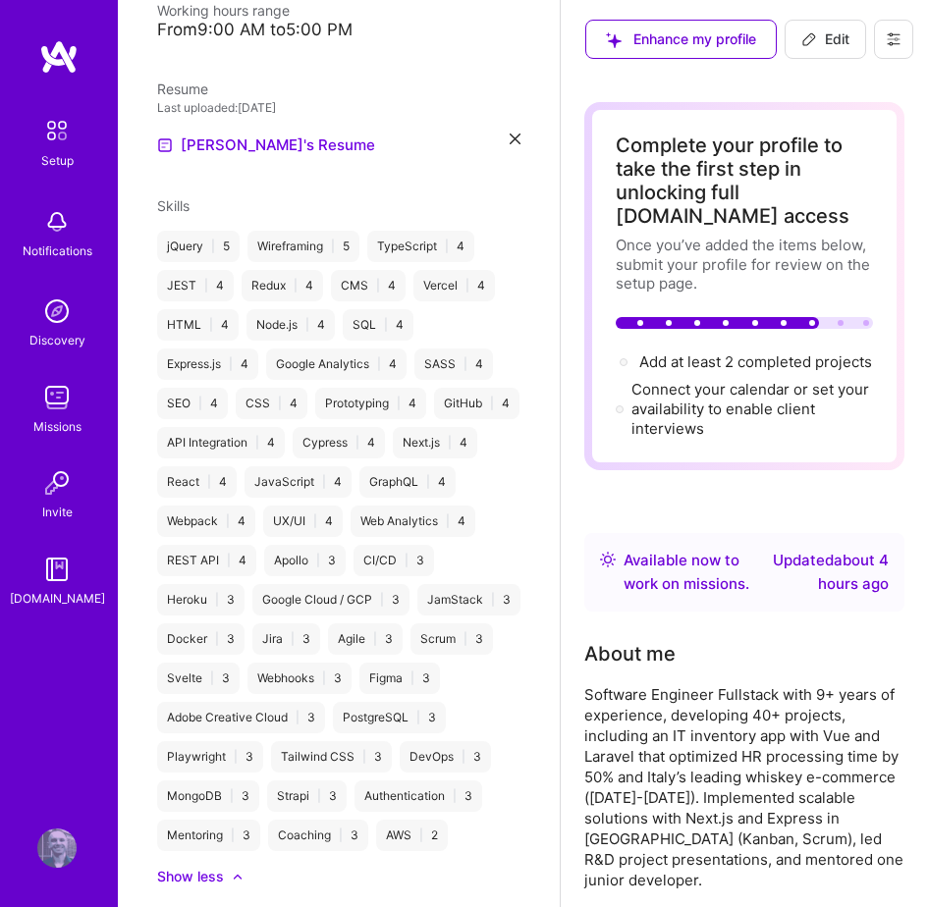
click at [684, 372] on div "Add at least 2 completed projects →" at bounding box center [755, 362] width 233 height 21
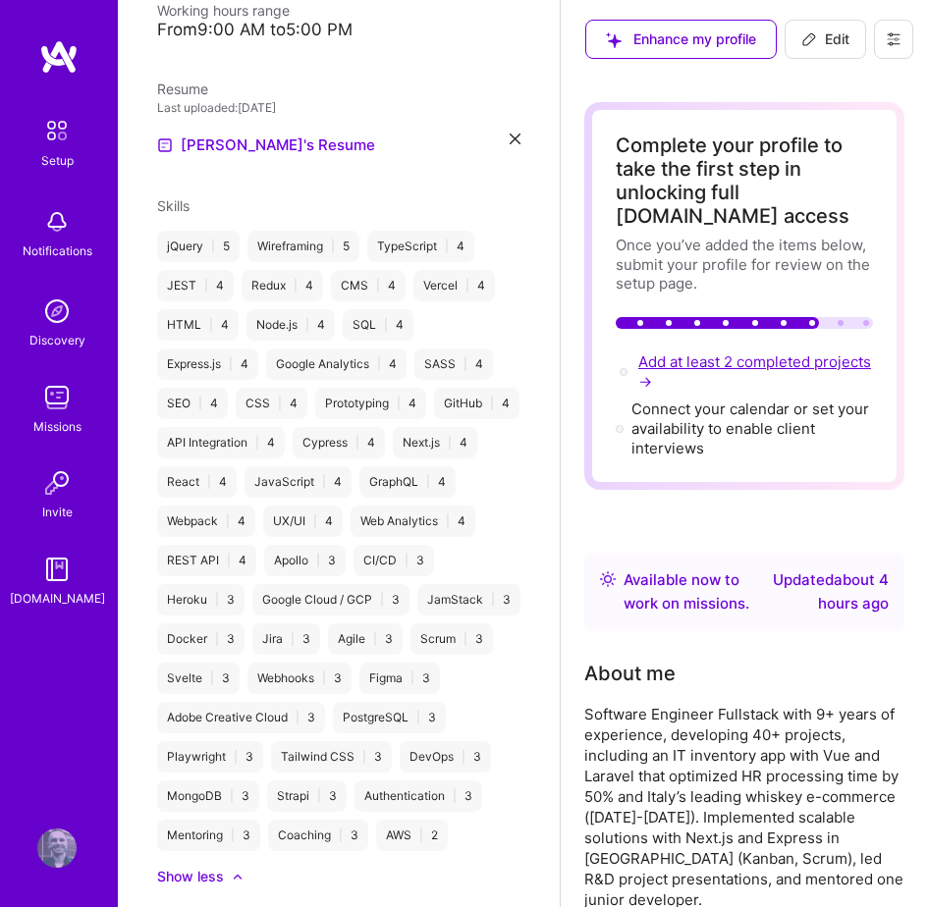
click at [684, 359] on span "Add at least 2 completed projects →" at bounding box center [754, 371] width 233 height 38
select select "US"
select select "Right Now"
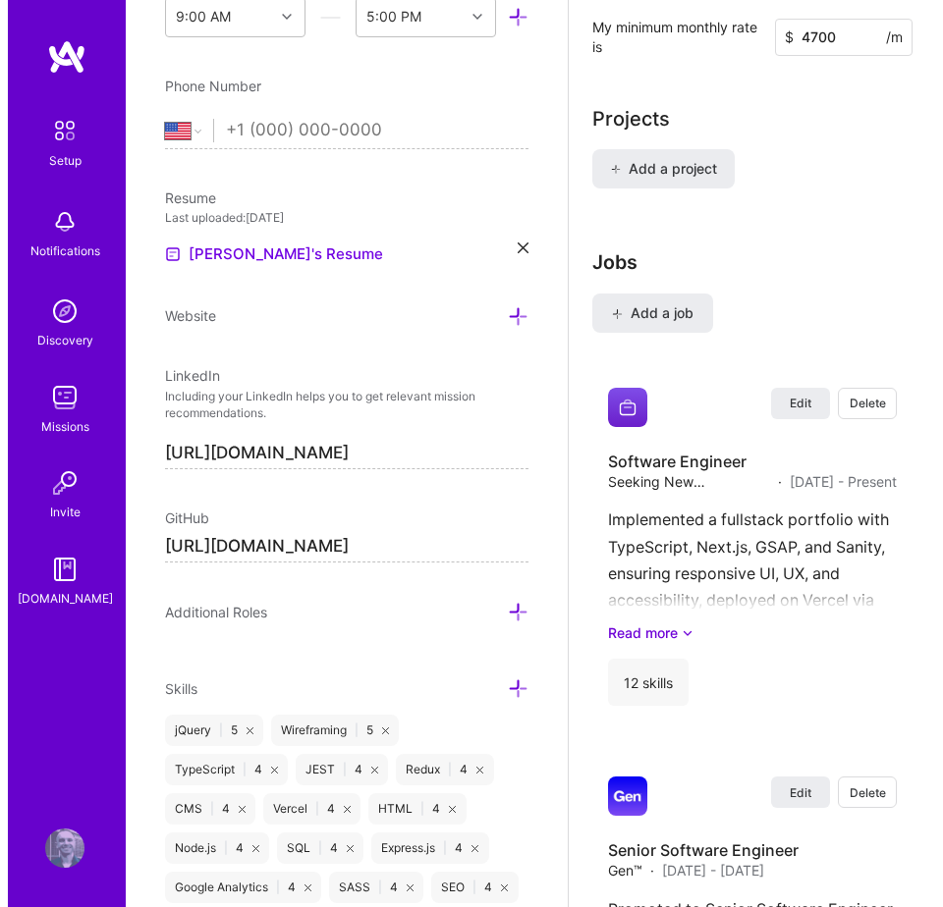
scroll to position [1871, 0]
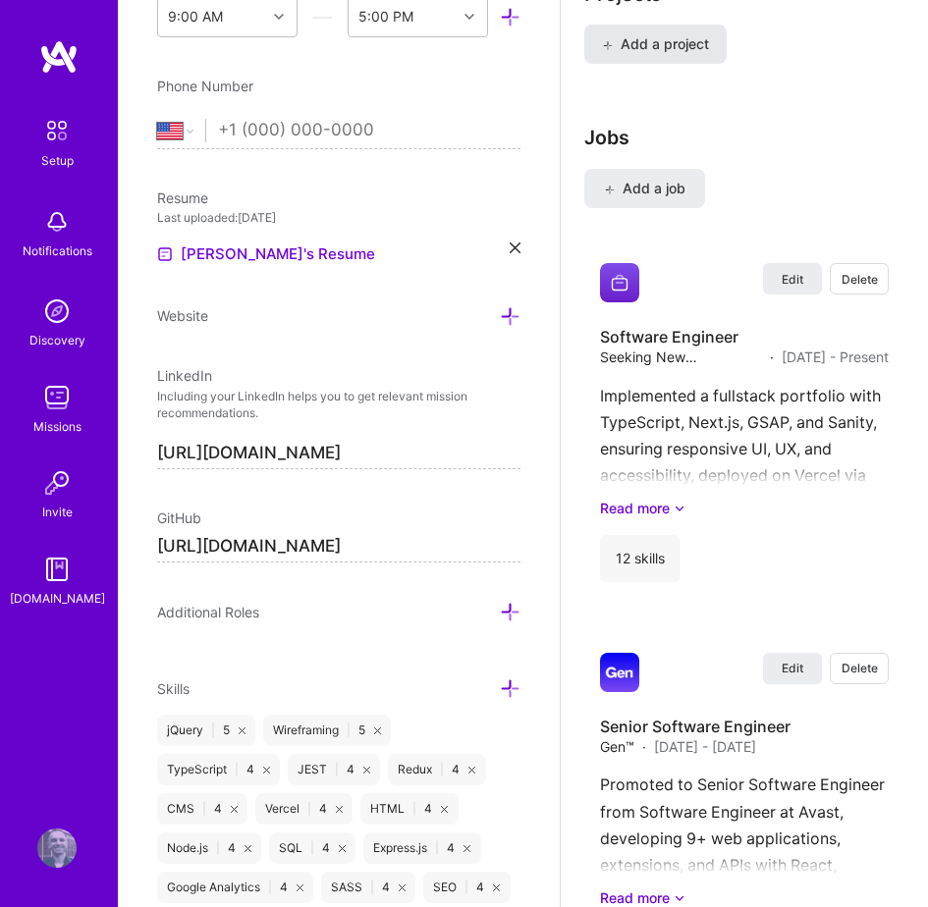
click at [678, 54] on span "Add a project" at bounding box center [655, 44] width 107 height 20
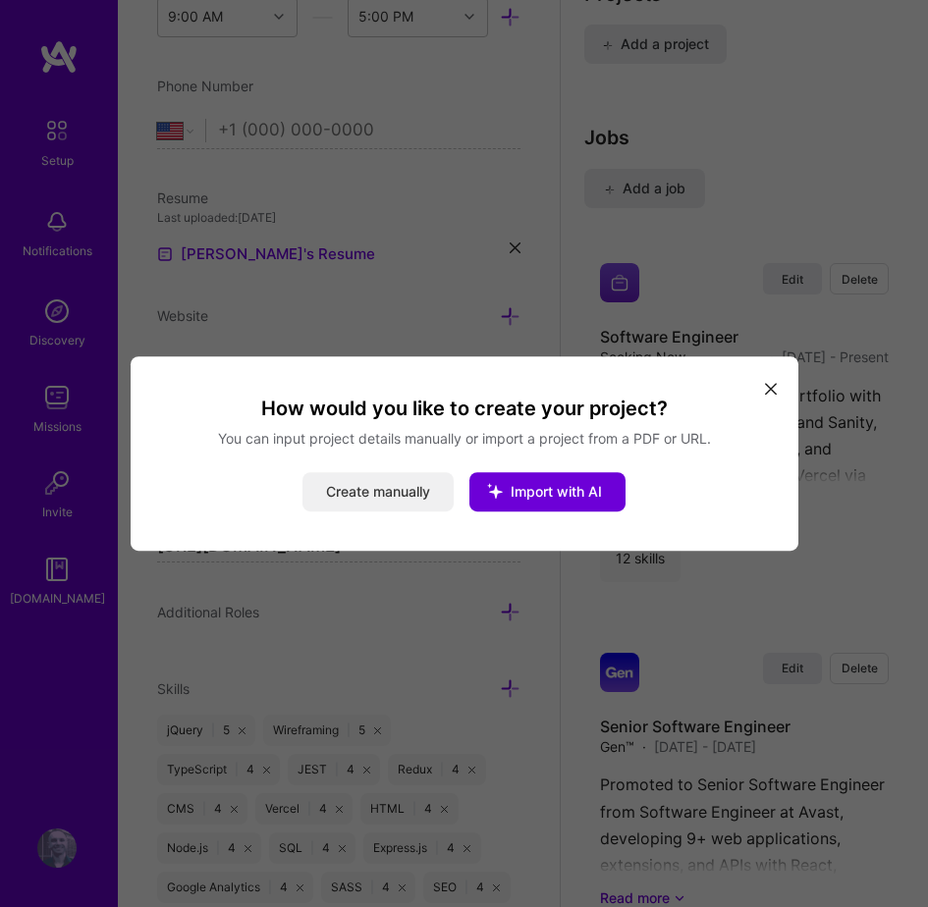
click at [406, 488] on button "Create manually" at bounding box center [377, 491] width 151 height 39
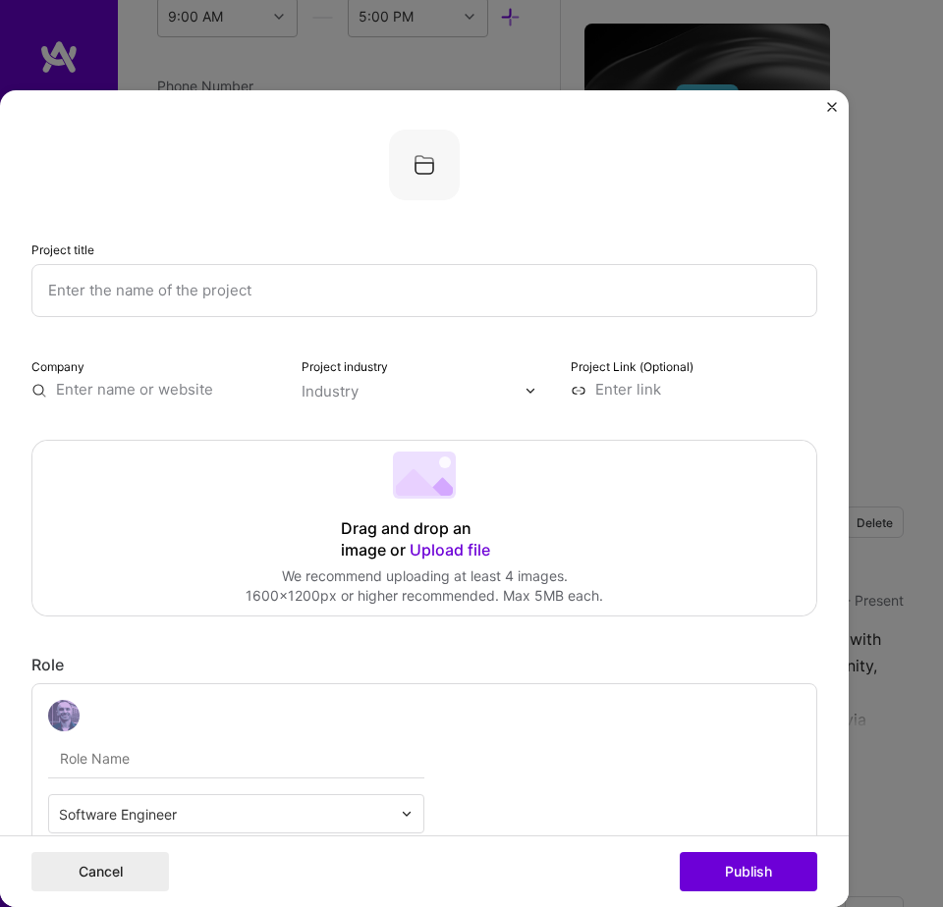
click at [277, 299] on input "text" at bounding box center [424, 290] width 786 height 53
type input "LC v2.0"
type input "https://lucati.dev"
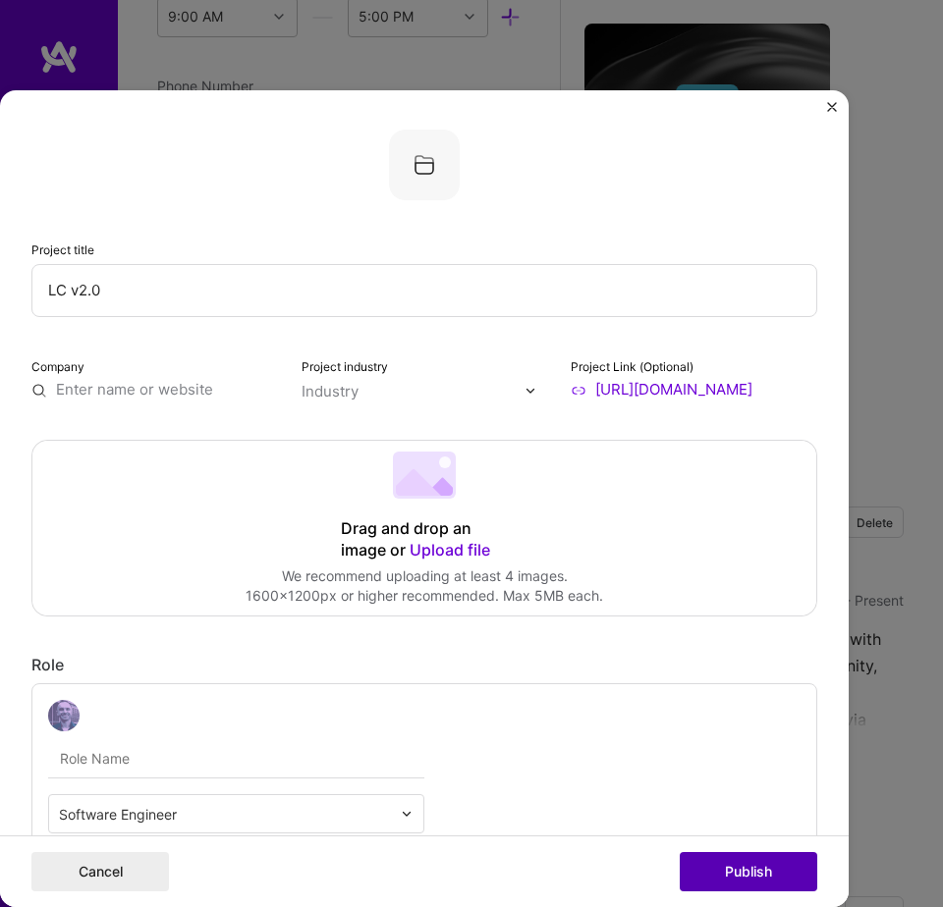
click at [786, 862] on button "Publish" at bounding box center [747, 871] width 137 height 39
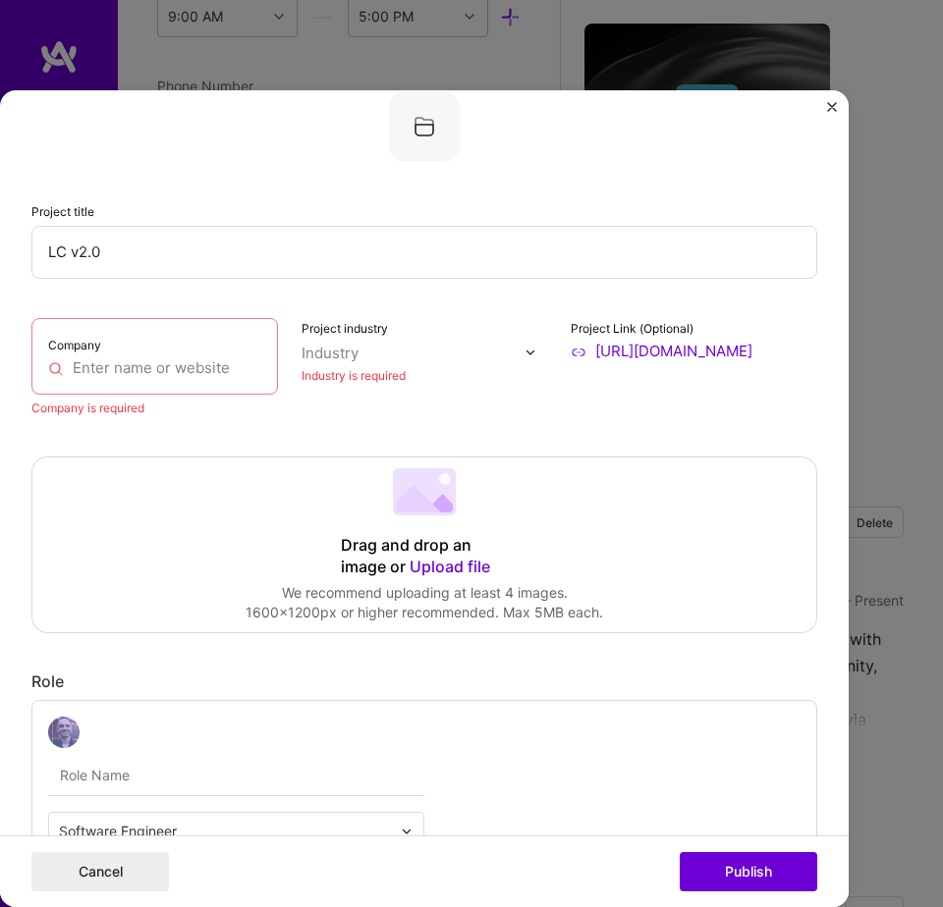
scroll to position [39, 0]
click at [166, 363] on input "text" at bounding box center [154, 367] width 213 height 20
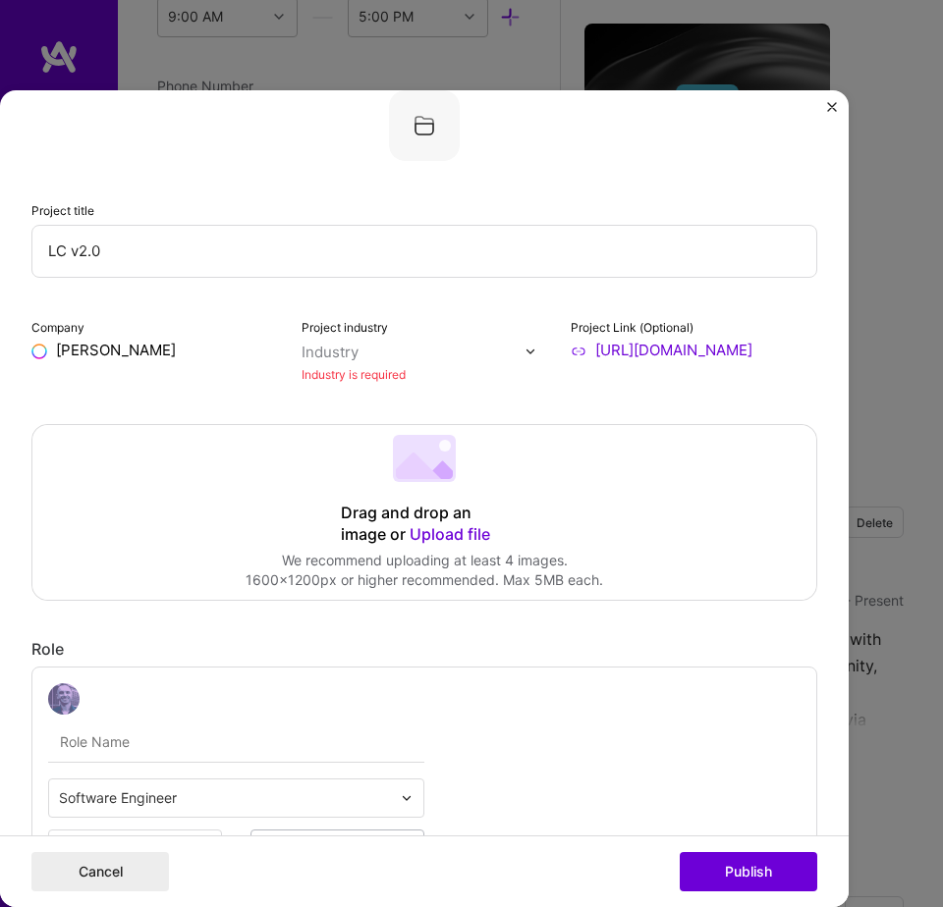
type input "Luca"
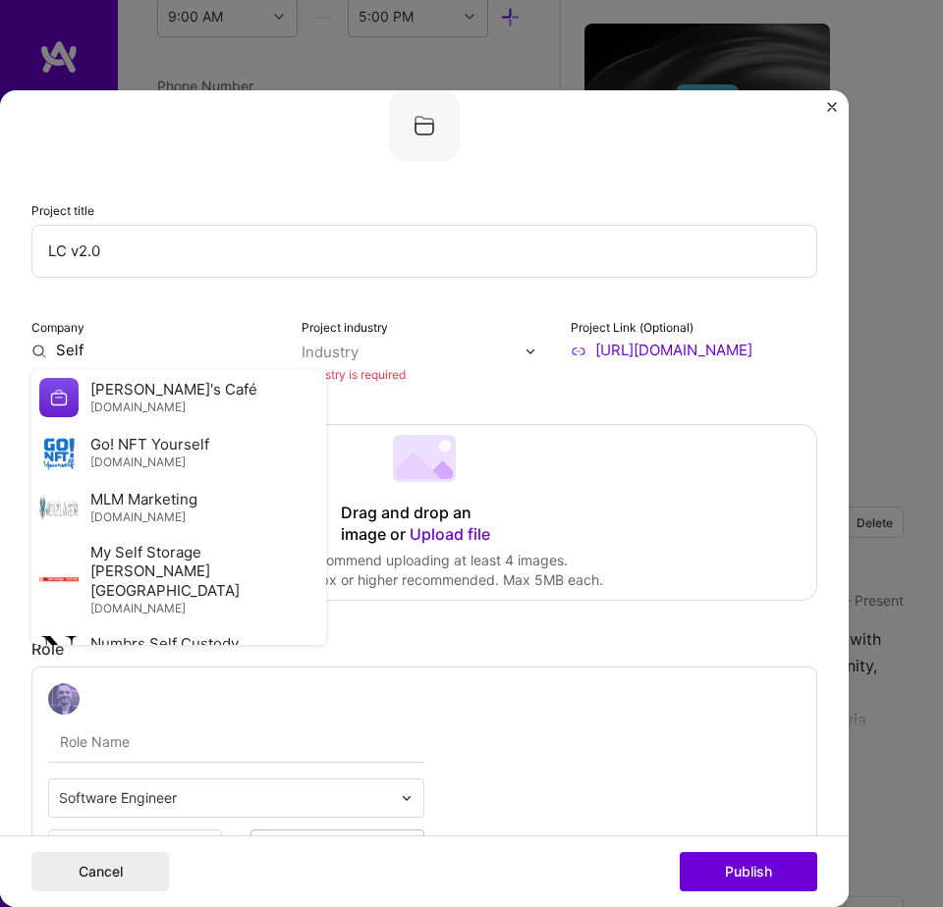
type input "SelfS"
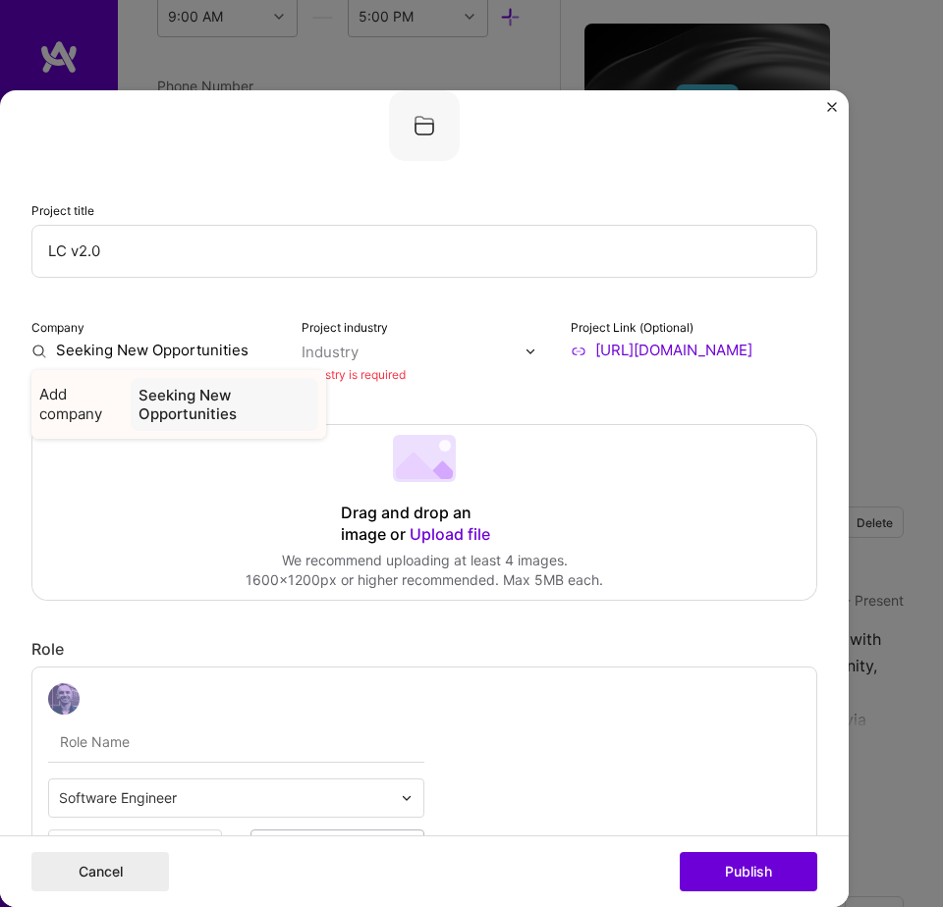
type input "Seeking New Opportunities"
click at [187, 399] on div "Seeking New Opportunities" at bounding box center [225, 404] width 188 height 53
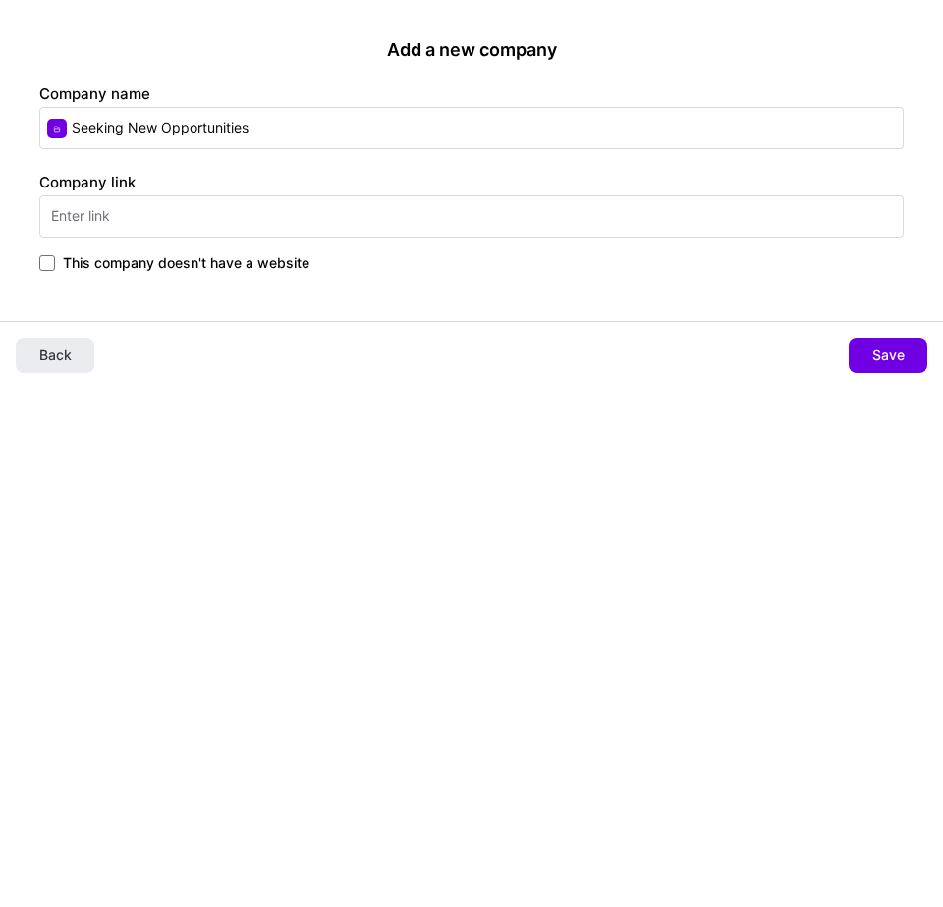
click at [253, 260] on span "This company doesn't have a website" at bounding box center [186, 263] width 246 height 20
click at [0, 0] on input "This company doesn't have a website" at bounding box center [0, 0] width 0 height 0
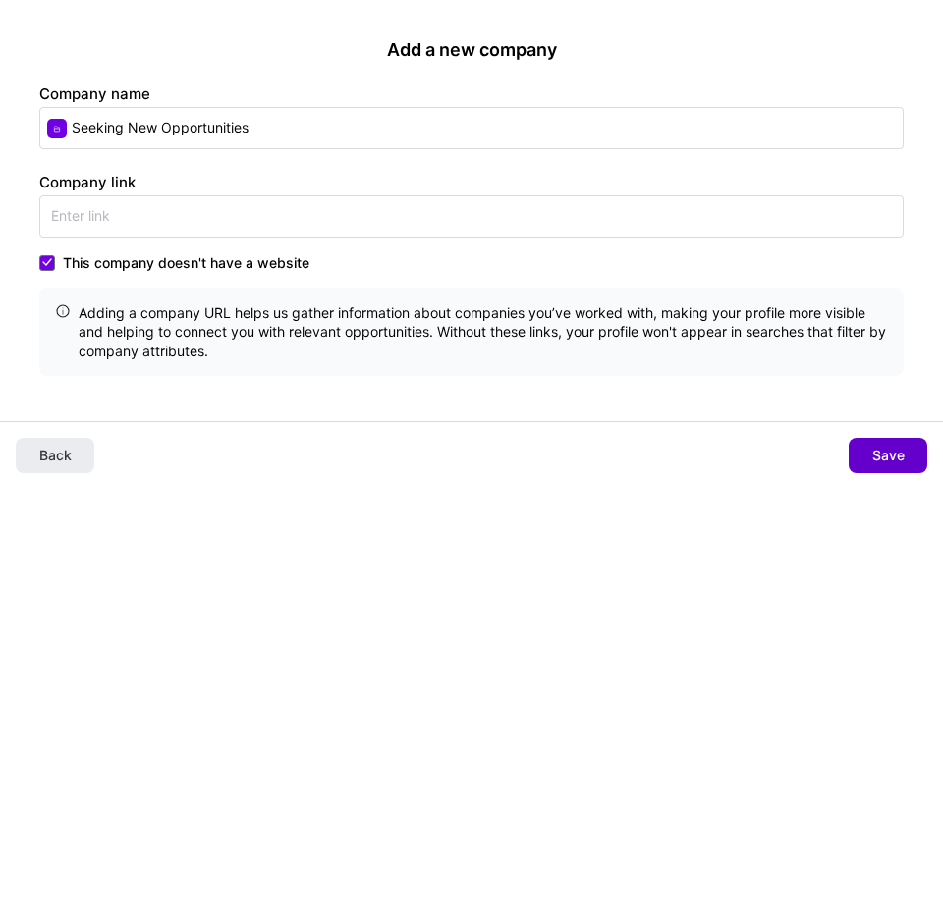
click at [884, 446] on span "Save" at bounding box center [888, 456] width 32 height 20
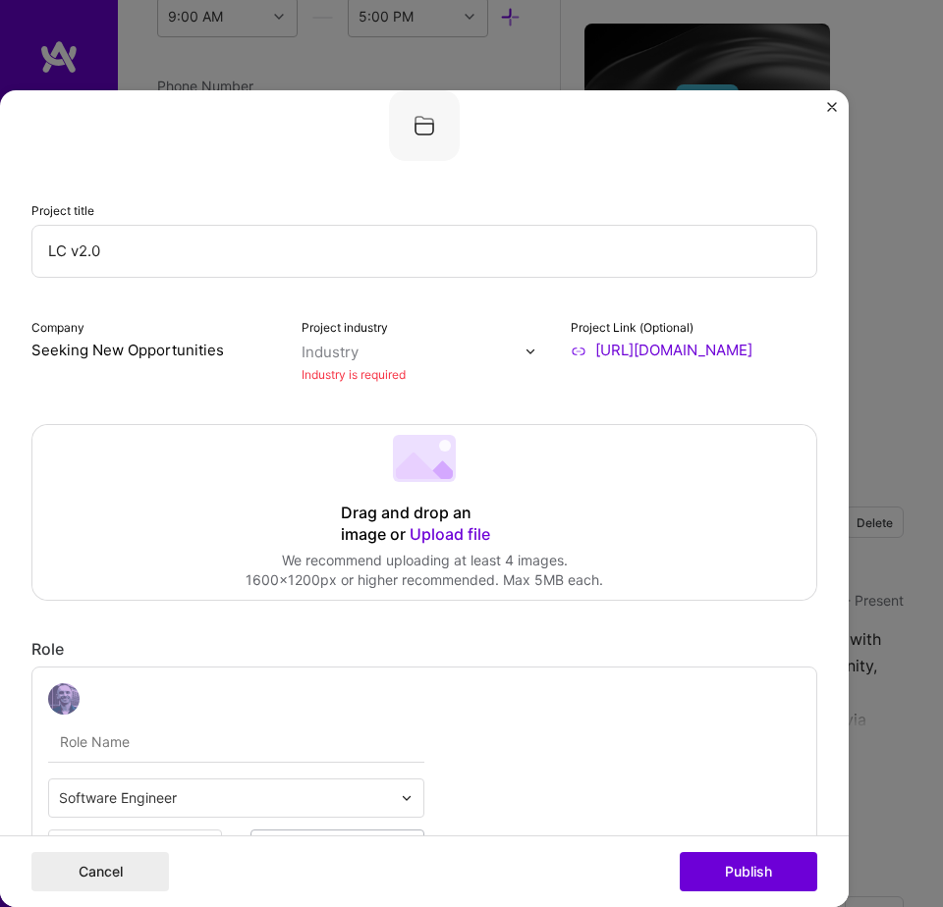
click at [330, 352] on div "Industry" at bounding box center [329, 353] width 57 height 20
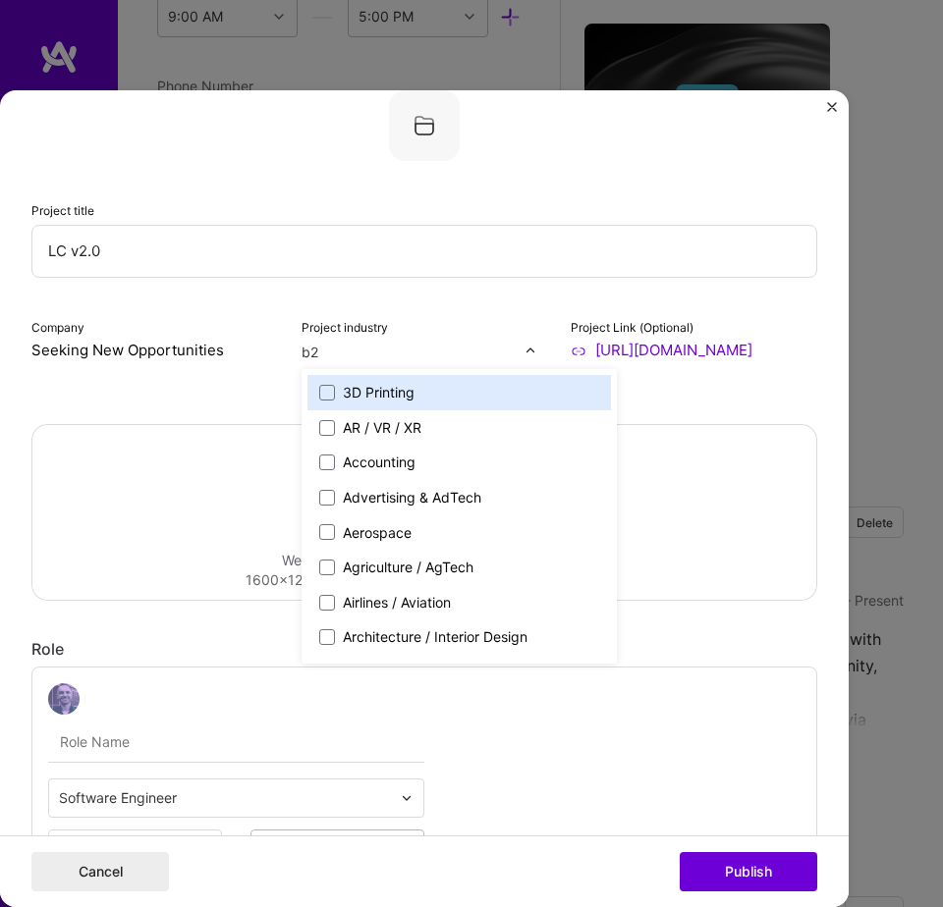
type input "b2b"
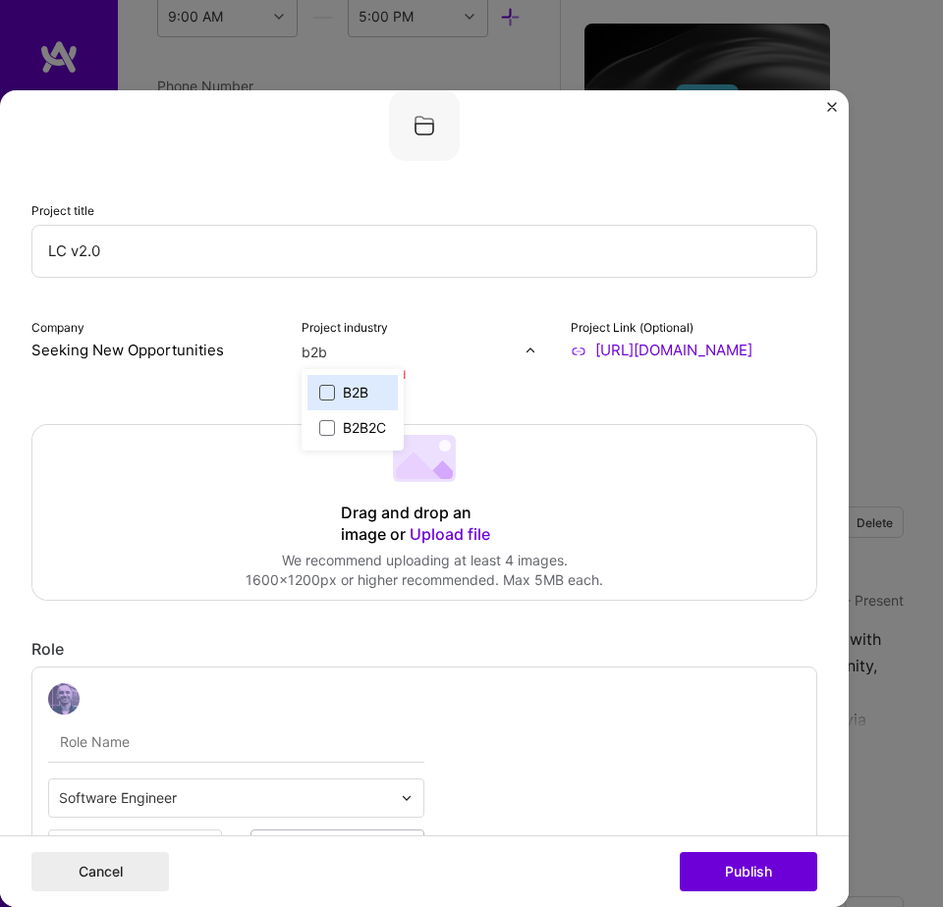
click at [319, 394] on span at bounding box center [327, 393] width 16 height 16
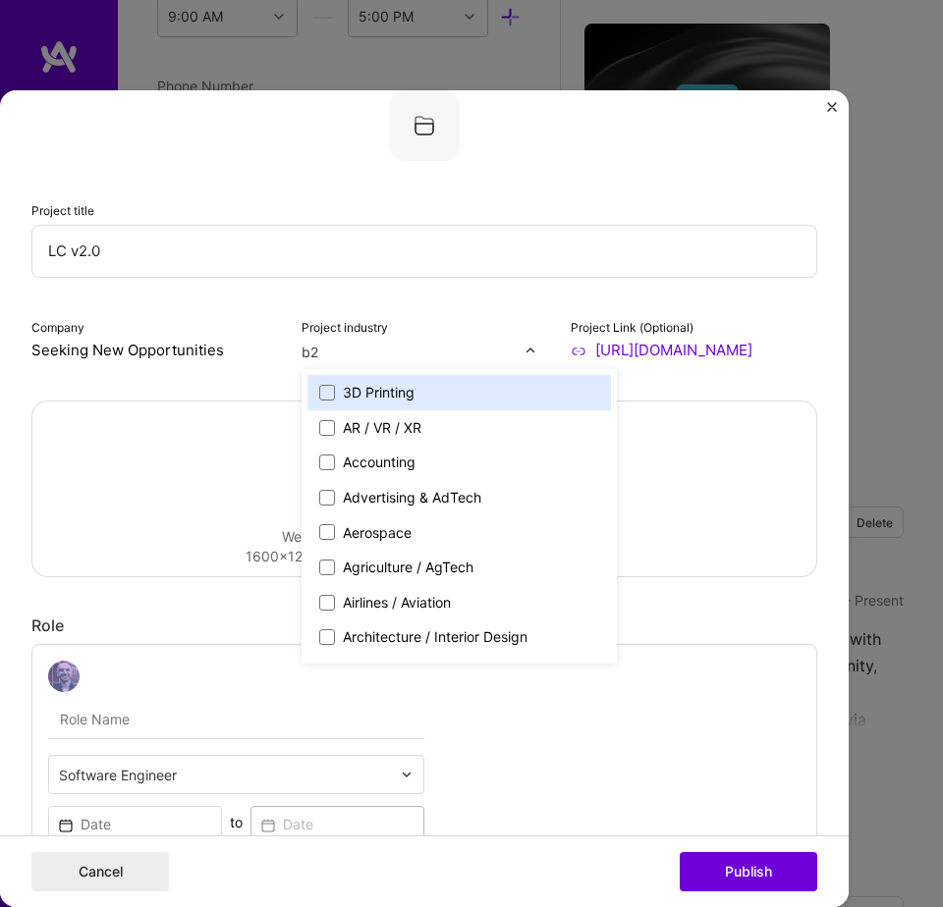
type input "b2c"
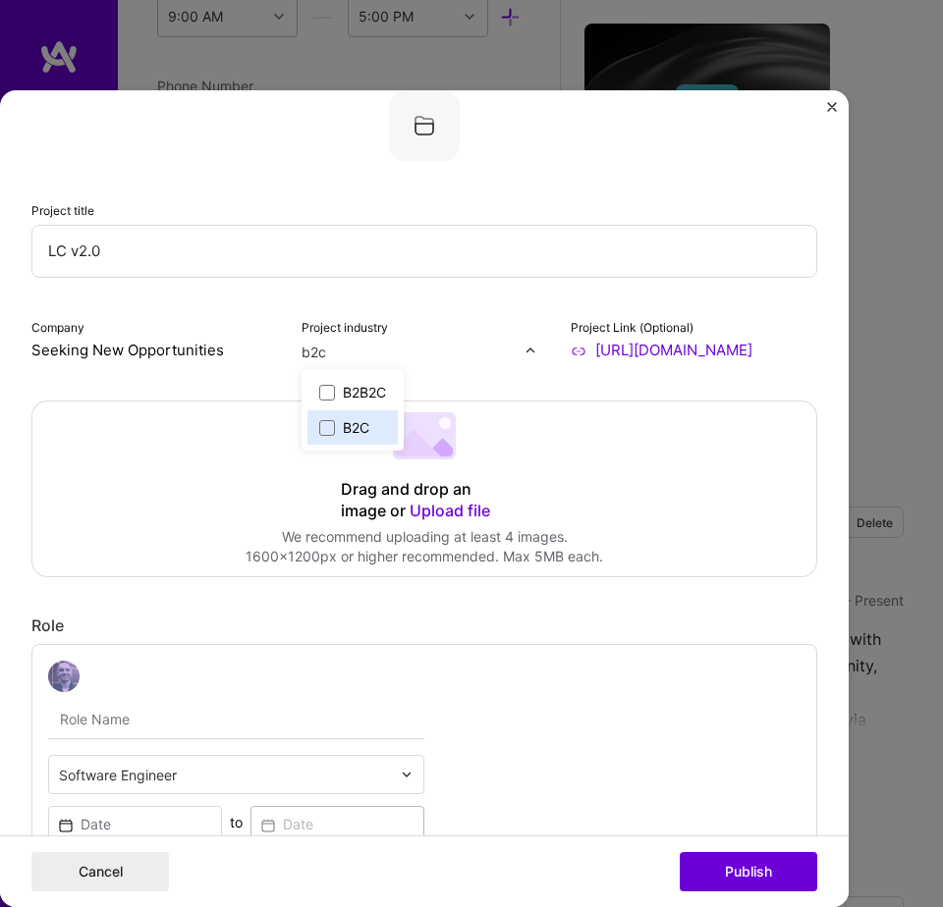
click at [331, 426] on label "B2C" at bounding box center [352, 428] width 67 height 20
click at [741, 352] on input "https://lucati.dev" at bounding box center [693, 351] width 246 height 20
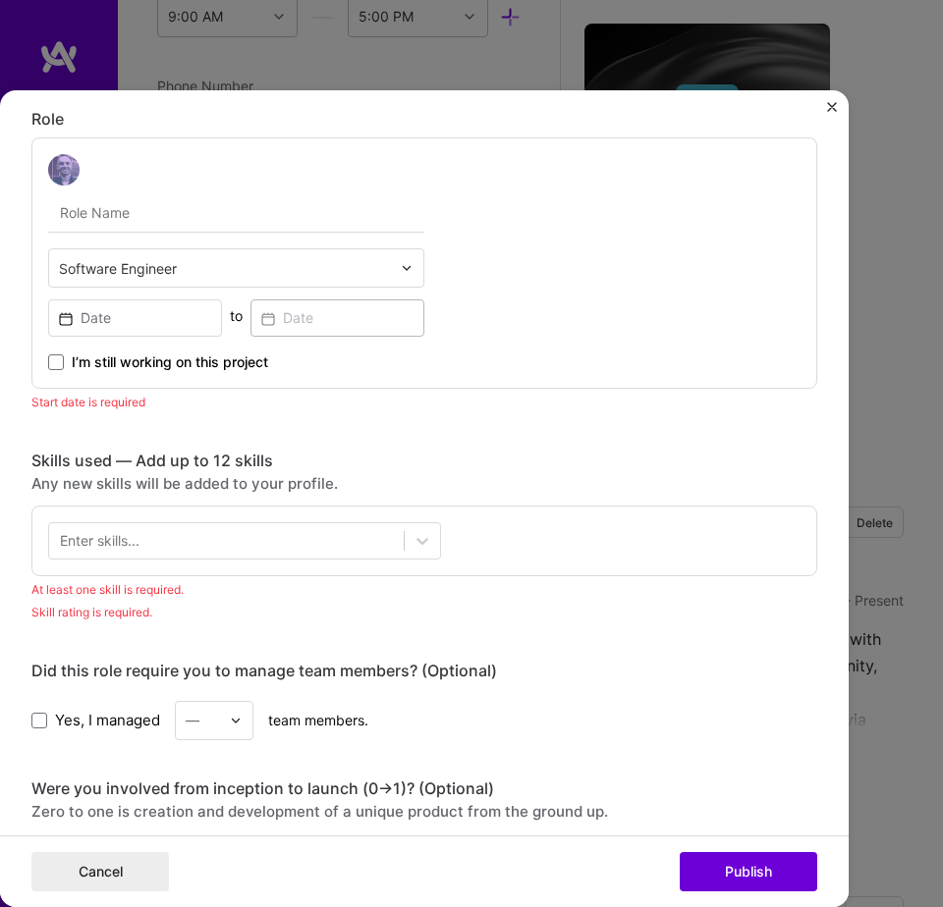
scroll to position [616, 0]
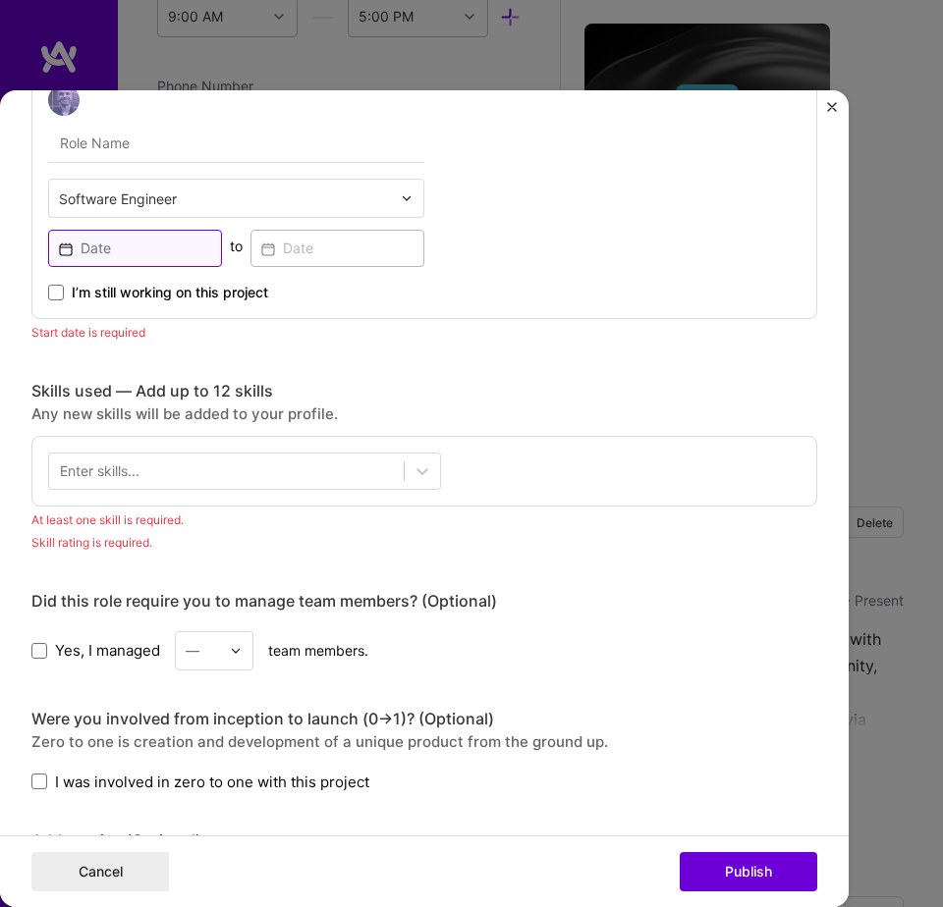
click at [173, 249] on input at bounding box center [135, 248] width 174 height 37
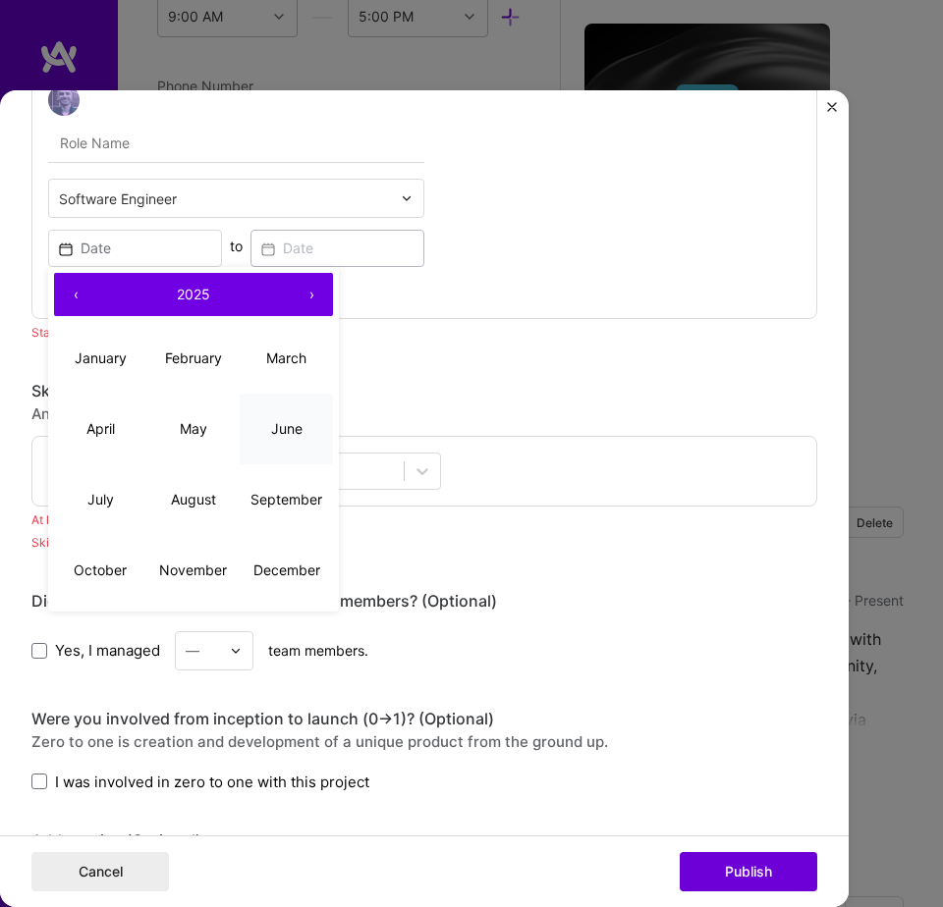
click at [262, 438] on button "June" at bounding box center [286, 429] width 93 height 71
type input "Jun, 2025"
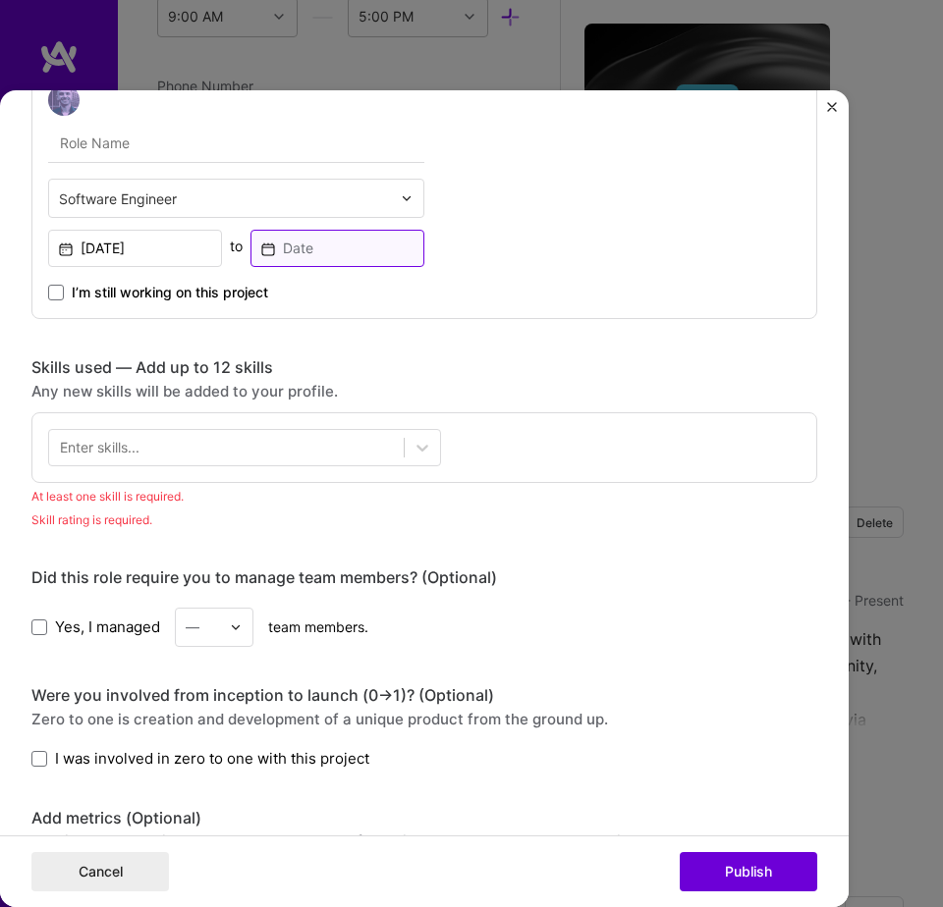
click at [298, 244] on input at bounding box center [337, 248] width 174 height 37
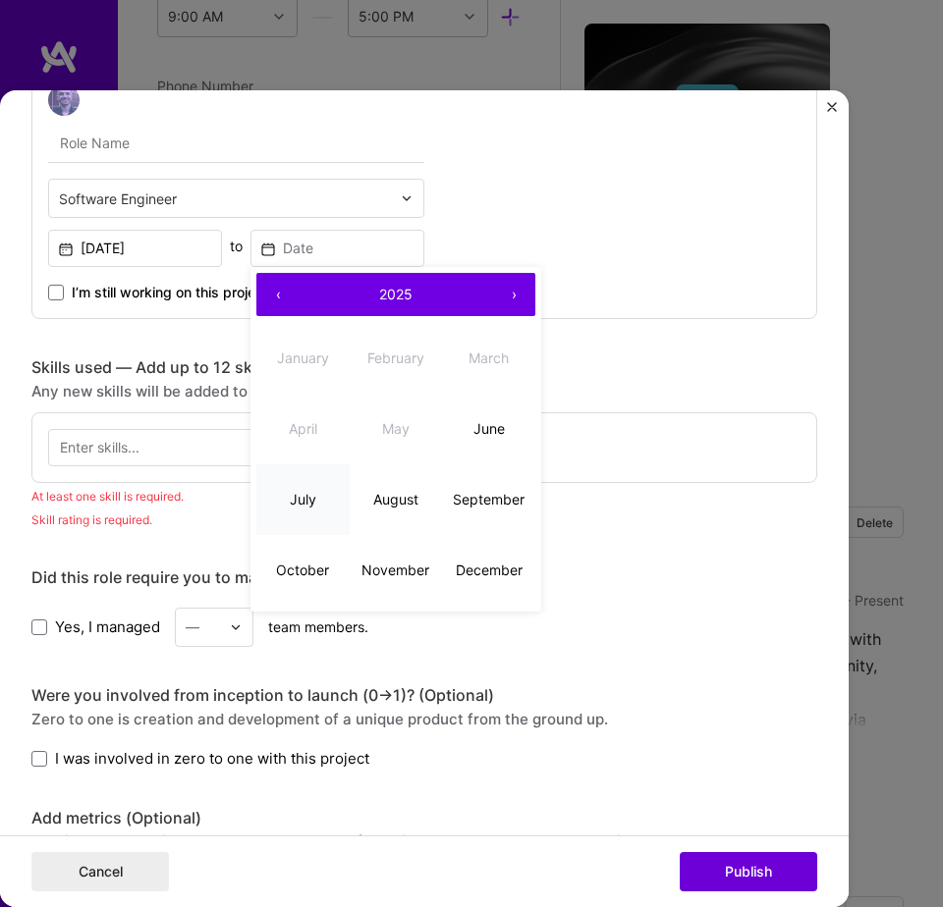
click at [316, 502] on button "July" at bounding box center [302, 499] width 93 height 71
type input "Jul, 2025"
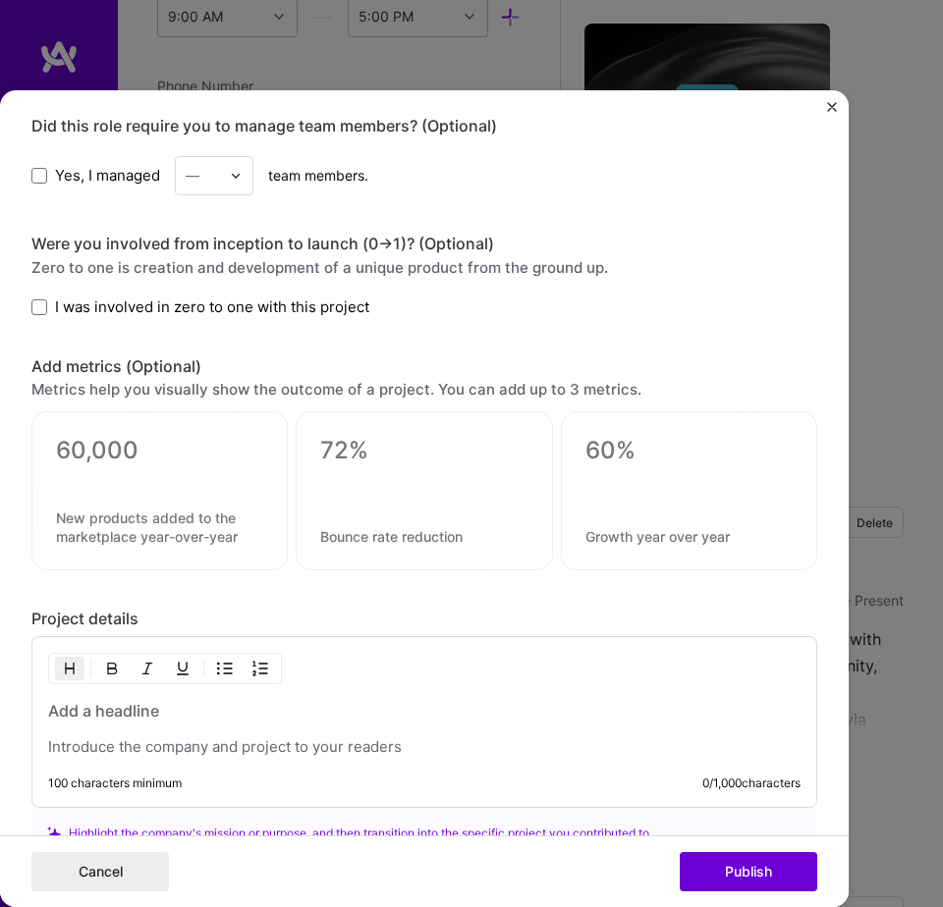
scroll to position [1289, 0]
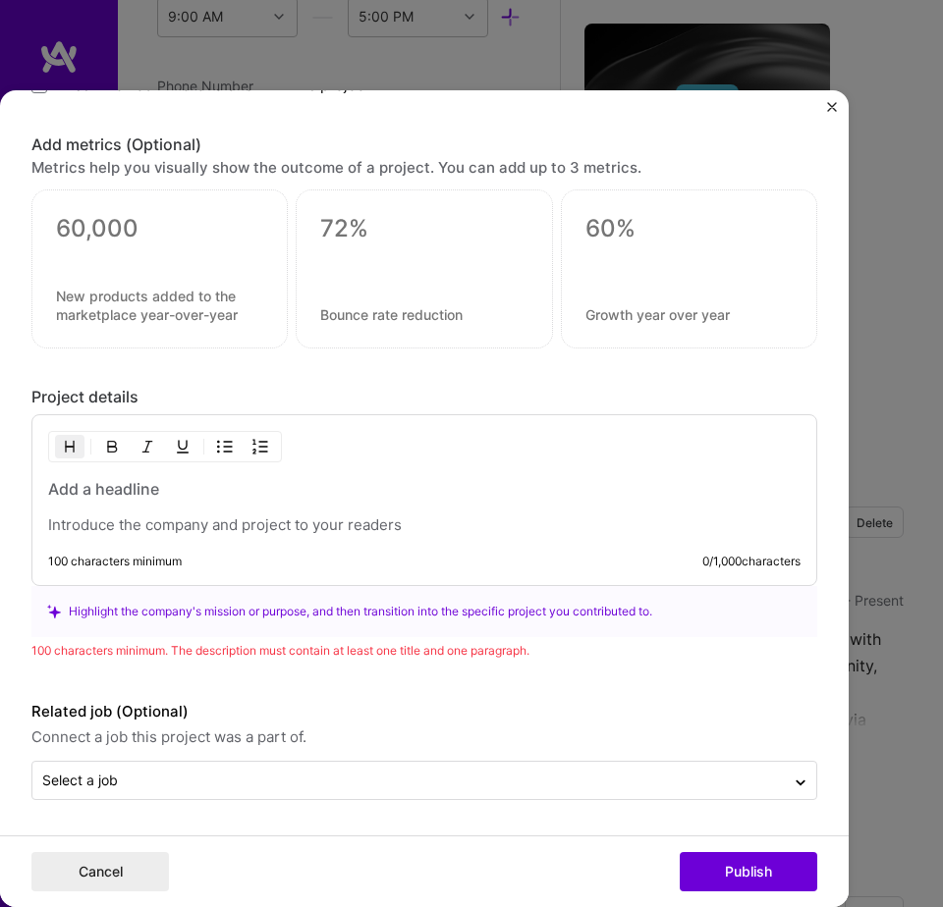
click at [139, 489] on h3 at bounding box center [424, 489] width 752 height 22
click at [141, 524] on p "To enrich screen reader interactions, please activate Accessibility in Grammarl…" at bounding box center [424, 525] width 752 height 20
paste div "To enrich screen reader interactions, please activate Accessibility in Grammarl…"
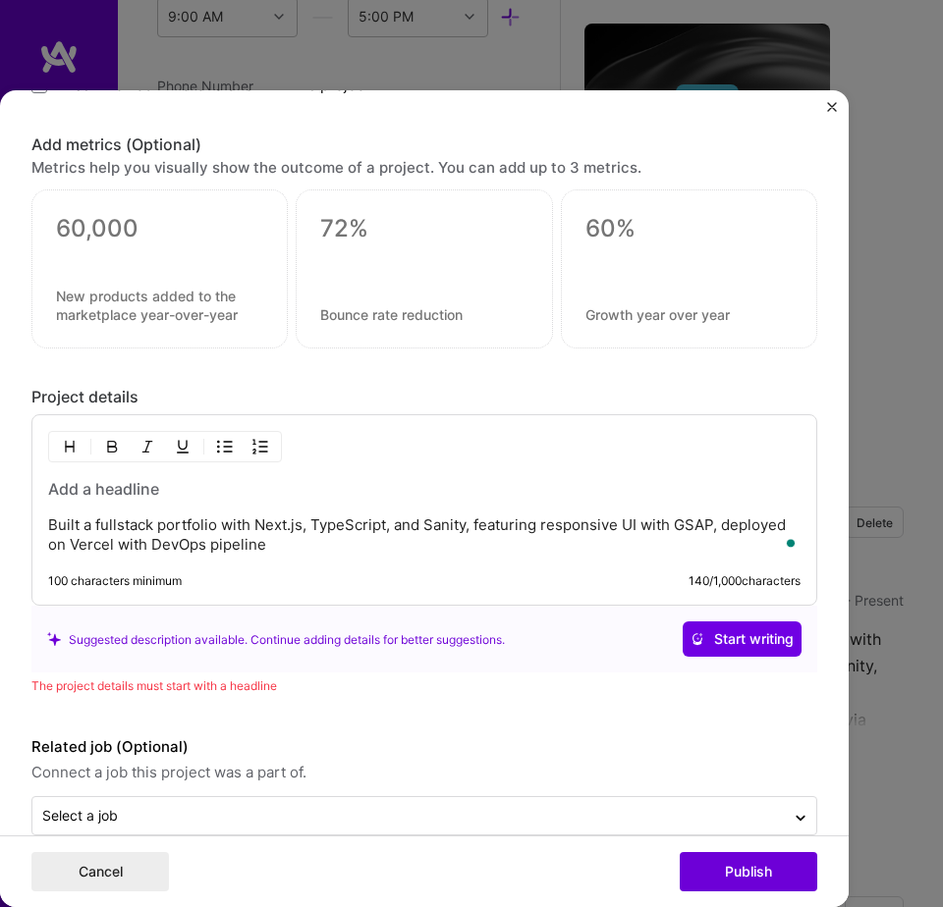
click at [123, 495] on h3 "To enrich screen reader interactions, please activate Accessibility in Grammarl…" at bounding box center [424, 489] width 752 height 22
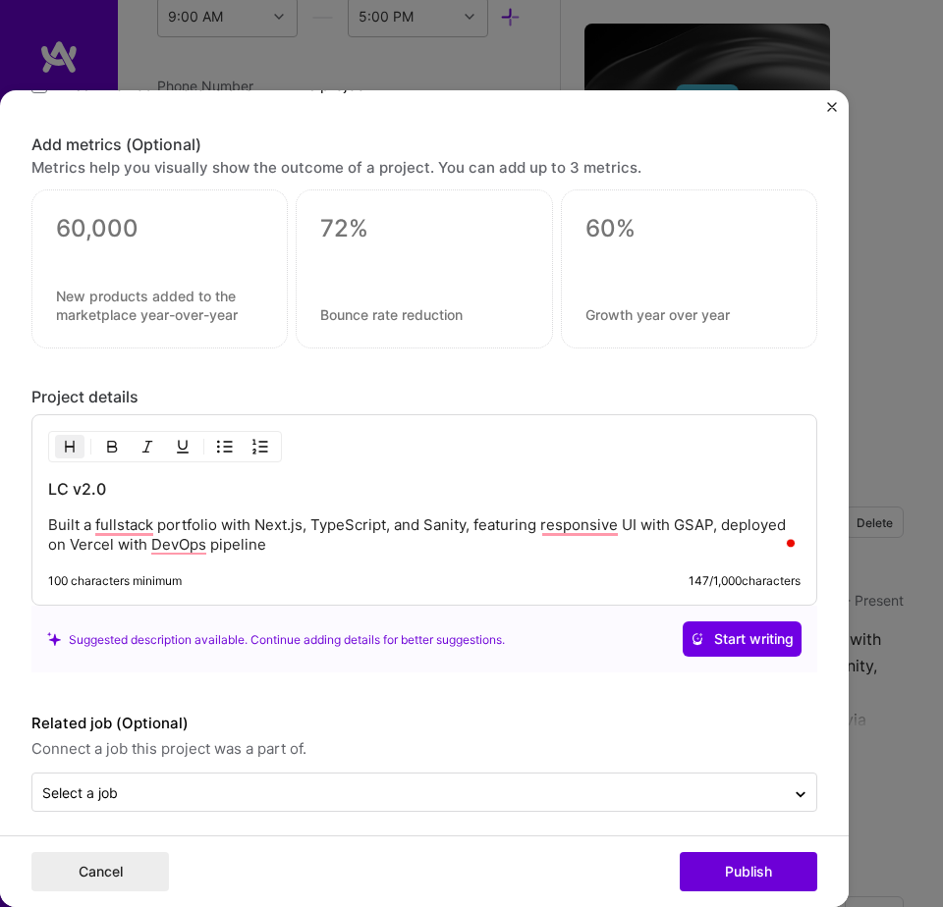
scroll to position [1302, 0]
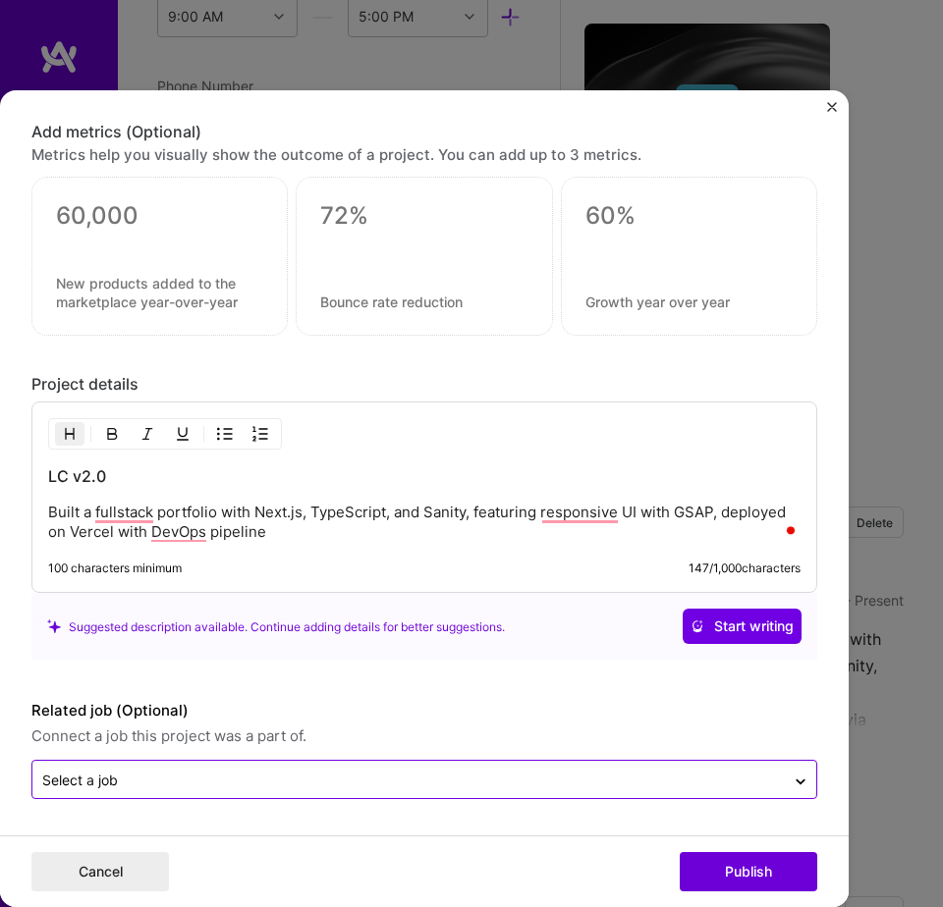
click at [343, 783] on input "text" at bounding box center [408, 781] width 732 height 20
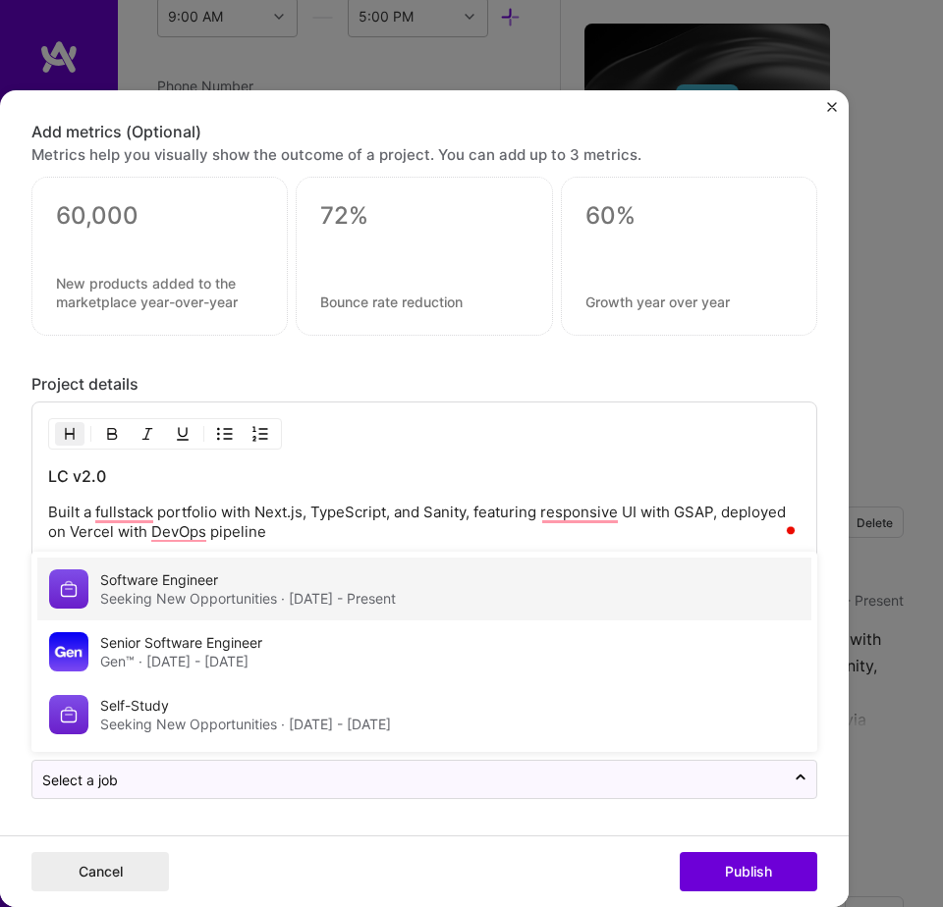
click at [363, 585] on div "Software Engineer Seeking New Opportunities · Jan 2025 - Present" at bounding box center [248, 589] width 296 height 38
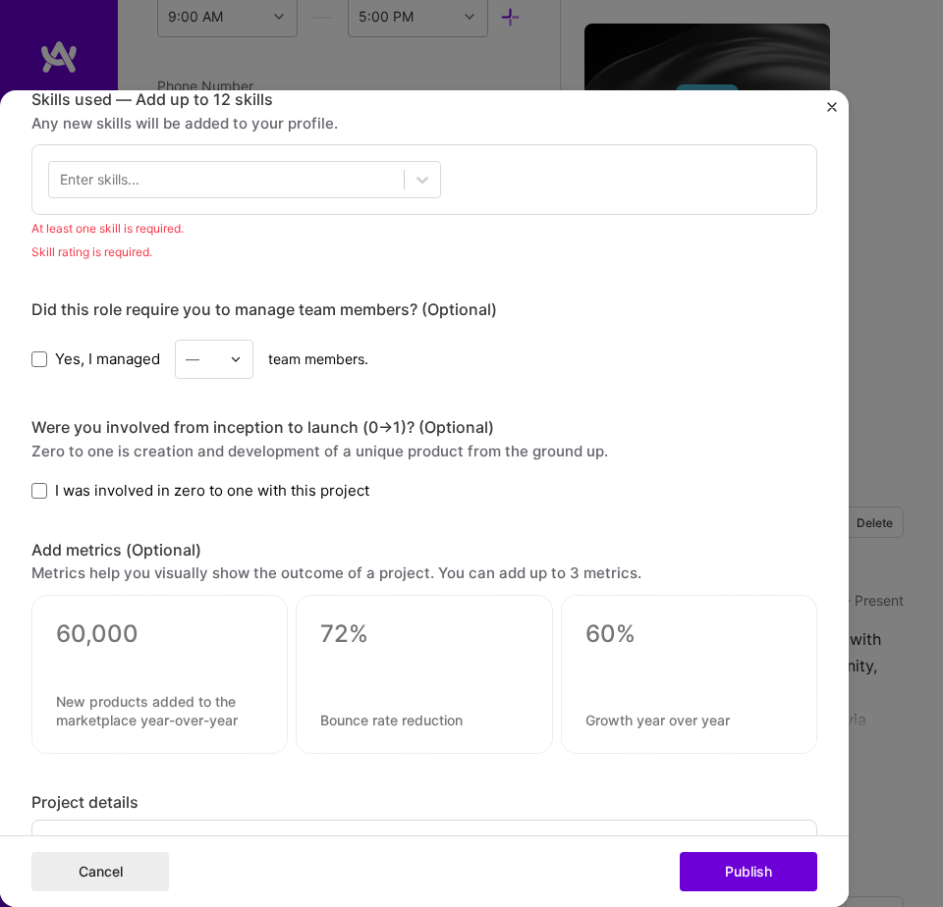
scroll to position [0, 0]
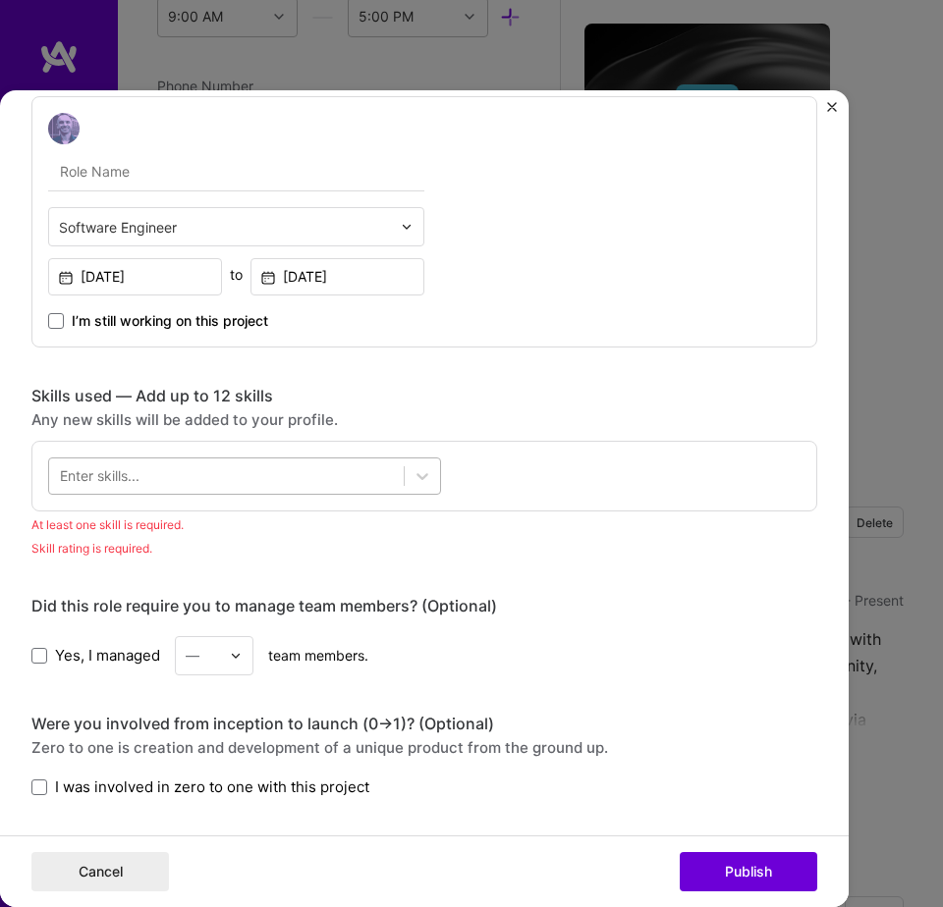
click at [219, 478] on div at bounding box center [226, 476] width 354 height 31
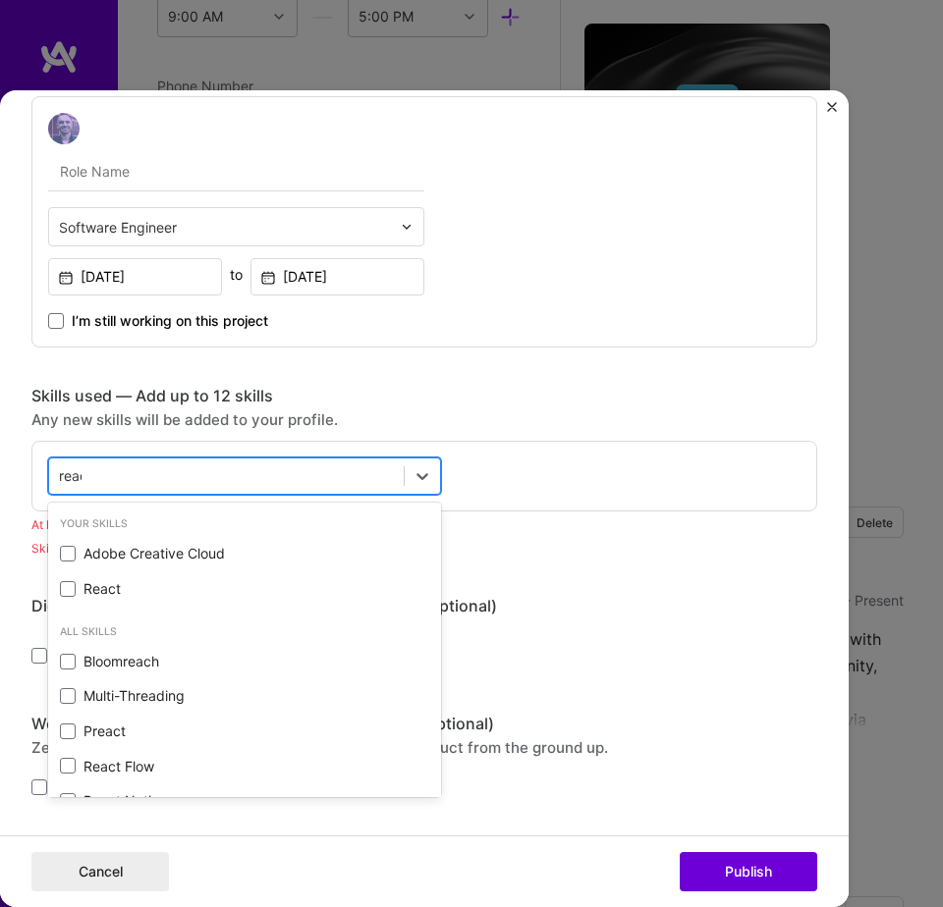
type input "react"
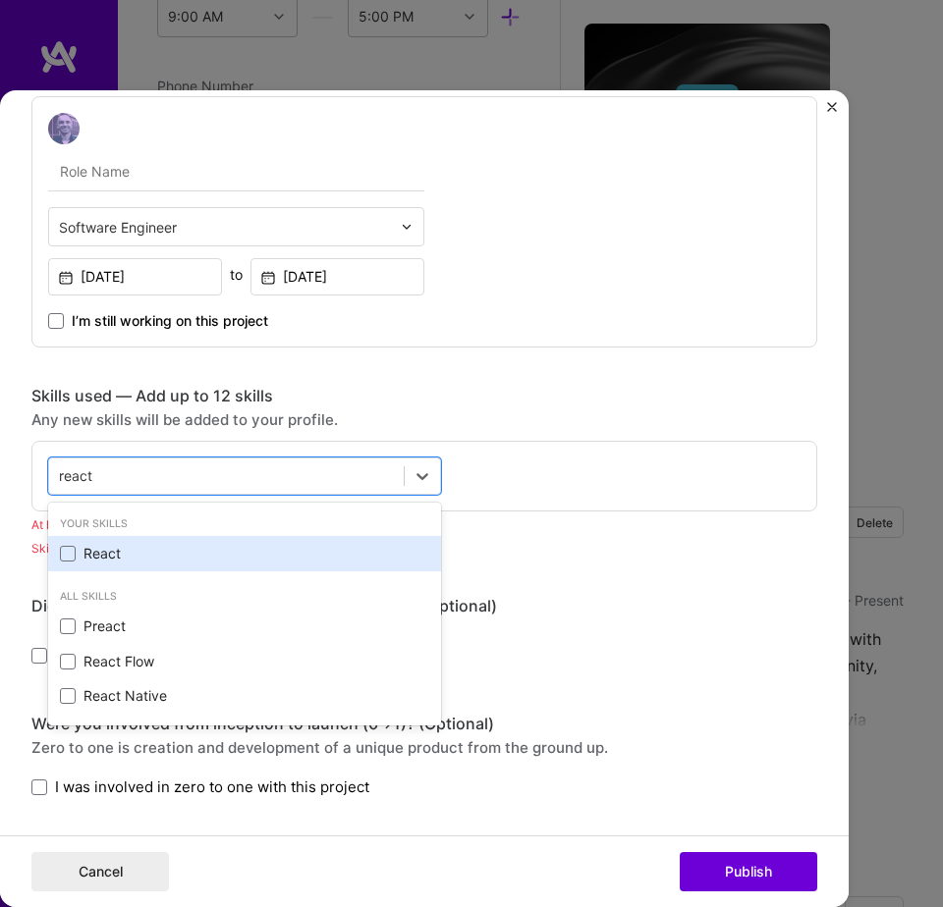
click at [134, 556] on div "React" at bounding box center [244, 554] width 369 height 20
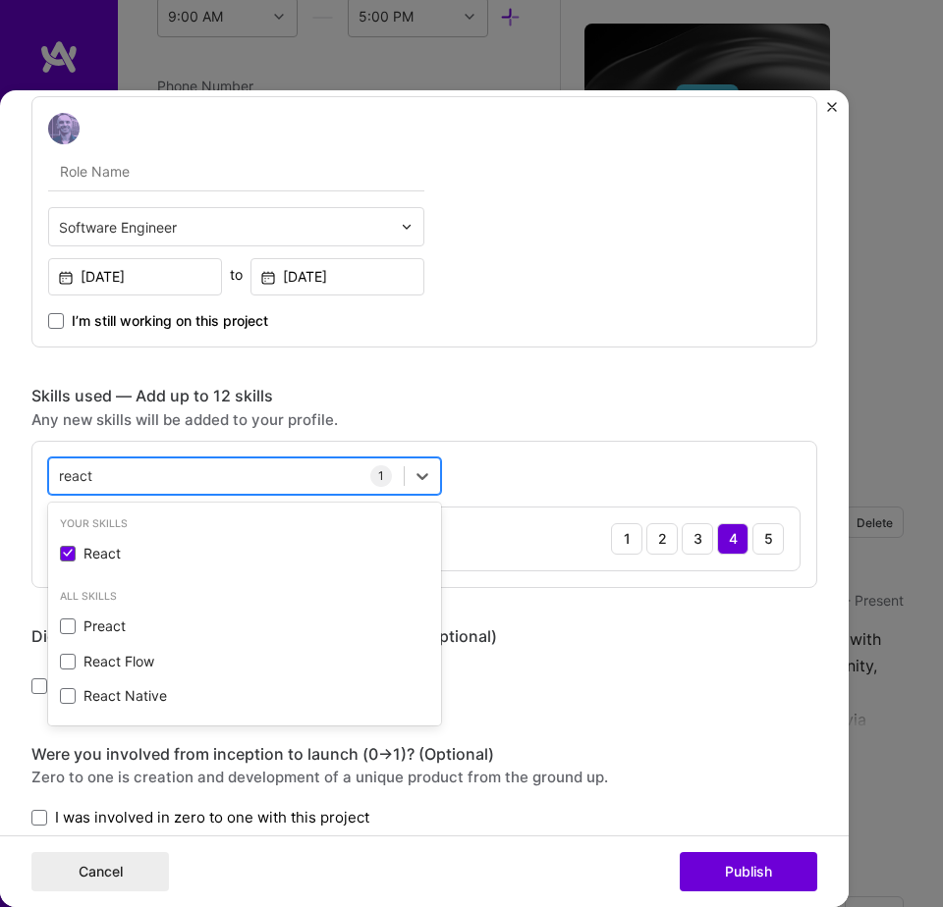
click at [252, 473] on div "react react" at bounding box center [226, 476] width 354 height 31
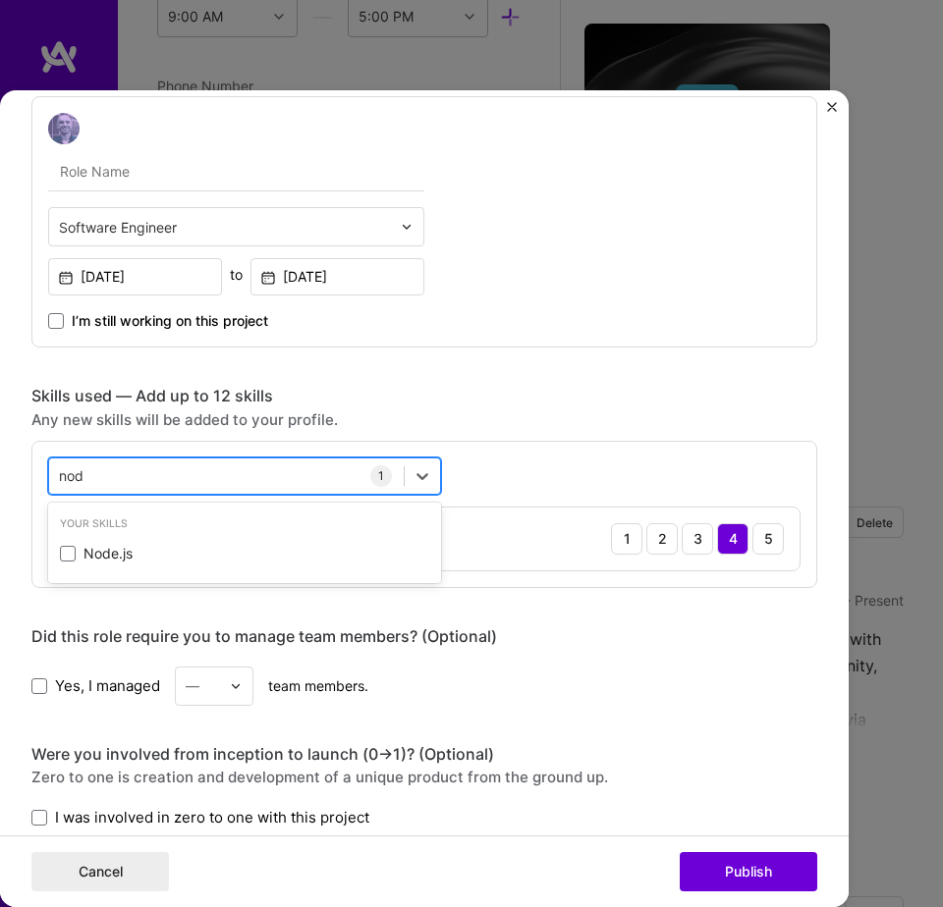
type input "node"
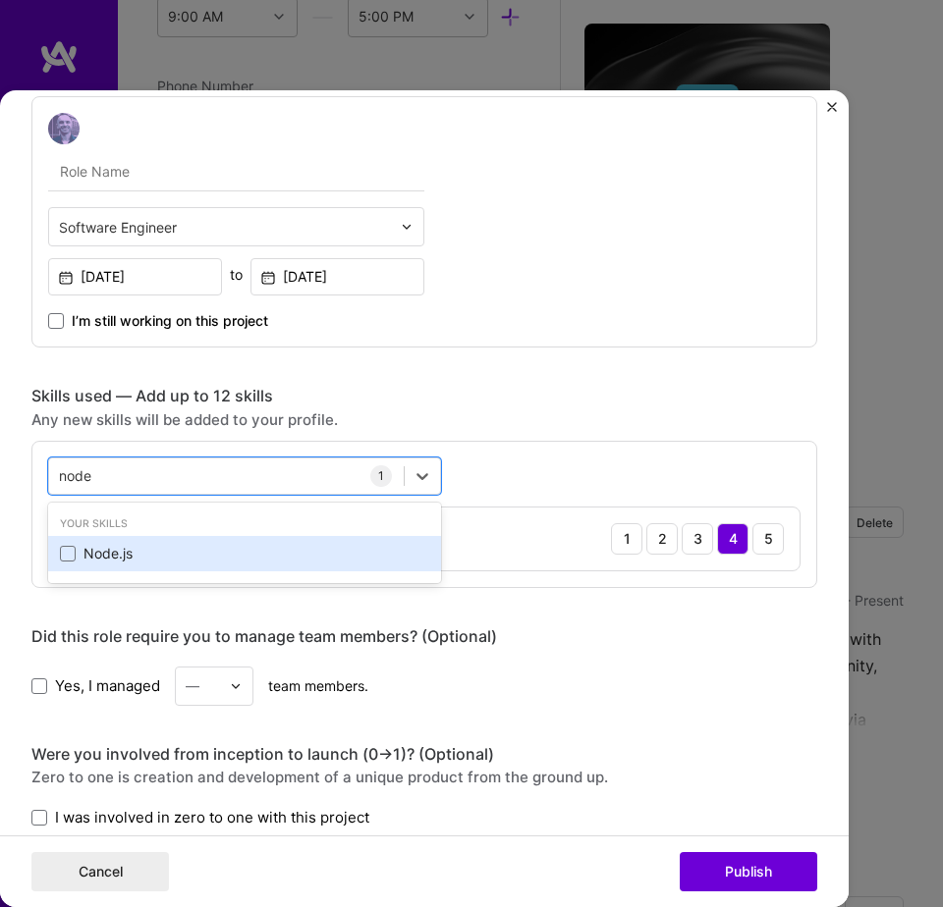
click at [182, 551] on div "Node.js" at bounding box center [244, 554] width 369 height 20
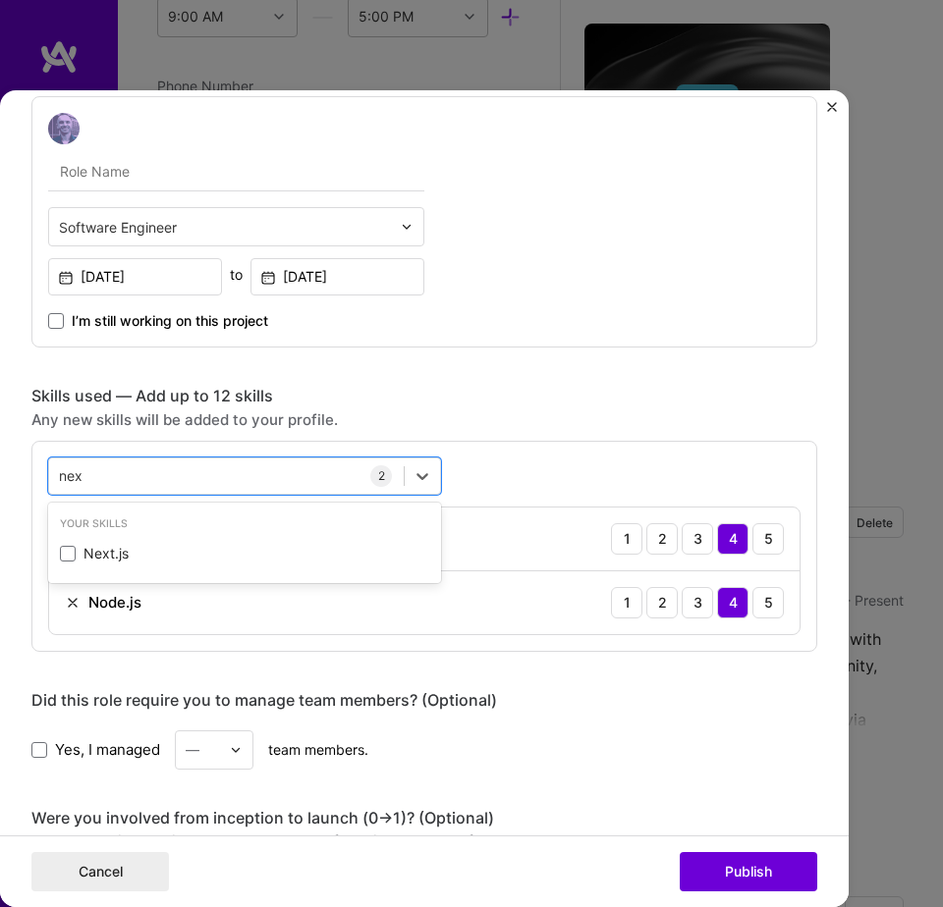
type input "next"
click at [182, 551] on div "Next.js" at bounding box center [244, 554] width 369 height 20
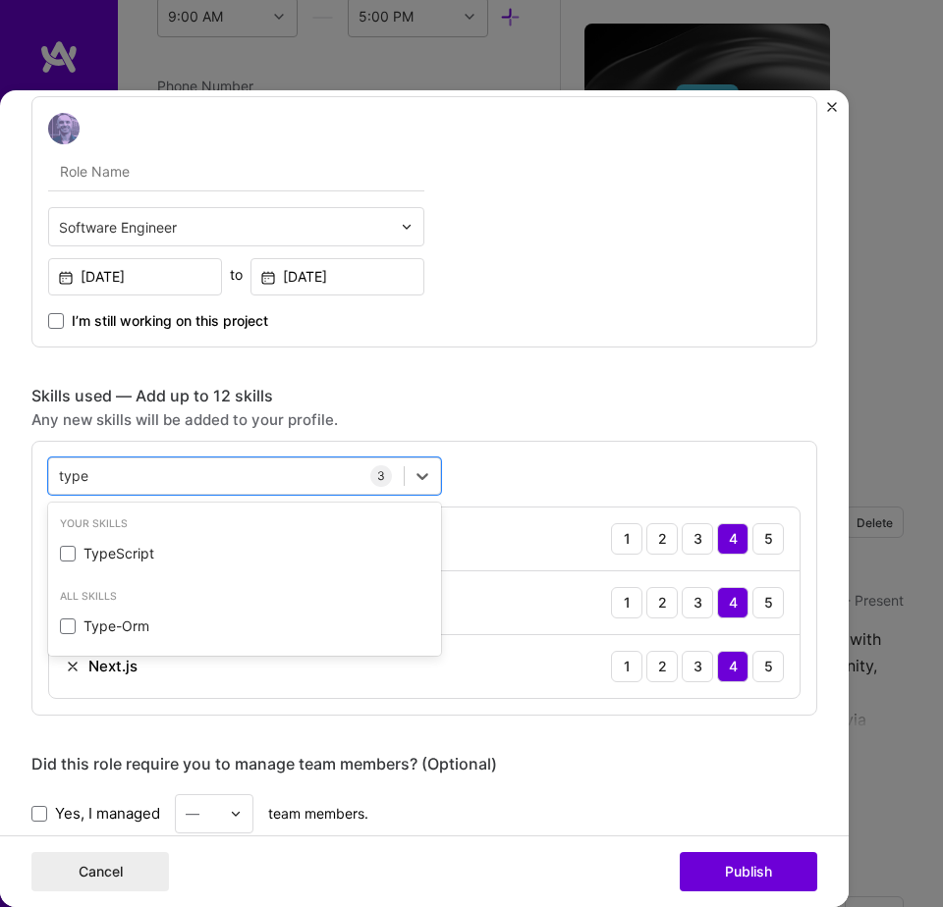
type input "types"
click at [182, 551] on div "TypeScript" at bounding box center [244, 554] width 369 height 20
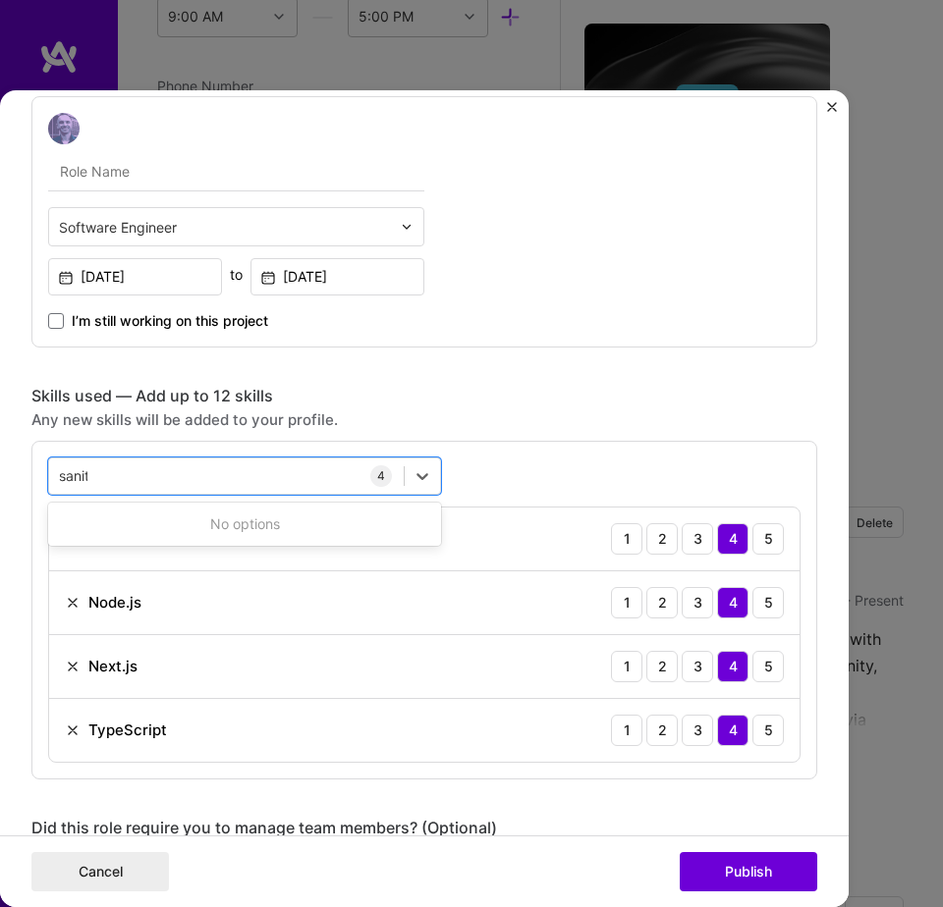
type input "sanity"
type input "github"
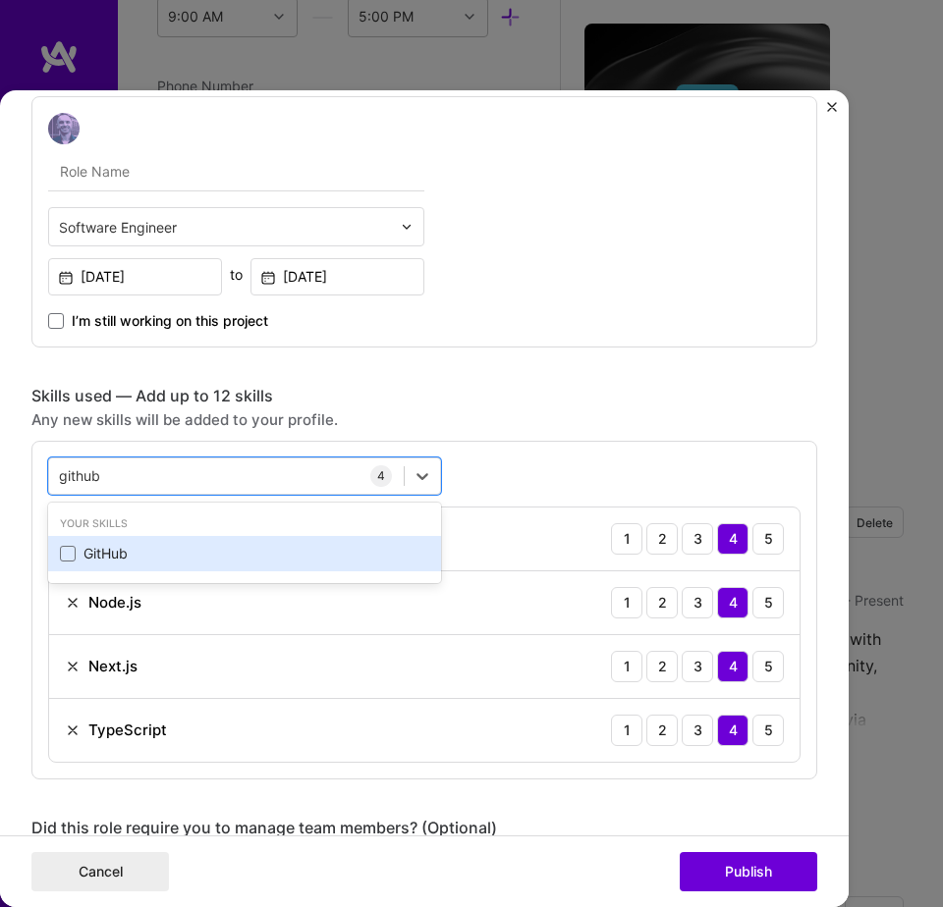
click at [179, 554] on div "GitHub" at bounding box center [244, 554] width 369 height 20
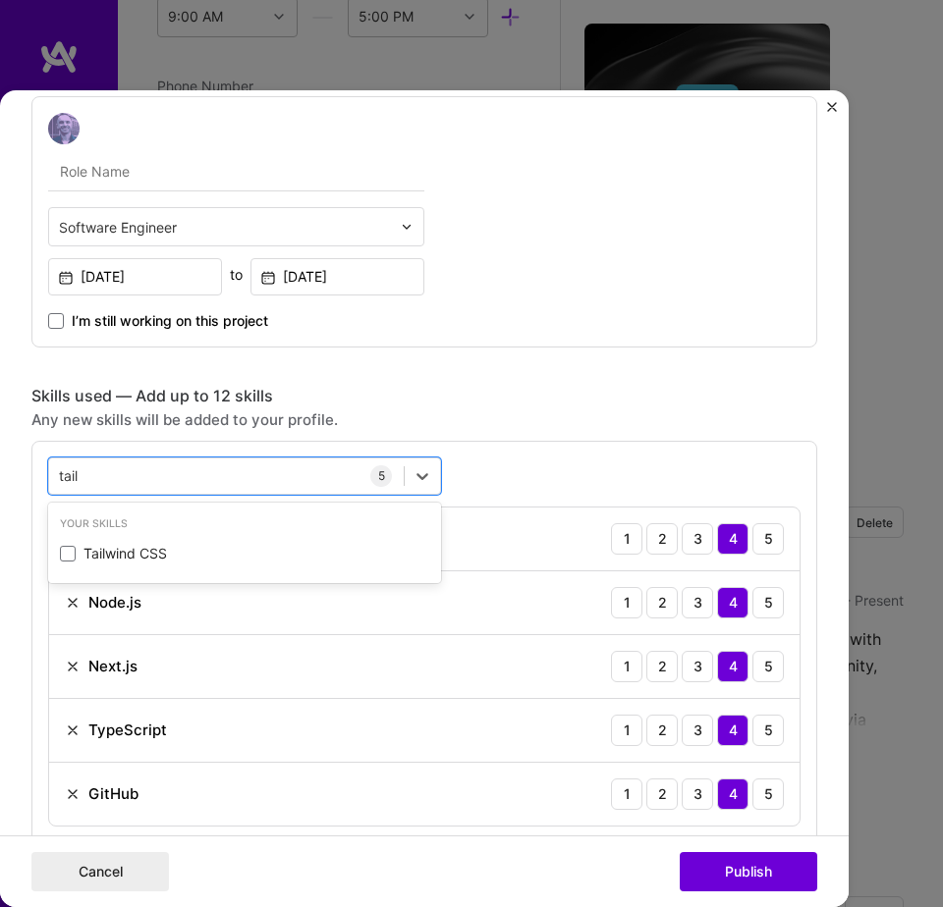
type input "tailw"
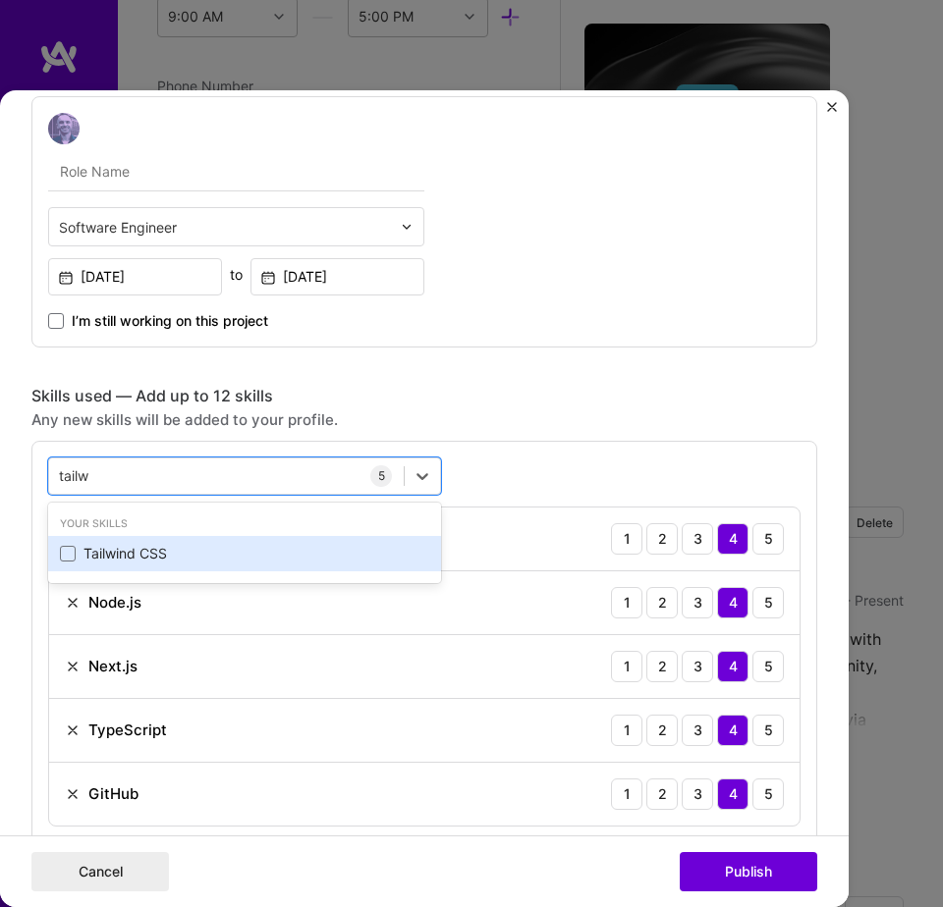
click at [180, 553] on div "Tailwind CSS" at bounding box center [244, 554] width 369 height 20
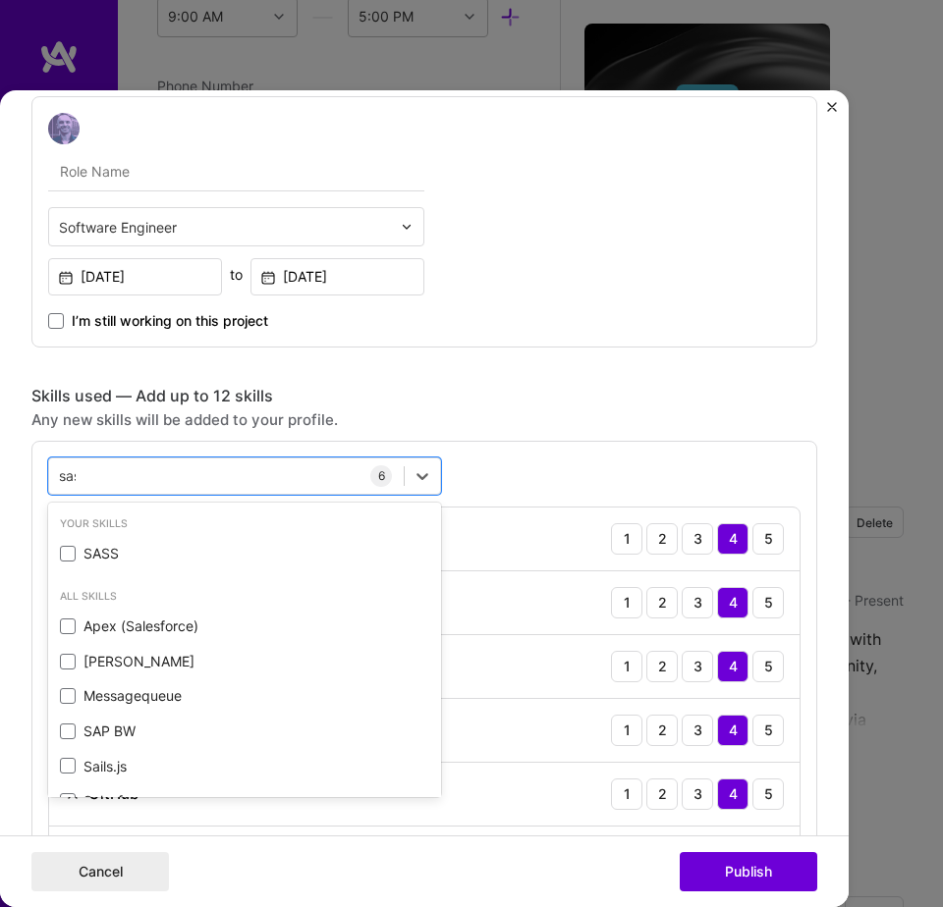
type input "sass"
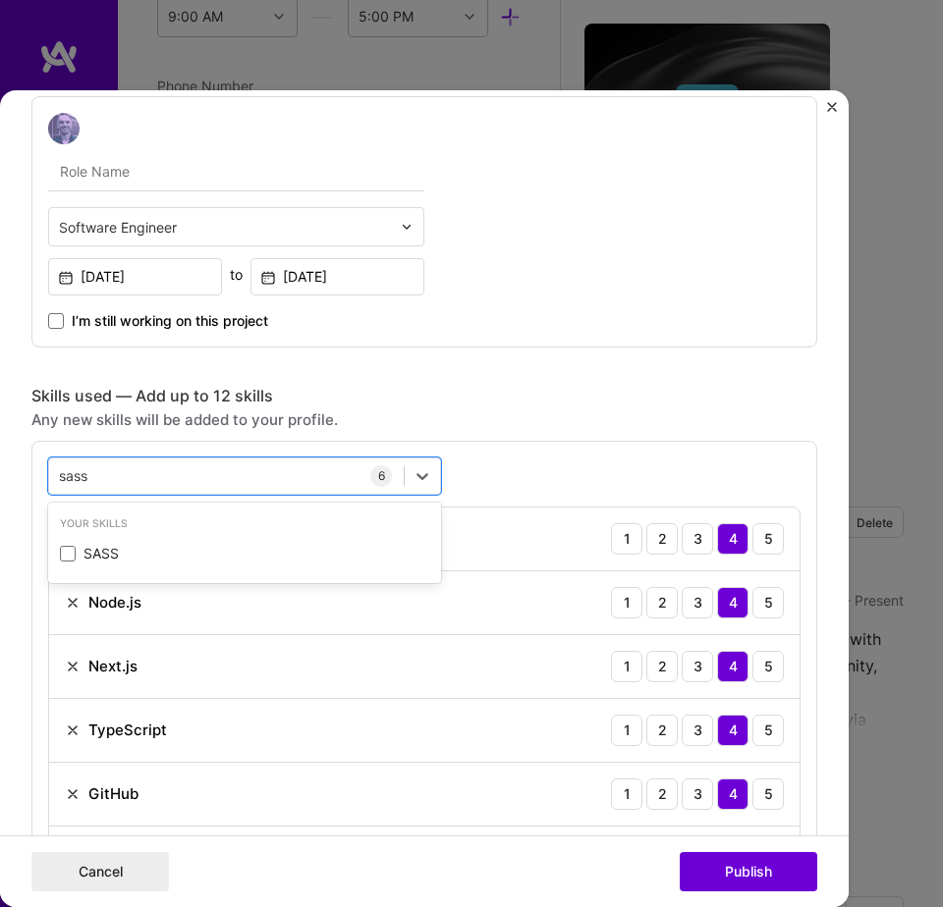
click at [180, 553] on div "SASS" at bounding box center [244, 554] width 369 height 20
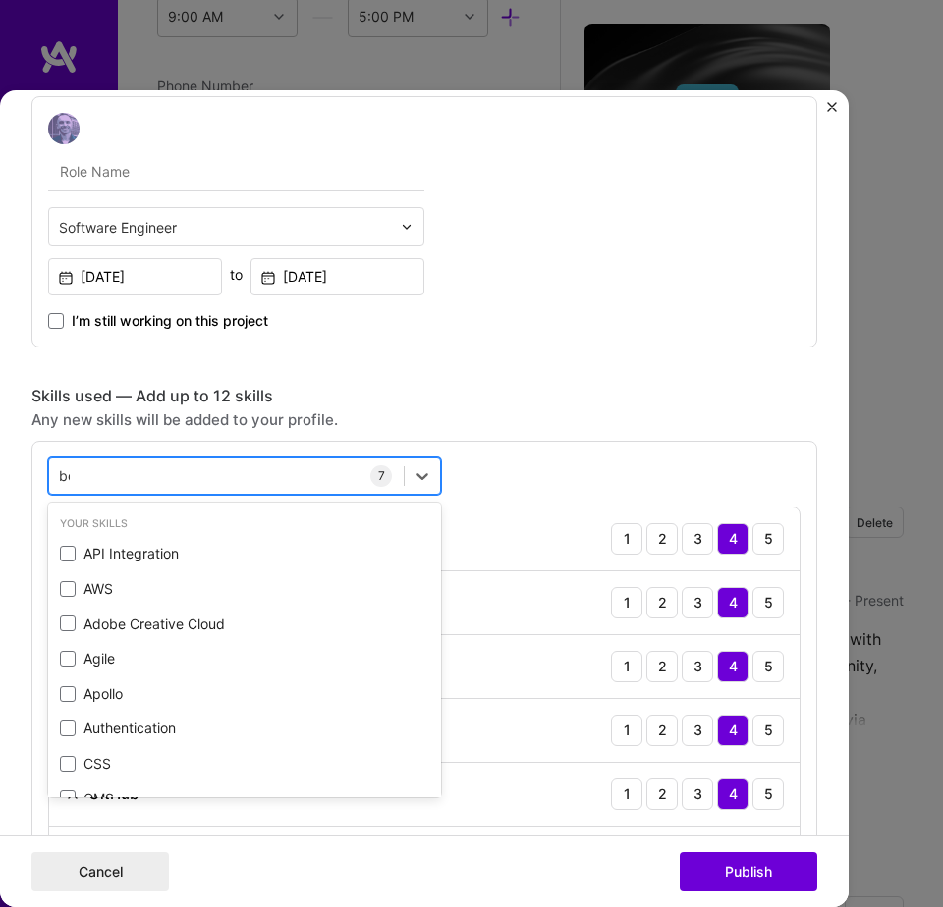
type input "bem"
type input "html"
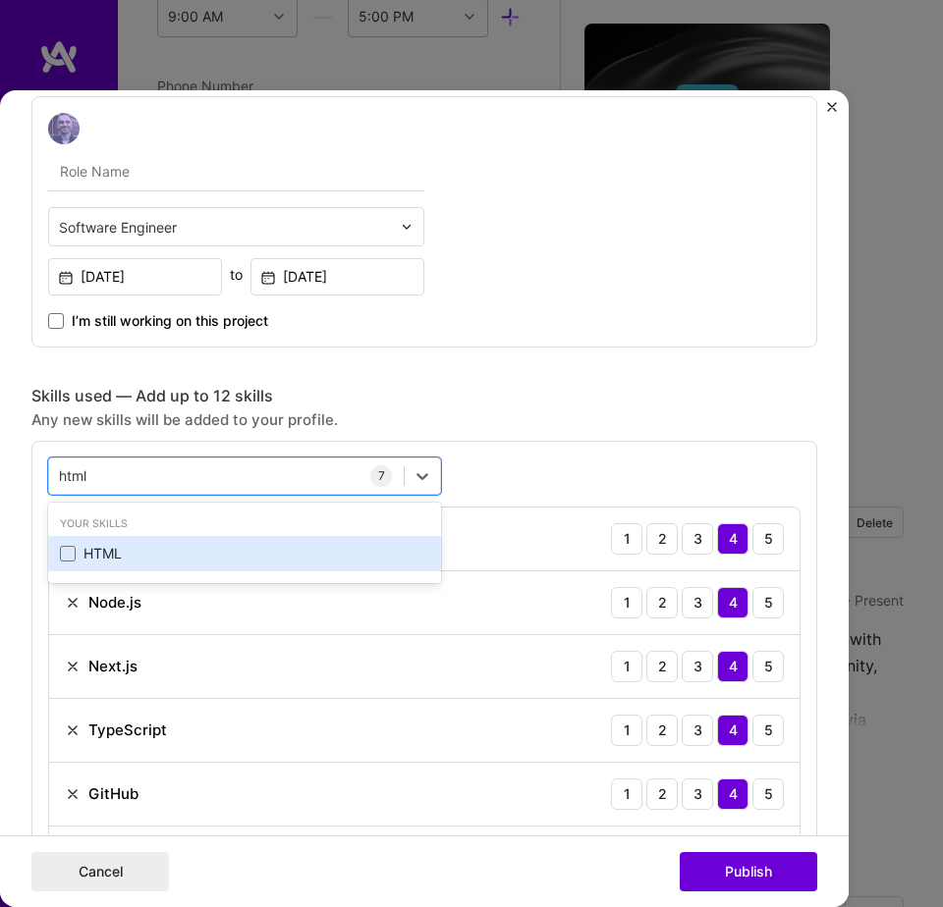
click at [301, 568] on div "HTML" at bounding box center [244, 553] width 393 height 35
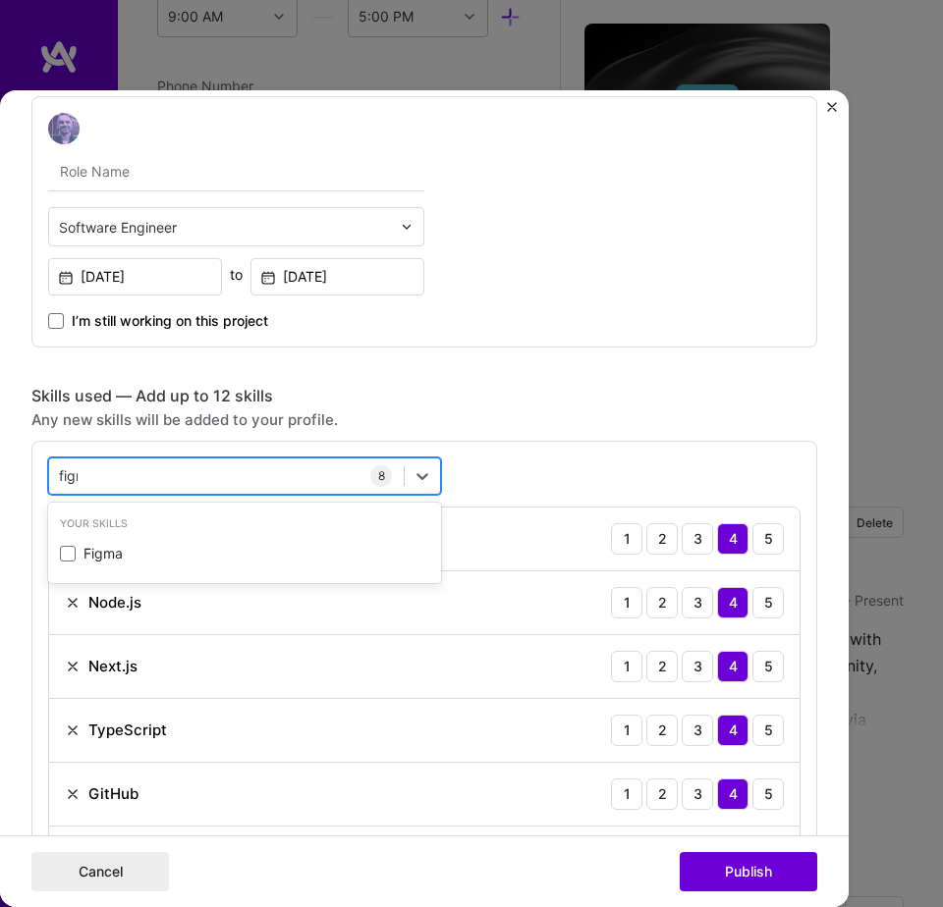
type input "figma"
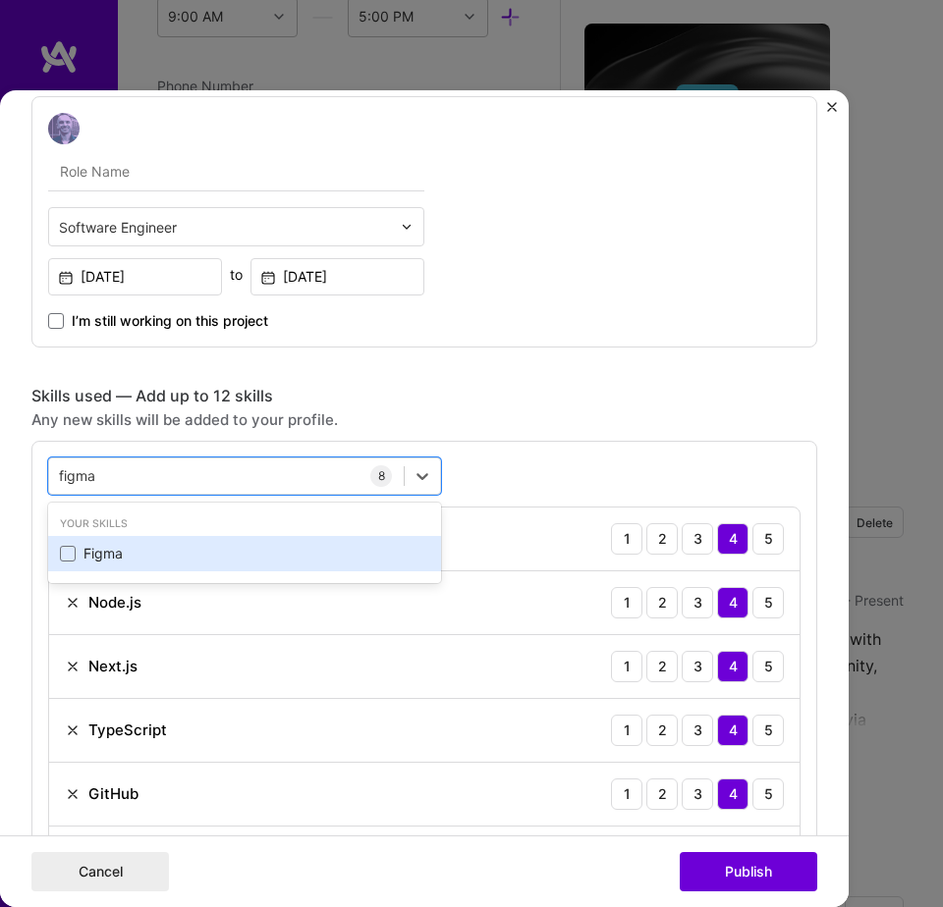
click at [264, 548] on div "Figma" at bounding box center [244, 554] width 369 height 20
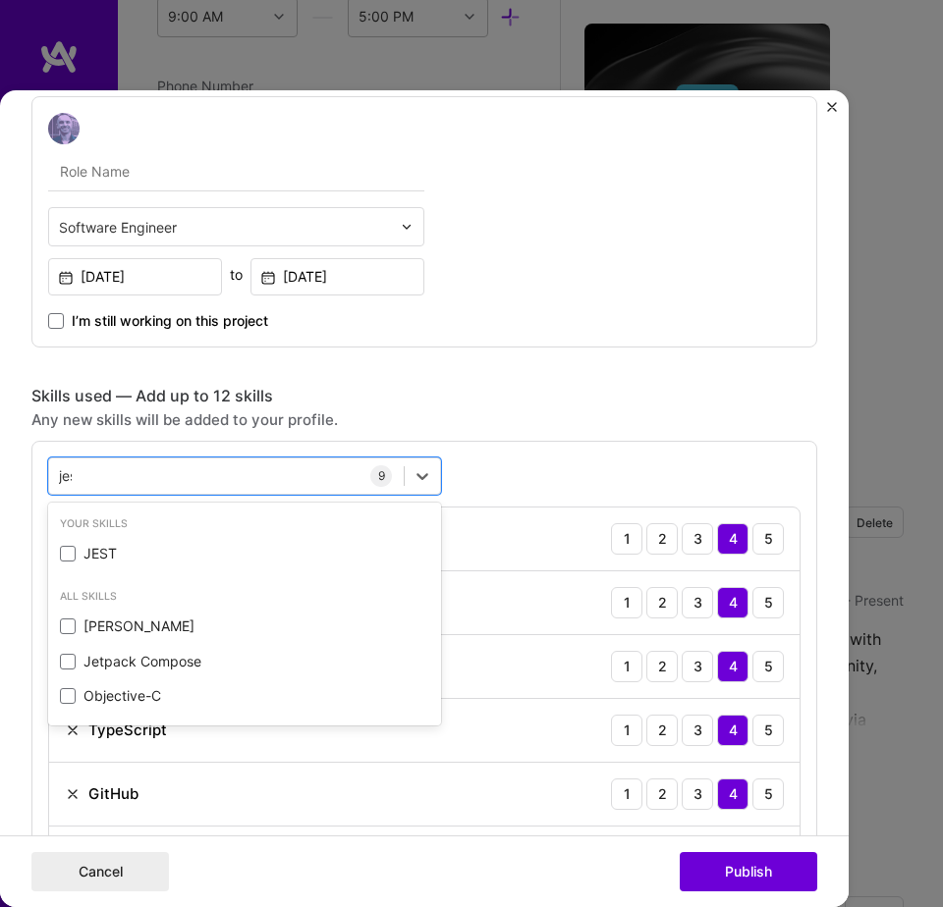
type input "jest"
click at [264, 548] on div "JEST" at bounding box center [244, 554] width 369 height 20
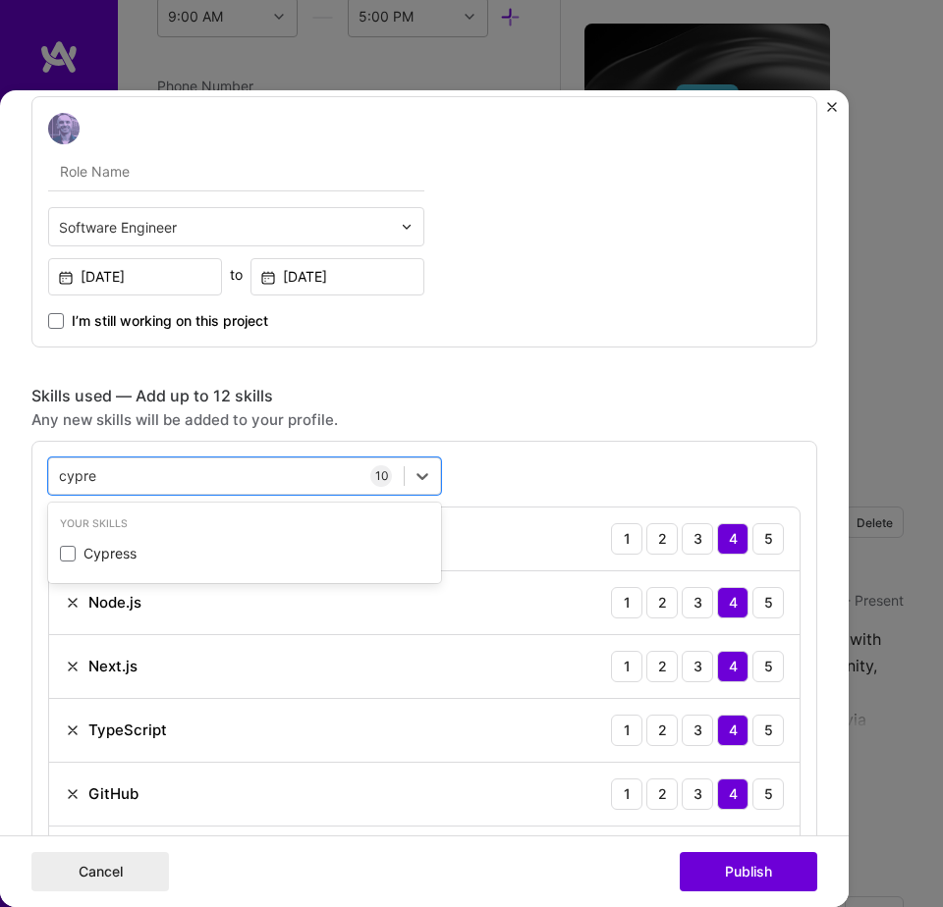
type input "cypress"
click at [264, 548] on div "Cypress" at bounding box center [244, 554] width 369 height 20
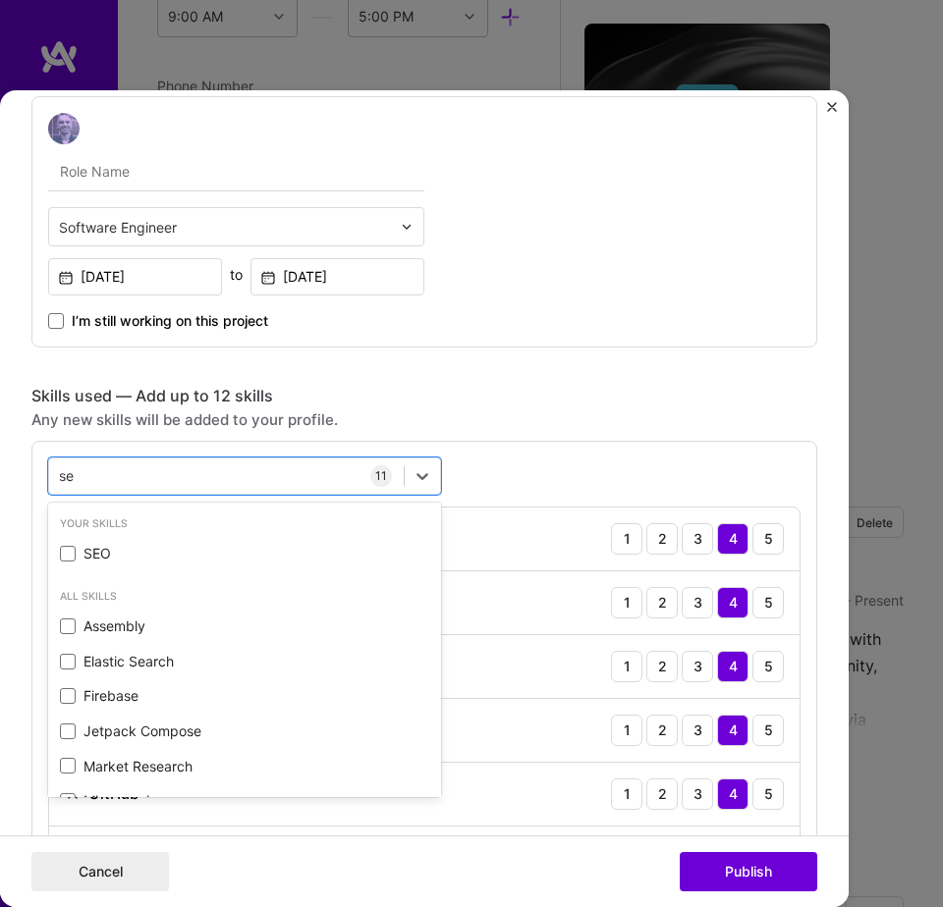
type input "seo"
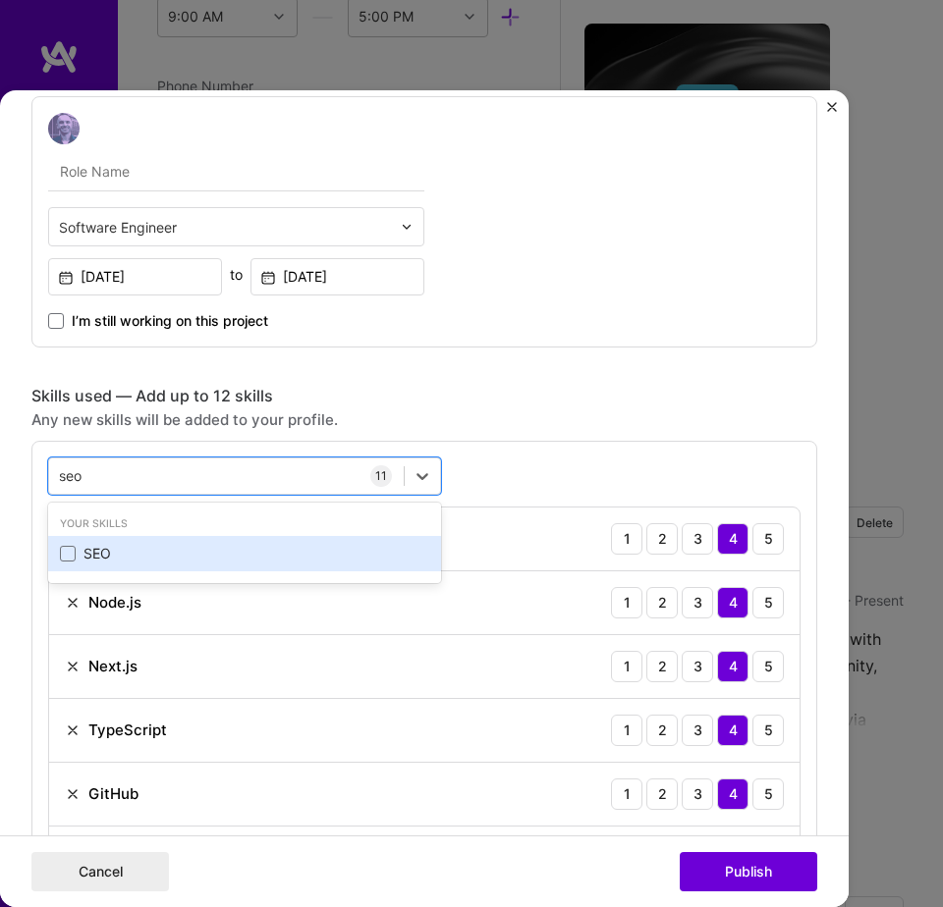
click at [265, 548] on div "SEO" at bounding box center [244, 554] width 369 height 20
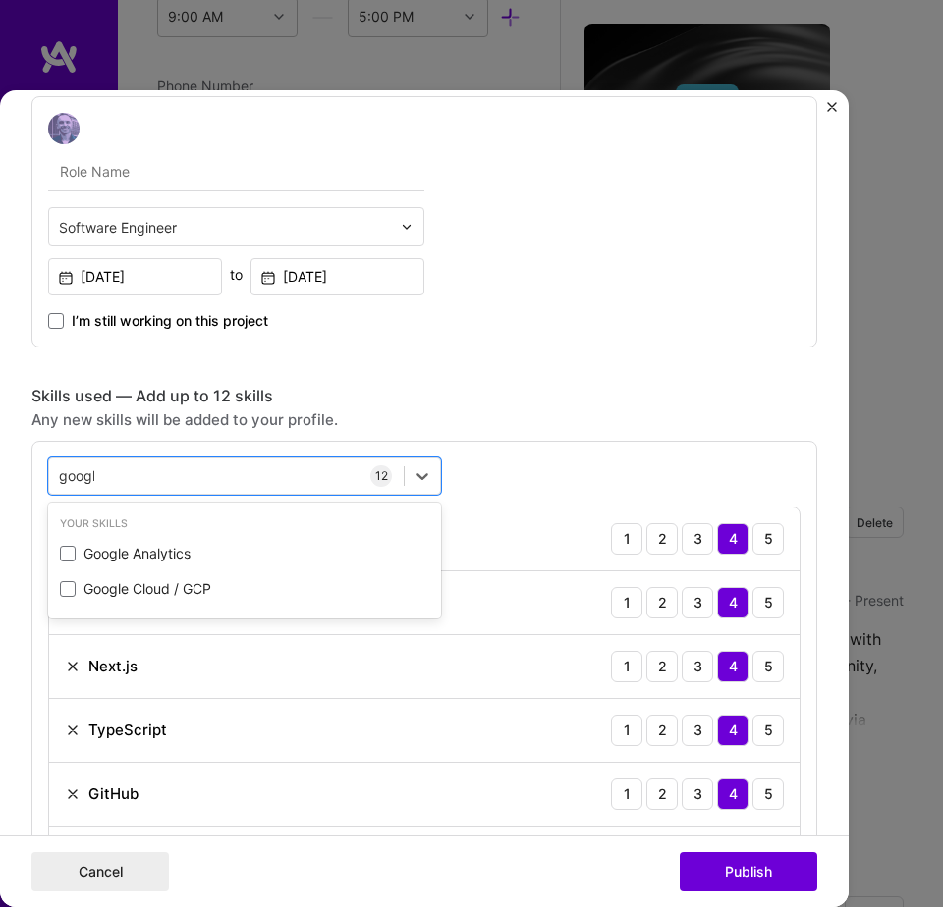
type input "google"
click at [265, 548] on div "Google Analytics" at bounding box center [244, 554] width 369 height 20
type input "tag"
click at [560, 453] on div "option Google Analytics, selected. 0 results available for search term tag . Us…" at bounding box center [424, 897] width 786 height 913
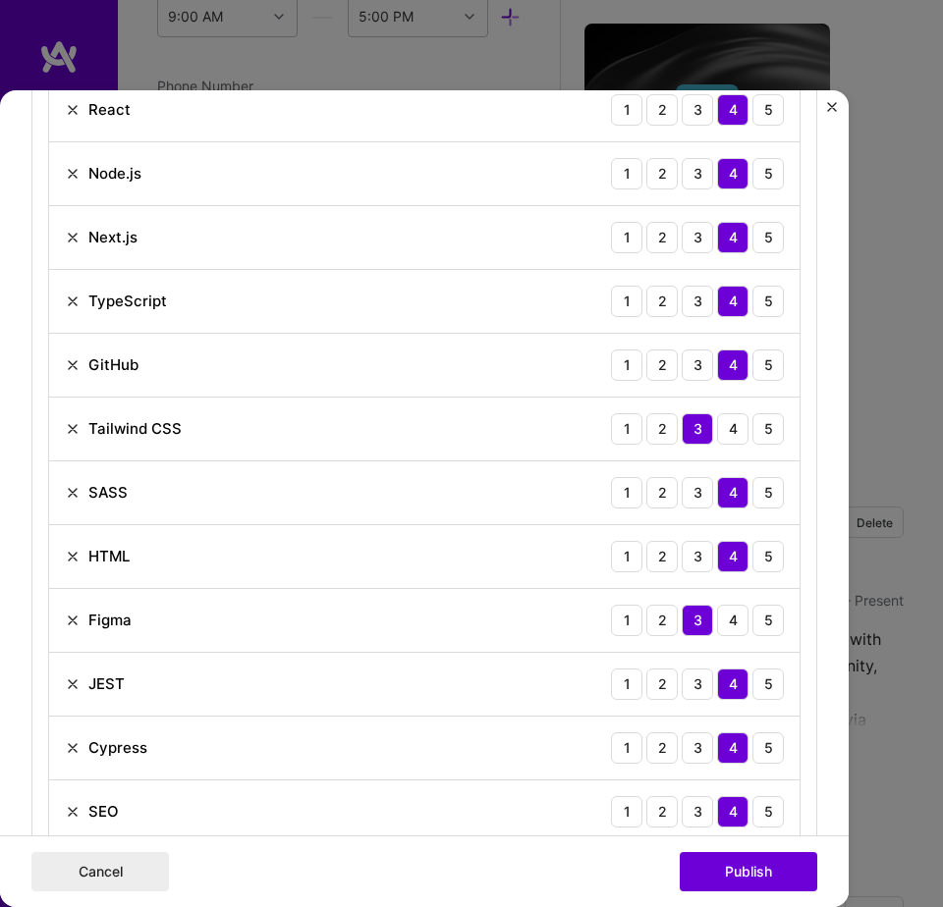
scroll to position [987, 0]
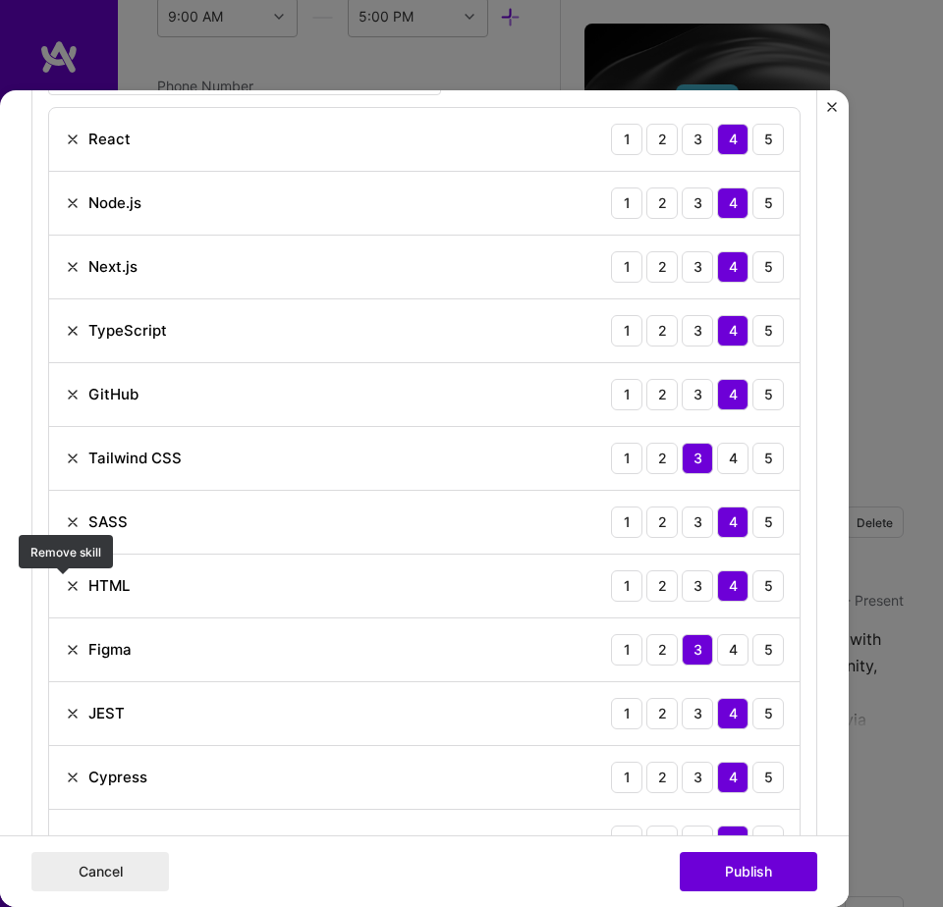
click at [65, 584] on img at bounding box center [73, 586] width 16 height 16
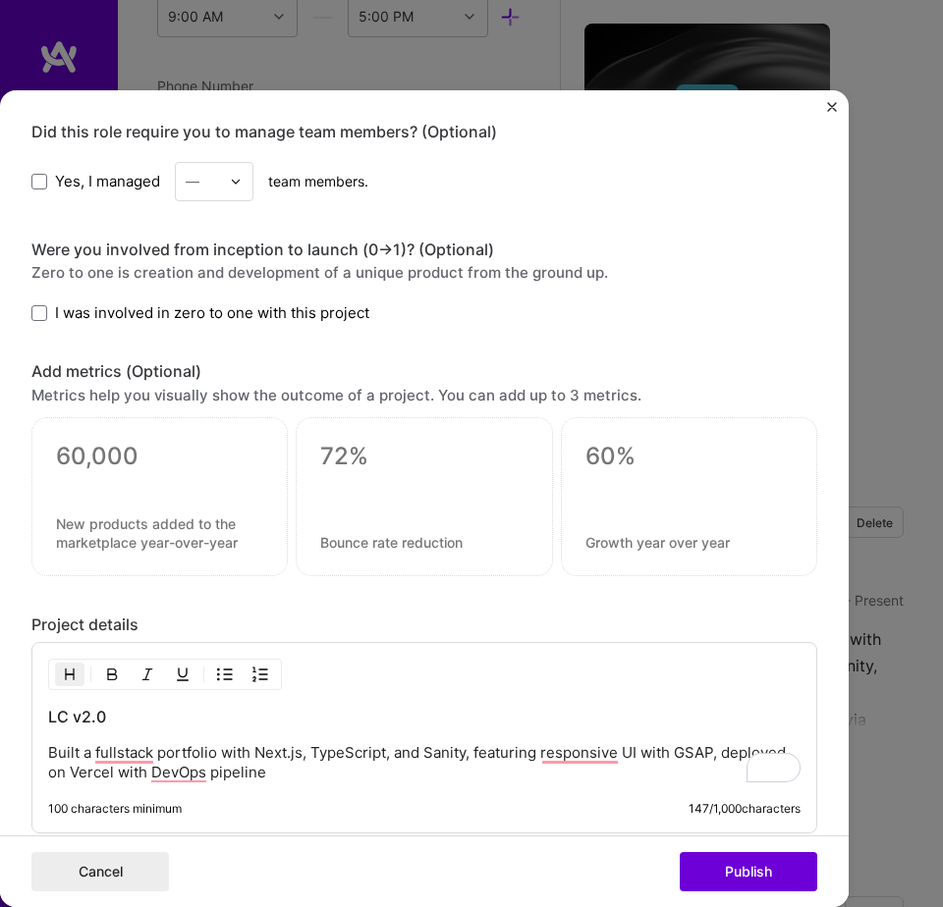
scroll to position [1791, 0]
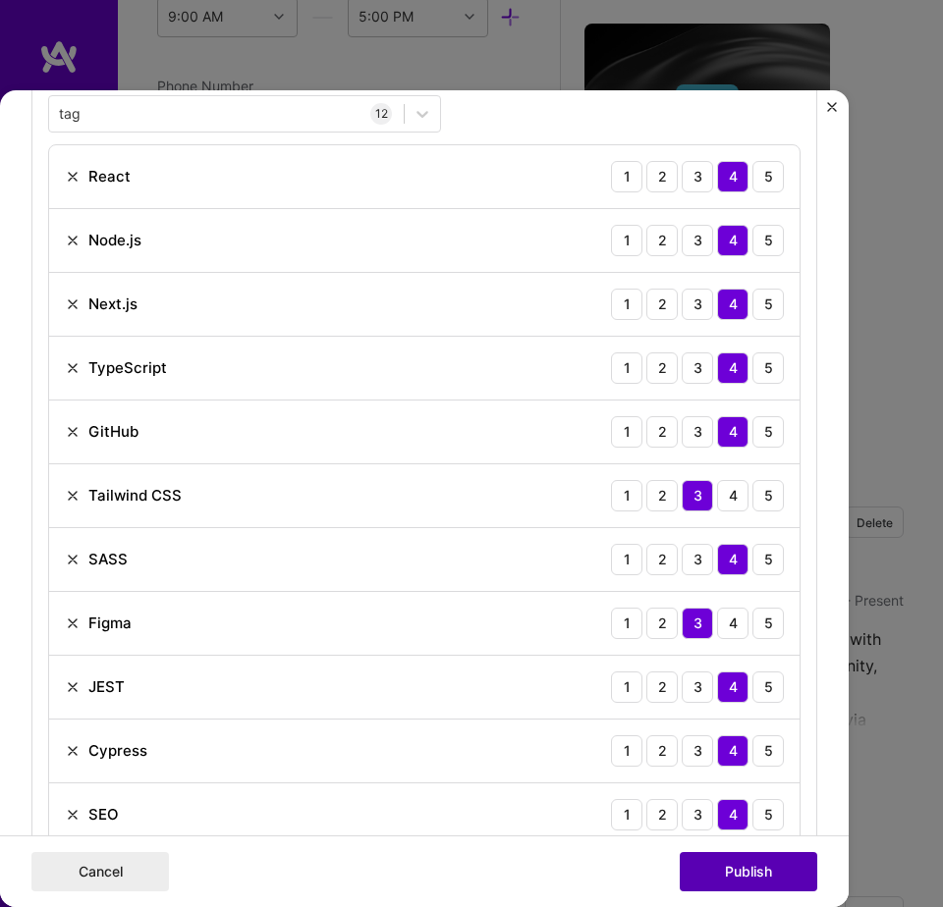
click at [748, 884] on button "Publish" at bounding box center [747, 871] width 137 height 39
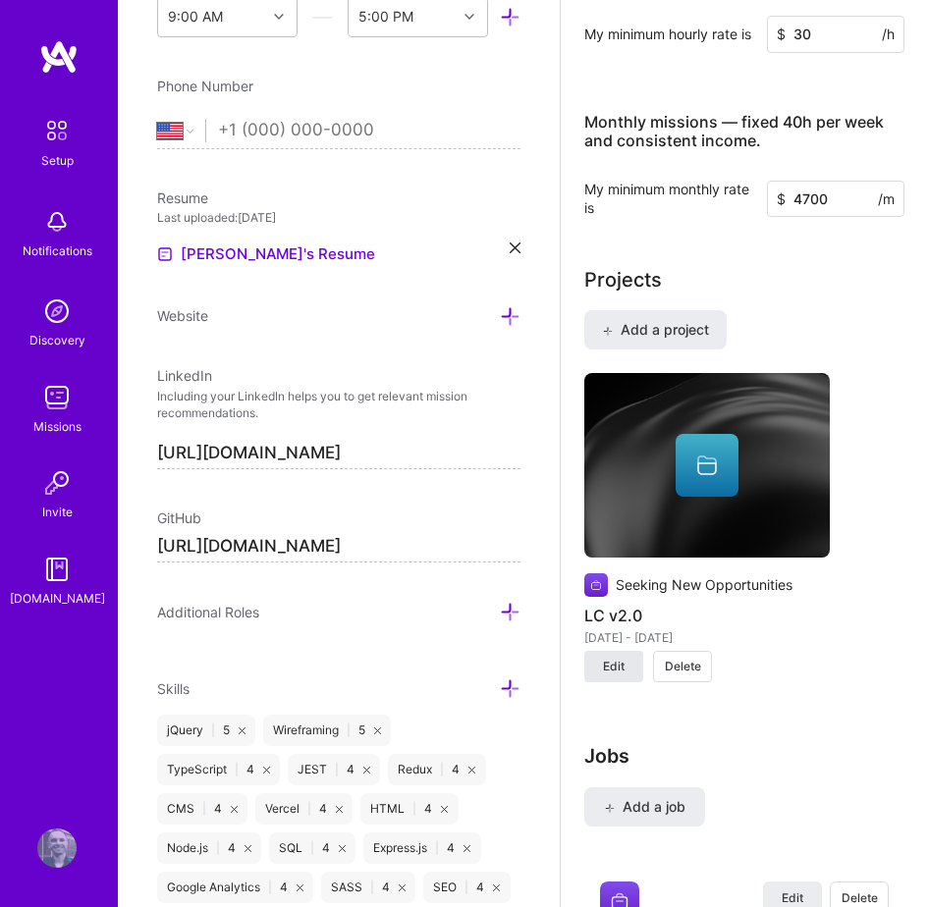
click at [616, 676] on span "Edit" at bounding box center [614, 667] width 22 height 18
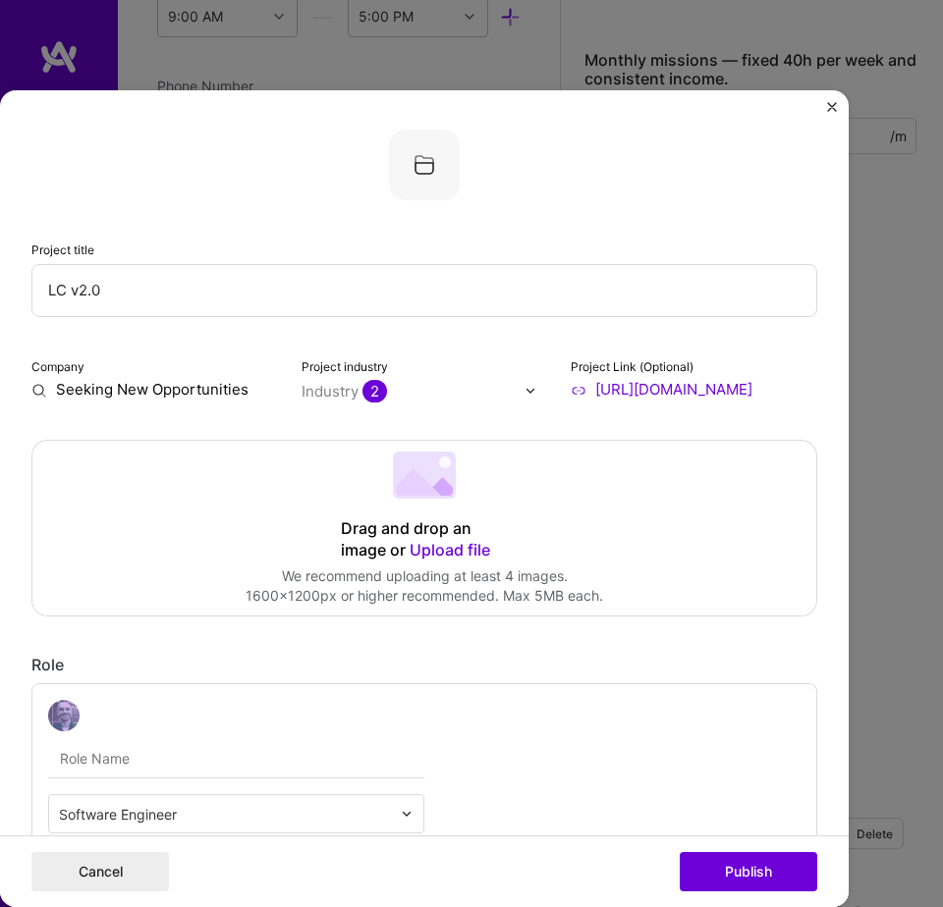
click at [392, 516] on div "Drag and drop an image or Upload file Upload file We recommend uploading at lea…" at bounding box center [424, 528] width 784 height 175
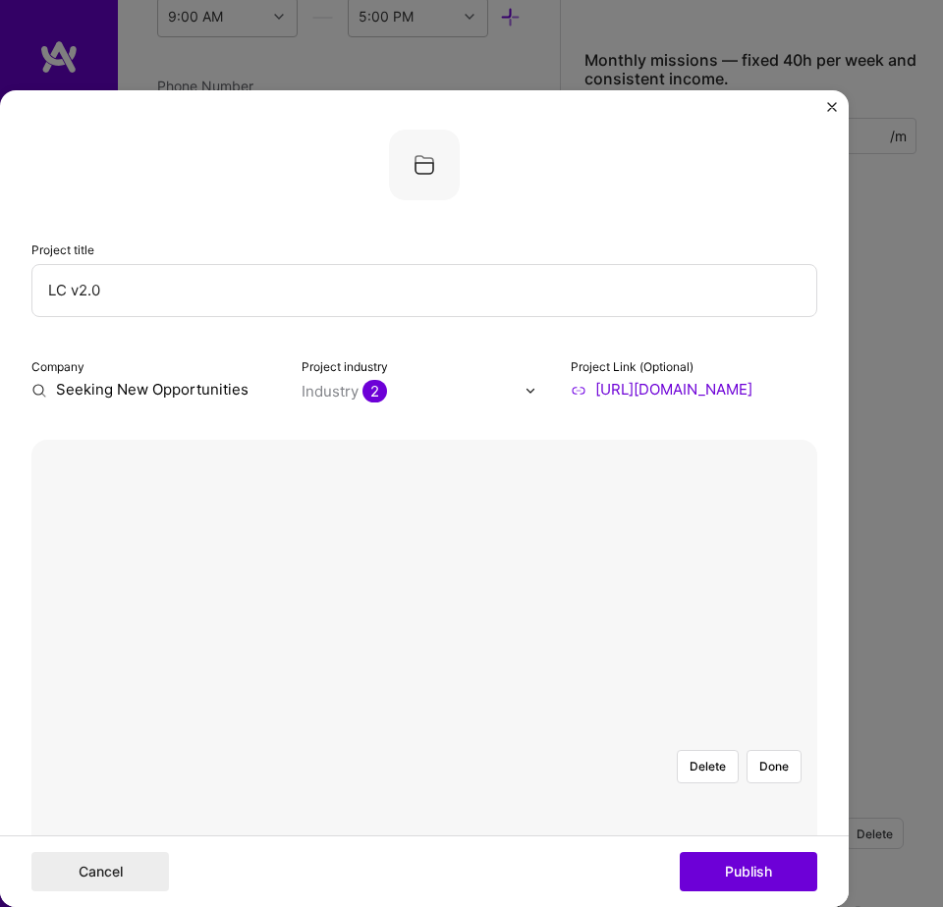
click at [727, 883] on button "Publish" at bounding box center [747, 871] width 137 height 39
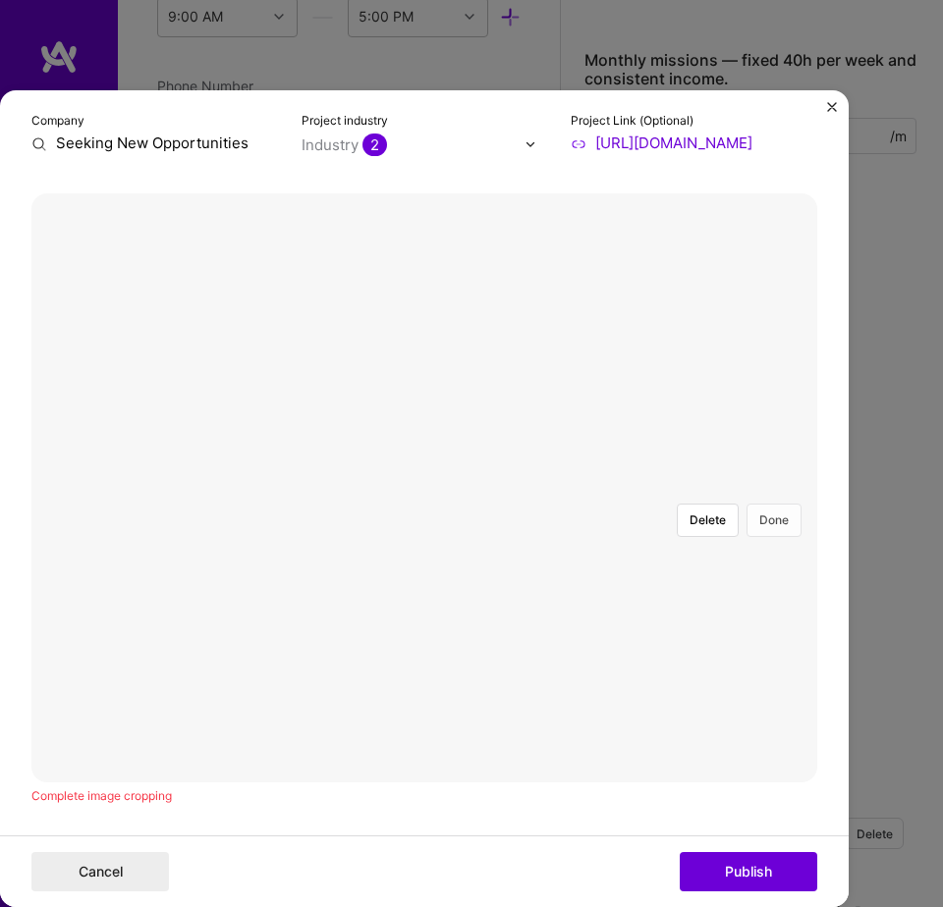
click at [769, 504] on button "Done" at bounding box center [773, 520] width 55 height 33
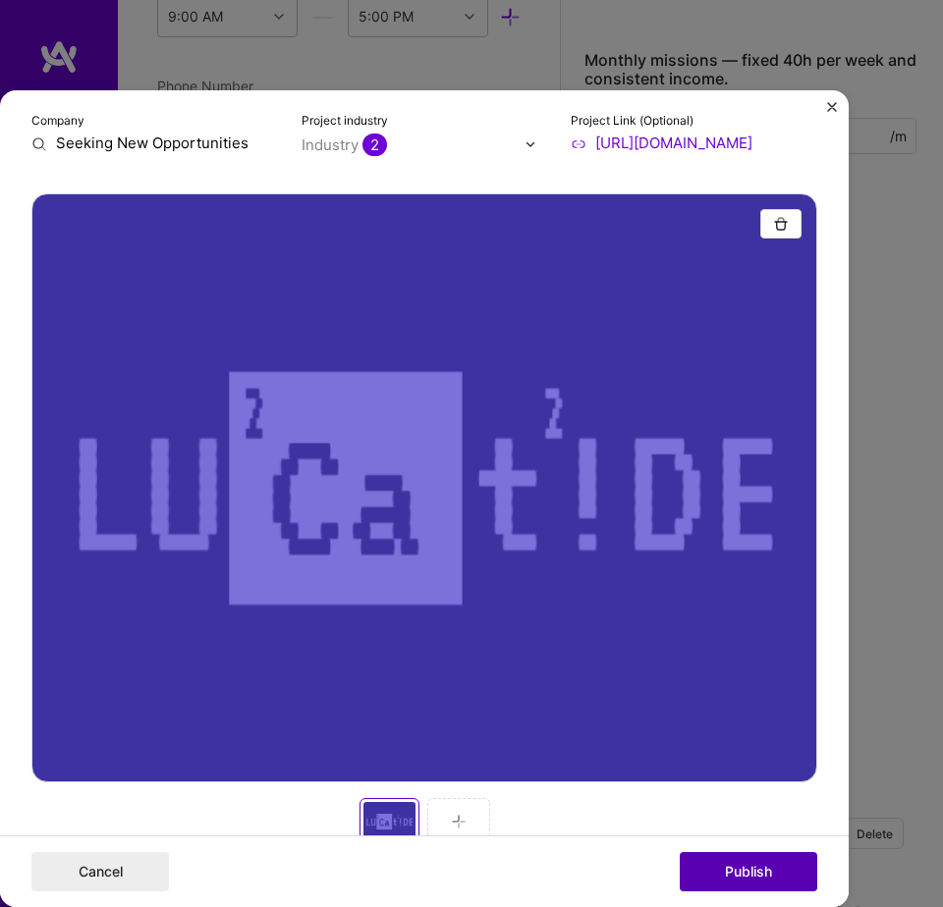
click at [745, 874] on button "Publish" at bounding box center [747, 871] width 137 height 39
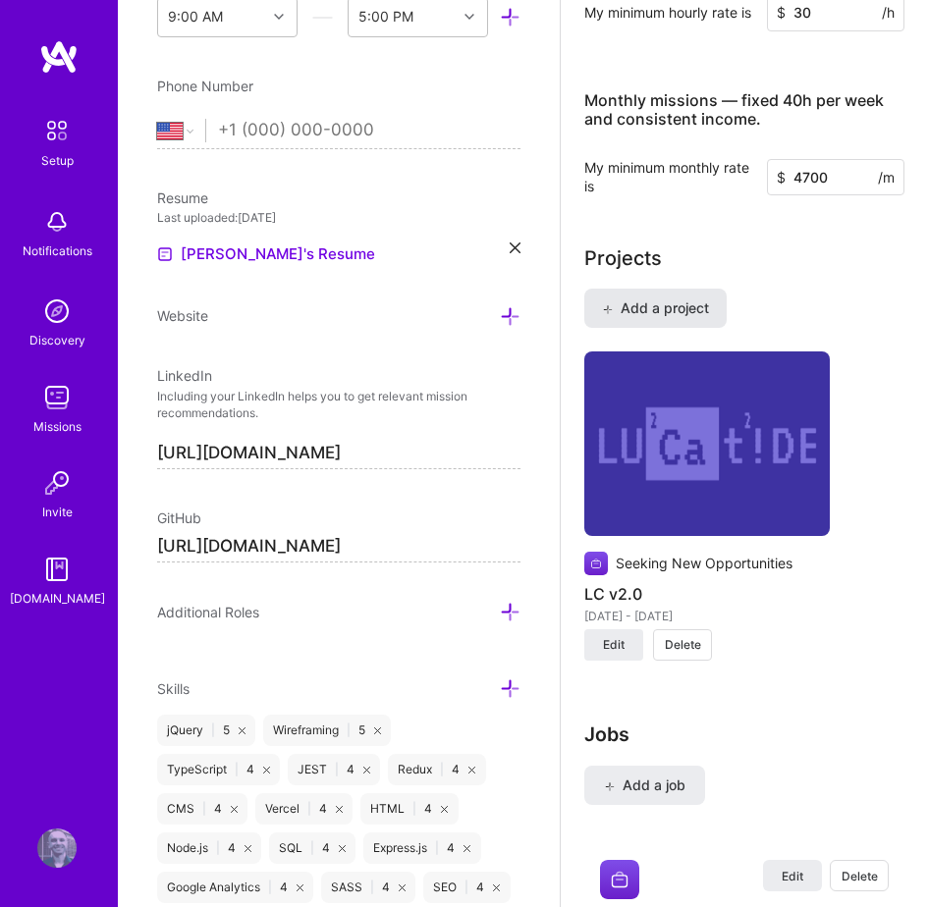
click at [676, 318] on span "Add a project" at bounding box center [655, 308] width 107 height 20
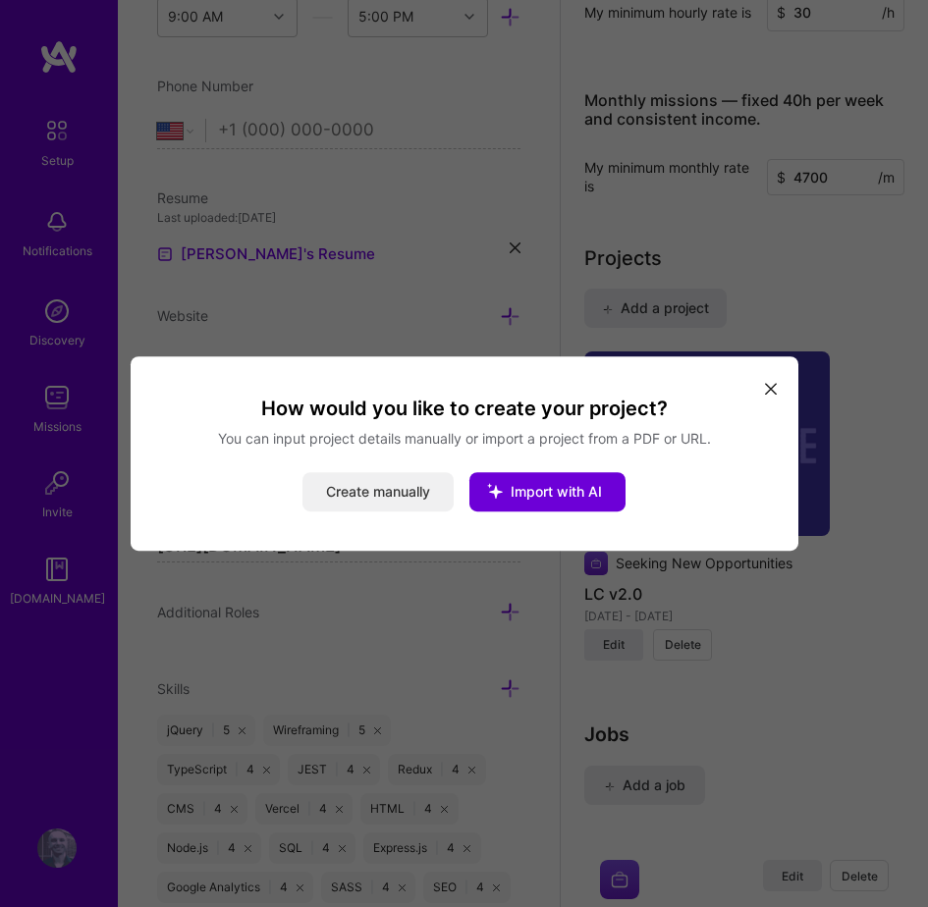
click at [416, 492] on button "Create manually" at bounding box center [377, 491] width 151 height 39
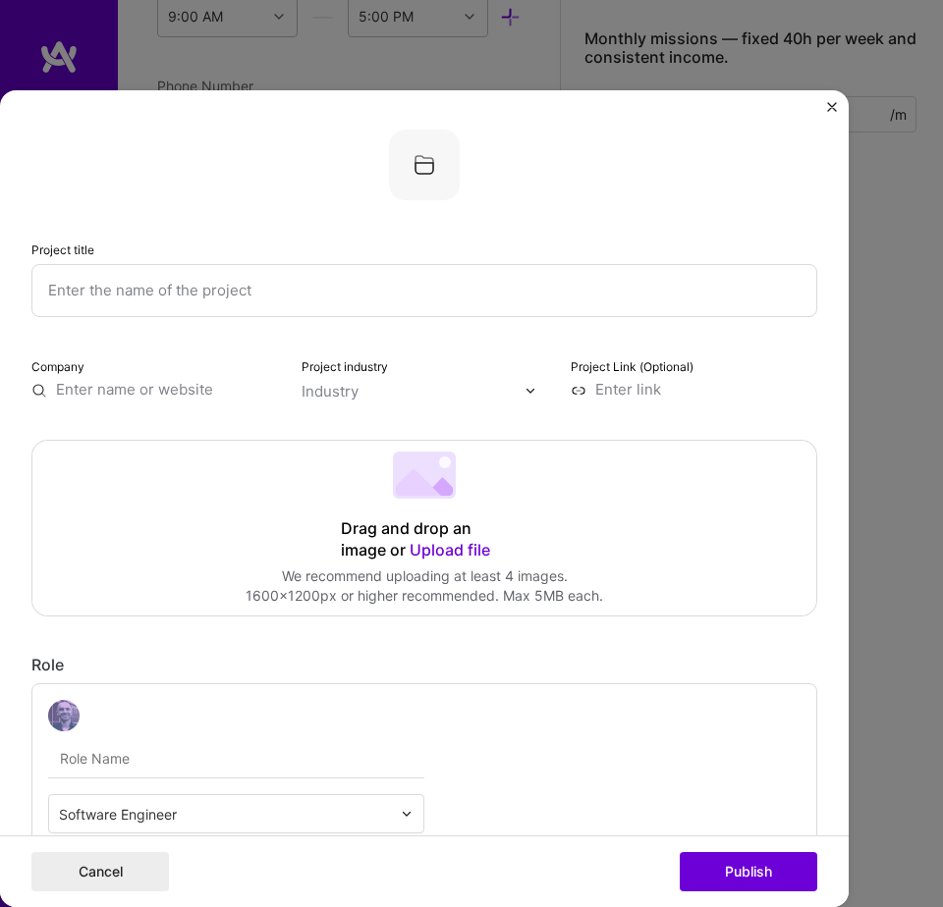
click at [206, 294] on input "text" at bounding box center [424, 290] width 786 height 53
type input "eNeFTi"
click at [163, 386] on input "text" at bounding box center [154, 390] width 246 height 20
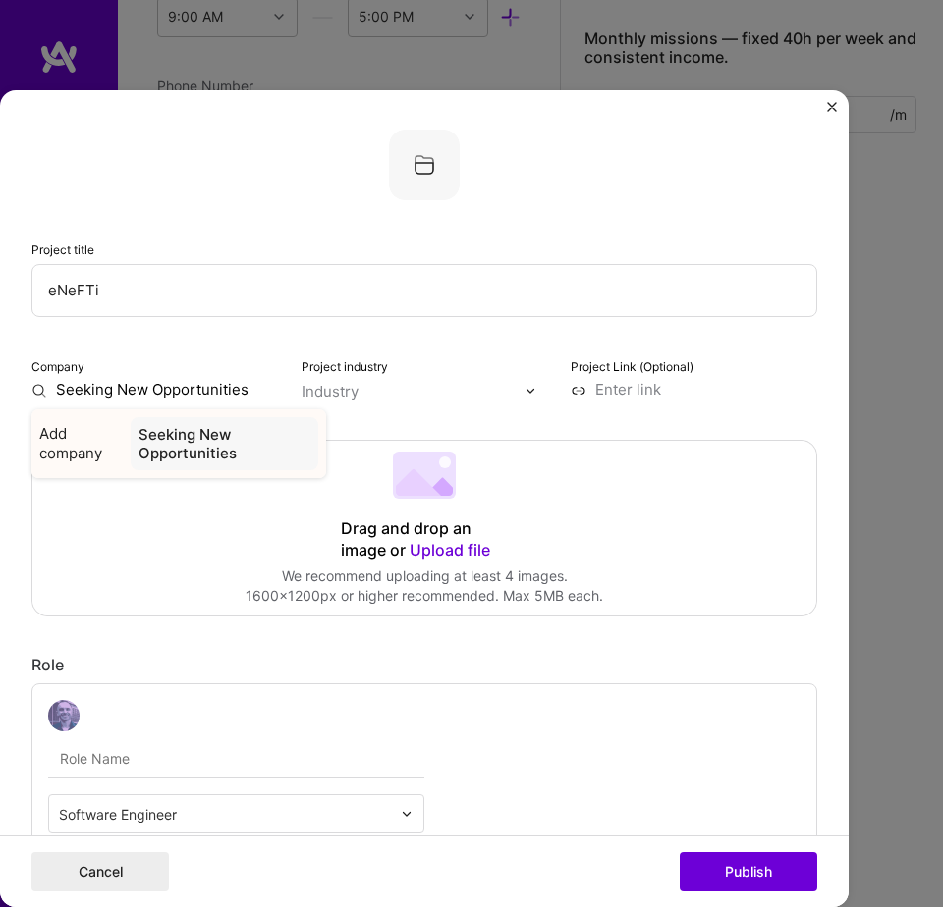
type input "Seeking New Opportunities"
click at [200, 452] on div "Seeking New Opportunities" at bounding box center [225, 443] width 188 height 53
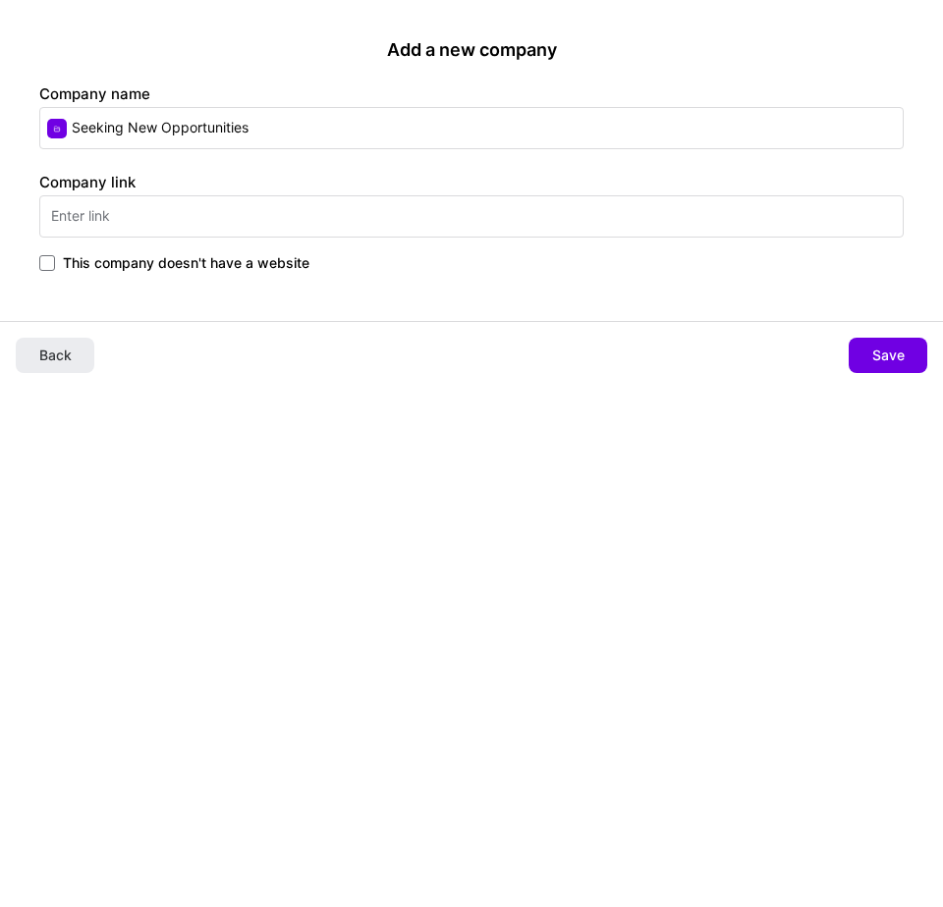
click at [226, 256] on span "This company doesn't have a website" at bounding box center [186, 263] width 246 height 20
click at [0, 0] on input "This company doesn't have a website" at bounding box center [0, 0] width 0 height 0
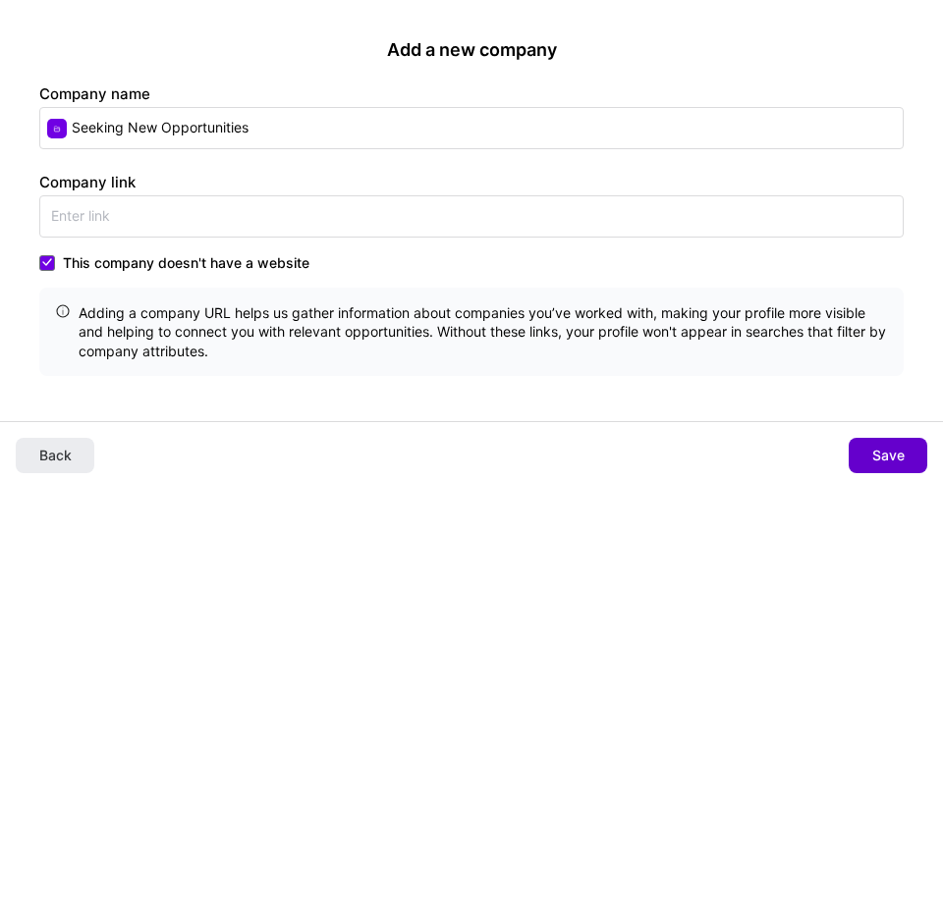
click at [859, 450] on button "Save" at bounding box center [887, 455] width 79 height 35
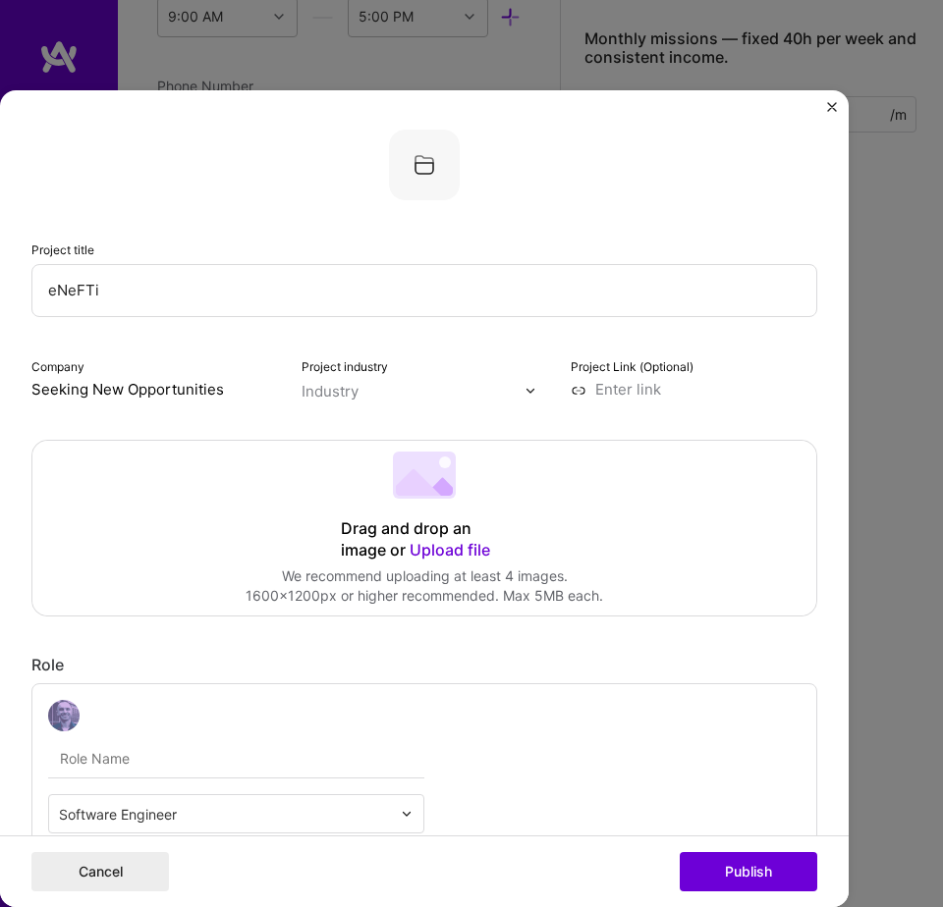
click at [373, 397] on input "text" at bounding box center [413, 392] width 224 height 20
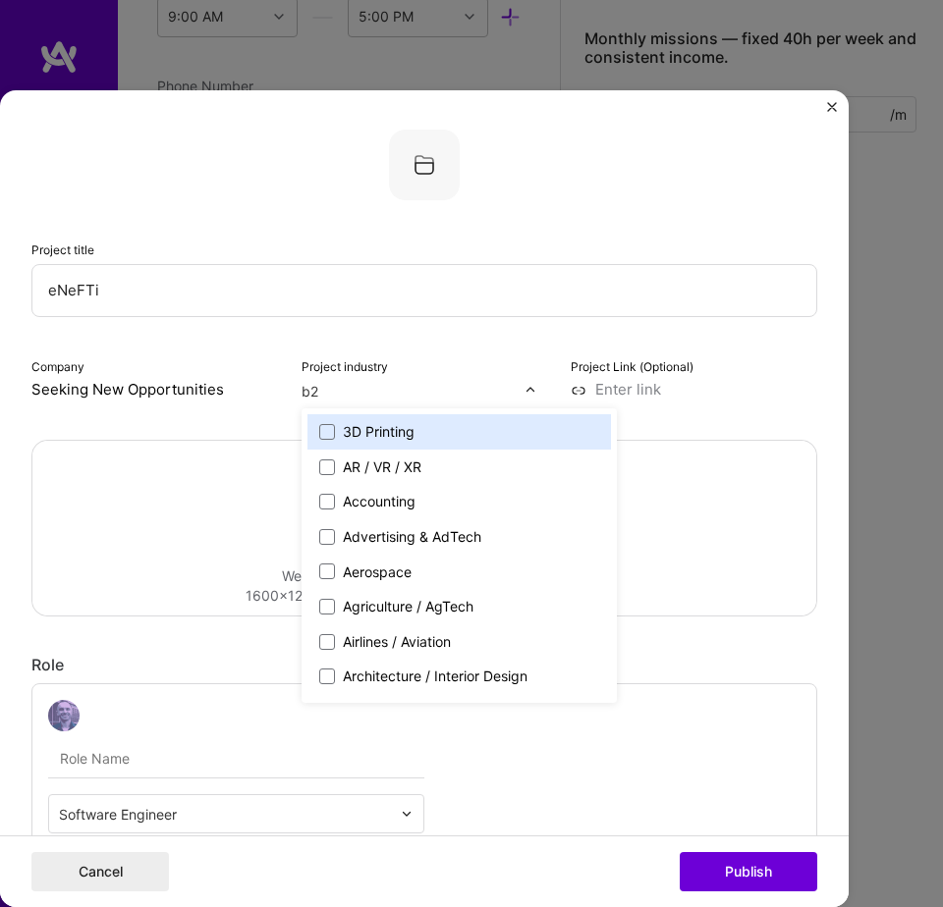
type input "b2b"
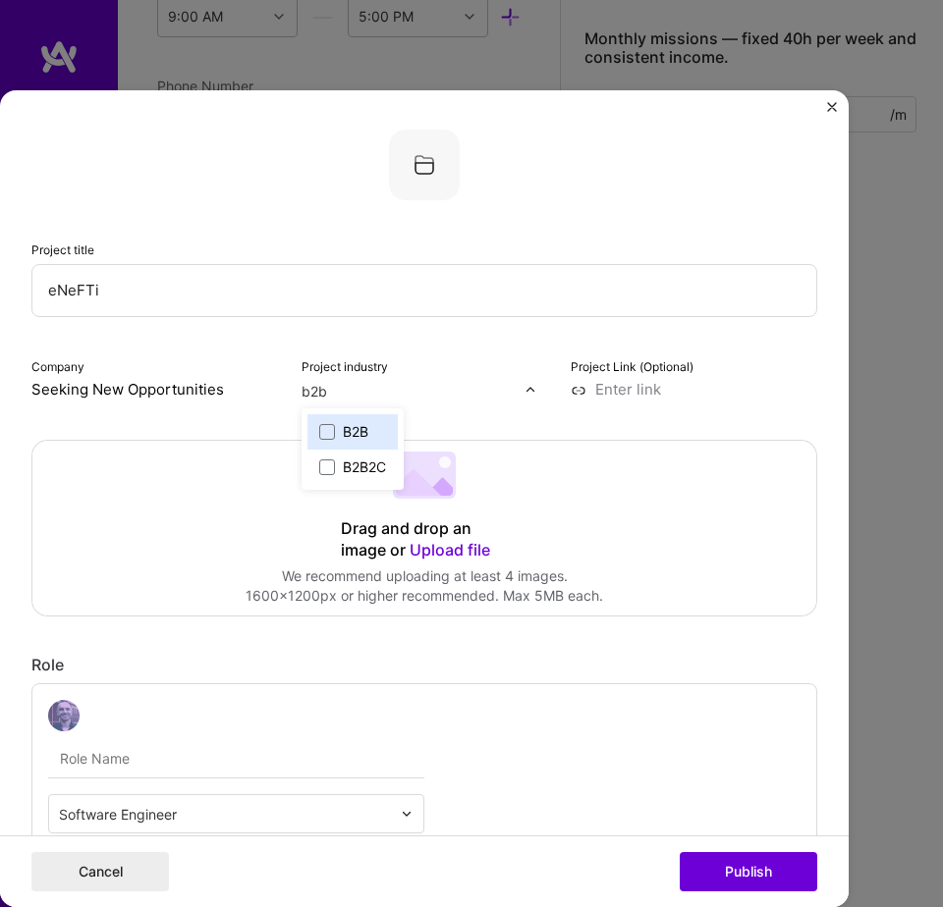
click at [350, 438] on div "B2B" at bounding box center [356, 432] width 26 height 20
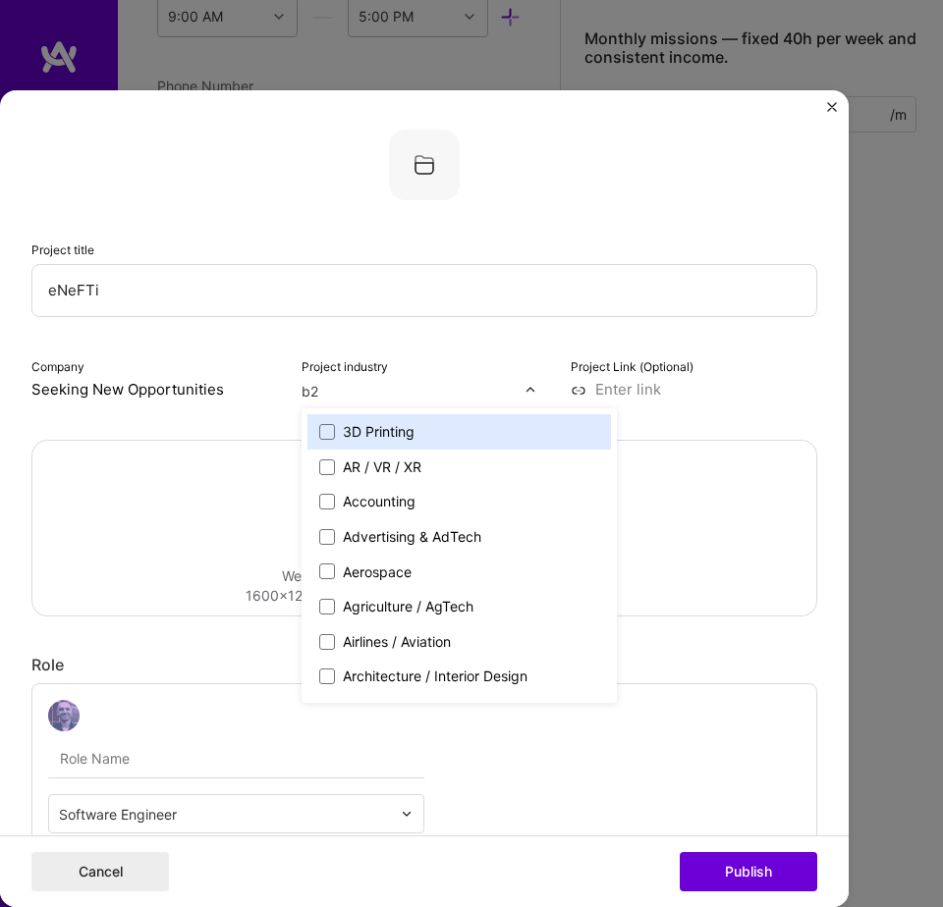
type input "b2c"
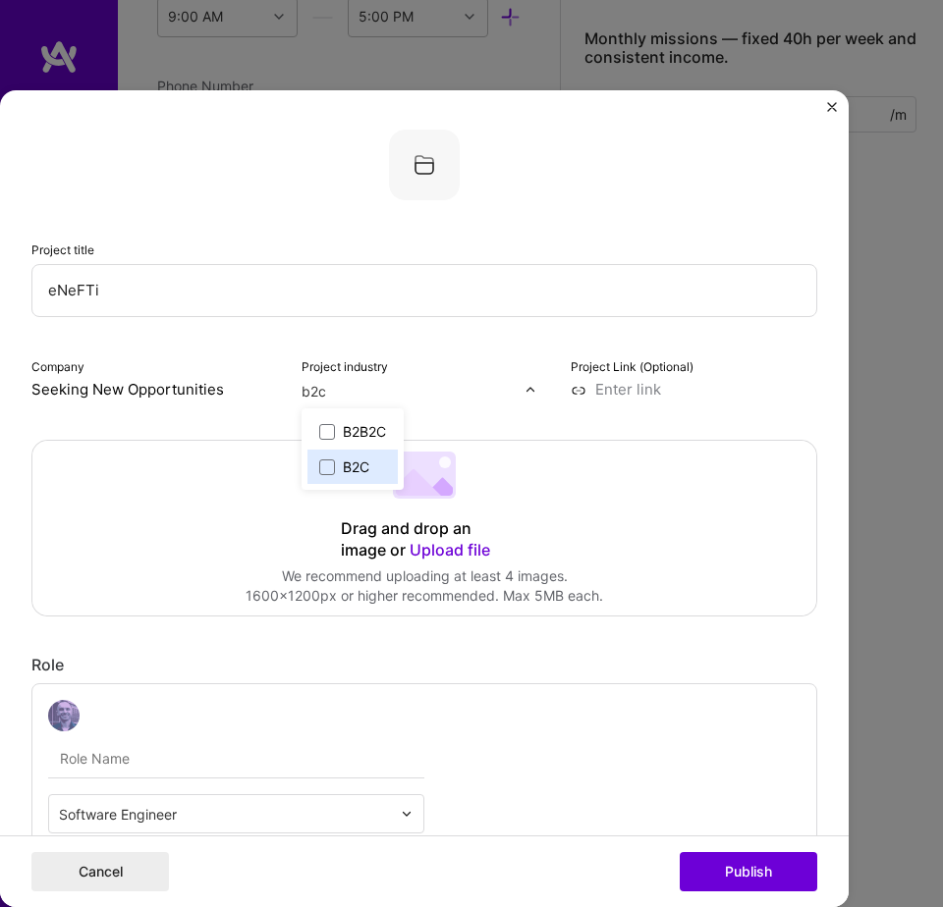
click at [346, 464] on div "B2C" at bounding box center [356, 468] width 27 height 20
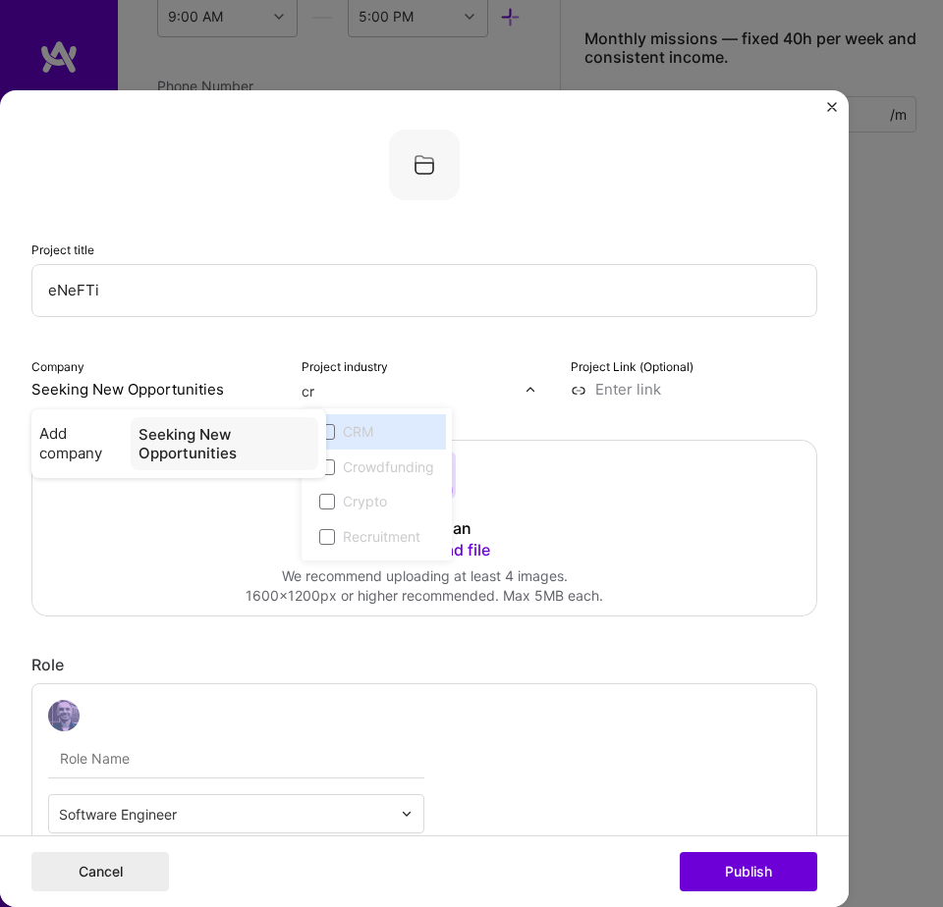
type input "c"
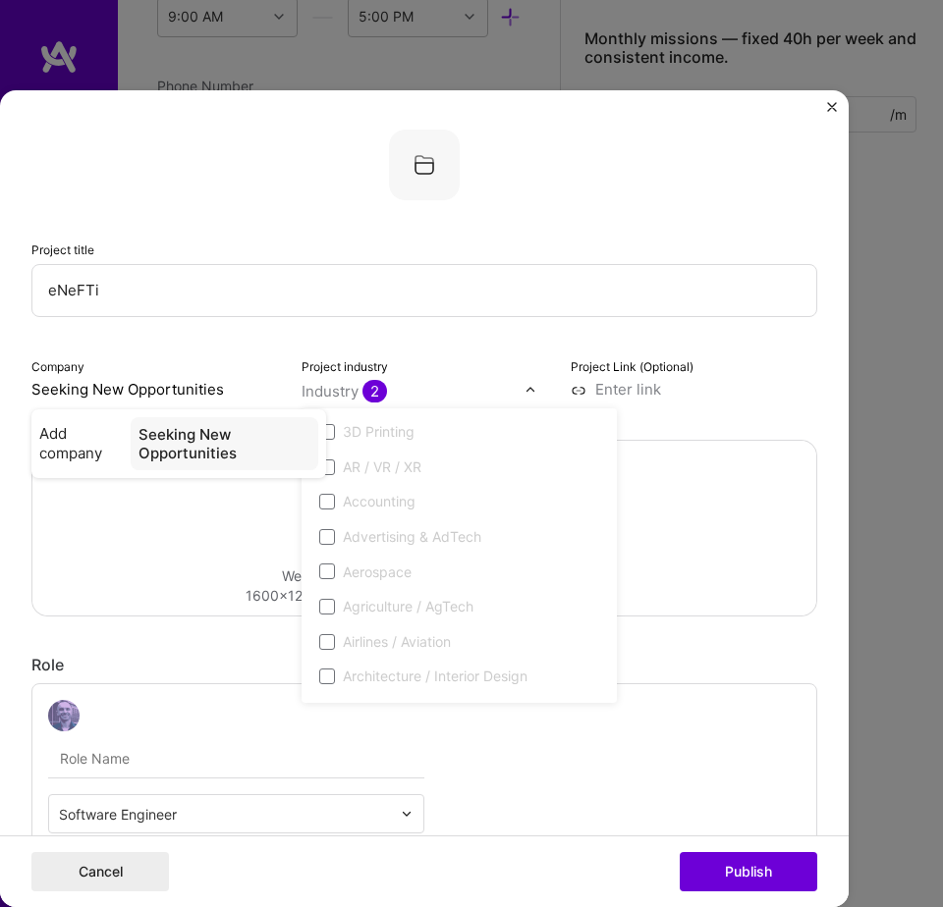
click at [620, 390] on input at bounding box center [693, 390] width 246 height 20
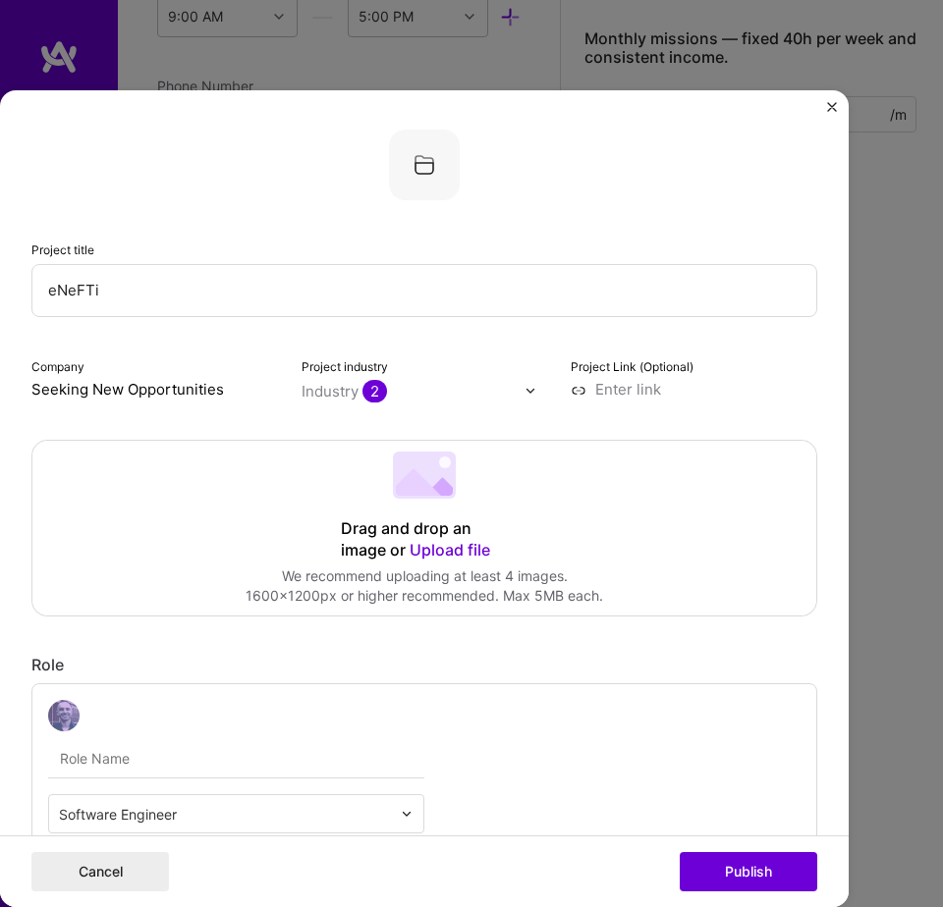
click at [318, 394] on div "Industry 2" at bounding box center [343, 392] width 85 height 20
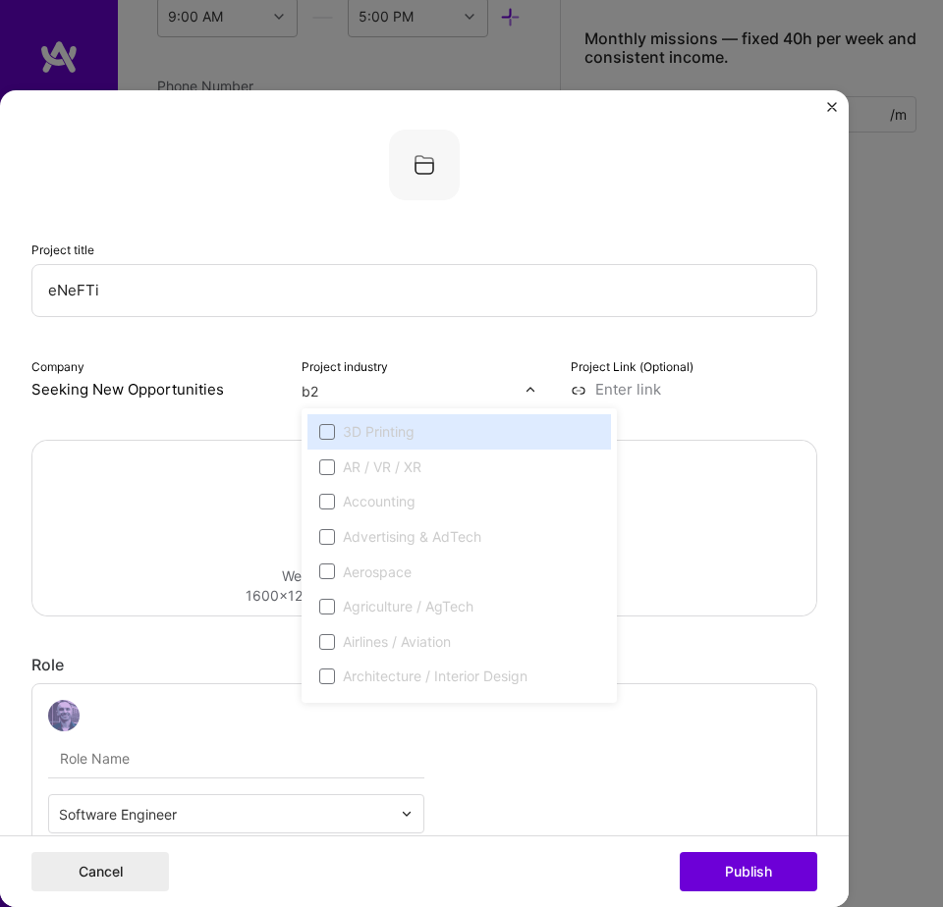
type input "b2b"
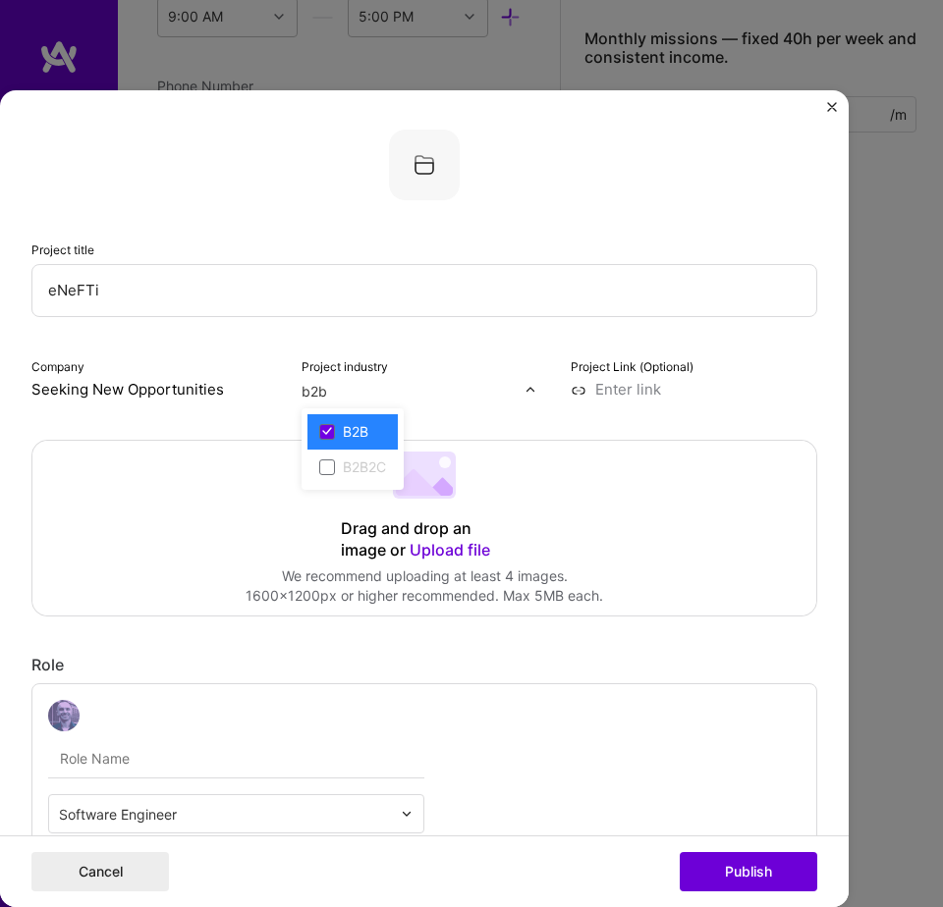
click at [371, 450] on div "B2B2C" at bounding box center [352, 467] width 90 height 35
click at [322, 434] on icon at bounding box center [327, 431] width 10 height 8
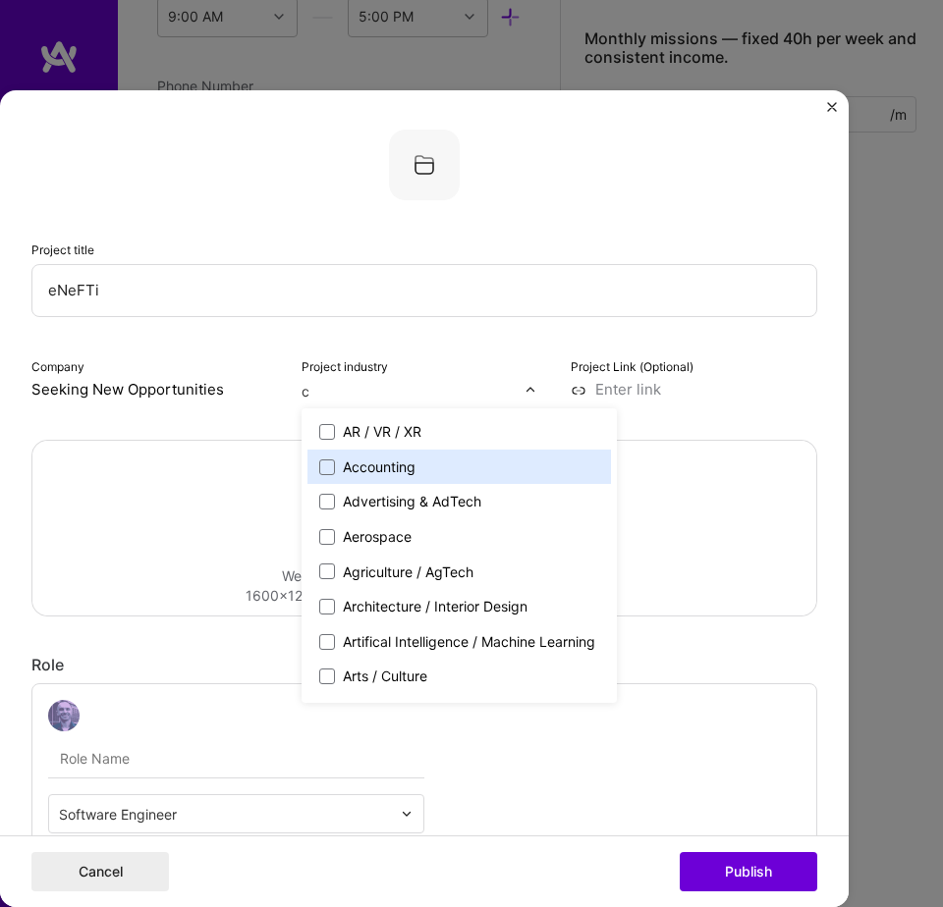
type input "cr"
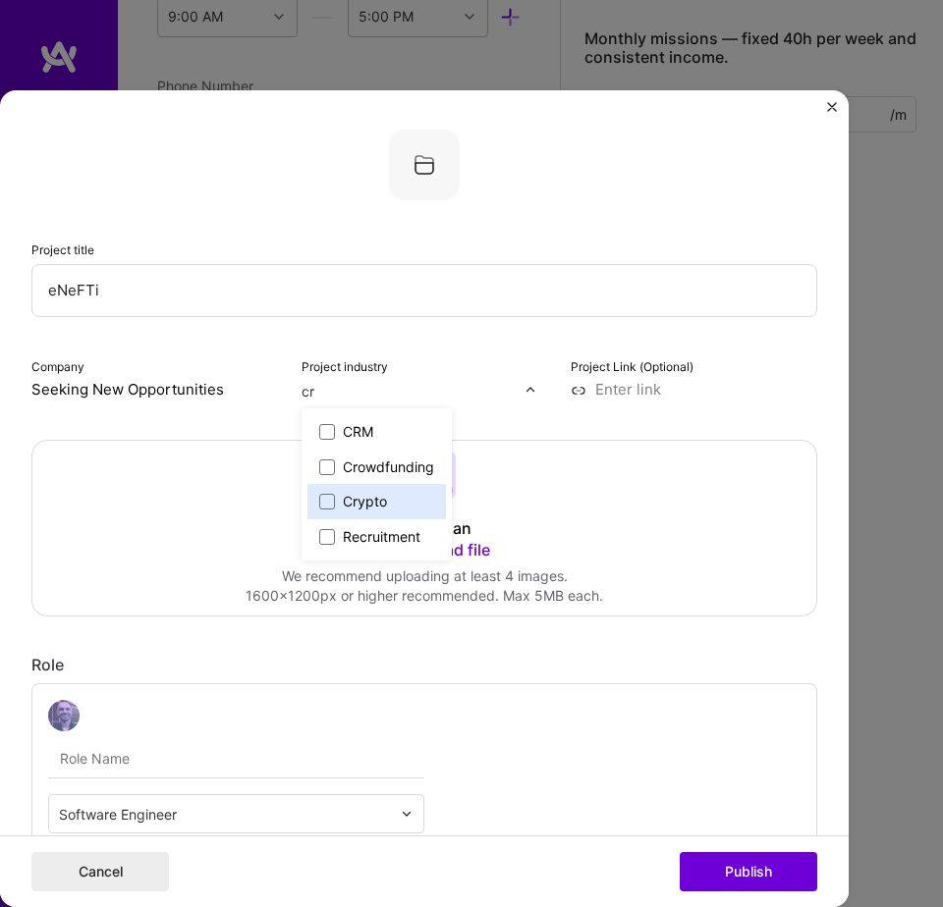
click at [373, 509] on div "Crypto" at bounding box center [365, 502] width 44 height 20
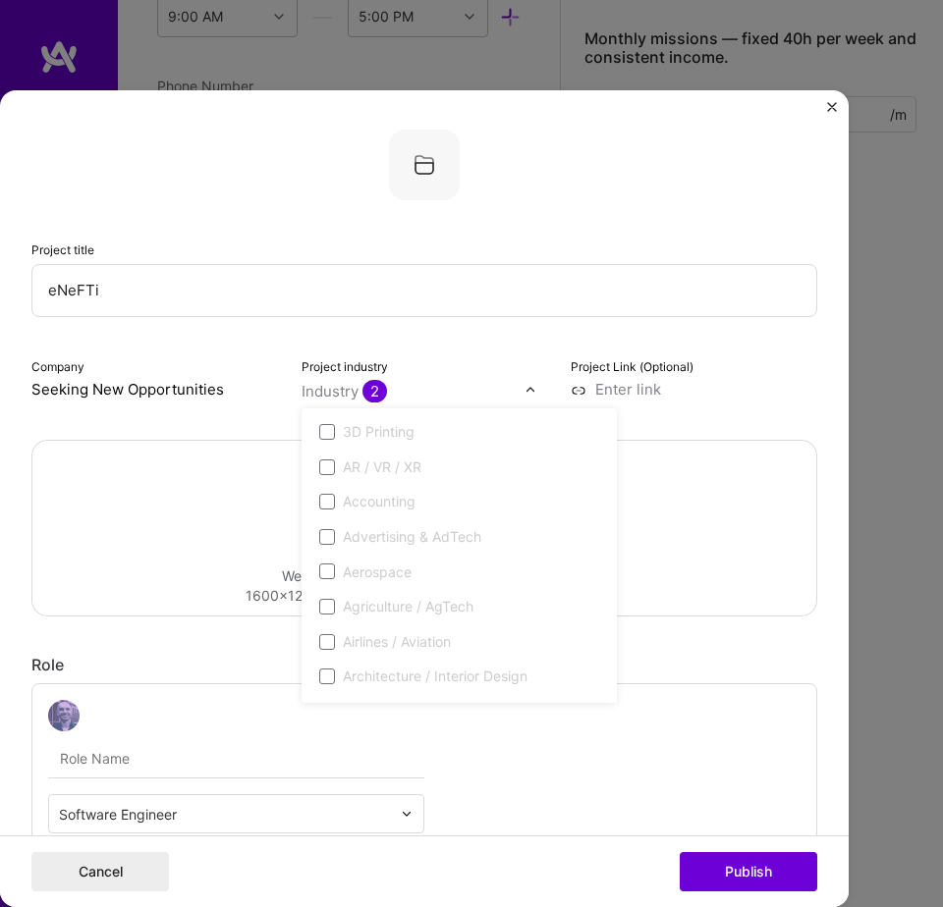
click at [582, 338] on div "Project title eNeFTi Company Seeking New Opportunities Project industry option …" at bounding box center [424, 265] width 786 height 271
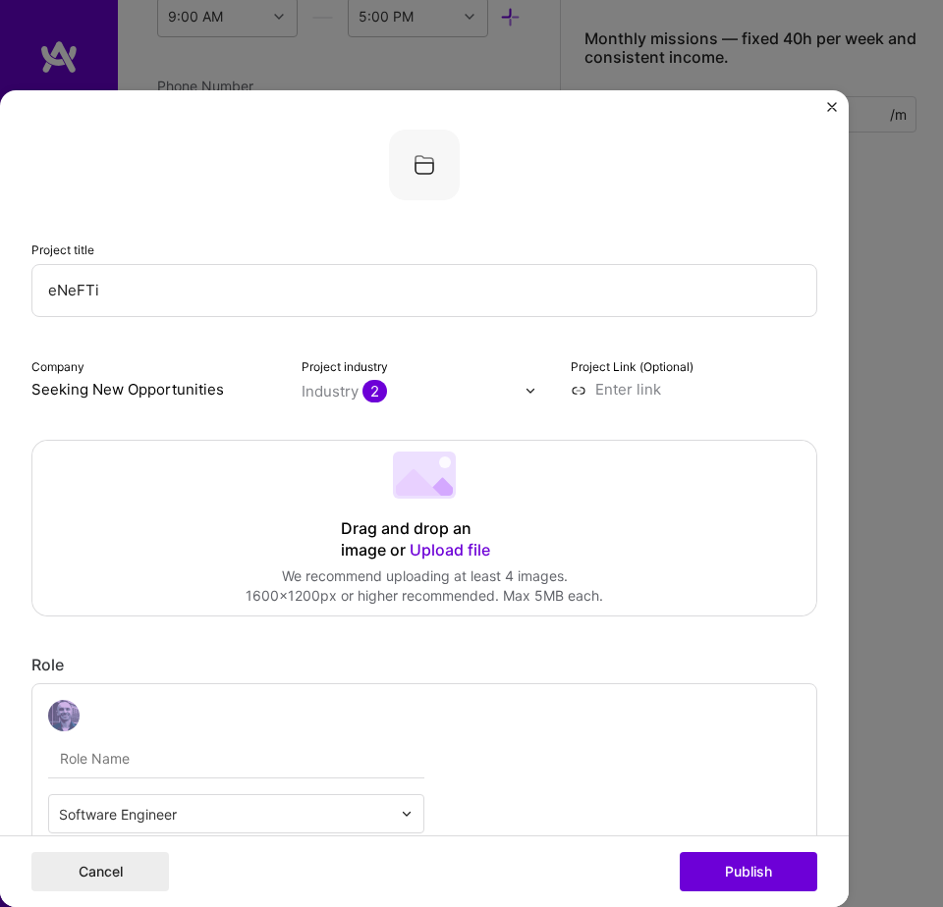
click at [628, 393] on input at bounding box center [693, 390] width 246 height 20
type input "https://enefti-demo.vercel.app"
click at [425, 547] on span "Upload file" at bounding box center [449, 550] width 81 height 20
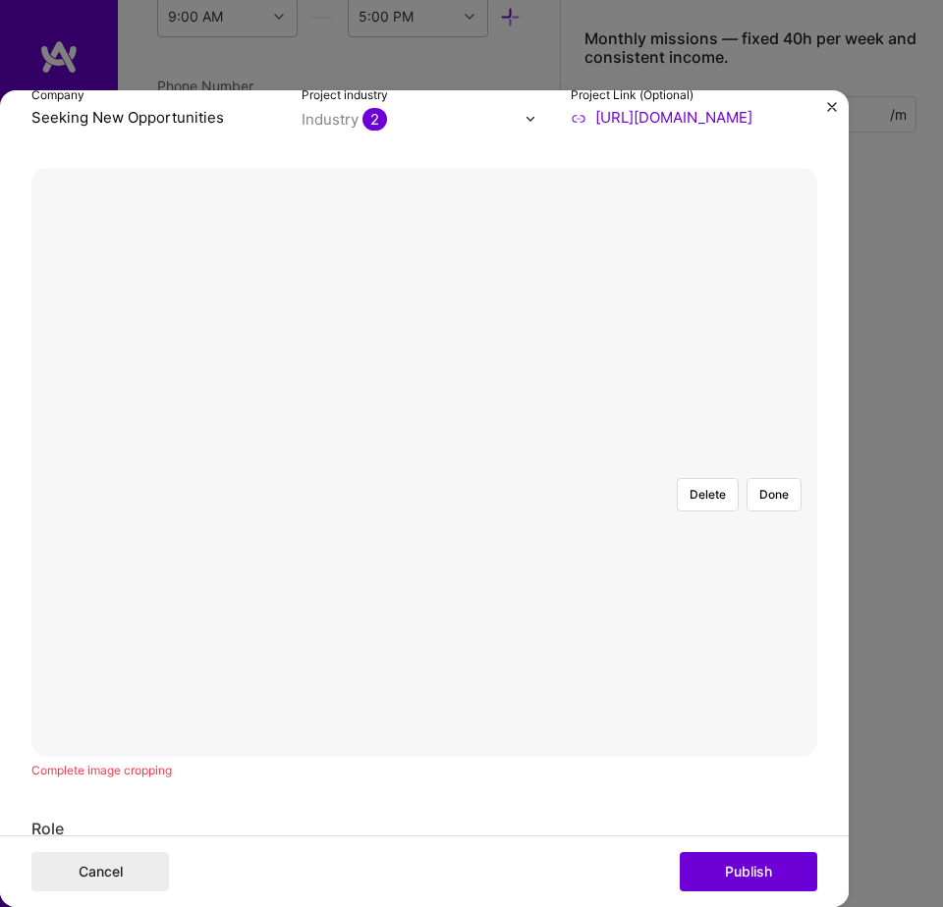
scroll to position [233, 0]
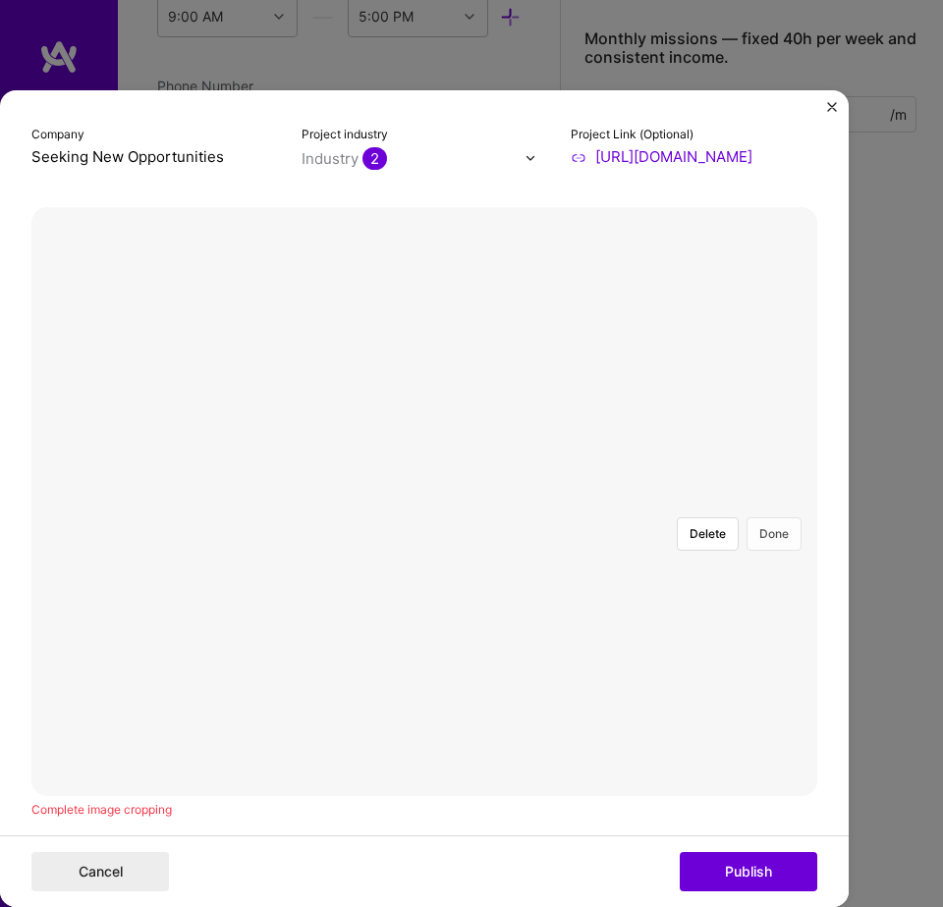
click at [778, 517] on button "Done" at bounding box center [773, 533] width 55 height 33
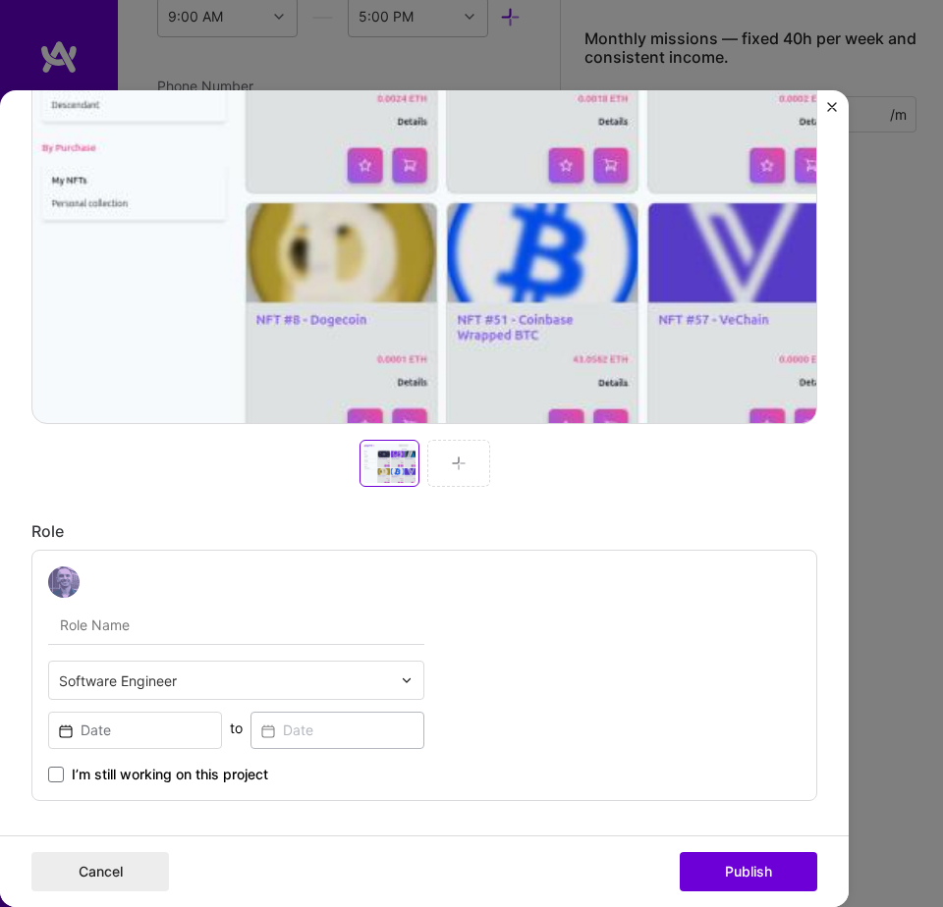
scroll to position [977, 0]
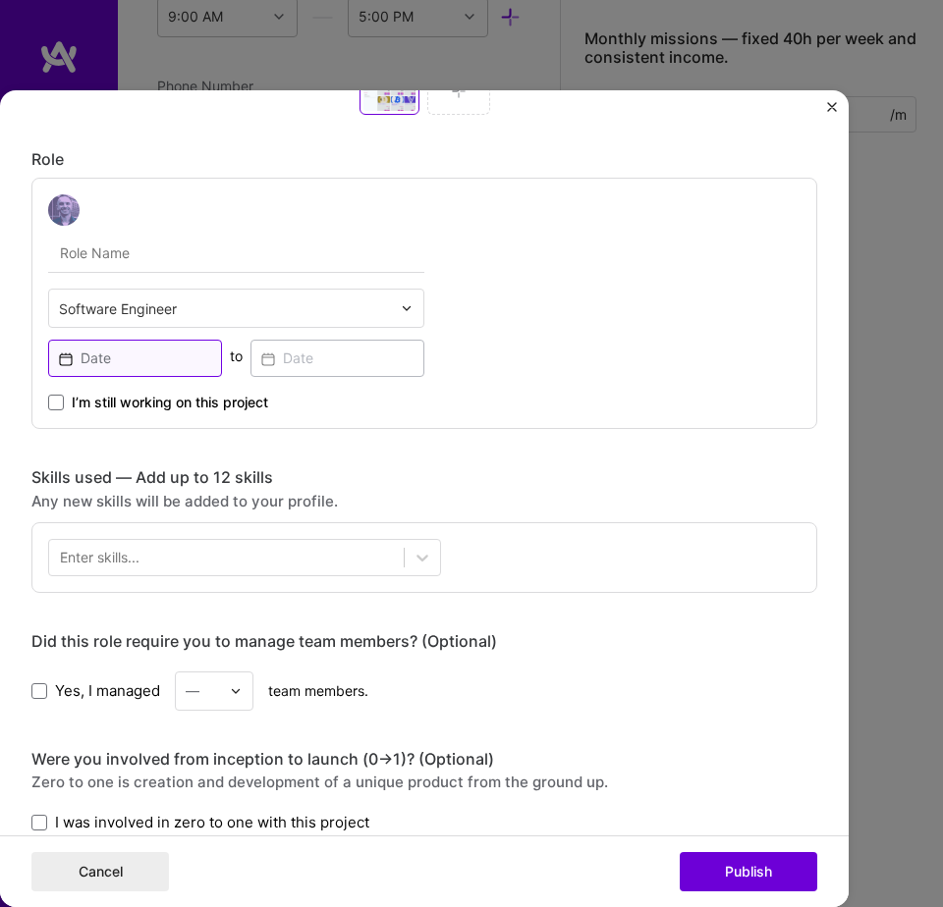
click at [158, 350] on input at bounding box center [135, 358] width 174 height 37
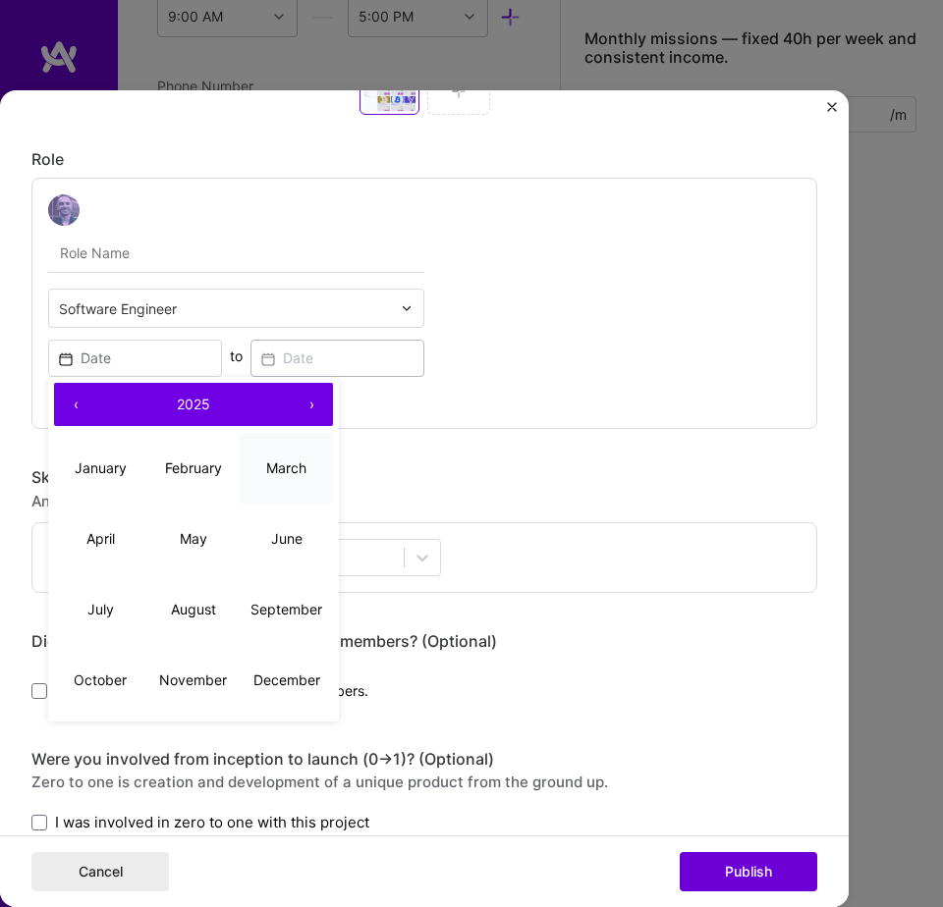
click at [282, 467] on abbr "March" at bounding box center [286, 468] width 40 height 17
type input "Mar, 2025"
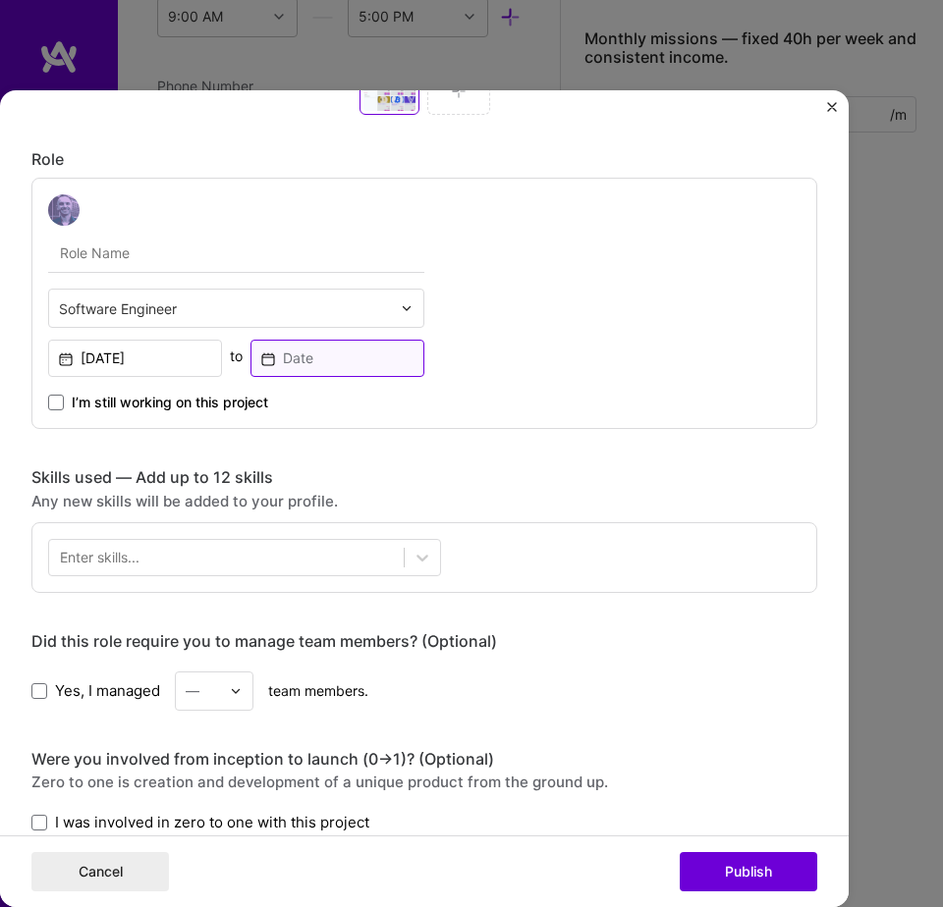
click at [317, 361] on input at bounding box center [337, 358] width 174 height 37
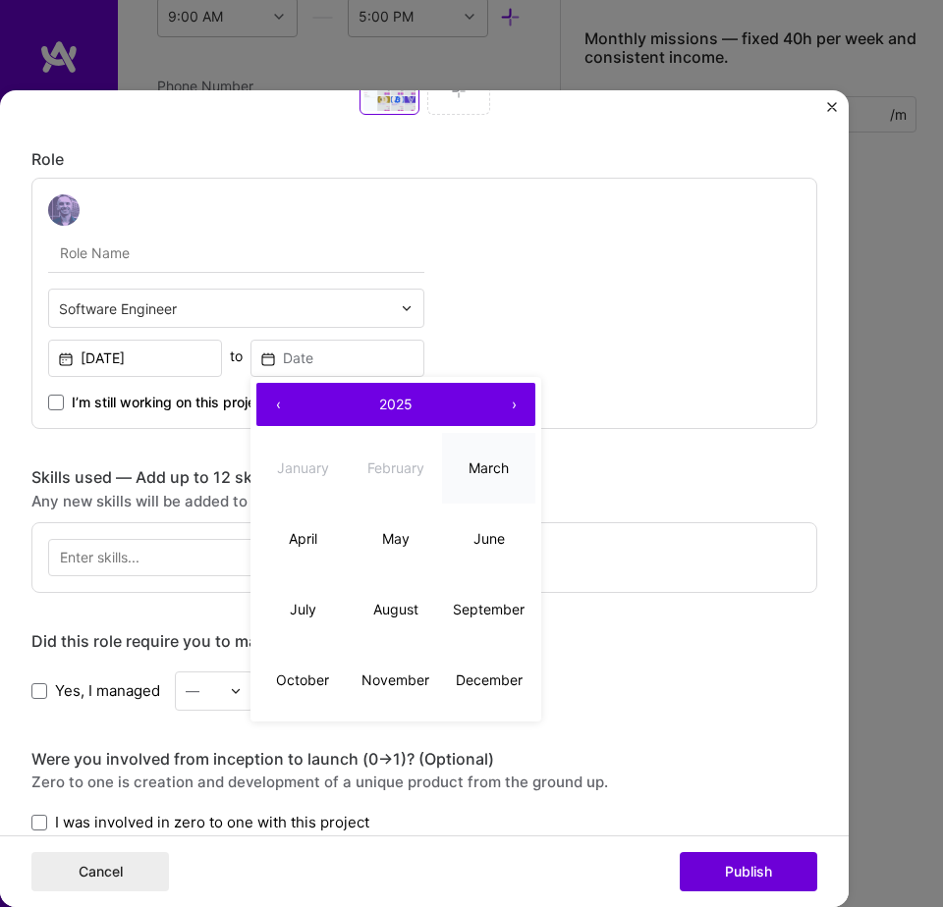
click at [469, 479] on button "March" at bounding box center [488, 468] width 93 height 71
type input "Mar, 2025"
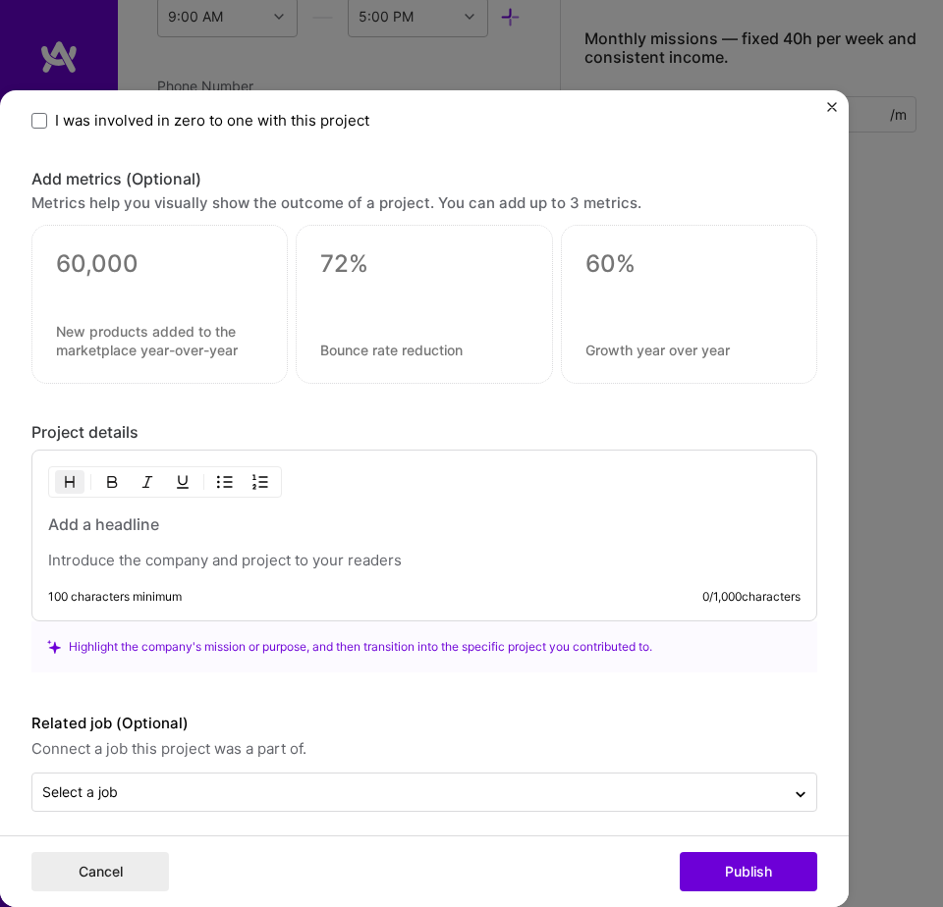
scroll to position [1680, 0]
click at [135, 570] on div "100 characters minimum 0 / 1,000 characters" at bounding box center [424, 535] width 786 height 172
click at [136, 559] on p at bounding box center [424, 560] width 752 height 20
paste div "To enrich screen reader interactions, please activate Accessibility in Grammarl…"
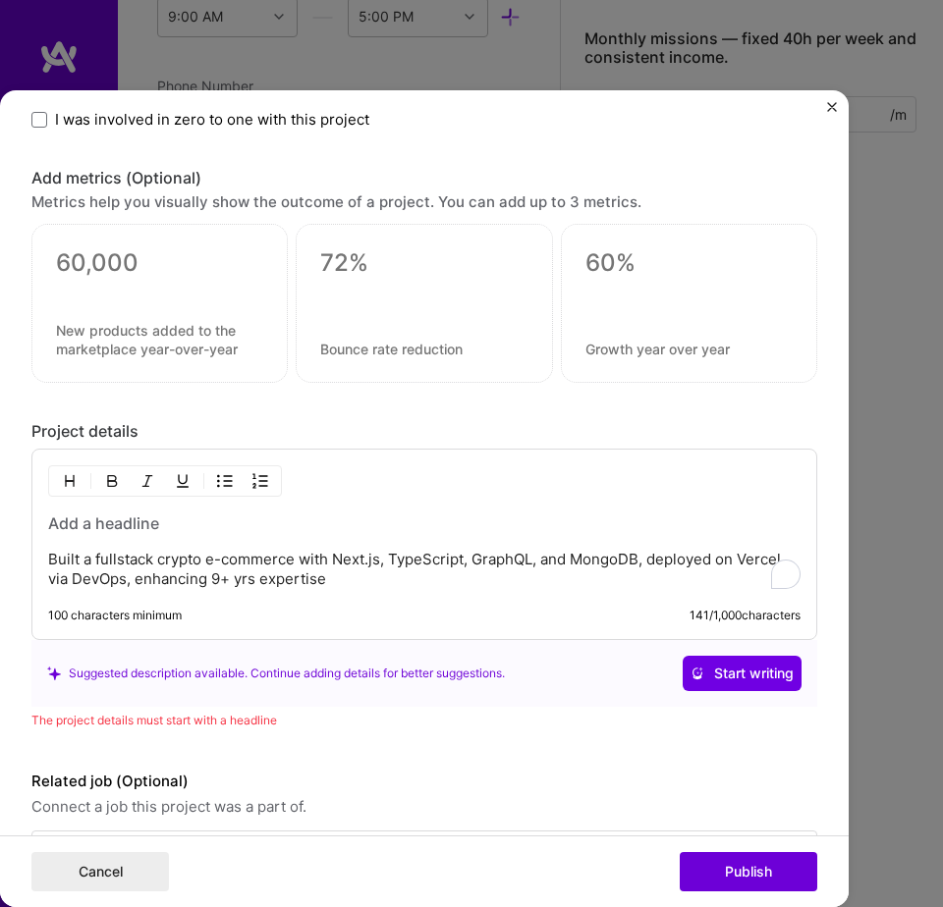
click at [106, 515] on h3 "To enrich screen reader interactions, please activate Accessibility in Grammarl…" at bounding box center [424, 524] width 752 height 22
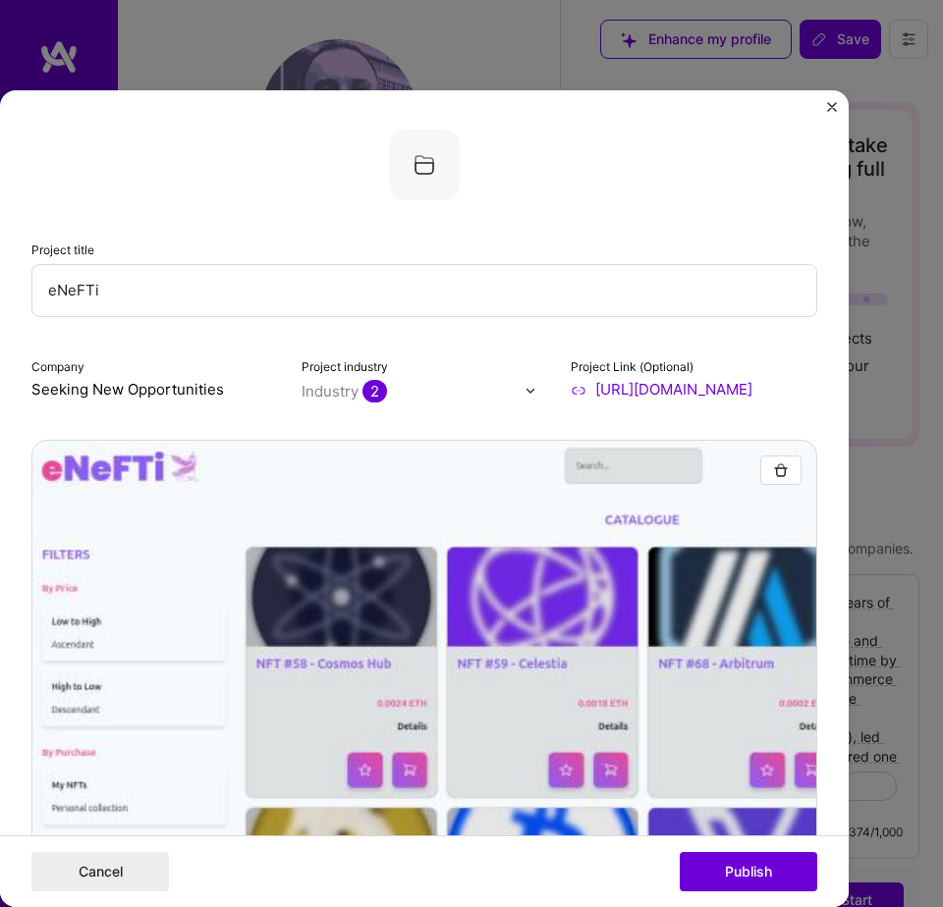
select select "US"
select select "Right Now"
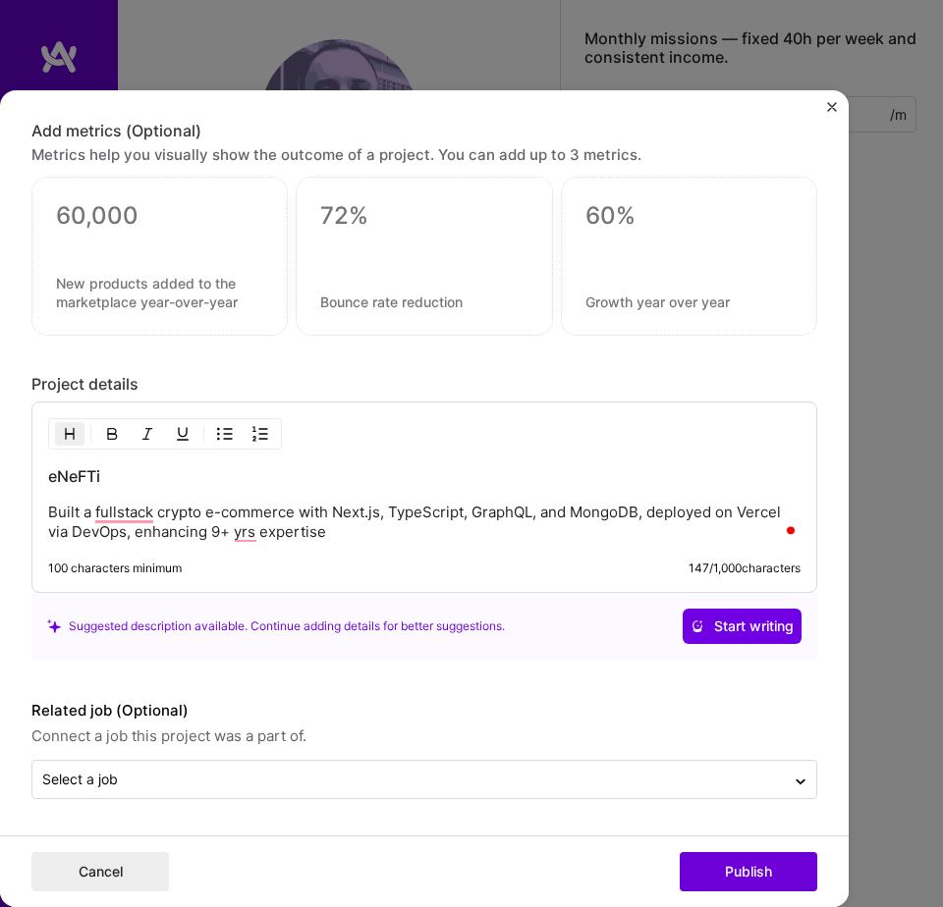
scroll to position [675, 0]
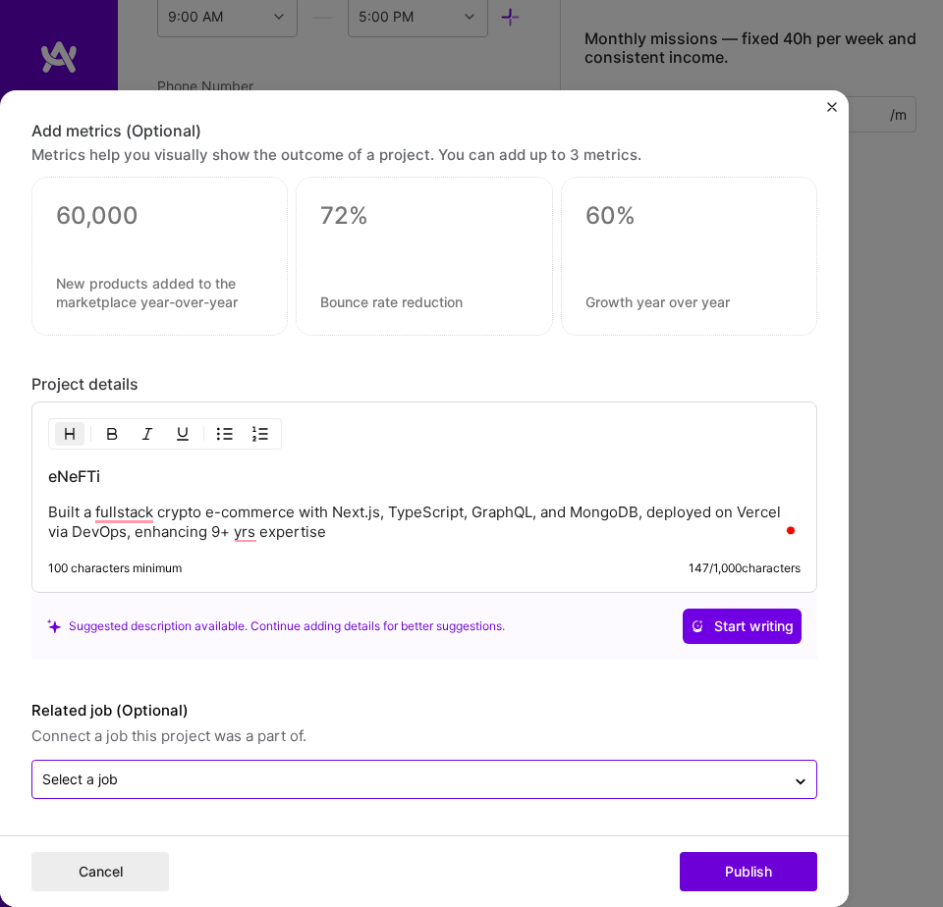
click at [286, 766] on div "Select a job" at bounding box center [408, 779] width 752 height 37
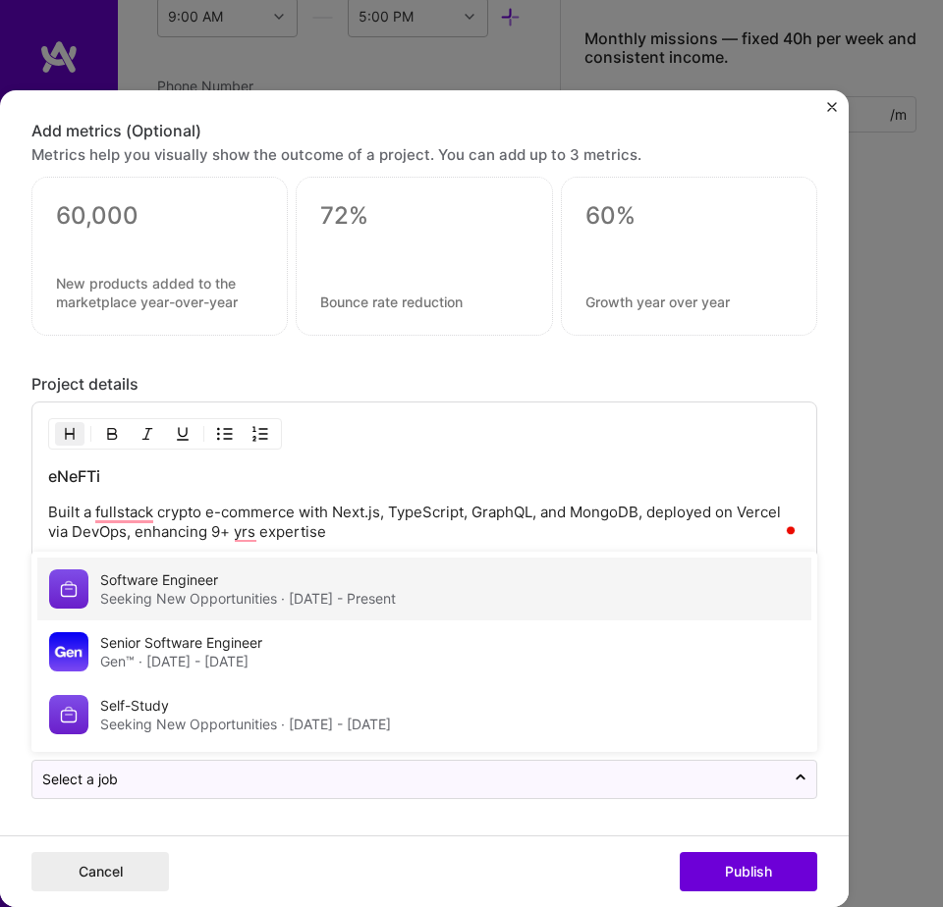
click at [311, 589] on div "Seeking New Opportunities · Jan 2025 - Present" at bounding box center [248, 599] width 296 height 20
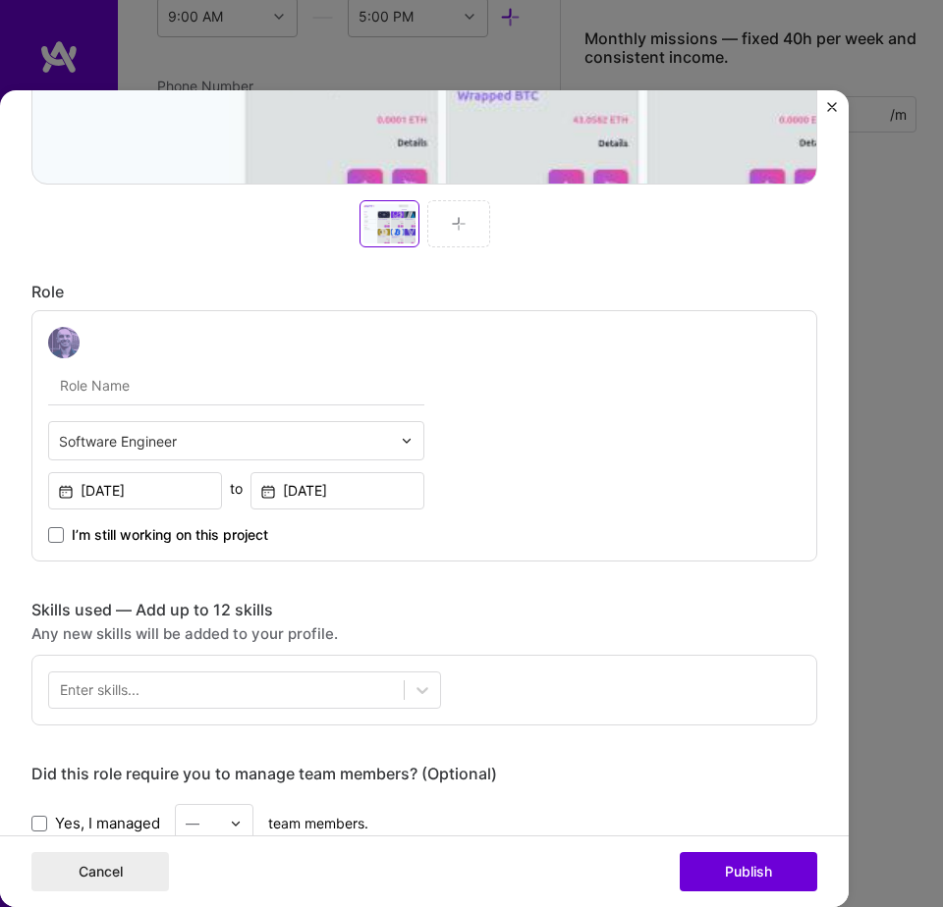
scroll to position [872, 0]
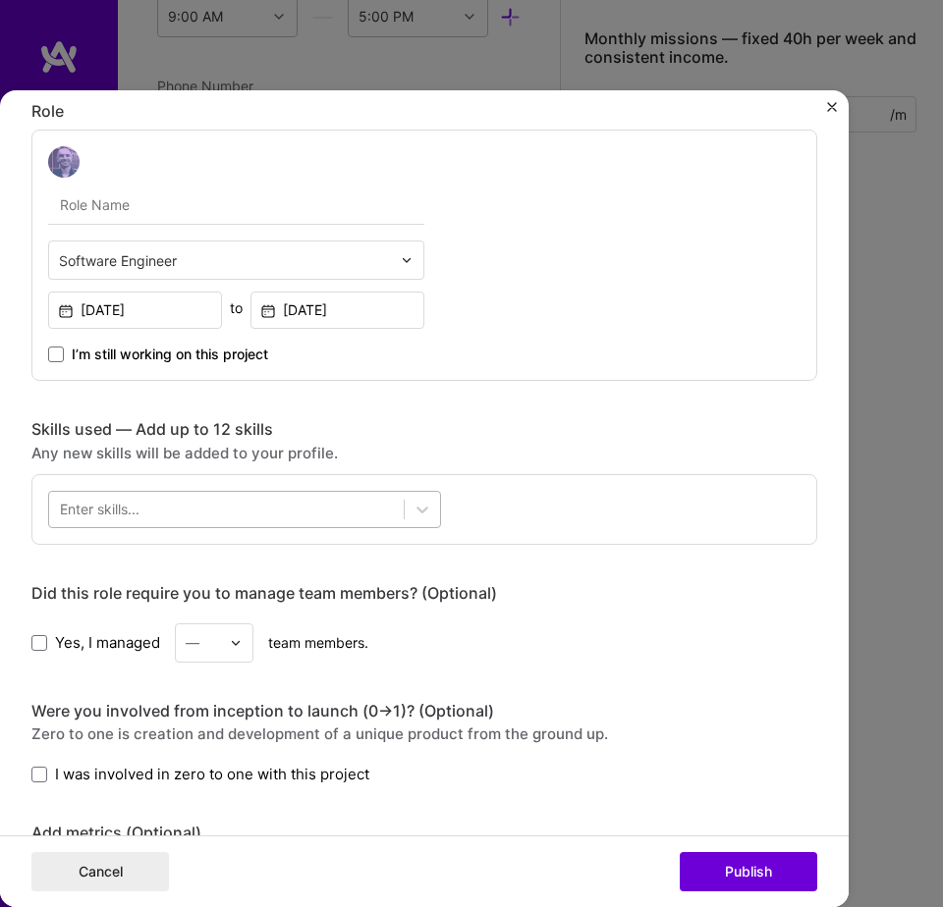
click at [254, 502] on div at bounding box center [226, 509] width 354 height 31
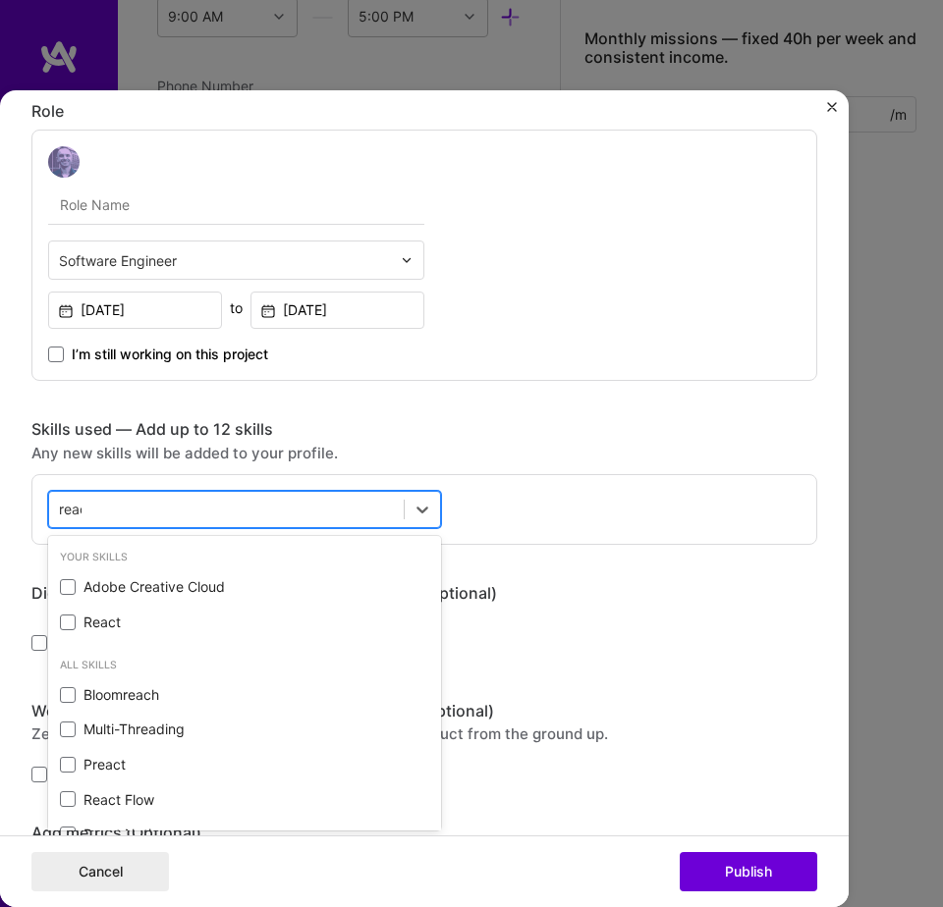
type input "react"
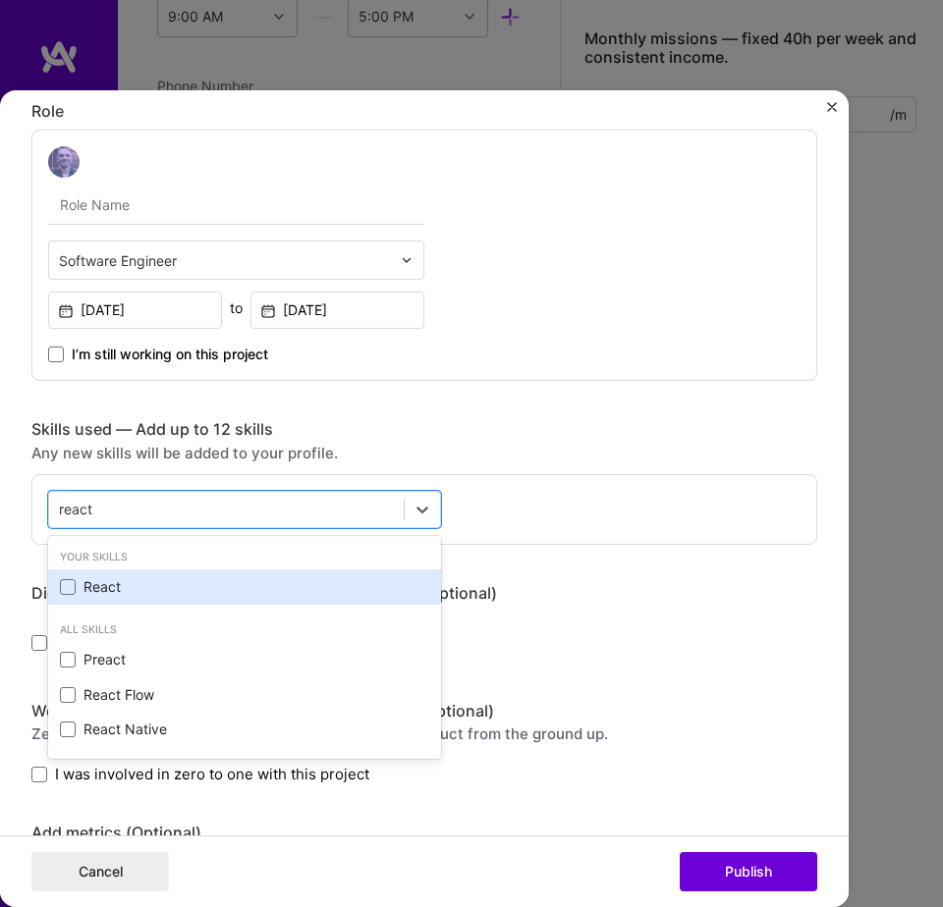
click at [148, 577] on div "React" at bounding box center [244, 587] width 369 height 20
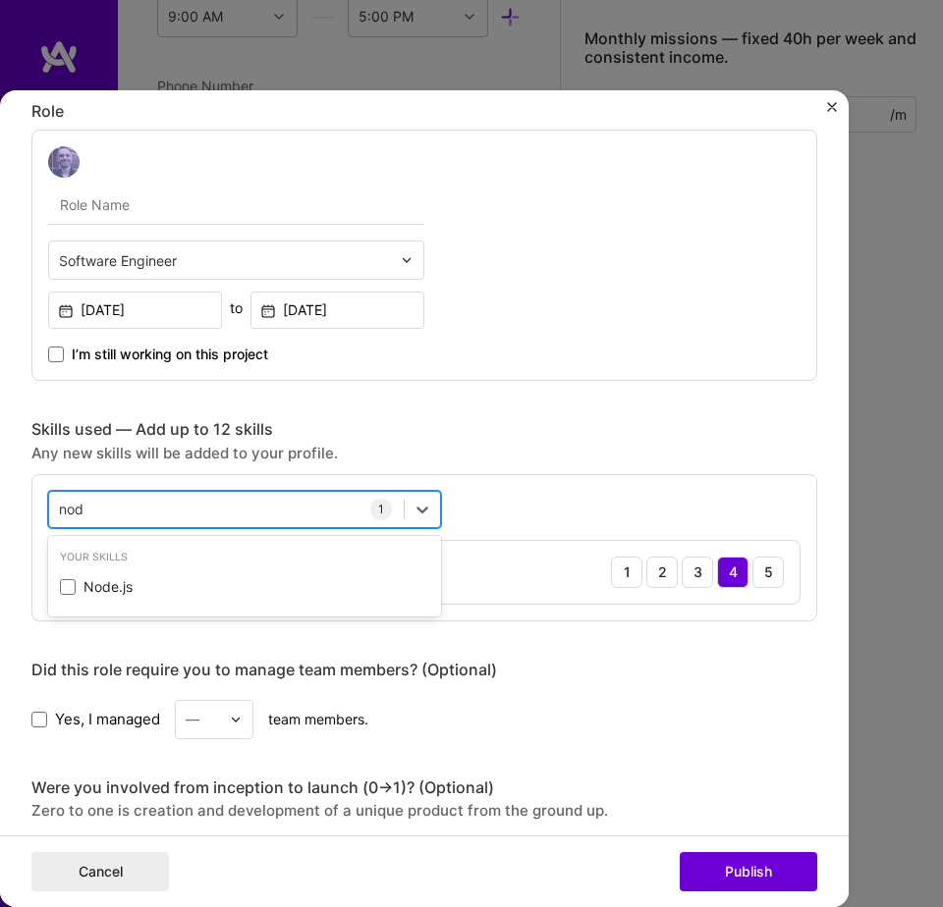
type input "node"
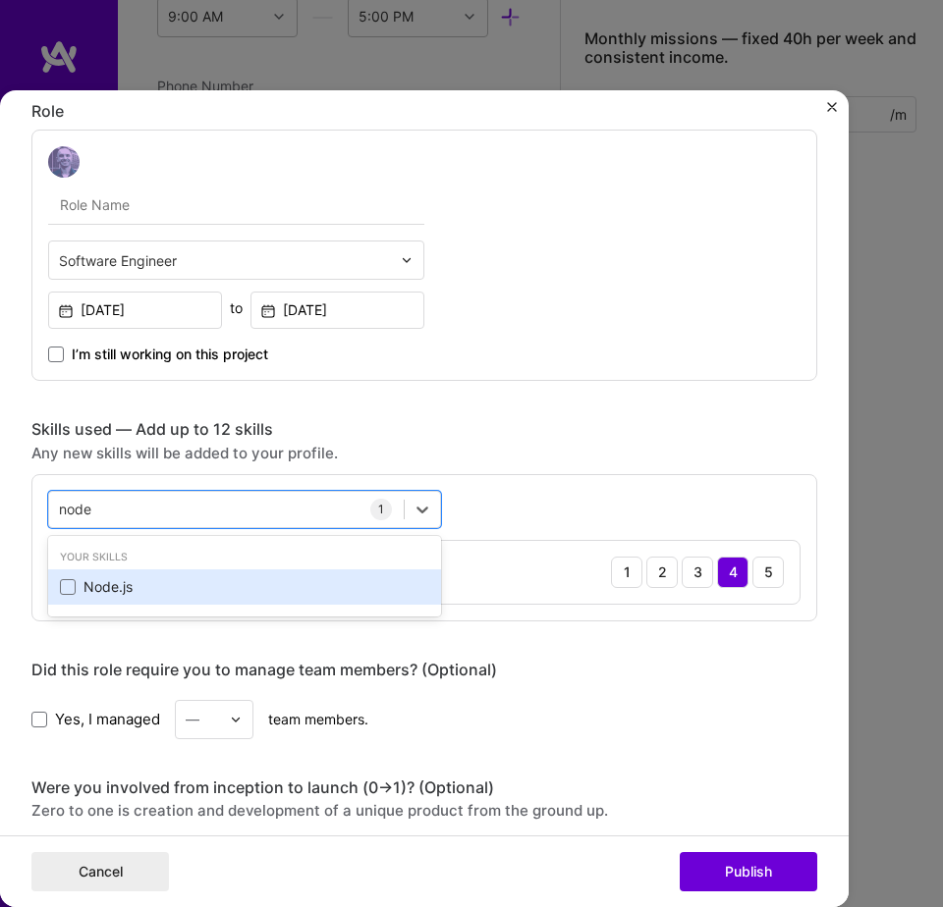
click at [116, 582] on div "Node.js" at bounding box center [244, 587] width 369 height 20
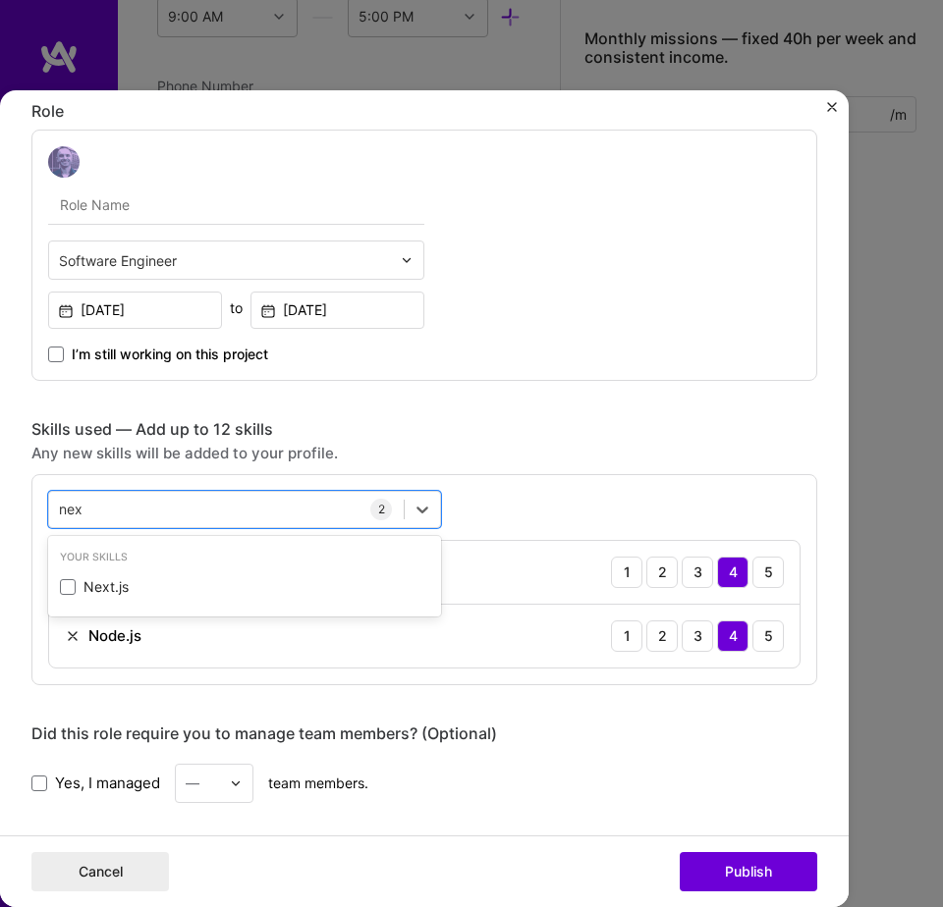
type input "next"
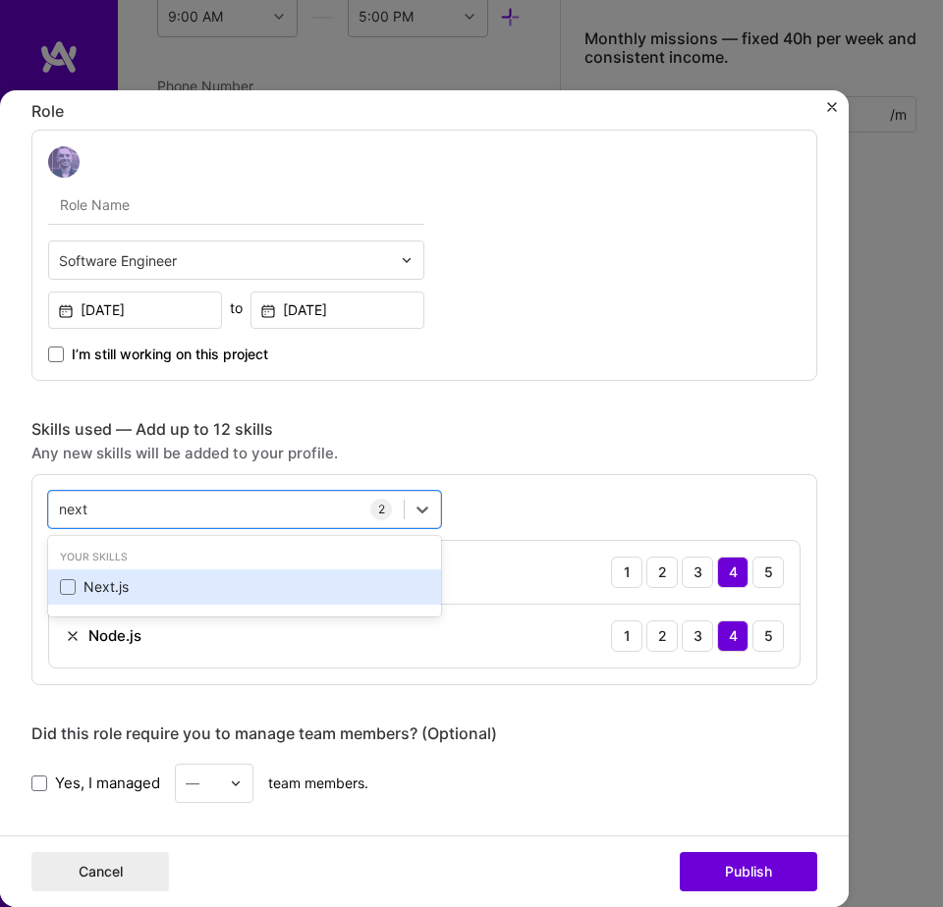
click at [116, 583] on div "Next.js" at bounding box center [244, 587] width 369 height 20
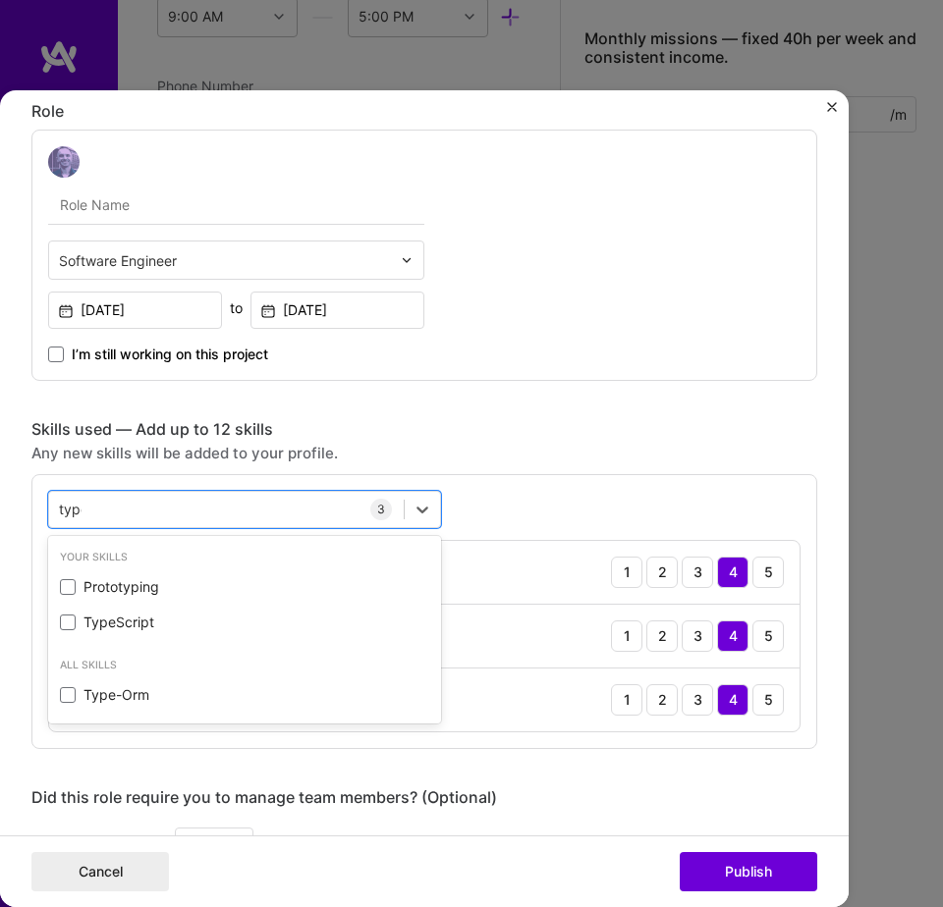
type input "types"
click at [116, 583] on div "TypeScript" at bounding box center [244, 587] width 369 height 20
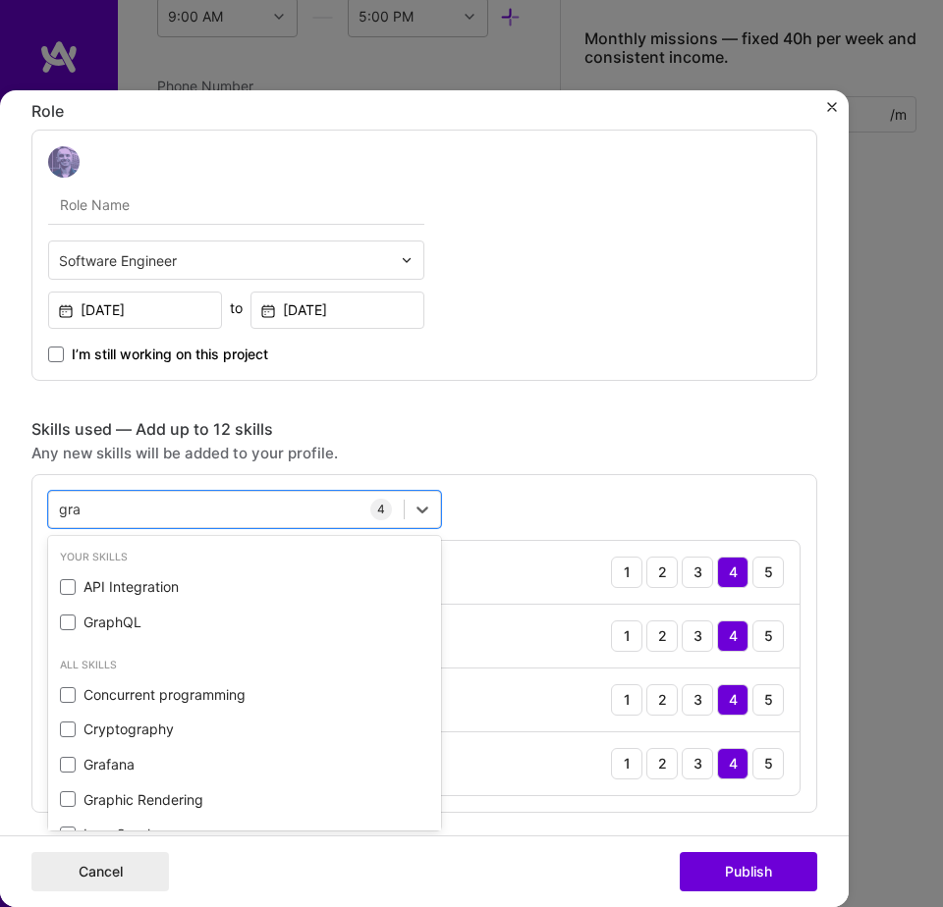
type input "grap"
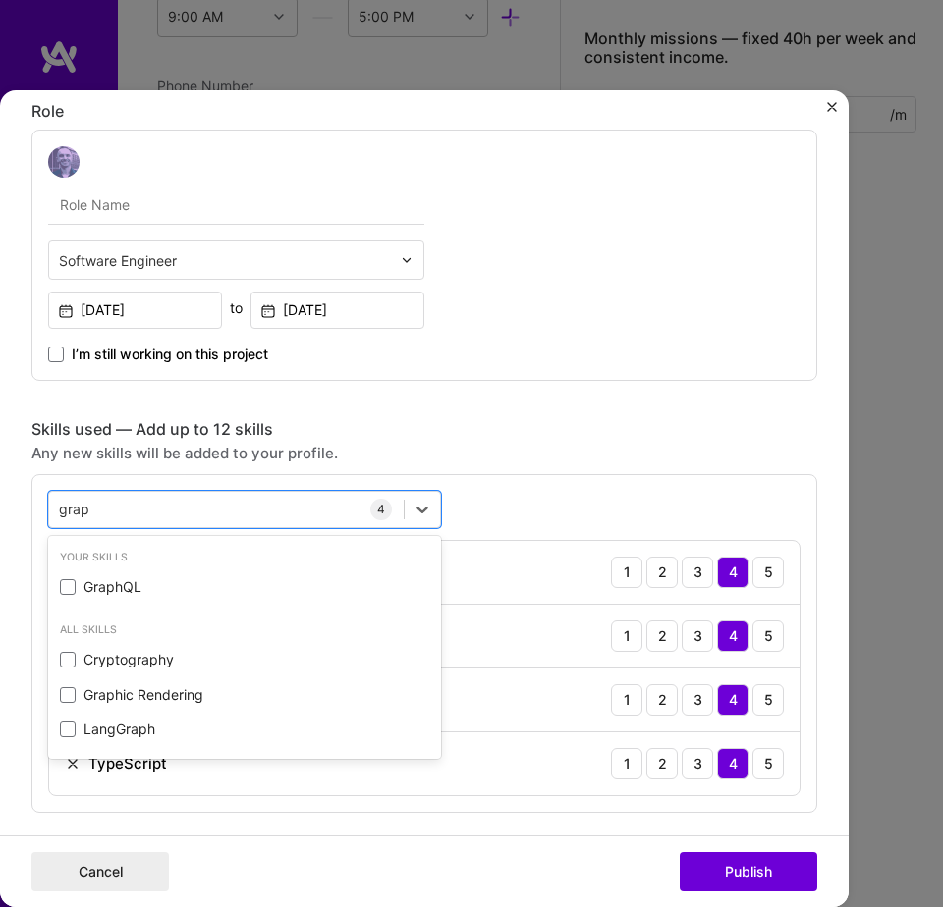
click at [116, 583] on div "GraphQL" at bounding box center [244, 587] width 369 height 20
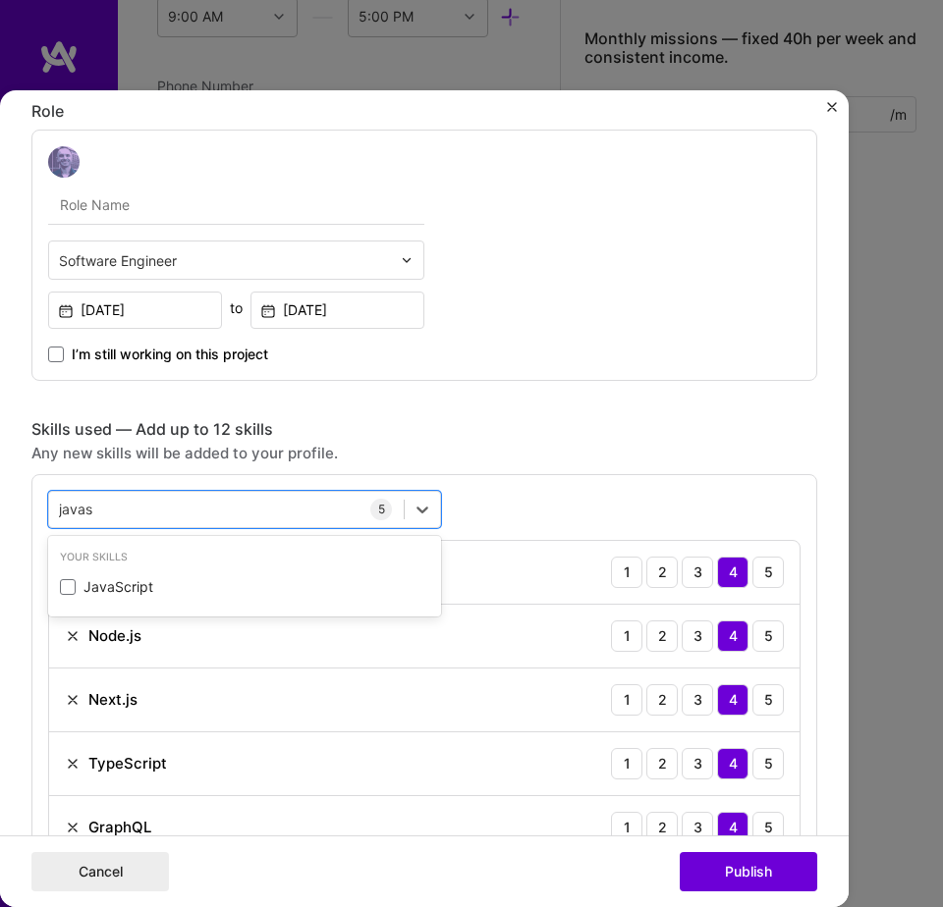
type input "javasc"
click at [116, 583] on div "JavaScript" at bounding box center [244, 587] width 369 height 20
type input "mongo"
click at [116, 583] on div "MongoDB" at bounding box center [244, 587] width 369 height 20
type input "cypre"
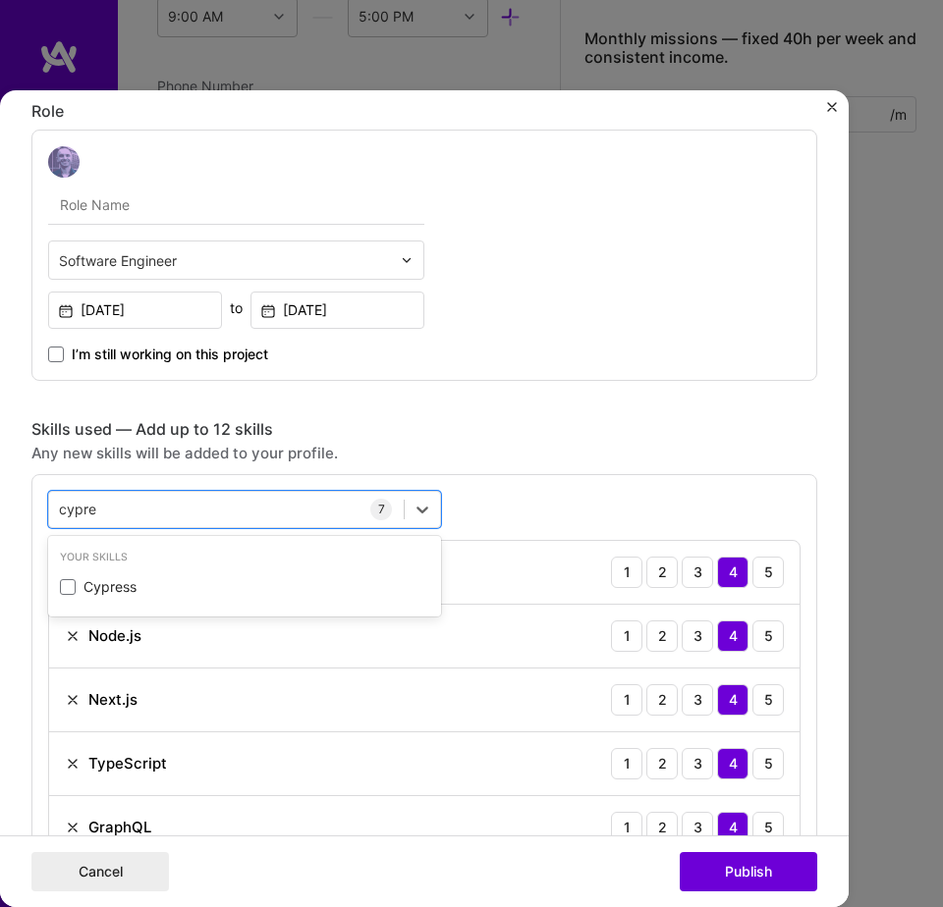
click at [116, 583] on div "Cypress" at bounding box center [244, 587] width 369 height 20
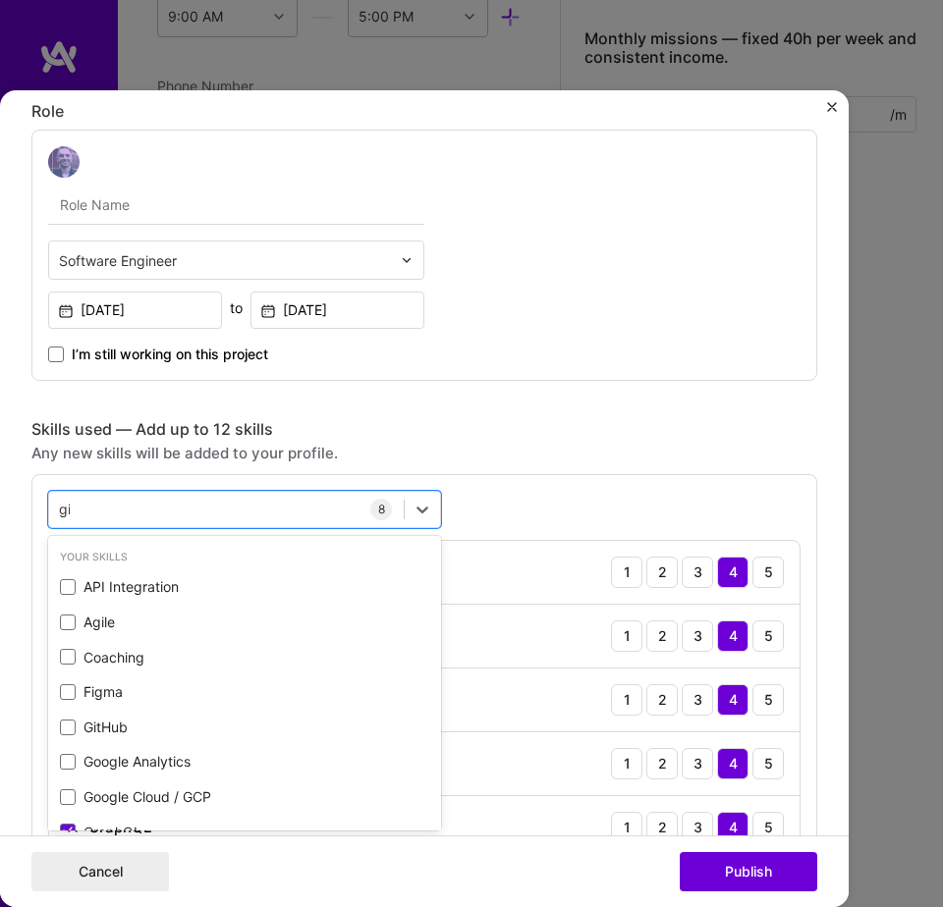
type input "git"
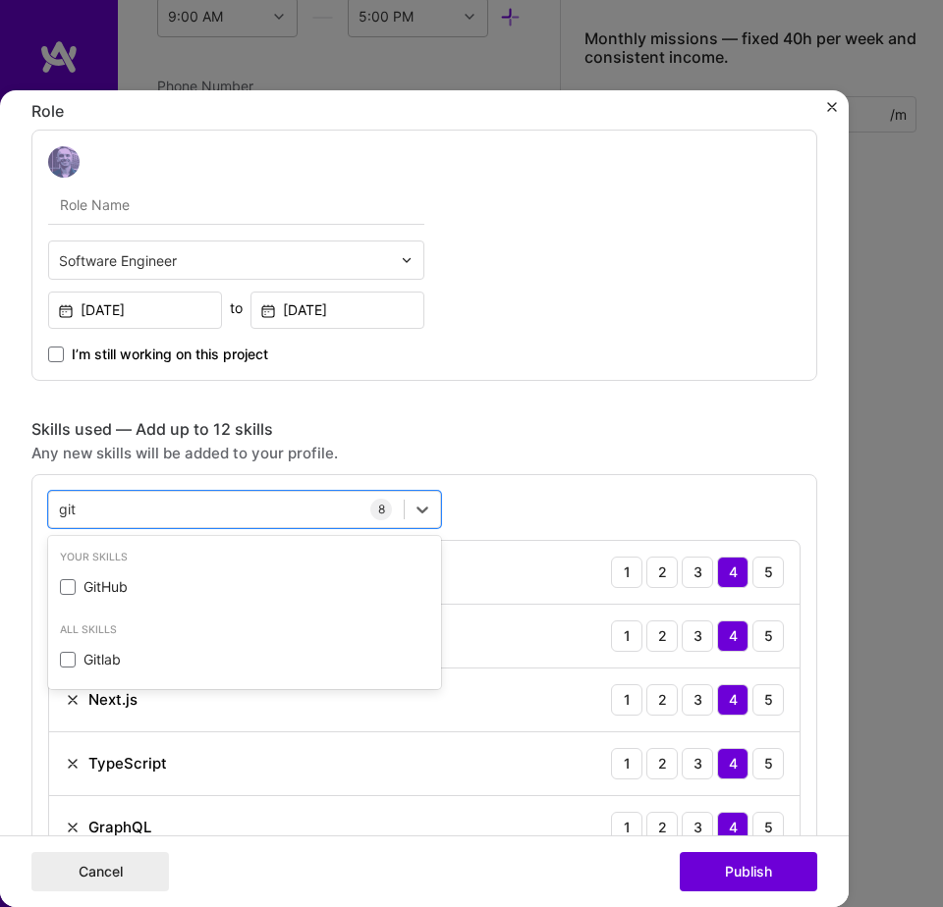
click at [116, 583] on div "GitHub" at bounding box center [244, 587] width 369 height 20
type input "tail"
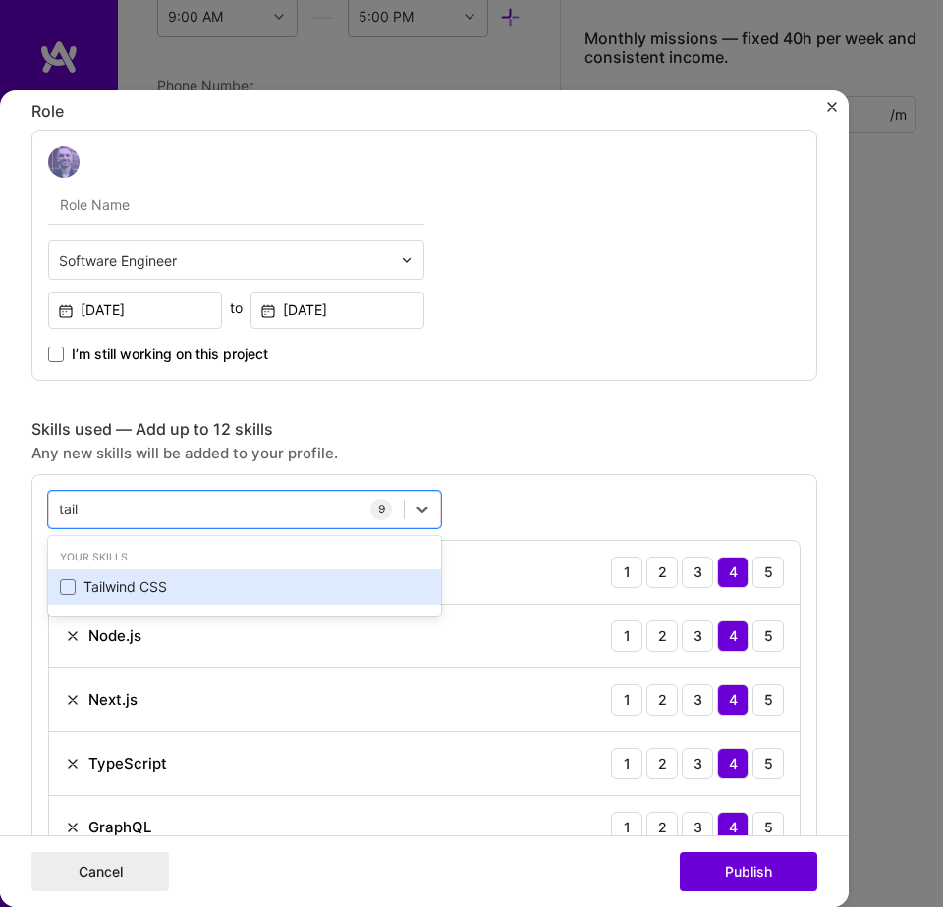
click at [352, 585] on div "Tailwind CSS" at bounding box center [244, 587] width 369 height 20
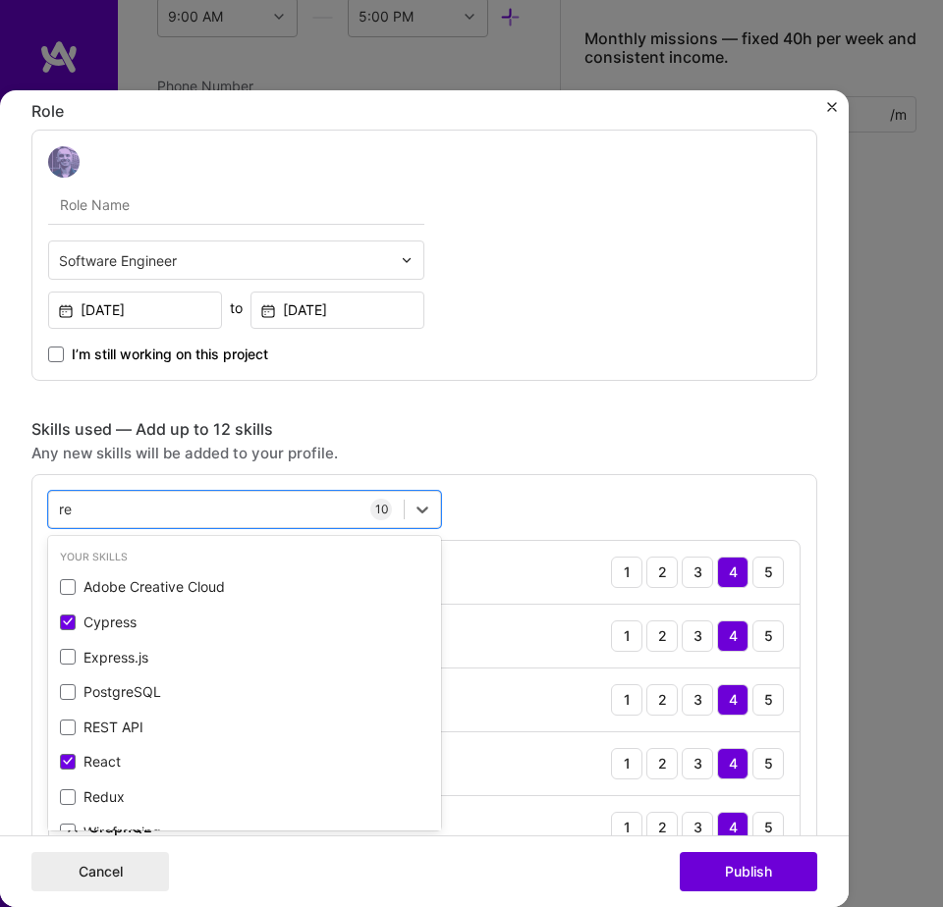
type input "red"
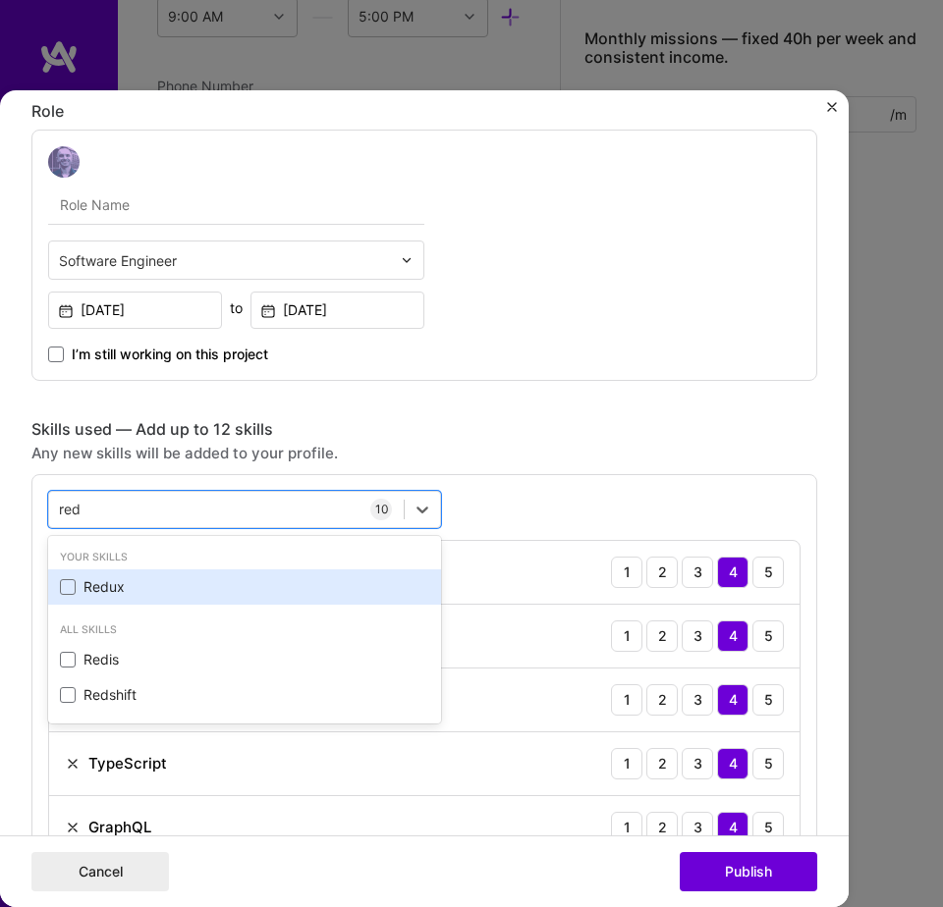
click at [352, 586] on div "Redux" at bounding box center [244, 587] width 369 height 20
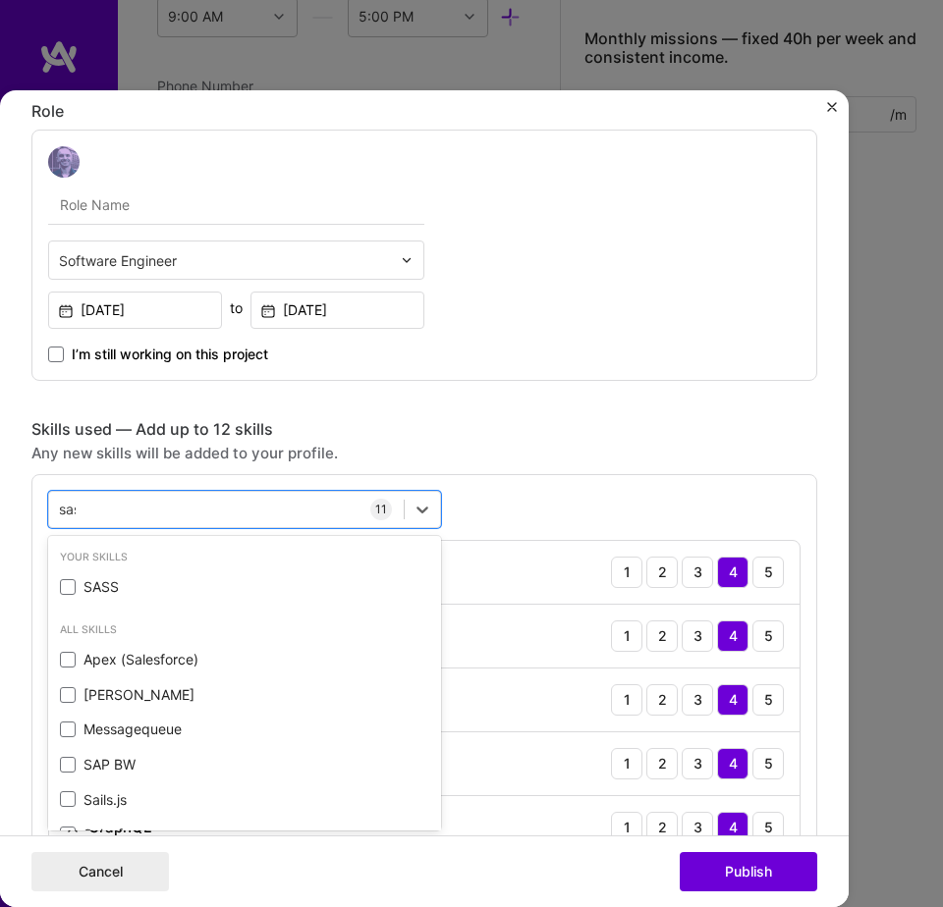
type input "sass"
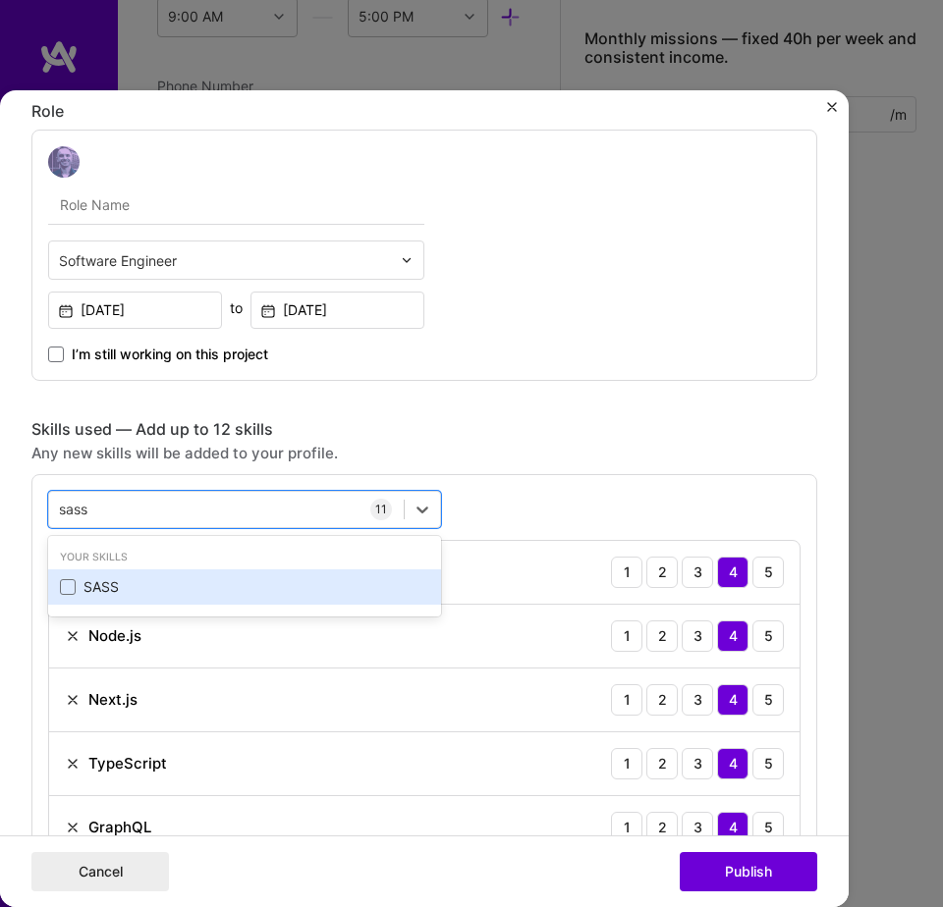
click at [353, 586] on div "SASS" at bounding box center [244, 587] width 369 height 20
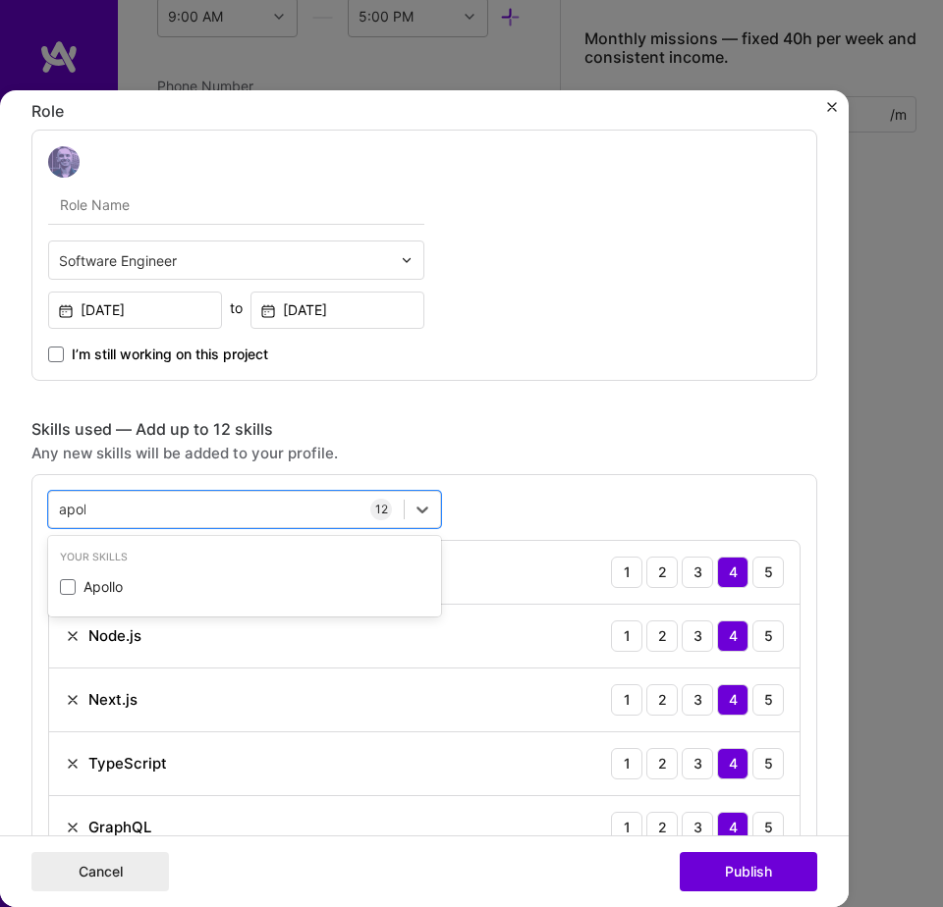
type input "apoll"
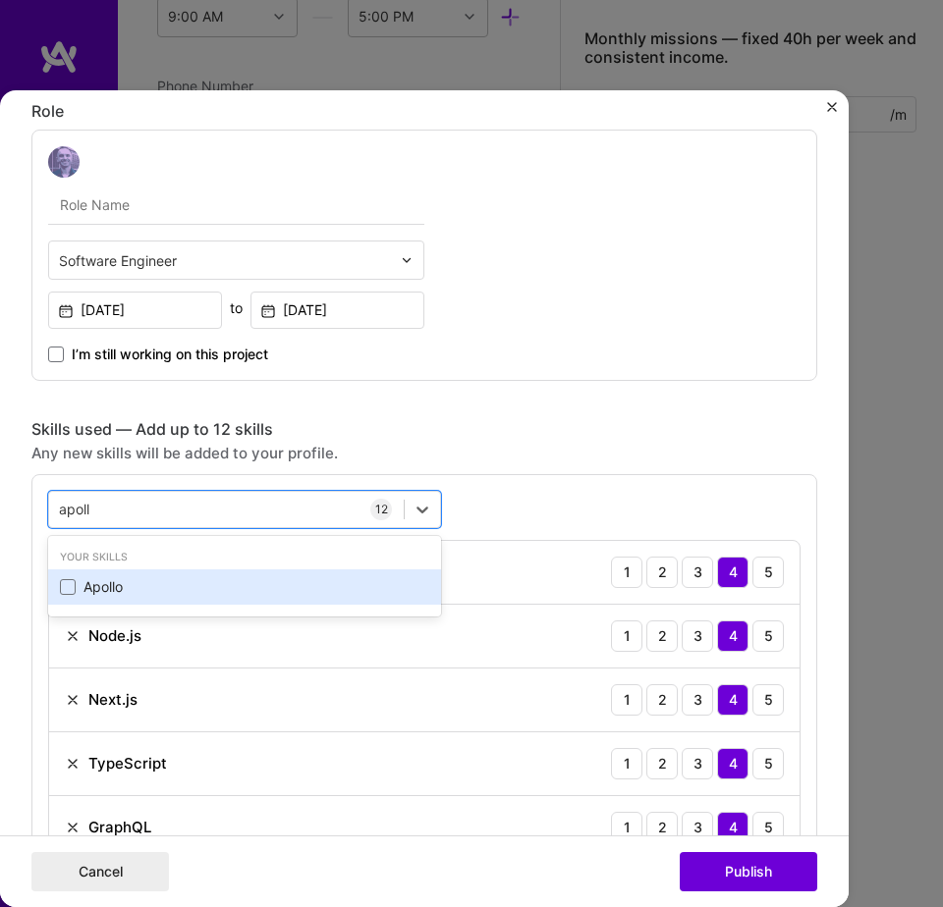
click at [354, 586] on div "Apollo" at bounding box center [244, 587] width 369 height 20
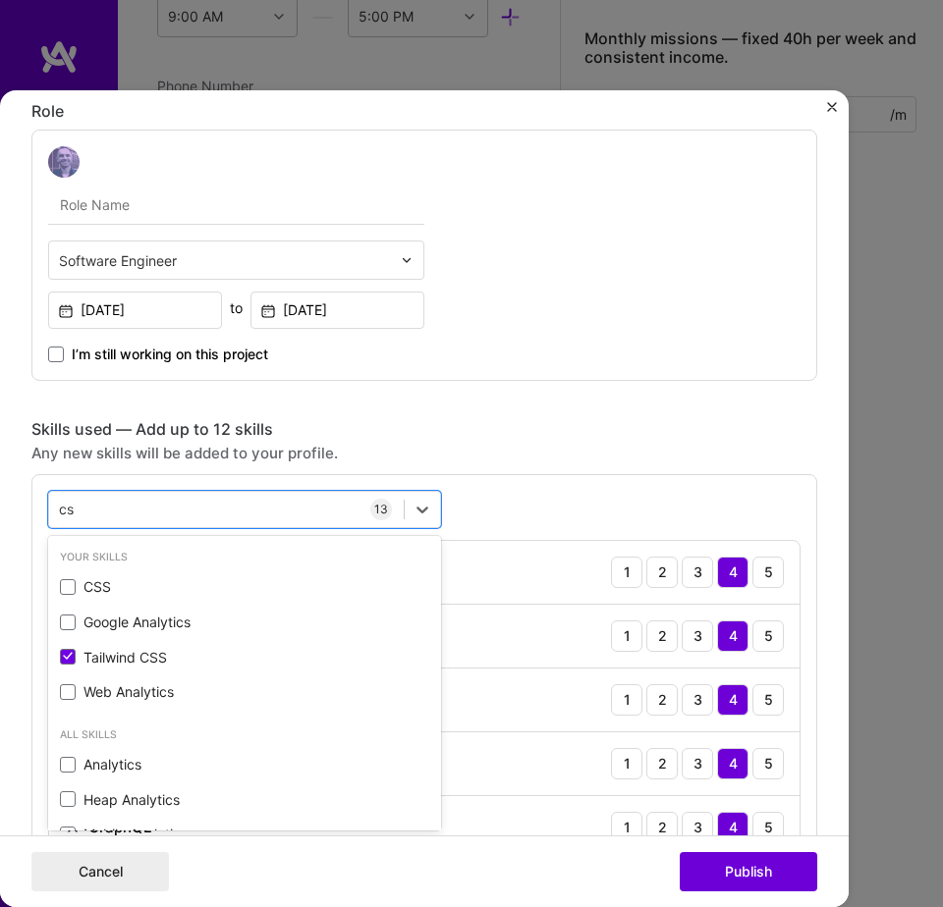
type input "css"
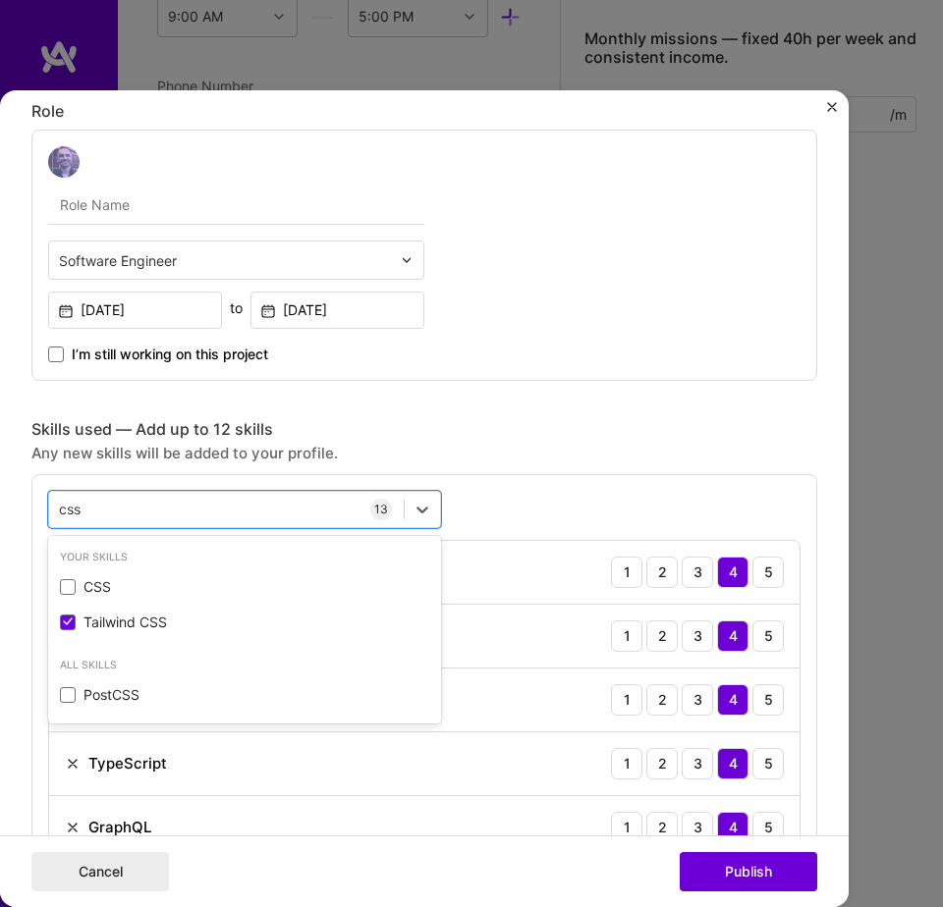
click at [354, 586] on div "CSS" at bounding box center [244, 587] width 369 height 20
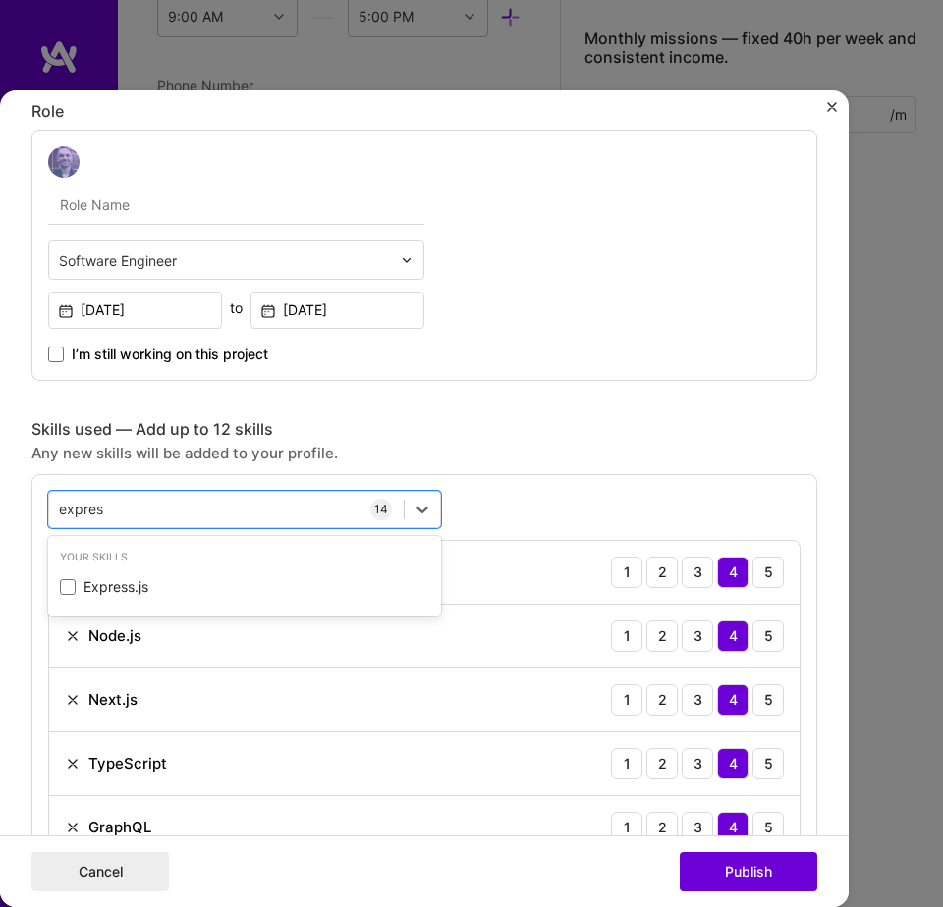
type input "express"
click at [354, 586] on div "Express.js" at bounding box center [244, 587] width 369 height 20
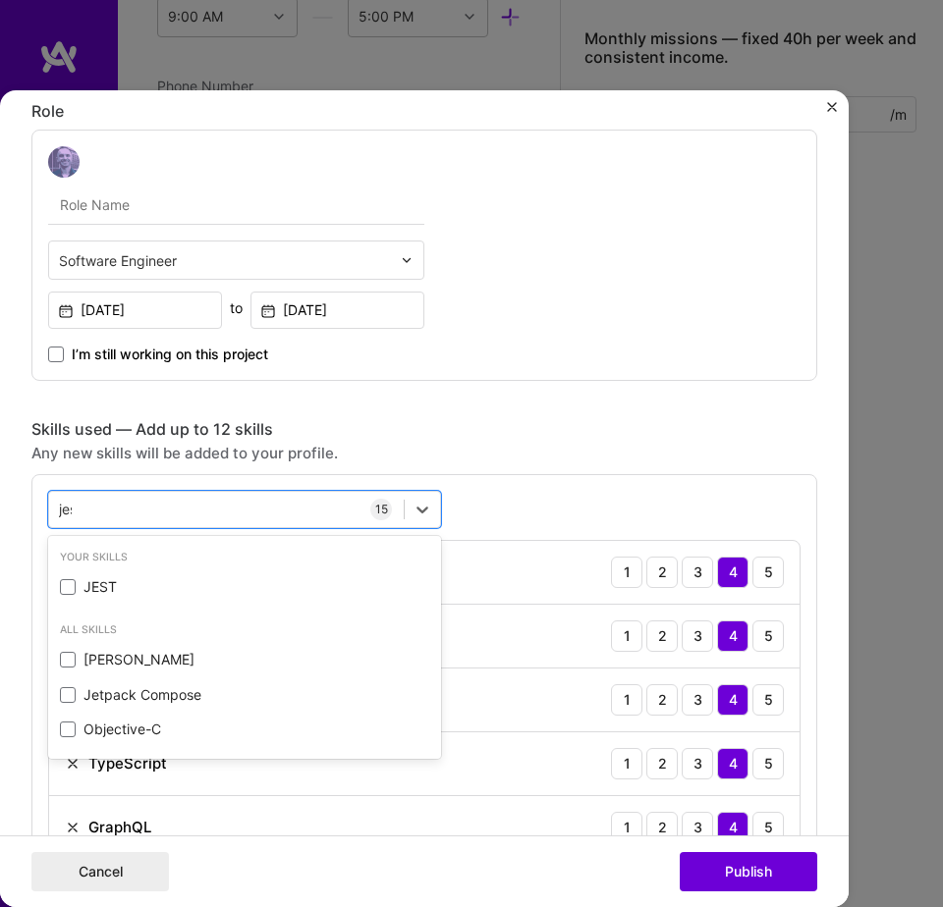
type input "jest"
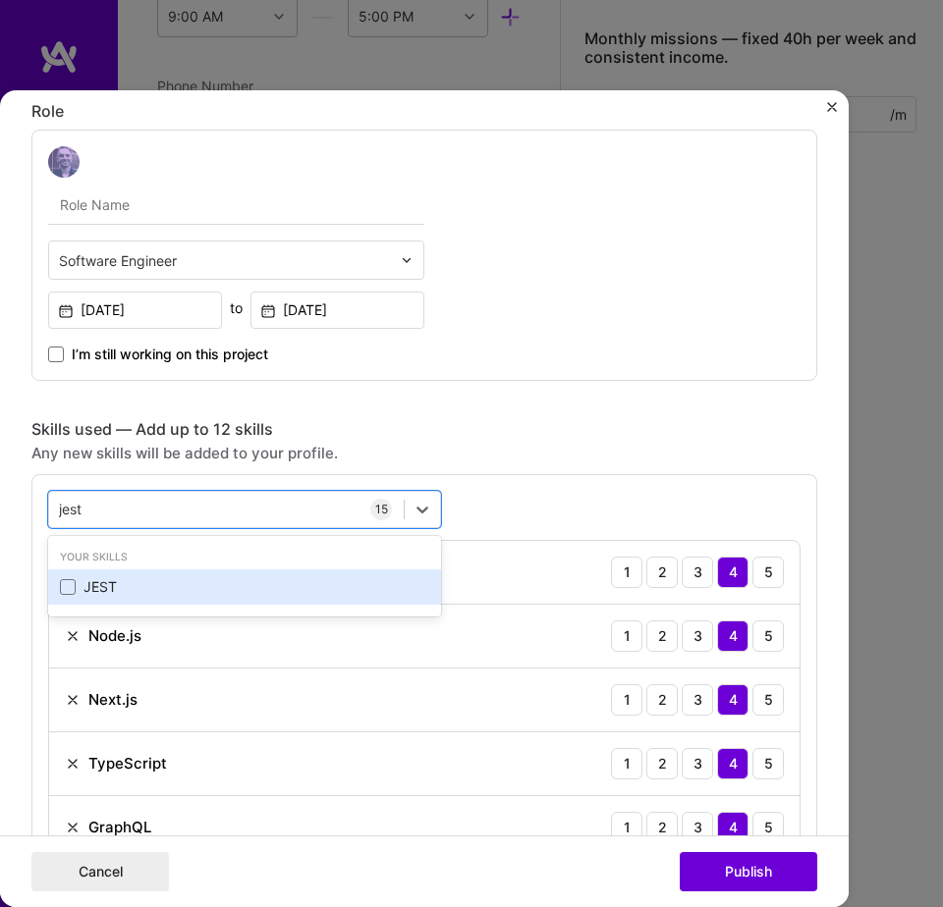
click at [357, 586] on div "JEST" at bounding box center [244, 587] width 369 height 20
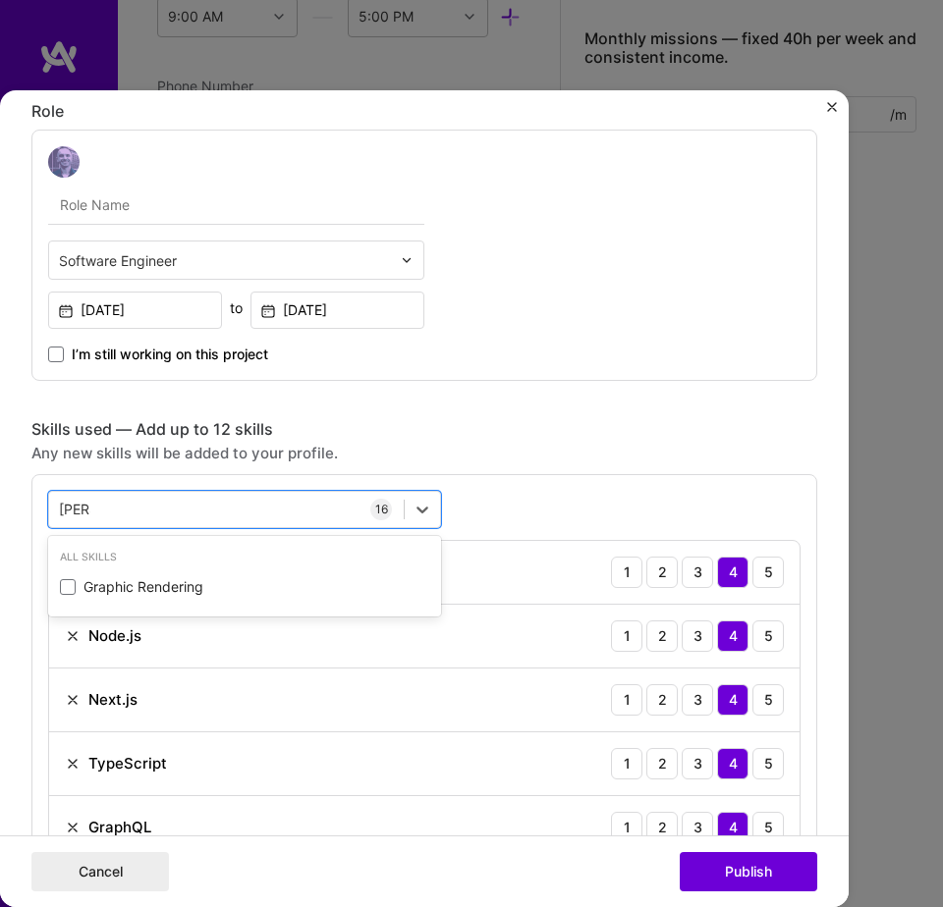
type input "render"
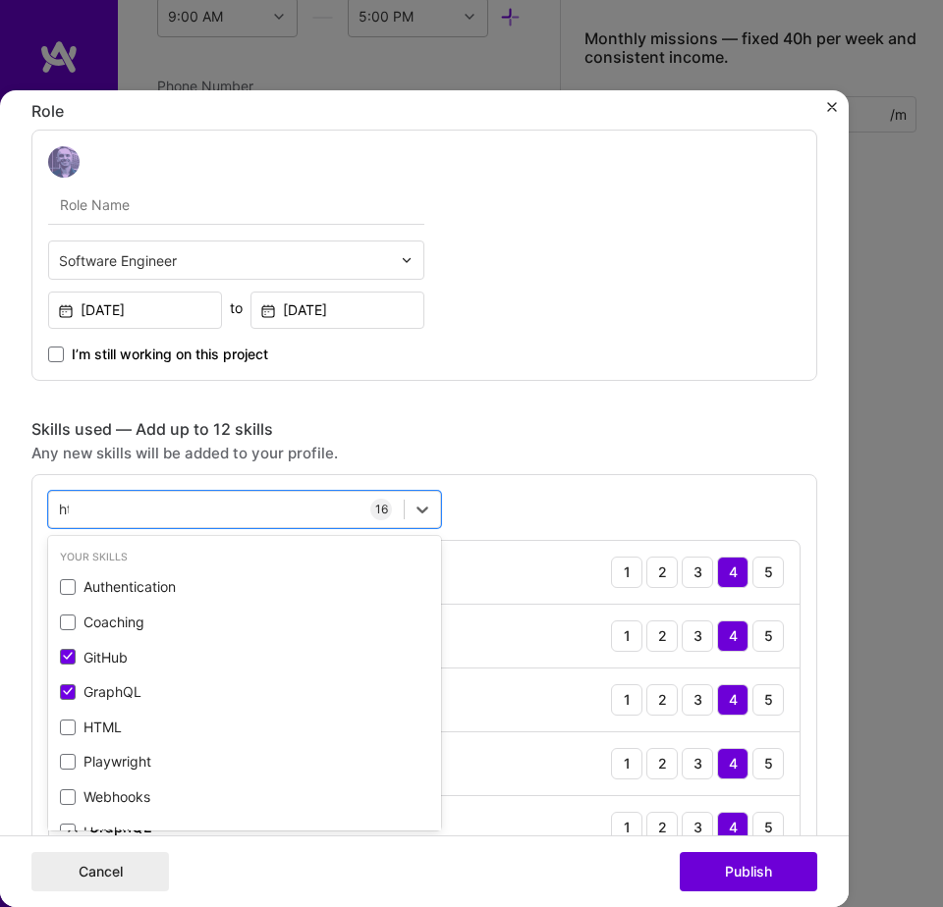
type input "html"
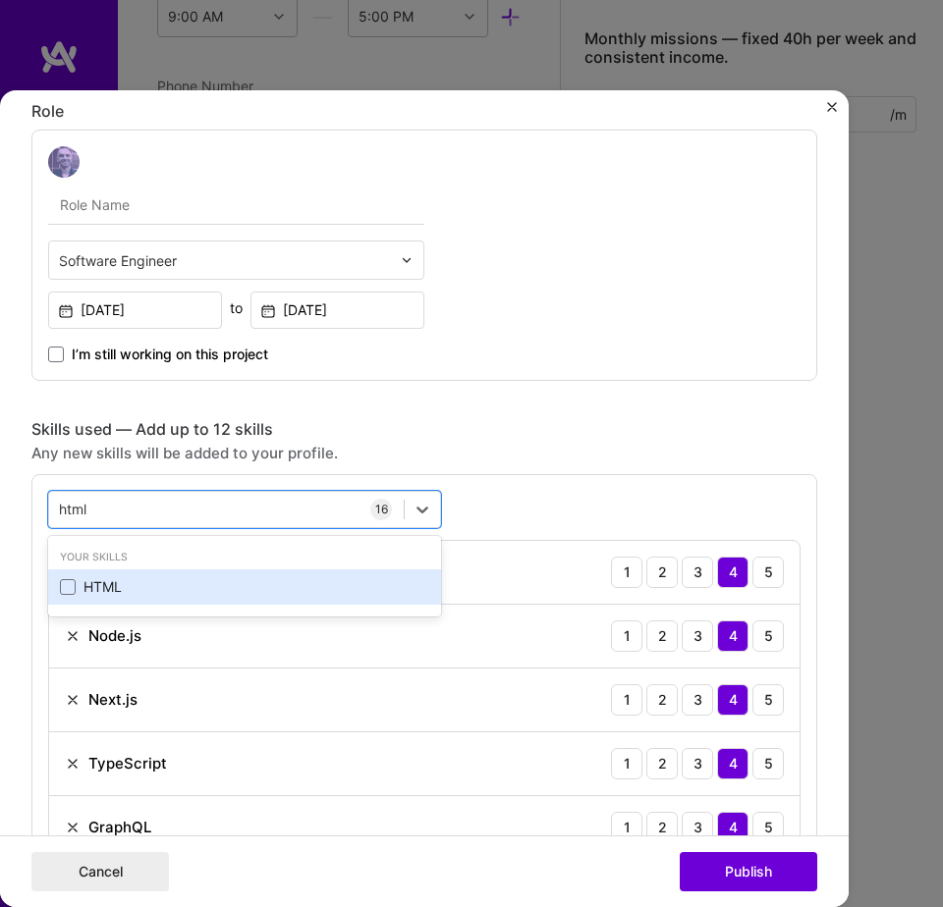
click at [83, 583] on div "HTML" at bounding box center [244, 587] width 369 height 20
click at [174, 591] on div "Figma" at bounding box center [244, 587] width 369 height 20
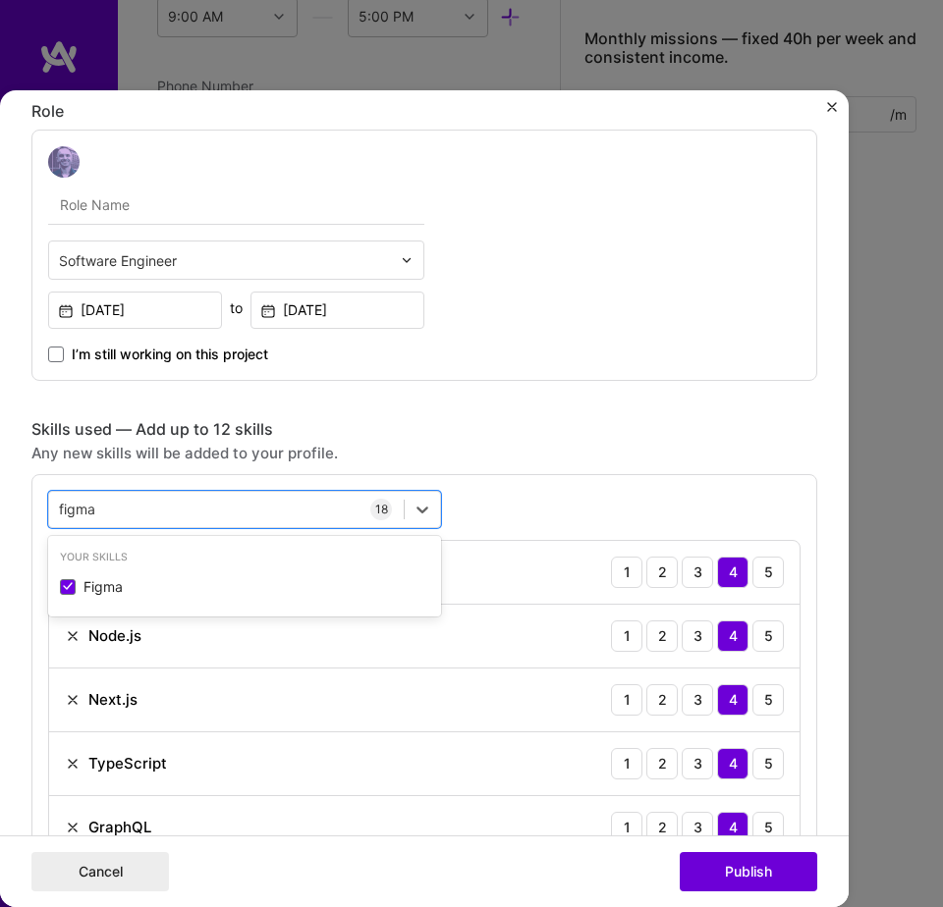
type input "figma"
click at [621, 391] on div "Project title eNeFTi Company Seeking New Opportunities Project industry Industr…" at bounding box center [424, 884] width 786 height 3558
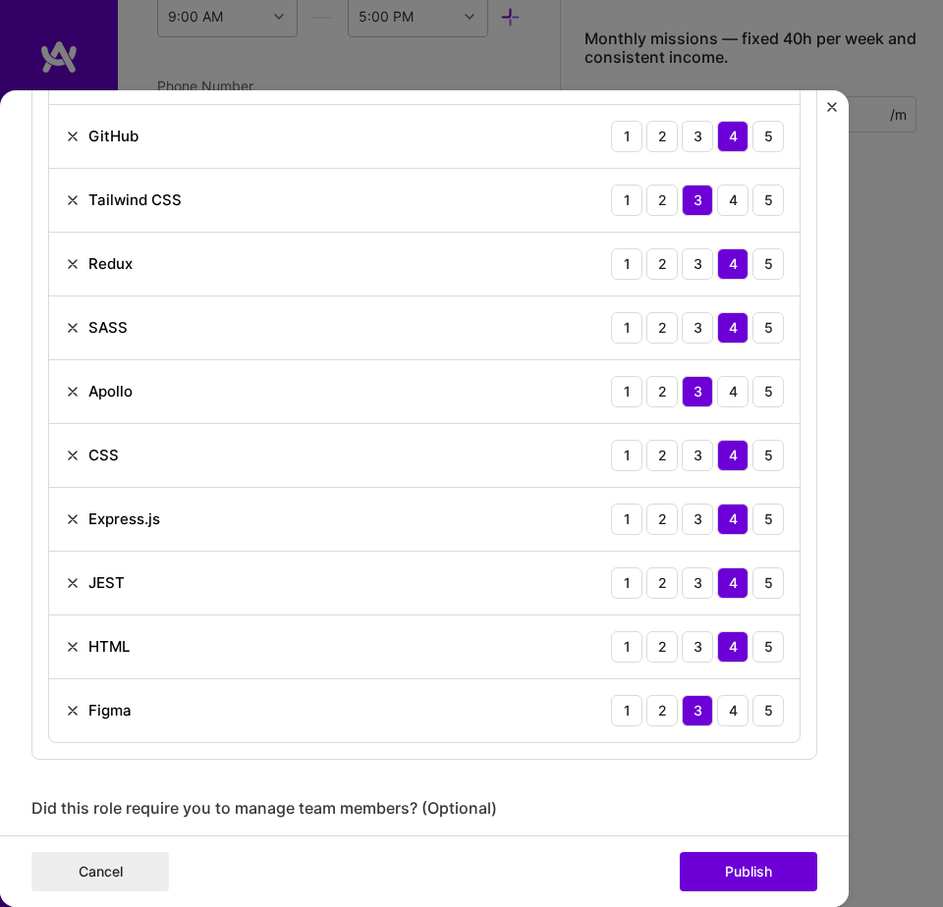
scroll to position [1949, 0]
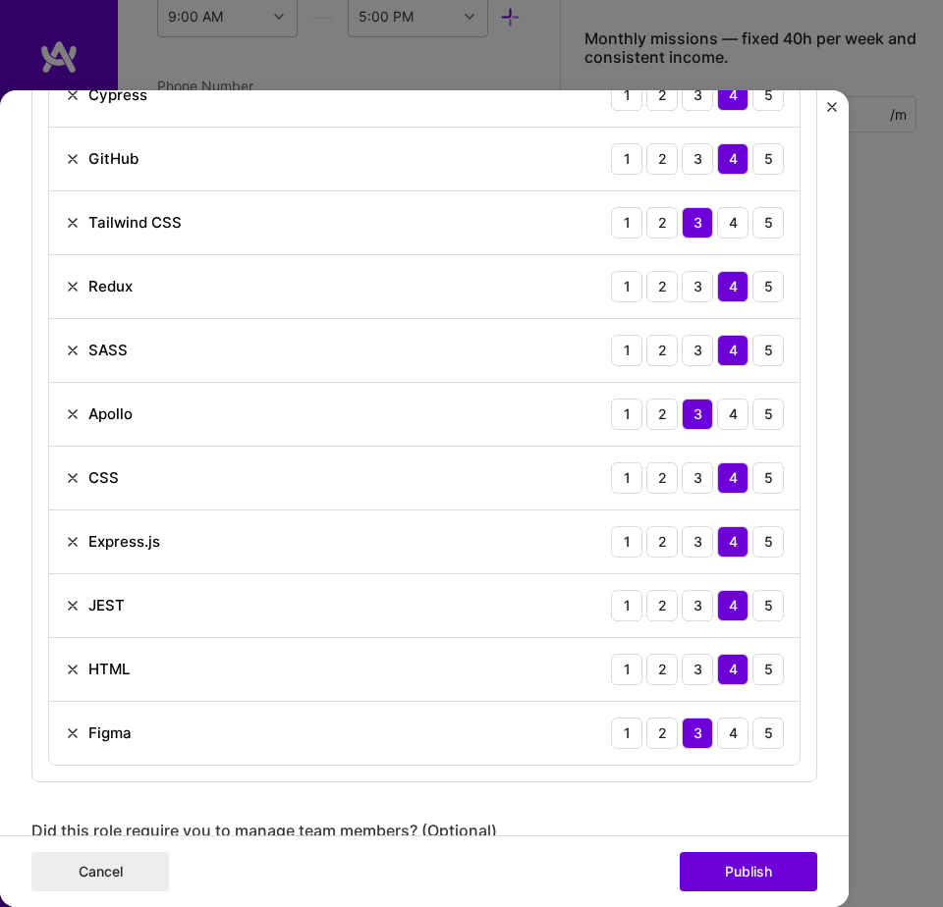
click at [65, 732] on img at bounding box center [73, 734] width 16 height 16
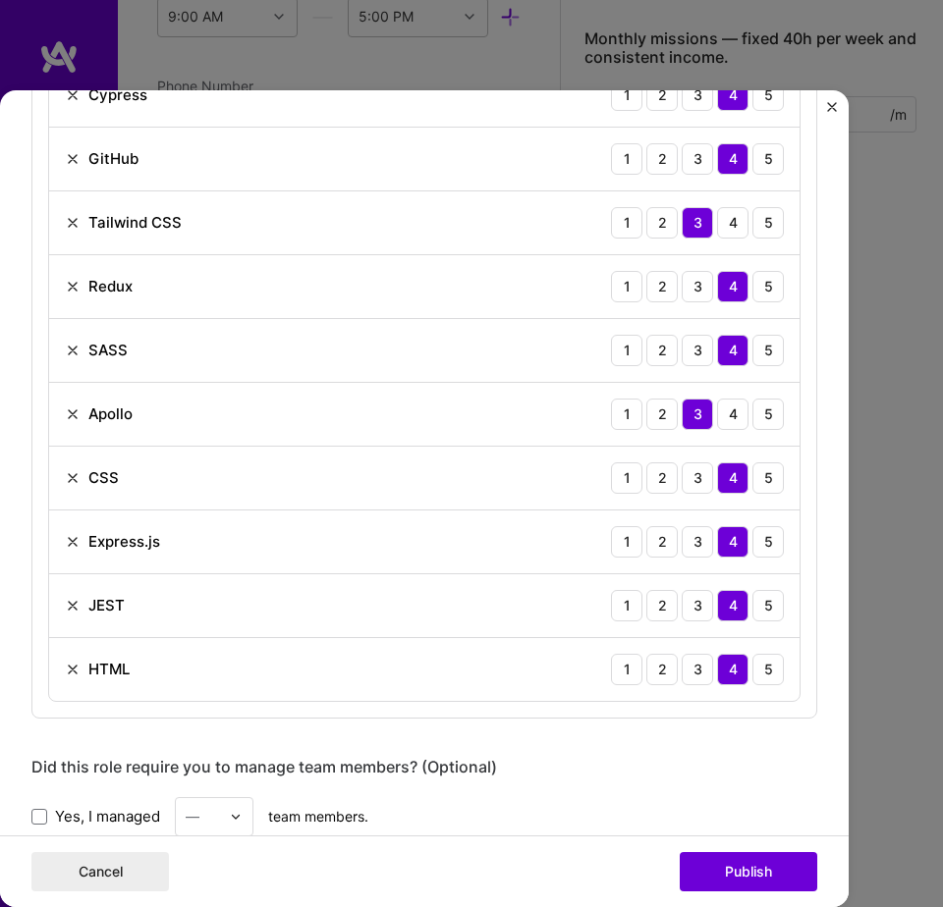
click at [66, 671] on img at bounding box center [73, 670] width 16 height 16
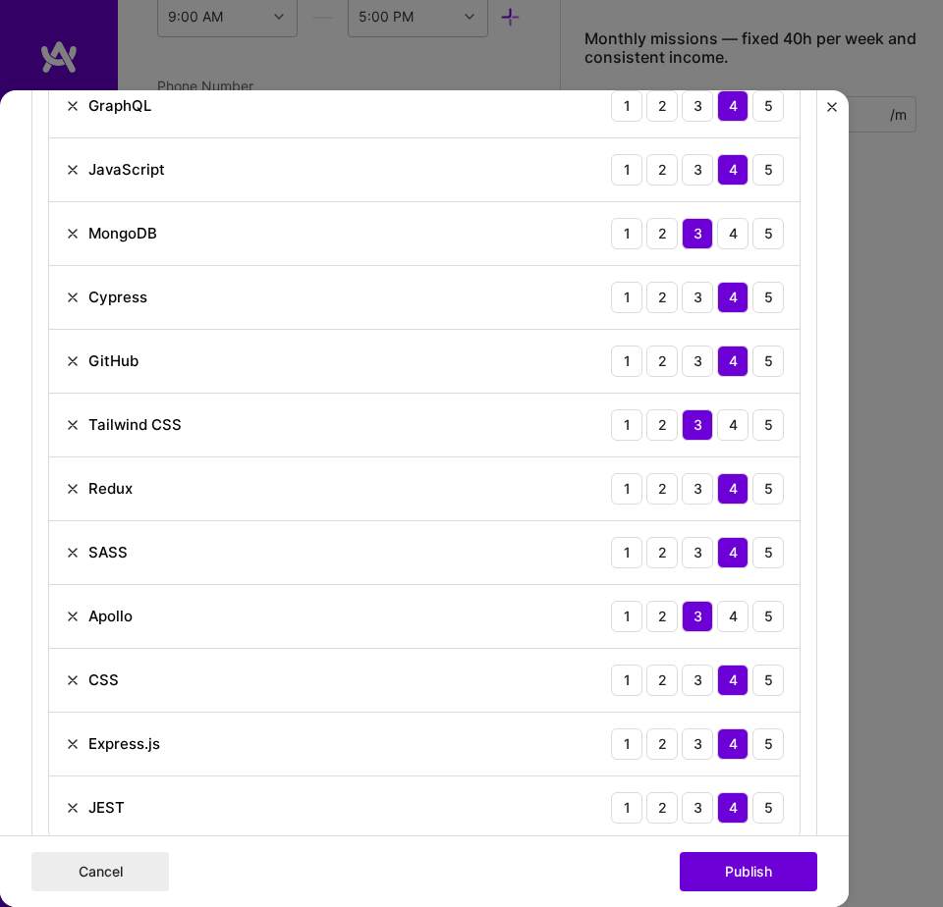
click at [65, 684] on img at bounding box center [73, 681] width 16 height 16
click at [69, 617] on img at bounding box center [73, 617] width 16 height 16
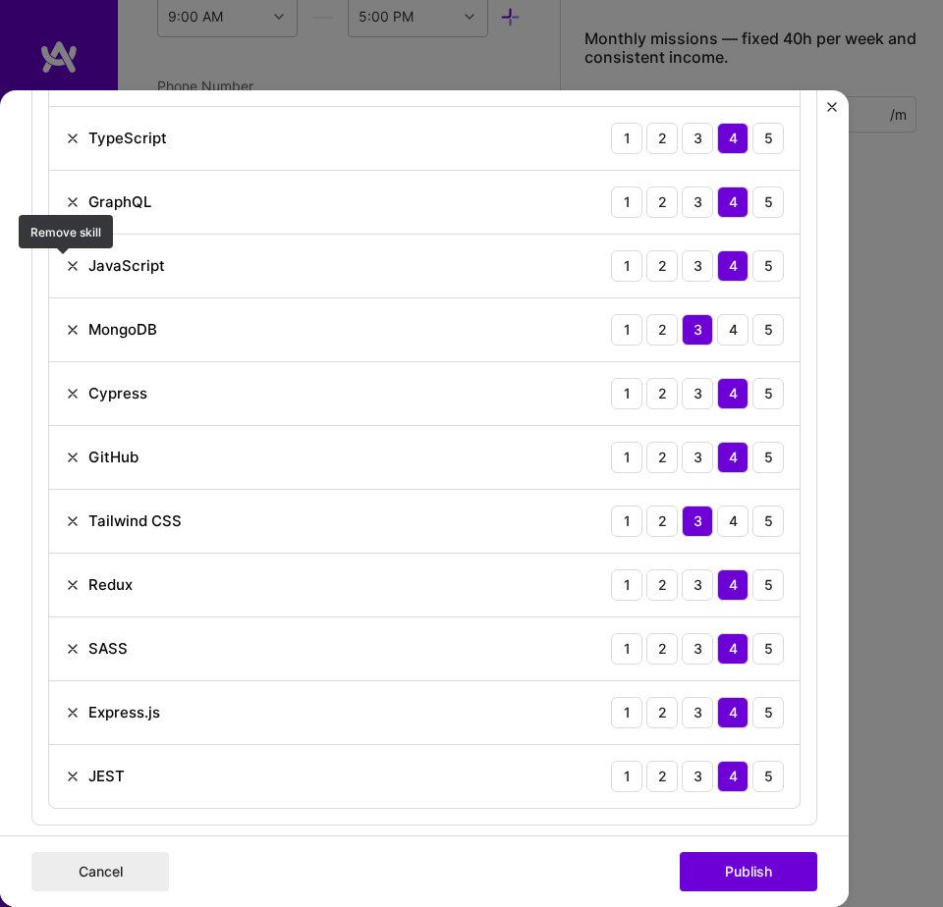
click at [65, 273] on img at bounding box center [73, 266] width 16 height 16
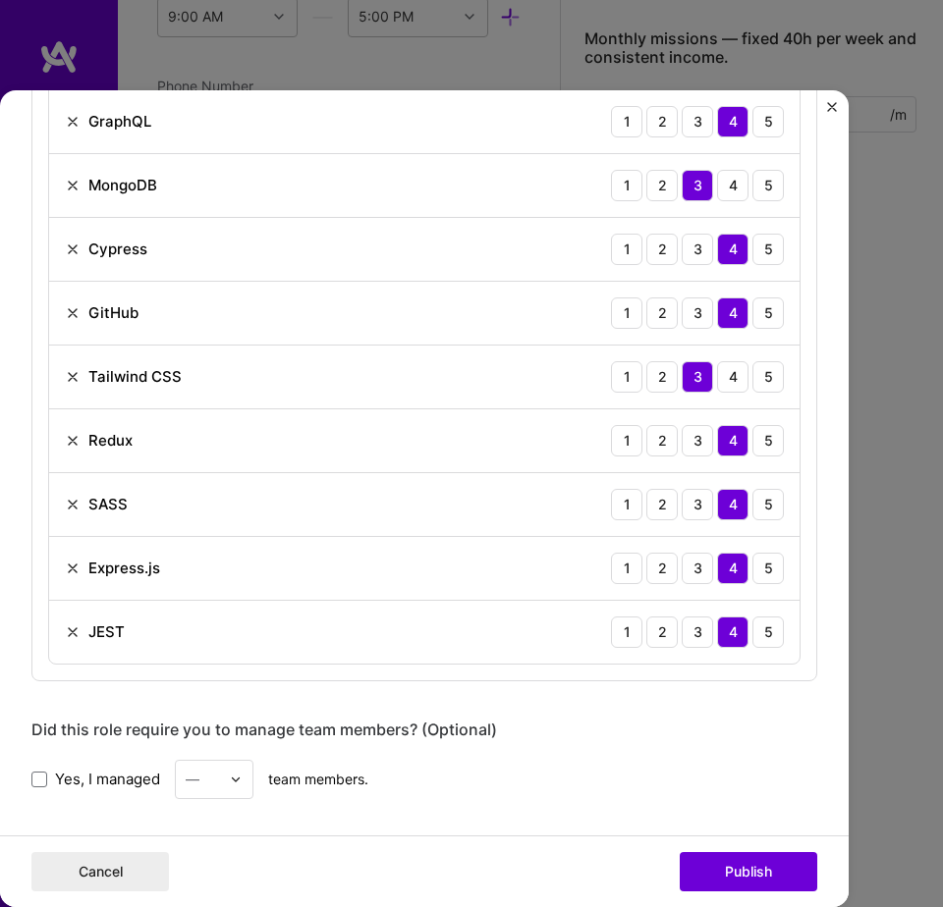
click at [73, 506] on img at bounding box center [73, 505] width 16 height 16
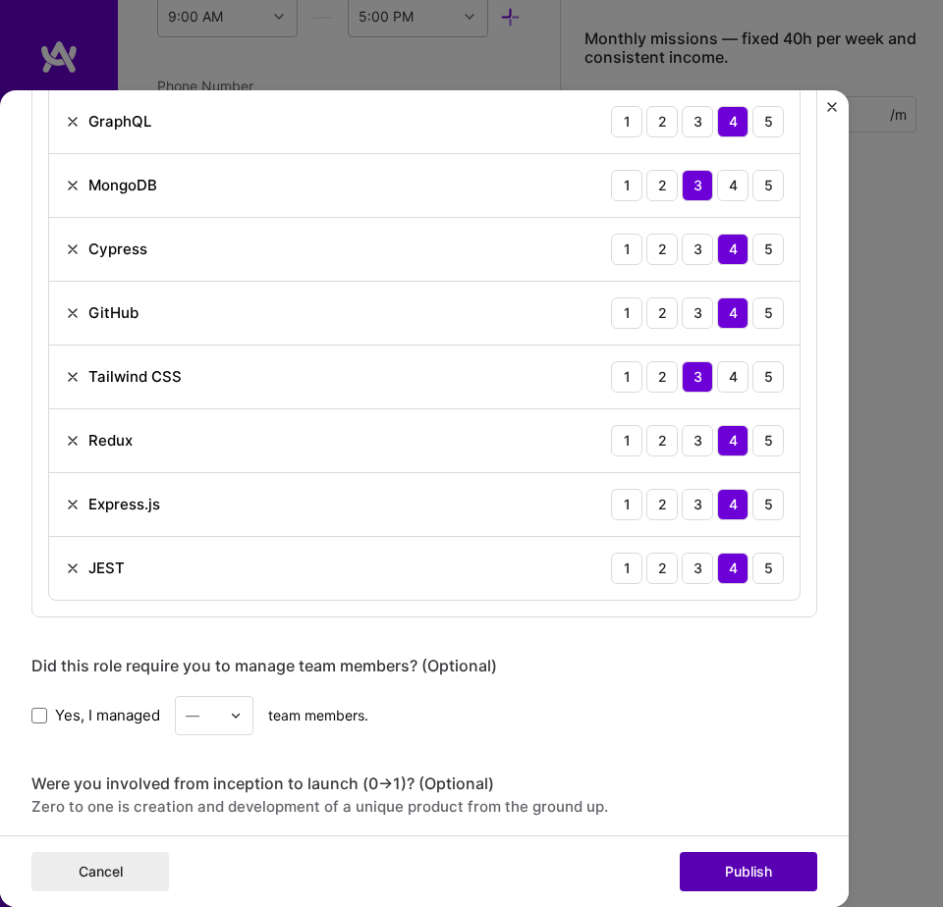
click at [738, 872] on button "Publish" at bounding box center [747, 871] width 137 height 39
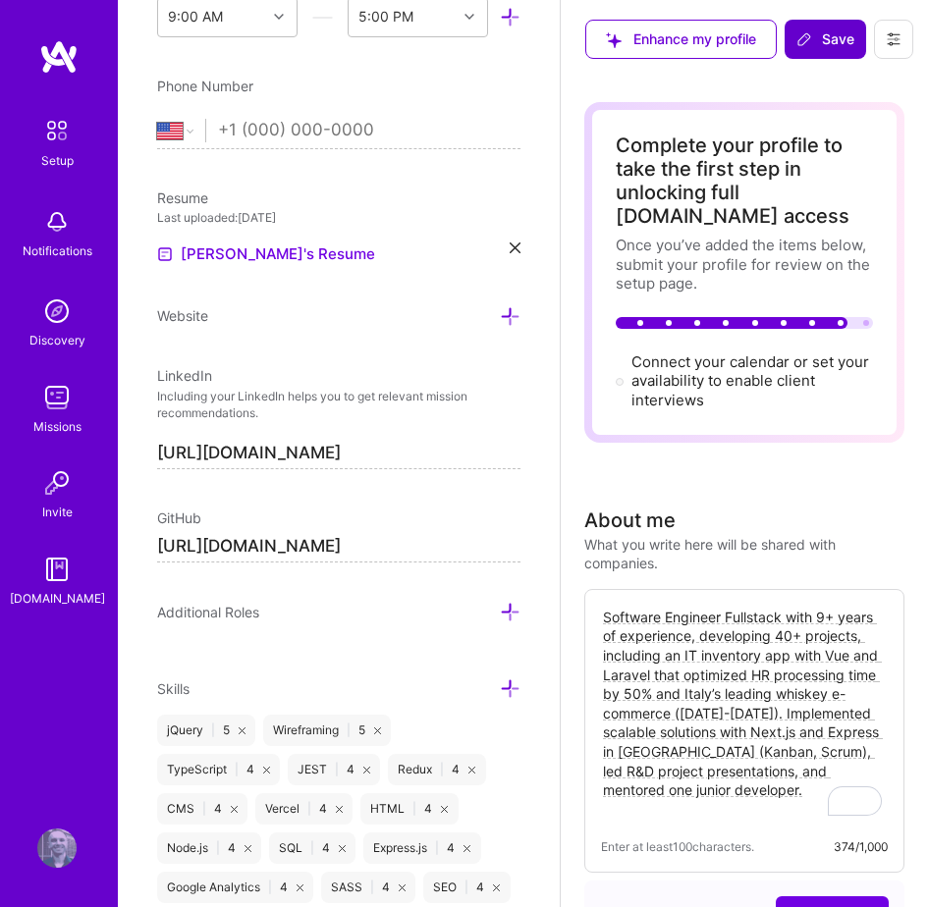
click at [819, 48] on span "Save" at bounding box center [825, 39] width 58 height 20
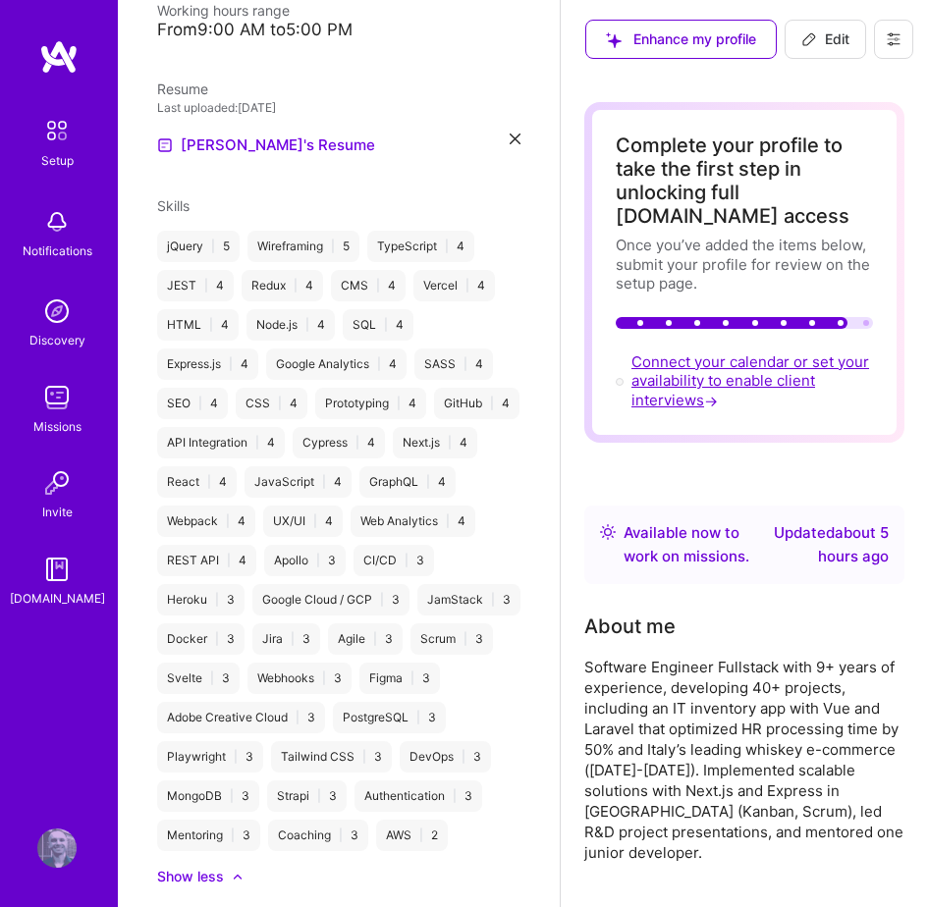
click at [682, 392] on span "Connect your calendar or set your availability to enable client interviews →" at bounding box center [750, 380] width 238 height 57
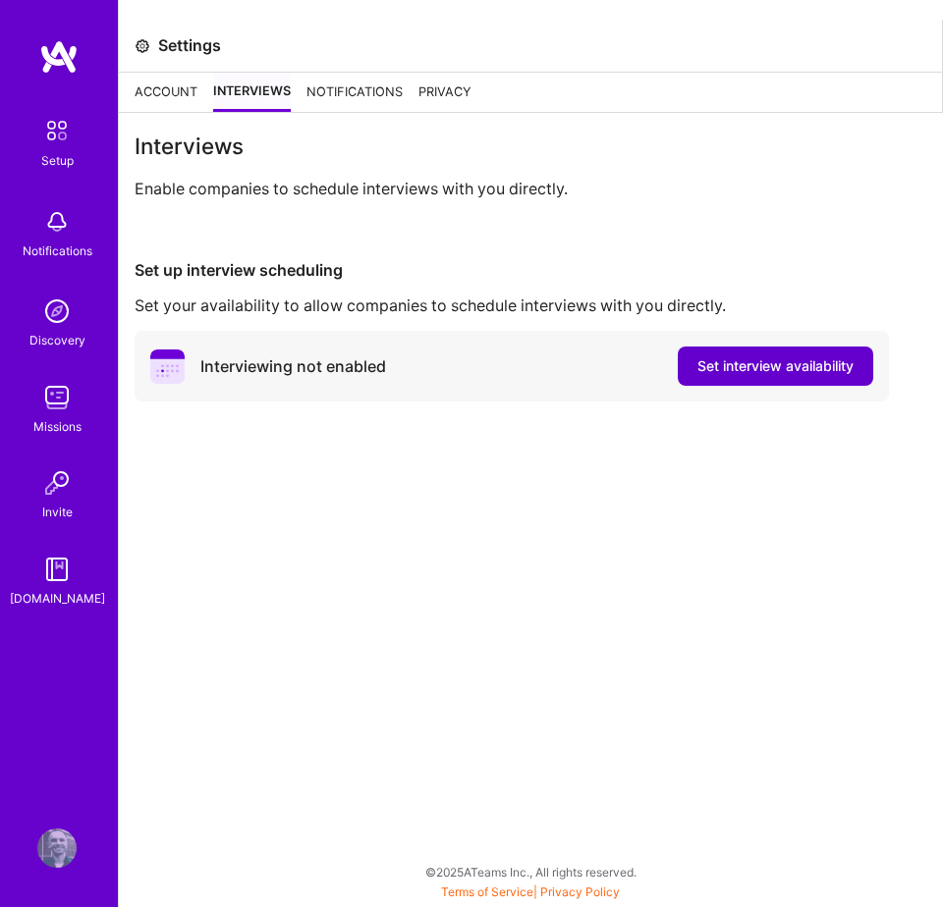
click at [719, 363] on span "Set interview availability" at bounding box center [775, 366] width 156 height 20
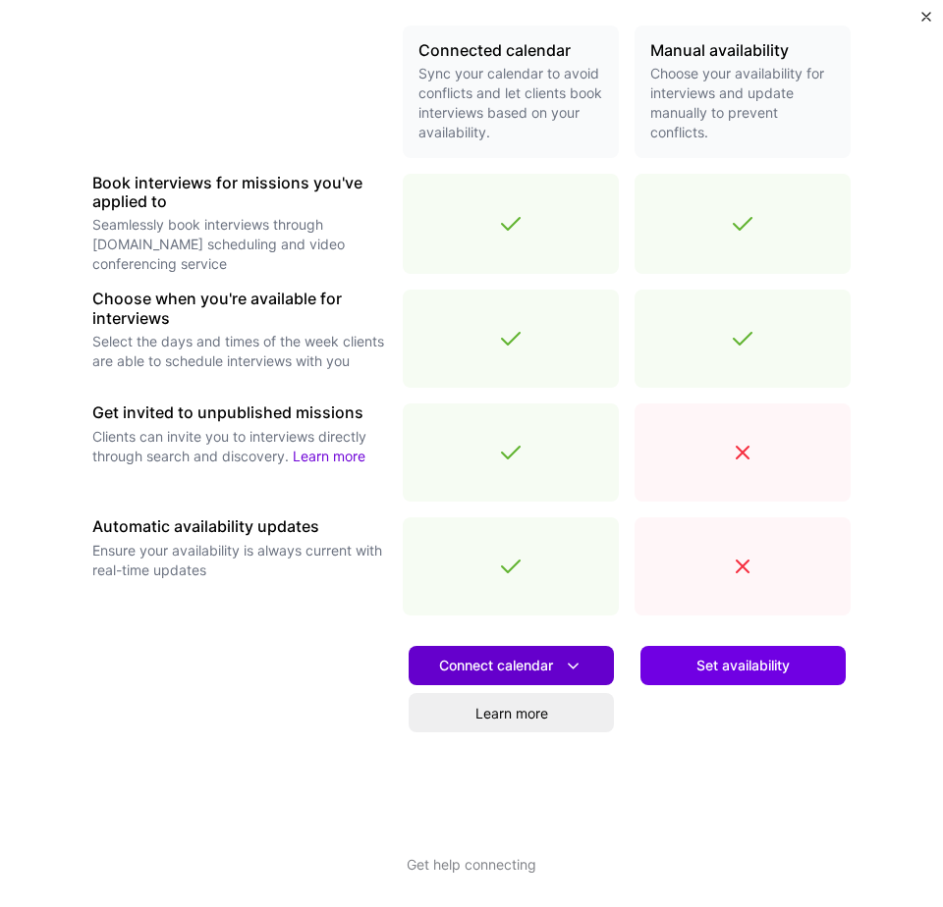
click at [500, 652] on button "Connect calendar" at bounding box center [510, 665] width 205 height 39
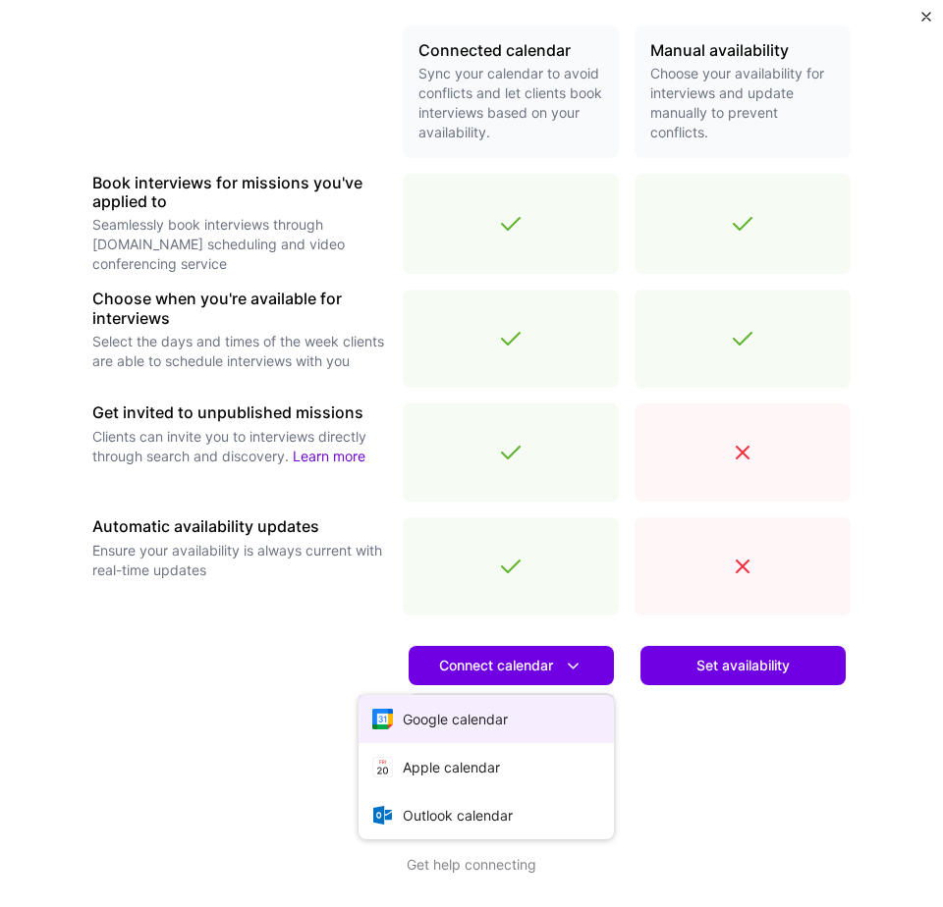
click at [485, 719] on button "Google calendar" at bounding box center [485, 719] width 255 height 48
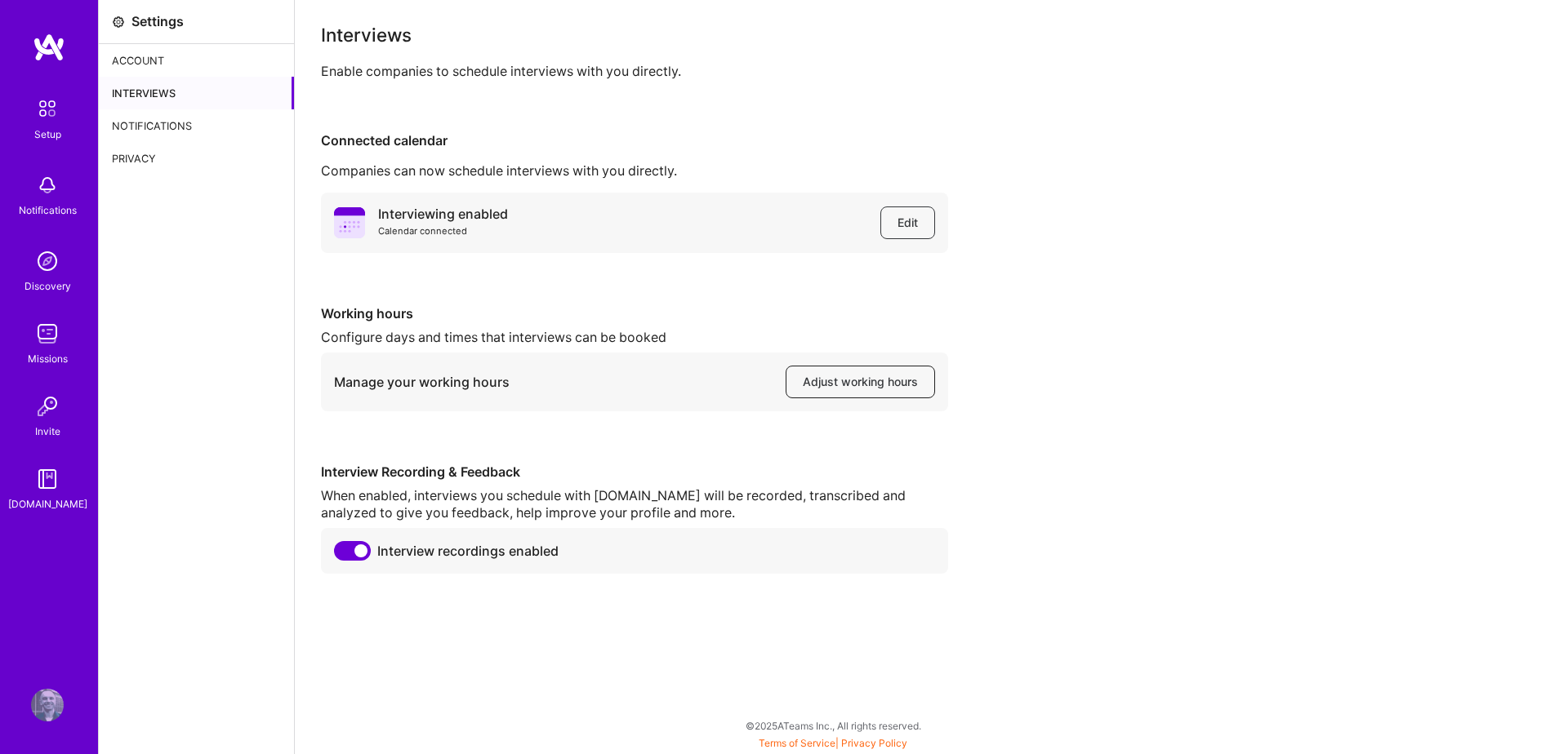
click at [784, 388] on span "Adjust working hours" at bounding box center [860, 382] width 115 height 17
click at [190, 135] on div "Notifications" at bounding box center [196, 126] width 195 height 32
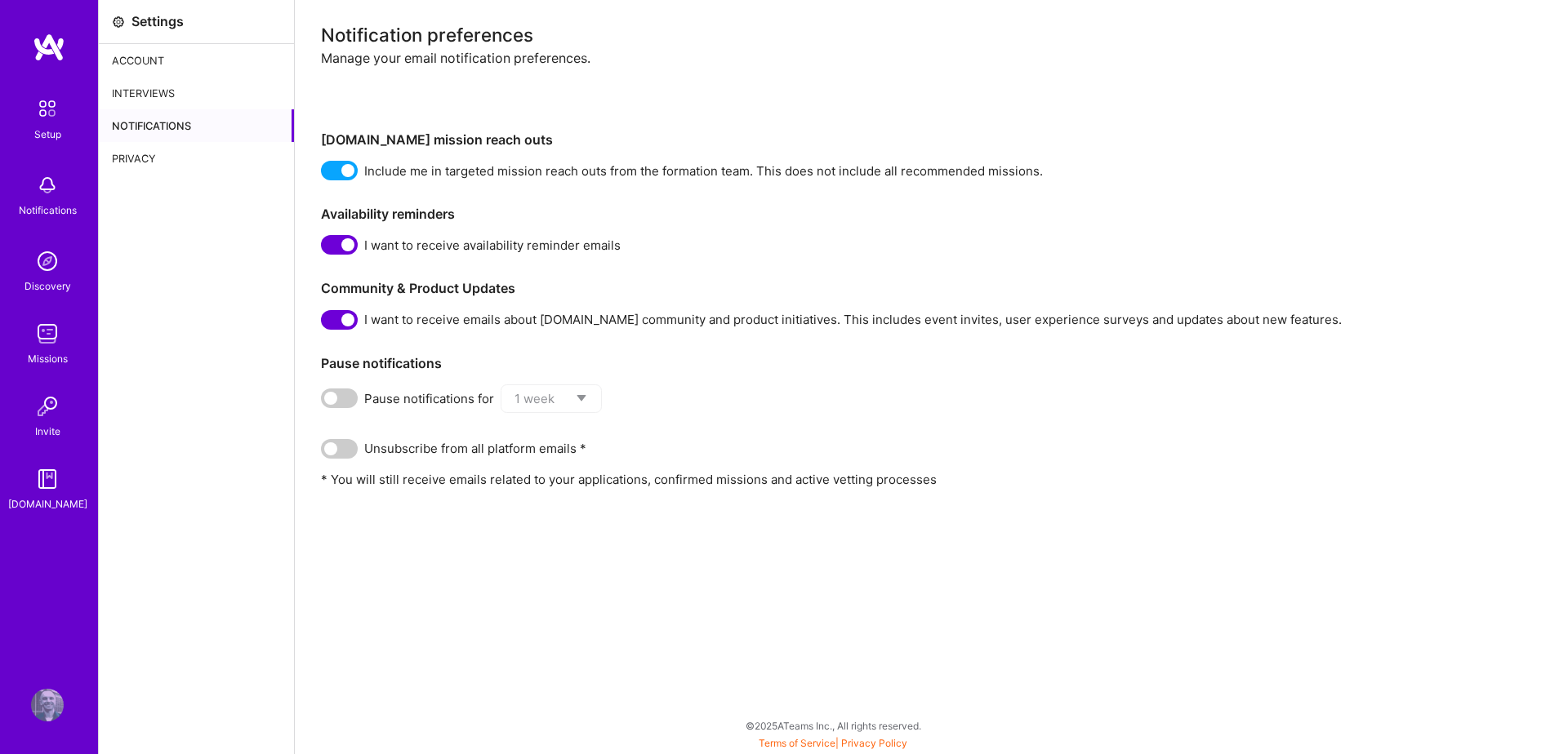
click at [327, 314] on span at bounding box center [339, 320] width 37 height 20
click at [324, 323] on input "checkbox" at bounding box center [324, 323] width 0 height 0
click at [50, 26] on div "Setup Notifications Discovery Missions Invite [DOMAIN_NAME] Profile" at bounding box center [49, 377] width 98 height 754
click at [50, 50] on img at bounding box center [48, 47] width 32 height 29
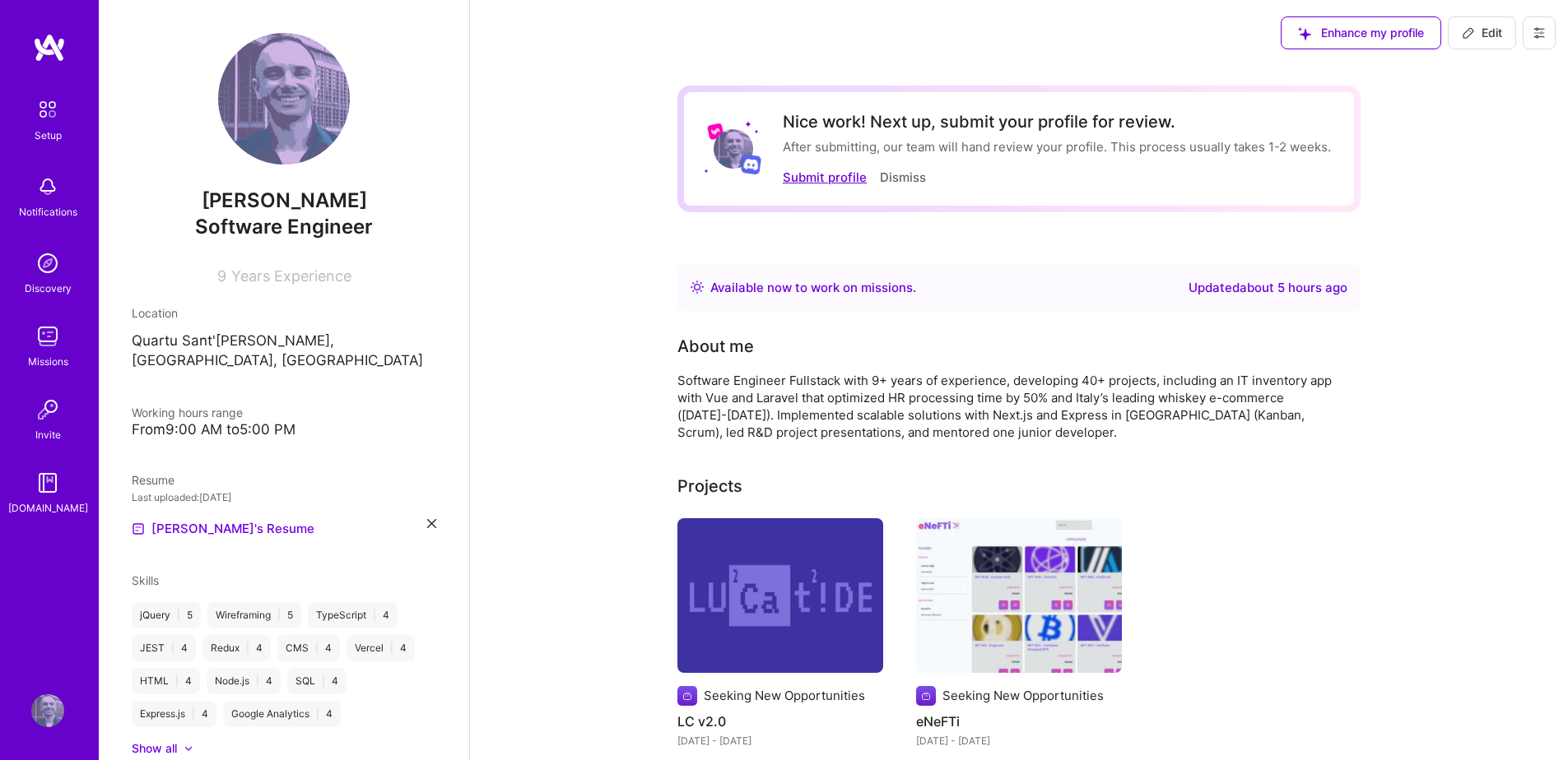
click at [789, 179] on button "Submit profile" at bounding box center [825, 177] width 84 height 18
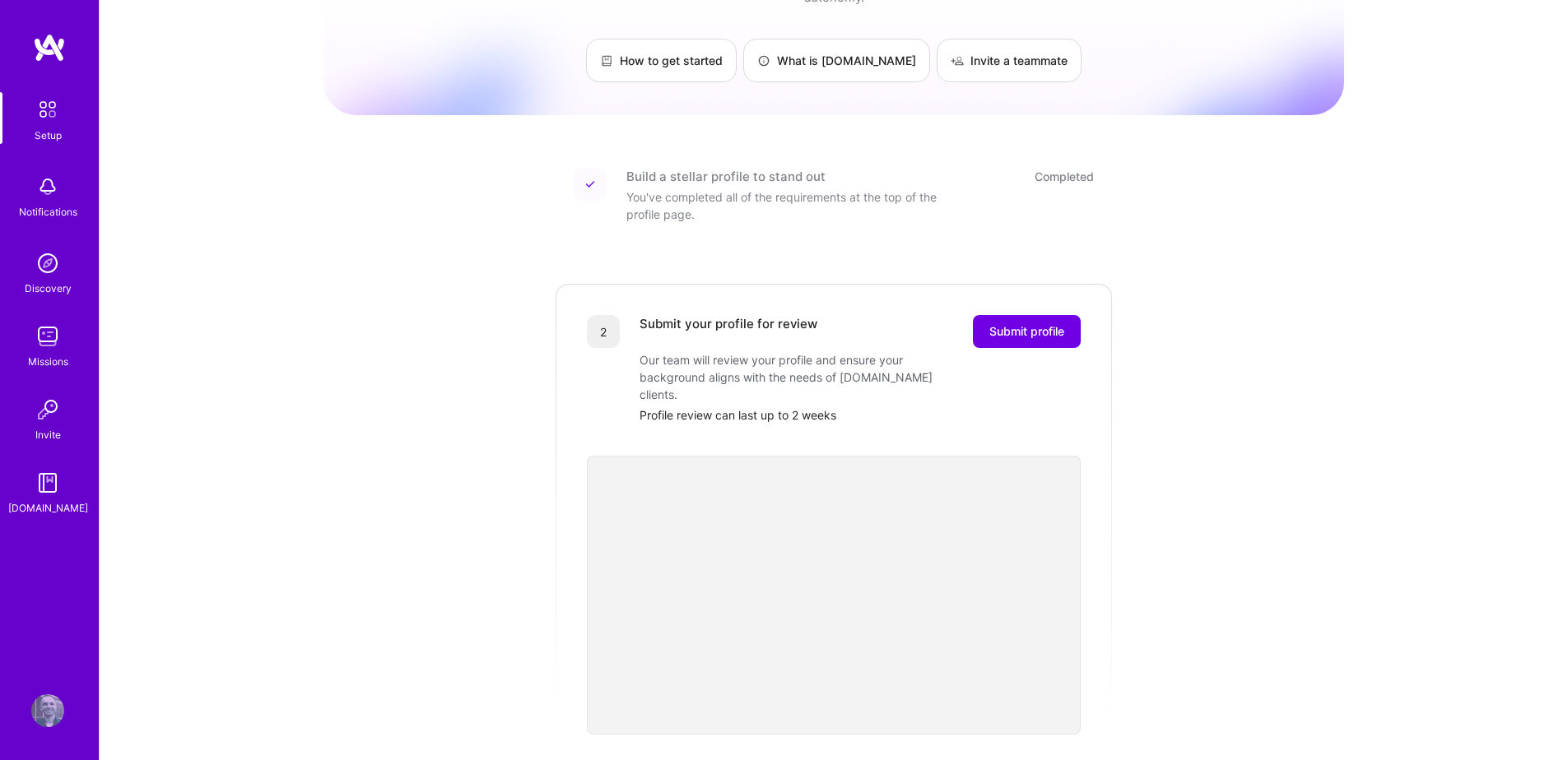
scroll to position [102, 0]
click at [789, 319] on span "Submit profile" at bounding box center [1026, 328] width 75 height 17
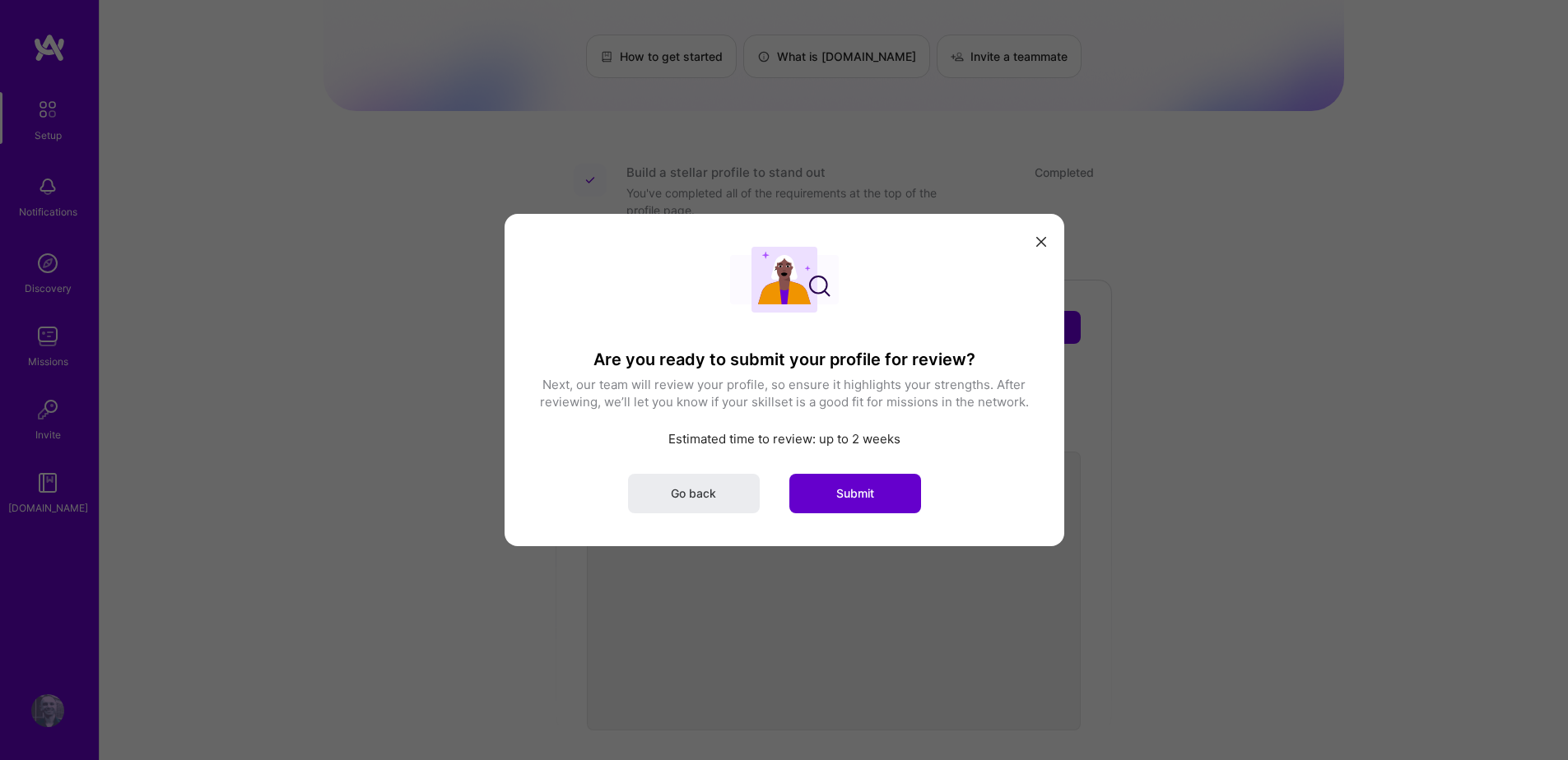
click at [789, 493] on button "Submit" at bounding box center [855, 494] width 132 height 39
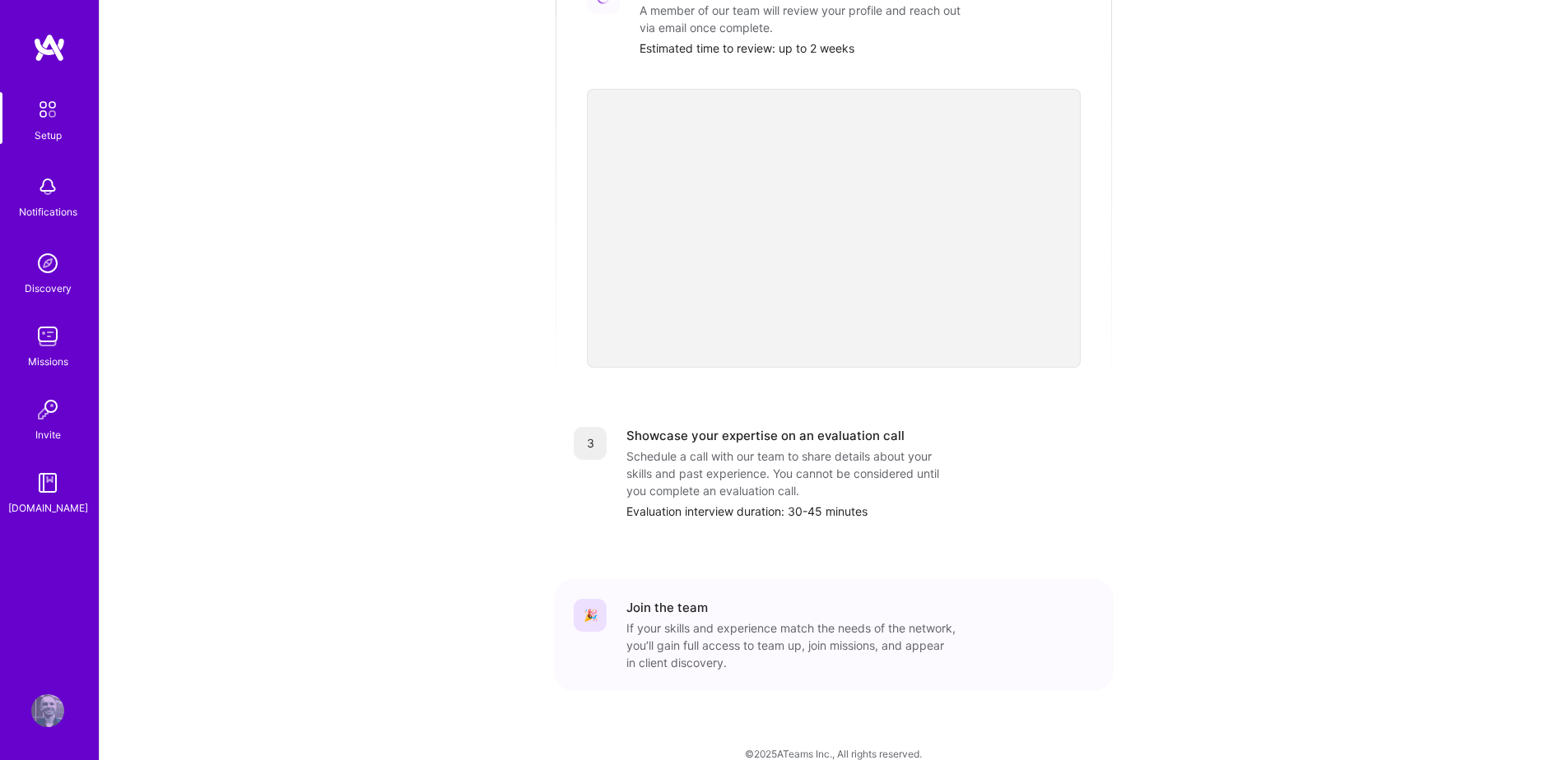
scroll to position [432, 0]
click at [53, 61] on img at bounding box center [49, 47] width 33 height 29
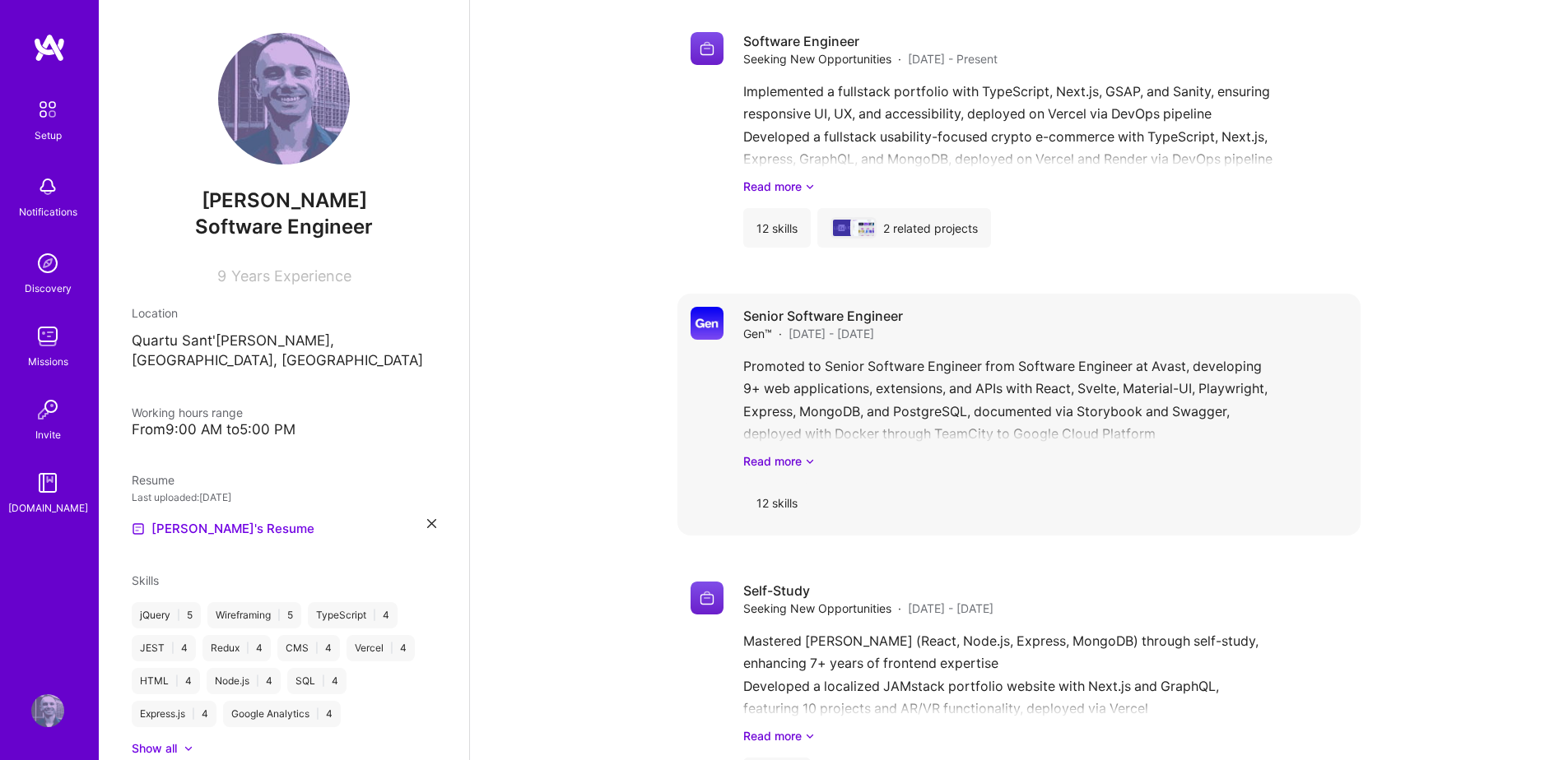
scroll to position [921, 0]
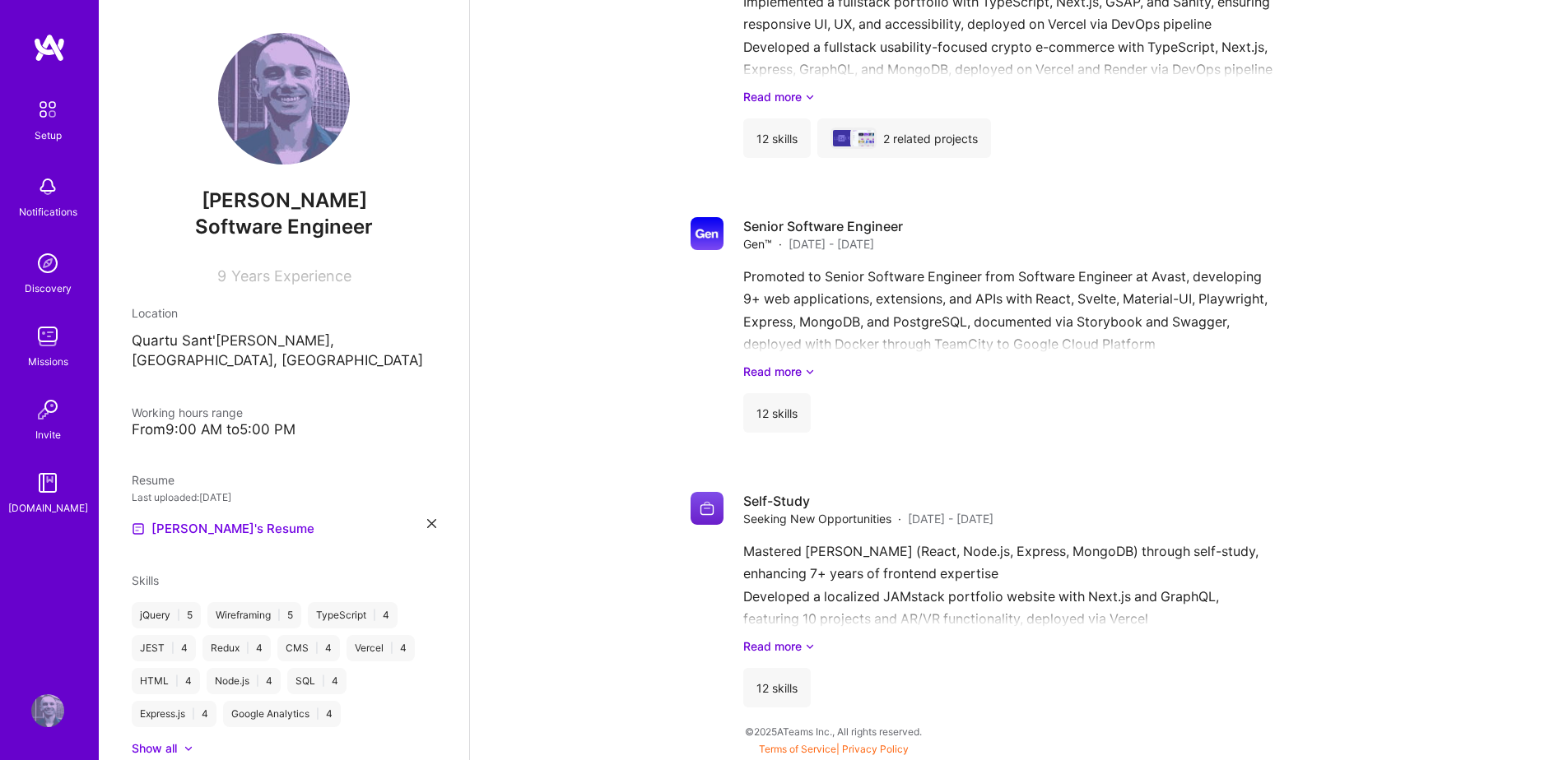
click at [54, 710] on img at bounding box center [47, 711] width 33 height 33
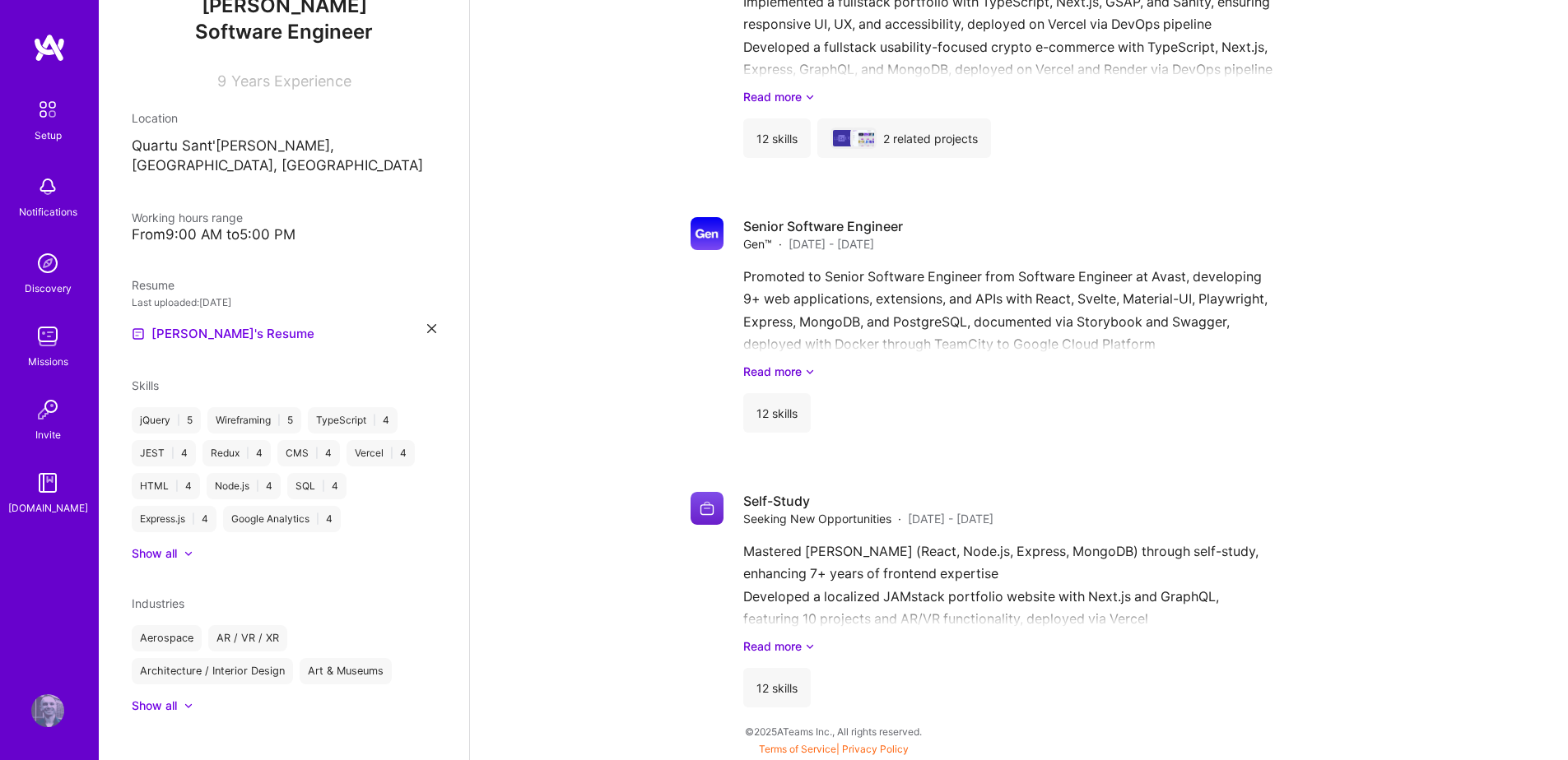
scroll to position [0, 0]
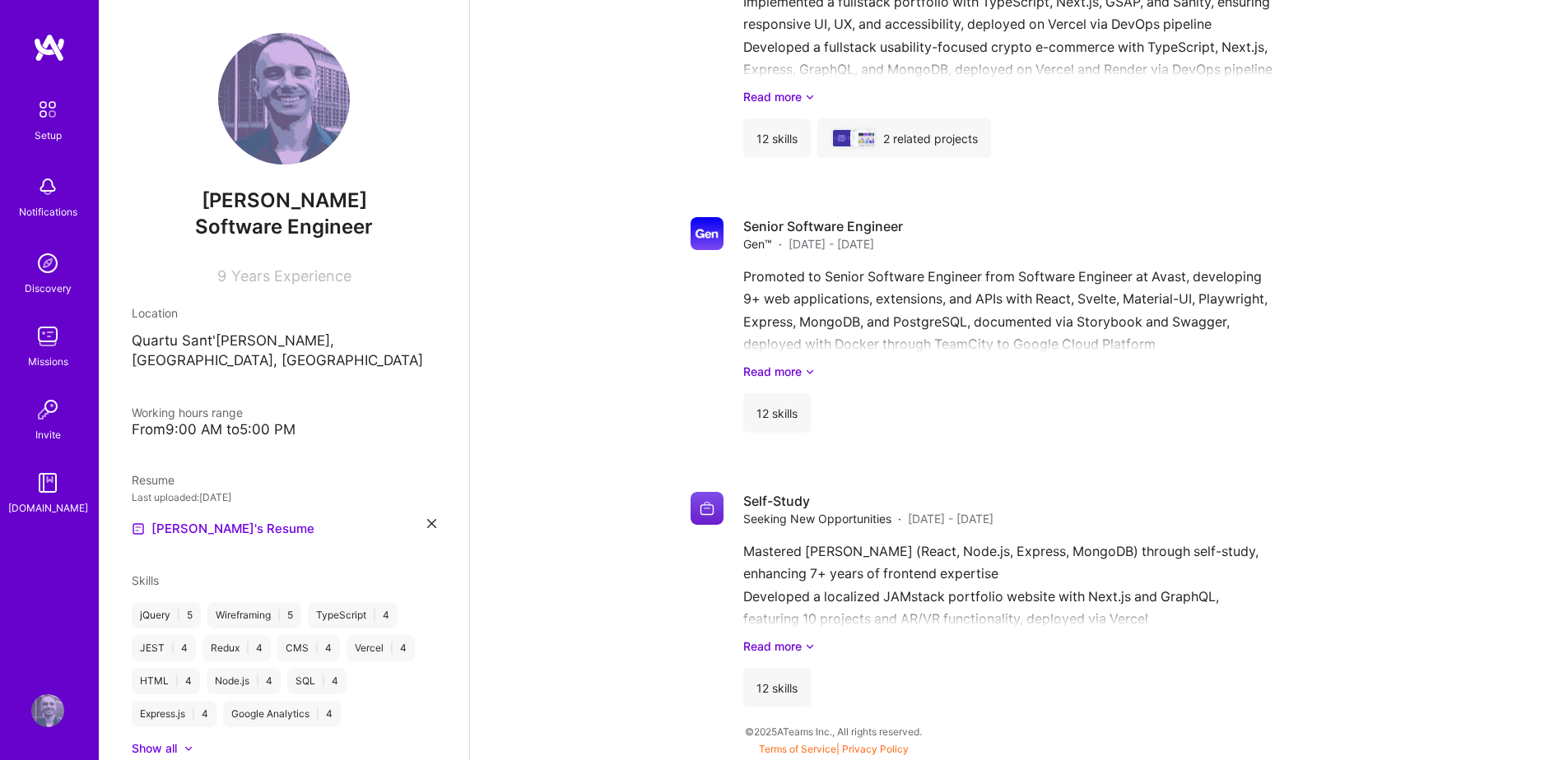
click at [52, 114] on img at bounding box center [47, 109] width 34 height 34
